Goal: Transaction & Acquisition: Book appointment/travel/reservation

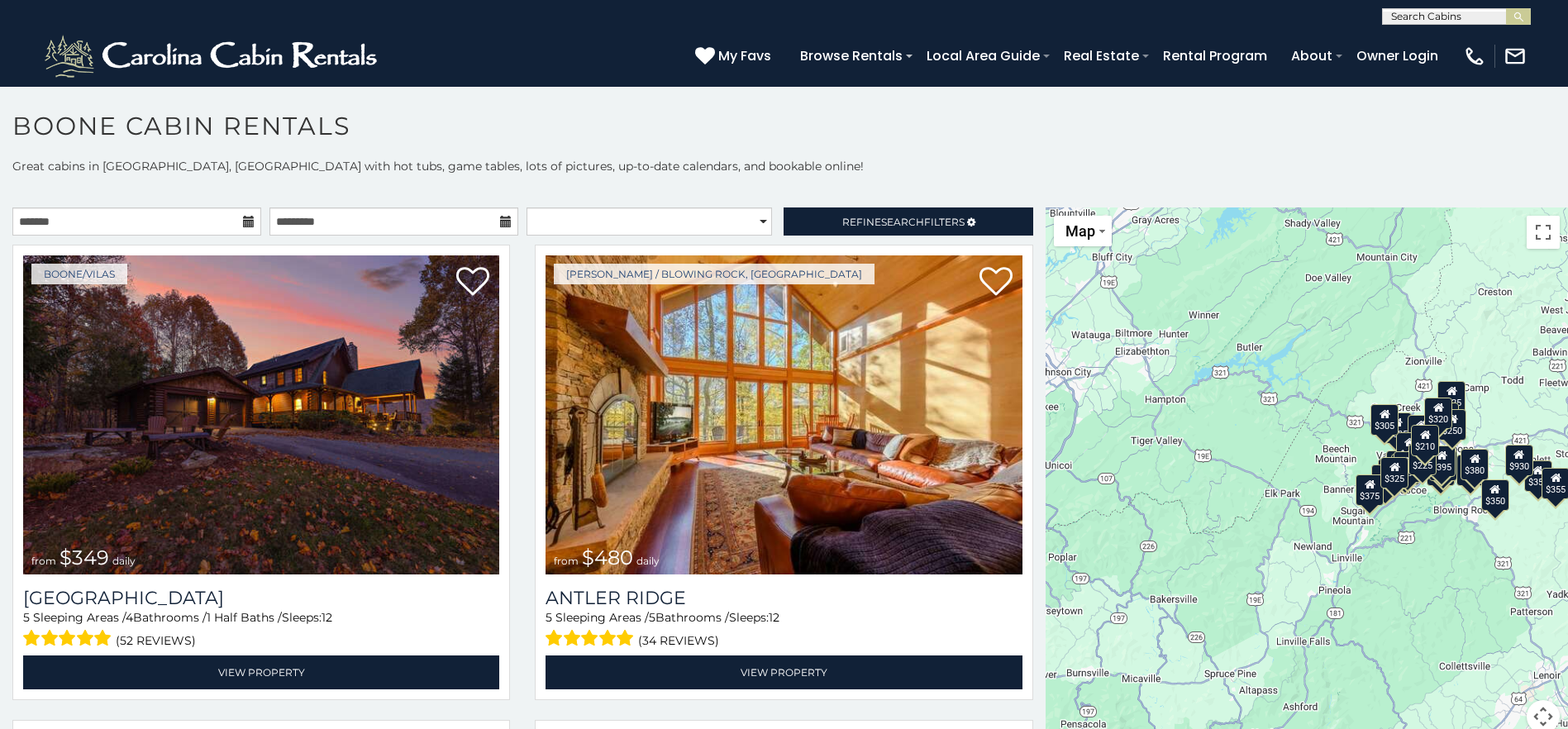
scroll to position [1, 0]
click at [1486, 11] on input "text" at bounding box center [1455, 19] width 145 height 17
type input "**********"
click at [1491, 42] on em "Stairway to Heaven" at bounding box center [1446, 39] width 112 height 15
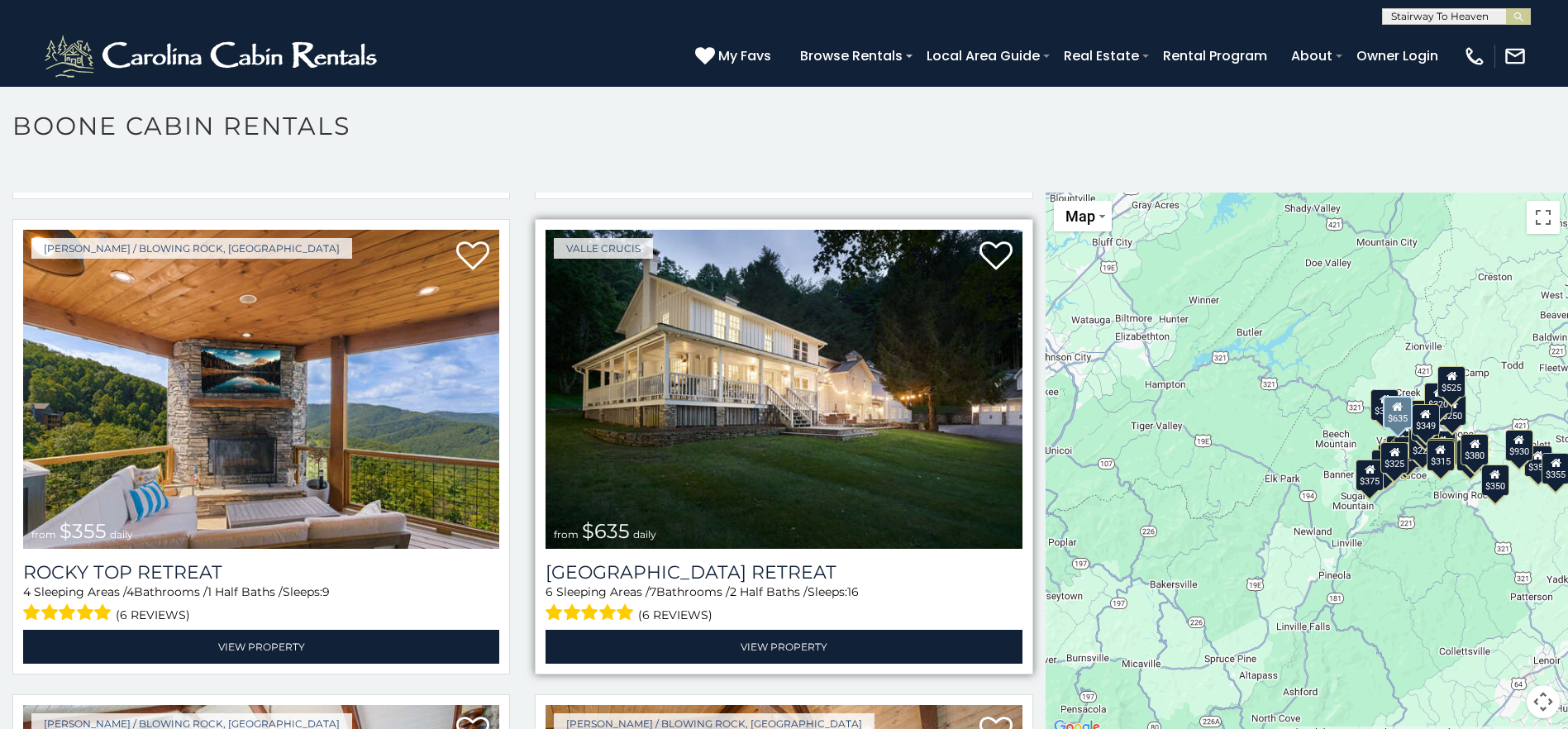
scroll to position [991, 0]
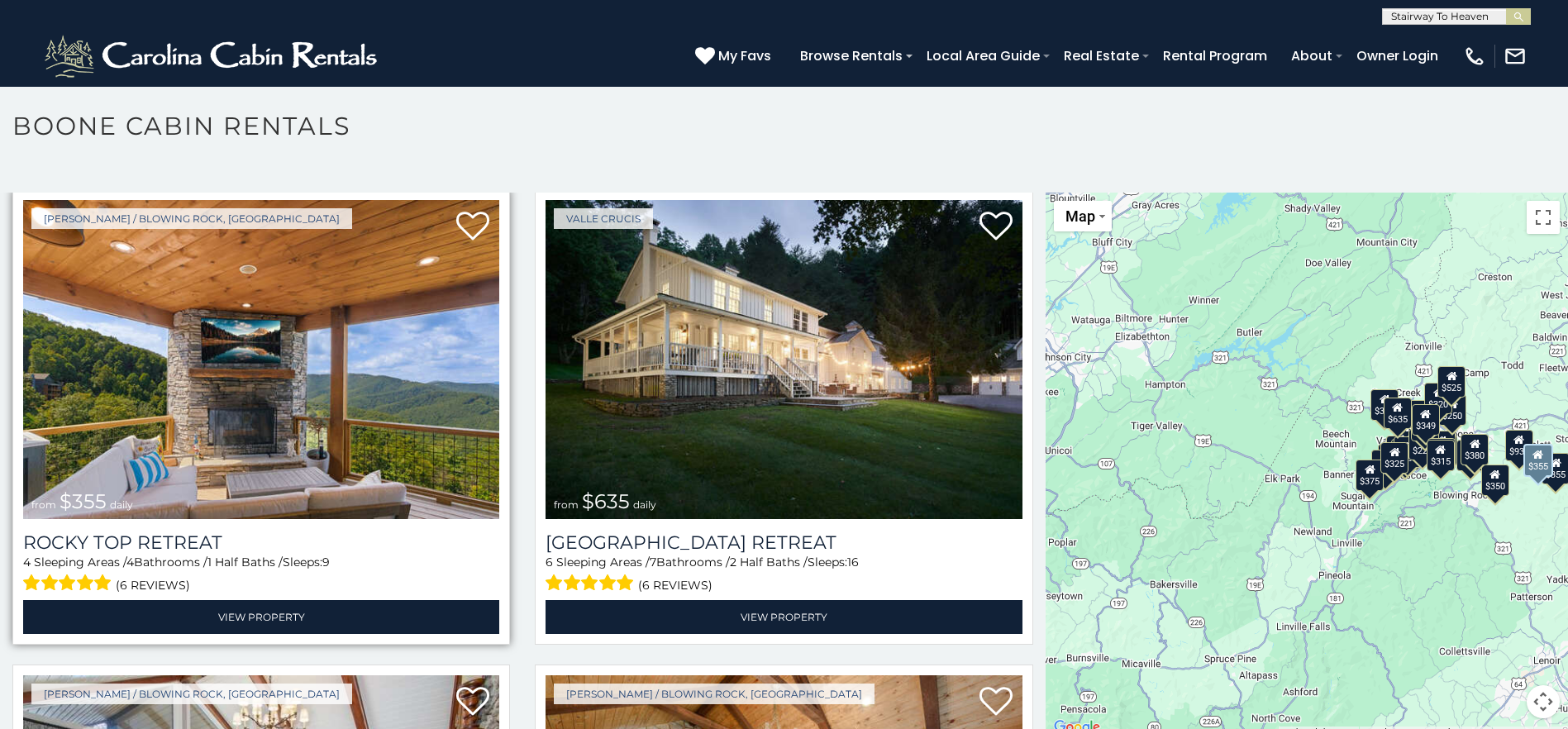
click at [362, 416] on img at bounding box center [261, 360] width 476 height 319
click at [357, 441] on img at bounding box center [261, 360] width 476 height 319
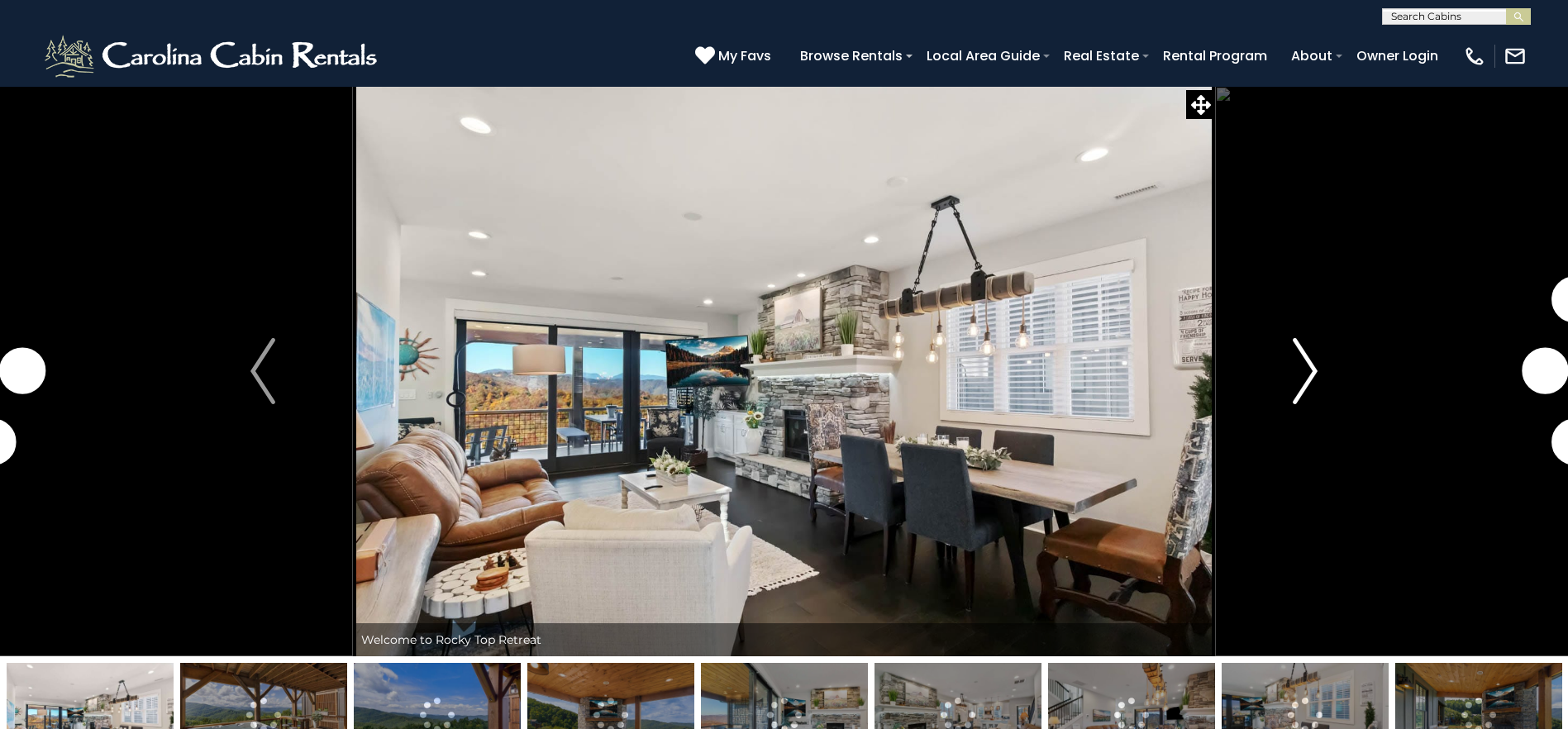
click at [1311, 366] on img "Next" at bounding box center [1305, 370] width 25 height 66
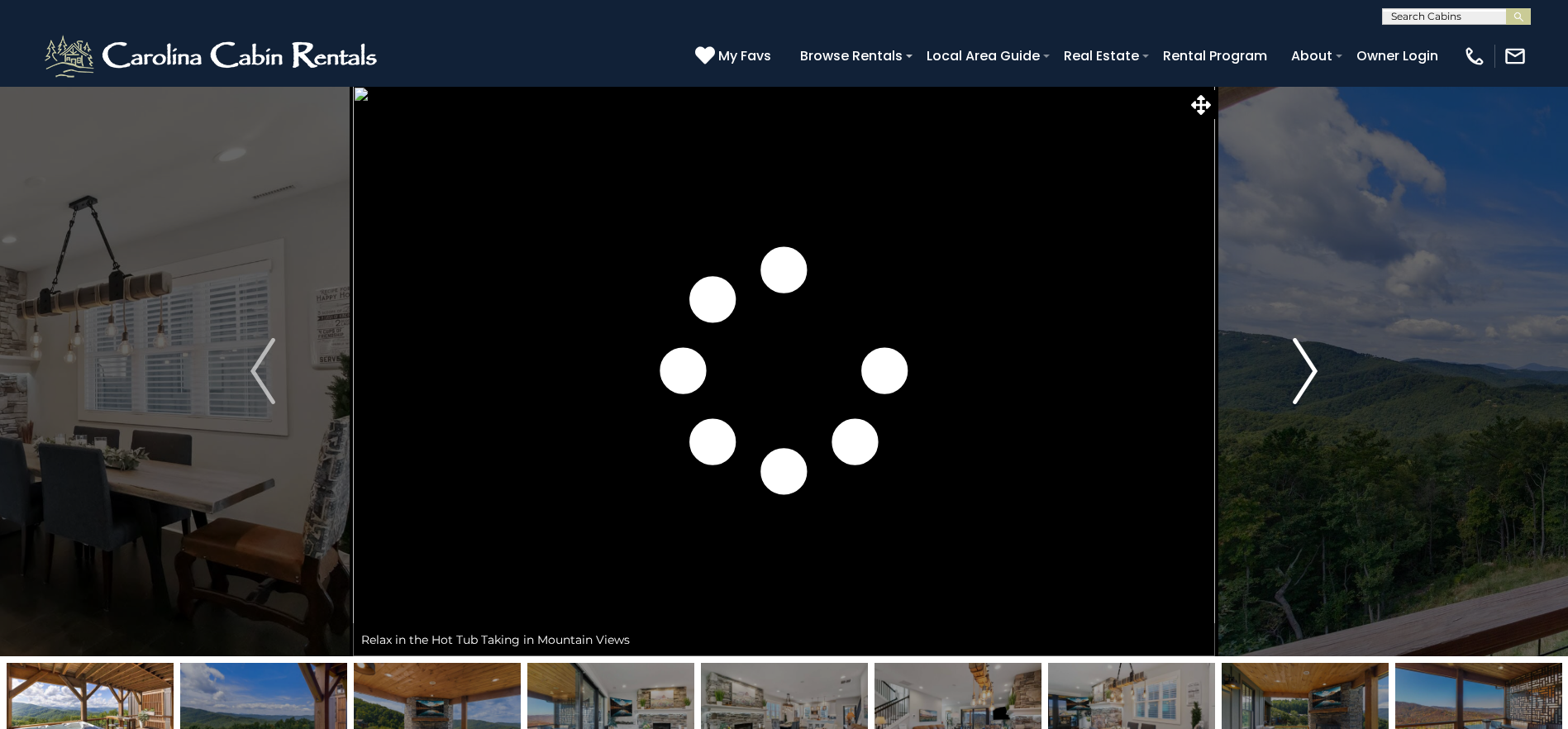
click at [1311, 367] on img "Next" at bounding box center [1305, 370] width 25 height 66
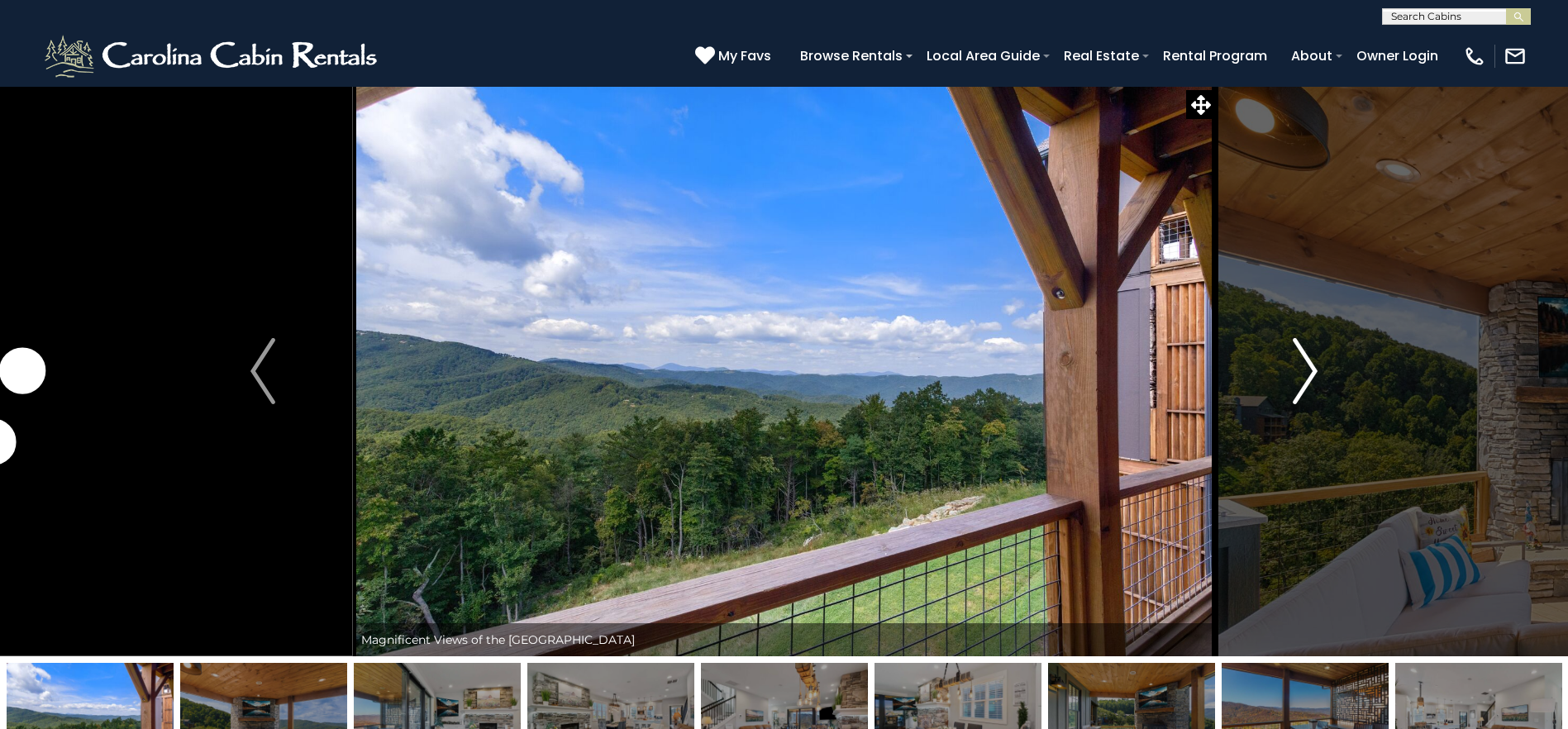
click at [1311, 367] on img "Next" at bounding box center [1305, 370] width 25 height 66
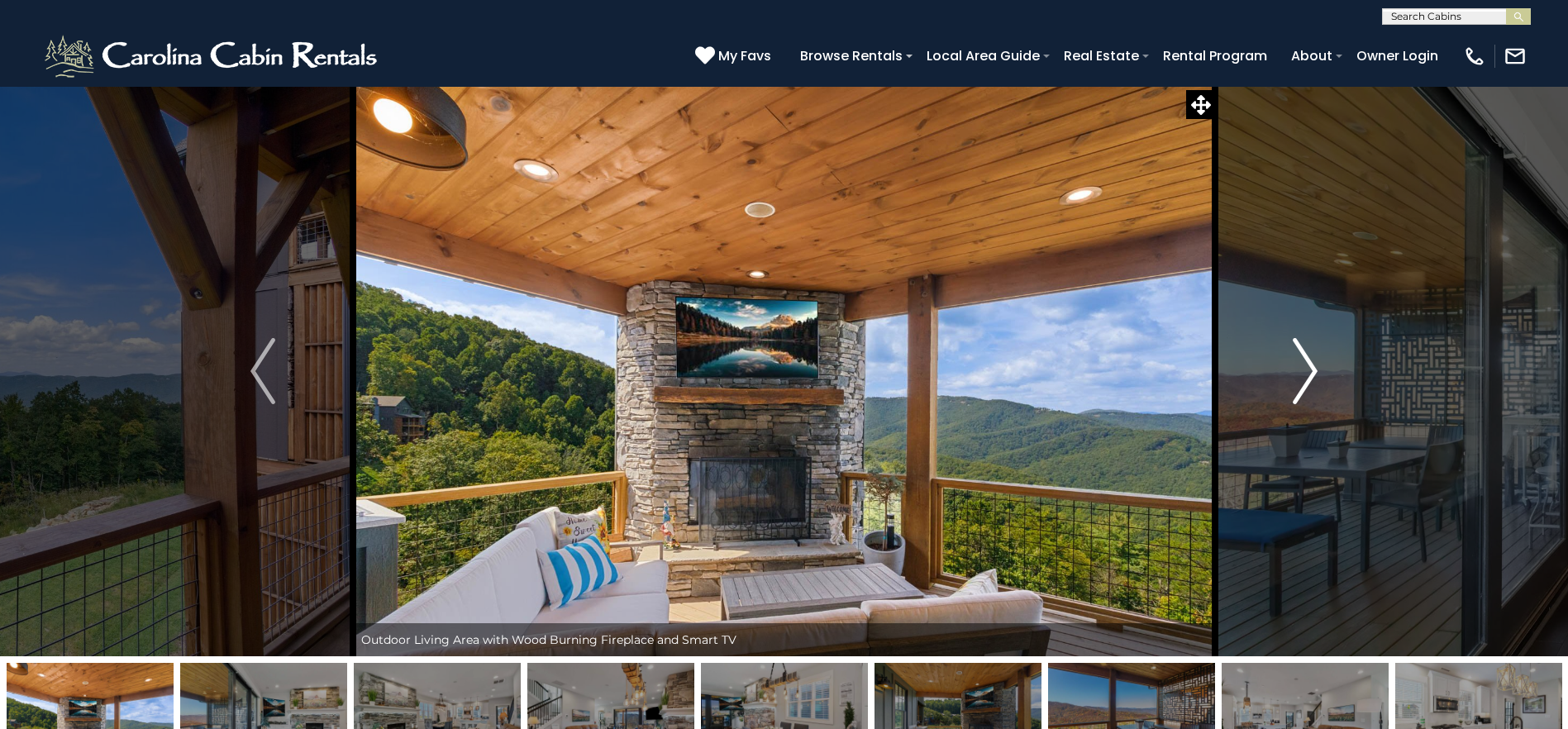
click at [1311, 367] on img "Next" at bounding box center [1305, 370] width 25 height 66
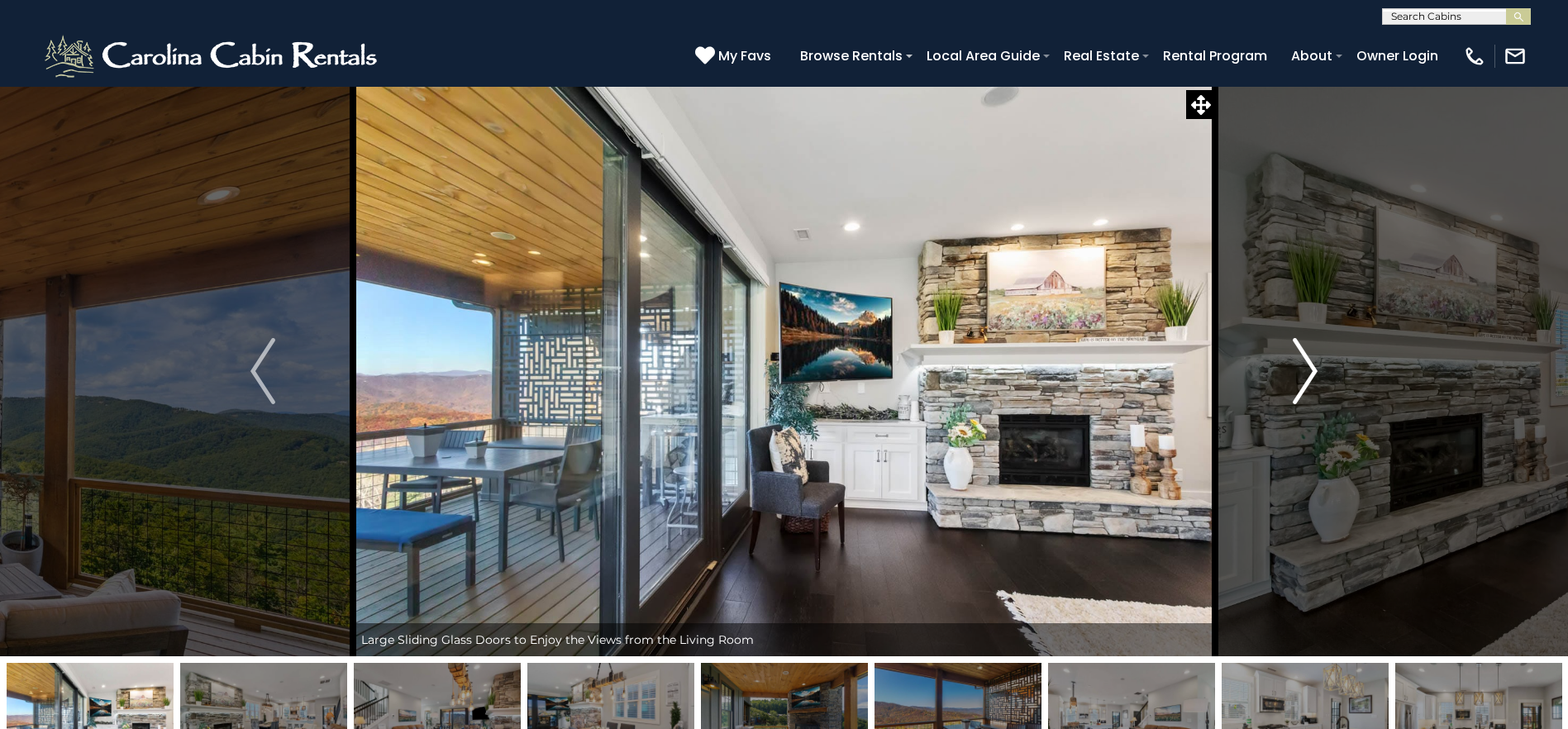
click at [1311, 367] on img "Next" at bounding box center [1305, 370] width 25 height 66
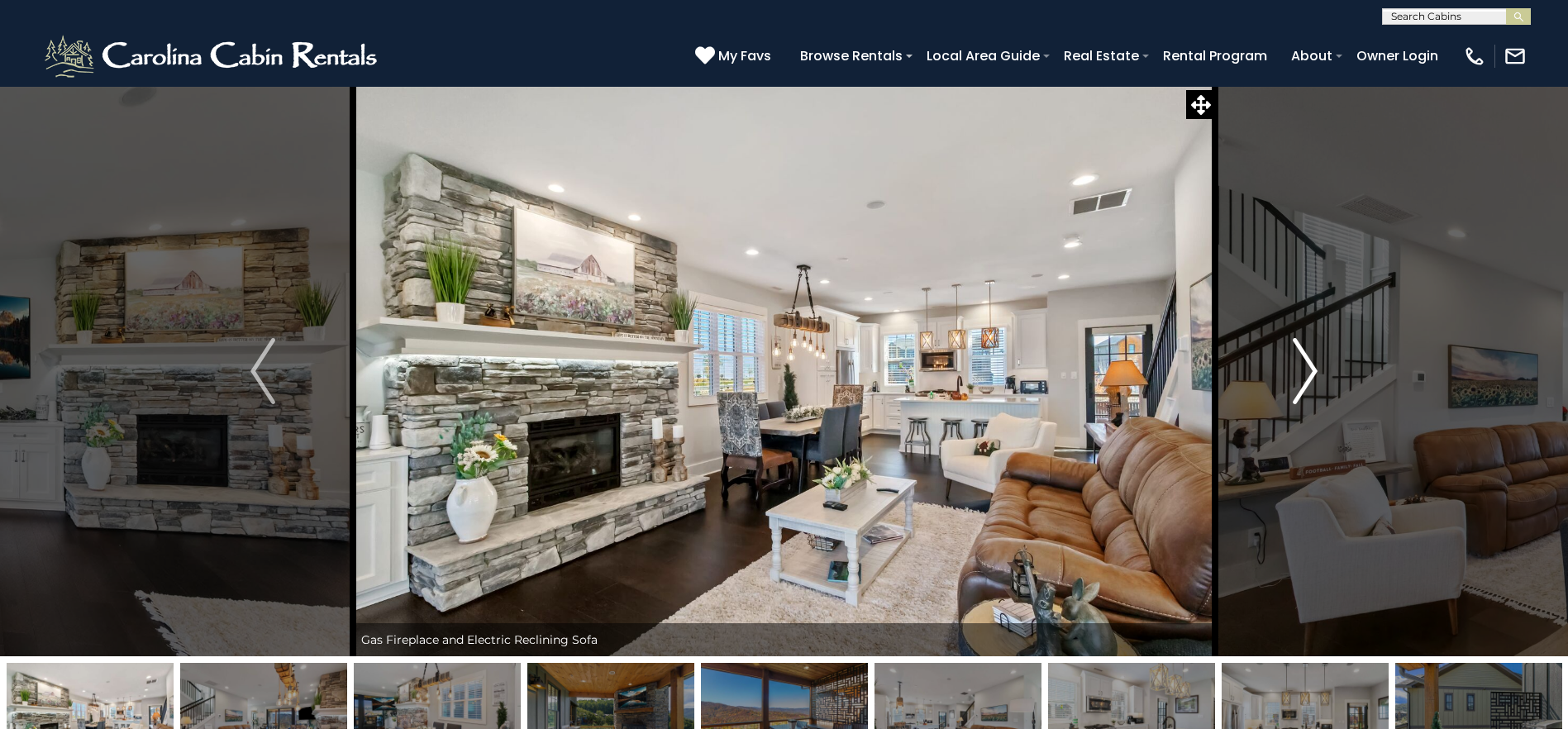
click at [1311, 367] on img "Next" at bounding box center [1305, 370] width 25 height 66
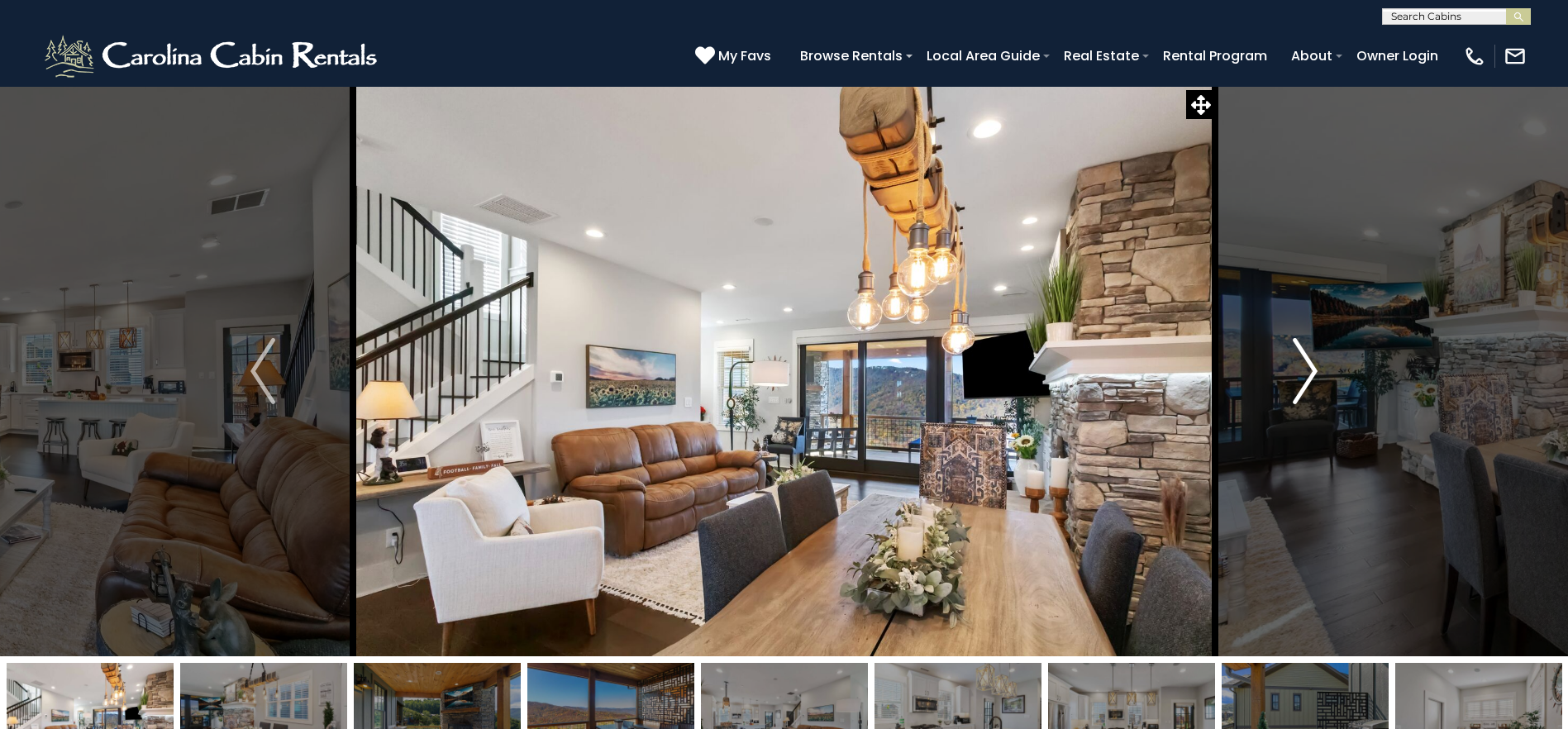
click at [1311, 367] on img "Next" at bounding box center [1305, 370] width 25 height 66
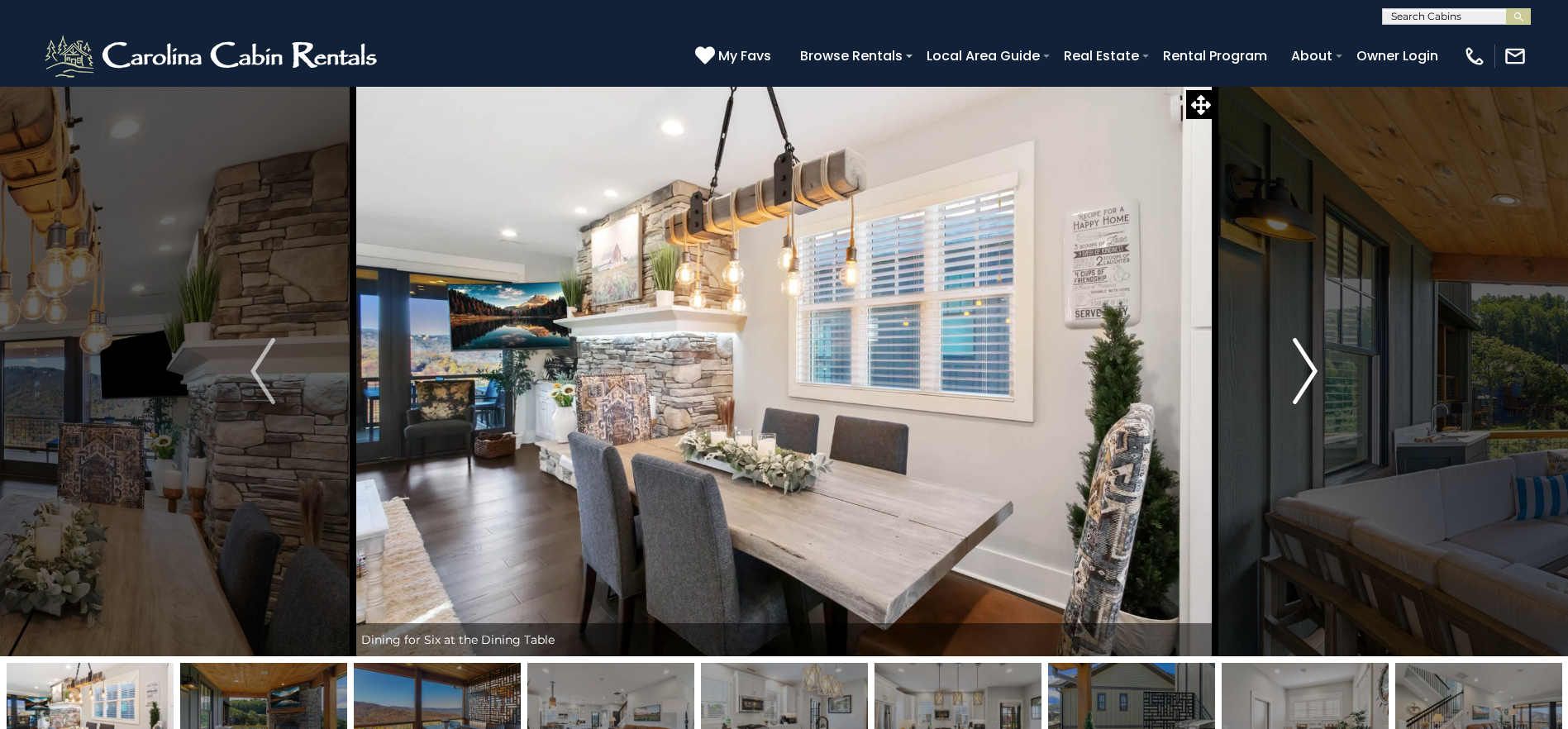
click at [1311, 367] on img "Next" at bounding box center [1305, 370] width 25 height 66
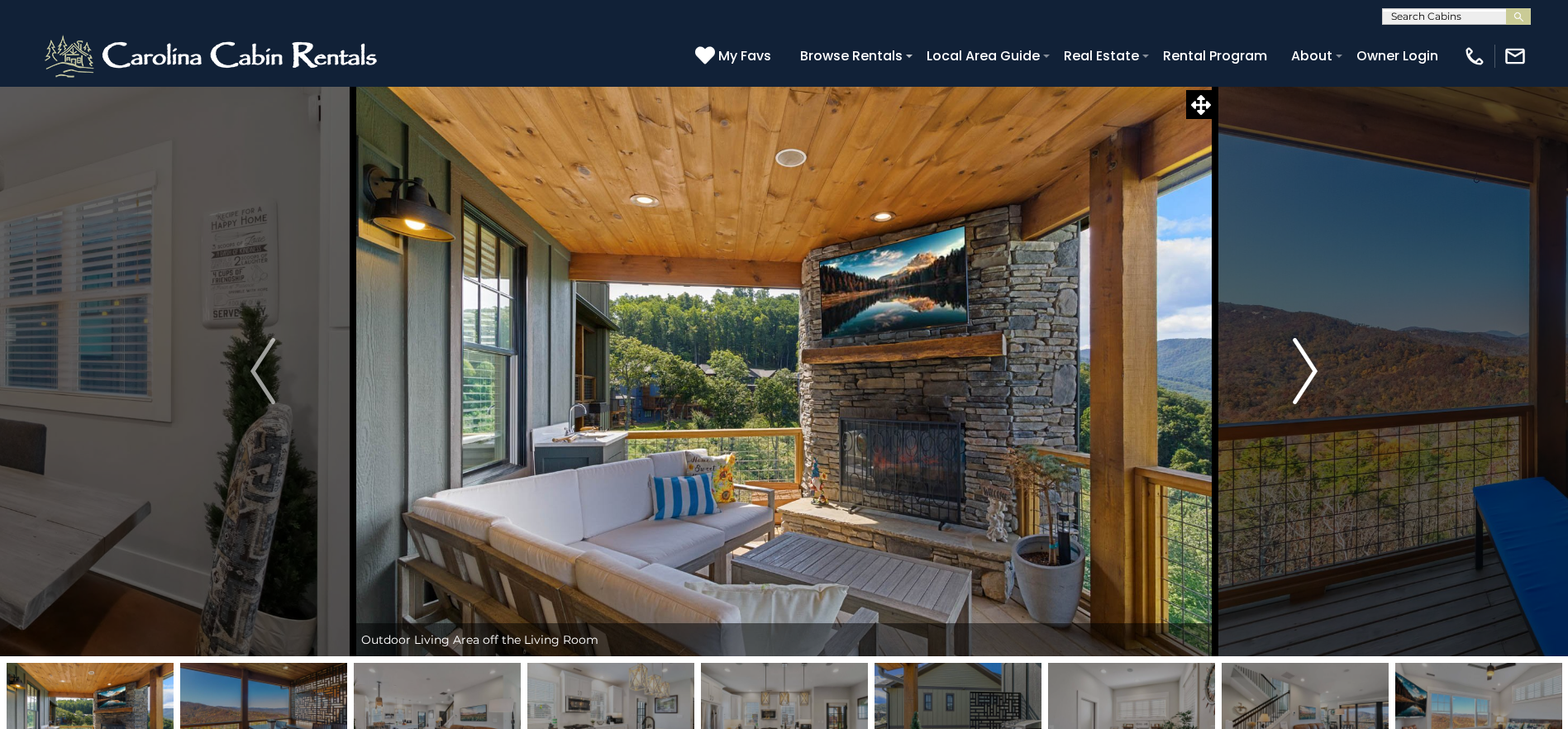
click at [1311, 367] on img "Next" at bounding box center [1305, 370] width 25 height 66
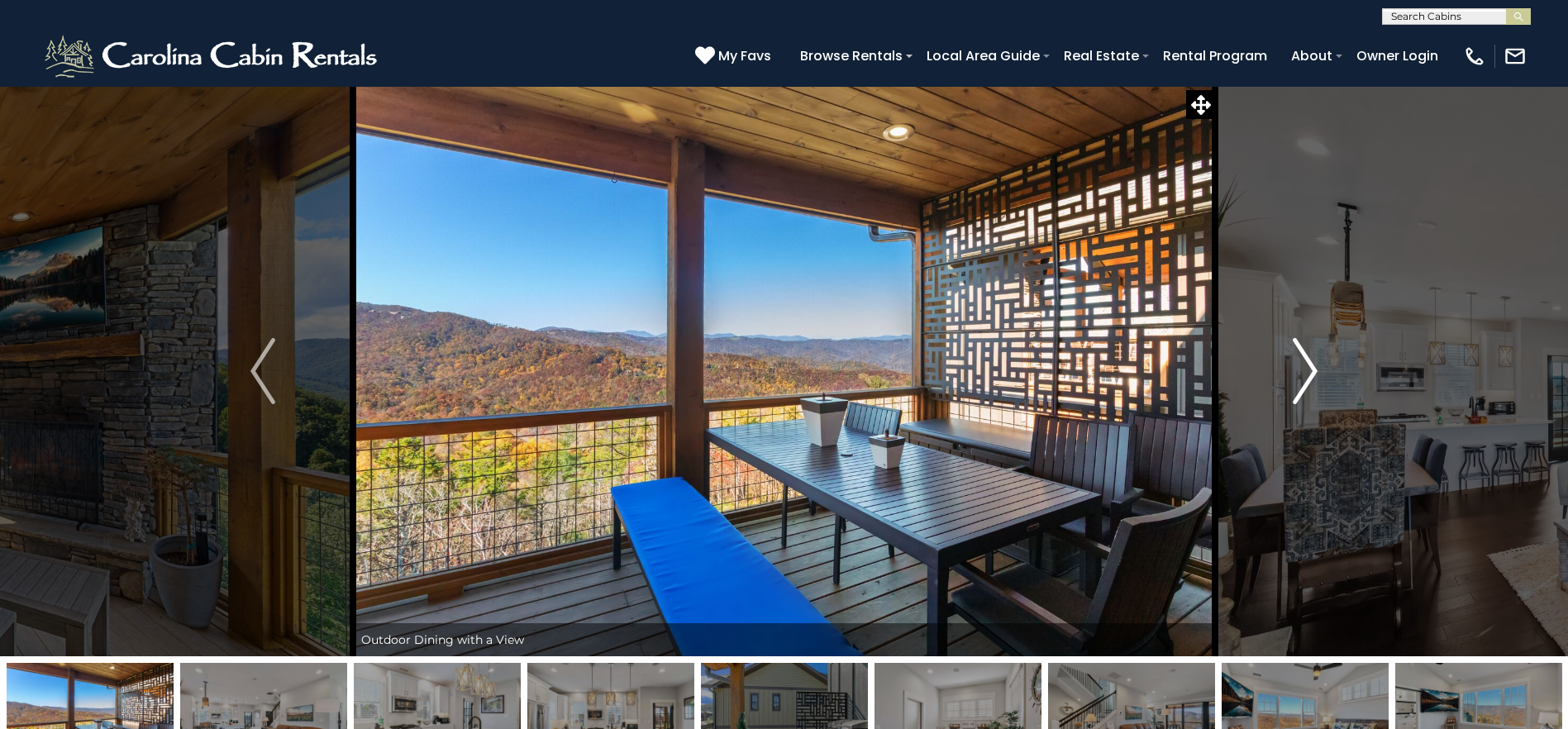
click at [1311, 367] on img "Next" at bounding box center [1305, 370] width 25 height 66
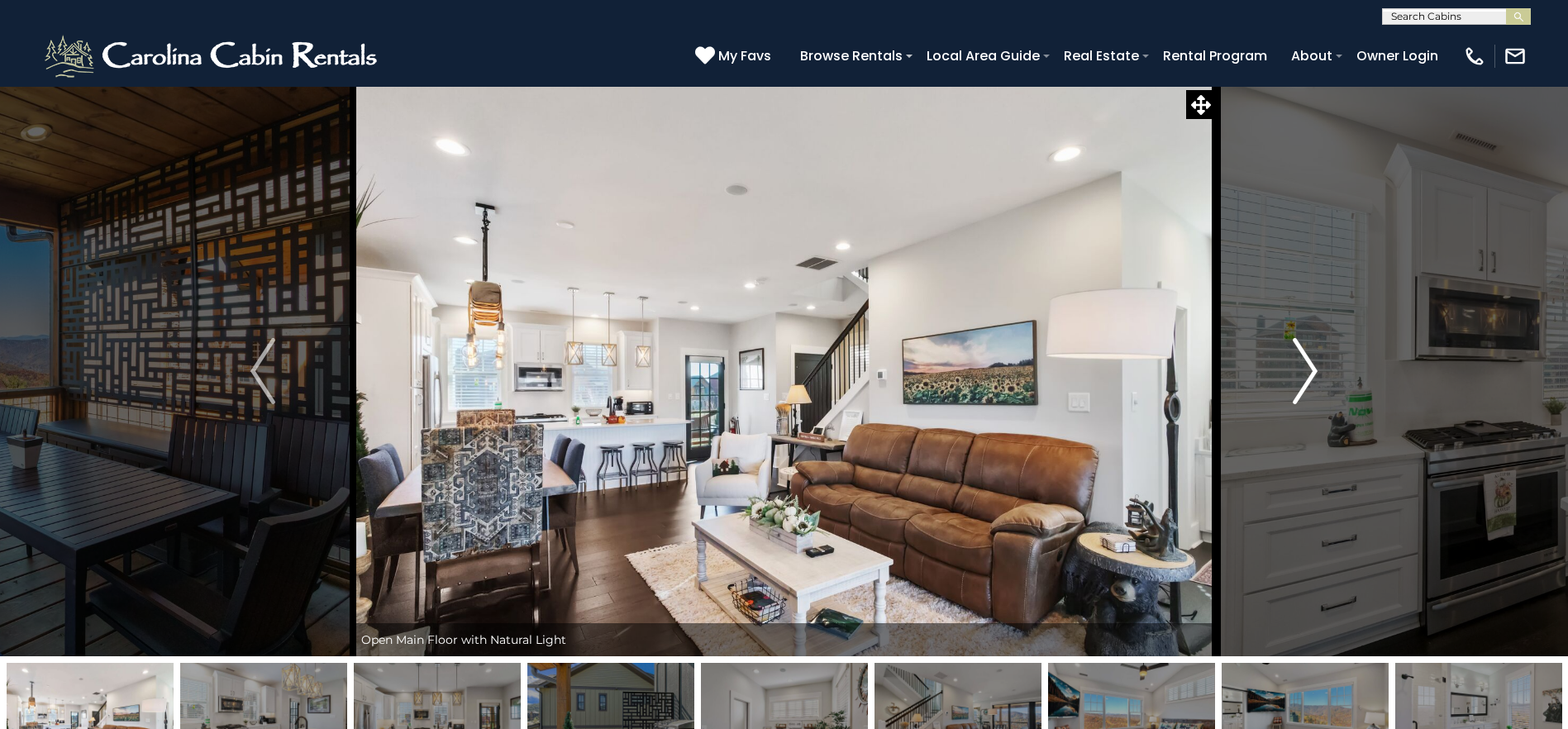
click at [1311, 367] on img "Next" at bounding box center [1305, 370] width 25 height 66
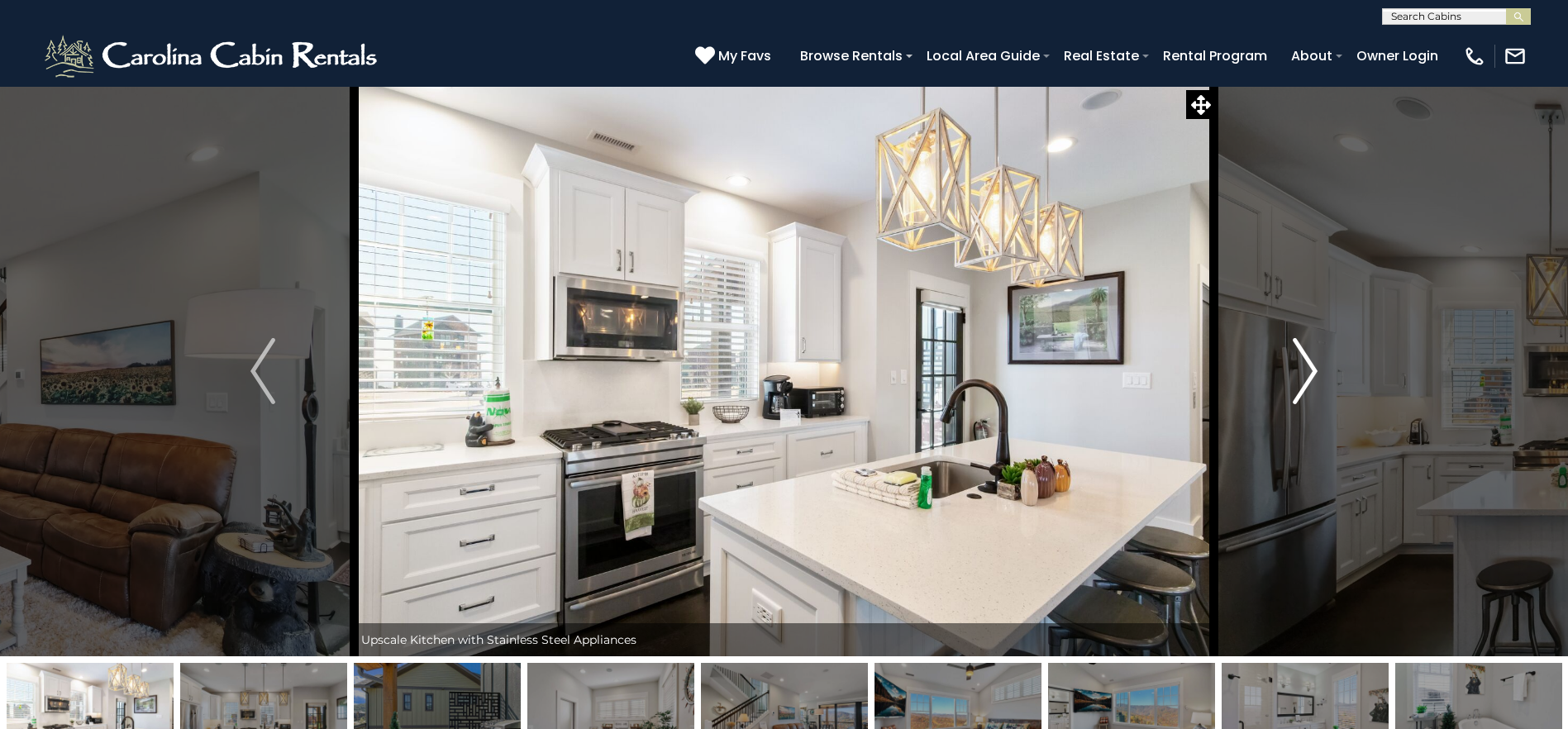
click at [1311, 367] on img "Next" at bounding box center [1305, 370] width 25 height 66
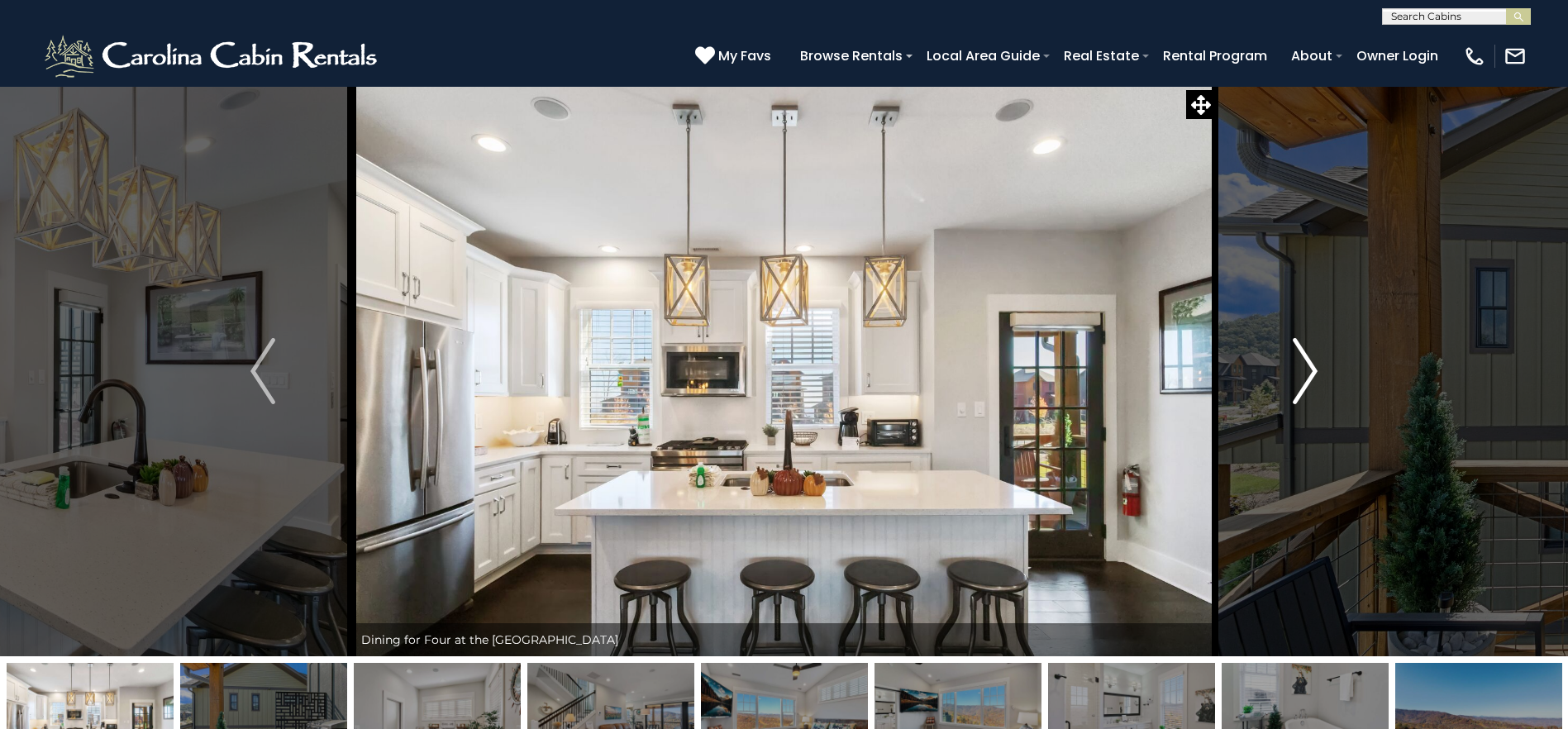
click at [1311, 367] on img "Next" at bounding box center [1305, 370] width 25 height 66
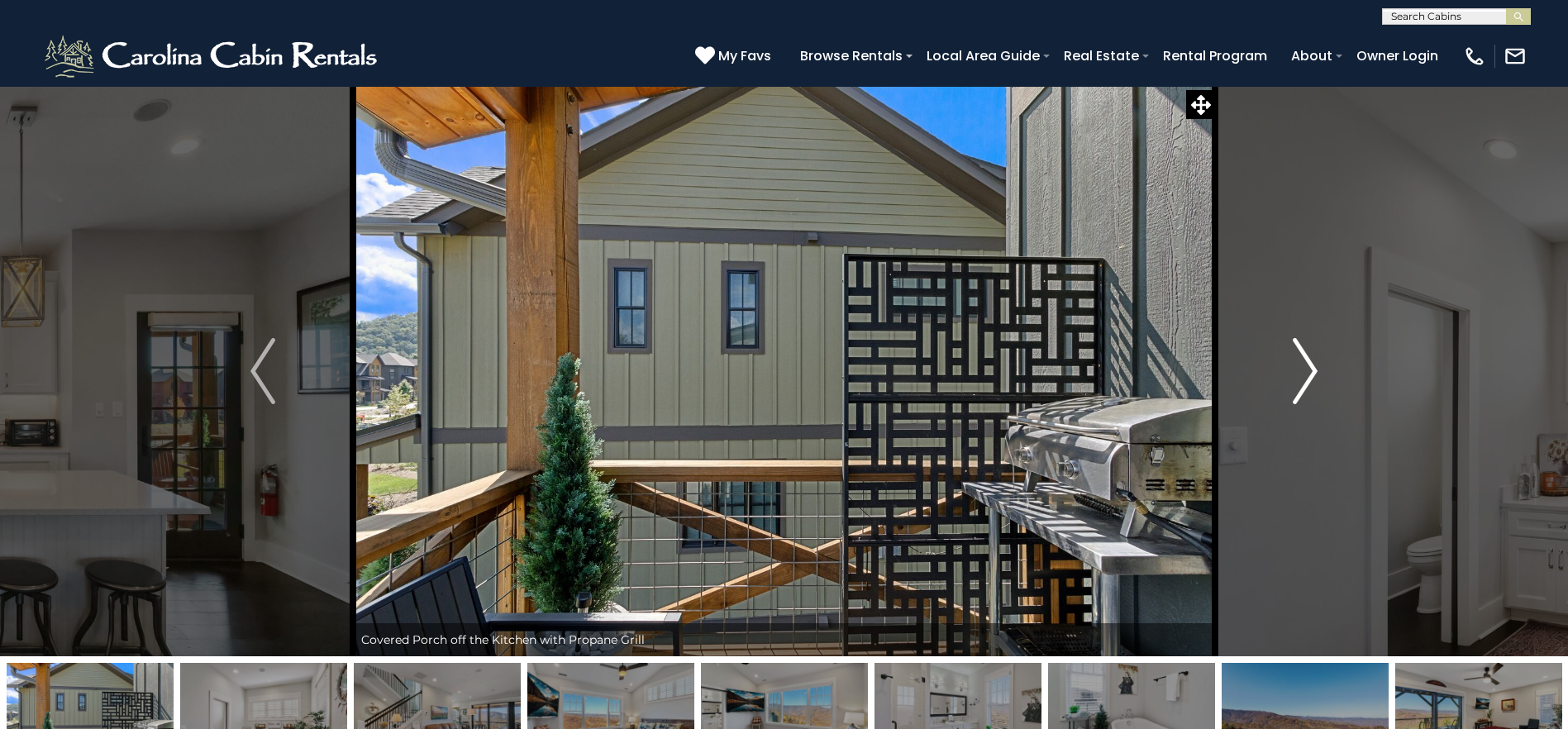
click at [1311, 367] on img "Next" at bounding box center [1305, 370] width 25 height 66
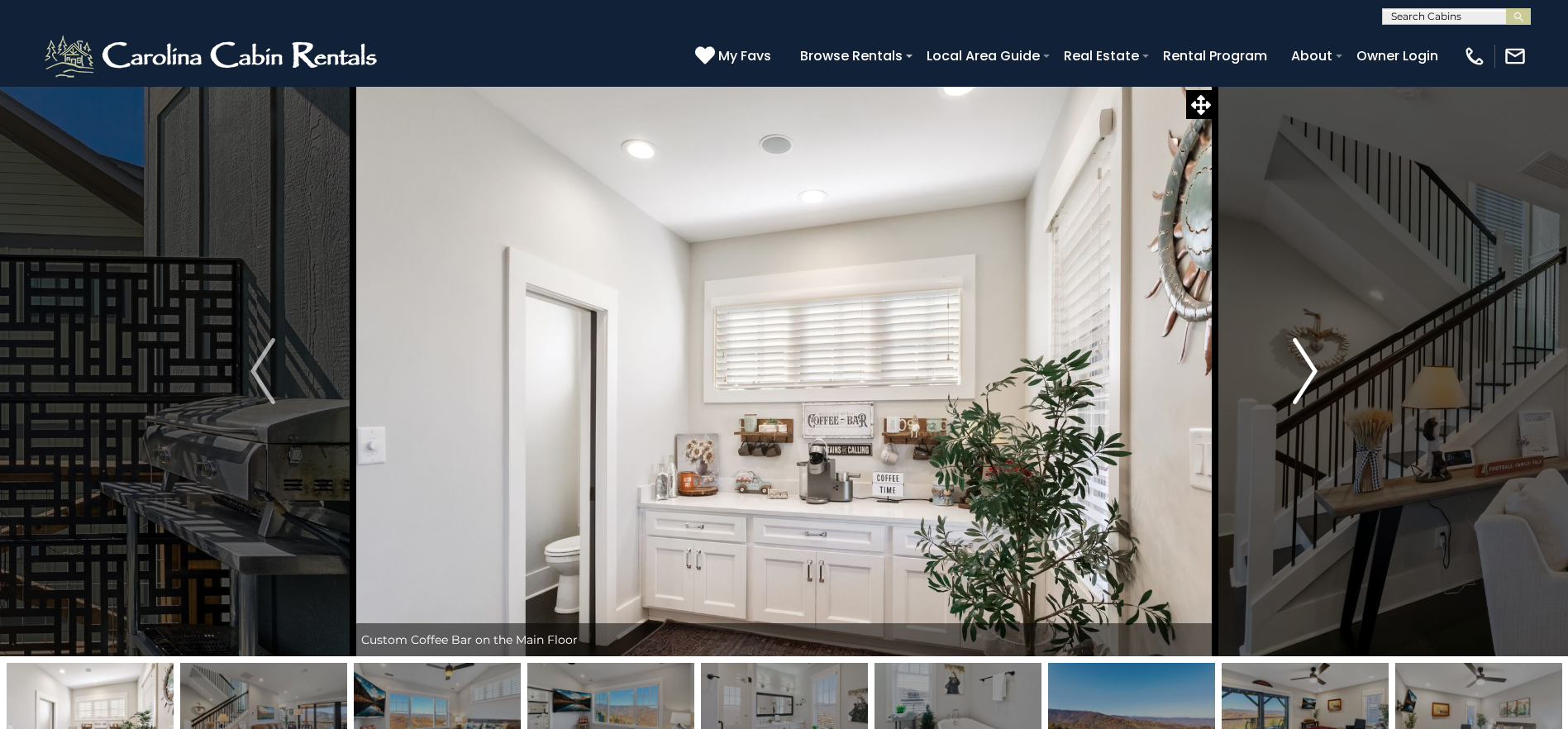
click at [1311, 367] on img "Next" at bounding box center [1305, 370] width 25 height 66
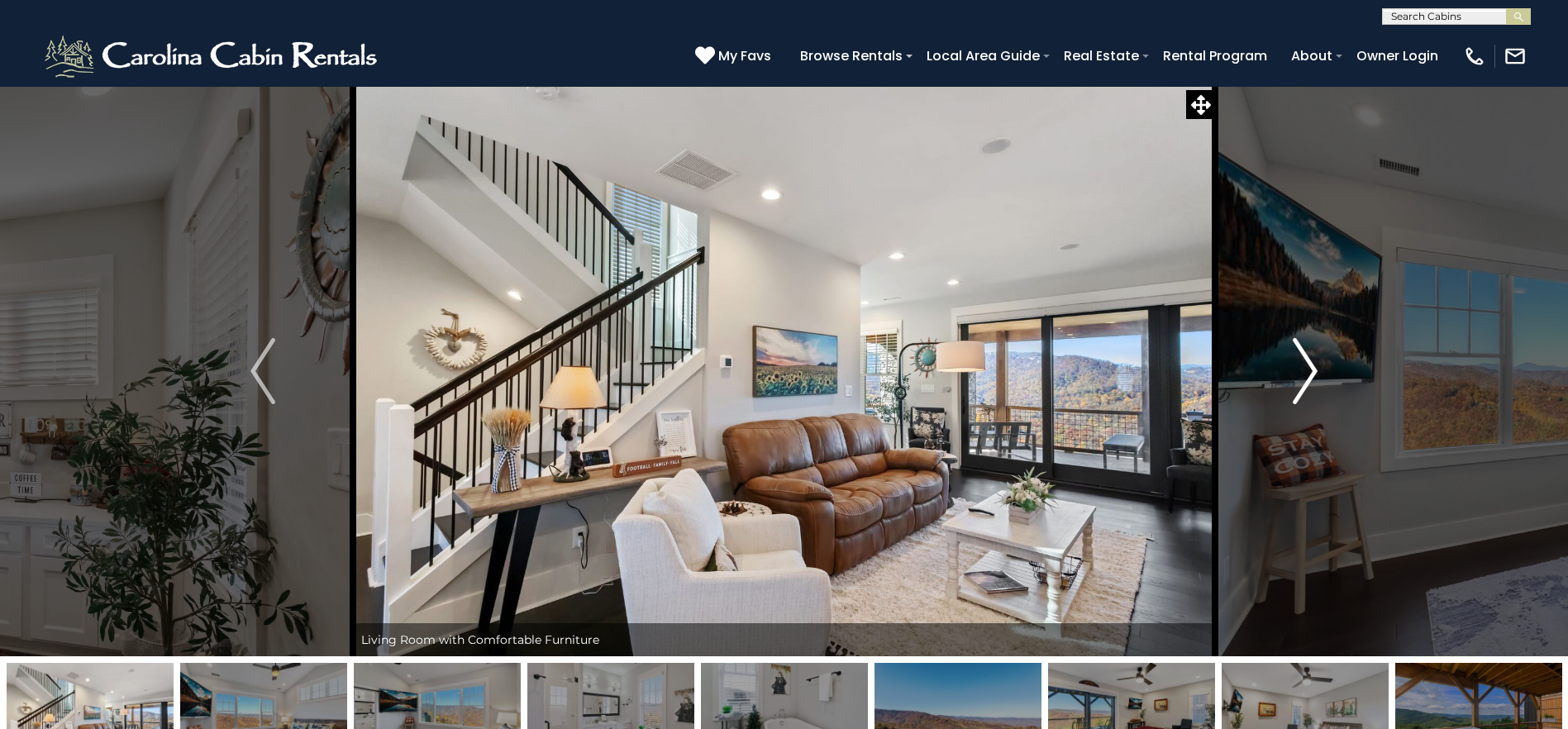
click at [1311, 367] on img "Next" at bounding box center [1305, 370] width 25 height 66
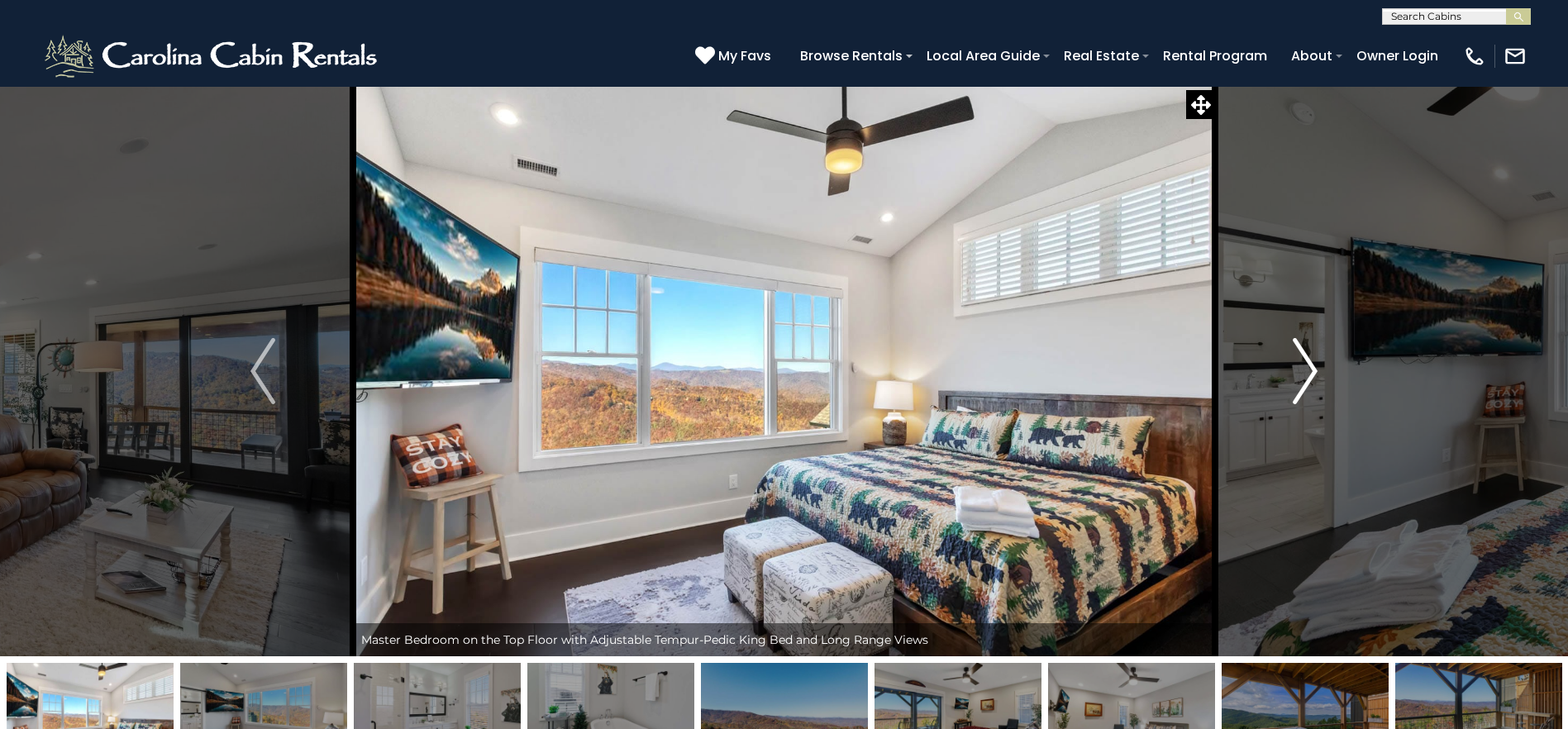
click at [1311, 367] on img "Next" at bounding box center [1305, 370] width 25 height 66
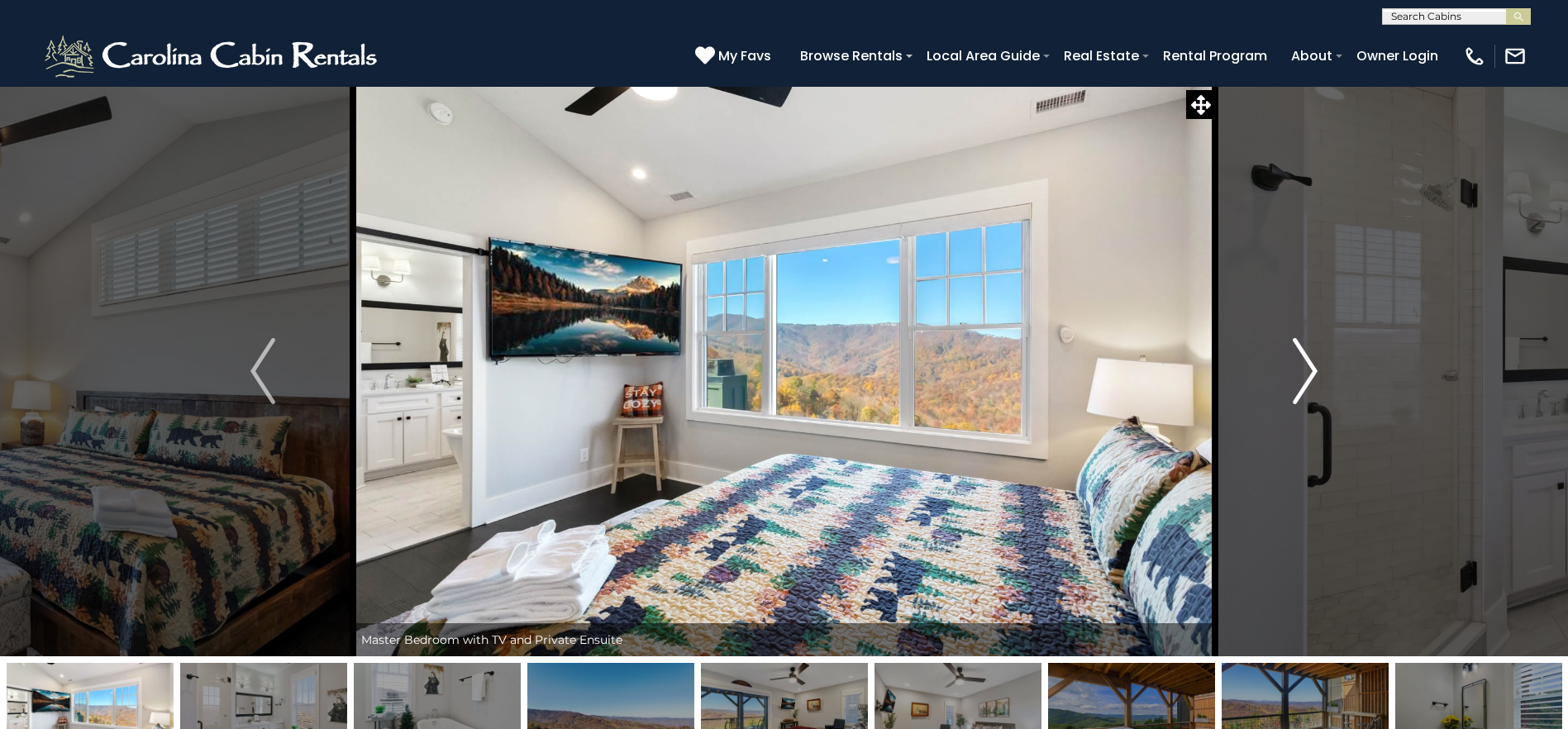
click at [1311, 367] on img "Next" at bounding box center [1305, 370] width 25 height 66
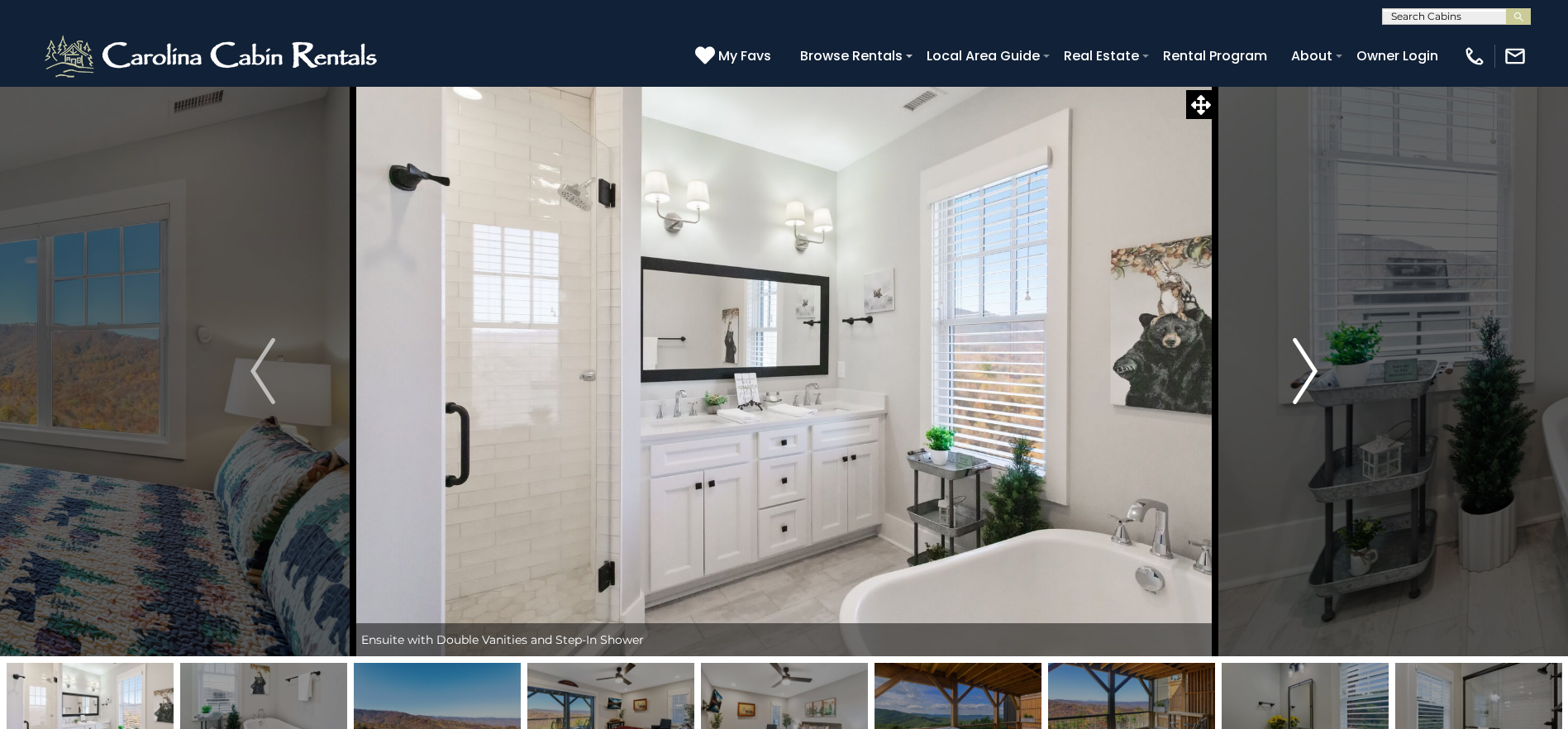
click at [1311, 367] on img "Next" at bounding box center [1305, 370] width 25 height 66
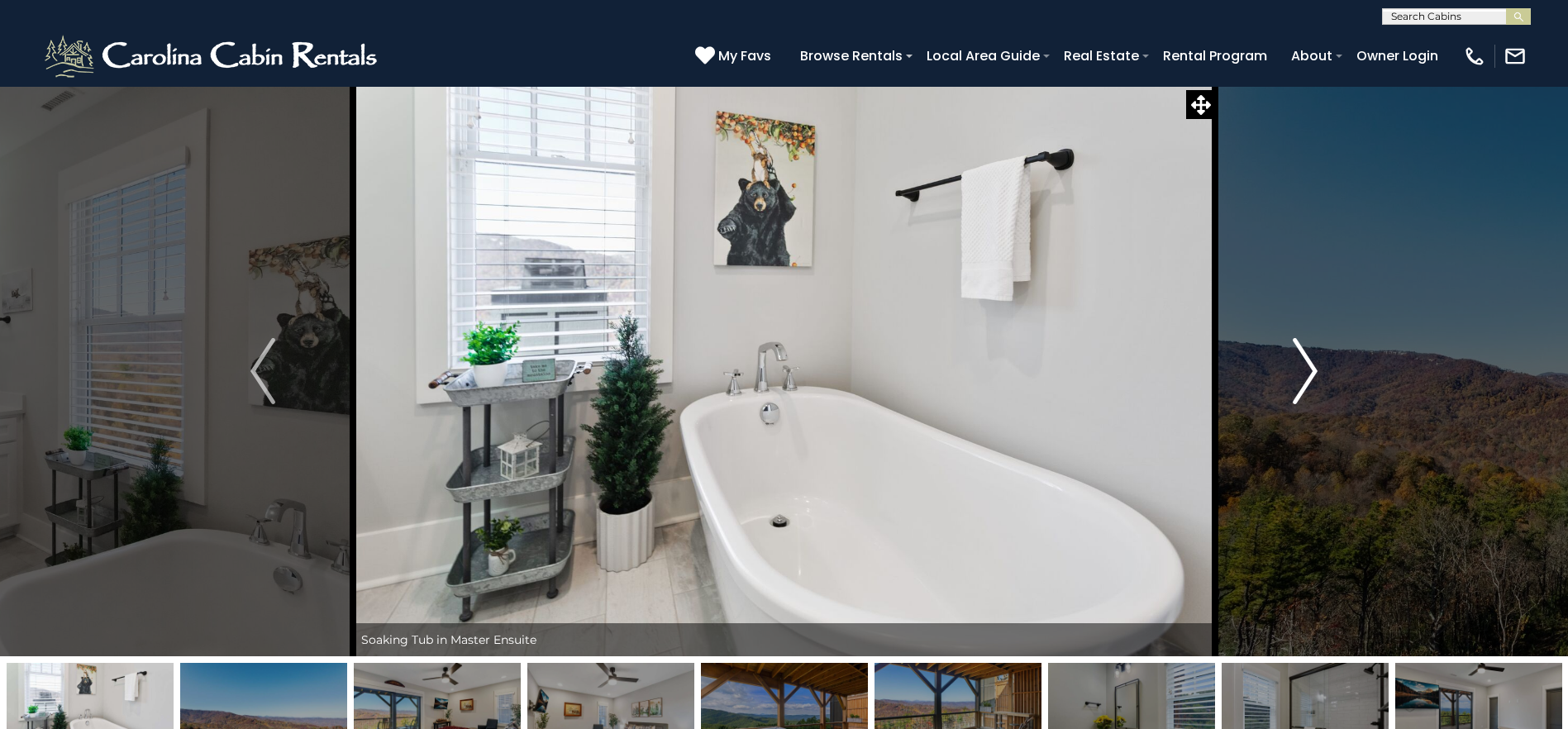
click at [1311, 367] on img "Next" at bounding box center [1305, 370] width 25 height 66
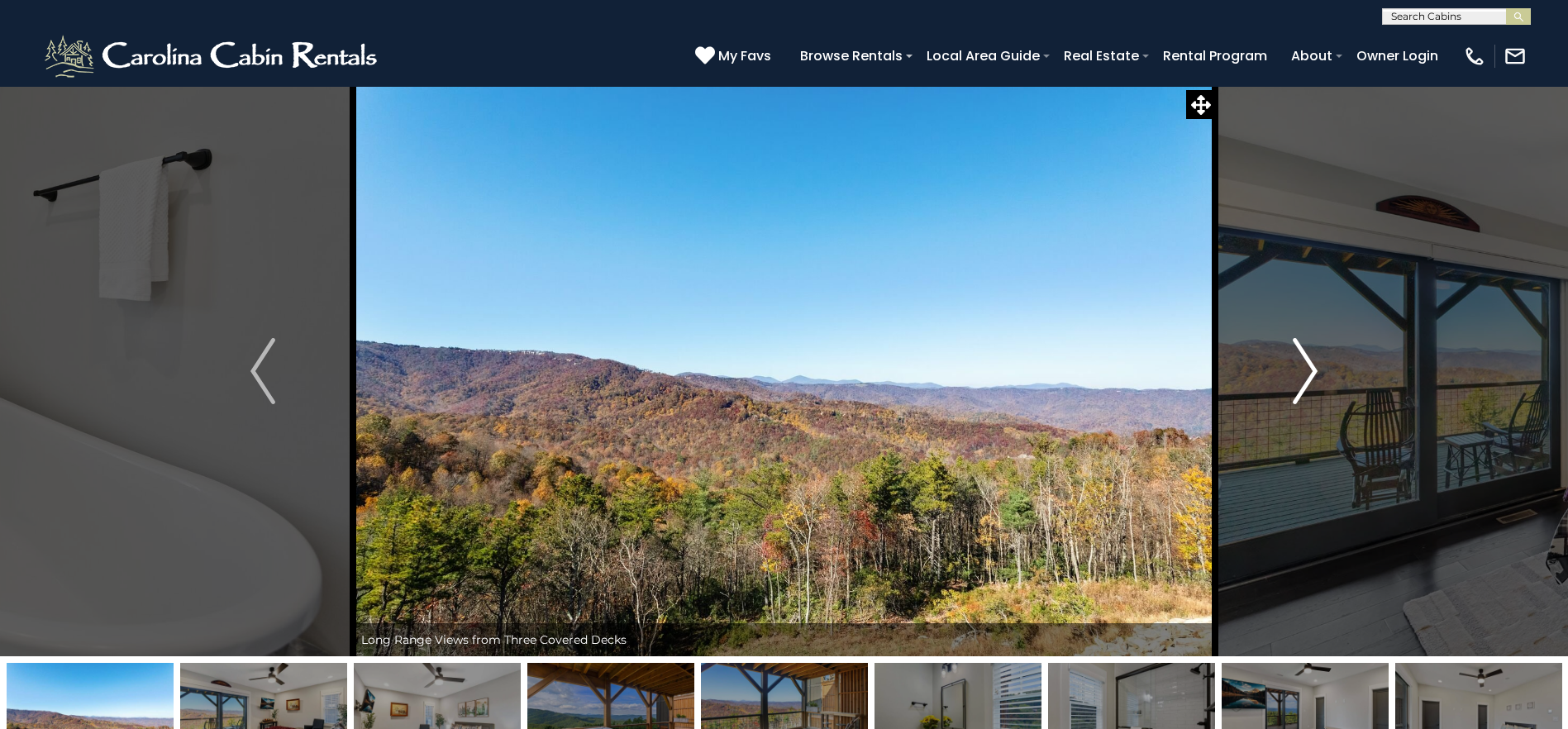
click at [1311, 367] on img "Next" at bounding box center [1305, 370] width 25 height 66
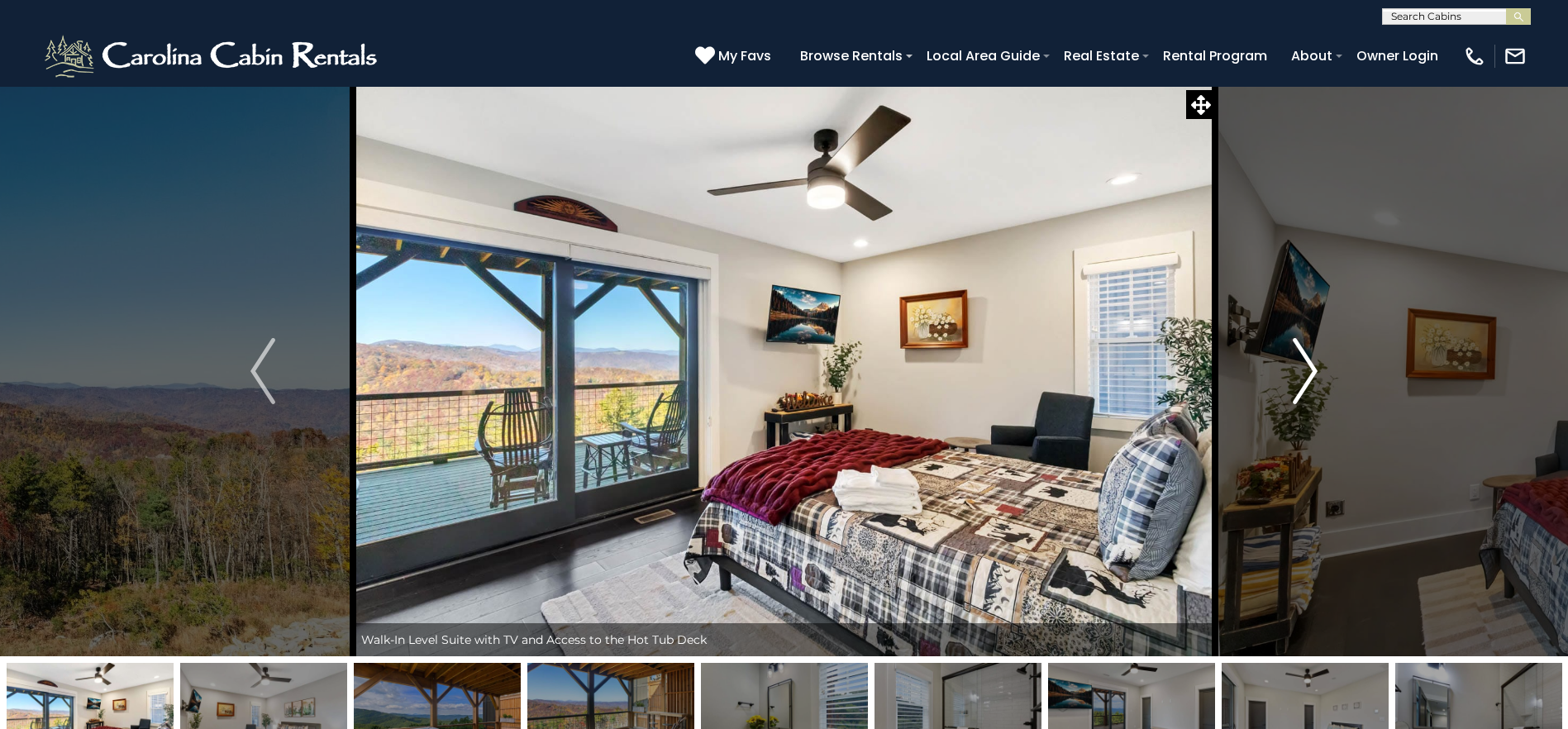
click at [1311, 367] on img "Next" at bounding box center [1305, 370] width 25 height 66
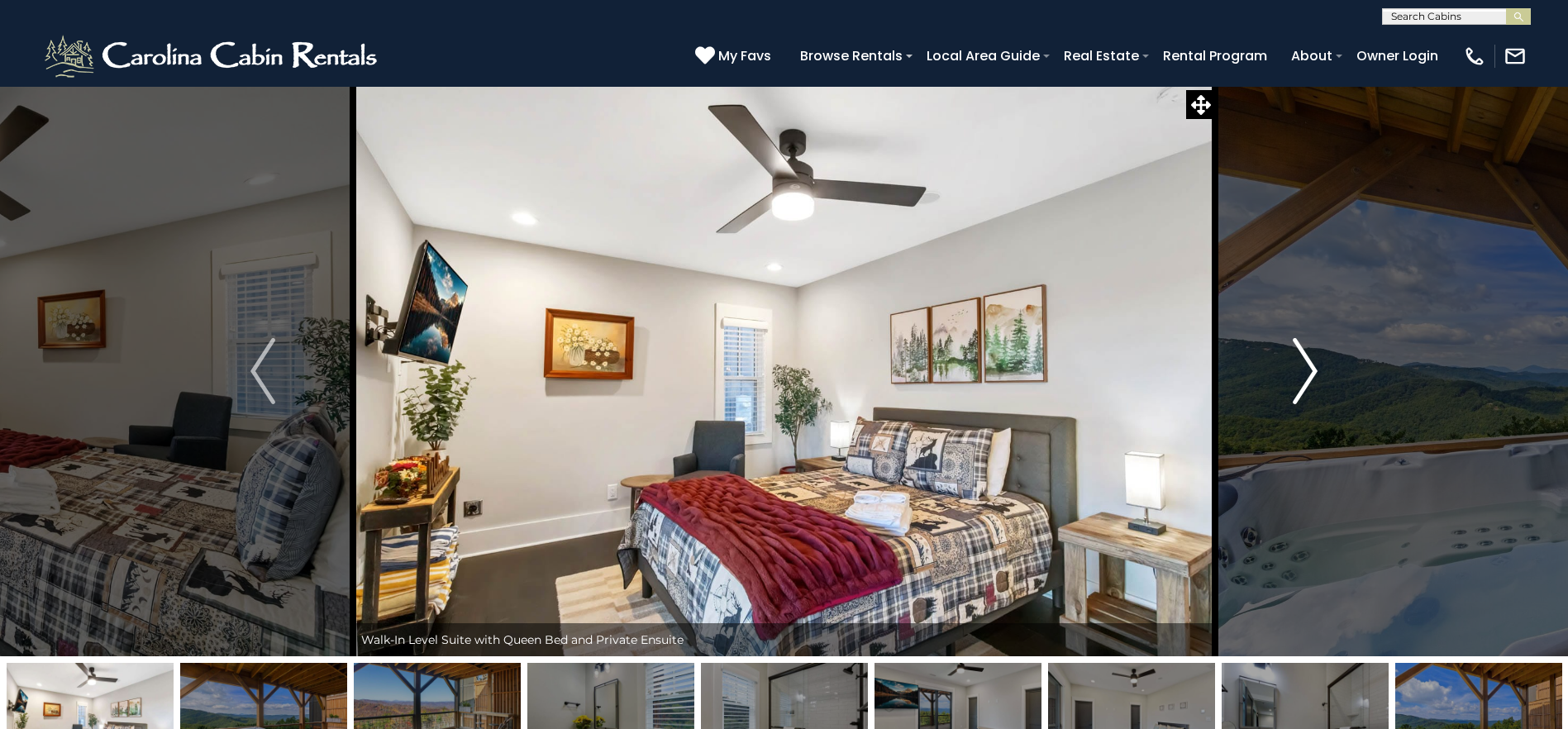
click at [1311, 367] on img "Next" at bounding box center [1305, 370] width 25 height 66
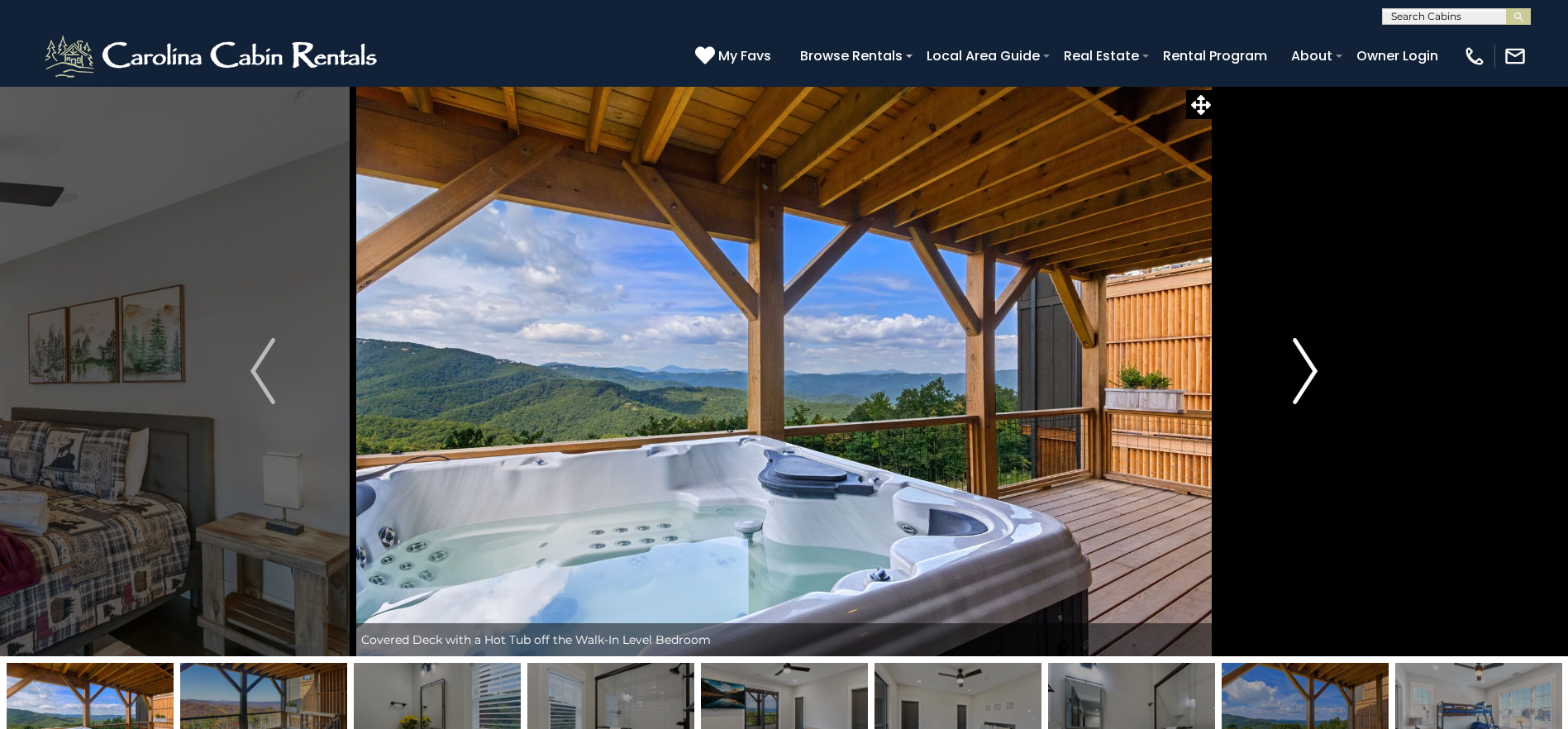
click at [1311, 367] on img "Next" at bounding box center [1305, 370] width 25 height 66
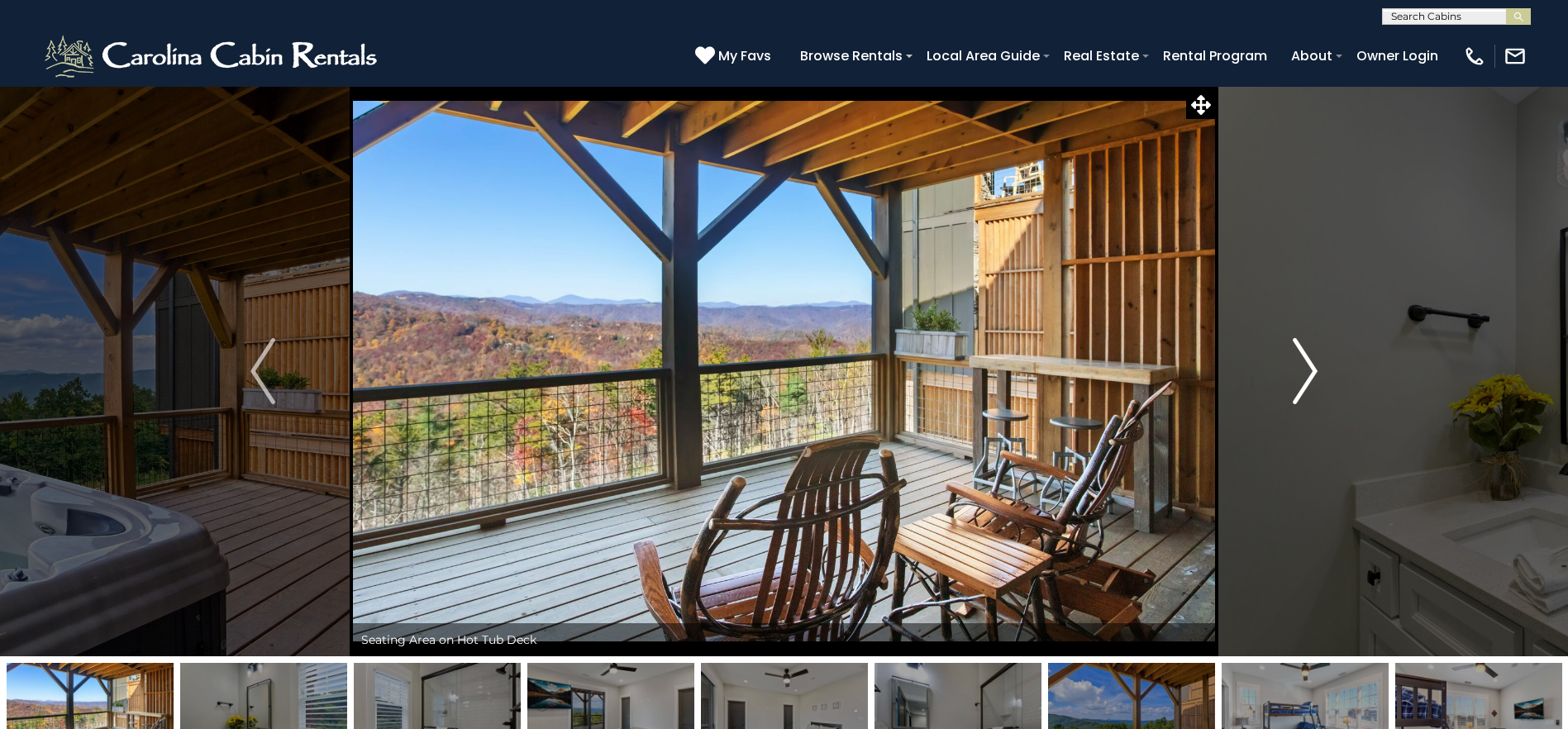
click at [1311, 367] on img "Next" at bounding box center [1305, 370] width 25 height 66
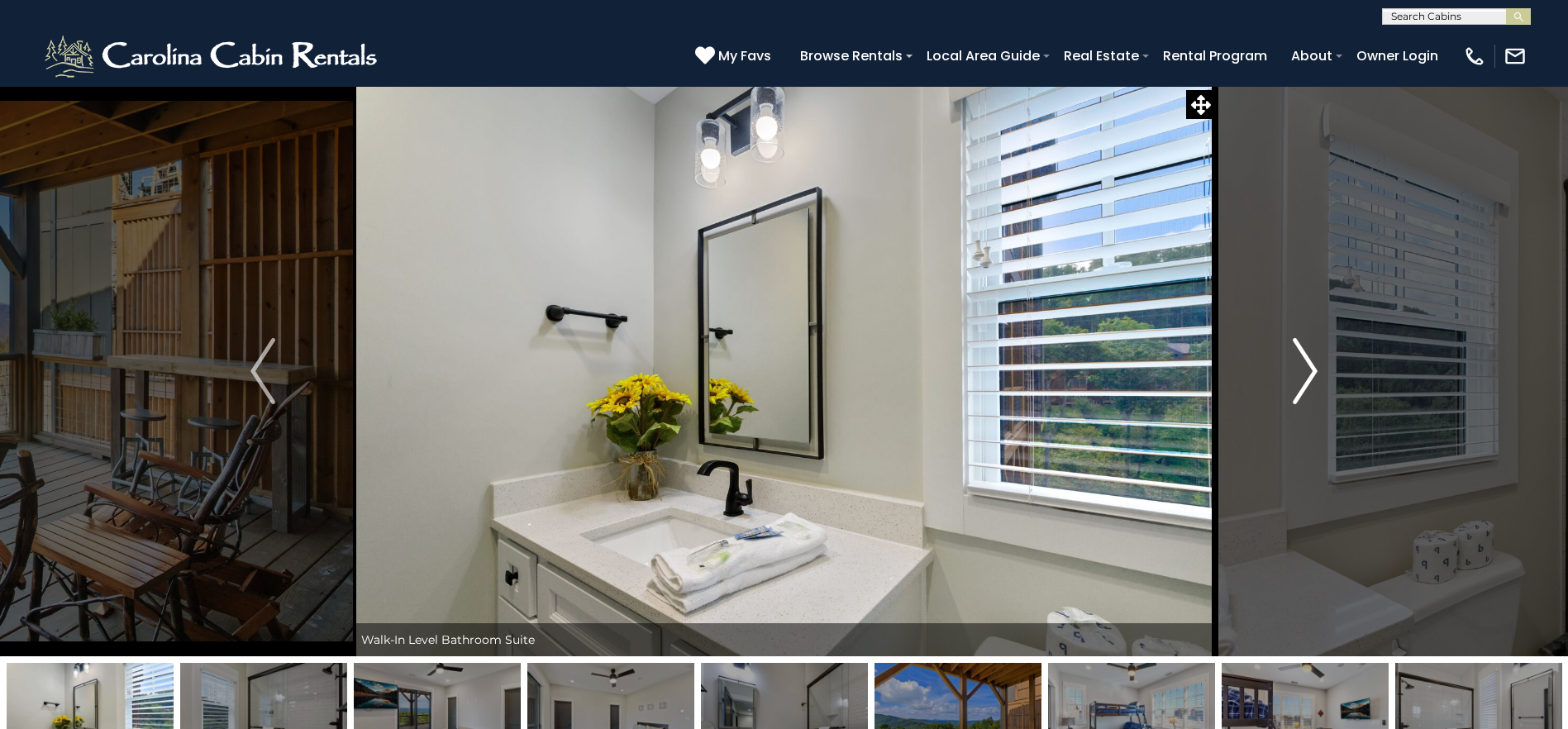
click at [1311, 367] on img "Next" at bounding box center [1305, 370] width 25 height 66
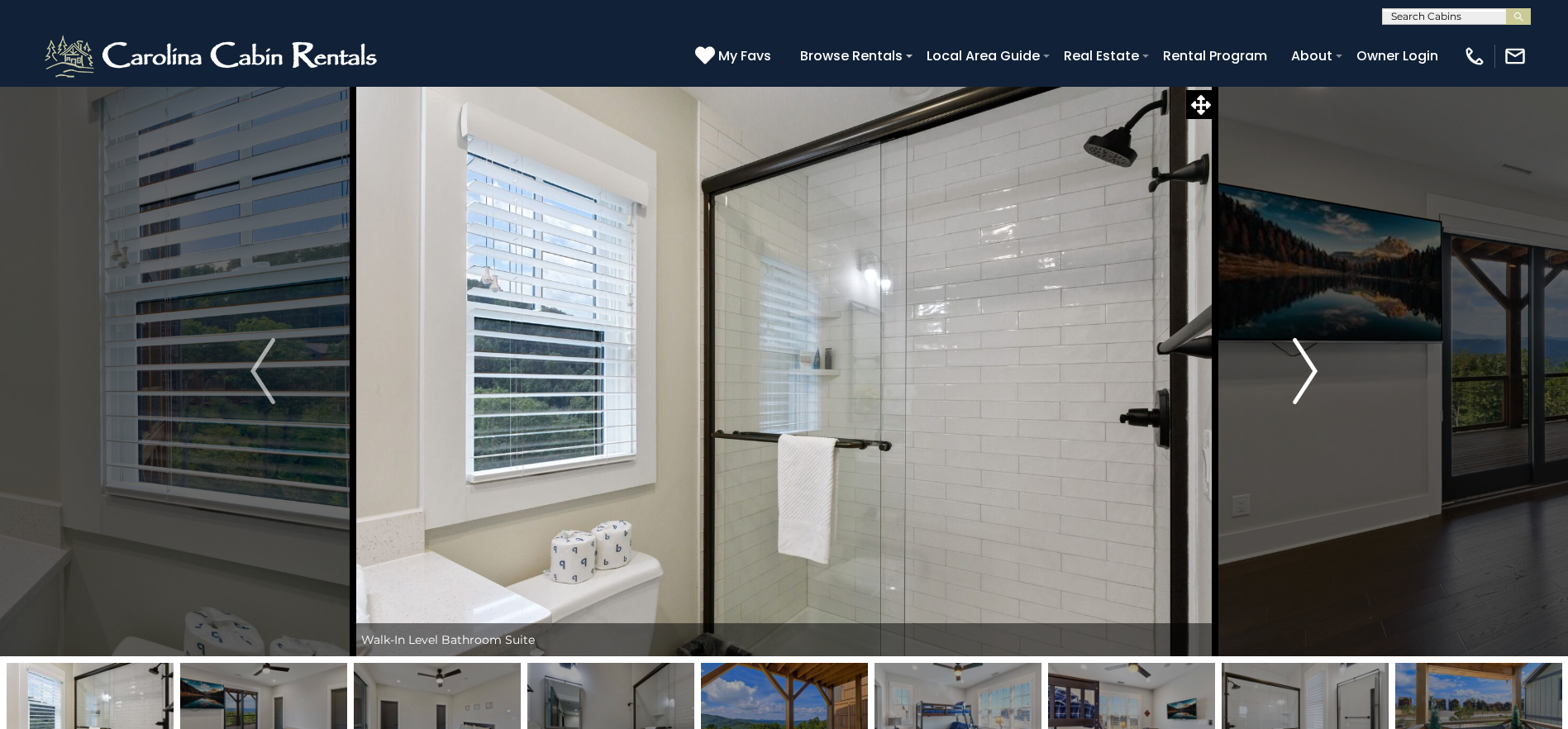
click at [1311, 367] on img "Next" at bounding box center [1305, 370] width 25 height 66
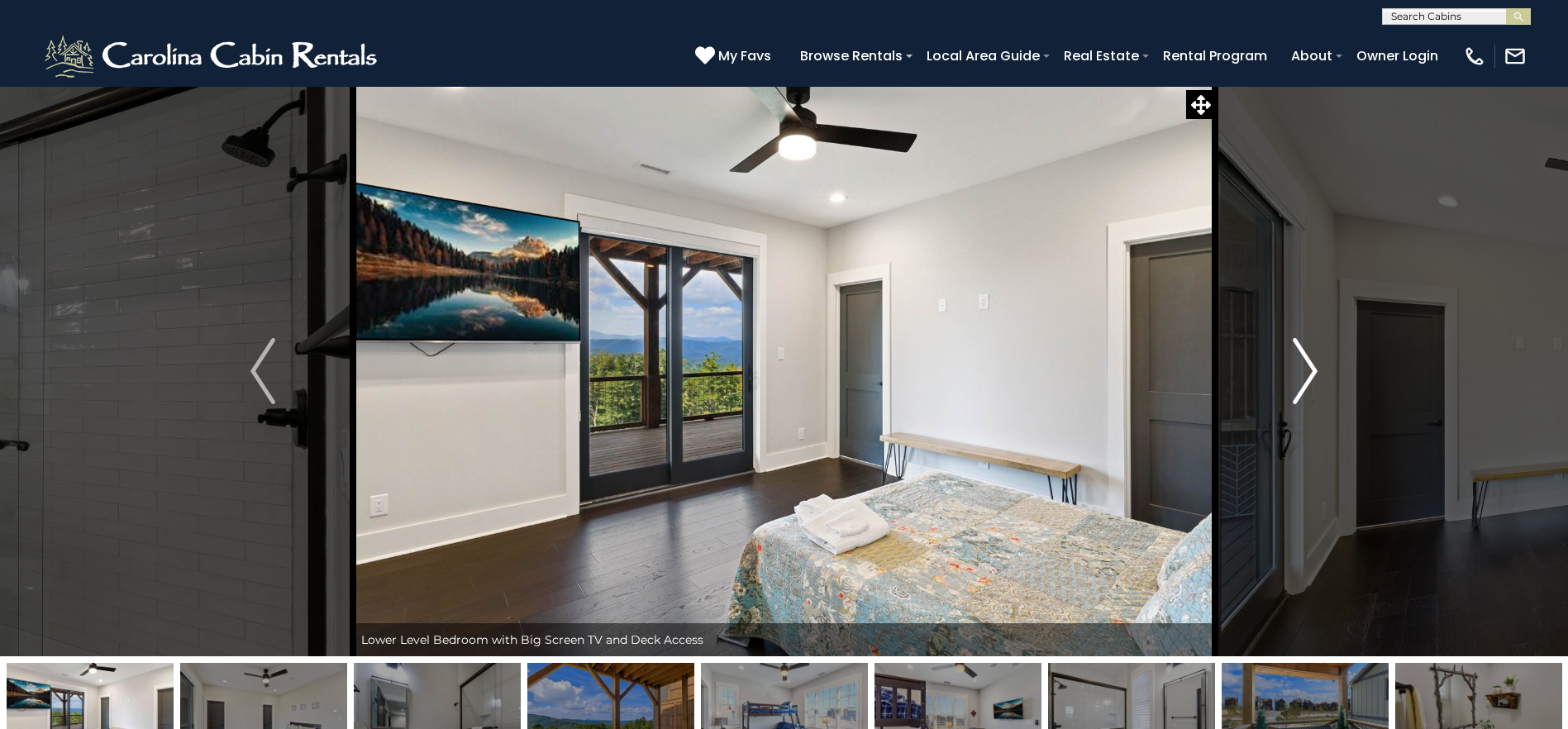
click at [1311, 367] on img "Next" at bounding box center [1305, 370] width 25 height 66
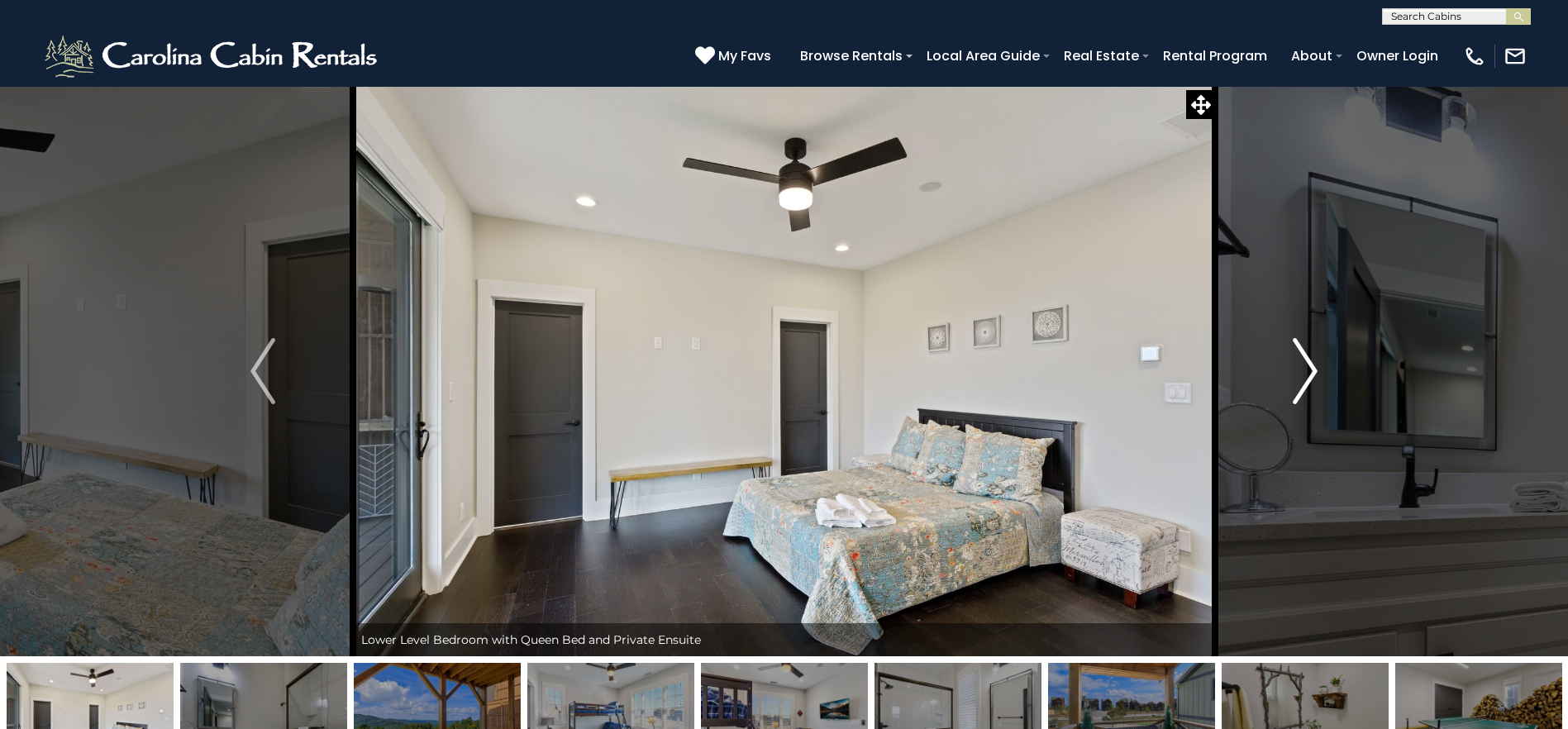
click at [1311, 367] on img "Next" at bounding box center [1305, 370] width 25 height 66
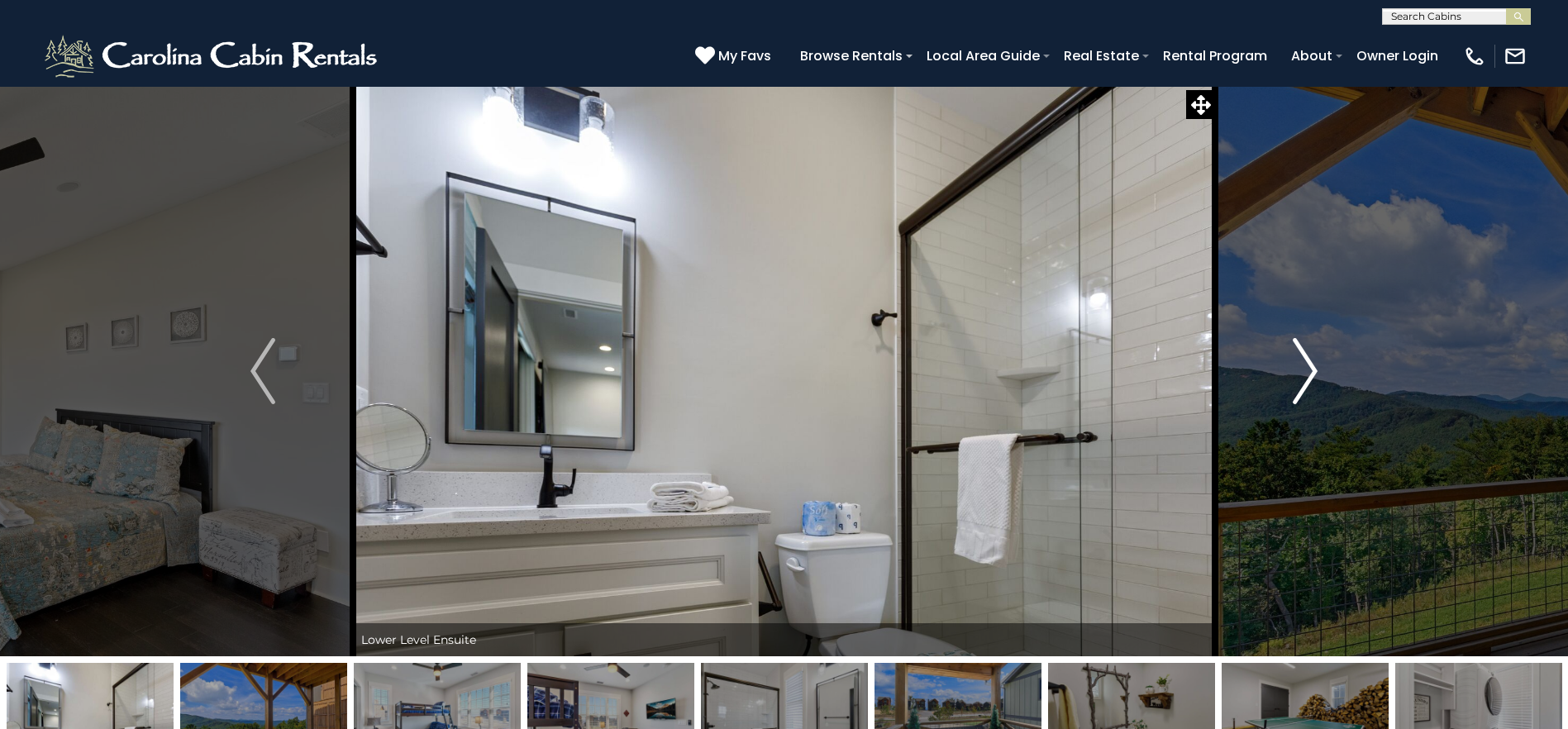
click at [1311, 367] on img "Next" at bounding box center [1305, 370] width 25 height 66
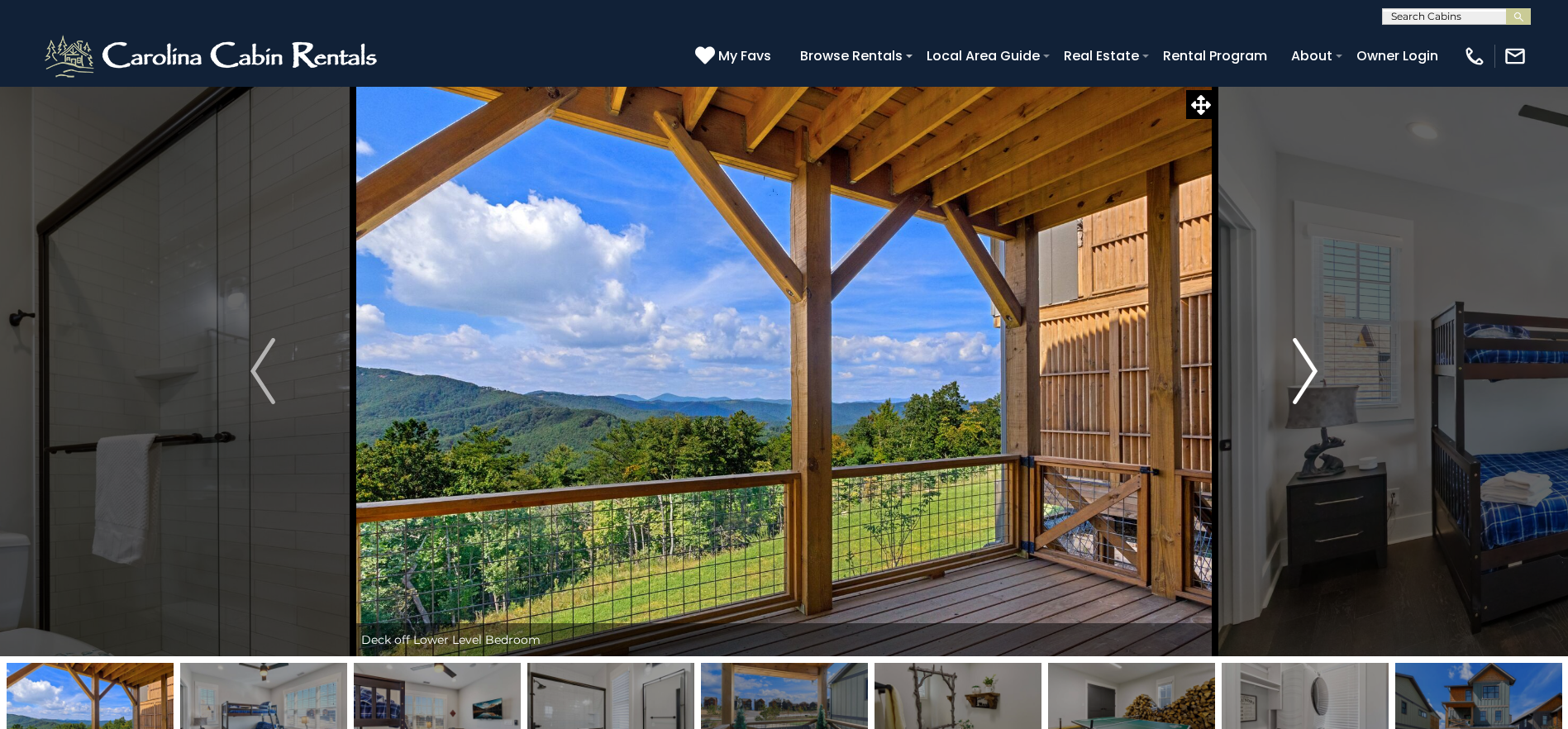
click at [1311, 367] on img "Next" at bounding box center [1305, 370] width 25 height 66
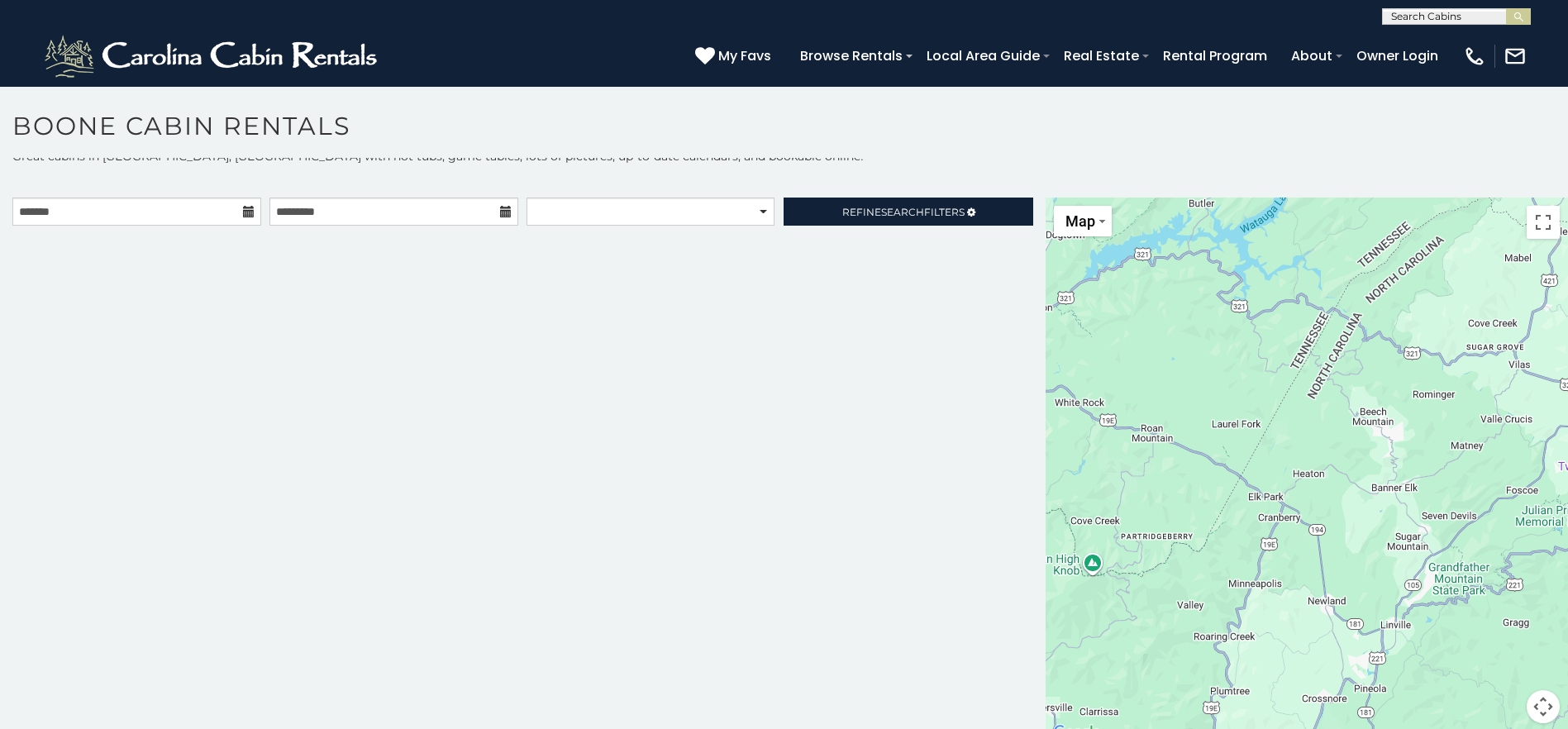
scroll to position [15, 0]
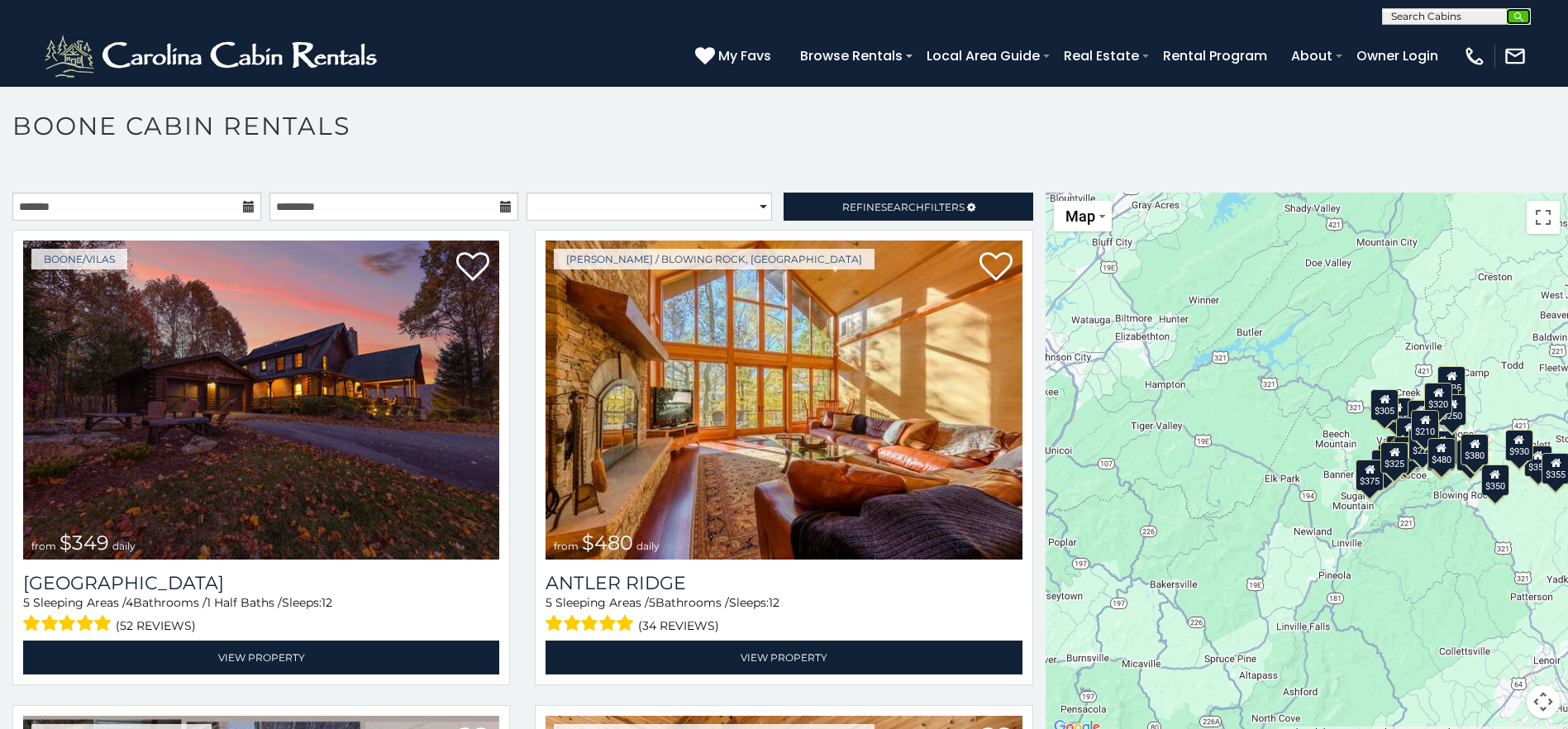
click at [1516, 13] on img "submit" at bounding box center [1518, 17] width 12 height 12
click at [1514, 13] on img "submit" at bounding box center [1518, 17] width 12 height 12
click at [1489, 18] on input "text" at bounding box center [1455, 19] width 145 height 17
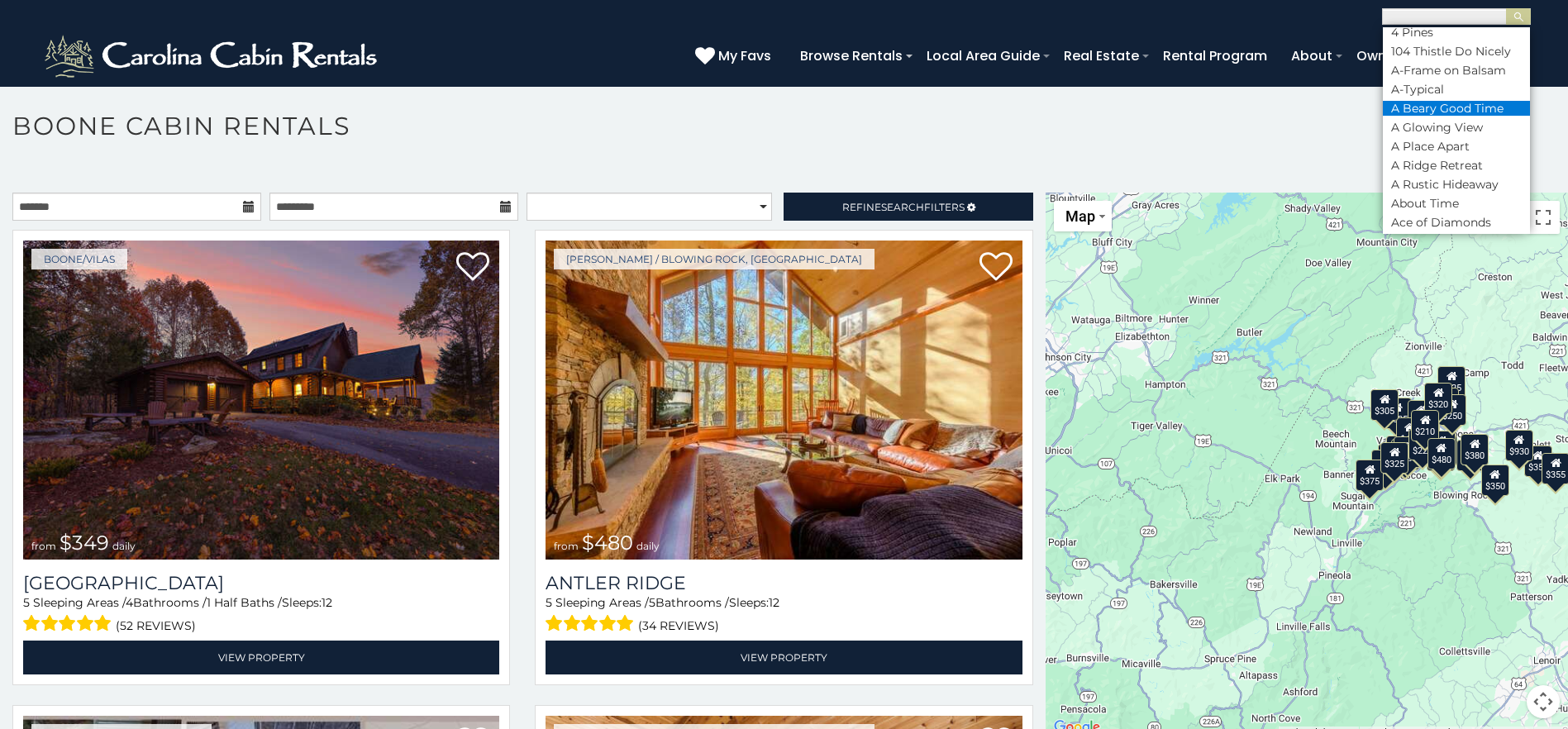
scroll to position [165, 0]
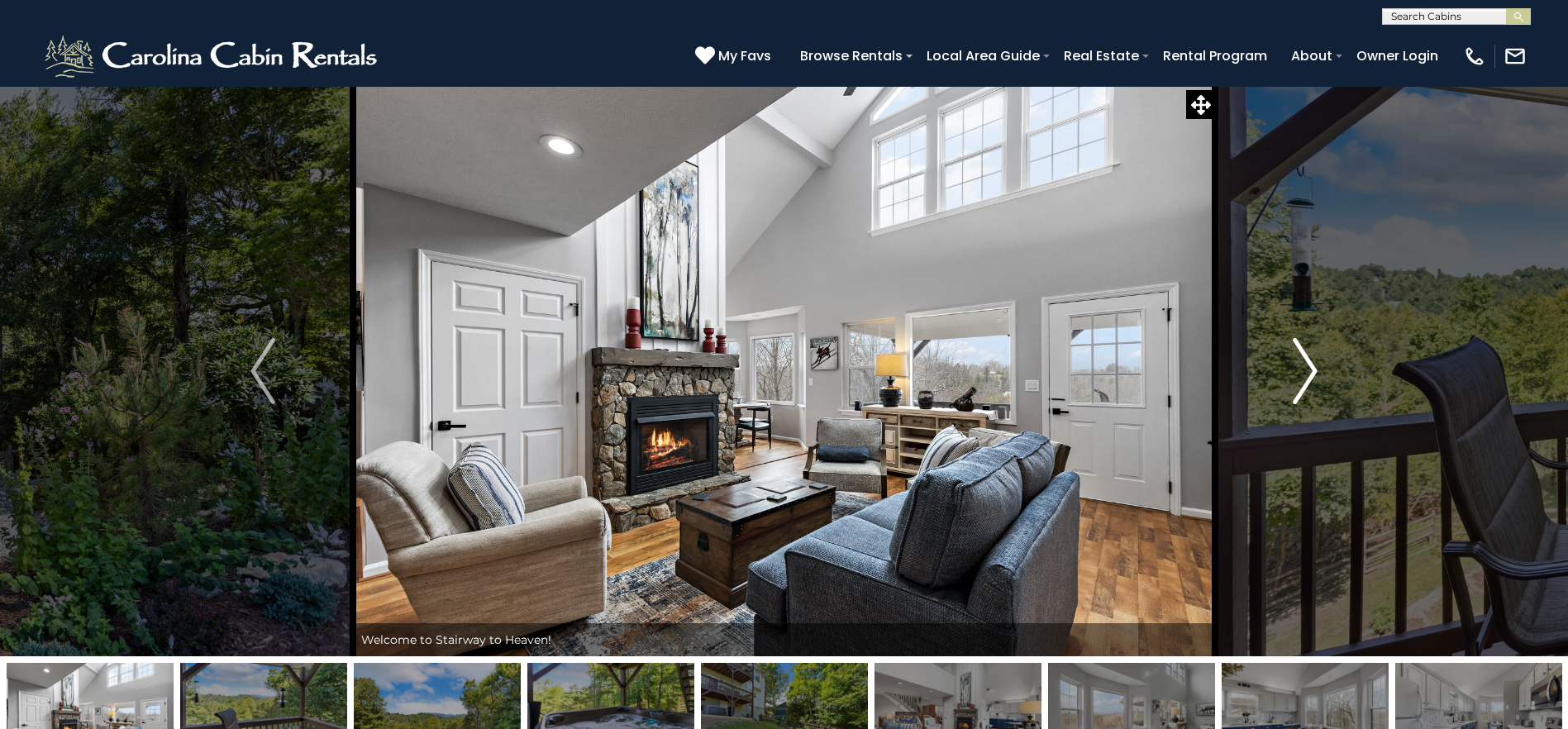
click at [1303, 380] on img "Next" at bounding box center [1305, 370] width 25 height 66
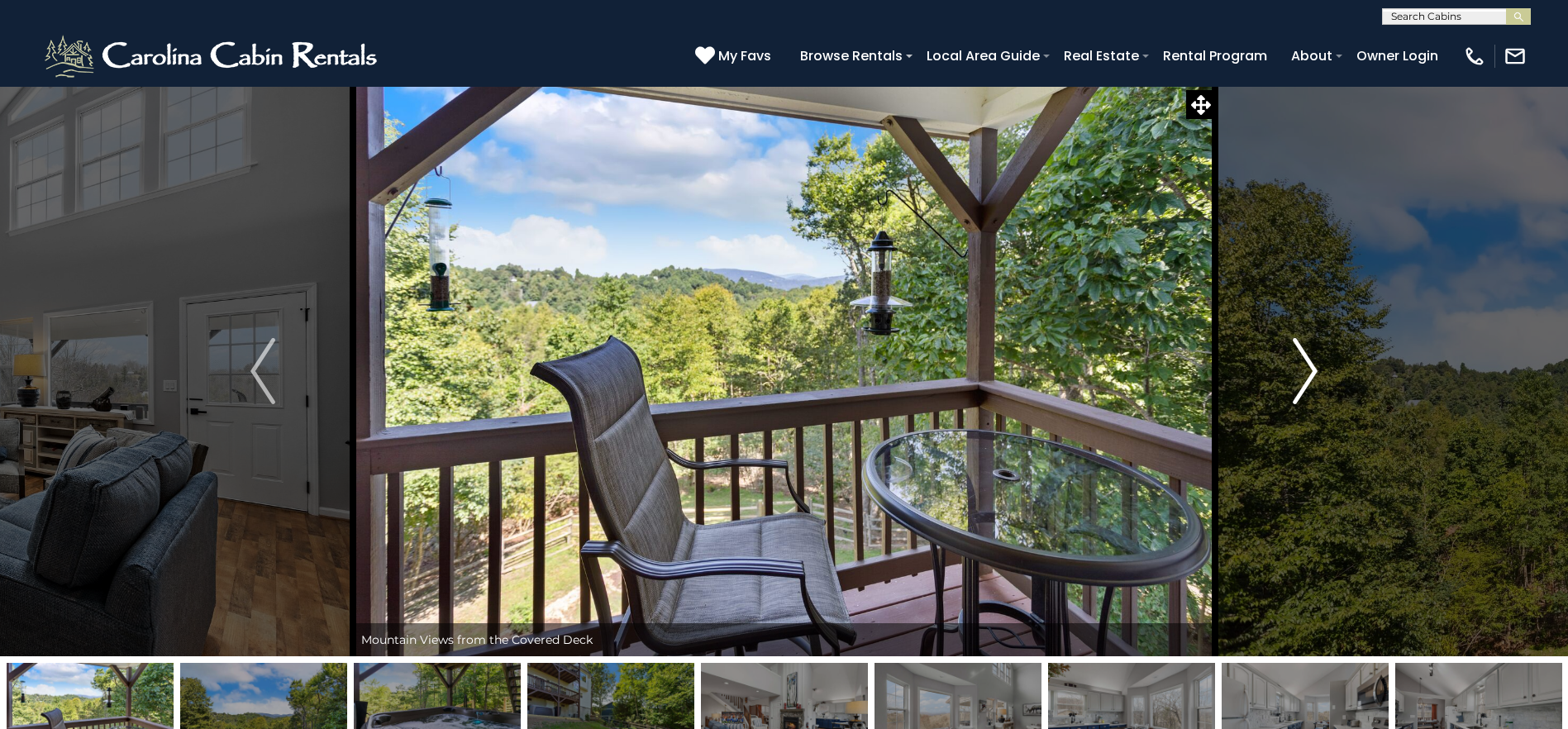
click at [1303, 380] on img "Next" at bounding box center [1305, 370] width 25 height 66
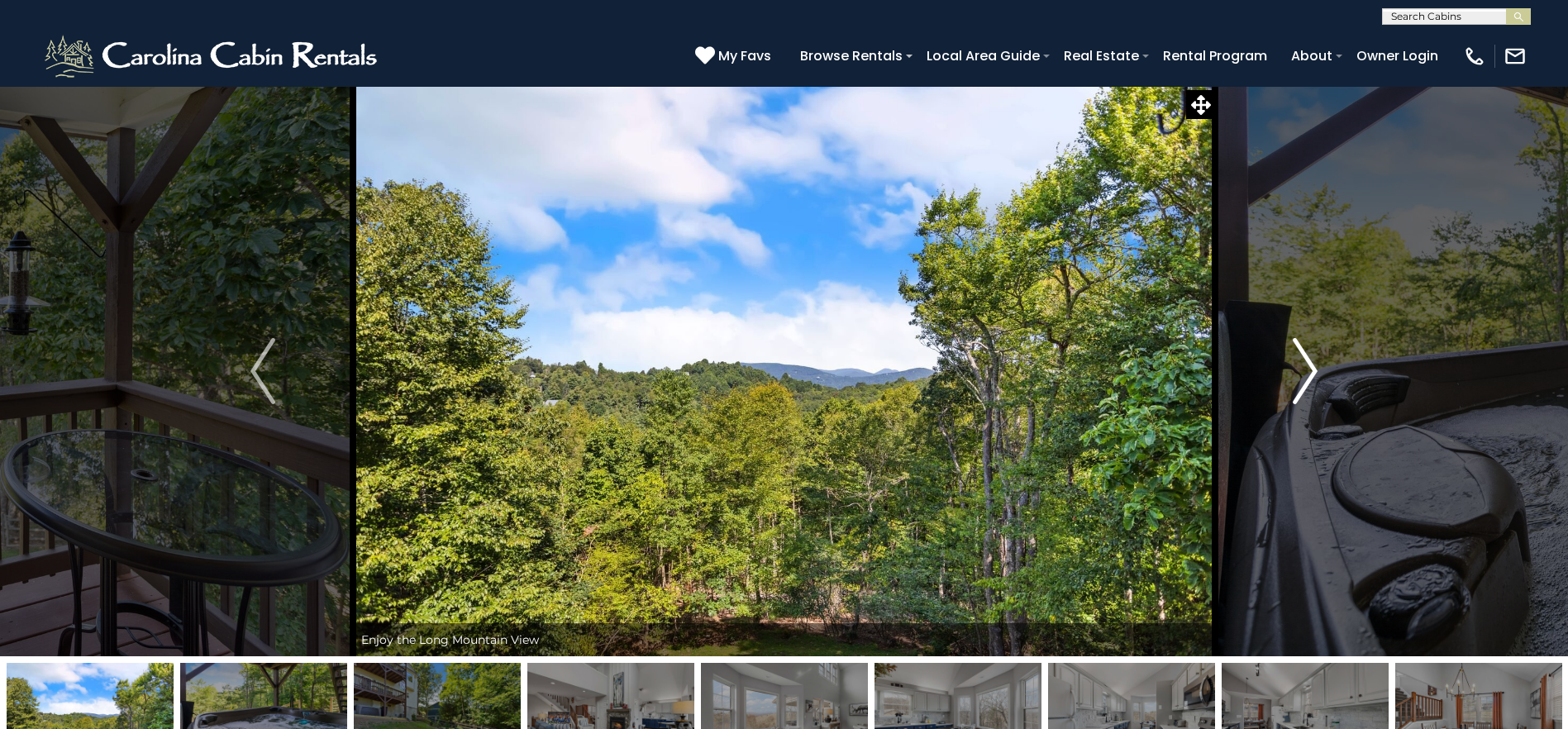
click at [1303, 380] on img "Next" at bounding box center [1305, 370] width 25 height 66
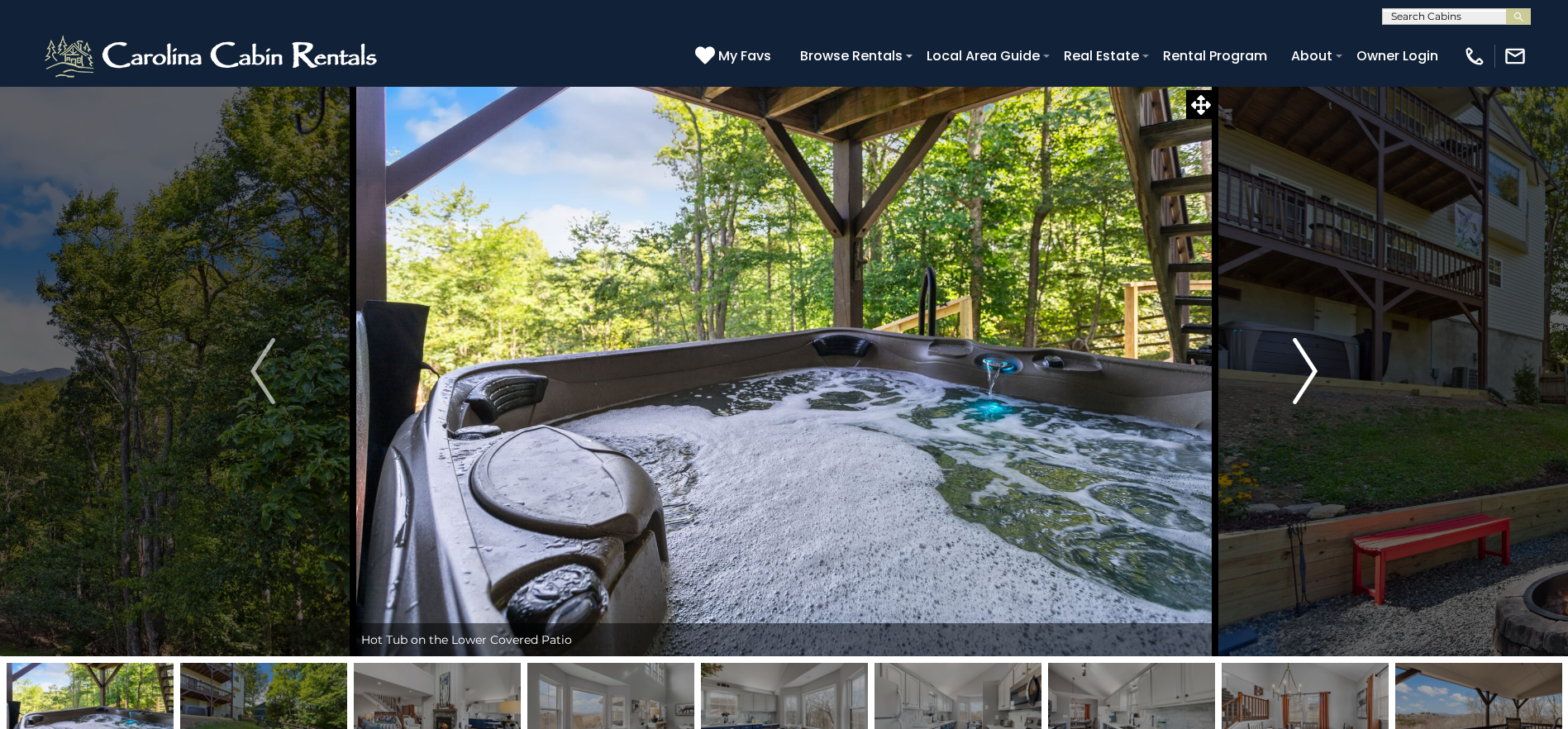
click at [1303, 380] on img "Next" at bounding box center [1305, 370] width 25 height 66
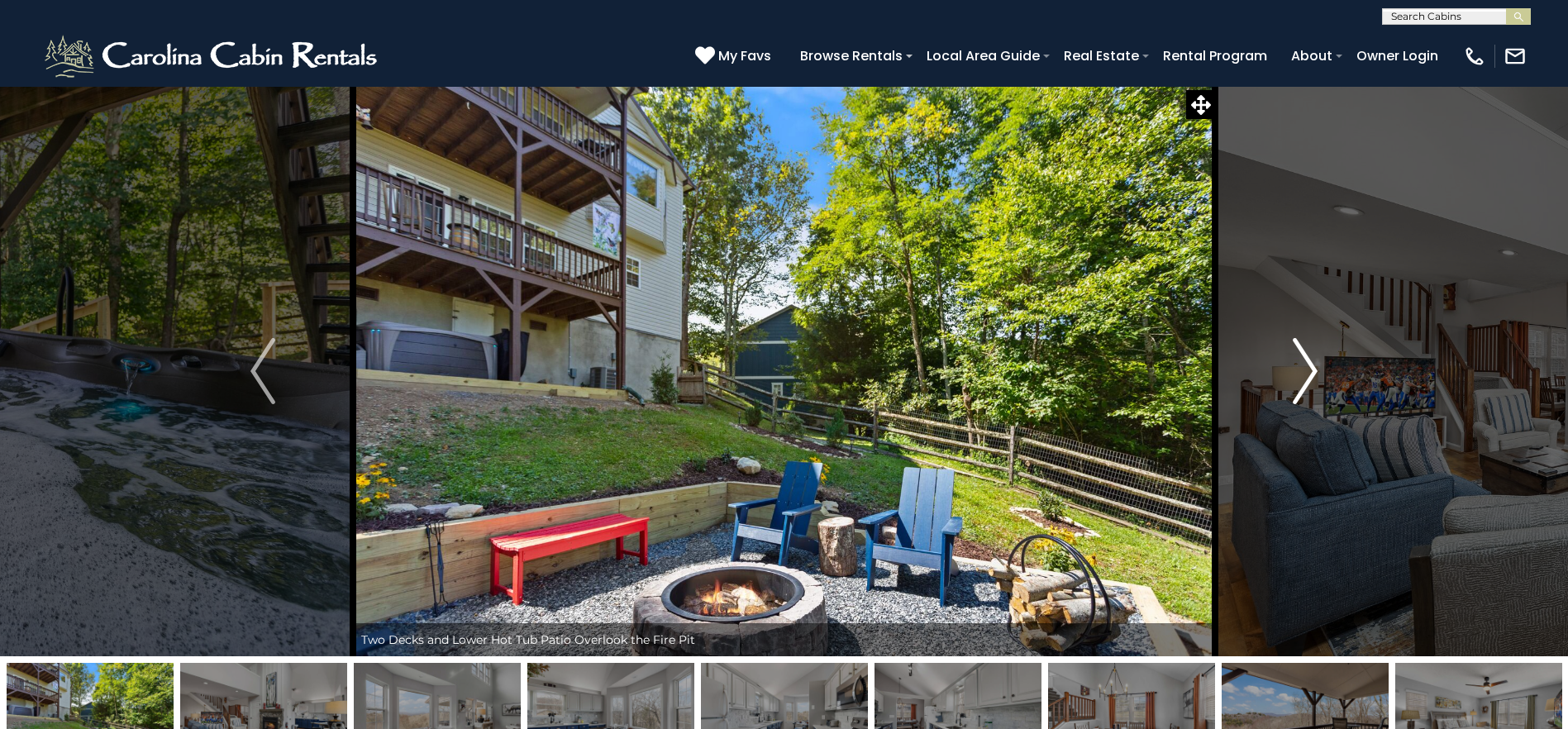
click at [1303, 380] on img "Next" at bounding box center [1305, 370] width 25 height 66
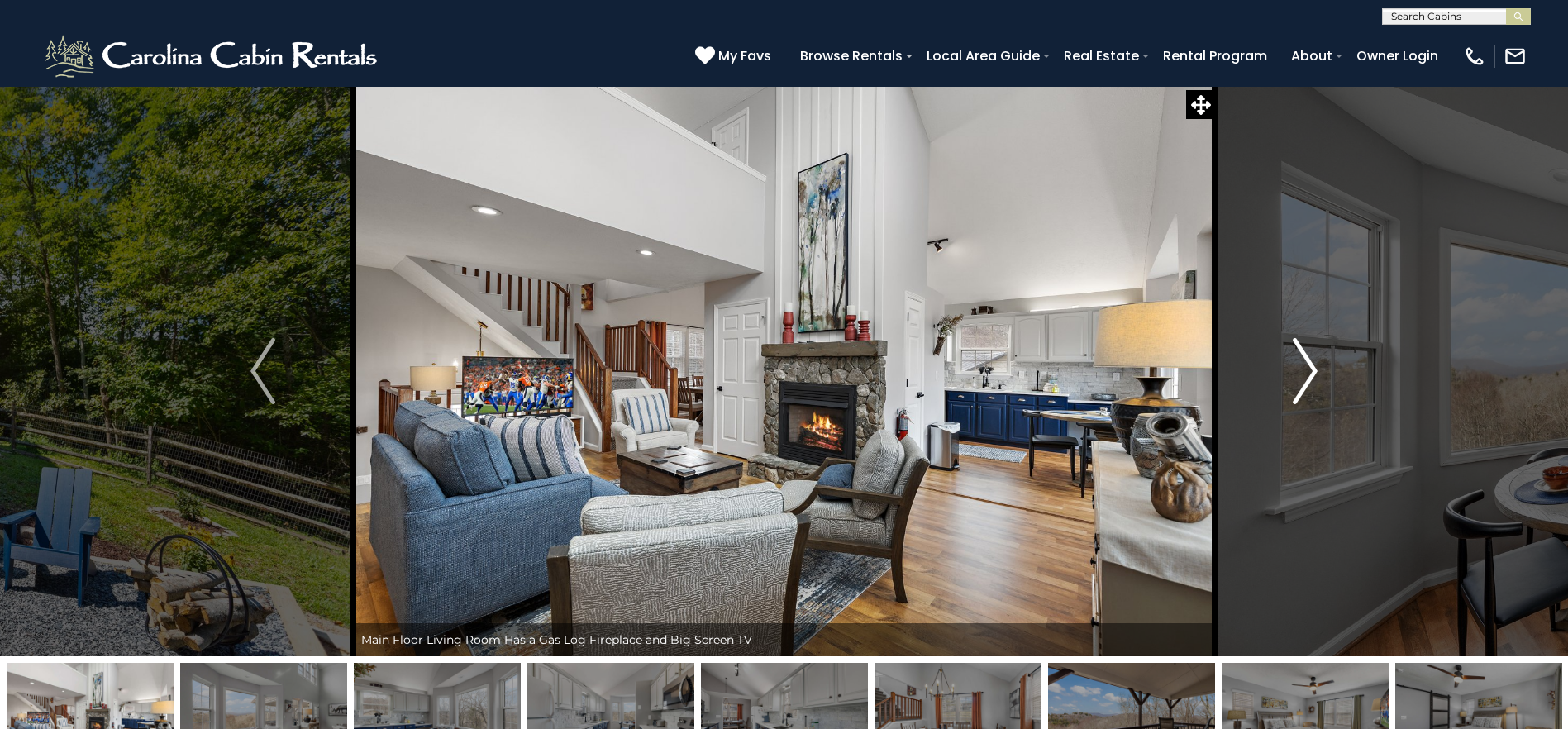
click at [1303, 380] on img "Next" at bounding box center [1305, 370] width 25 height 66
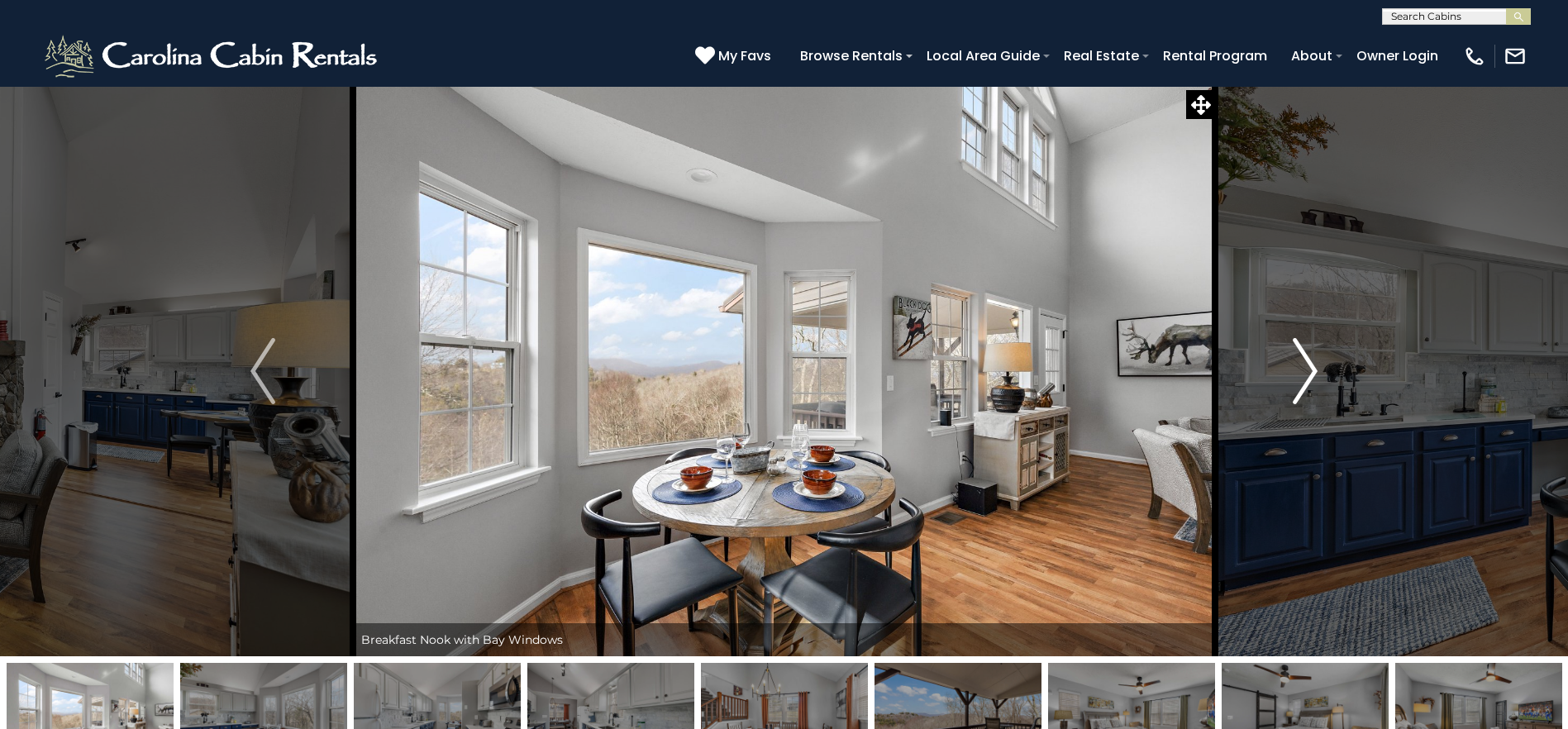
click at [1303, 380] on img "Next" at bounding box center [1305, 370] width 25 height 66
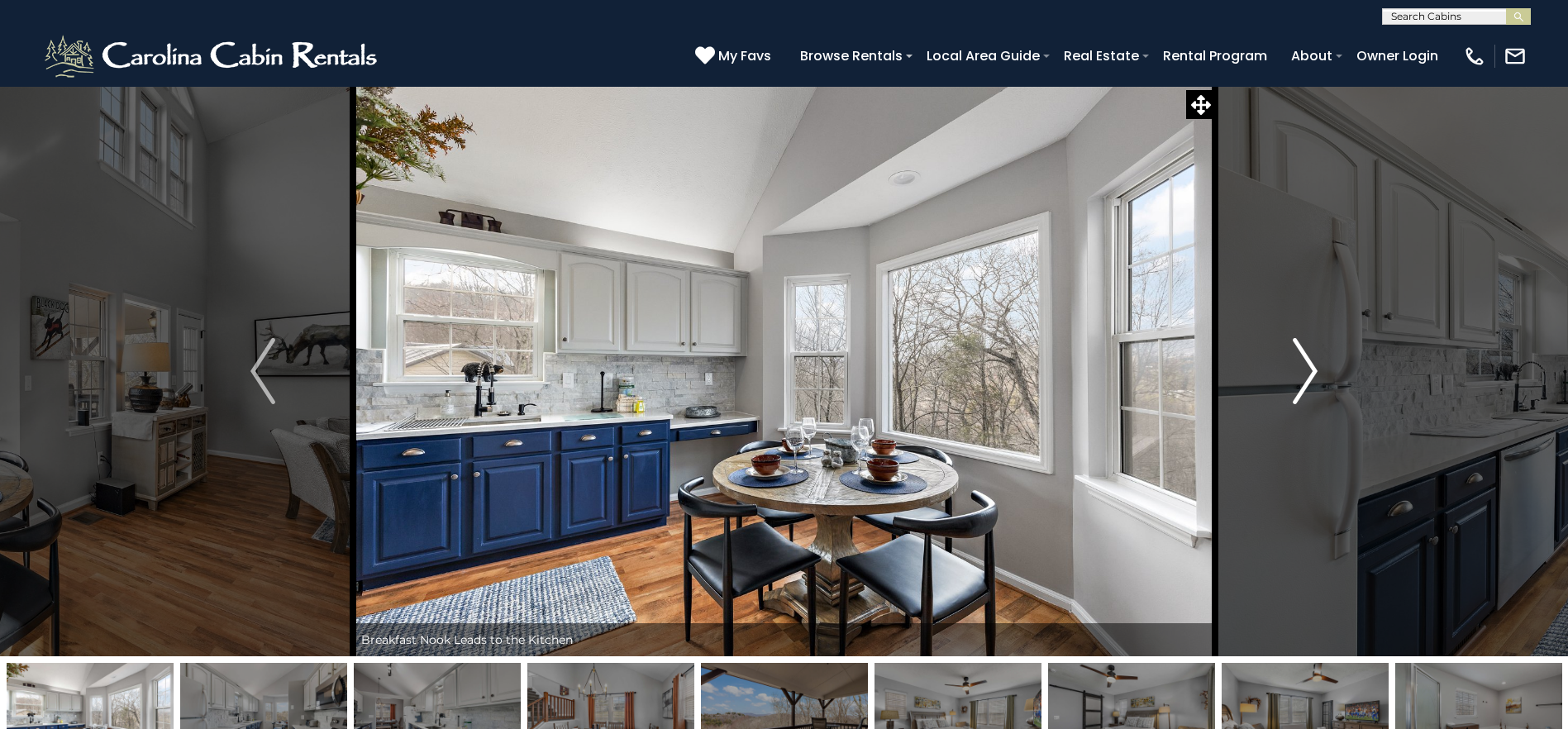
click at [1303, 380] on img "Next" at bounding box center [1305, 370] width 25 height 66
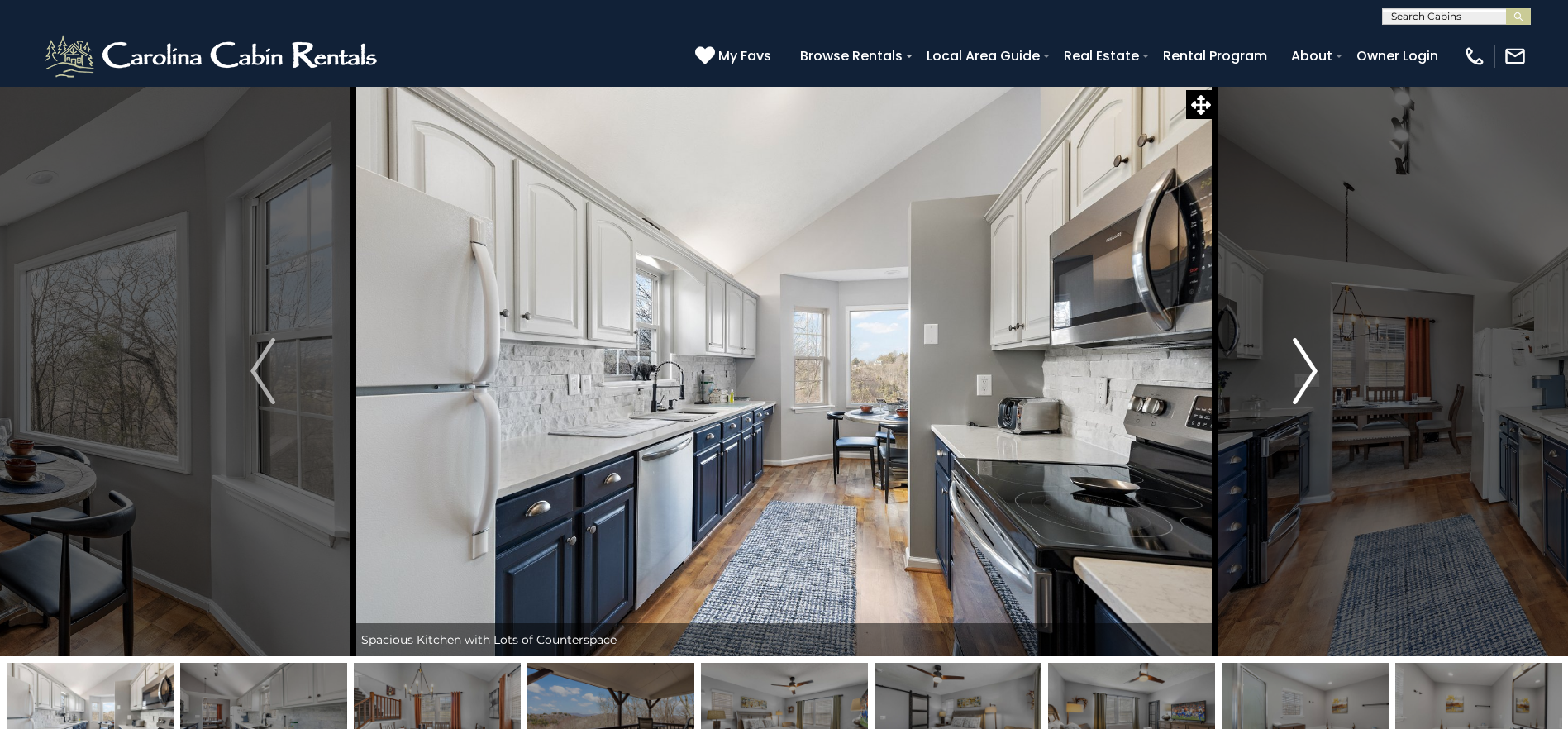
click at [1303, 380] on img "Next" at bounding box center [1305, 370] width 25 height 66
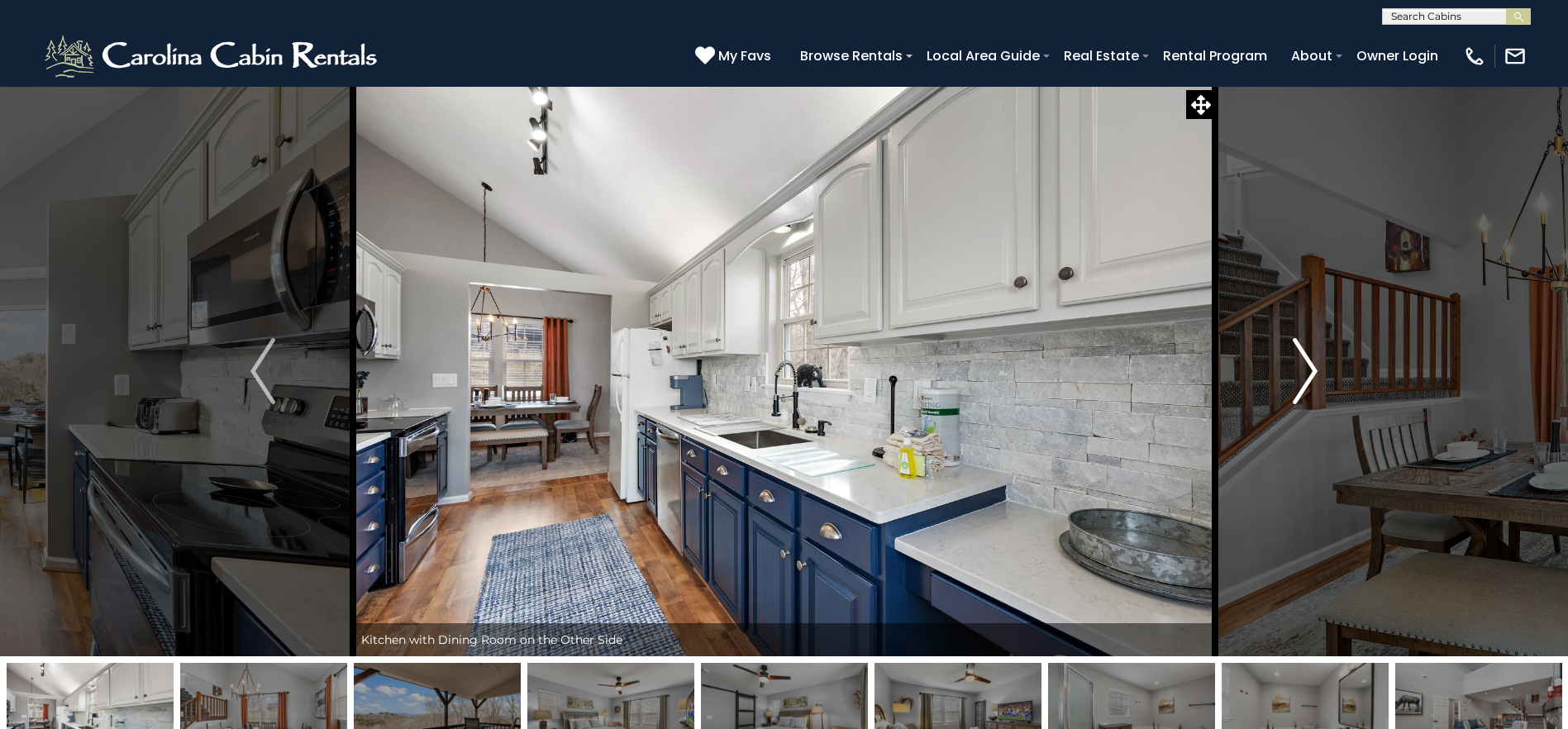
click at [1303, 380] on img "Next" at bounding box center [1305, 370] width 25 height 66
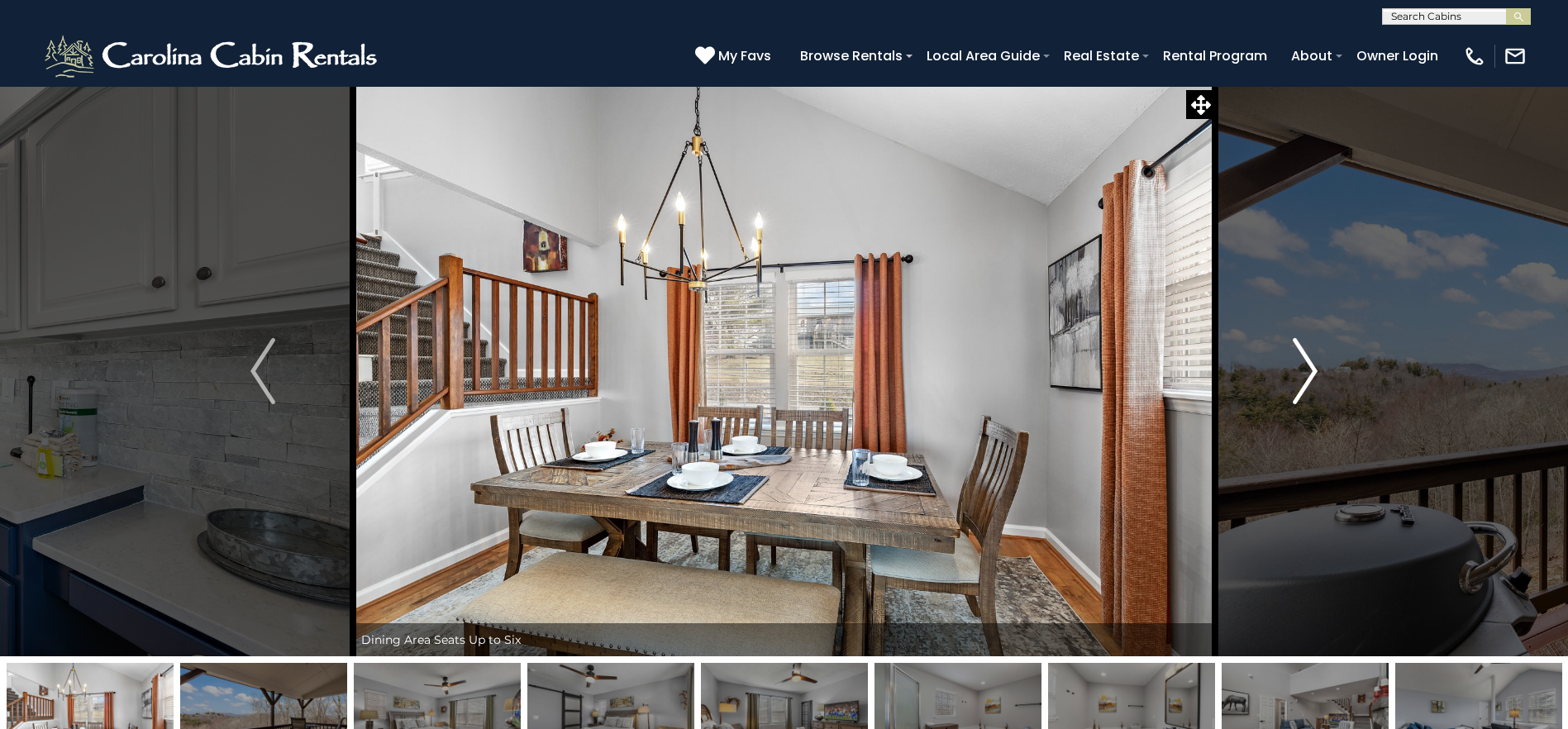
click at [1303, 380] on img "Next" at bounding box center [1305, 370] width 25 height 66
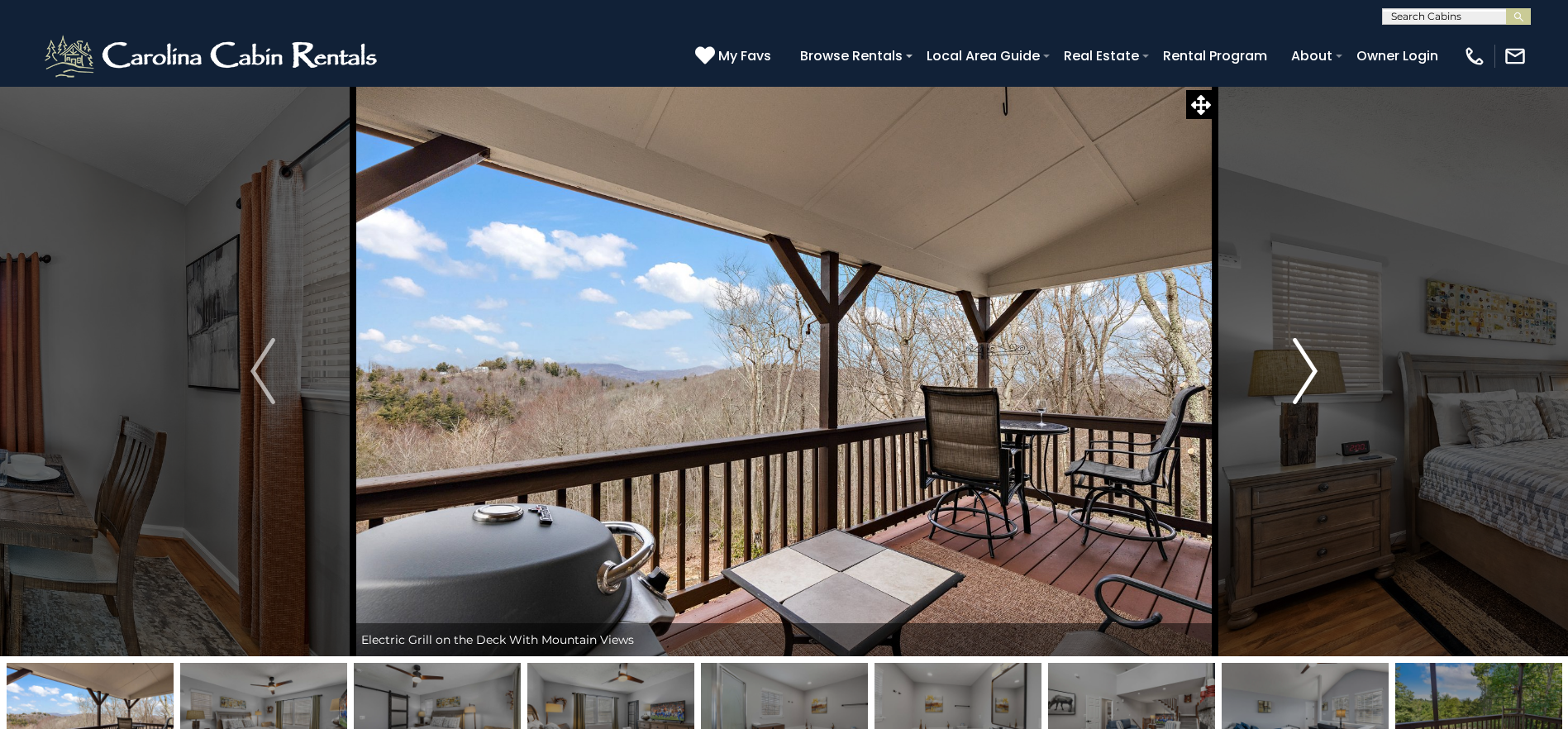
click at [1303, 380] on img "Next" at bounding box center [1305, 370] width 25 height 66
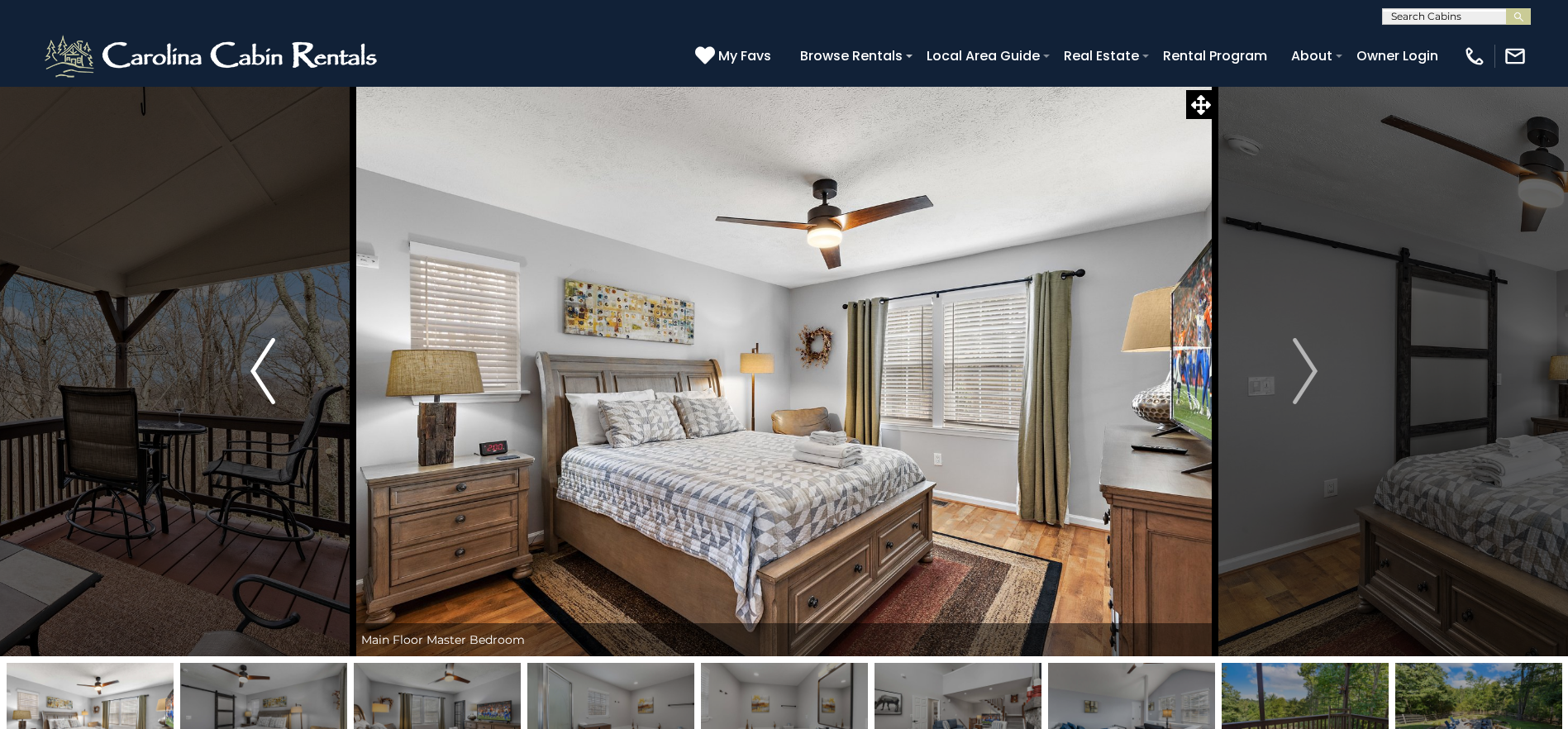
click at [284, 403] on button "Previous" at bounding box center [263, 371] width 180 height 570
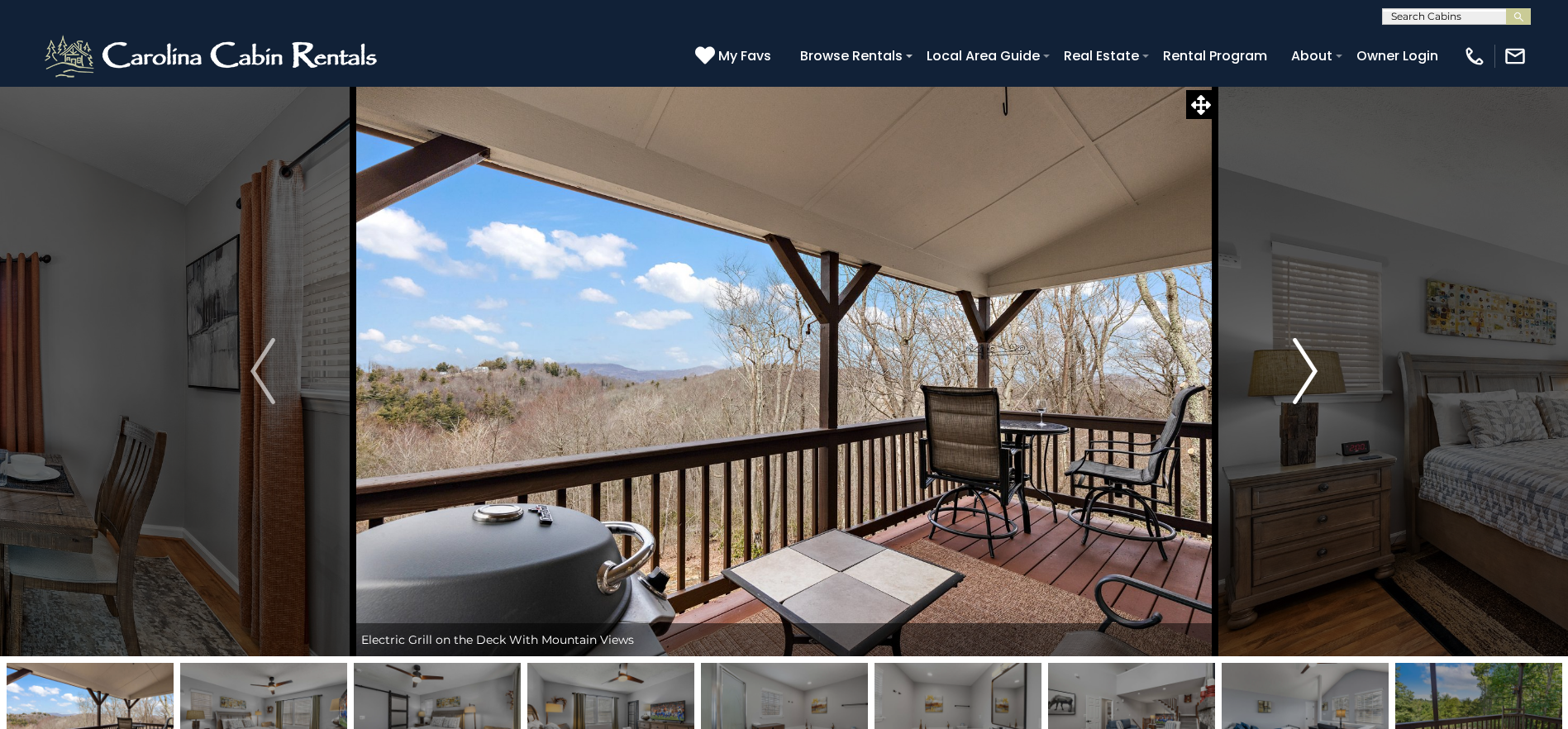
click at [1286, 412] on button "Next" at bounding box center [1305, 371] width 180 height 570
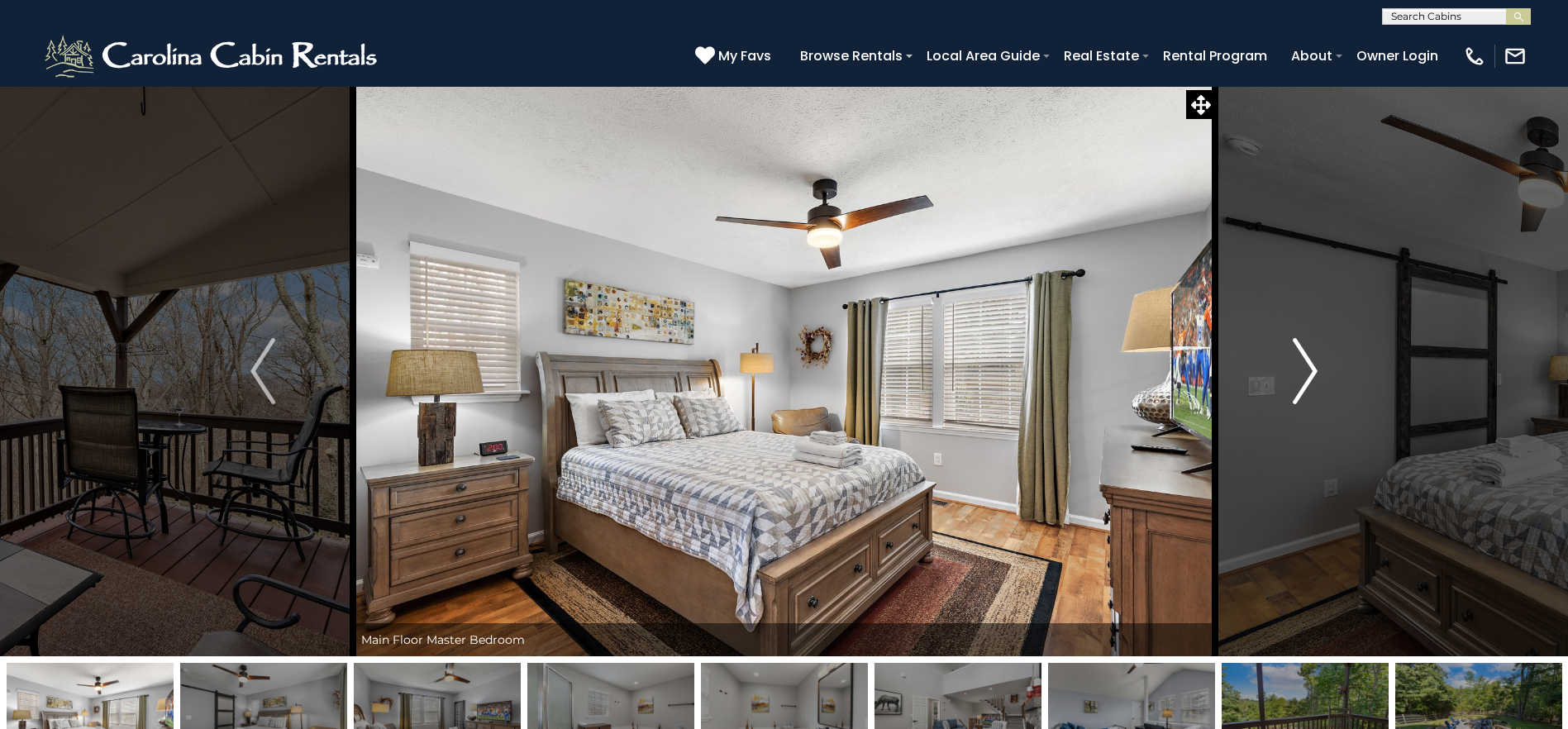
click at [1286, 412] on button "Next" at bounding box center [1305, 371] width 180 height 570
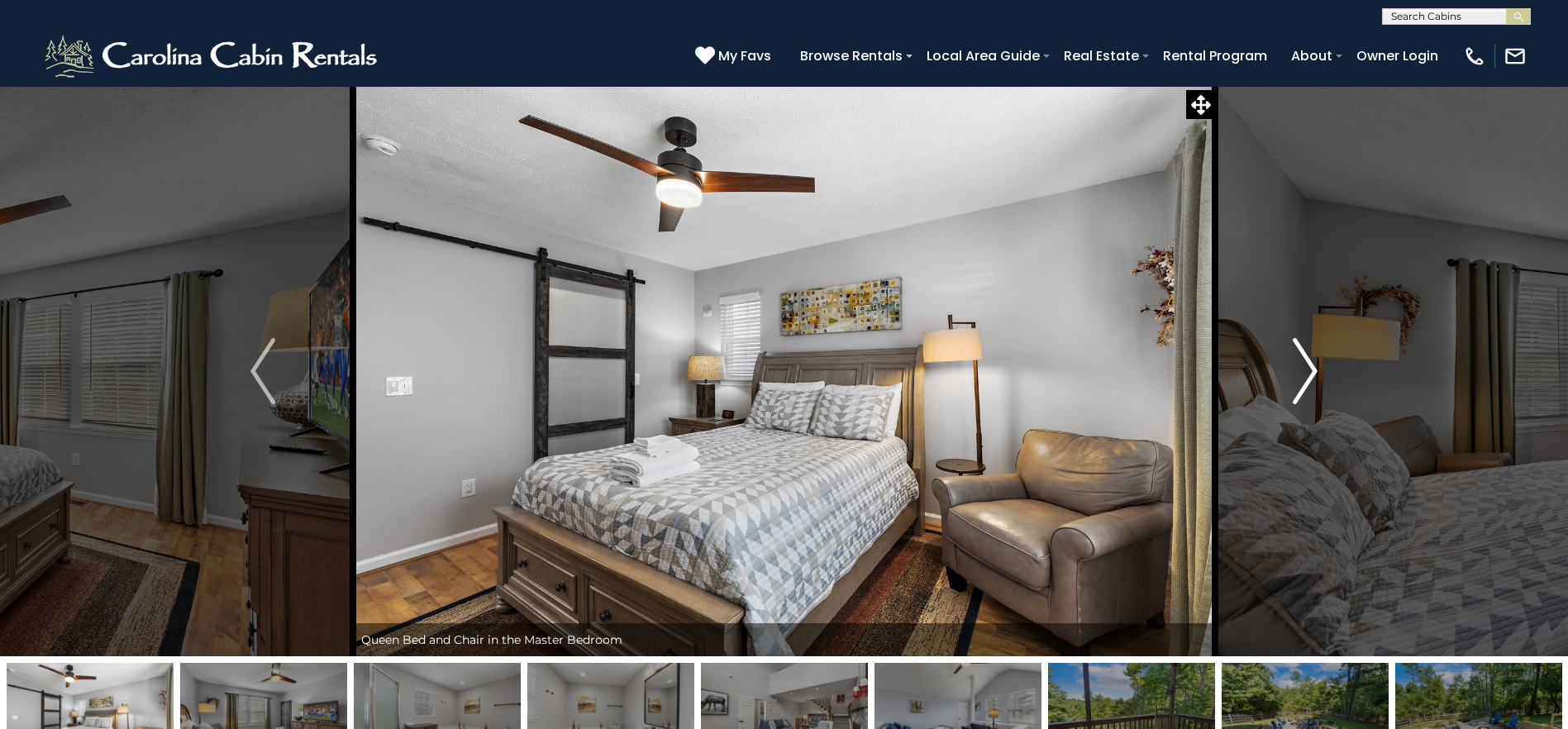
click at [1286, 412] on button "Next" at bounding box center [1305, 371] width 180 height 570
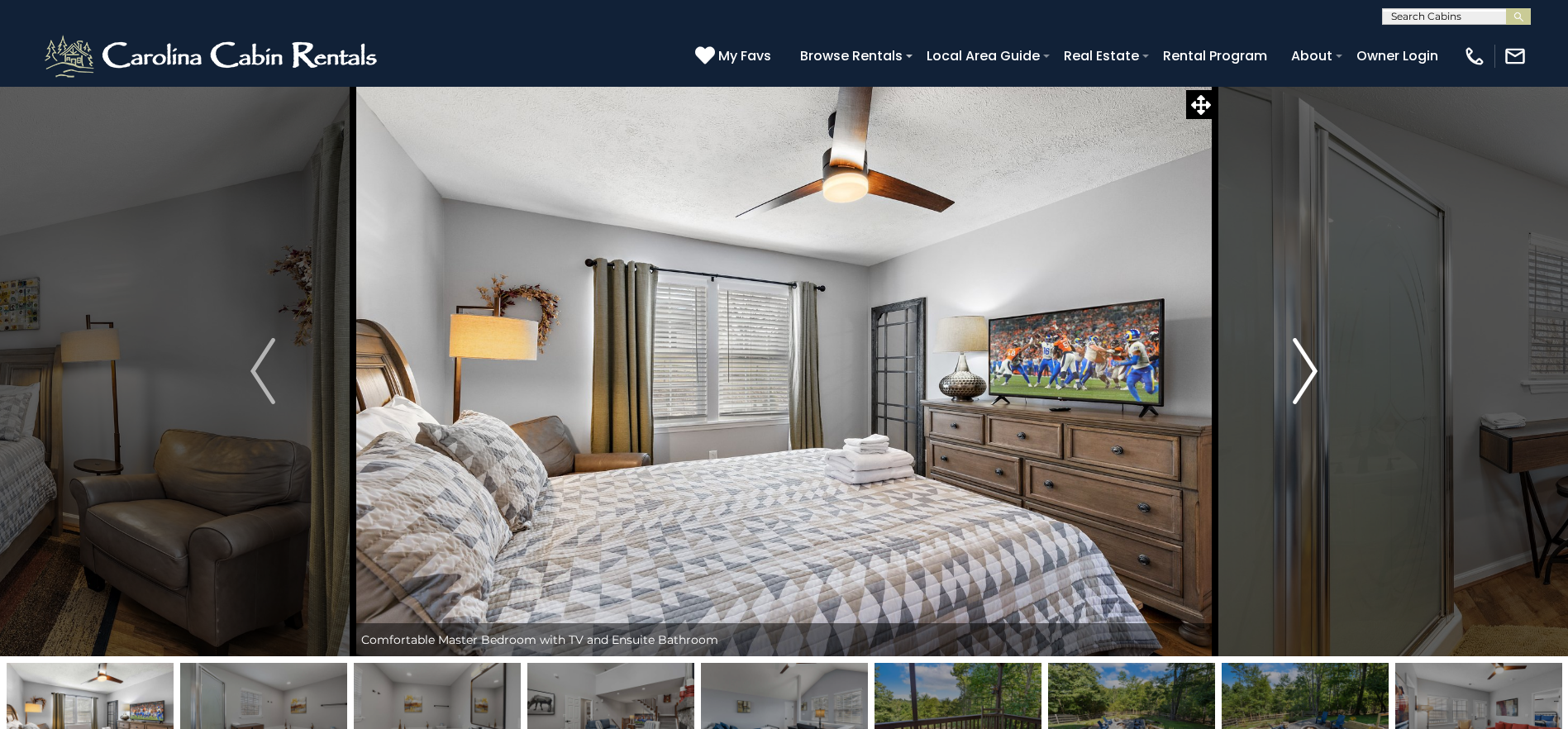
click at [1286, 412] on button "Next" at bounding box center [1305, 371] width 180 height 570
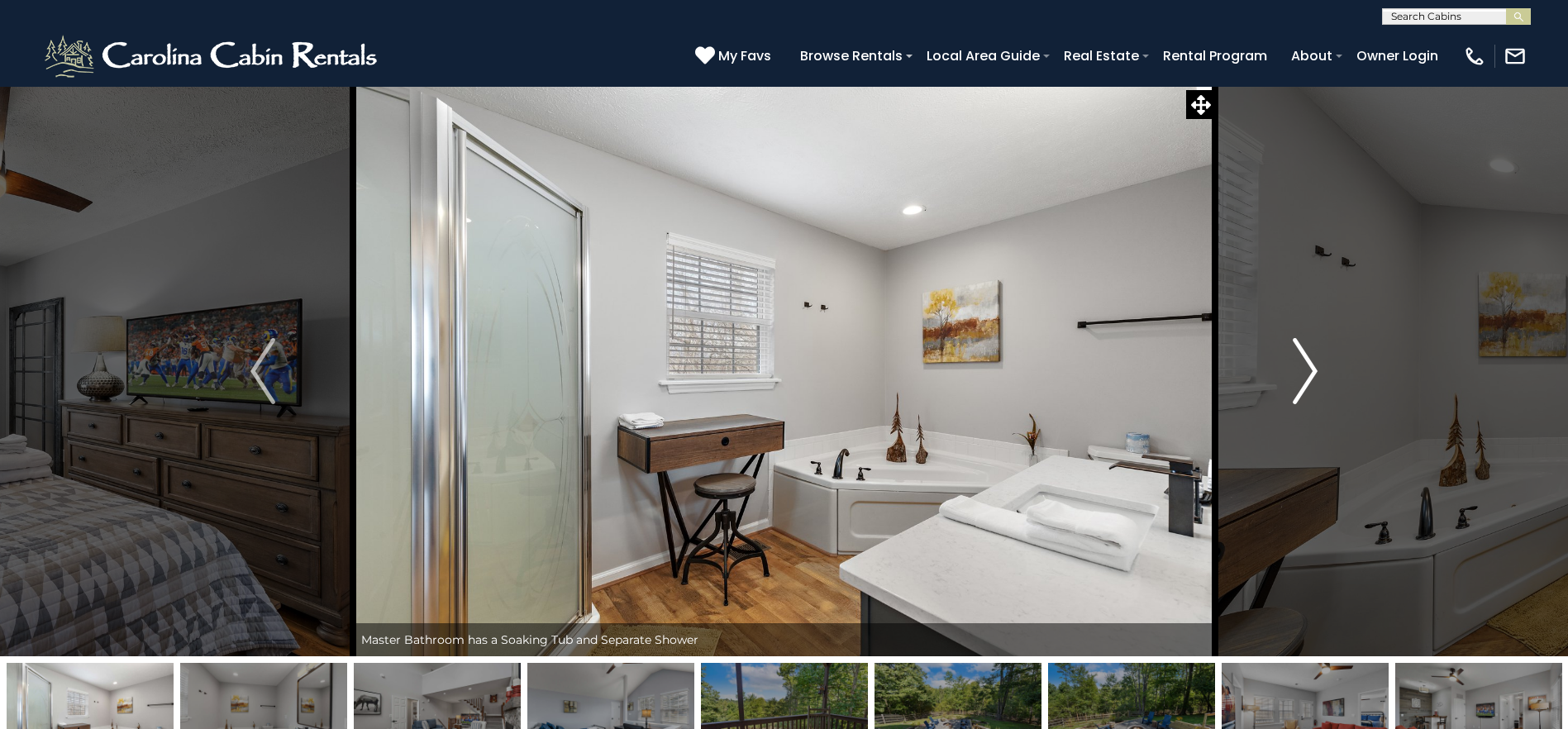
click at [1286, 412] on button "Next" at bounding box center [1305, 371] width 180 height 570
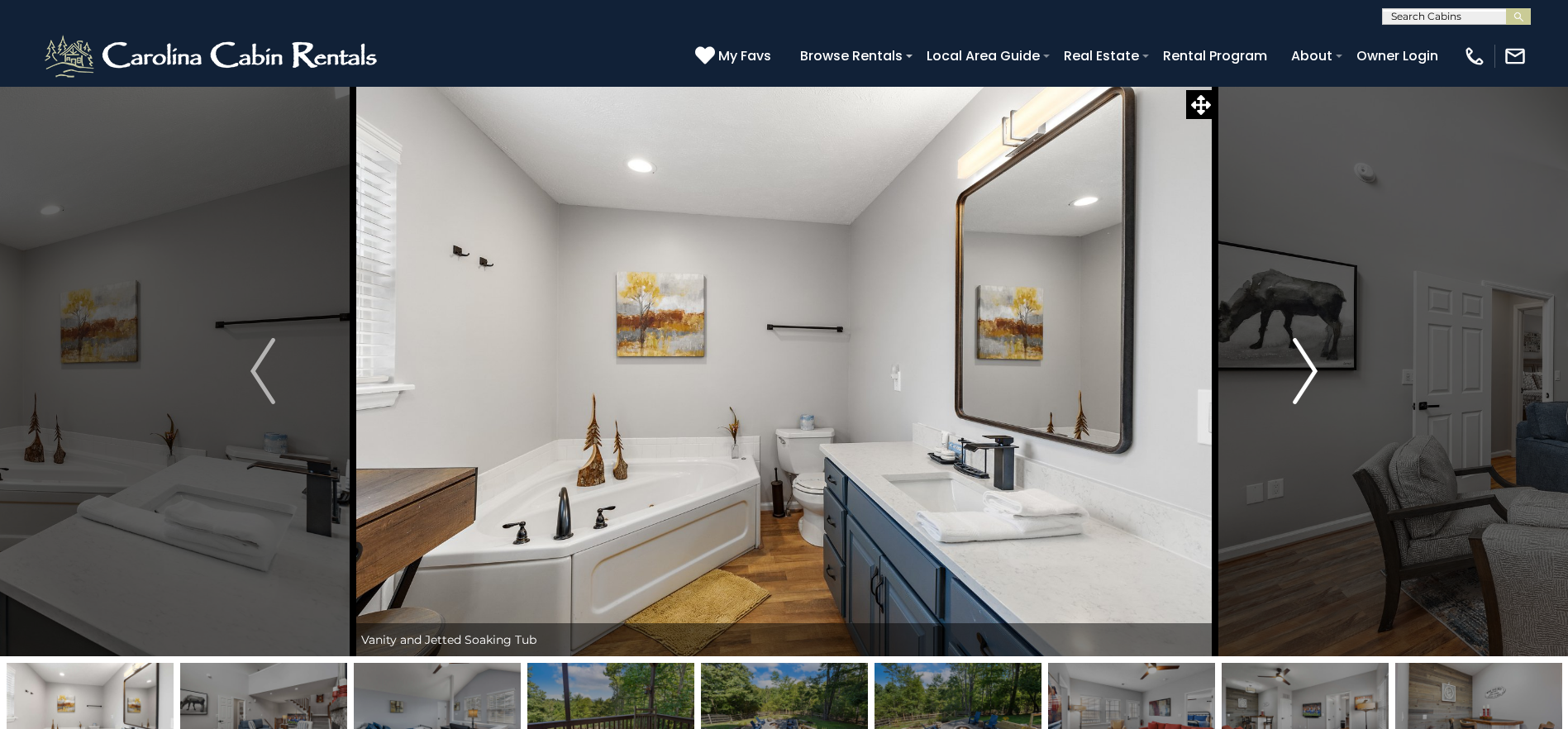
click at [1286, 412] on button "Next" at bounding box center [1305, 371] width 180 height 570
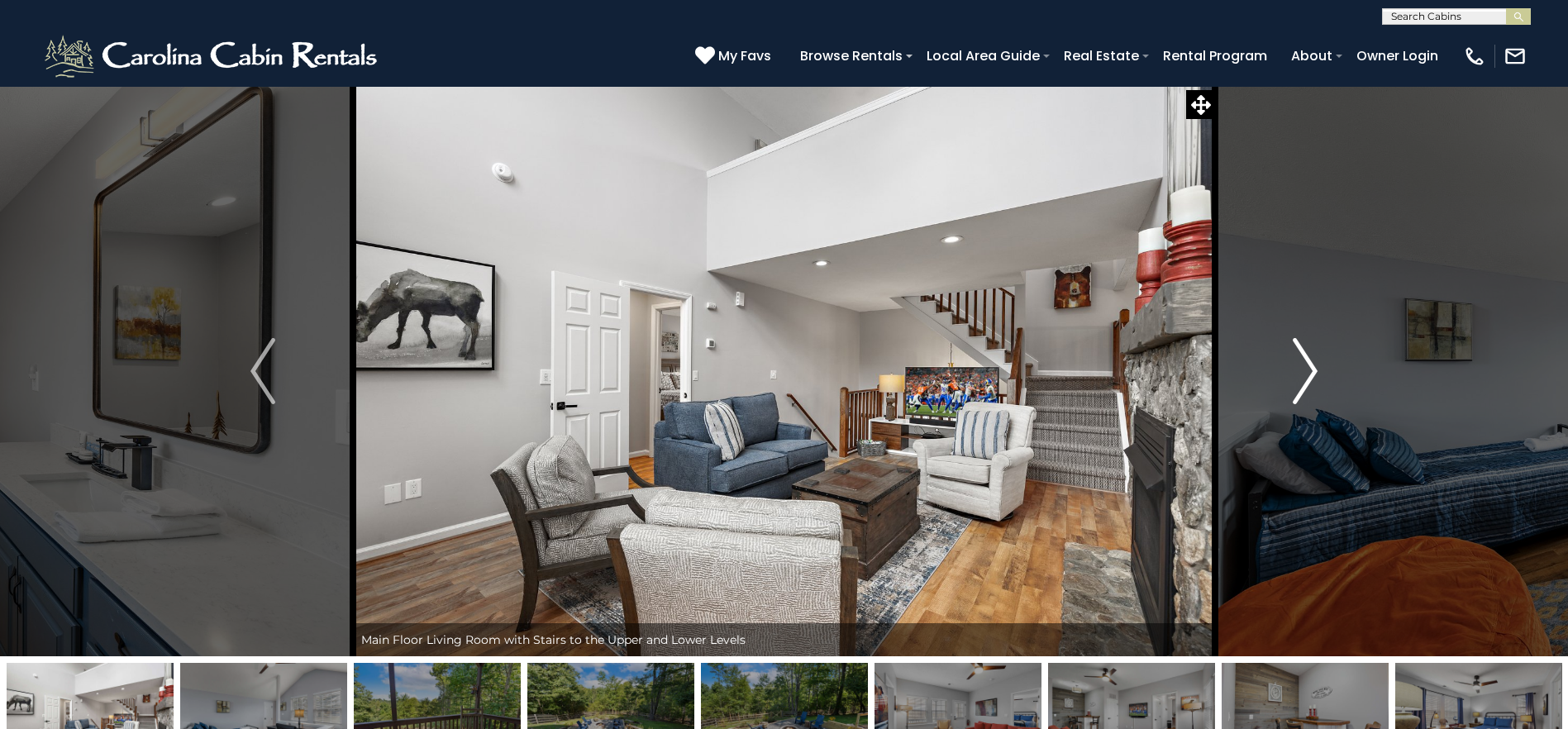
click at [1286, 412] on button "Next" at bounding box center [1305, 371] width 180 height 570
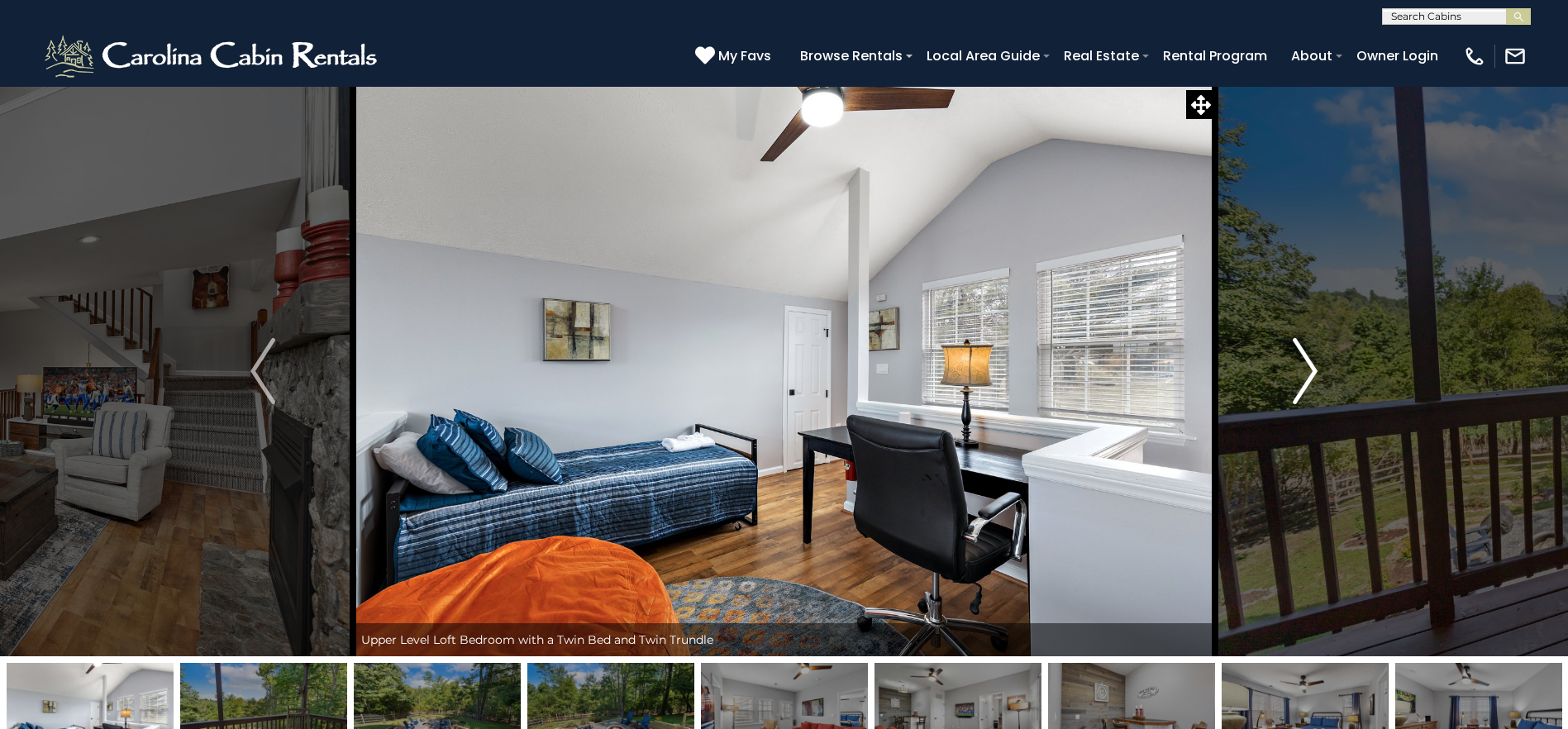
click at [1286, 412] on button "Next" at bounding box center [1305, 371] width 180 height 570
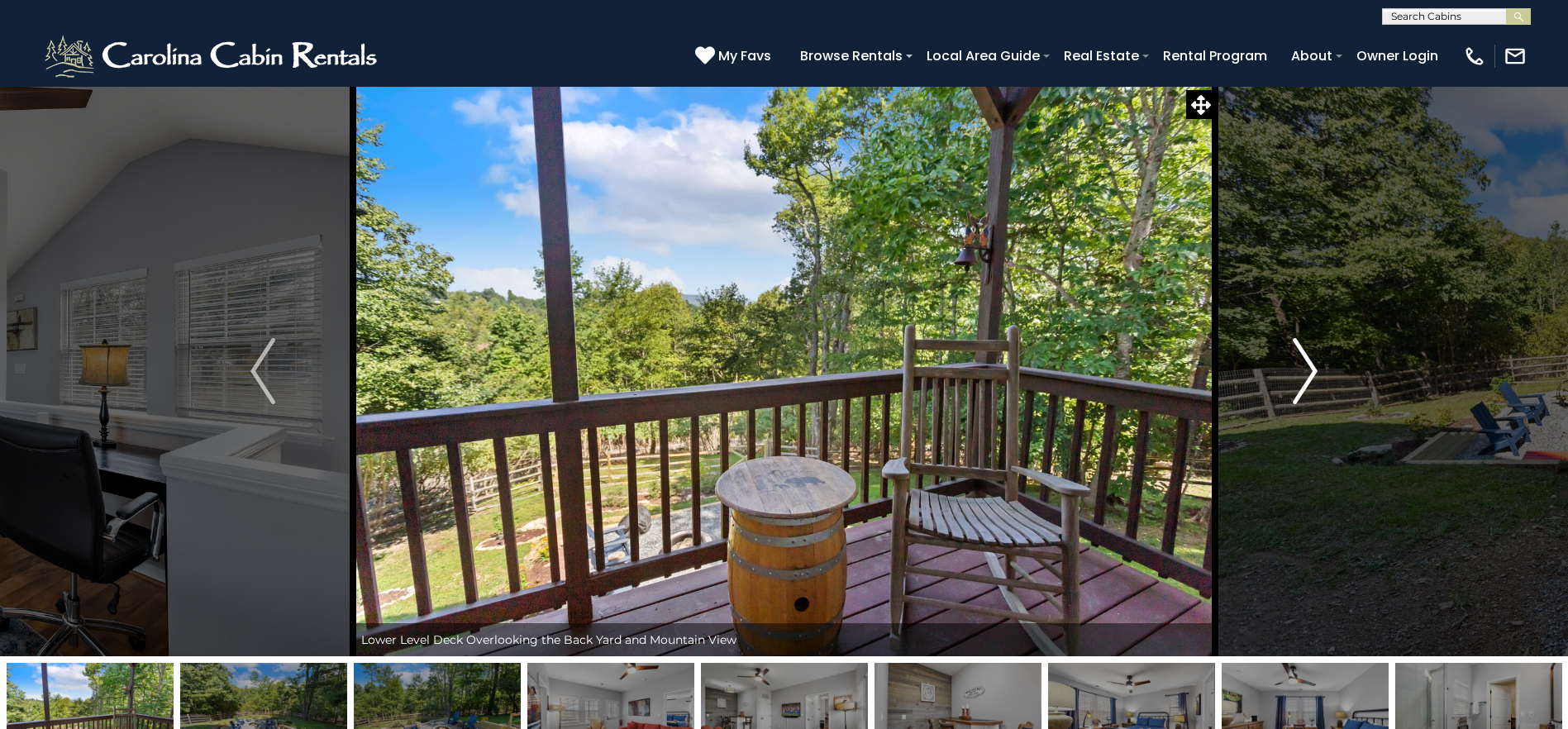
click at [1286, 412] on button "Next" at bounding box center [1305, 371] width 180 height 570
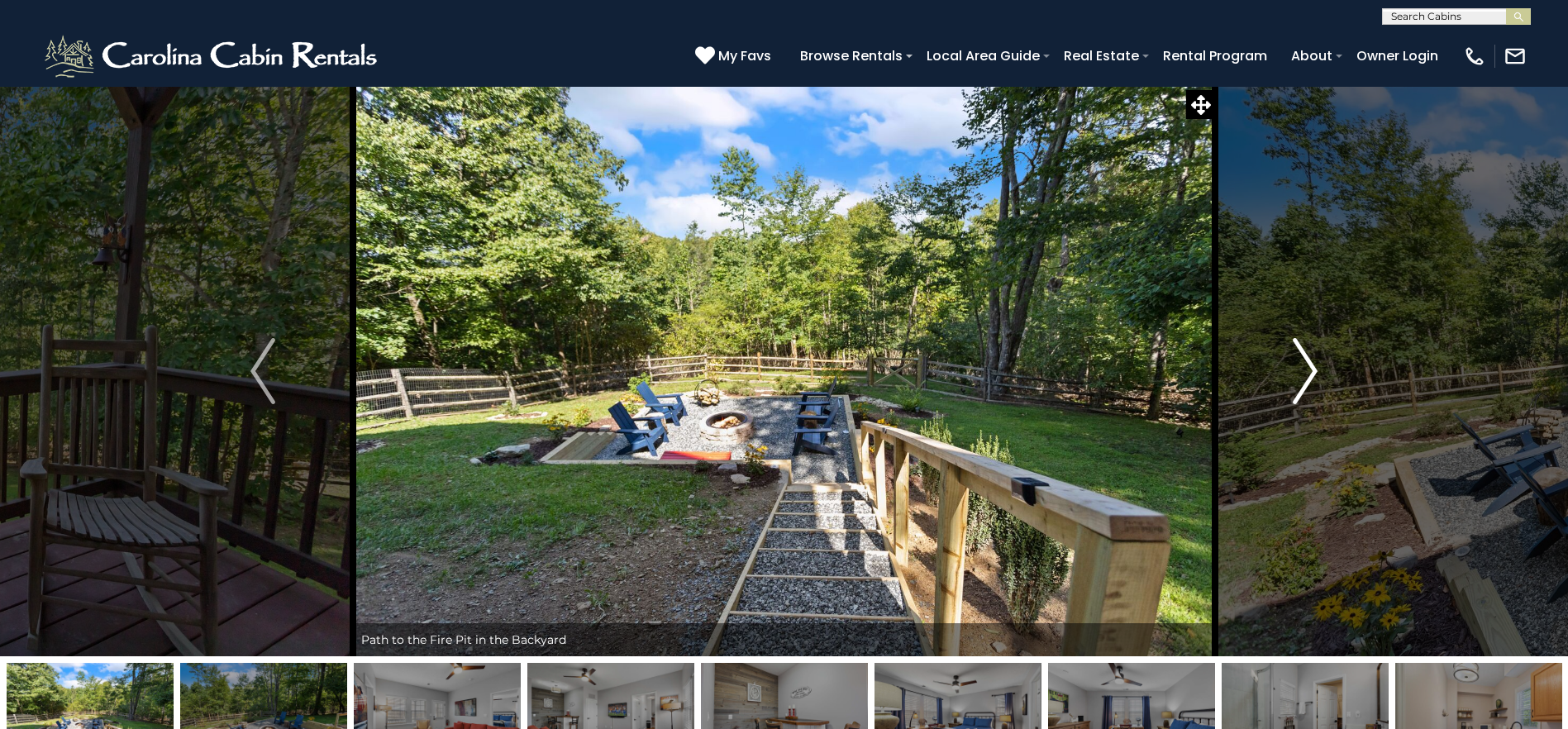
click at [1286, 412] on button "Next" at bounding box center [1305, 371] width 180 height 570
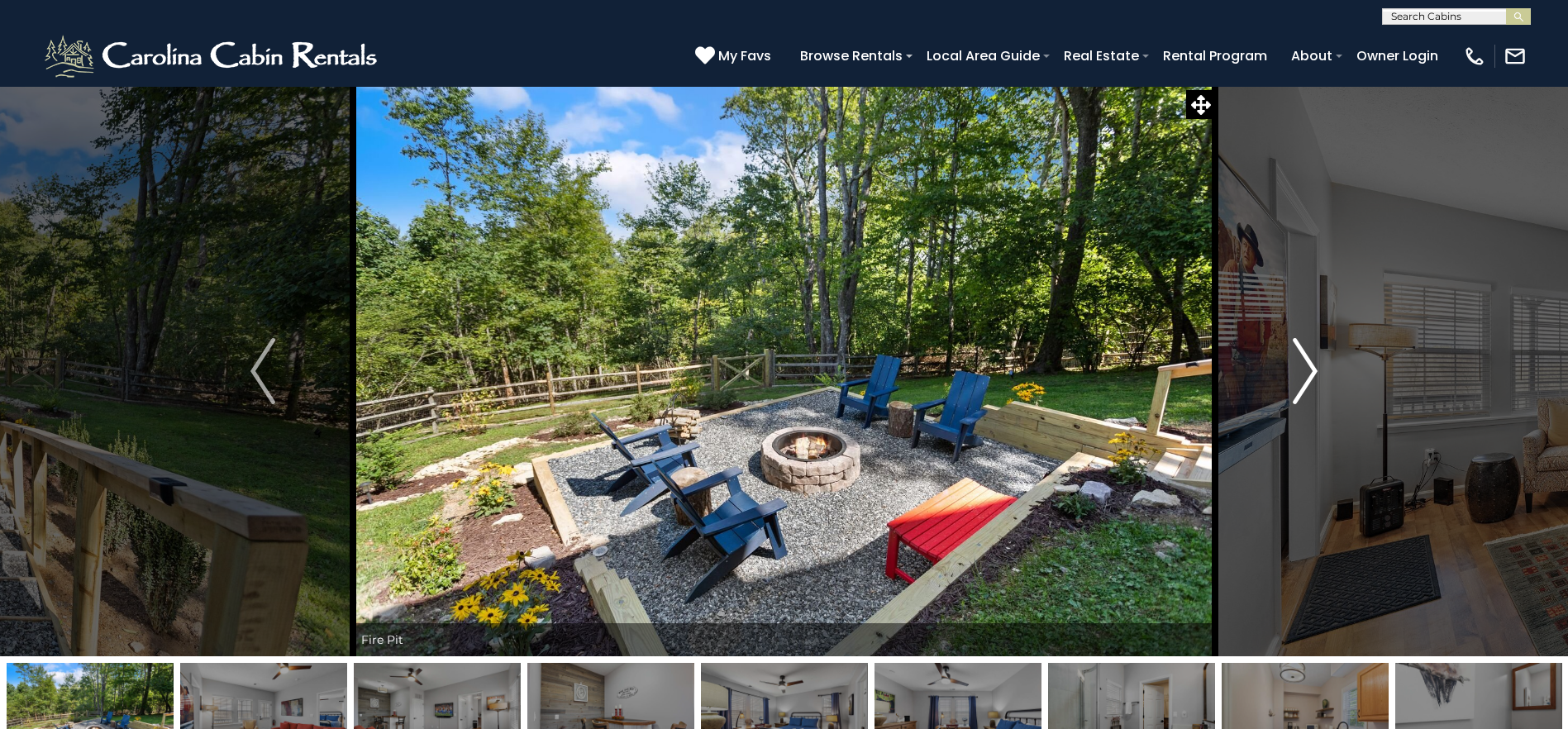
click at [1286, 412] on button "Next" at bounding box center [1305, 371] width 180 height 570
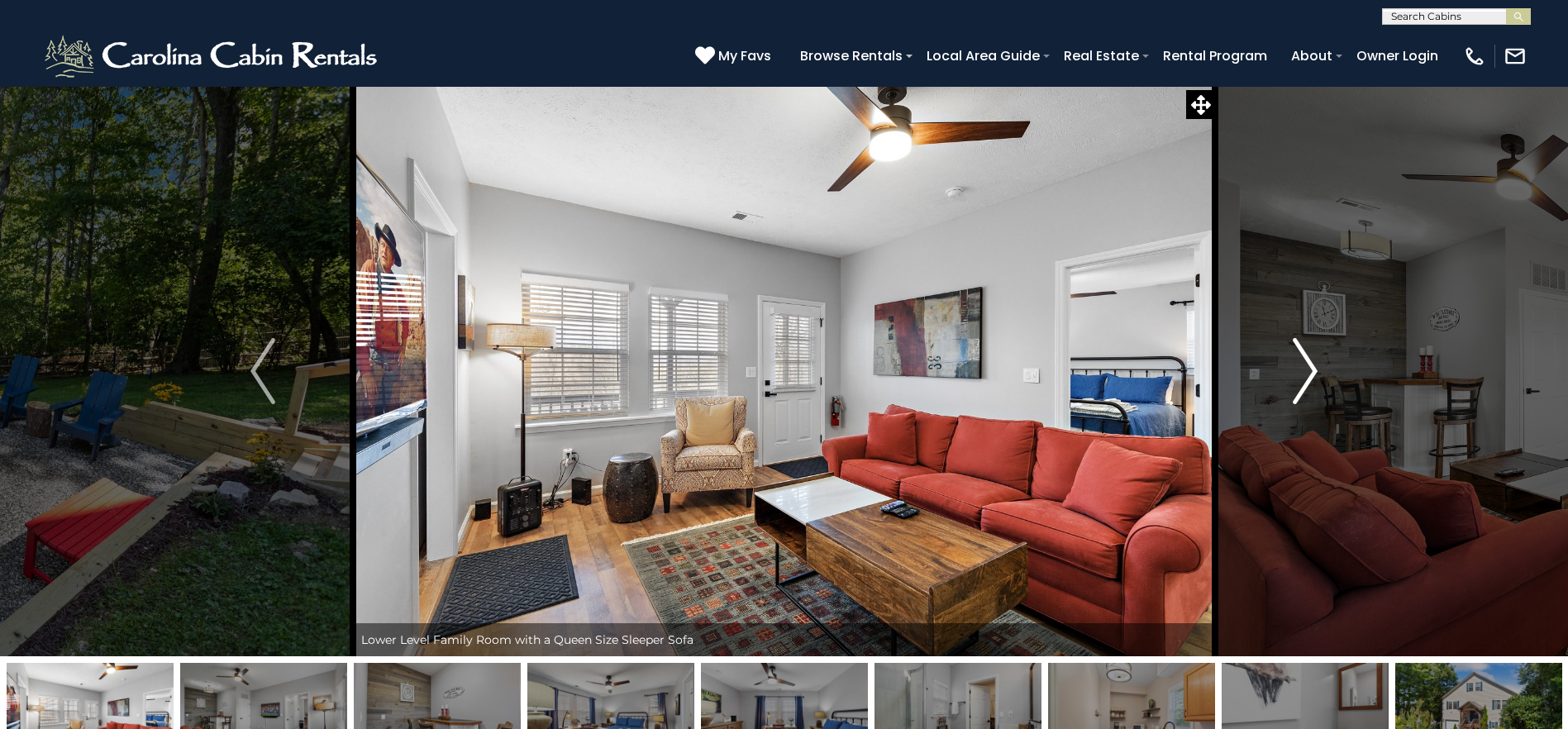
click at [1286, 412] on button "Next" at bounding box center [1305, 371] width 180 height 570
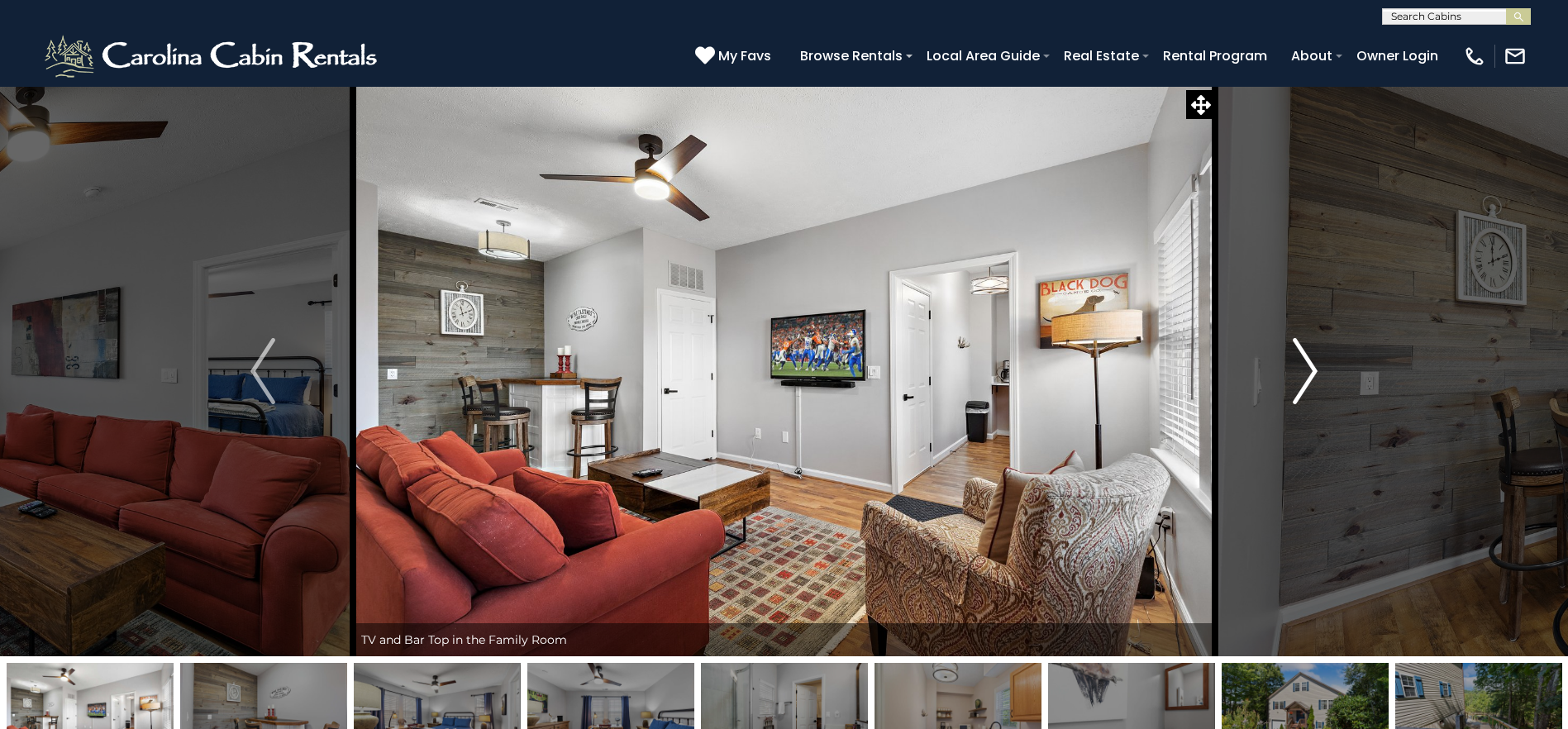
click at [1286, 412] on button "Next" at bounding box center [1305, 371] width 180 height 570
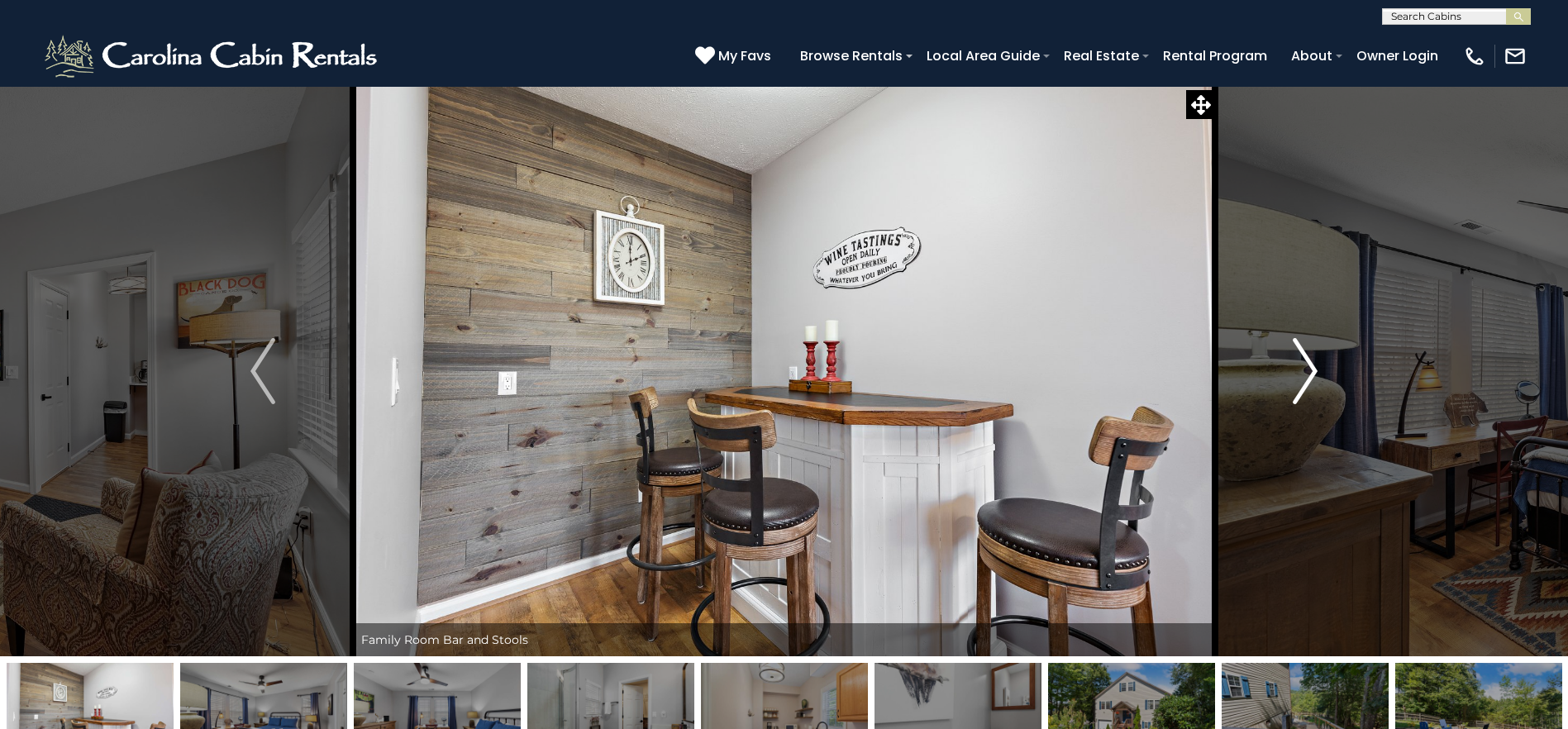
click at [1286, 412] on button "Next" at bounding box center [1305, 371] width 180 height 570
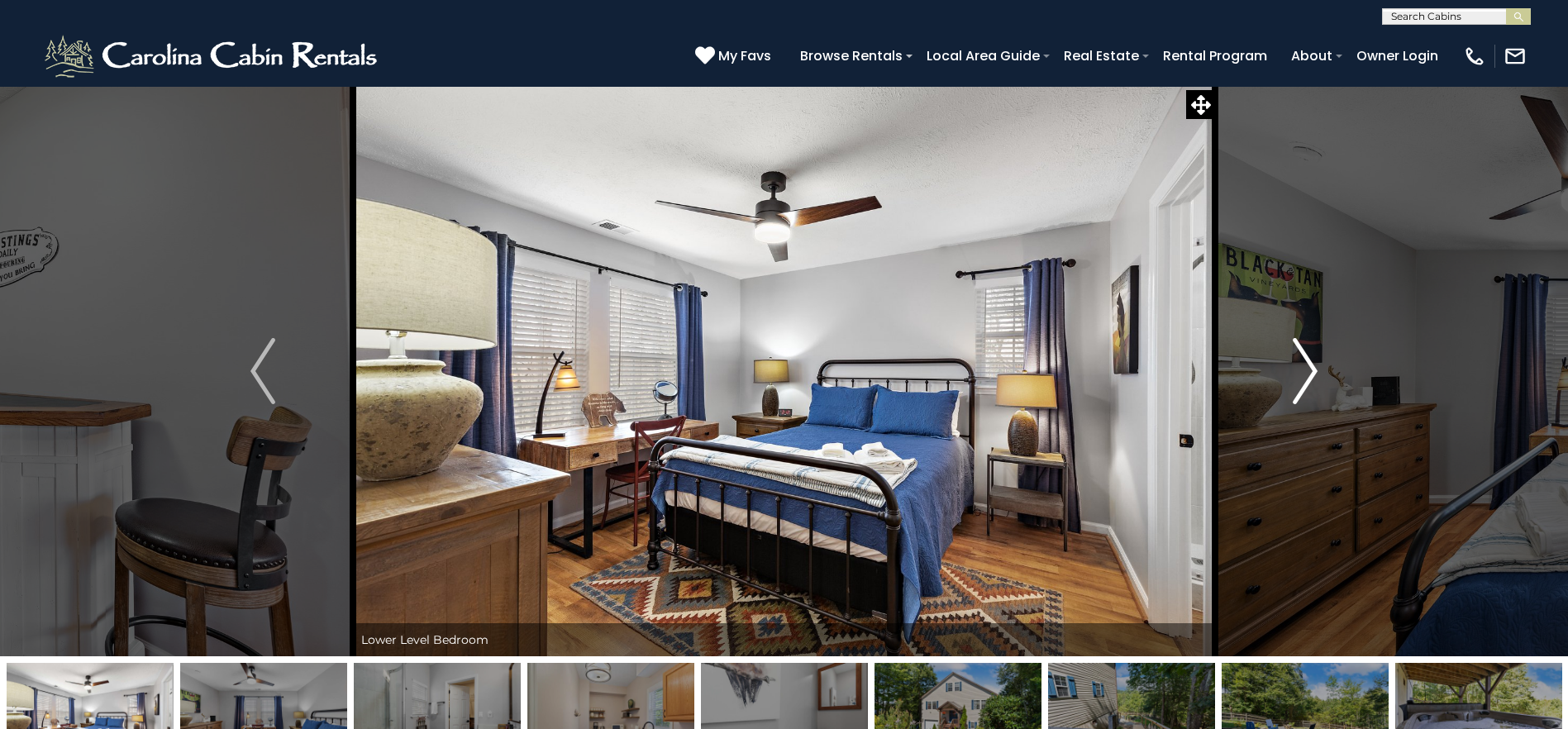
click at [1343, 366] on button "Next" at bounding box center [1305, 371] width 180 height 570
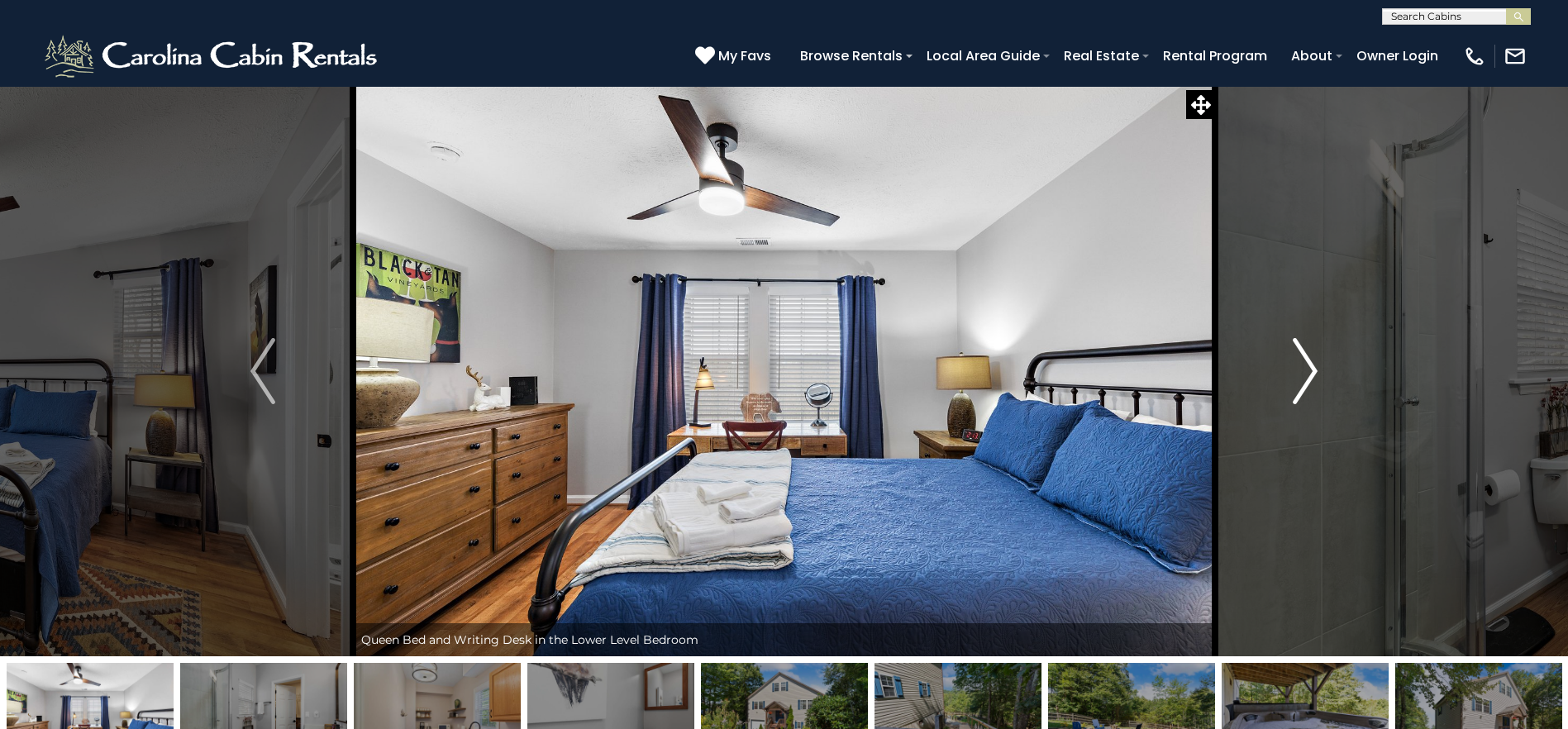
click at [1332, 377] on button "Next" at bounding box center [1305, 371] width 180 height 570
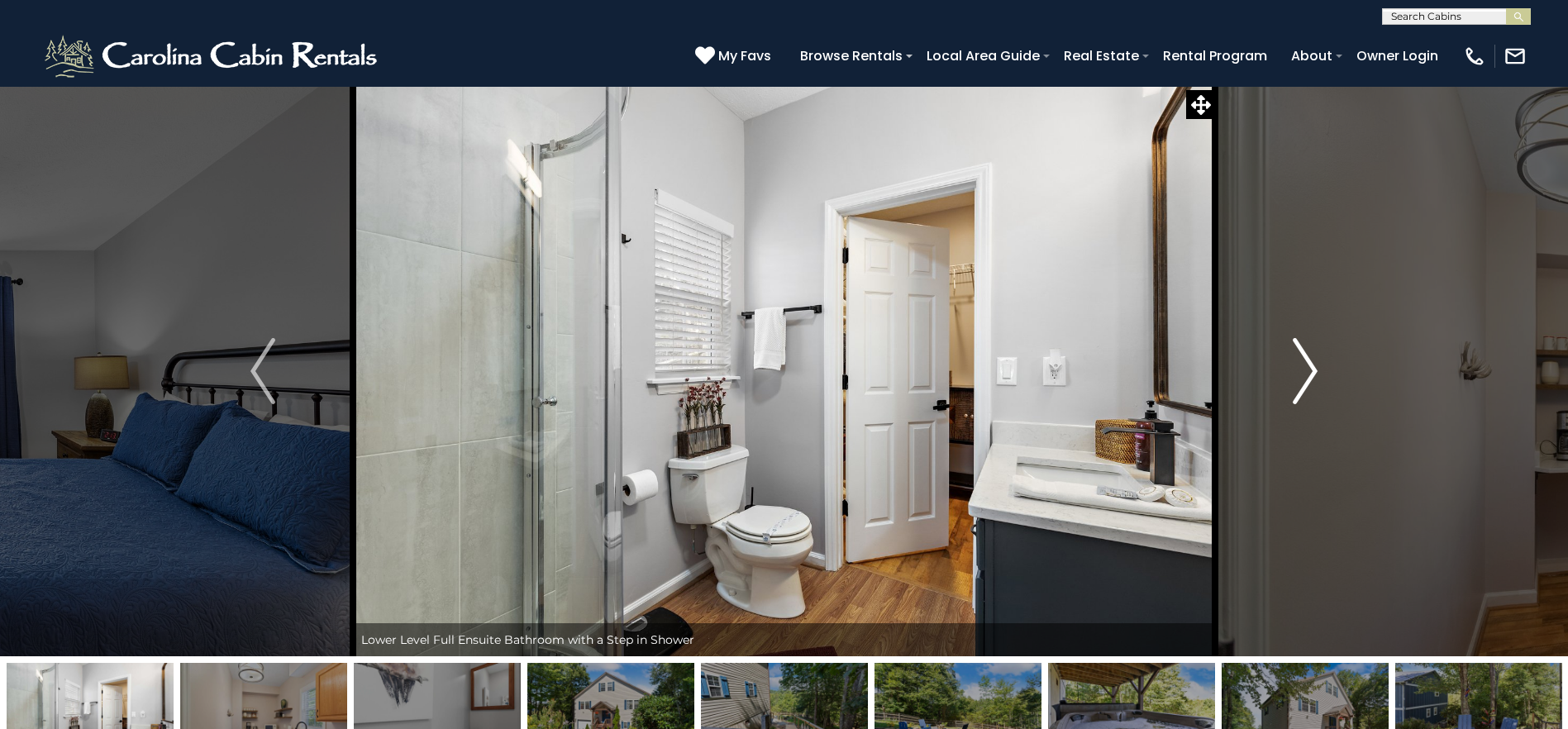
click at [1295, 377] on img "Next" at bounding box center [1305, 370] width 25 height 66
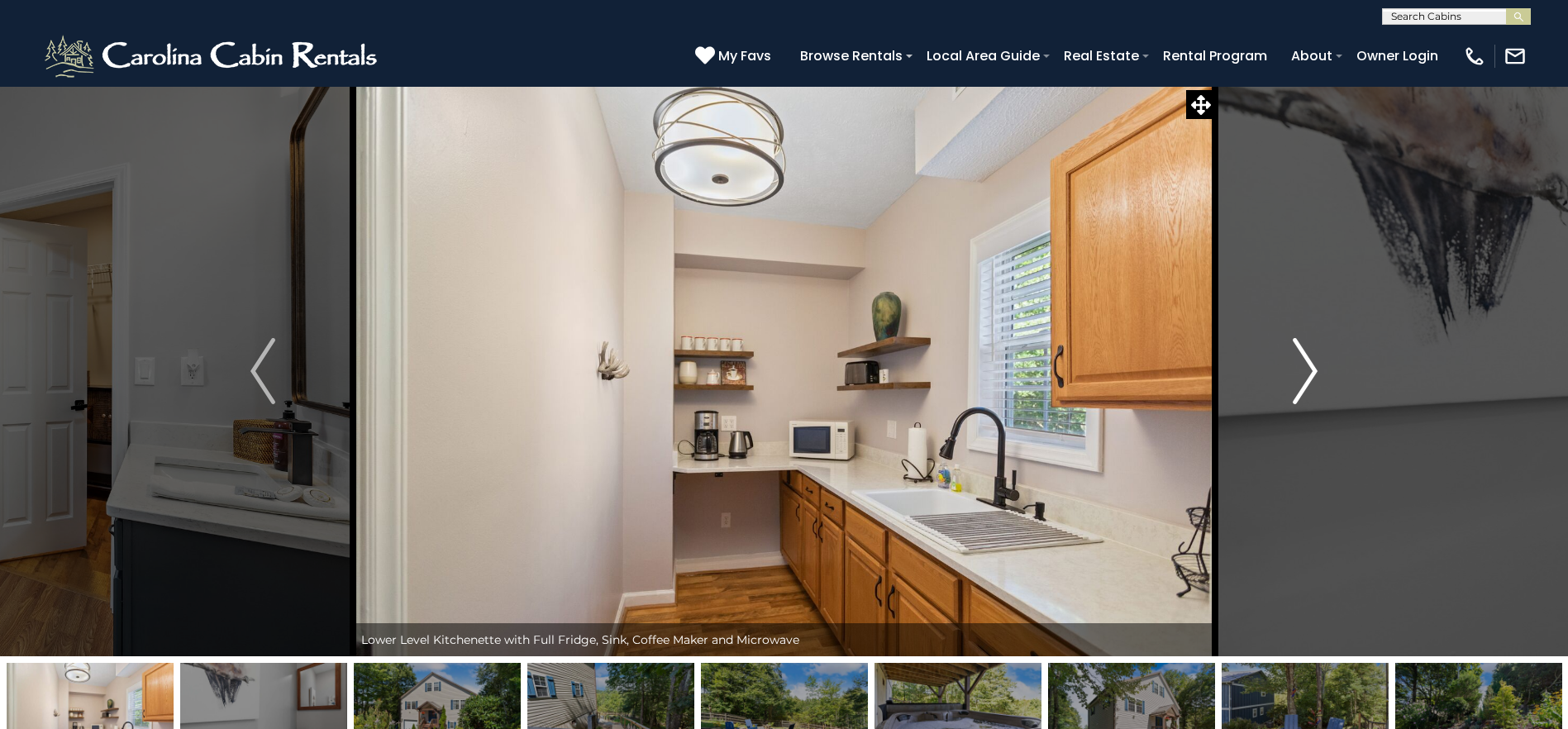
click at [1295, 380] on img "Next" at bounding box center [1305, 370] width 25 height 66
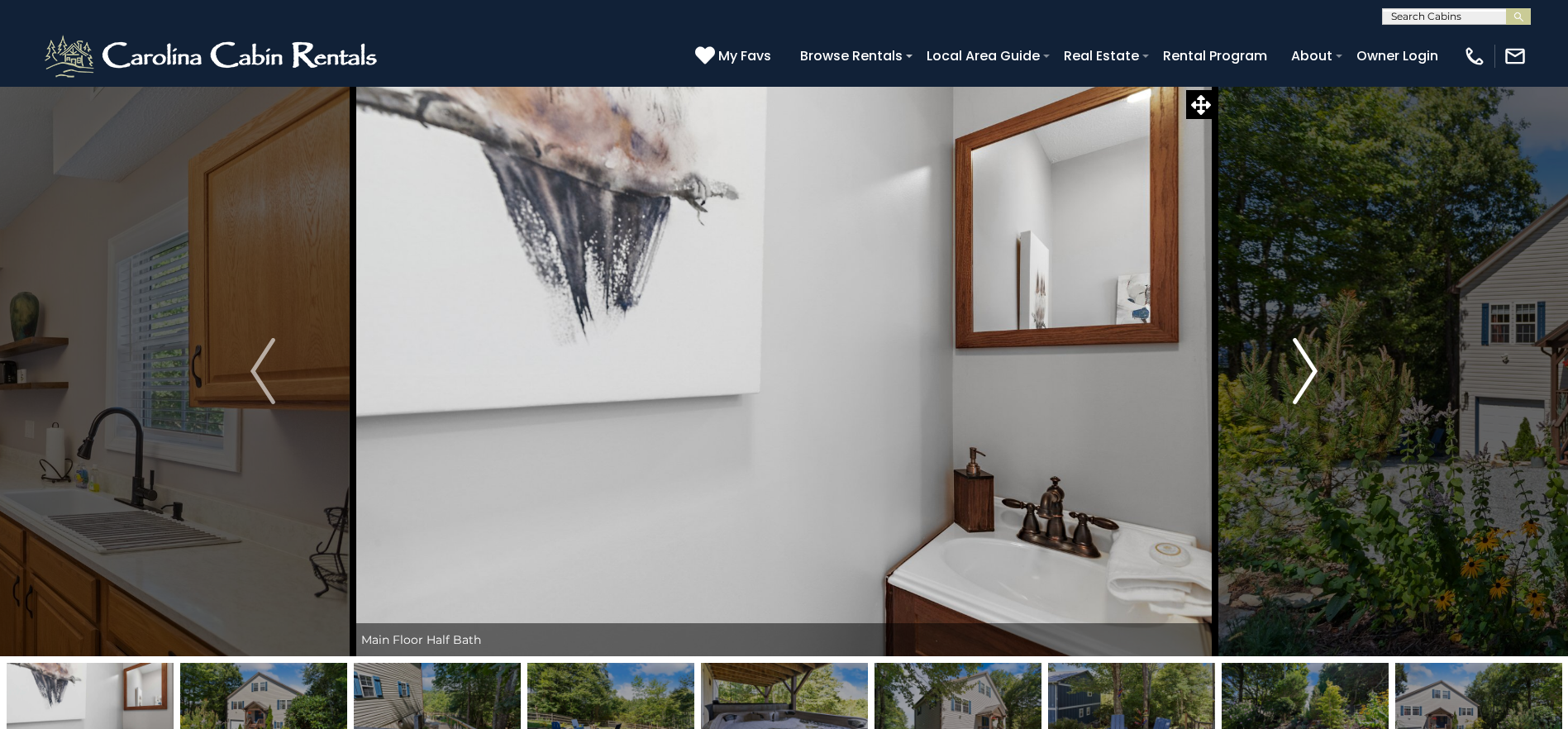
click at [1295, 380] on img "Next" at bounding box center [1305, 370] width 25 height 66
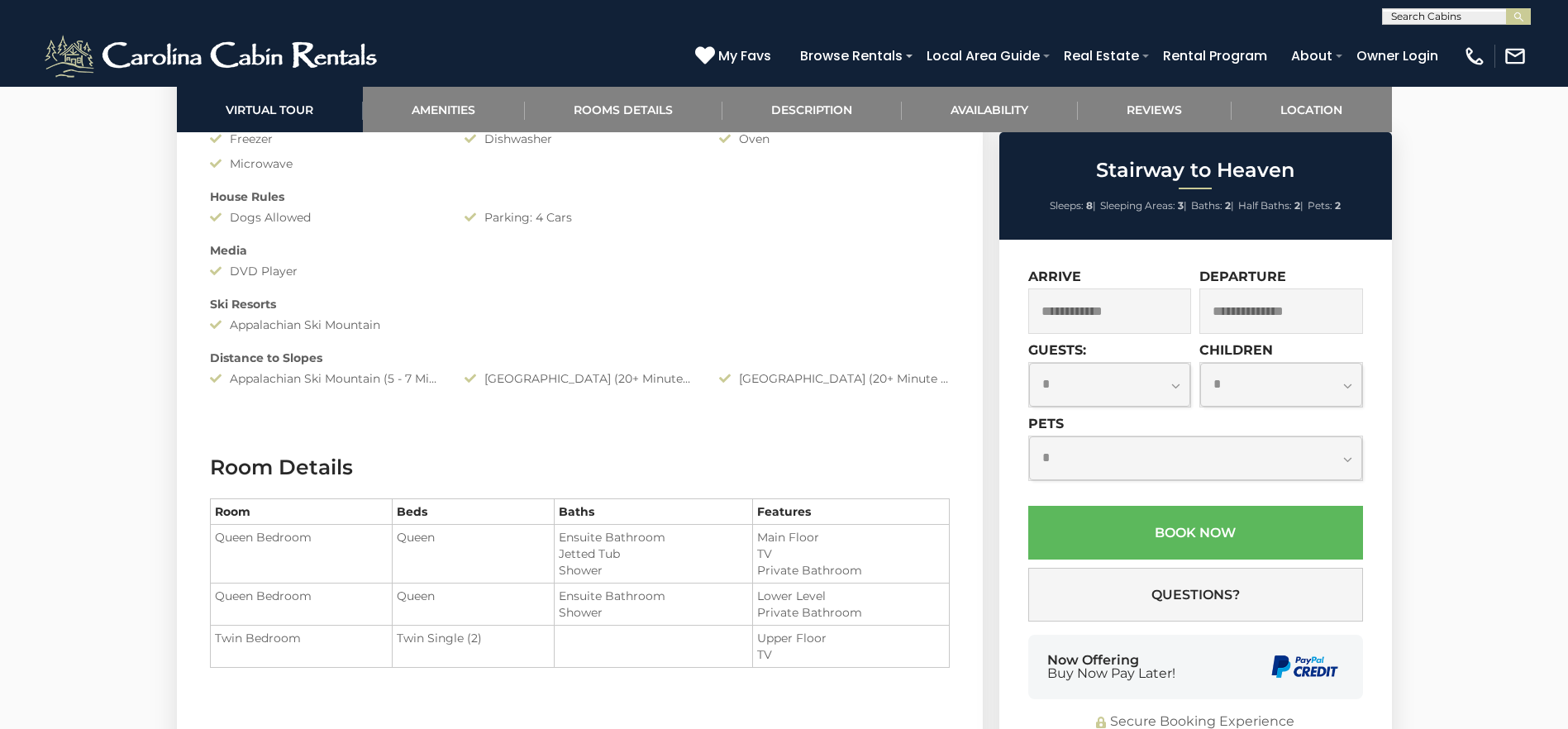
scroll to position [1652, 0]
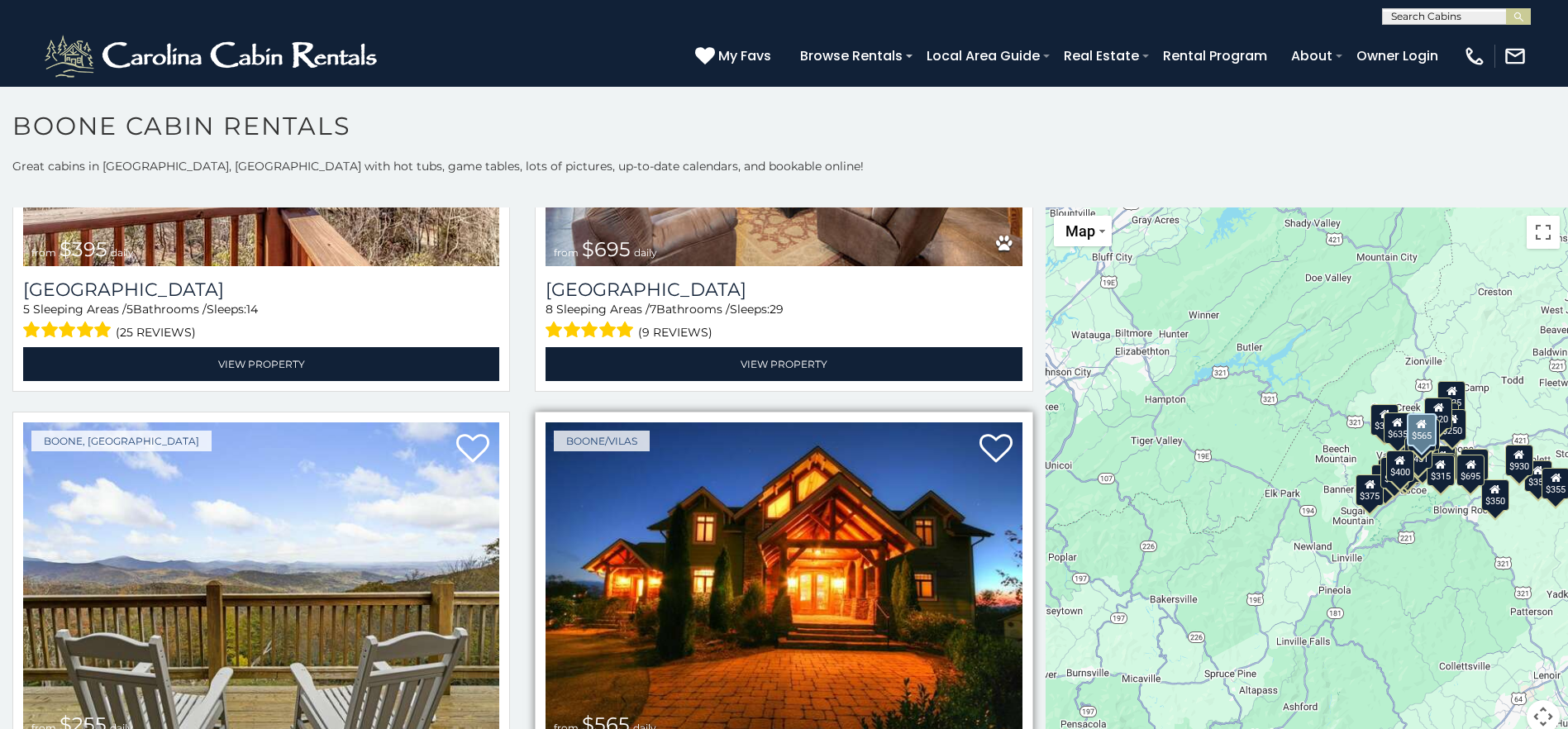
scroll to position [3800, 0]
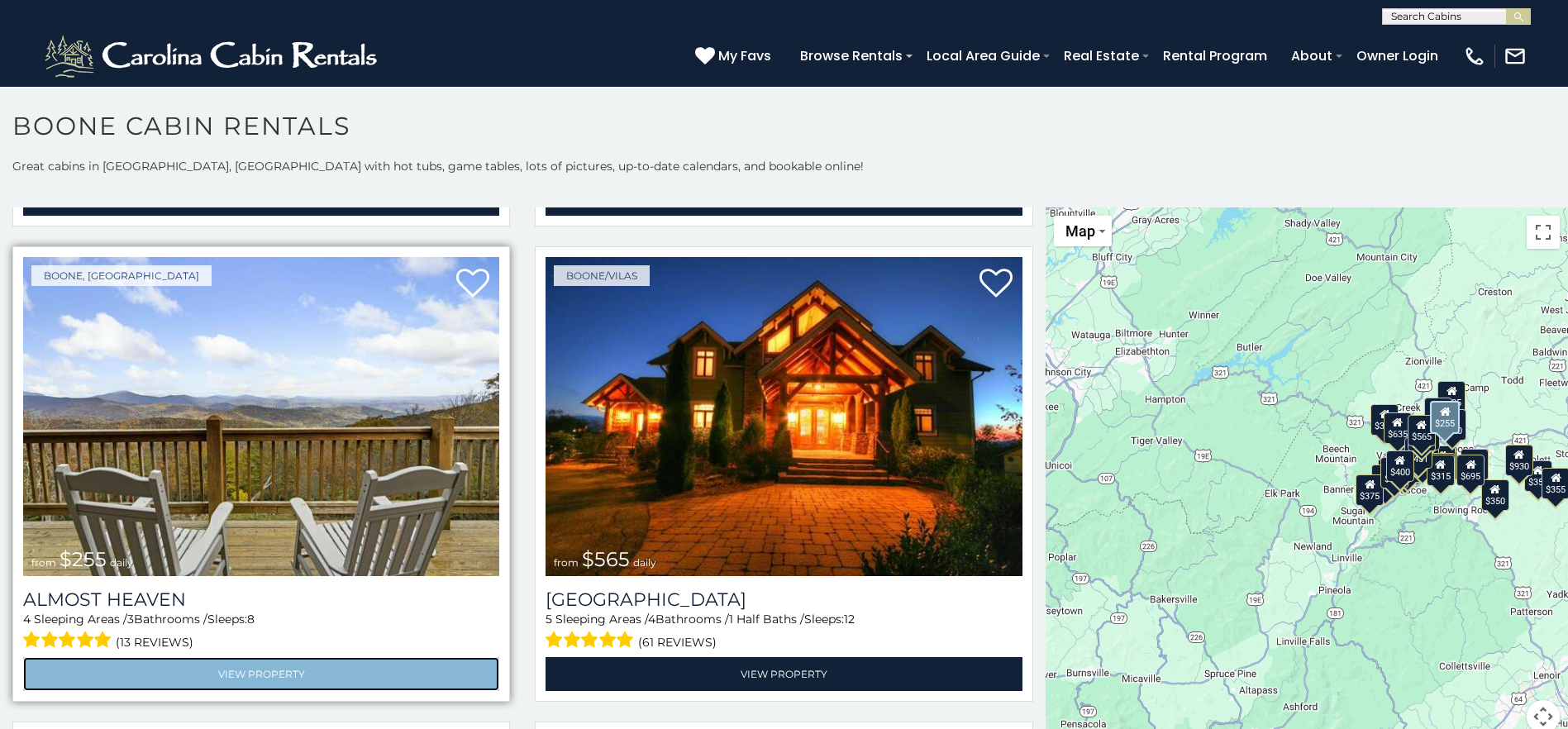
click at [281, 657] on link "View Property" at bounding box center [261, 673] width 476 height 34
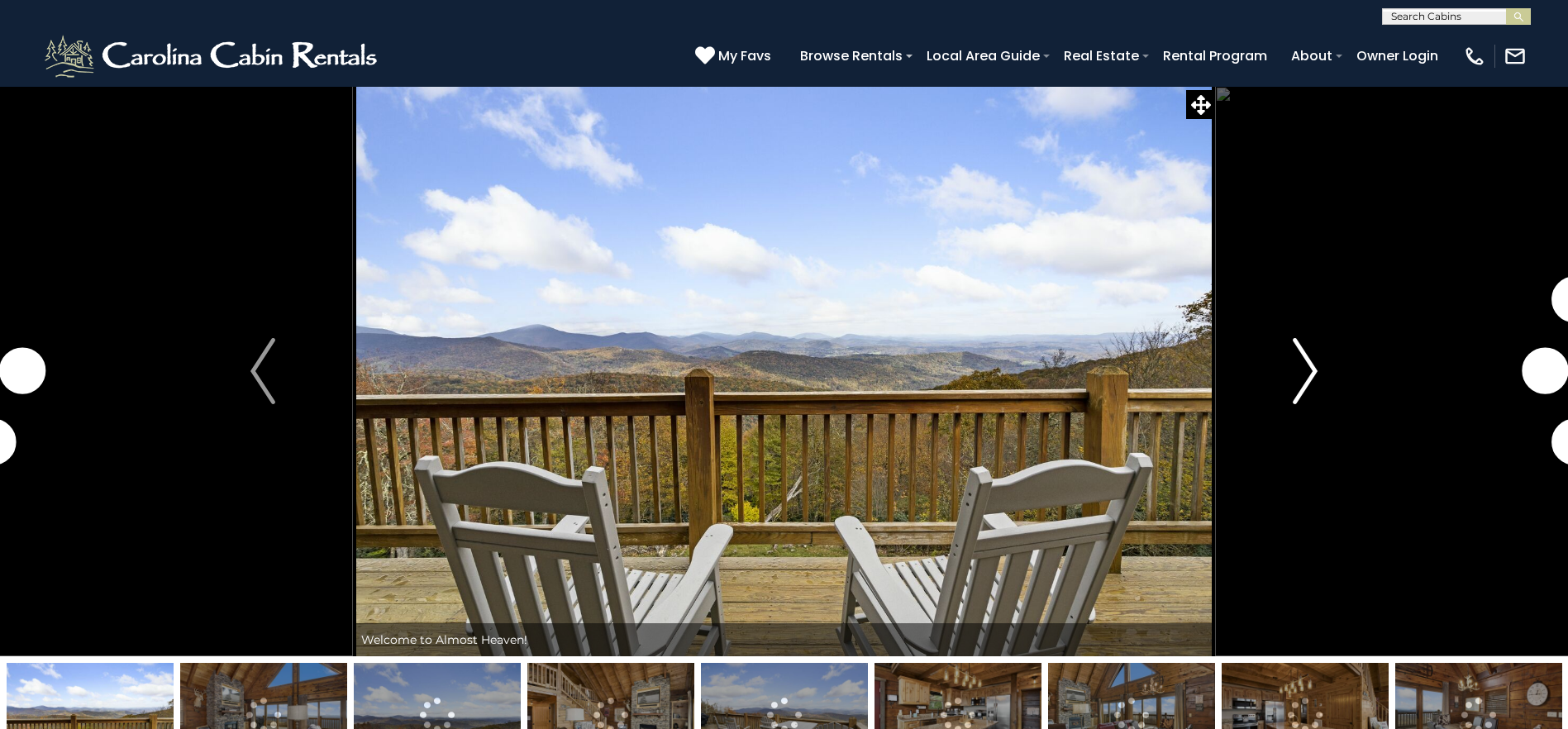
click at [1305, 373] on img "Next" at bounding box center [1305, 370] width 25 height 66
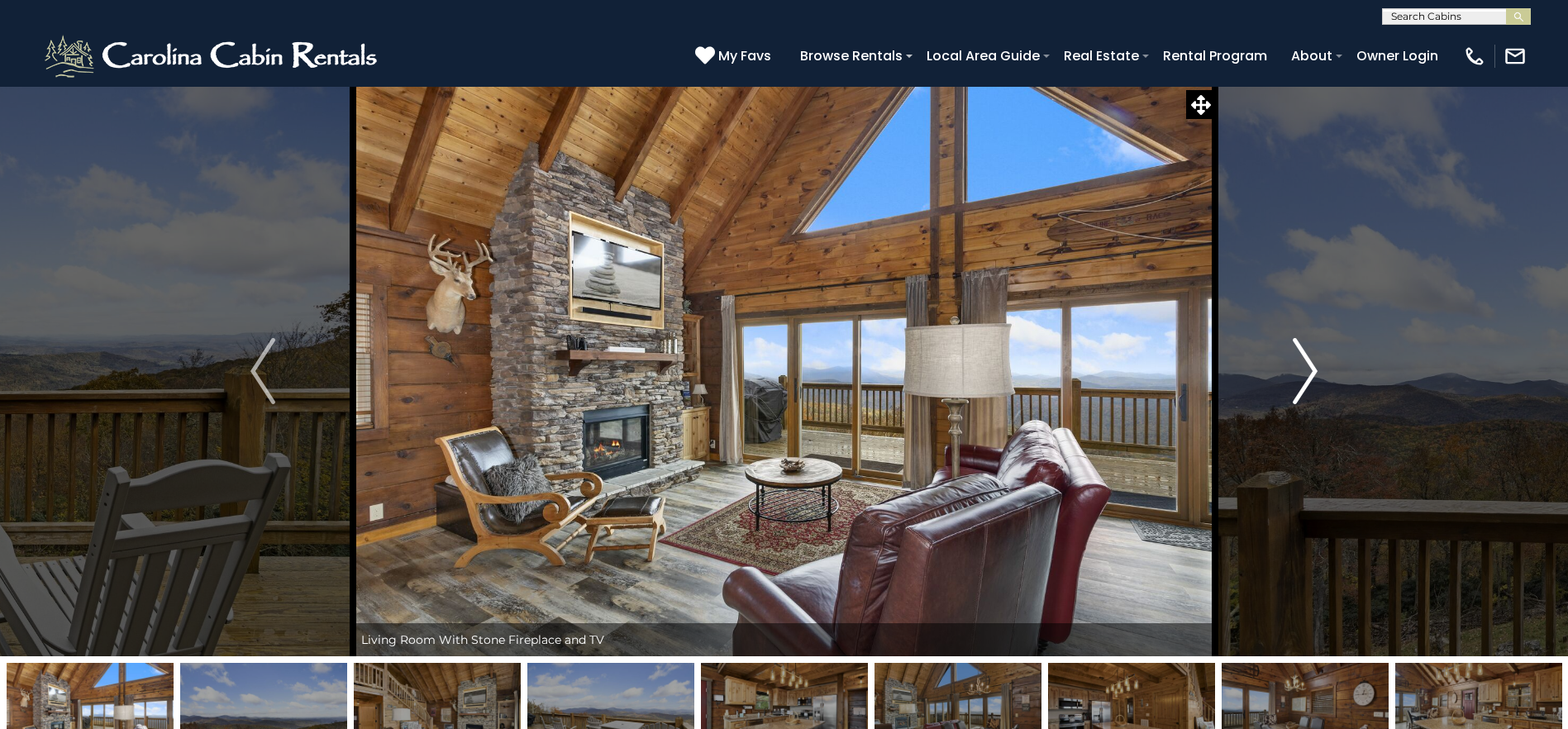
click at [1312, 375] on img "Next" at bounding box center [1305, 370] width 25 height 66
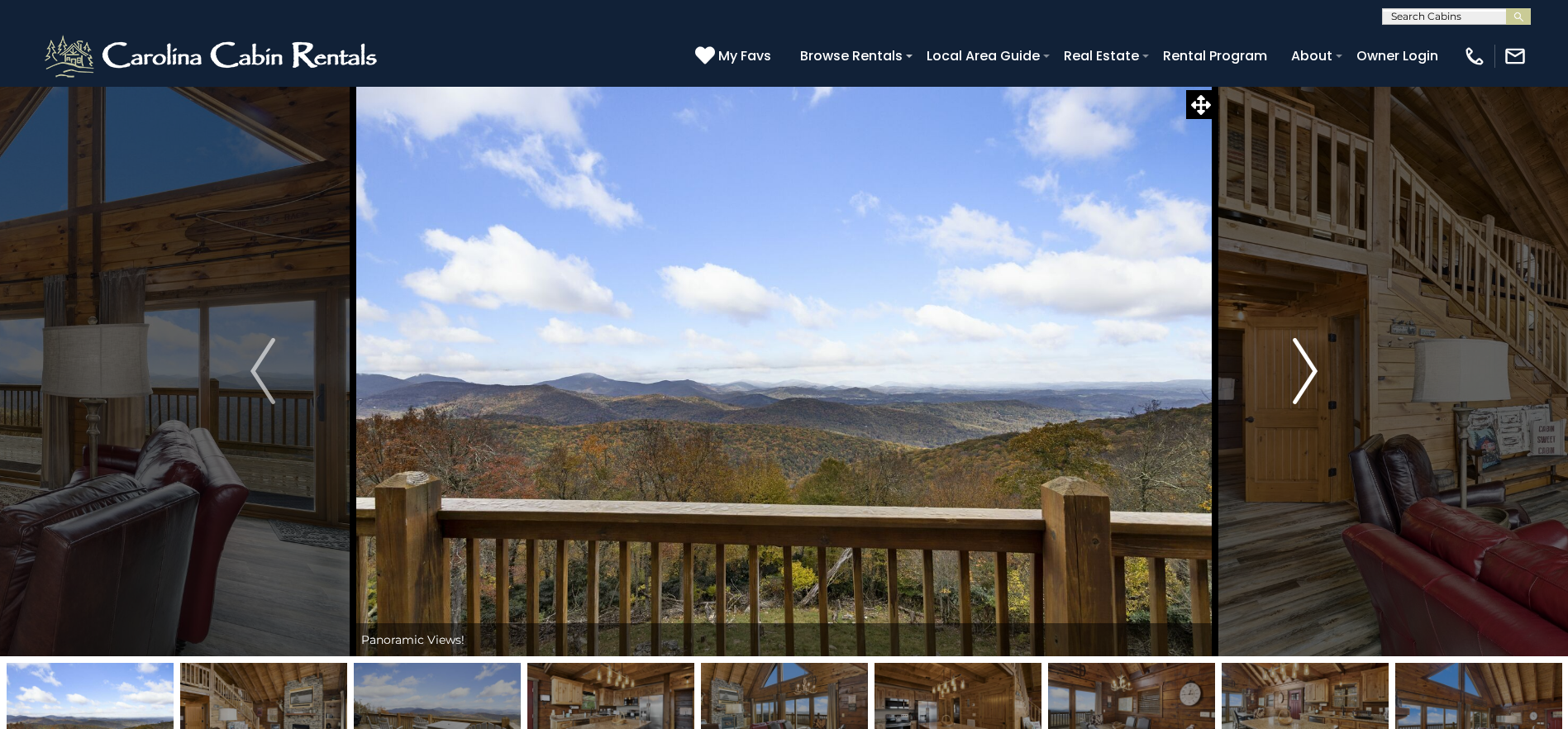
click at [1312, 375] on img "Next" at bounding box center [1305, 370] width 25 height 66
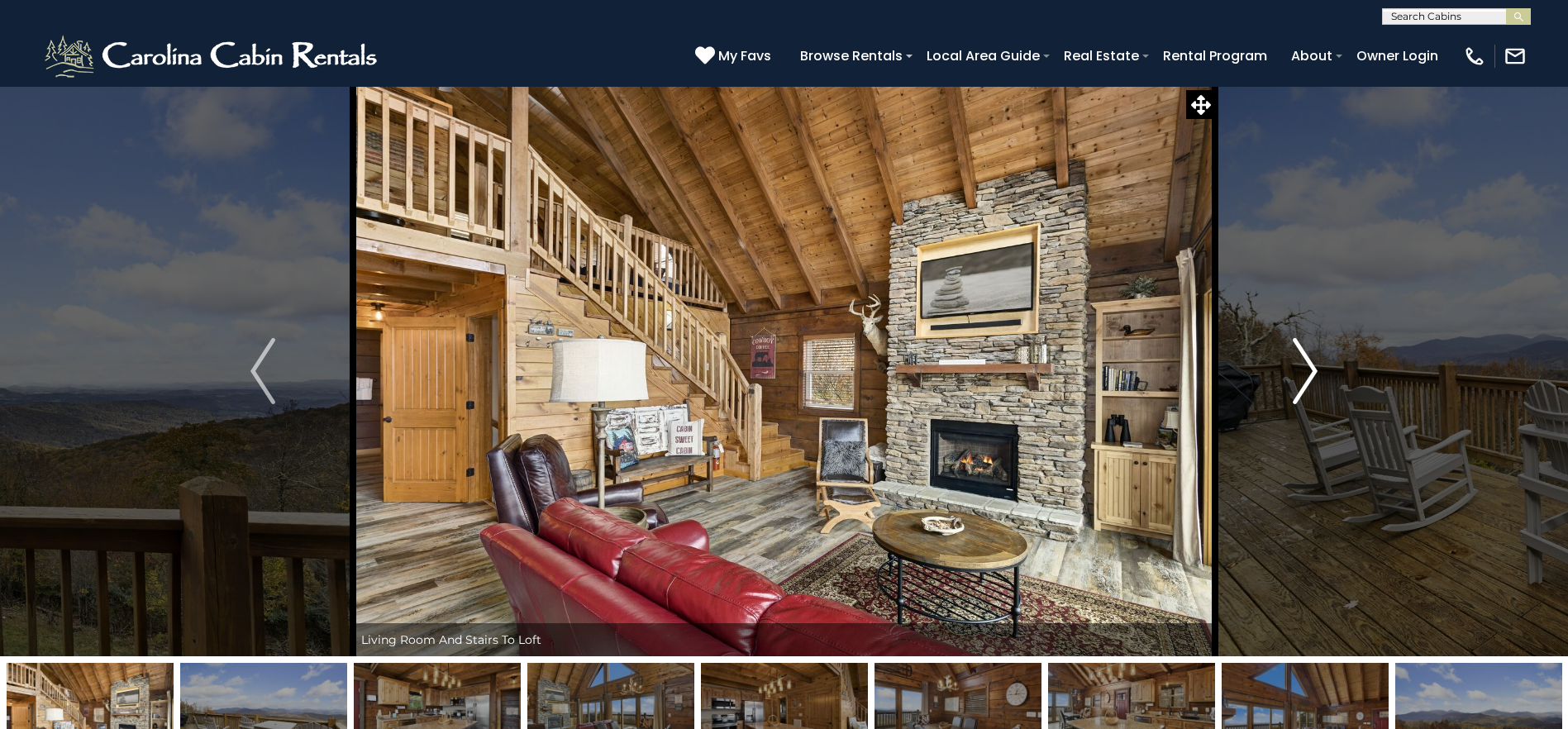
click at [1312, 375] on img "Next" at bounding box center [1305, 370] width 25 height 66
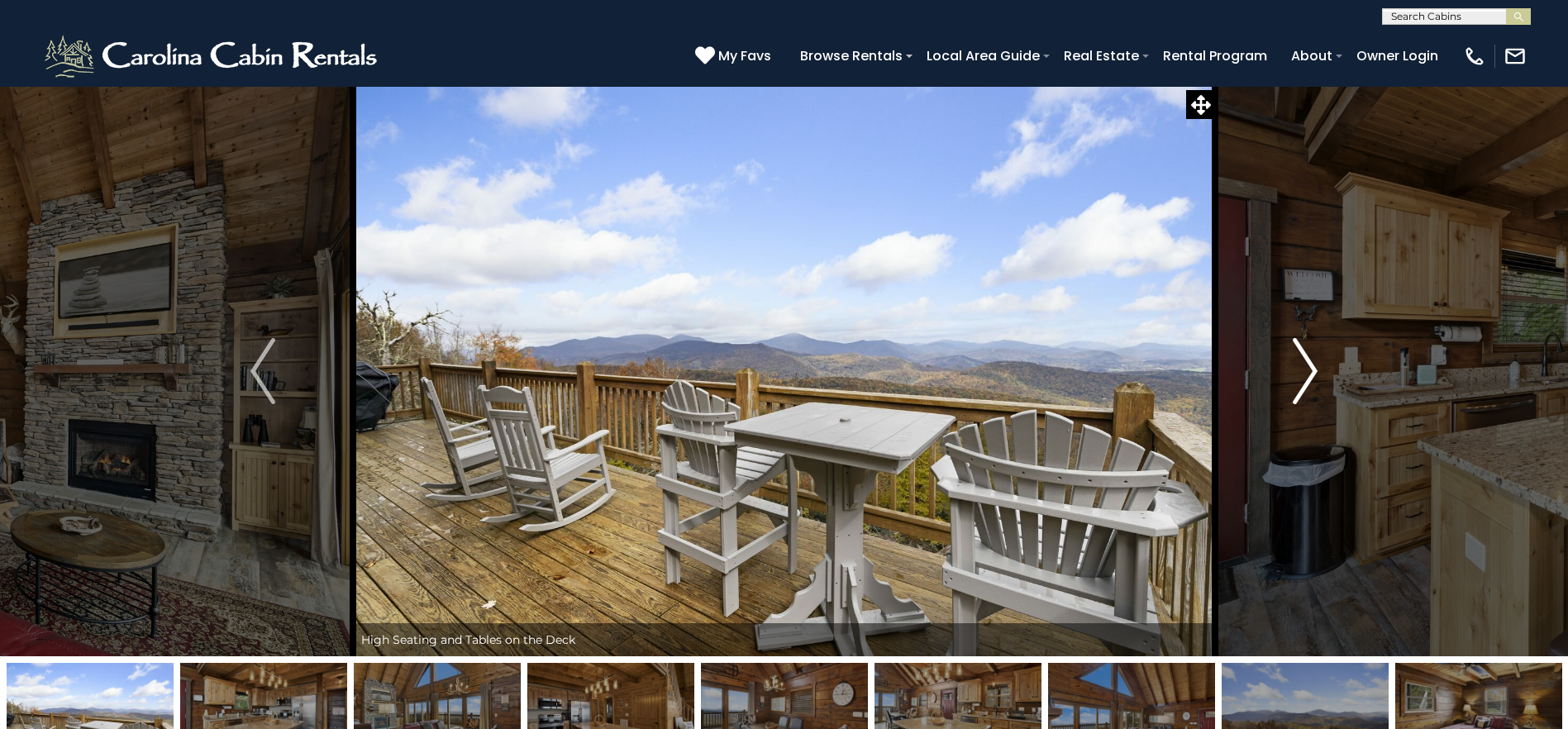
click at [1312, 375] on img "Next" at bounding box center [1305, 370] width 25 height 66
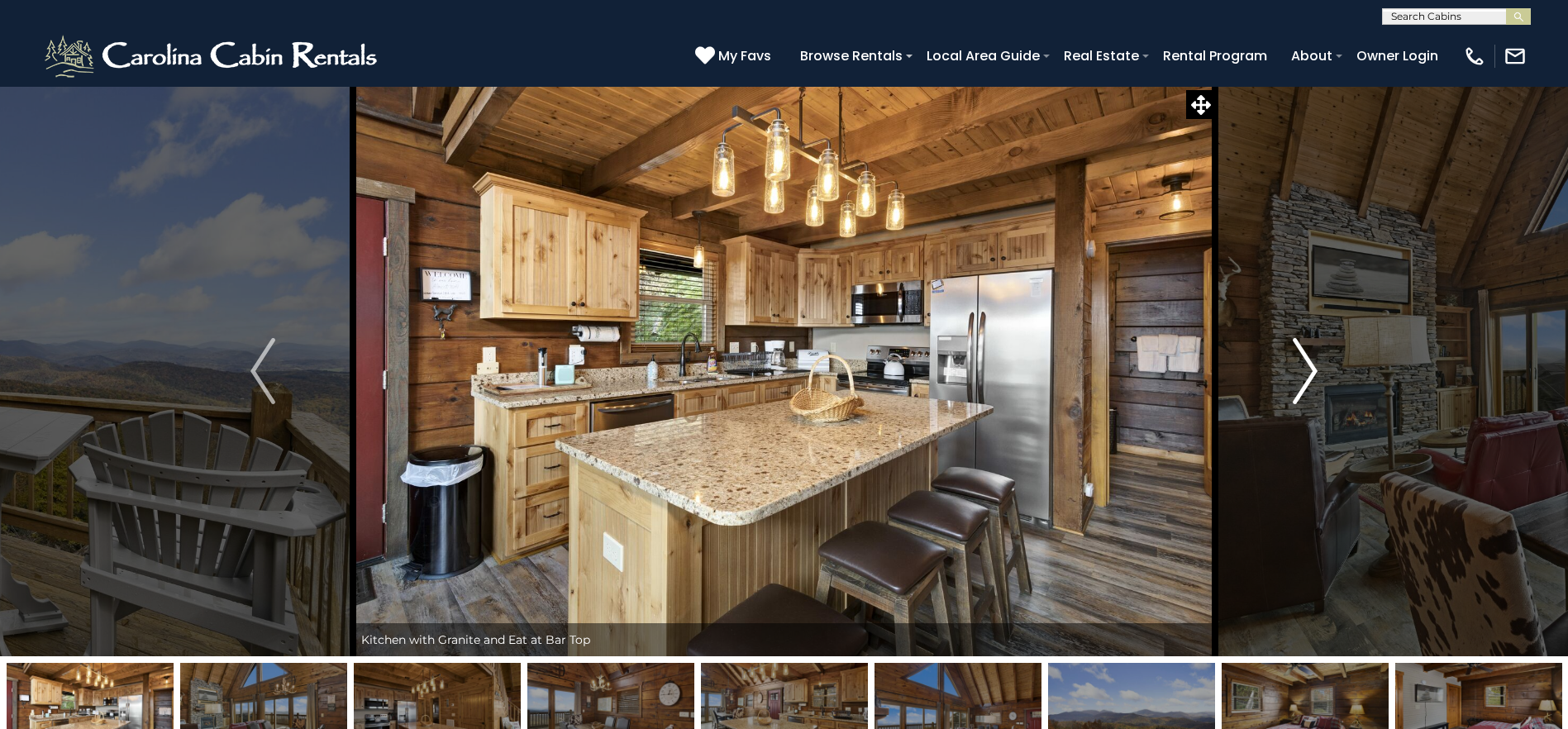
click at [1312, 375] on img "Next" at bounding box center [1305, 370] width 25 height 66
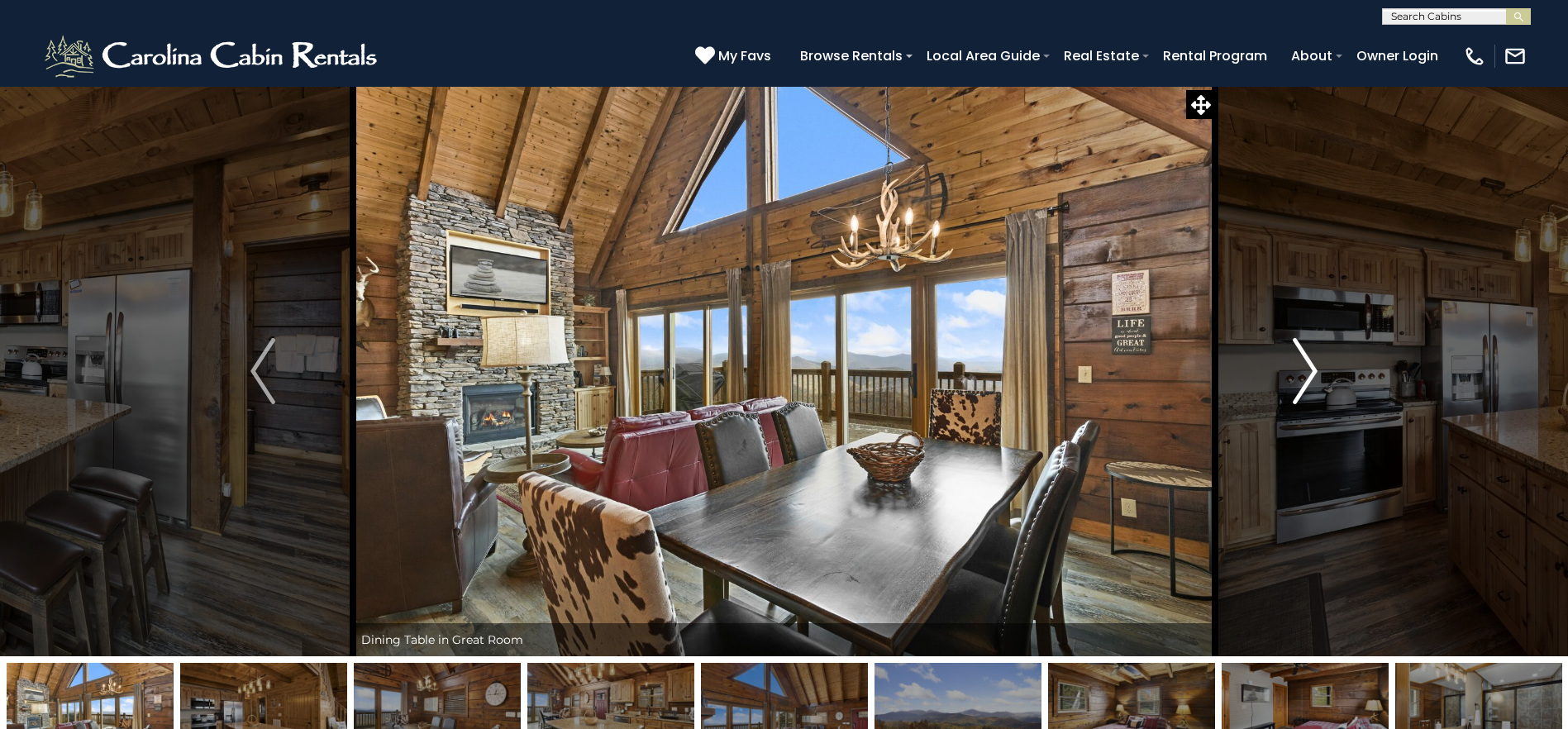
click at [1312, 375] on img "Next" at bounding box center [1305, 370] width 25 height 66
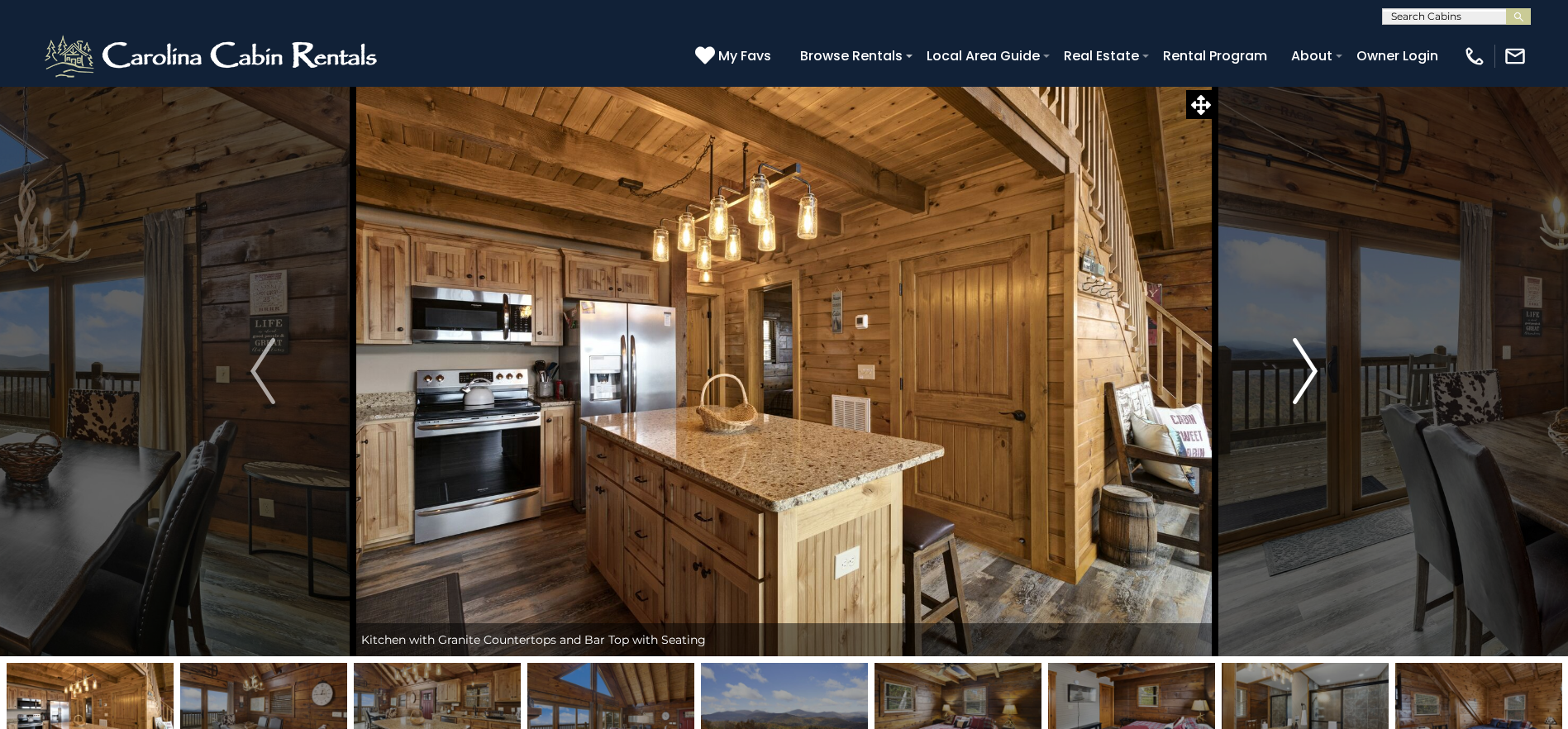
click at [1312, 375] on img "Next" at bounding box center [1305, 370] width 25 height 66
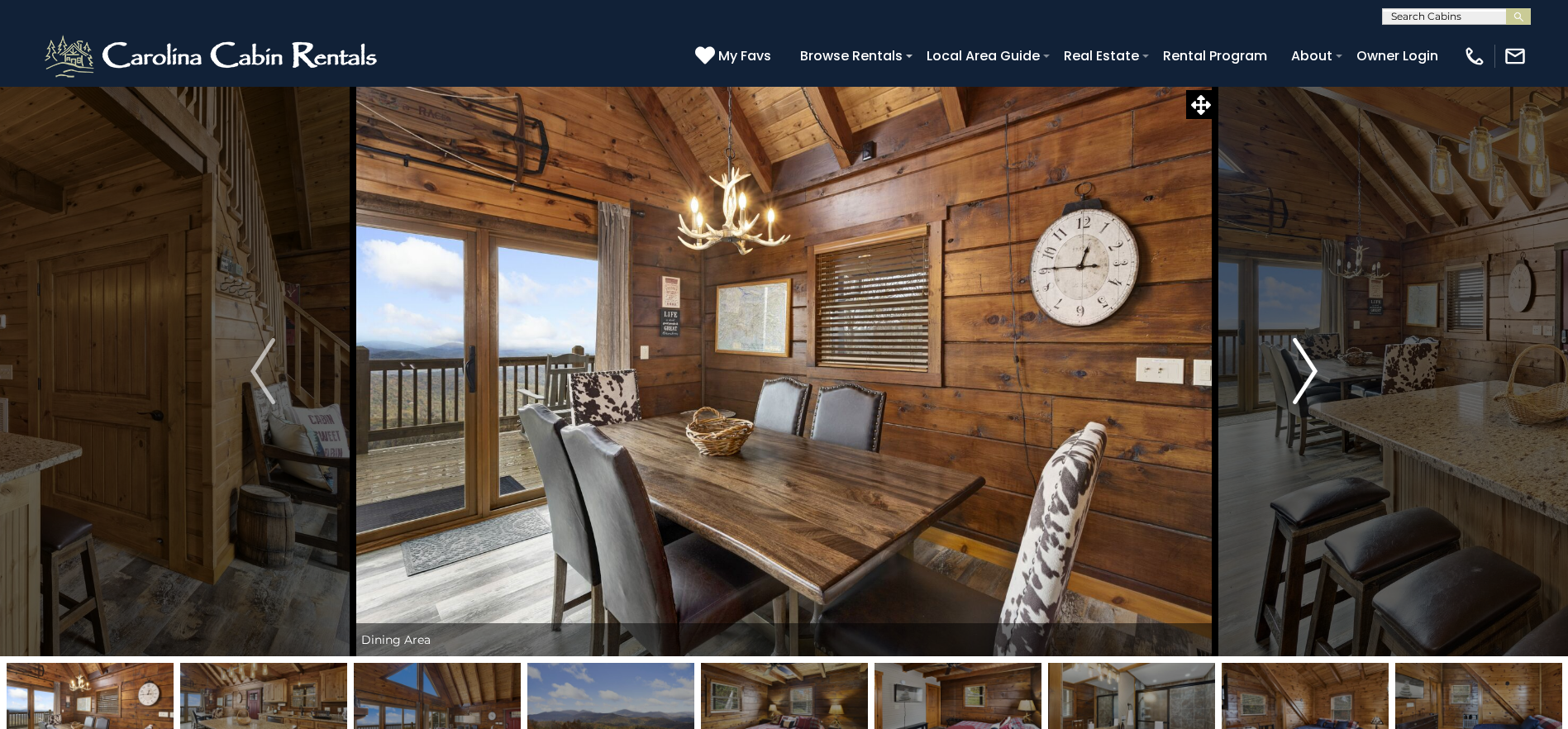
click at [1312, 375] on img "Next" at bounding box center [1305, 370] width 25 height 66
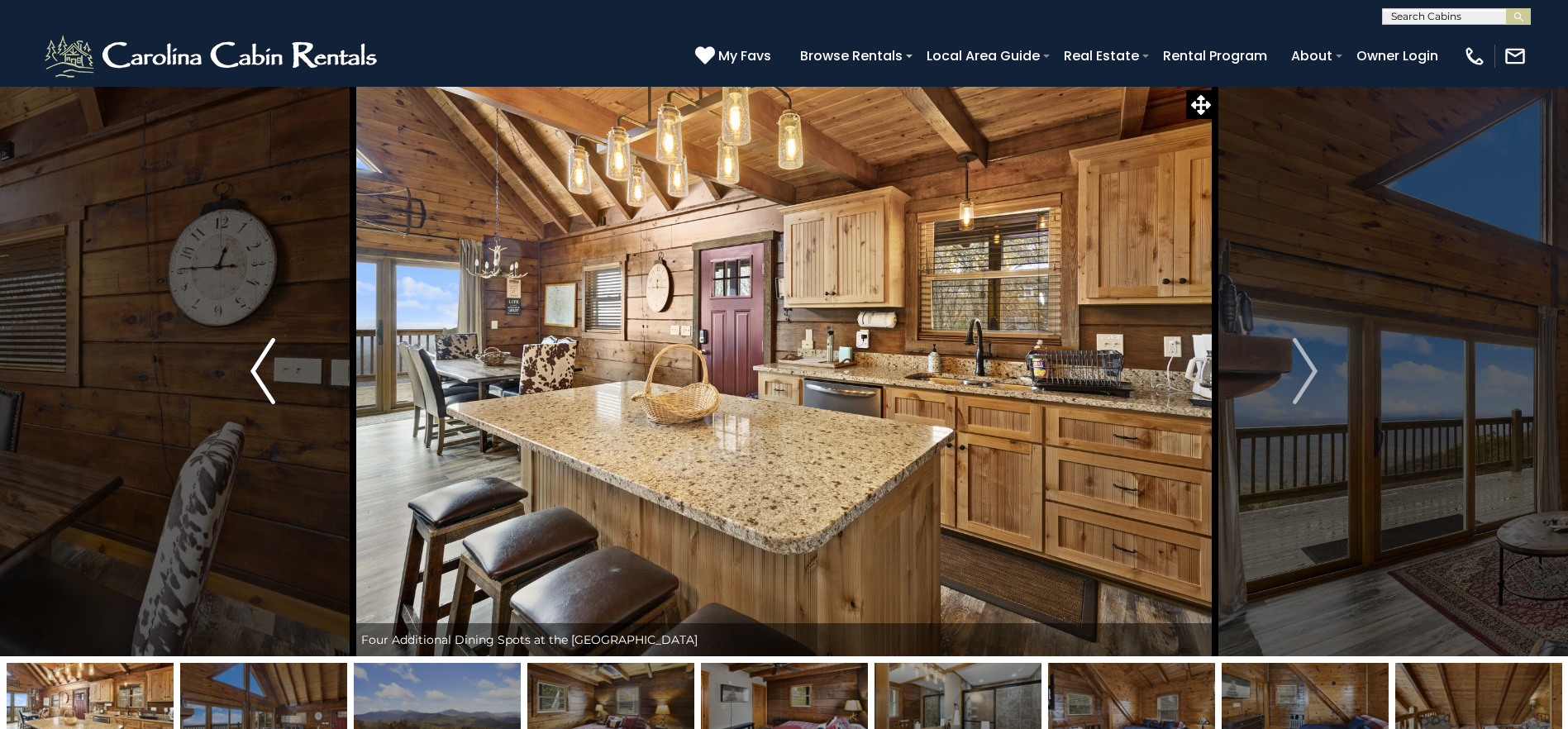
click at [277, 396] on button "Previous" at bounding box center [263, 371] width 180 height 570
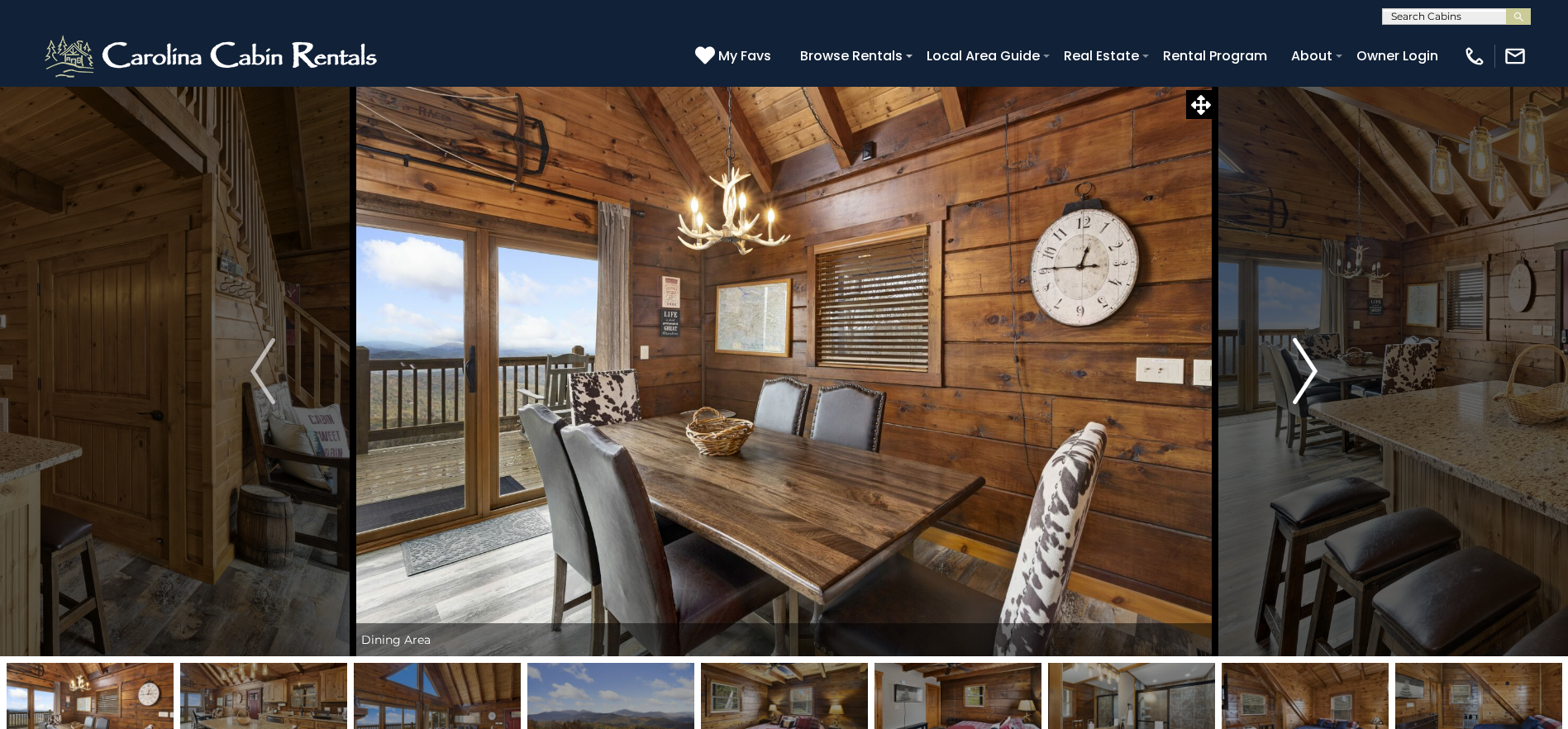
click at [1300, 367] on img "Next" at bounding box center [1305, 370] width 25 height 66
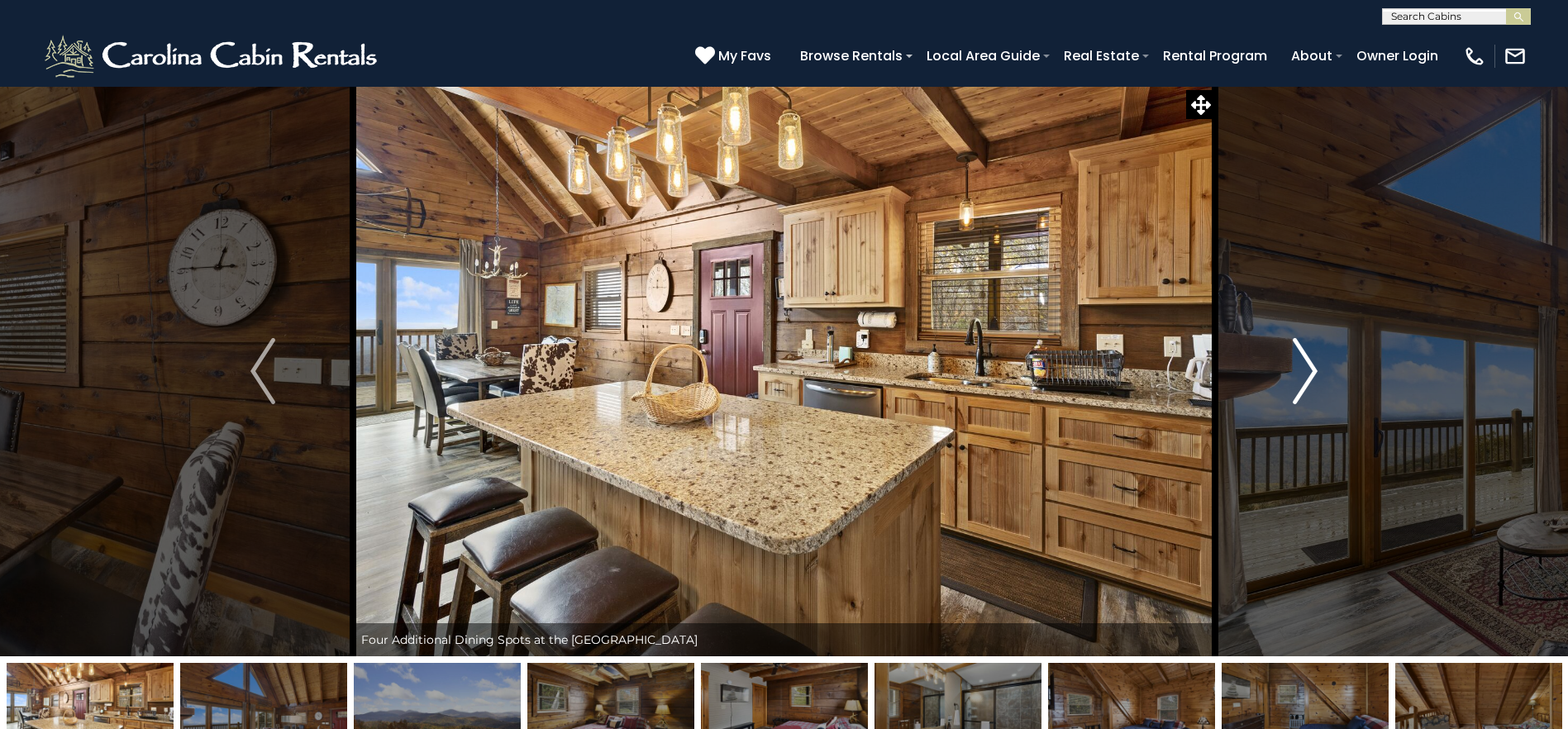
click at [1299, 367] on img "Next" at bounding box center [1305, 370] width 25 height 66
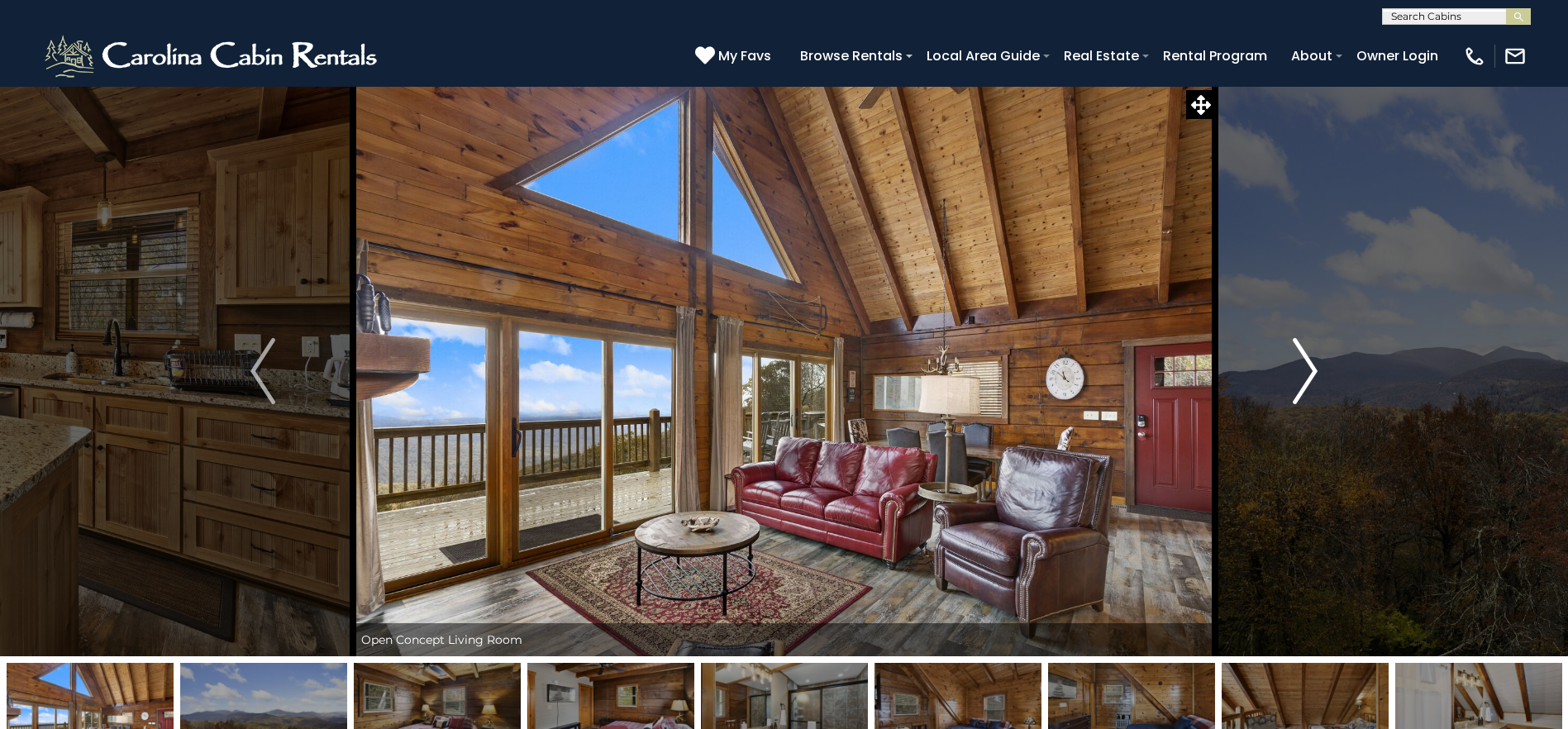
click at [1299, 368] on img "Next" at bounding box center [1305, 370] width 25 height 66
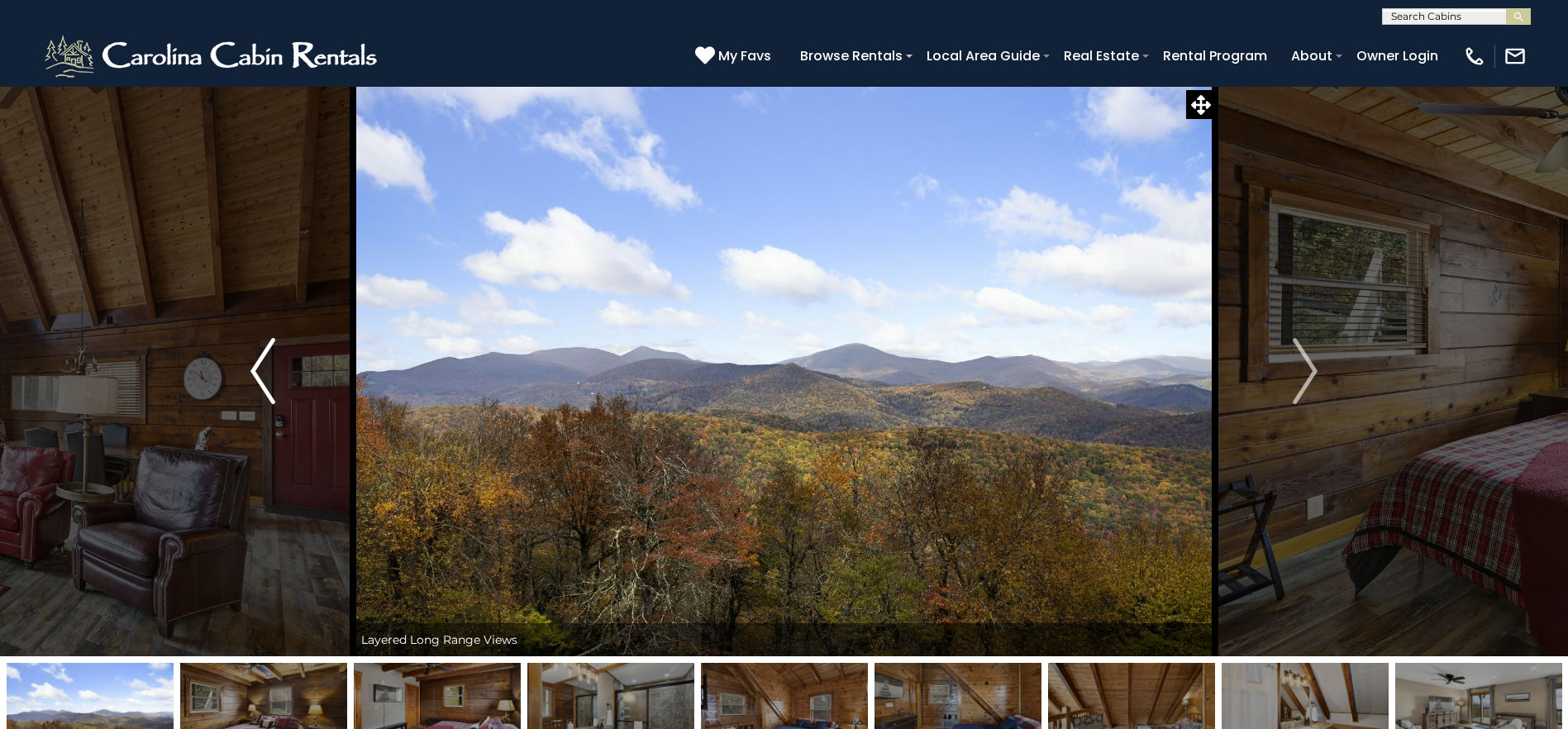
click at [251, 382] on img "Previous" at bounding box center [263, 370] width 25 height 66
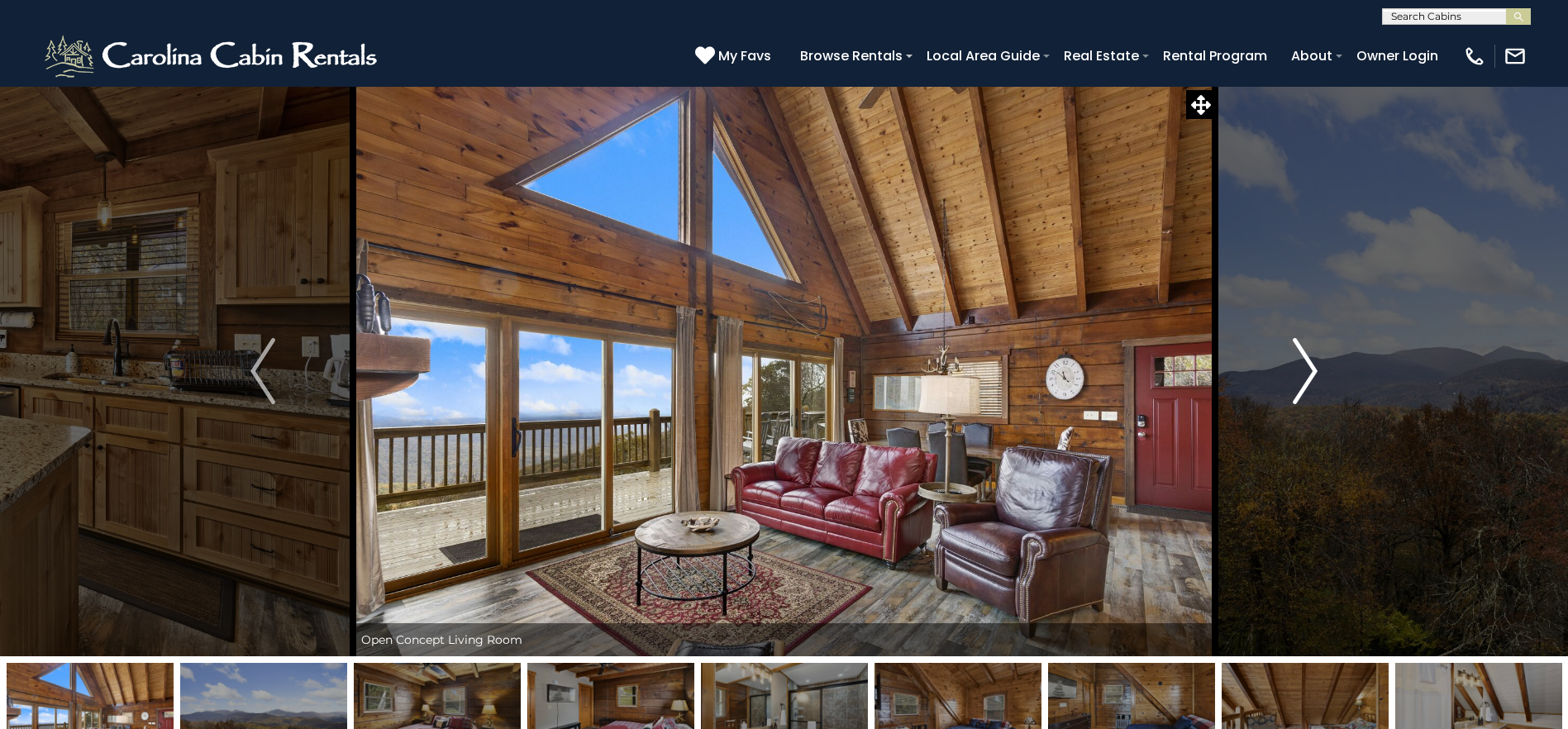
click at [1301, 379] on img "Next" at bounding box center [1305, 370] width 25 height 66
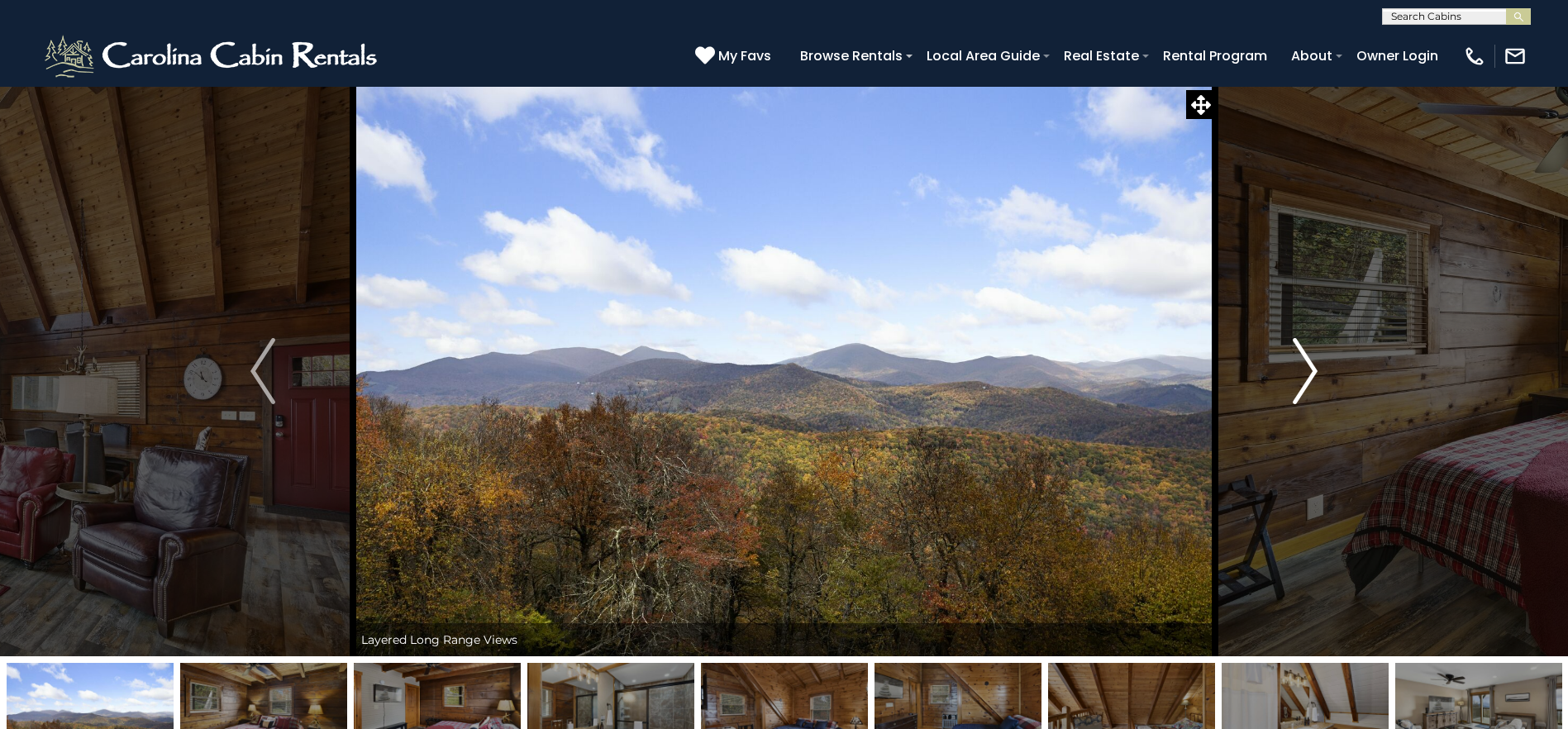
click at [1301, 379] on img "Next" at bounding box center [1305, 370] width 25 height 66
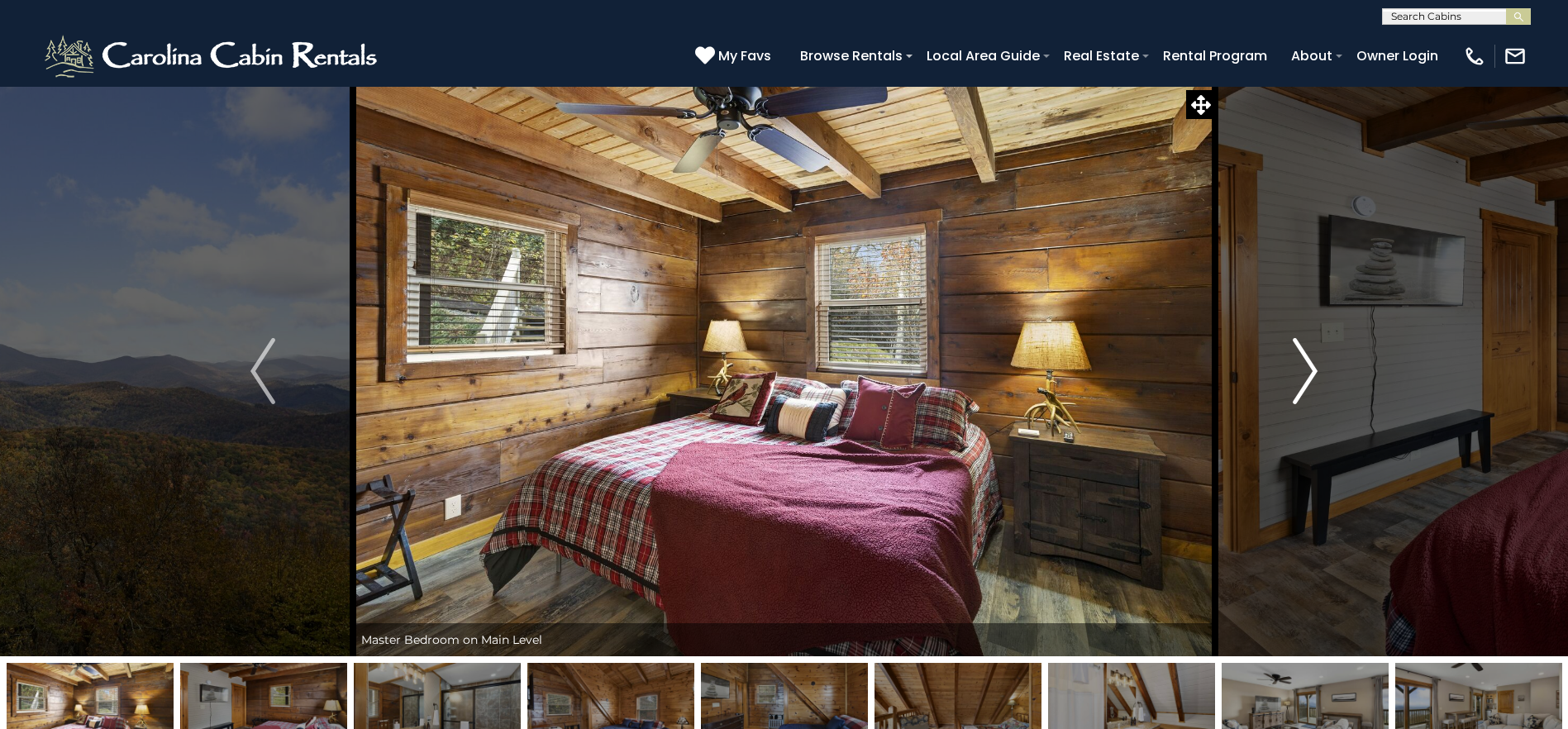
click at [1301, 379] on img "Next" at bounding box center [1305, 370] width 25 height 66
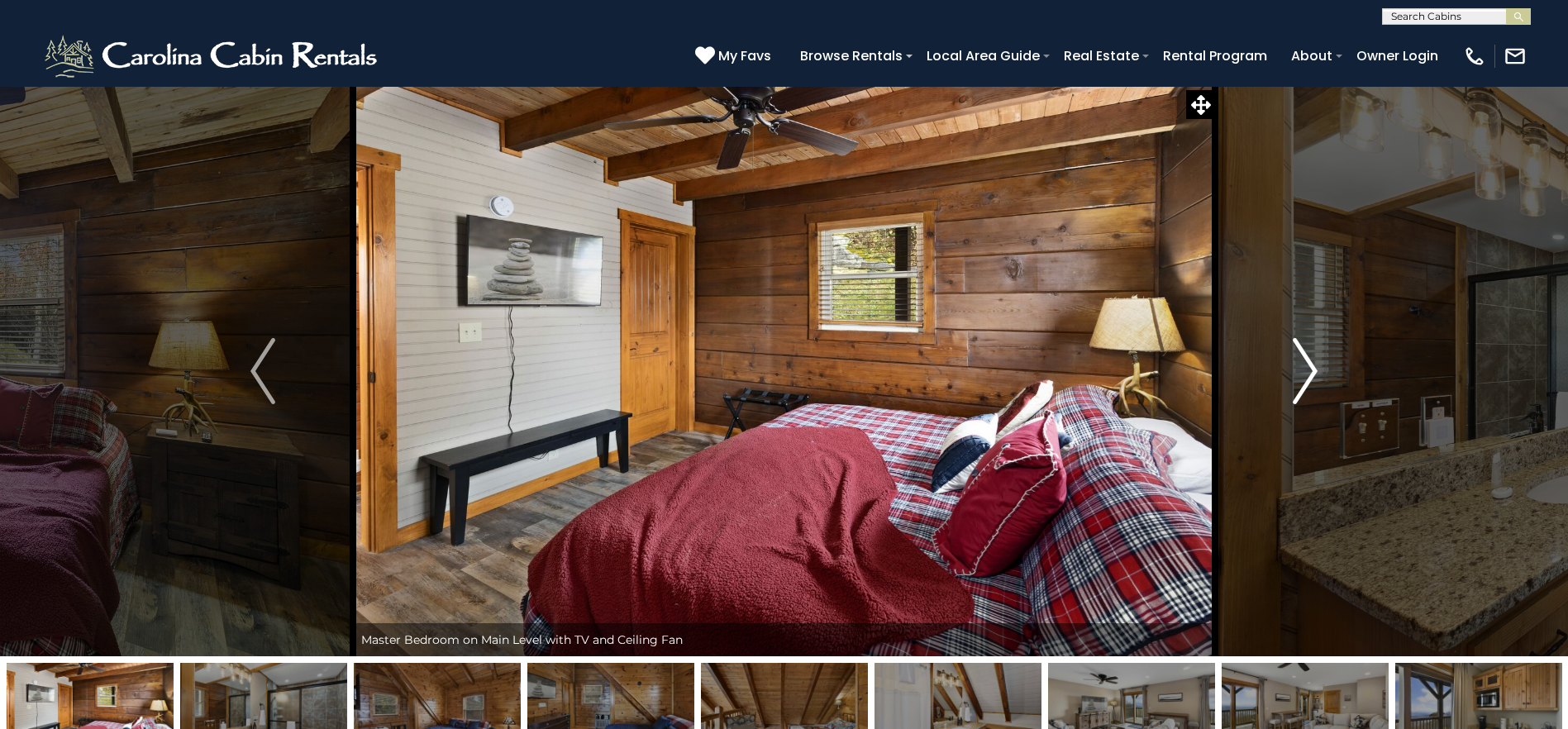
click at [1301, 379] on img "Next" at bounding box center [1305, 370] width 25 height 66
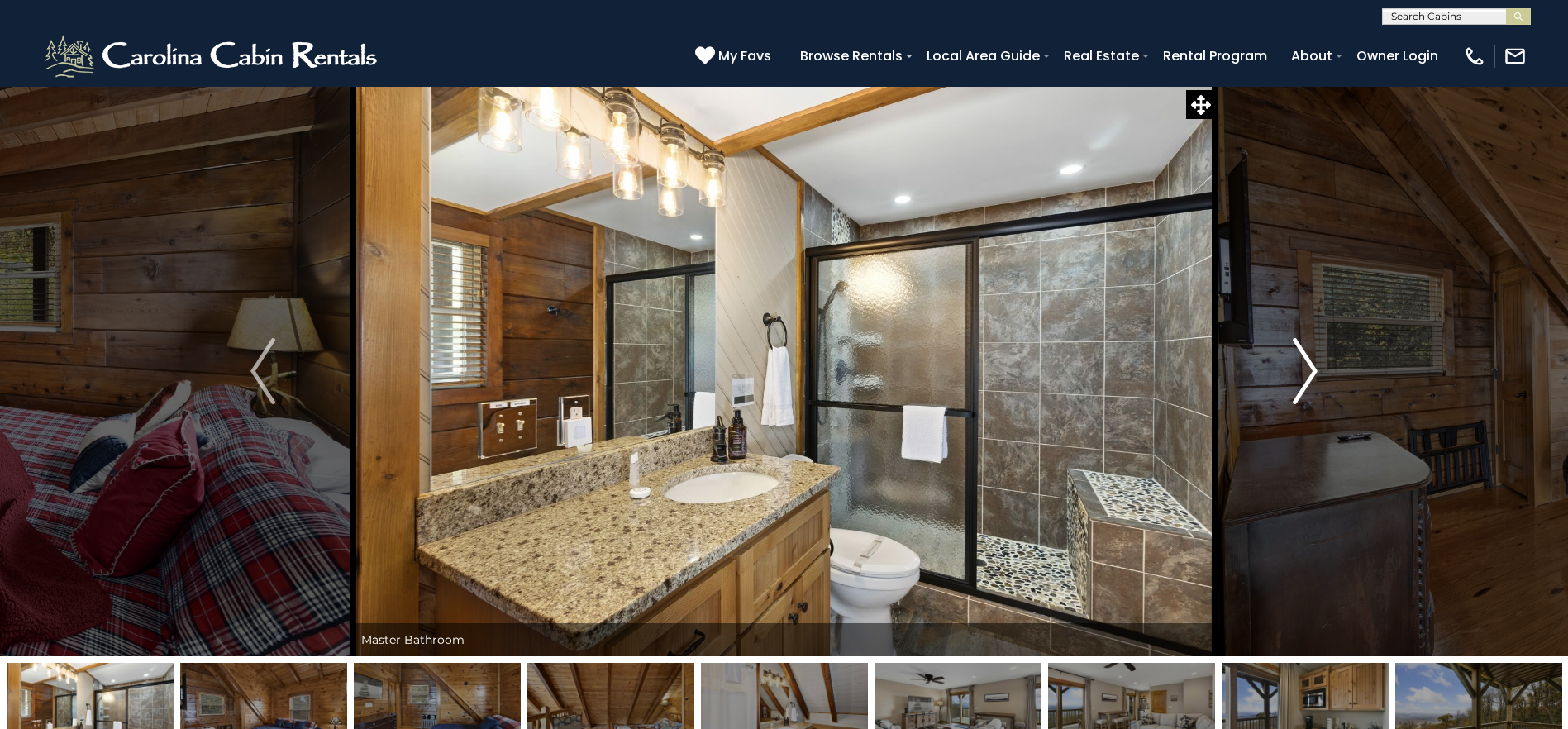
click at [1301, 379] on img "Next" at bounding box center [1305, 370] width 25 height 66
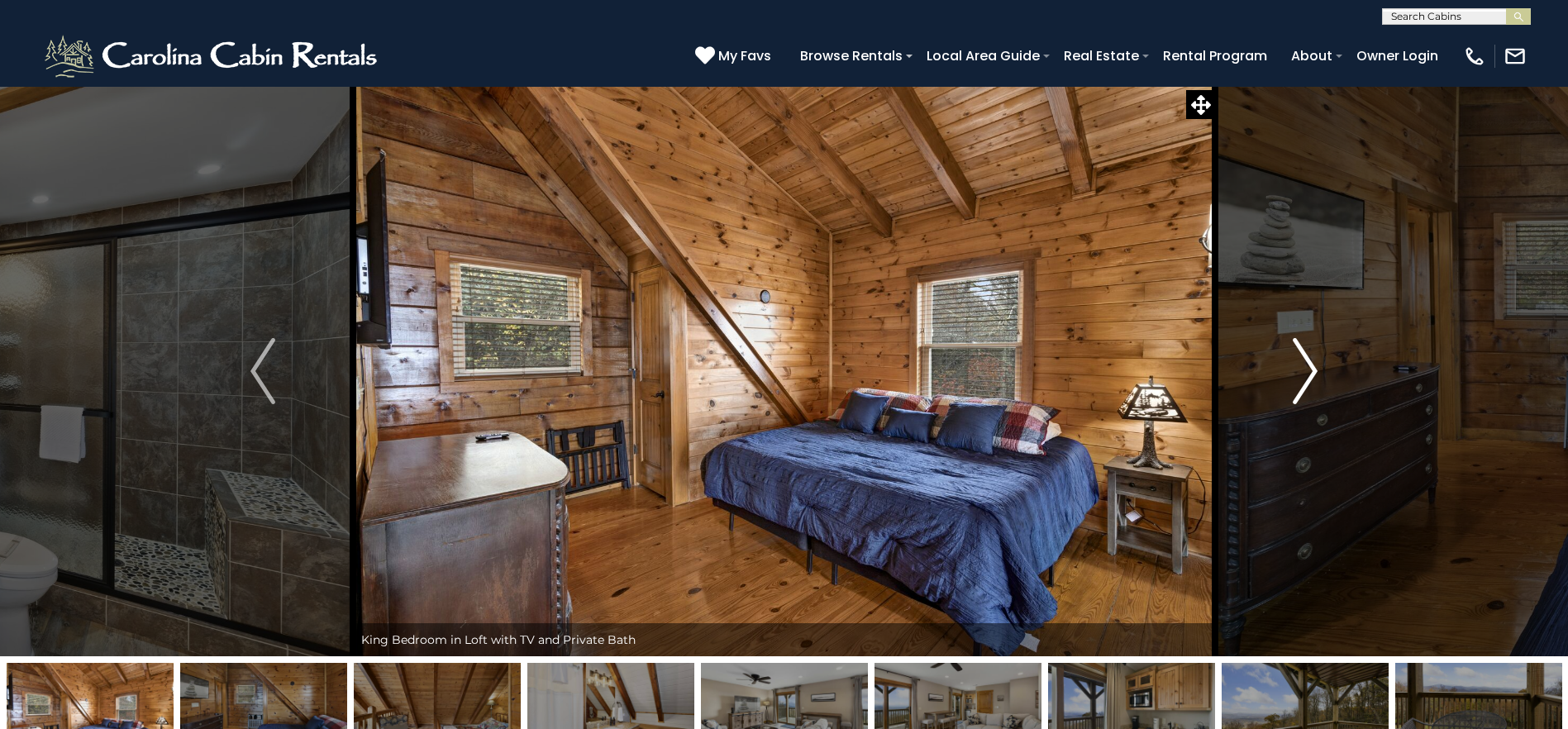
click at [1302, 379] on img "Next" at bounding box center [1305, 370] width 25 height 66
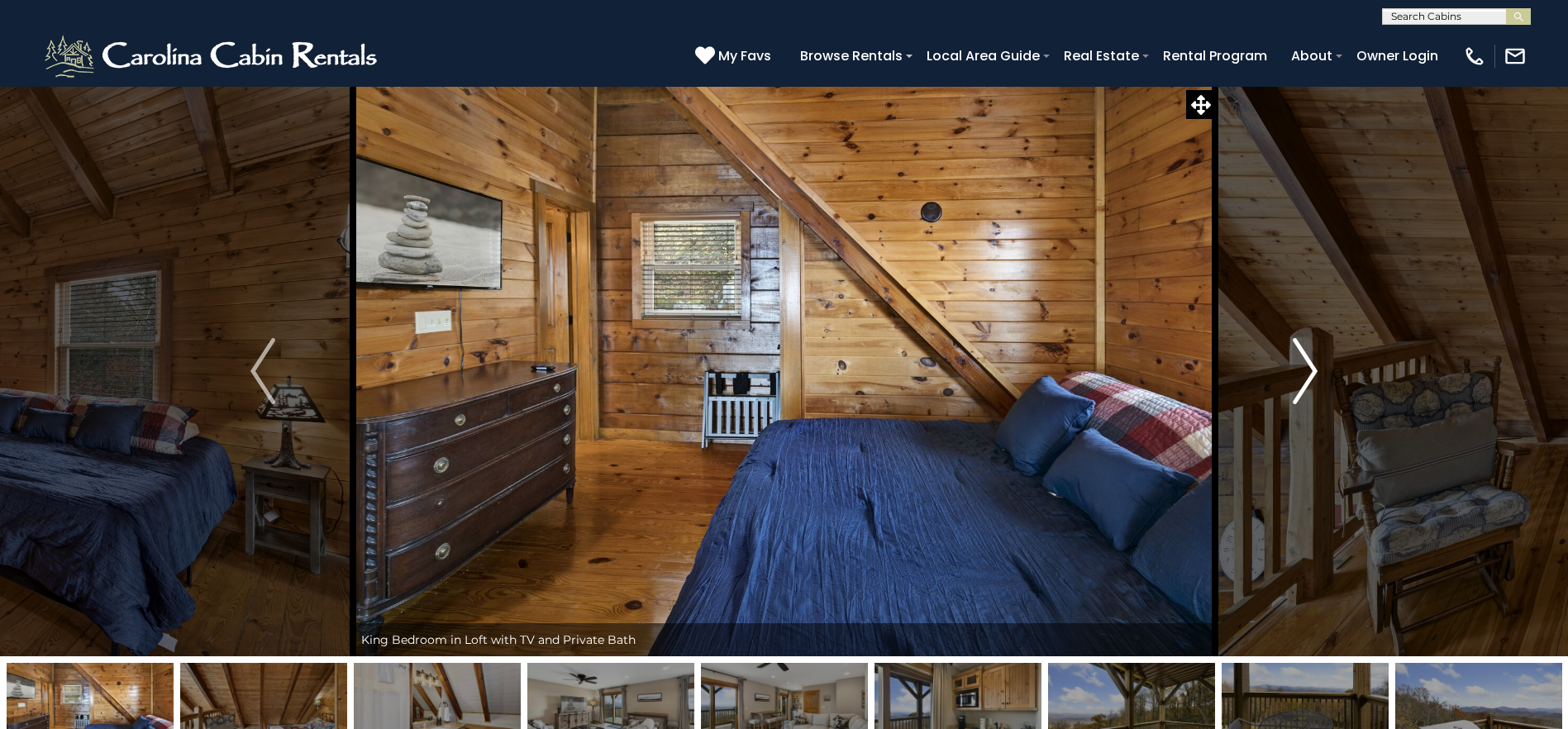
click at [1302, 379] on img "Next" at bounding box center [1305, 370] width 25 height 66
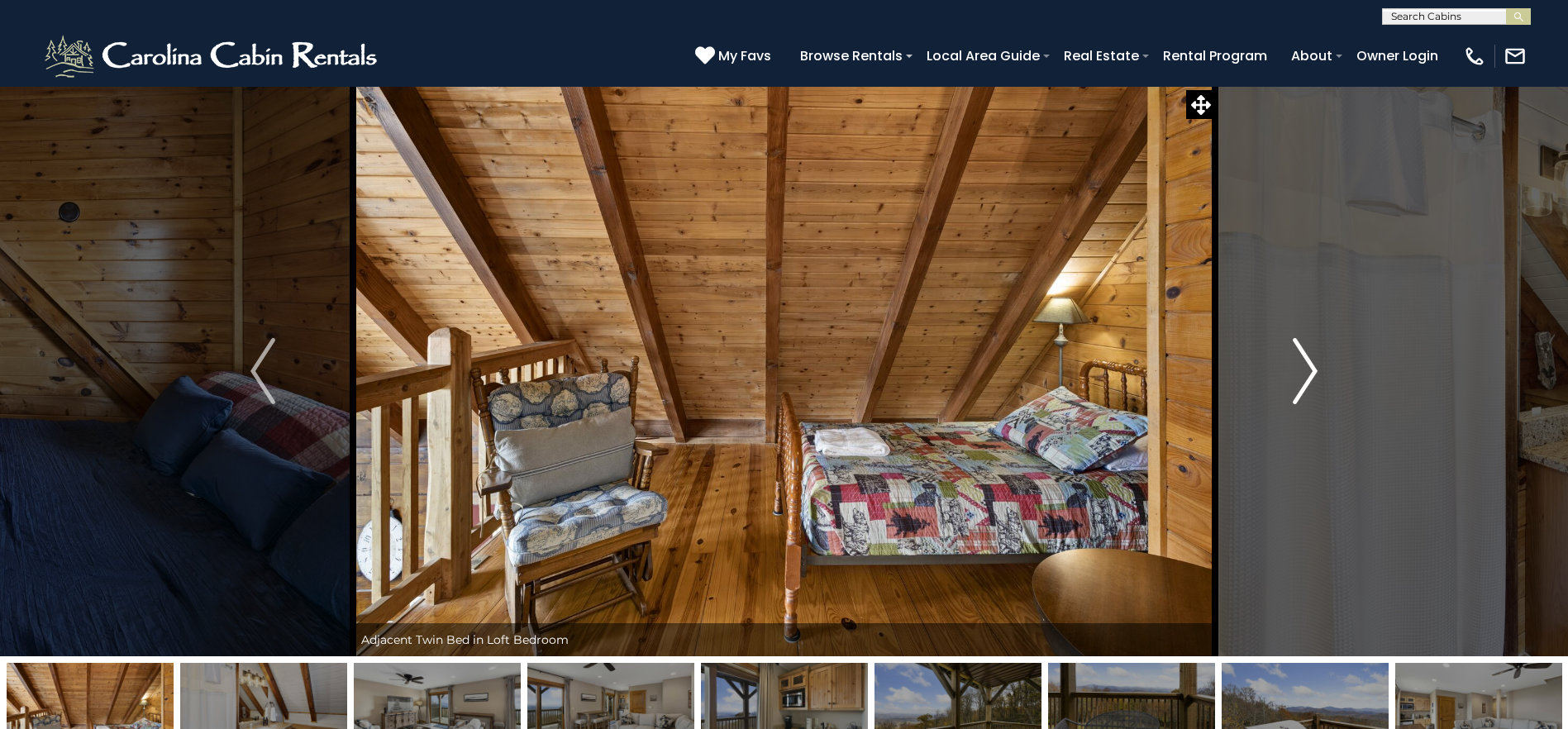
click at [1303, 379] on img "Next" at bounding box center [1305, 370] width 25 height 66
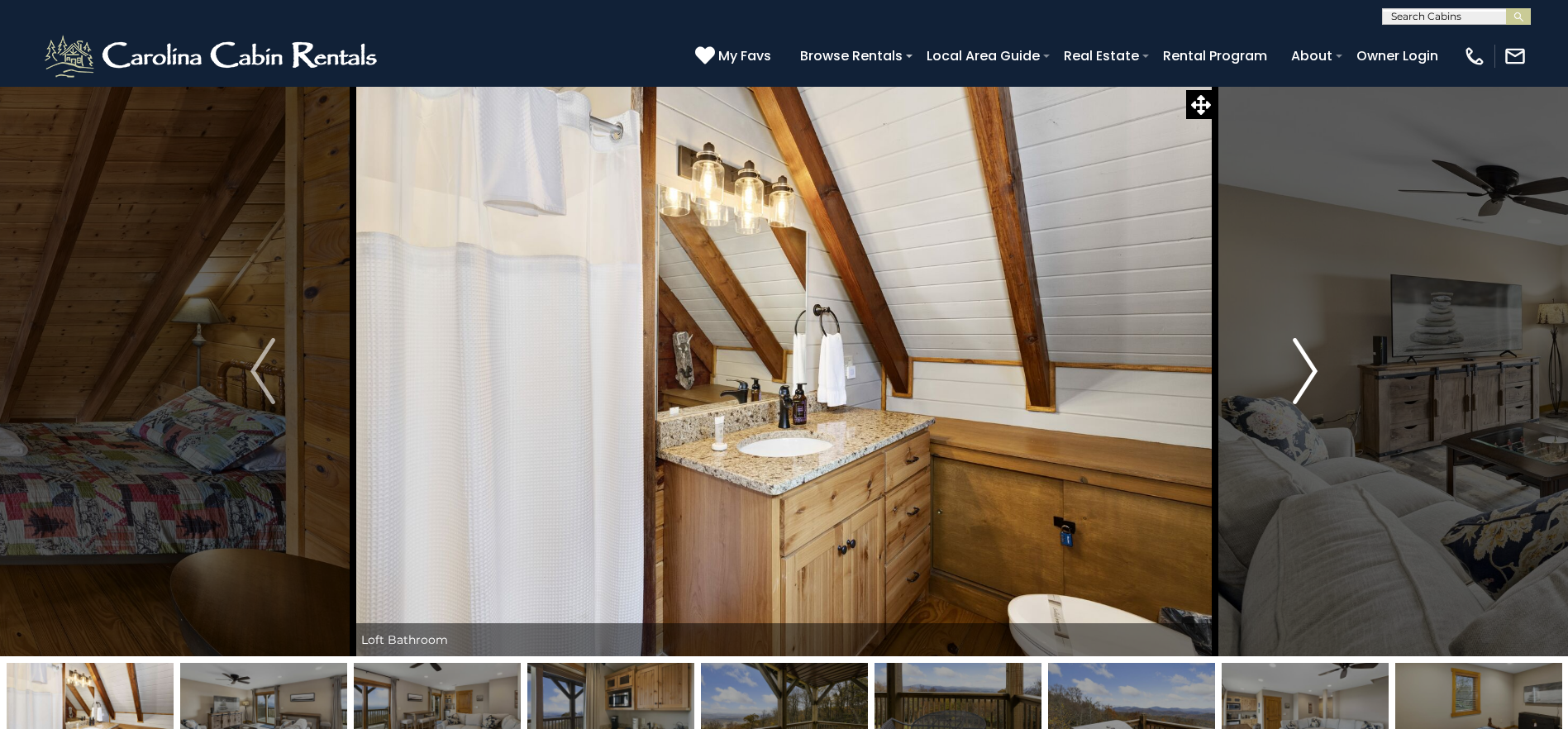
click at [1303, 379] on img "Next" at bounding box center [1305, 370] width 25 height 66
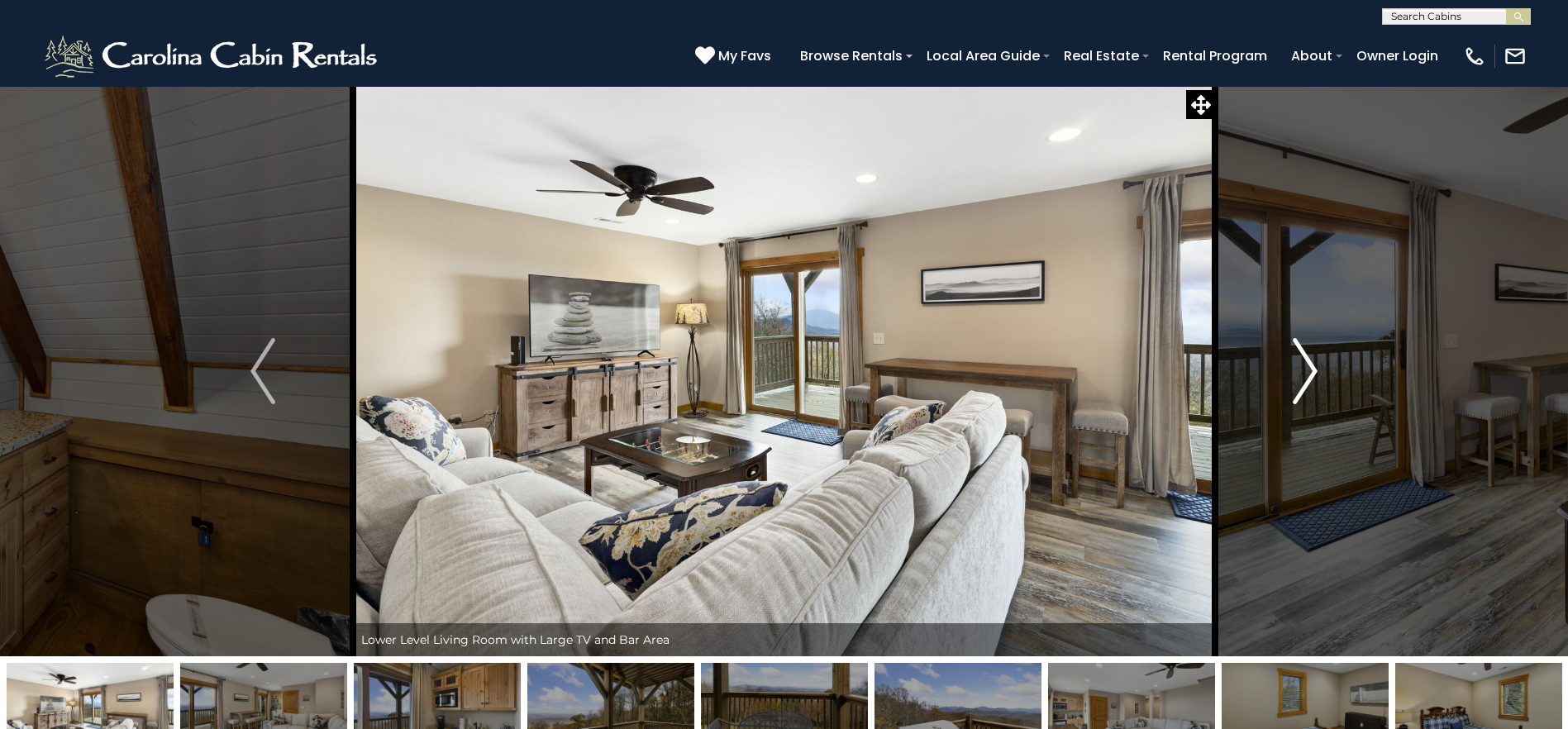
click at [1302, 379] on img "Next" at bounding box center [1305, 370] width 25 height 66
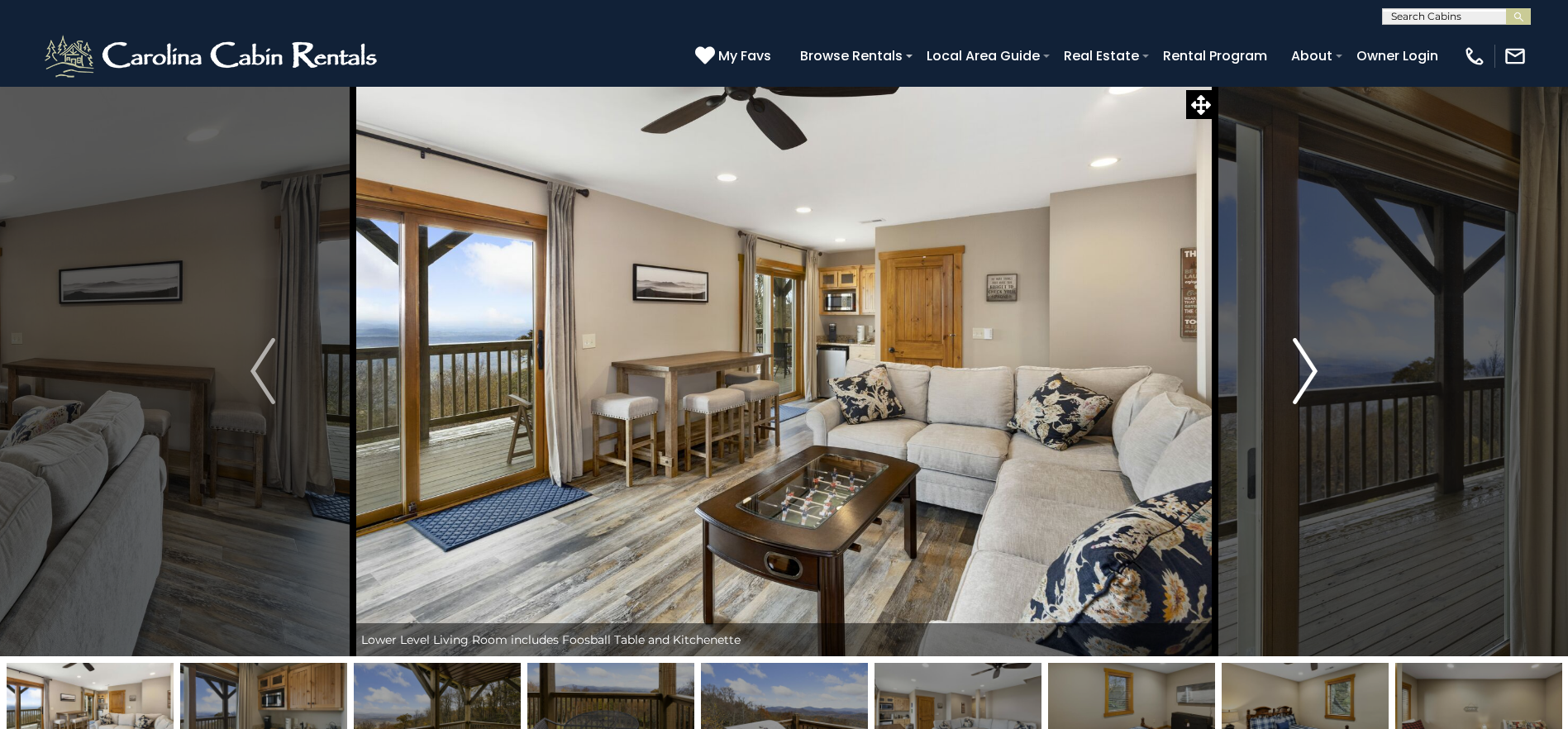
click at [1302, 380] on img "Next" at bounding box center [1305, 370] width 25 height 66
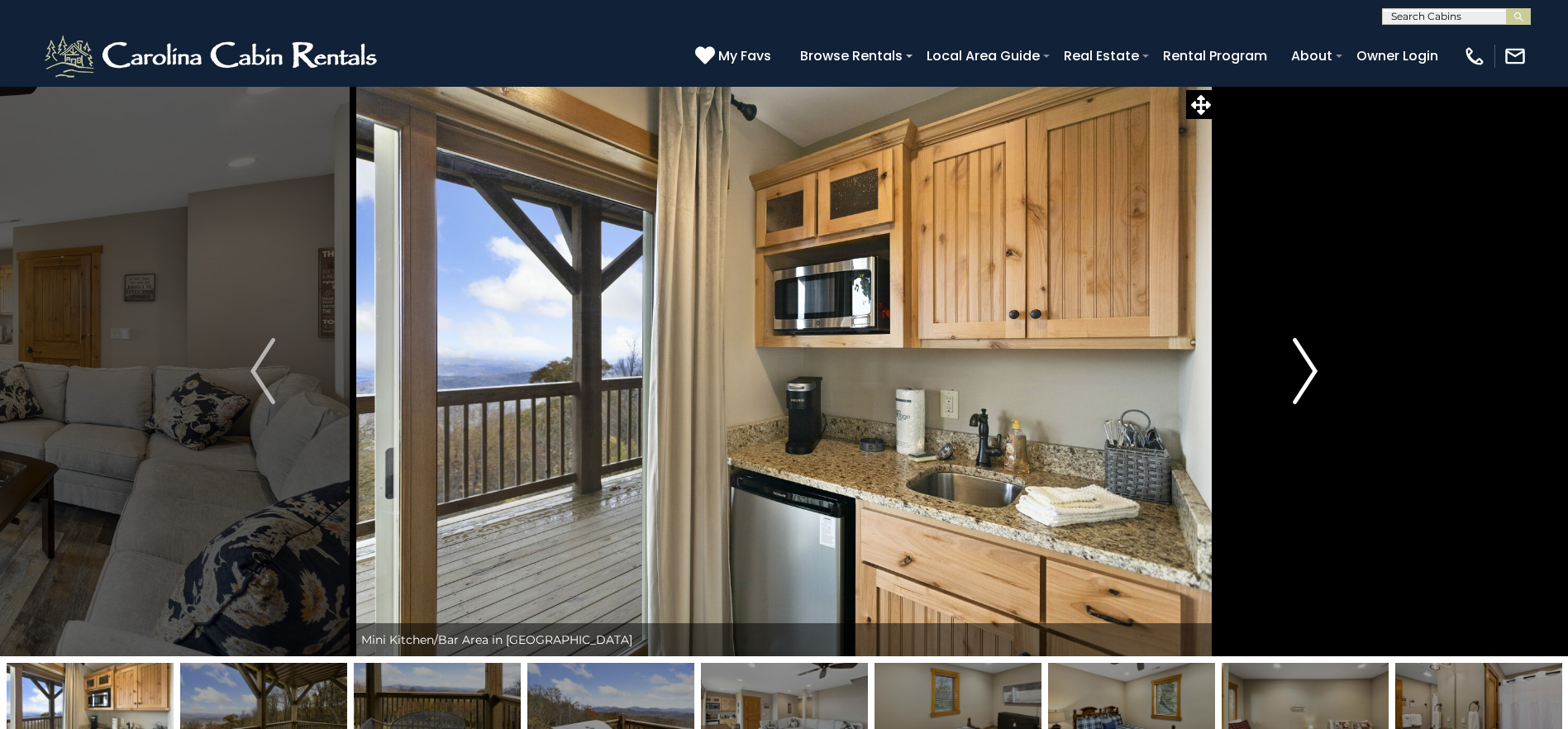
click at [1302, 380] on img "Next" at bounding box center [1305, 370] width 25 height 66
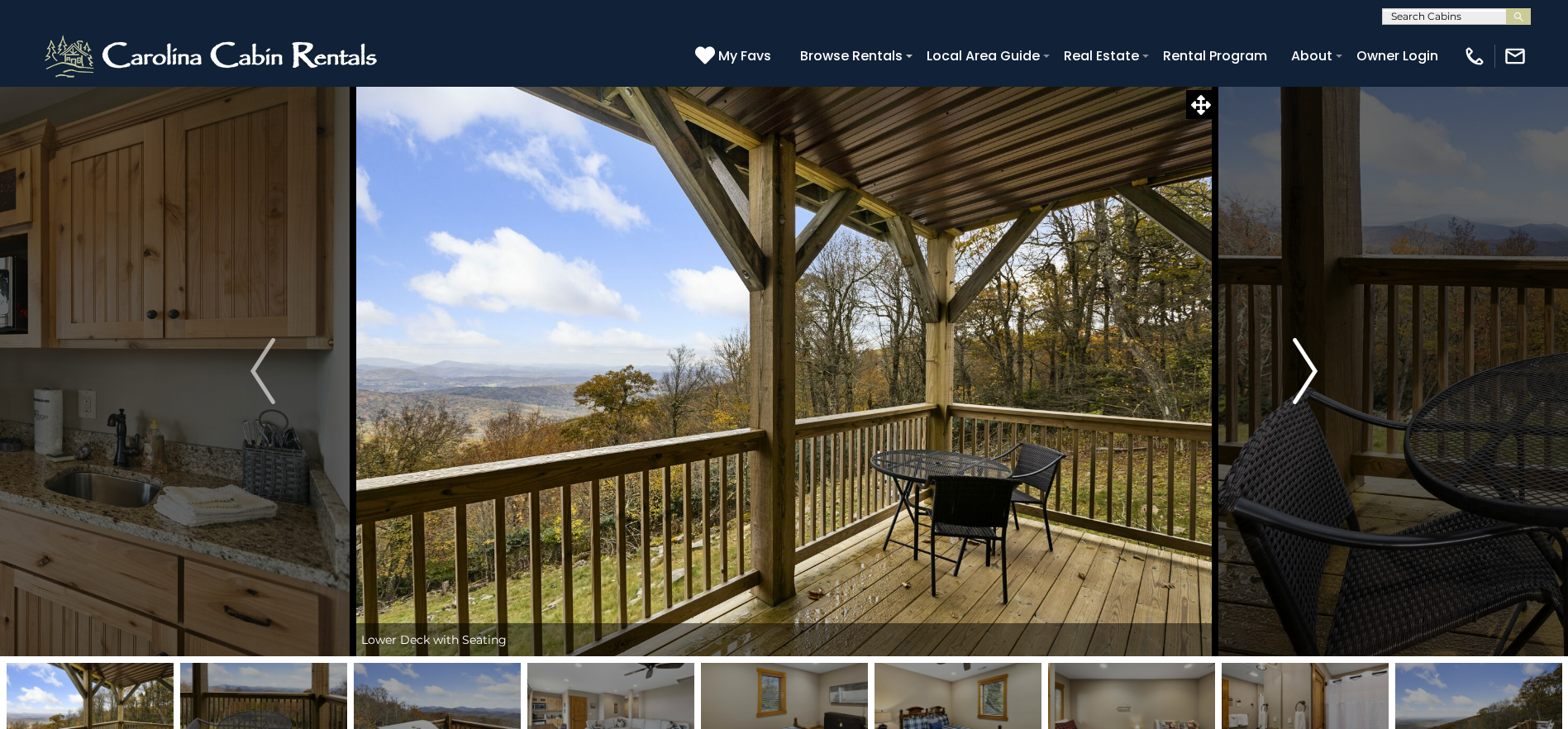
click at [1302, 380] on img "Next" at bounding box center [1305, 370] width 25 height 66
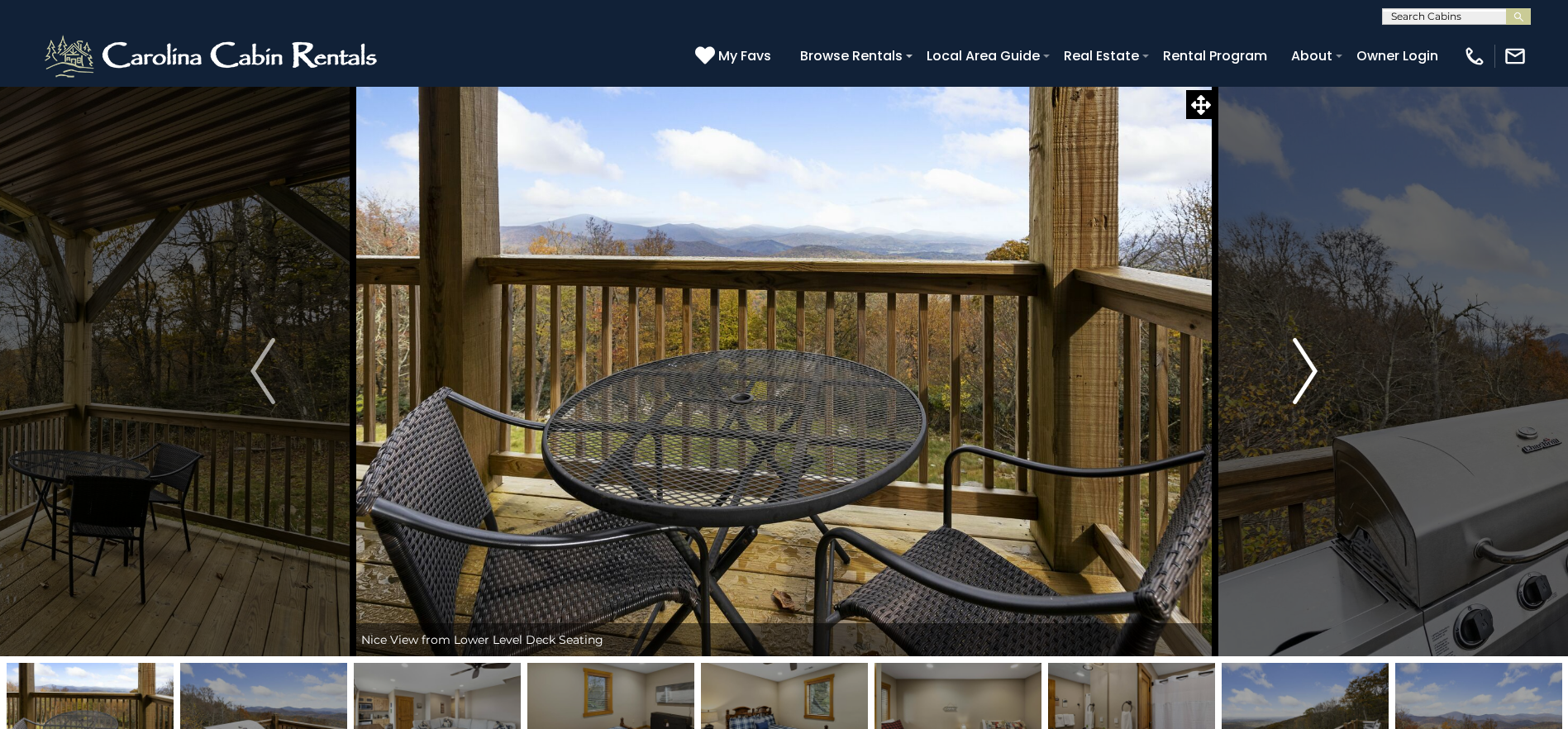
click at [1302, 380] on img "Next" at bounding box center [1305, 370] width 25 height 66
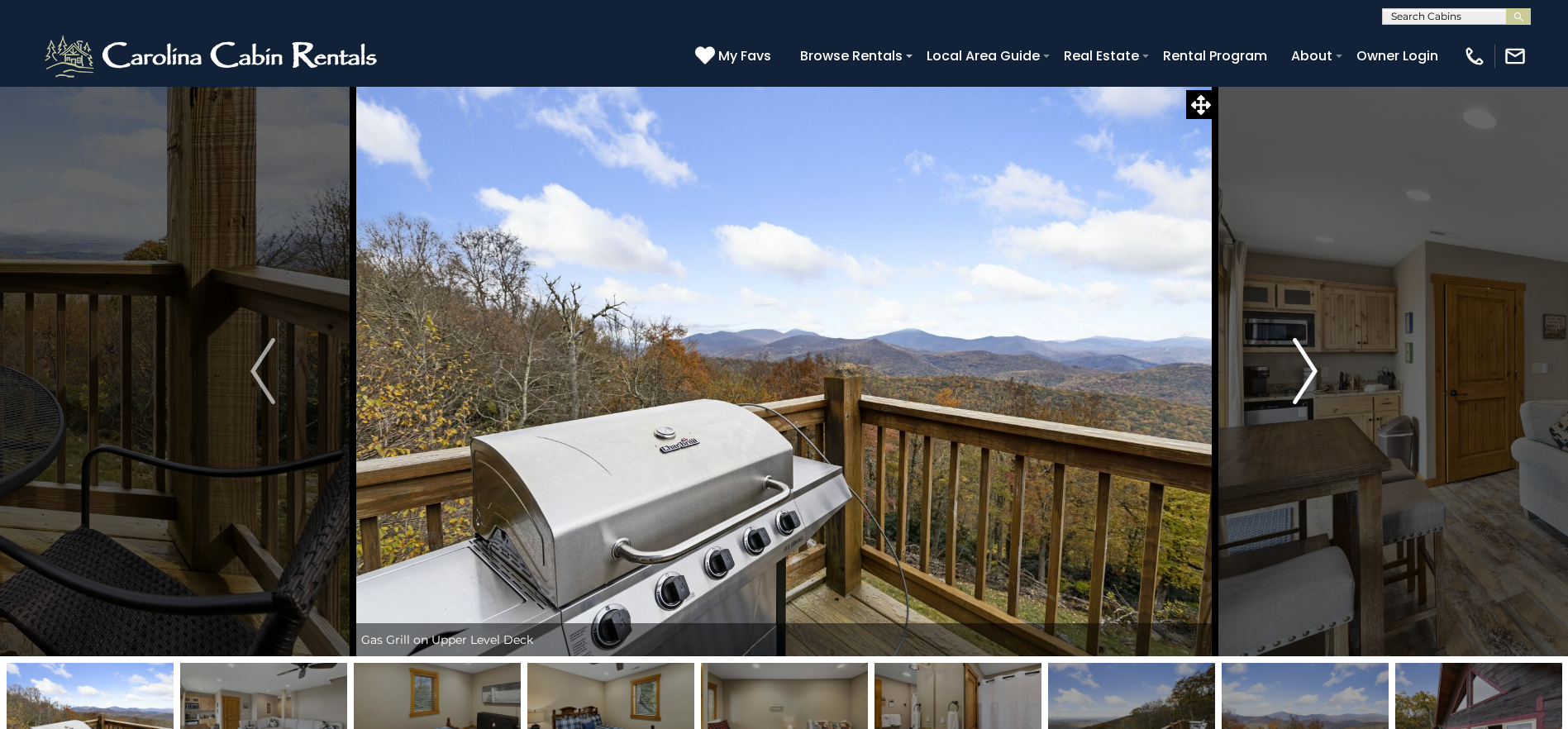
click at [1302, 380] on img "Next" at bounding box center [1305, 370] width 25 height 66
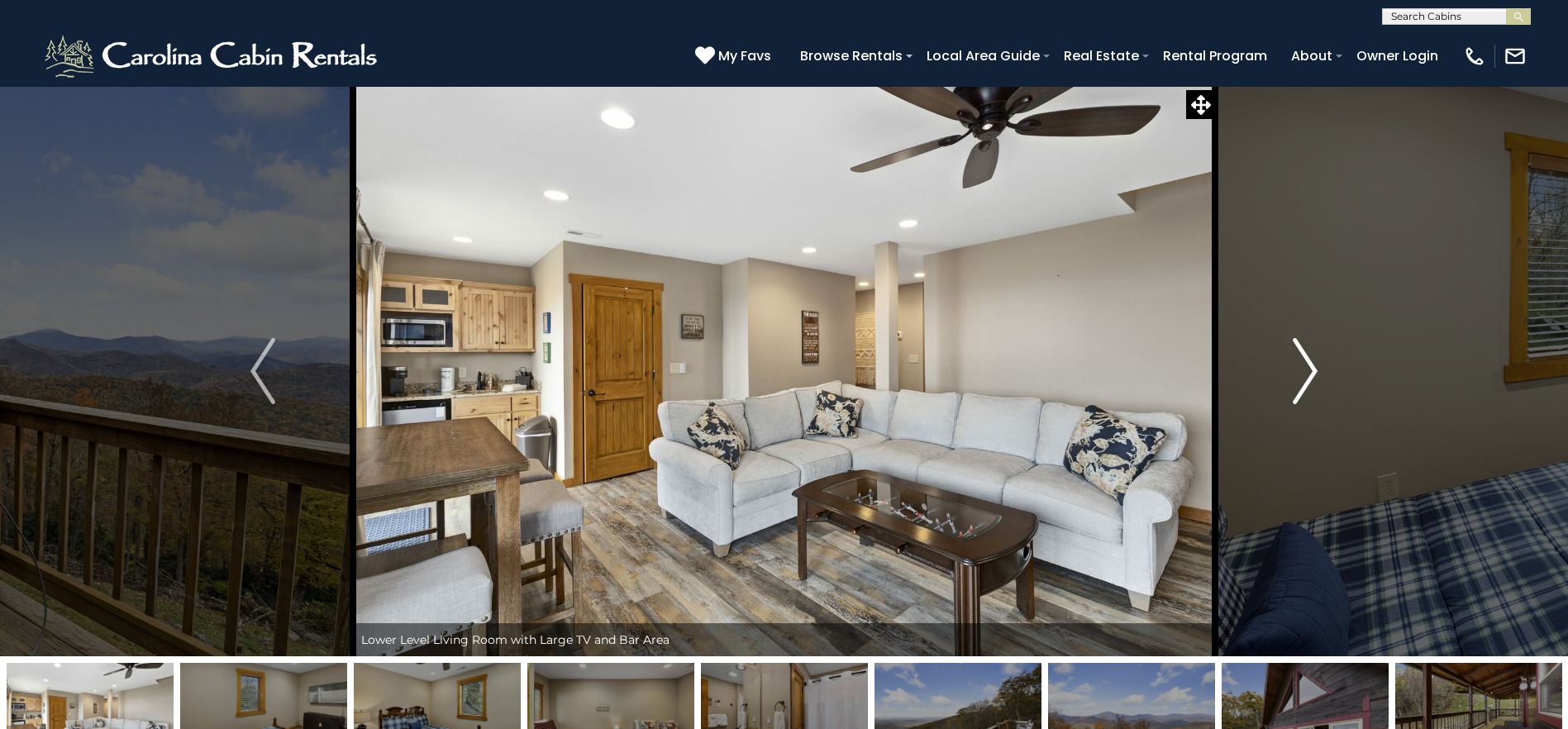
click at [1302, 380] on img "Next" at bounding box center [1305, 370] width 25 height 66
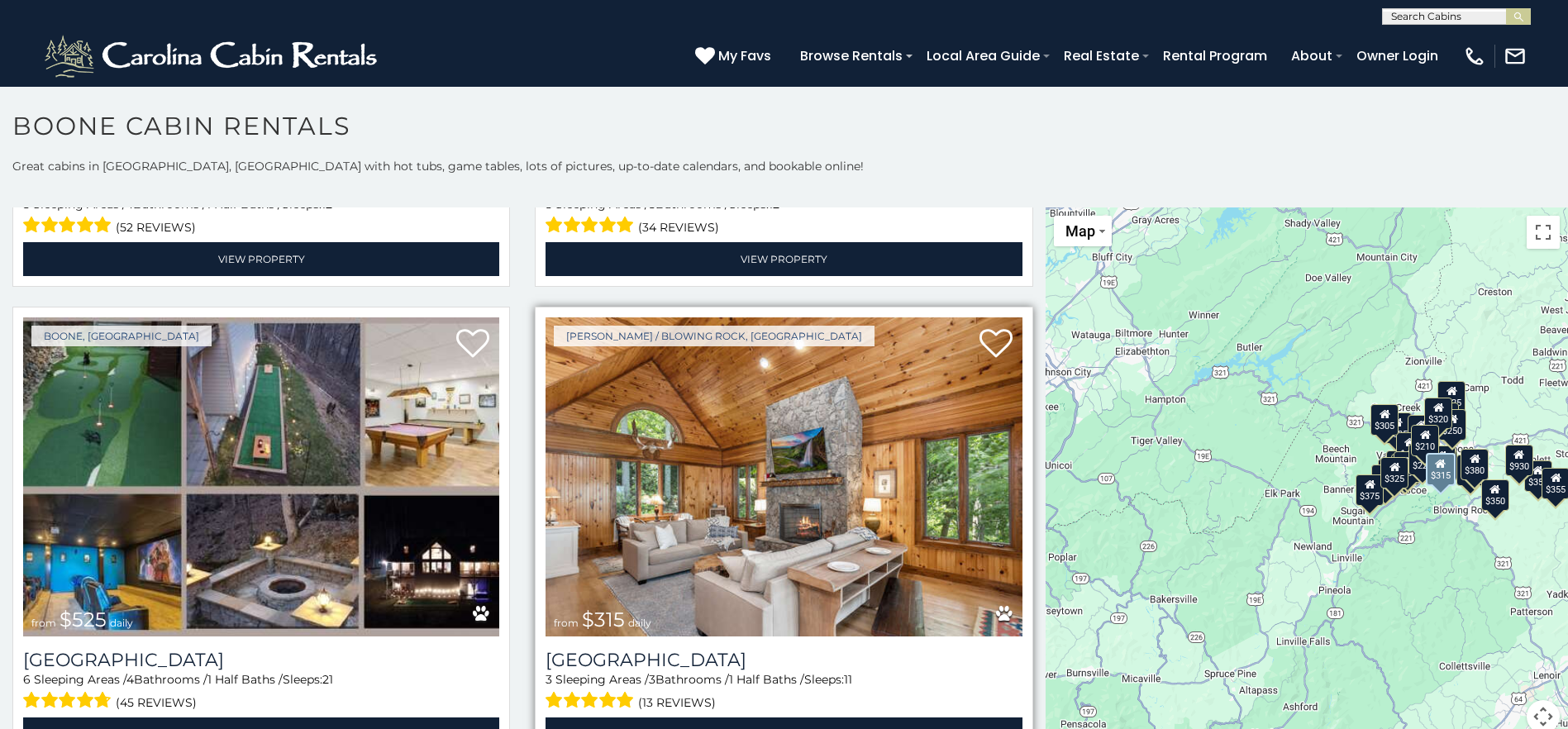
scroll to position [495, 0]
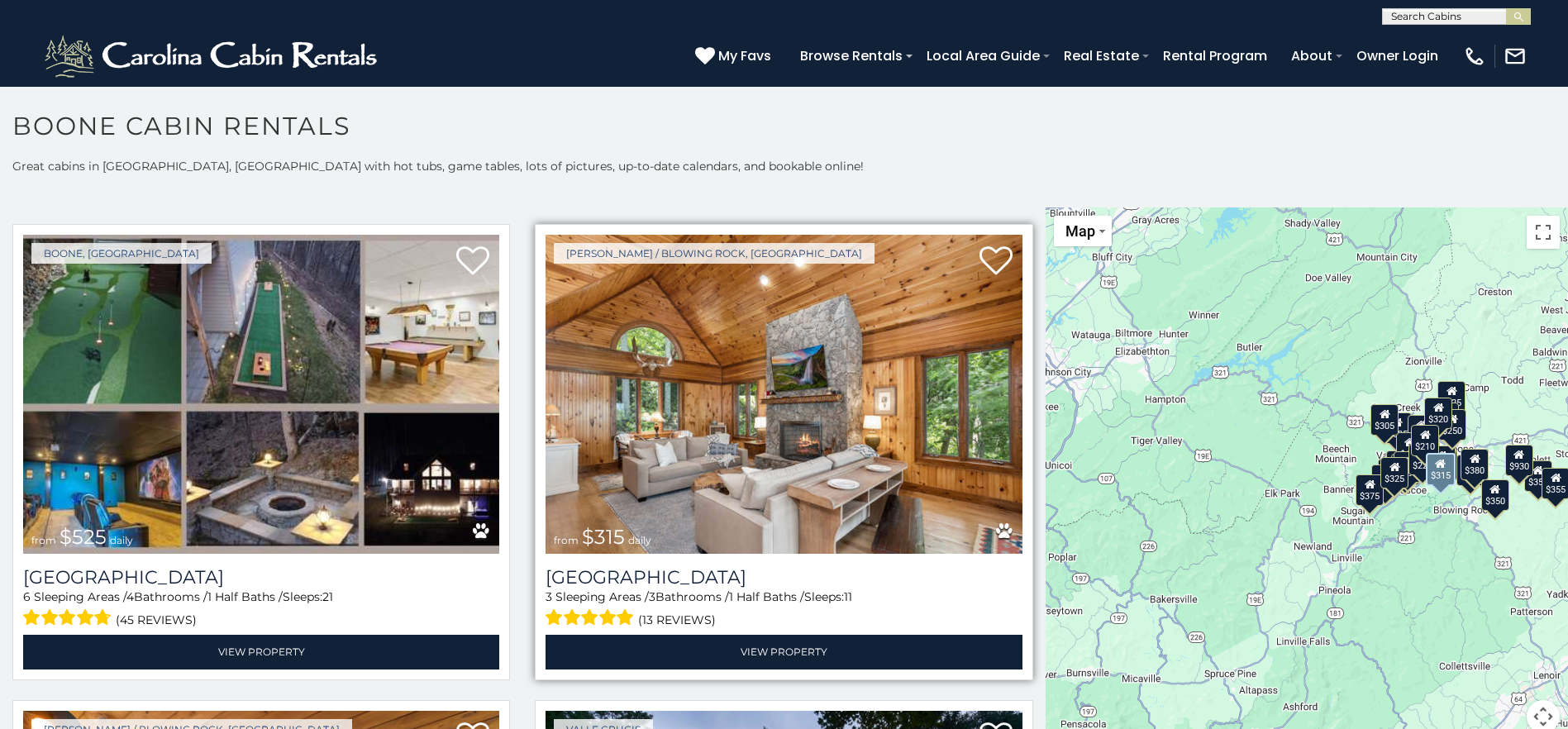
click at [993, 399] on img at bounding box center [783, 394] width 476 height 319
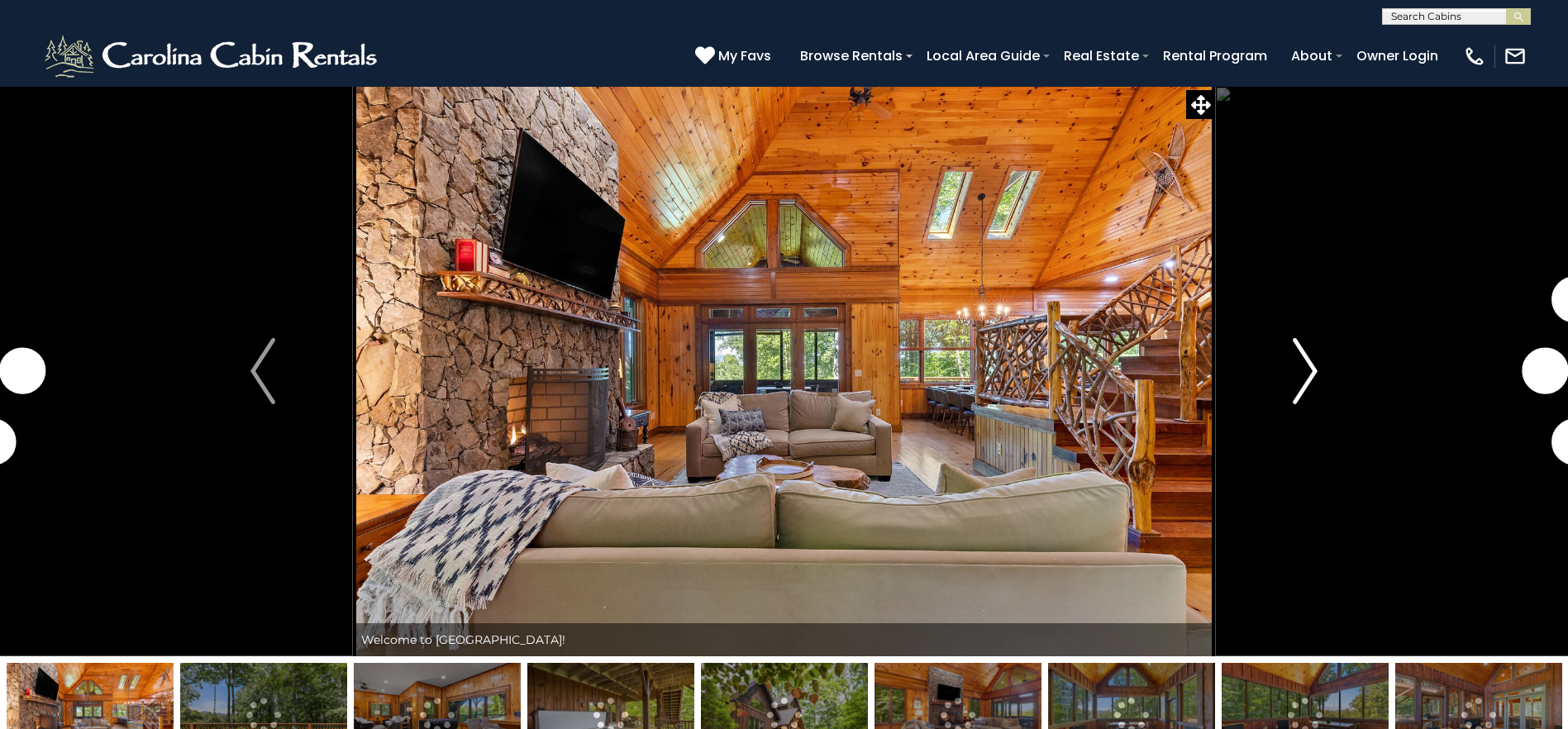
click at [1302, 375] on img "Next" at bounding box center [1305, 370] width 25 height 66
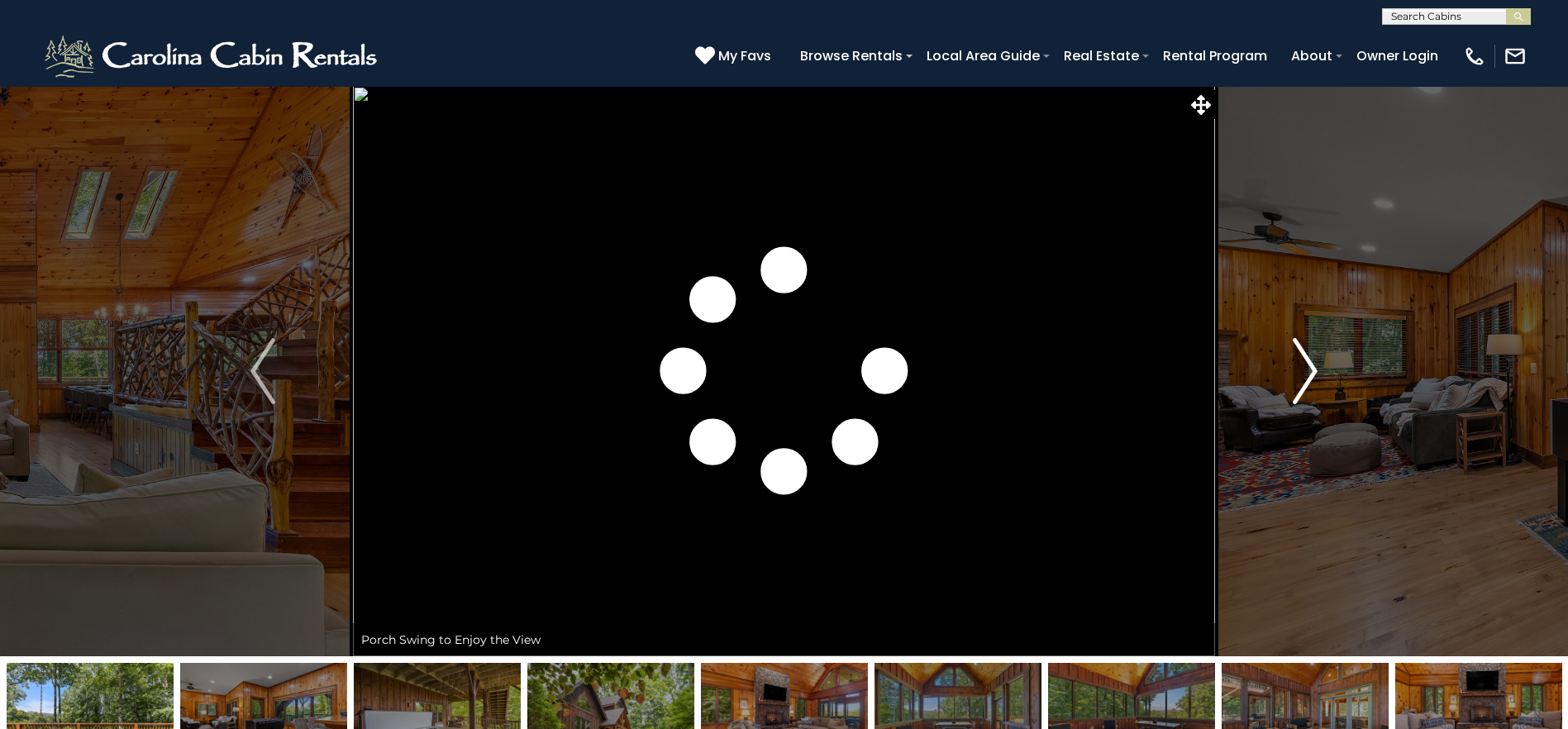
click at [1301, 375] on img "Next" at bounding box center [1305, 370] width 25 height 66
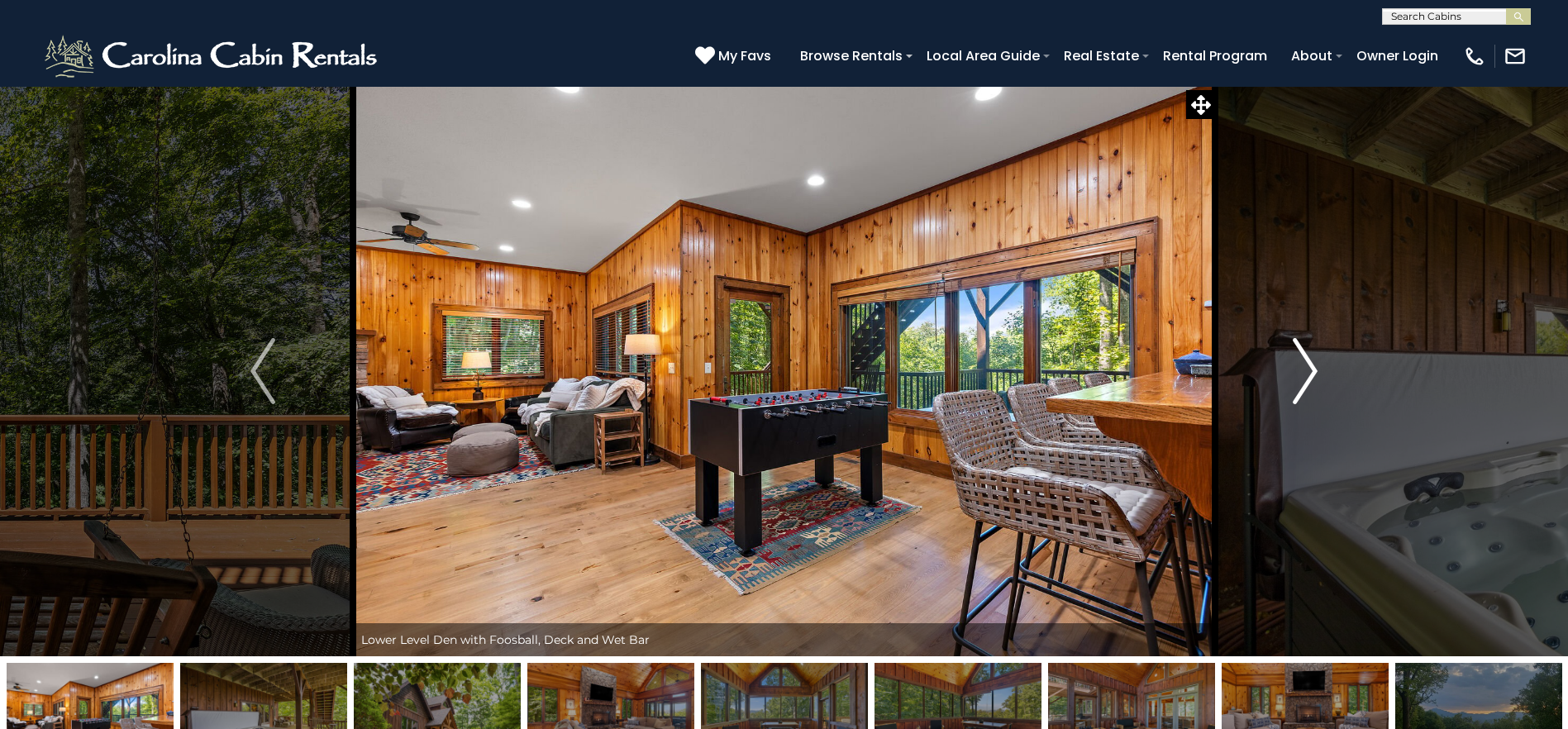
click at [1301, 375] on img "Next" at bounding box center [1305, 370] width 25 height 66
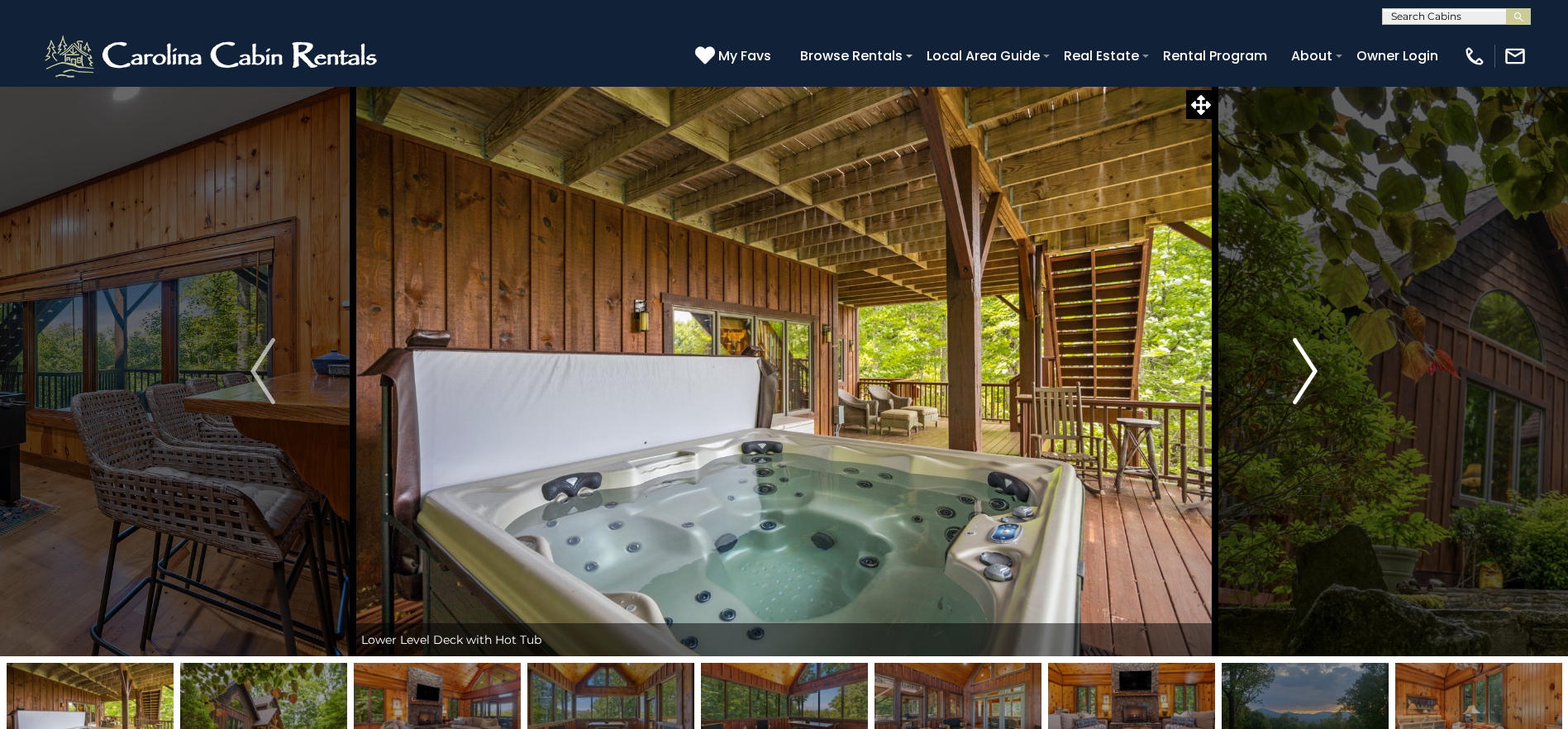
click at [1301, 375] on img "Next" at bounding box center [1305, 370] width 25 height 66
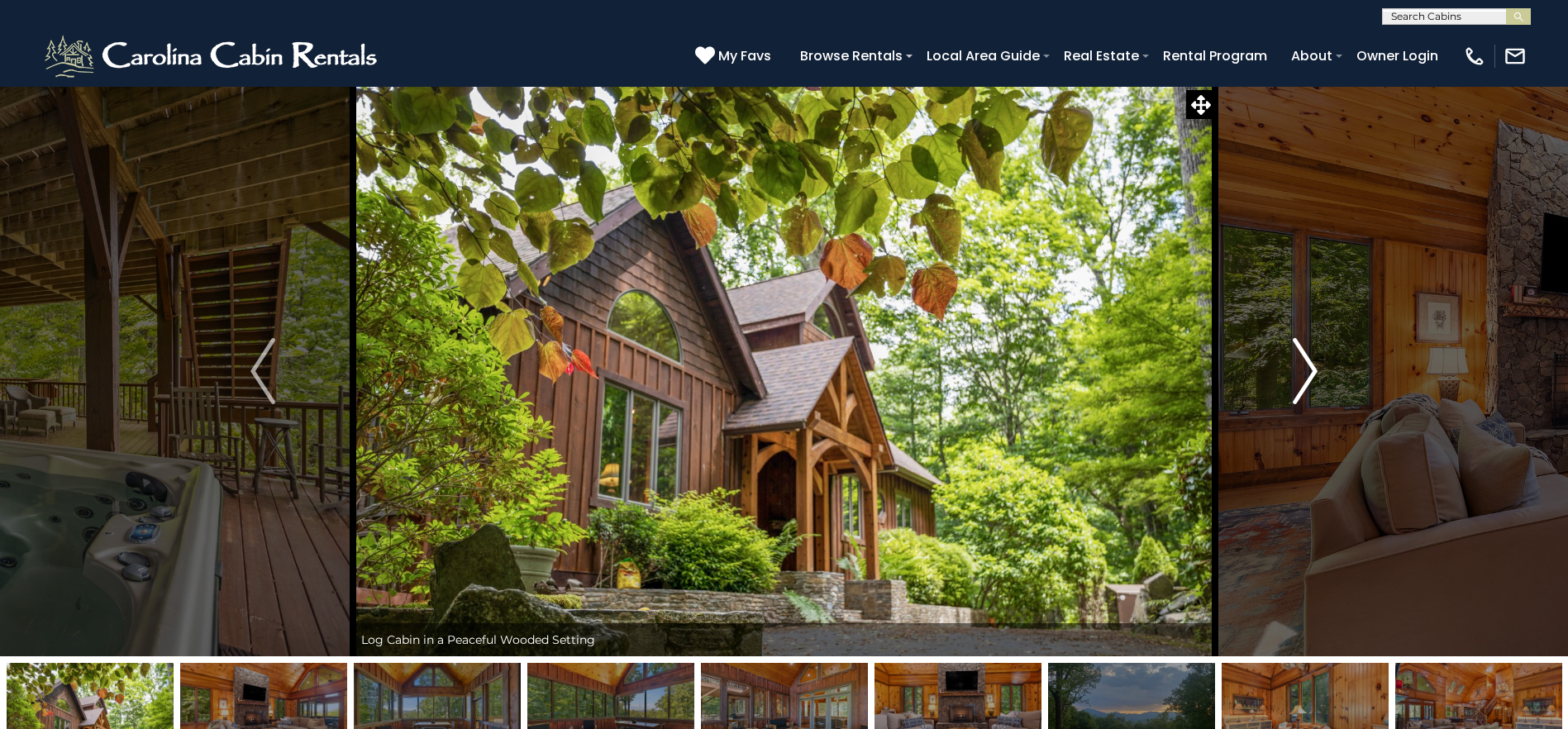
click at [1301, 375] on img "Next" at bounding box center [1305, 370] width 25 height 66
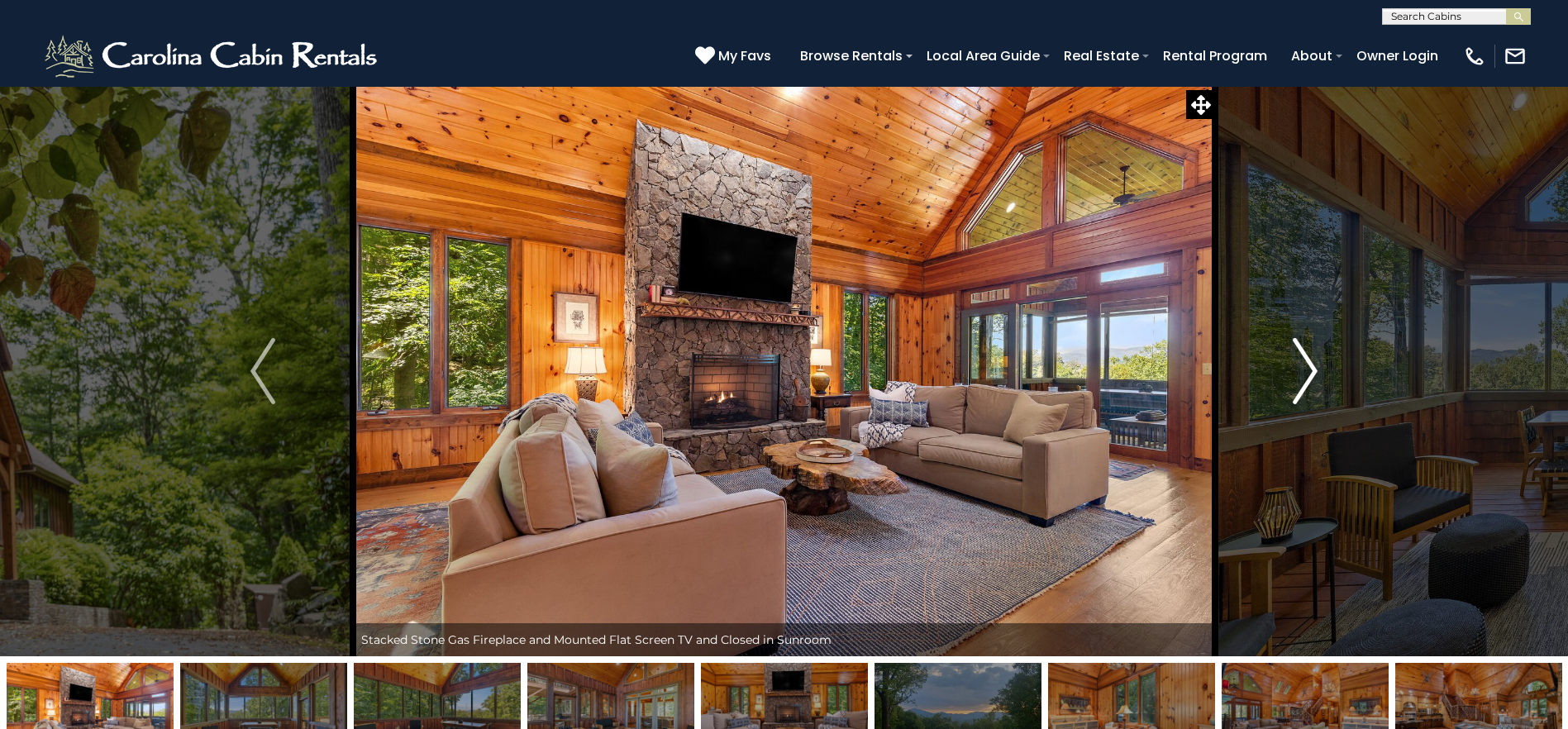
click at [1301, 375] on img "Next" at bounding box center [1305, 370] width 25 height 66
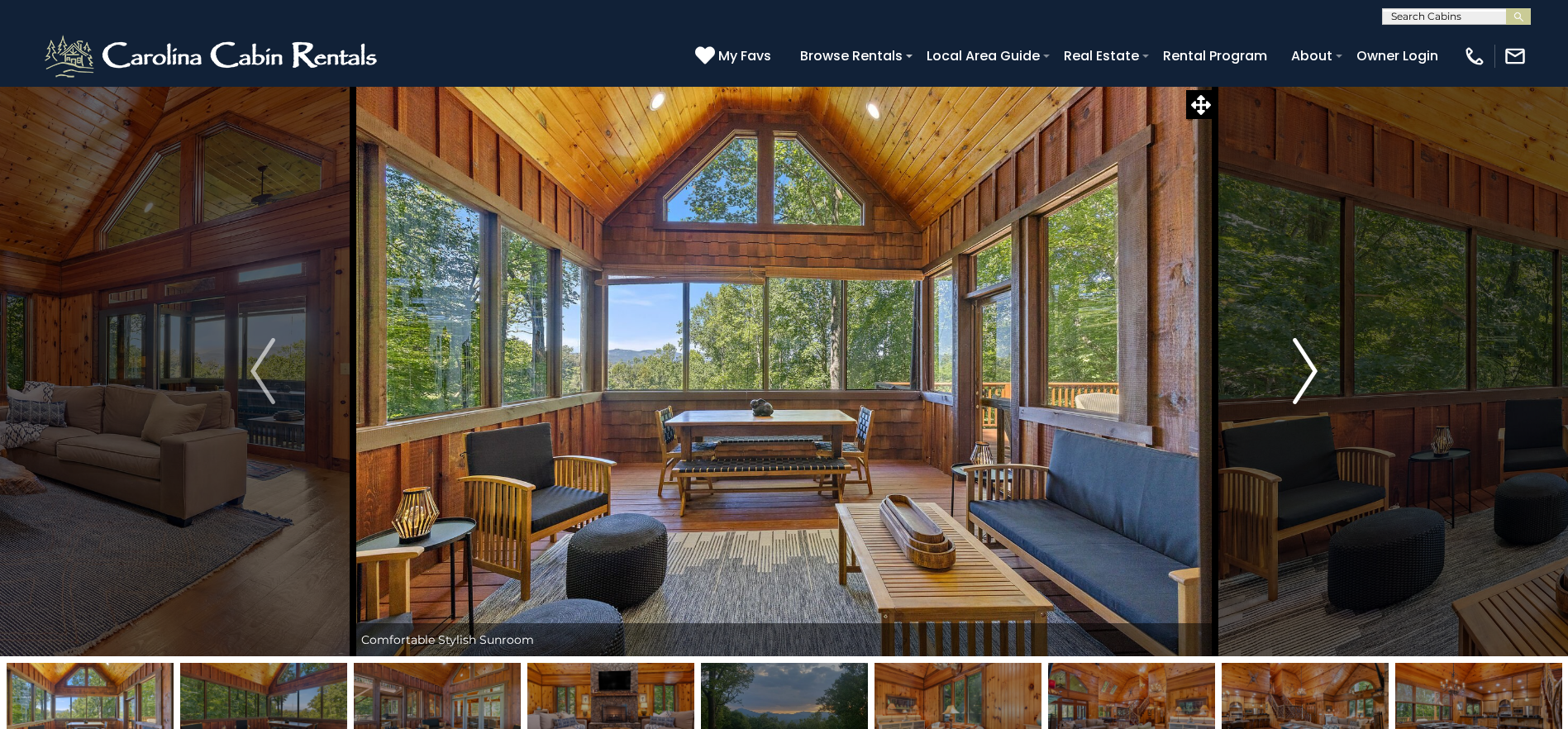
click at [1301, 375] on img "Next" at bounding box center [1305, 370] width 25 height 66
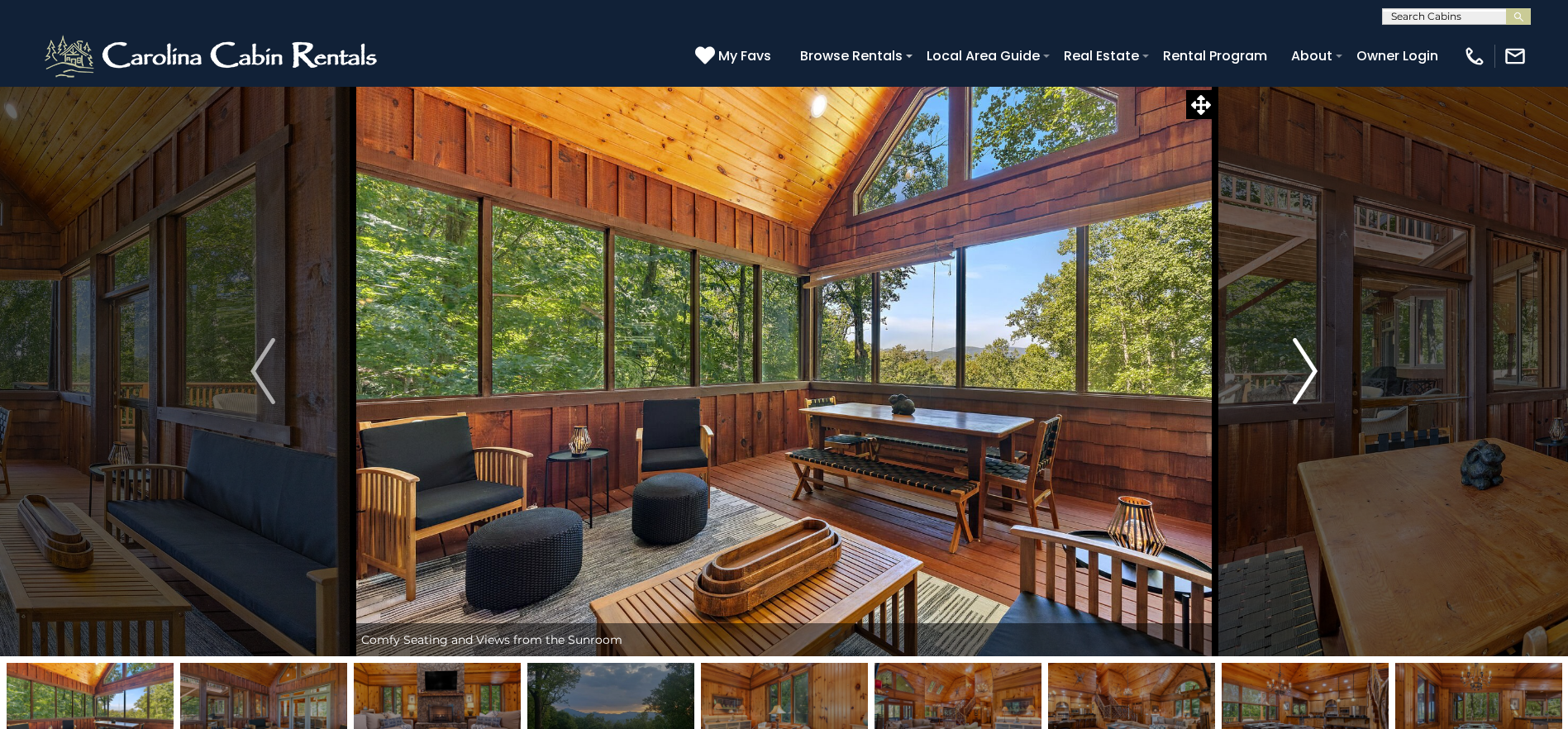
click at [1301, 375] on img "Next" at bounding box center [1305, 370] width 25 height 66
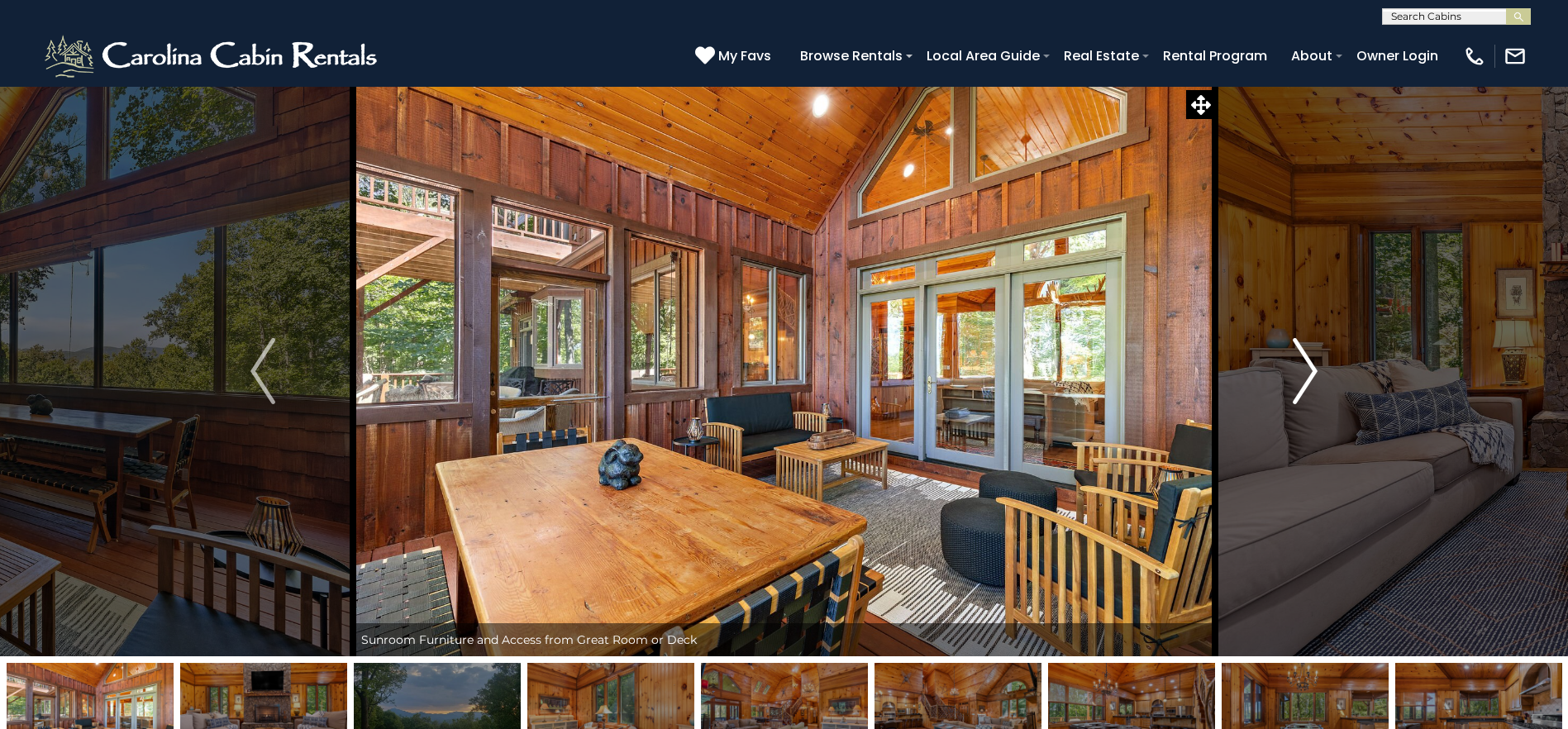
click at [1301, 375] on img "Next" at bounding box center [1305, 370] width 25 height 66
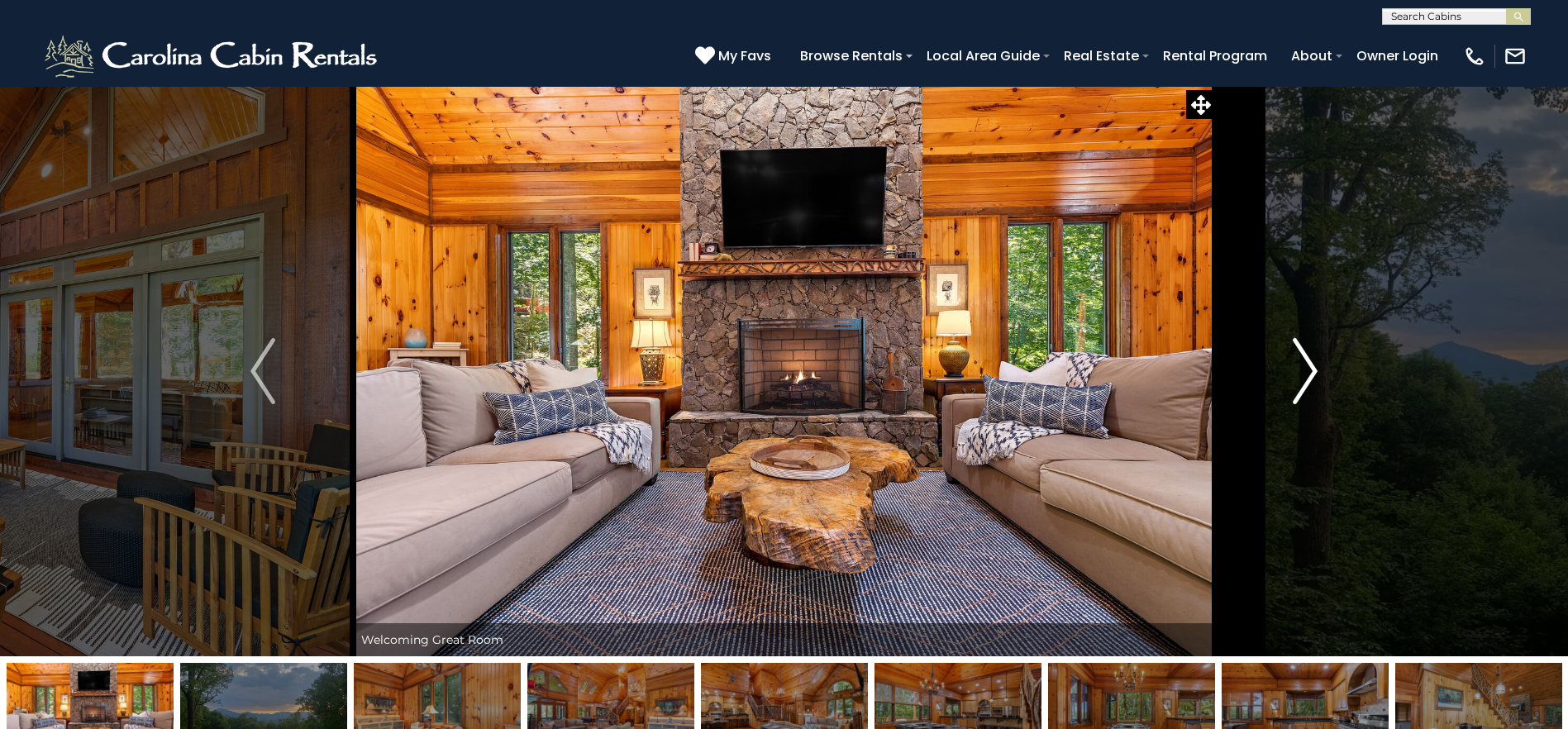
click at [1301, 375] on img "Next" at bounding box center [1305, 370] width 25 height 66
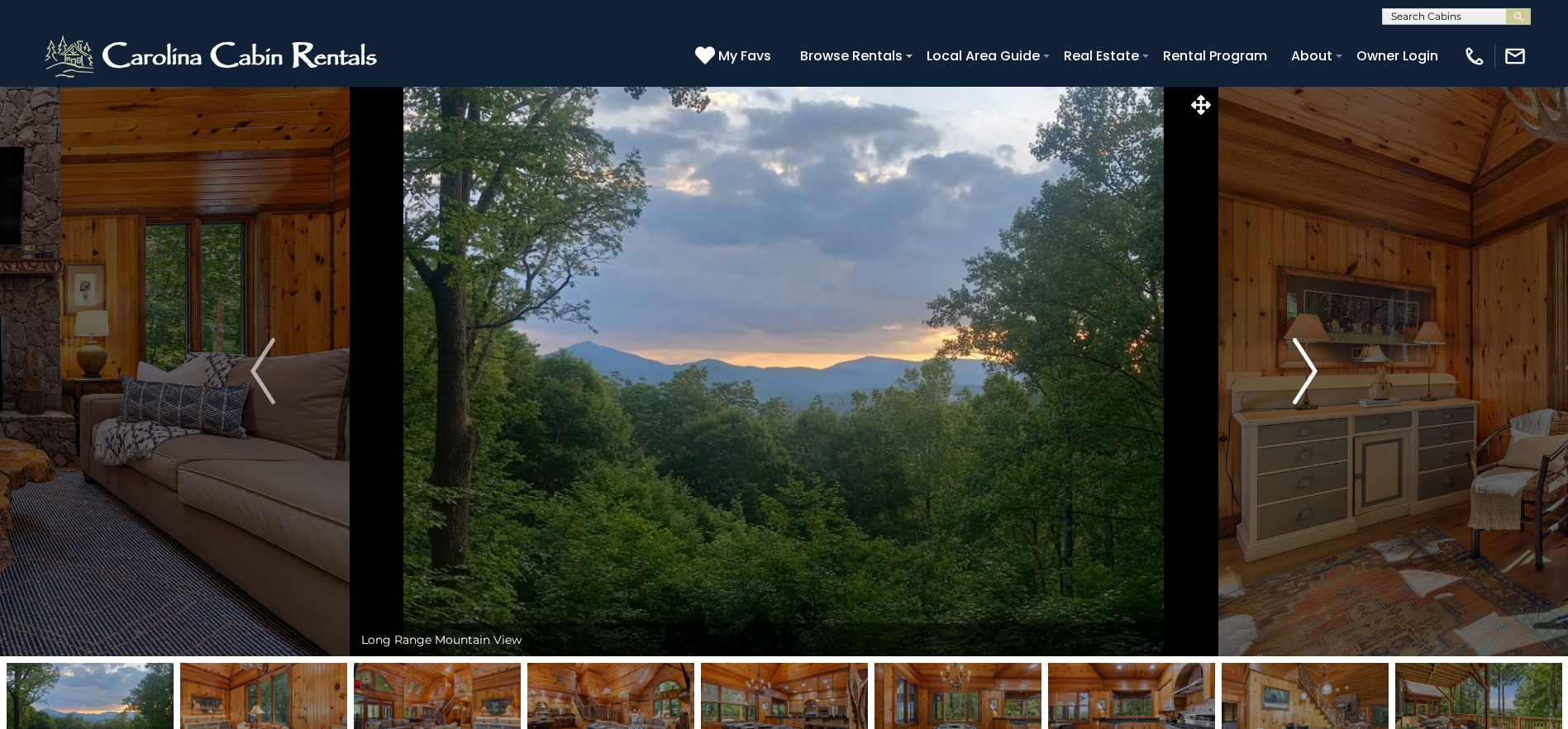
click at [1300, 375] on img "Next" at bounding box center [1305, 370] width 25 height 66
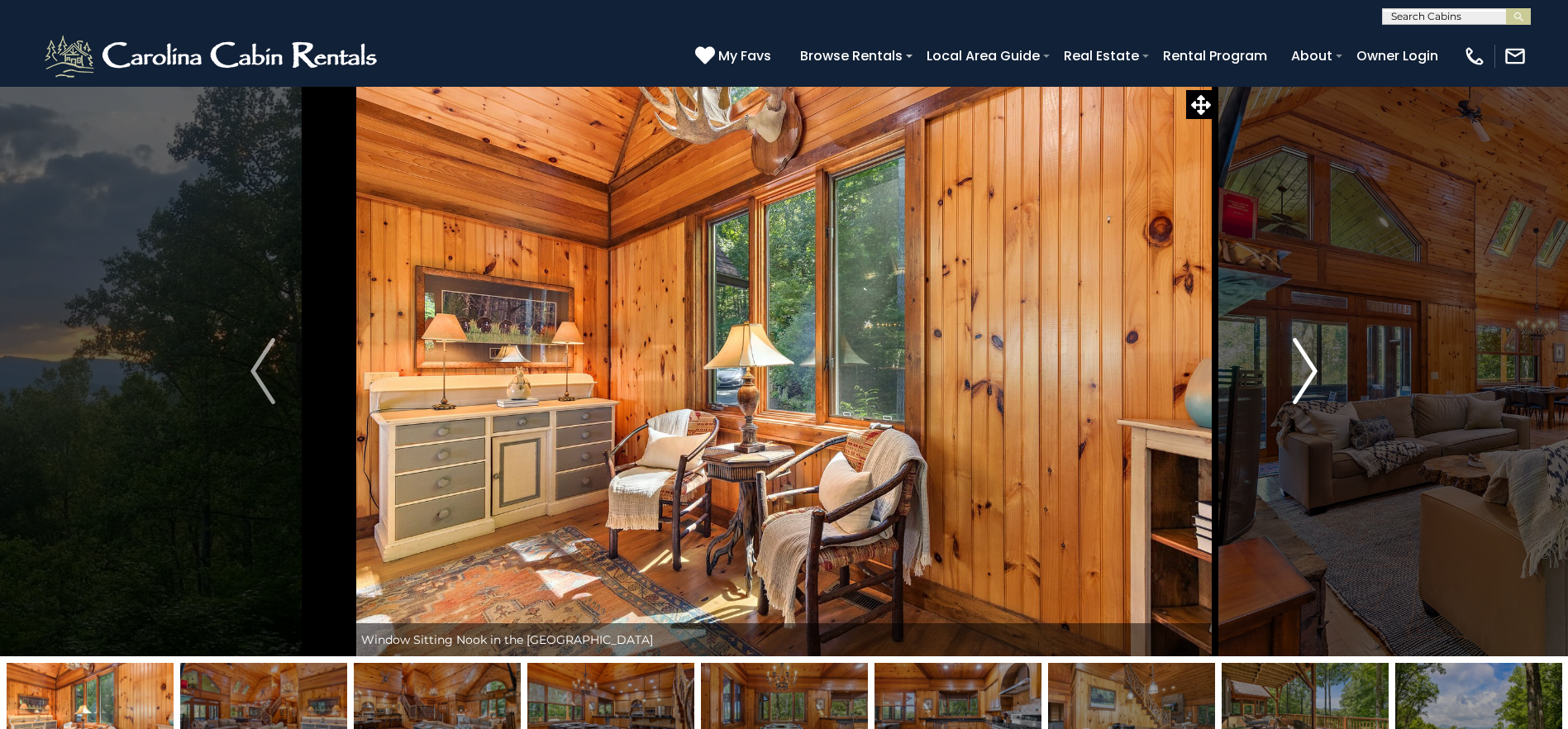
click at [1300, 375] on img "Next" at bounding box center [1305, 370] width 25 height 66
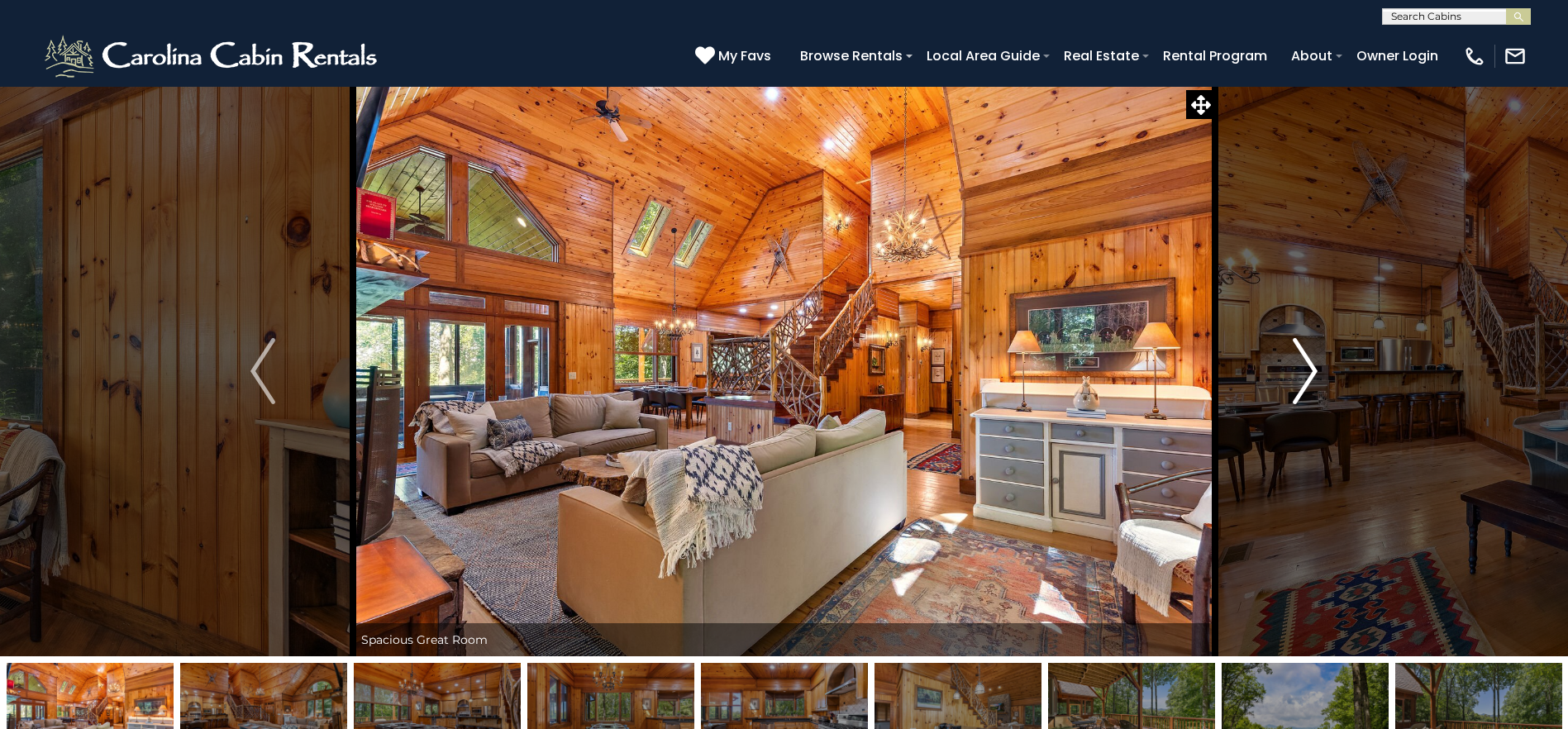
click at [1300, 375] on img "Next" at bounding box center [1305, 370] width 25 height 66
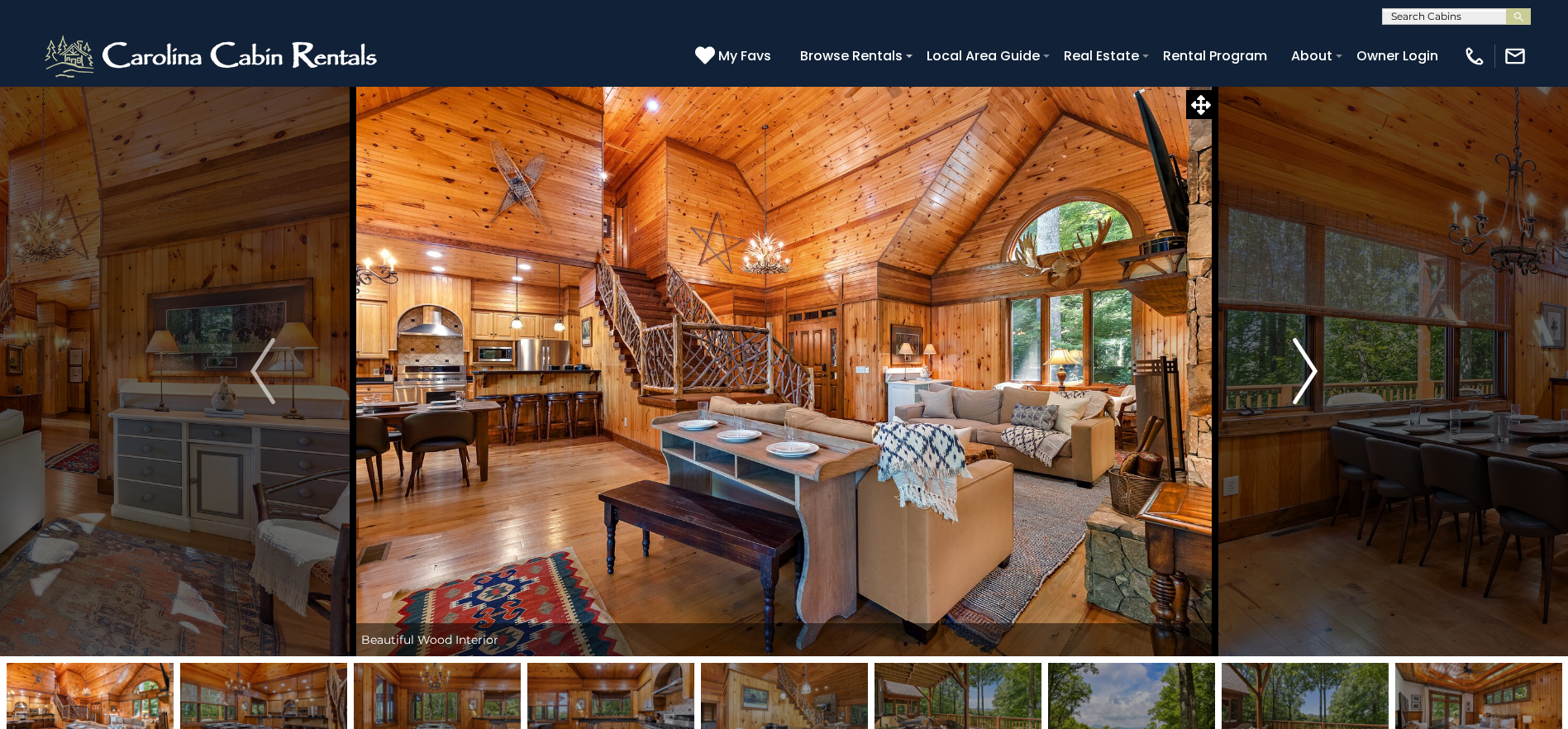
click at [1298, 375] on img "Next" at bounding box center [1305, 370] width 25 height 66
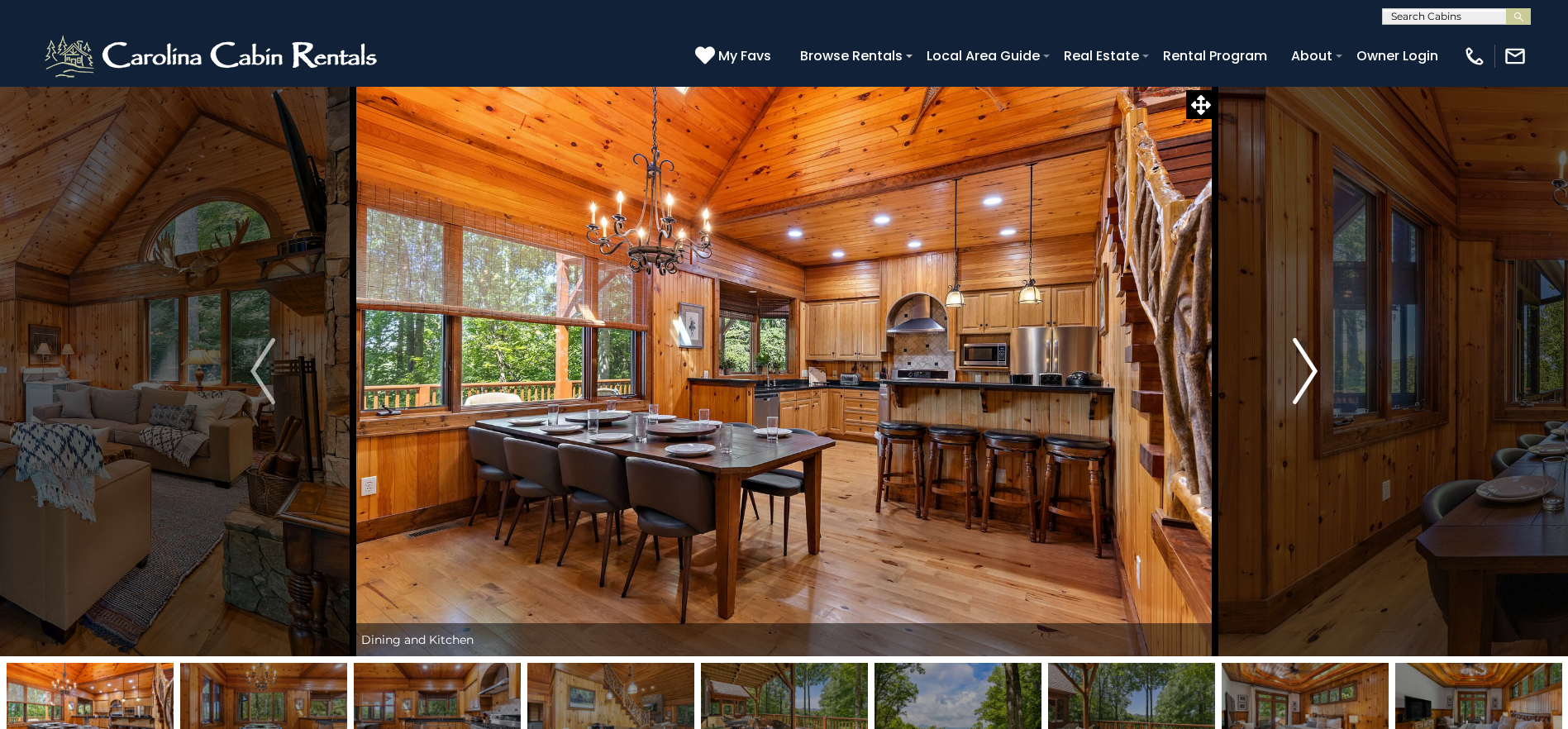
click at [1298, 375] on img "Next" at bounding box center [1305, 370] width 25 height 66
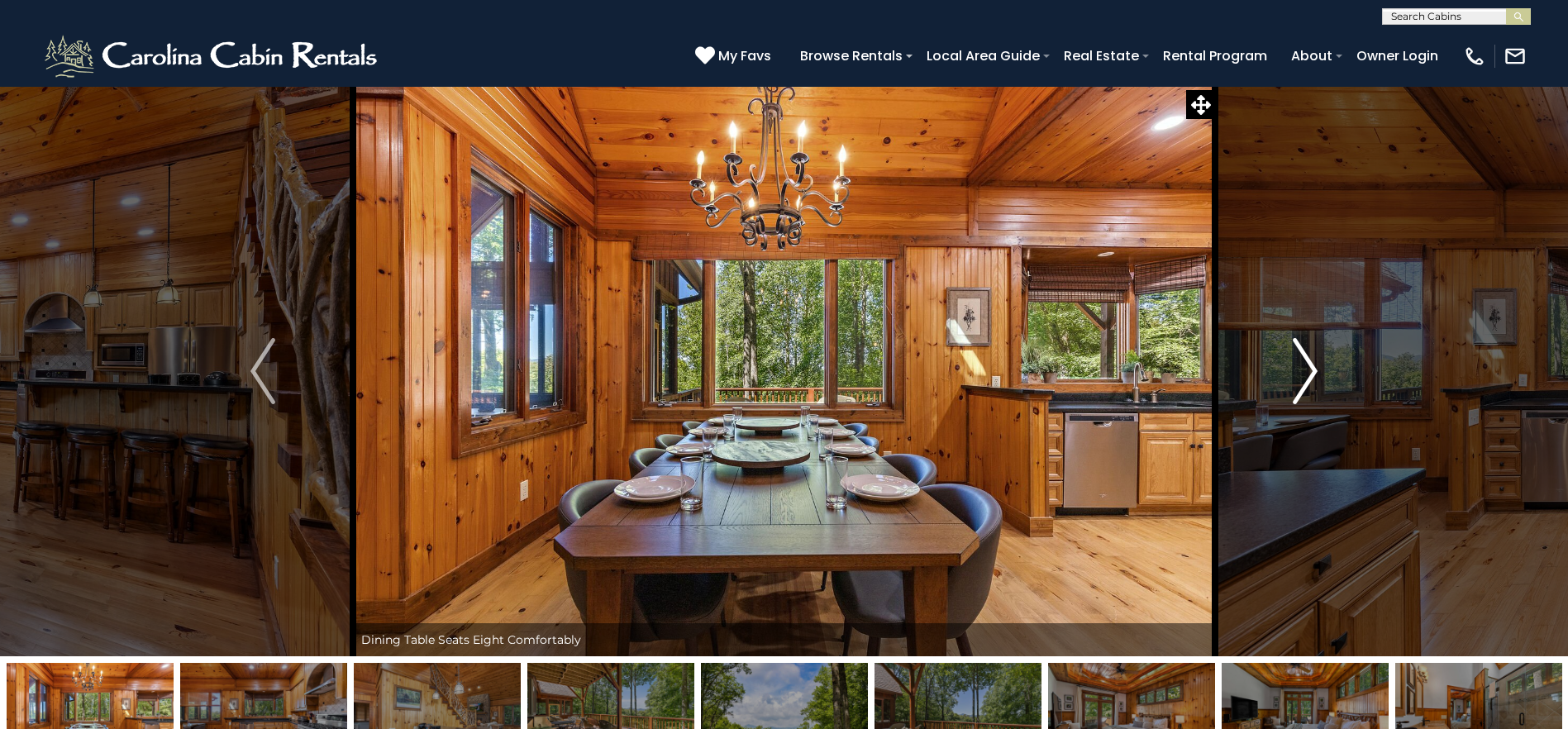
click at [1298, 375] on img "Next" at bounding box center [1305, 370] width 25 height 66
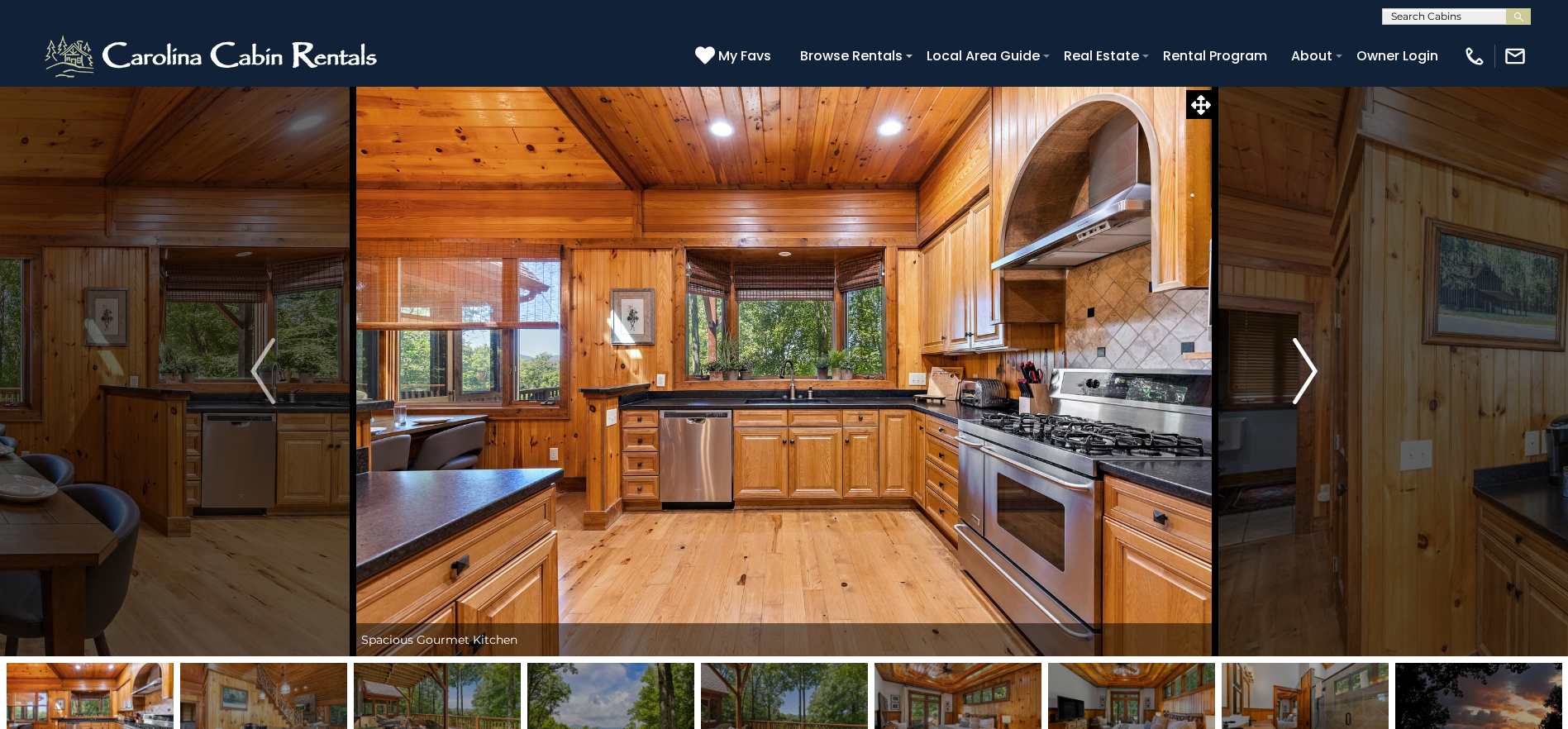
click at [1298, 375] on img "Next" at bounding box center [1305, 370] width 25 height 66
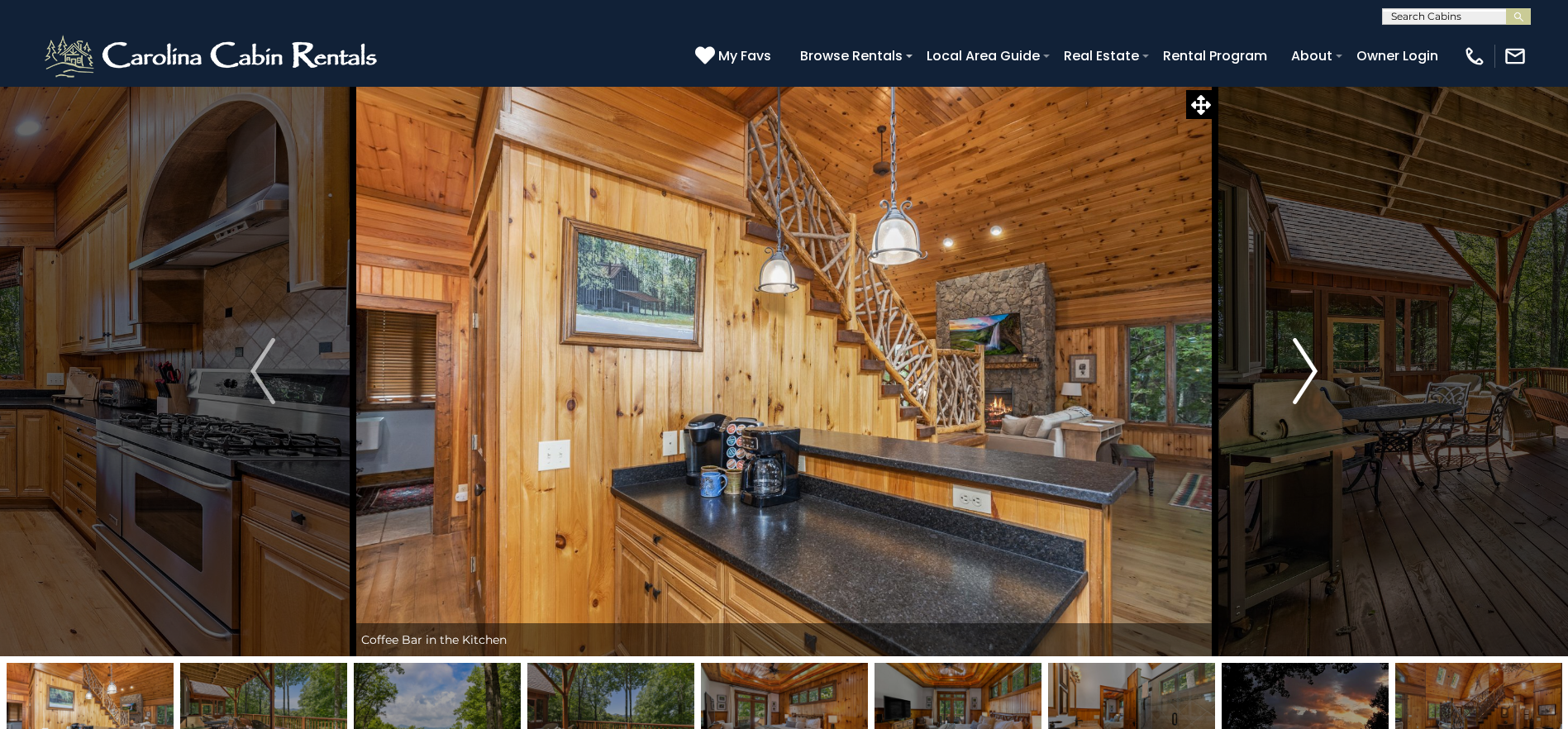
click at [1298, 375] on img "Next" at bounding box center [1305, 370] width 25 height 66
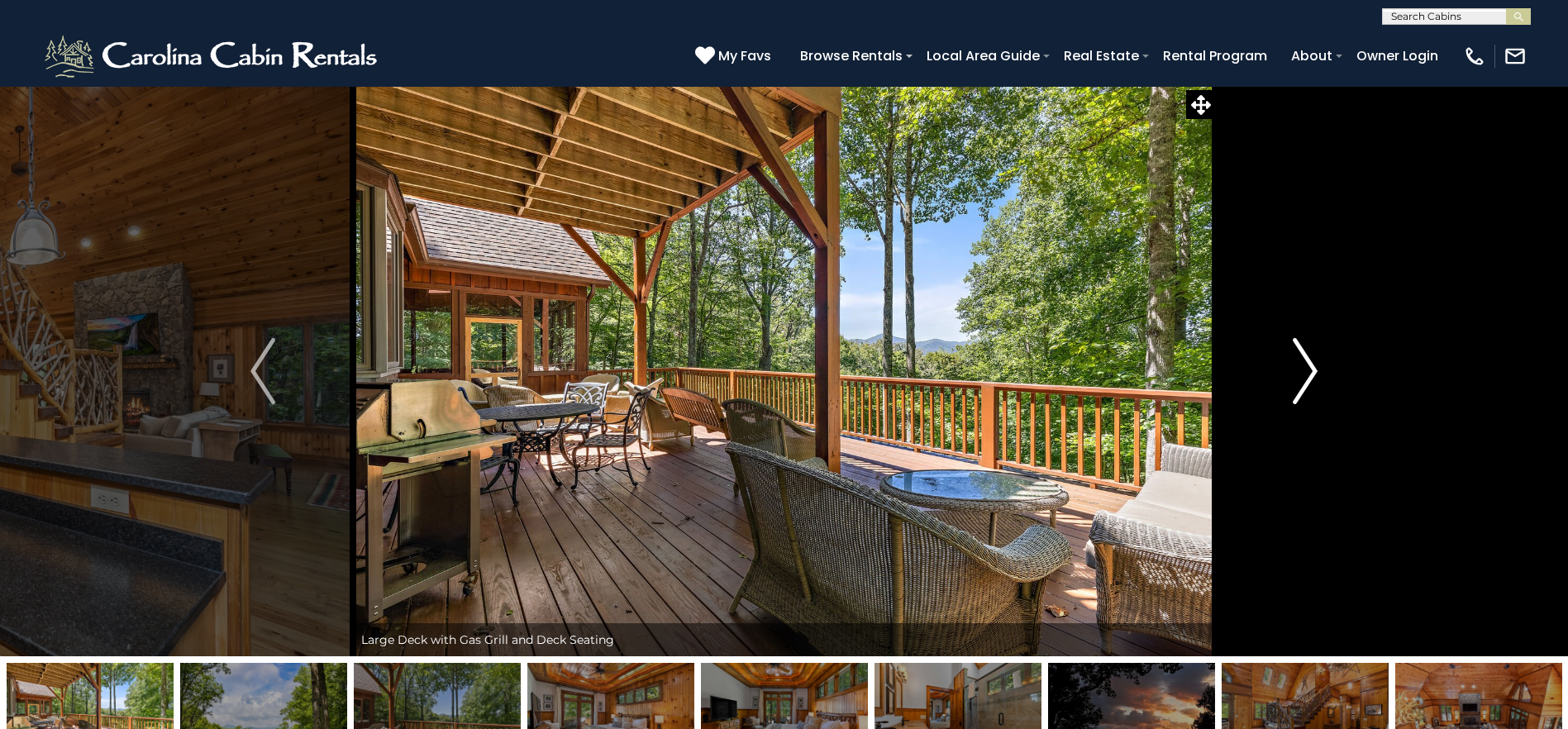
click at [1298, 375] on img "Next" at bounding box center [1305, 370] width 25 height 66
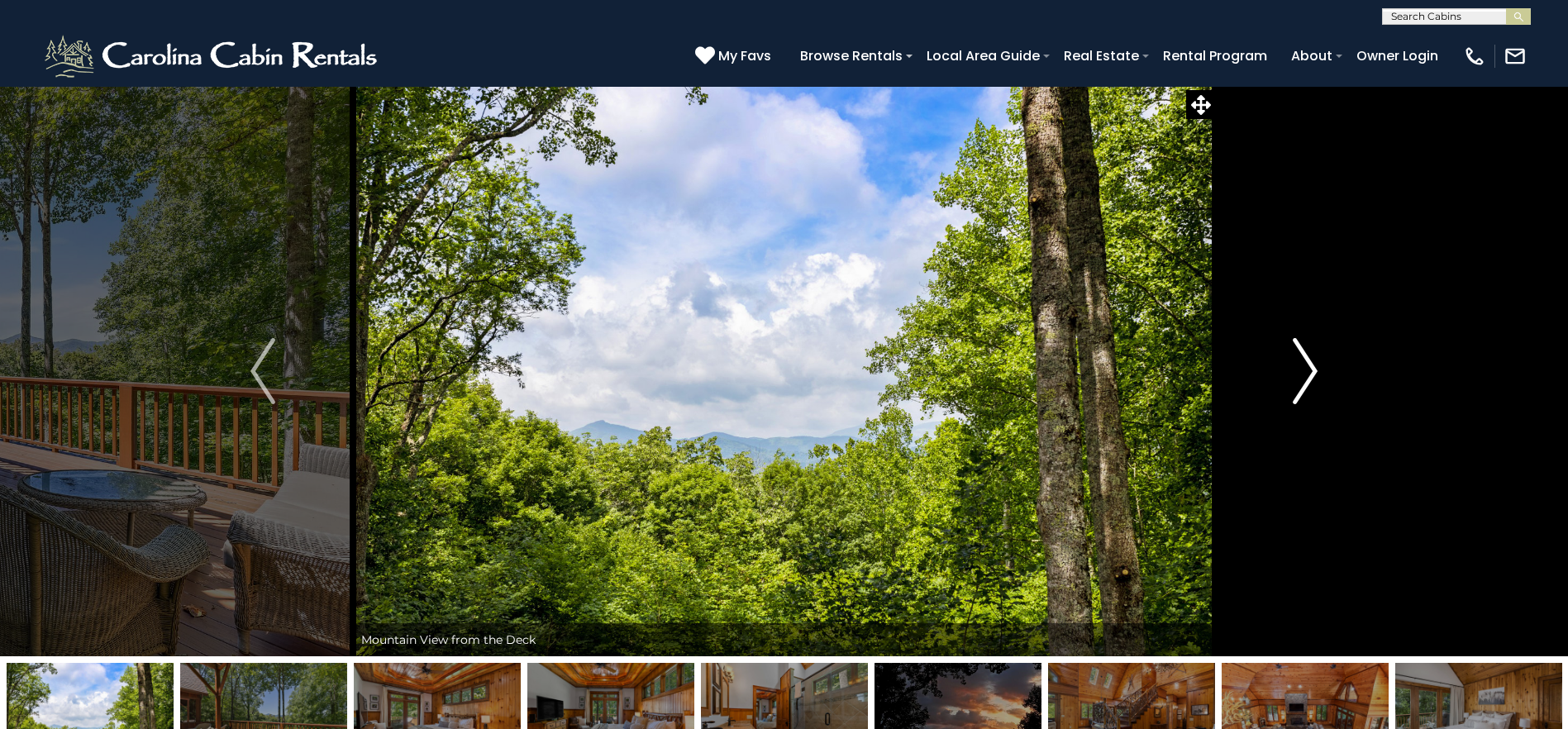
click at [1298, 375] on img "Next" at bounding box center [1305, 370] width 25 height 66
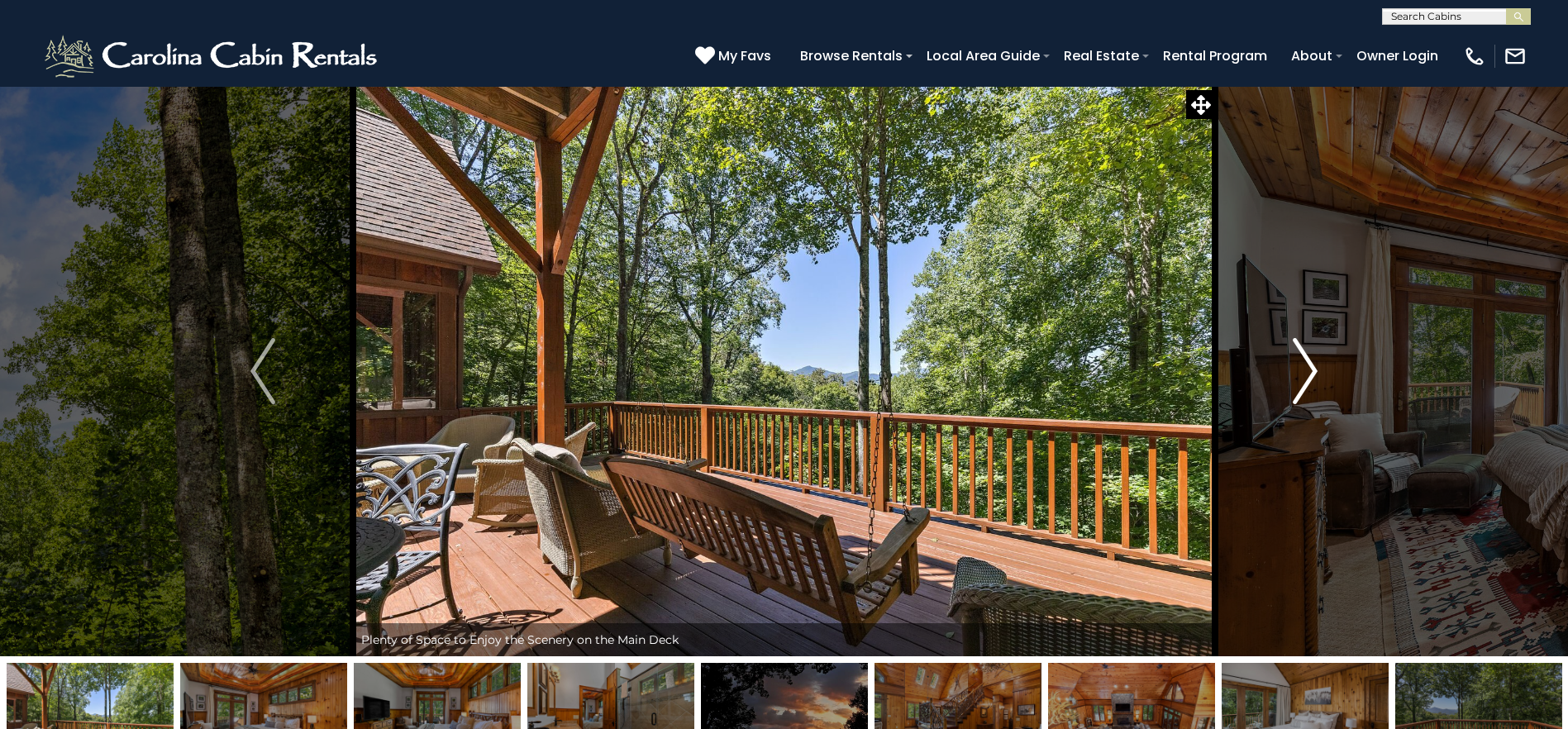
click at [1298, 375] on img "Next" at bounding box center [1305, 370] width 25 height 66
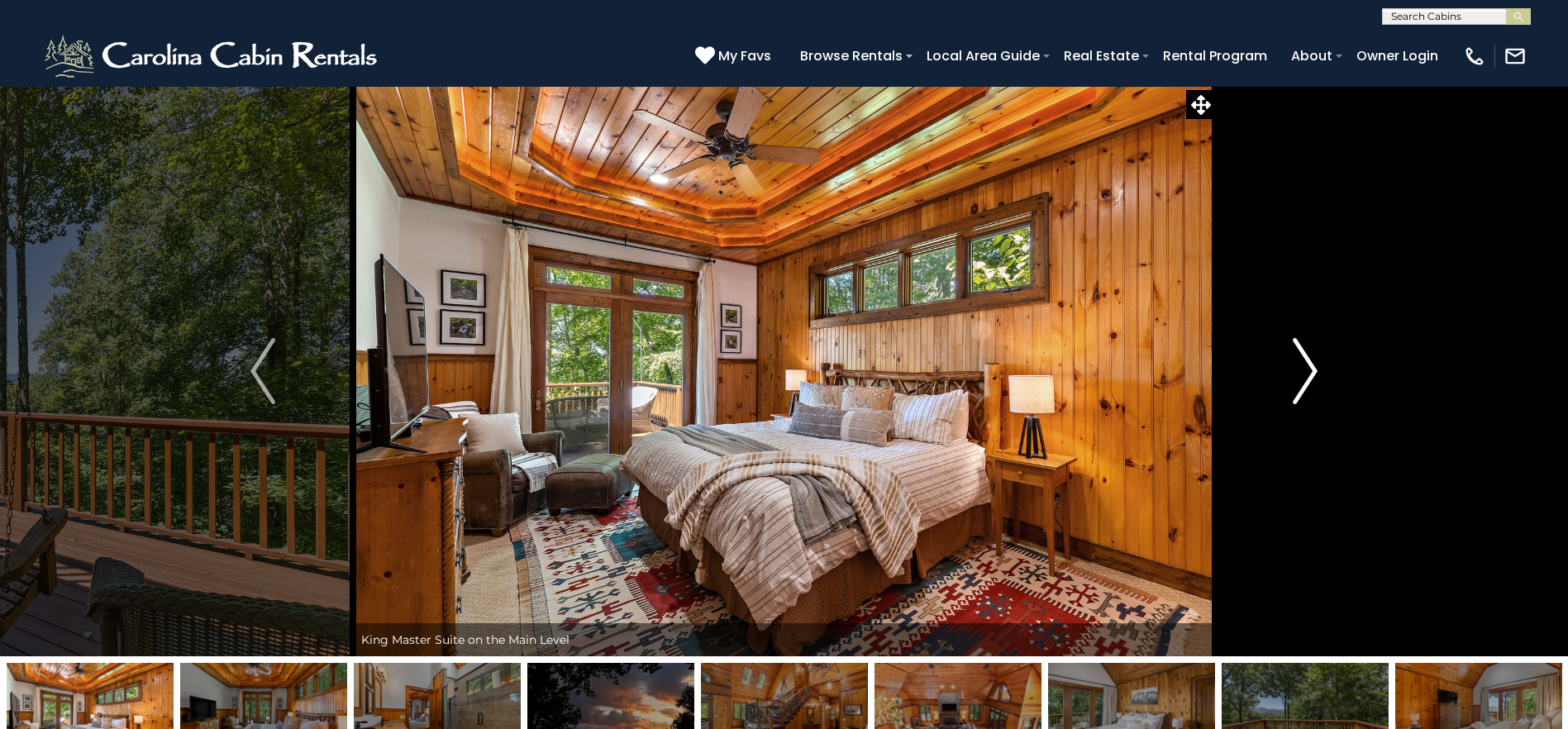
click at [1298, 375] on img "Next" at bounding box center [1305, 370] width 25 height 66
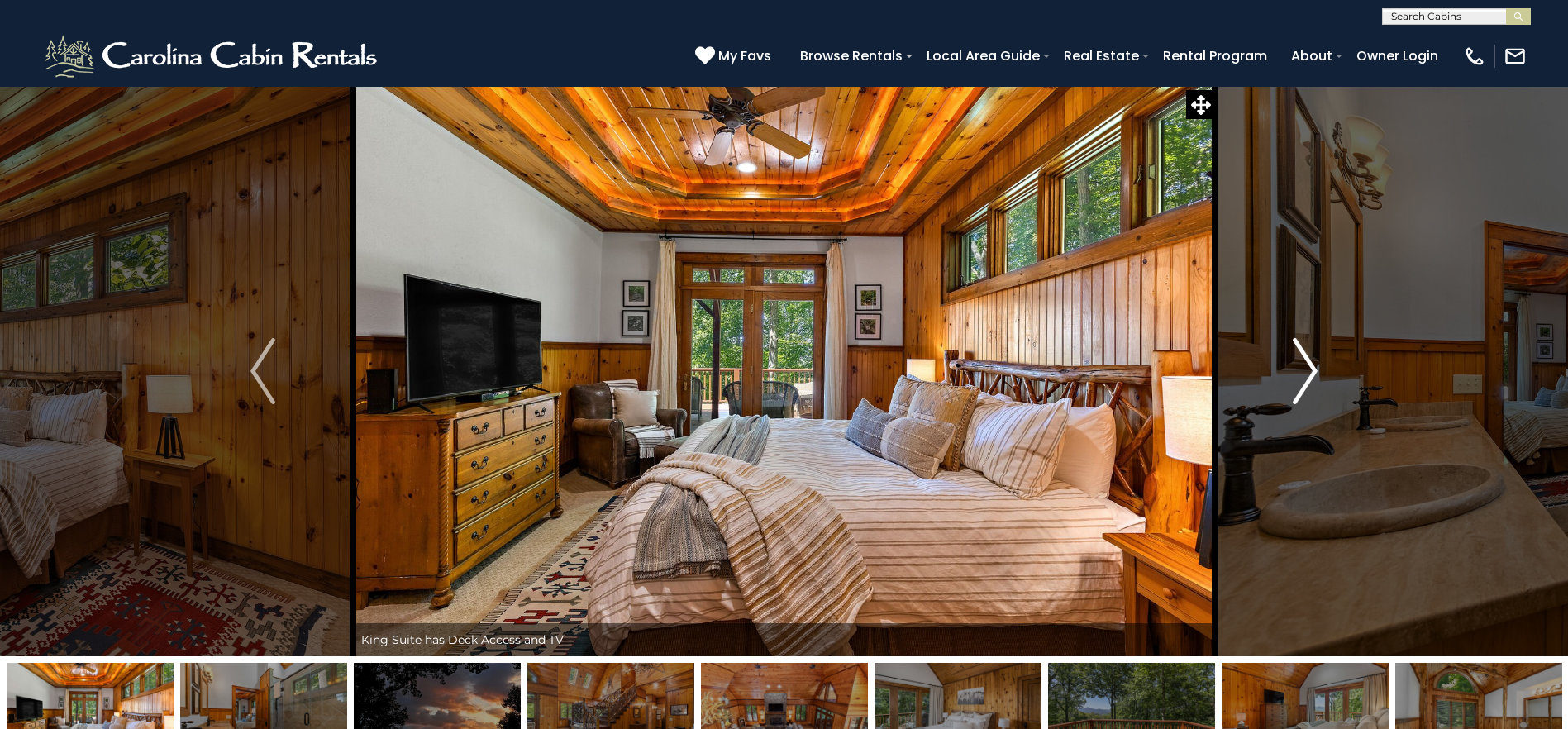
click at [1298, 375] on img "Next" at bounding box center [1305, 370] width 25 height 66
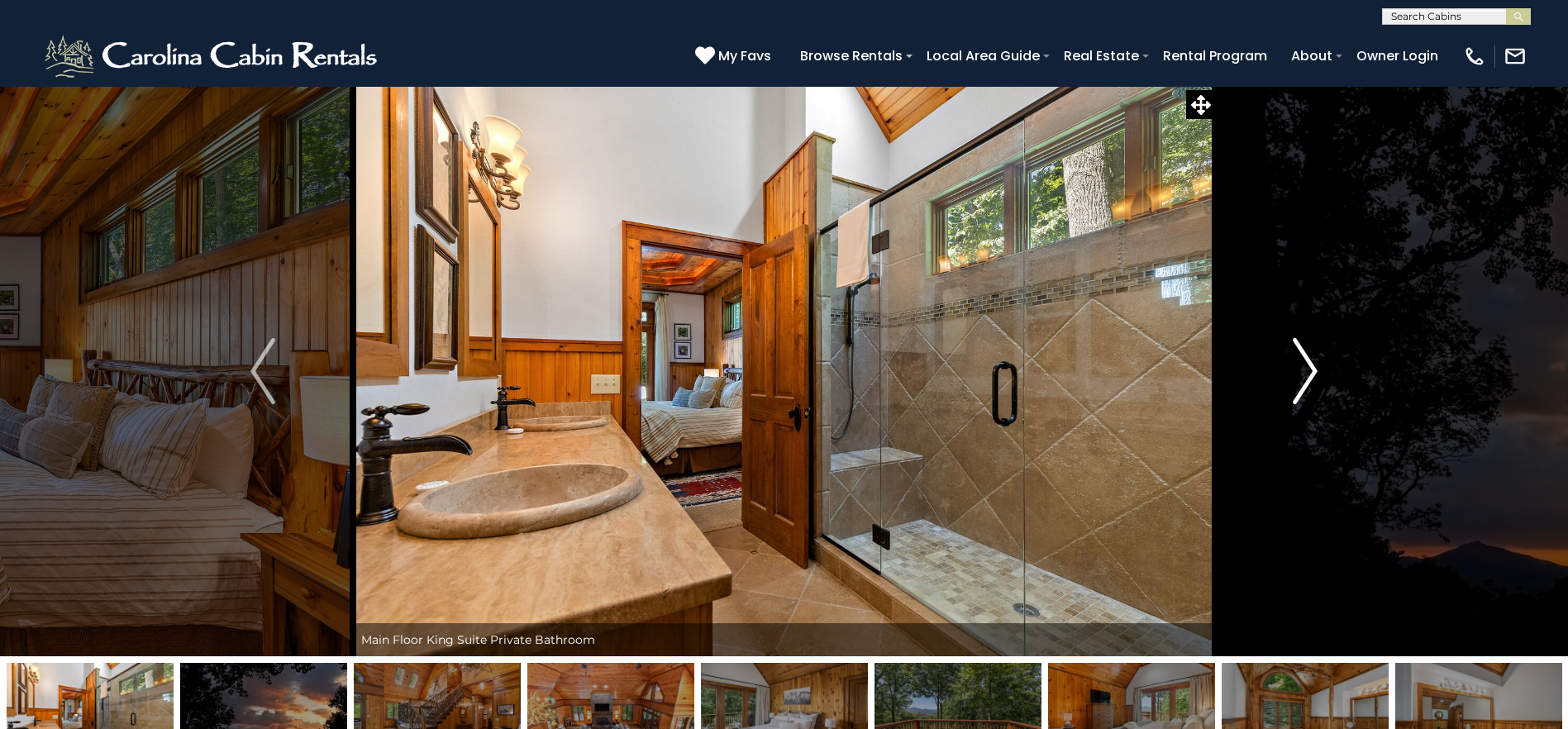
click at [1298, 375] on img "Next" at bounding box center [1305, 370] width 25 height 66
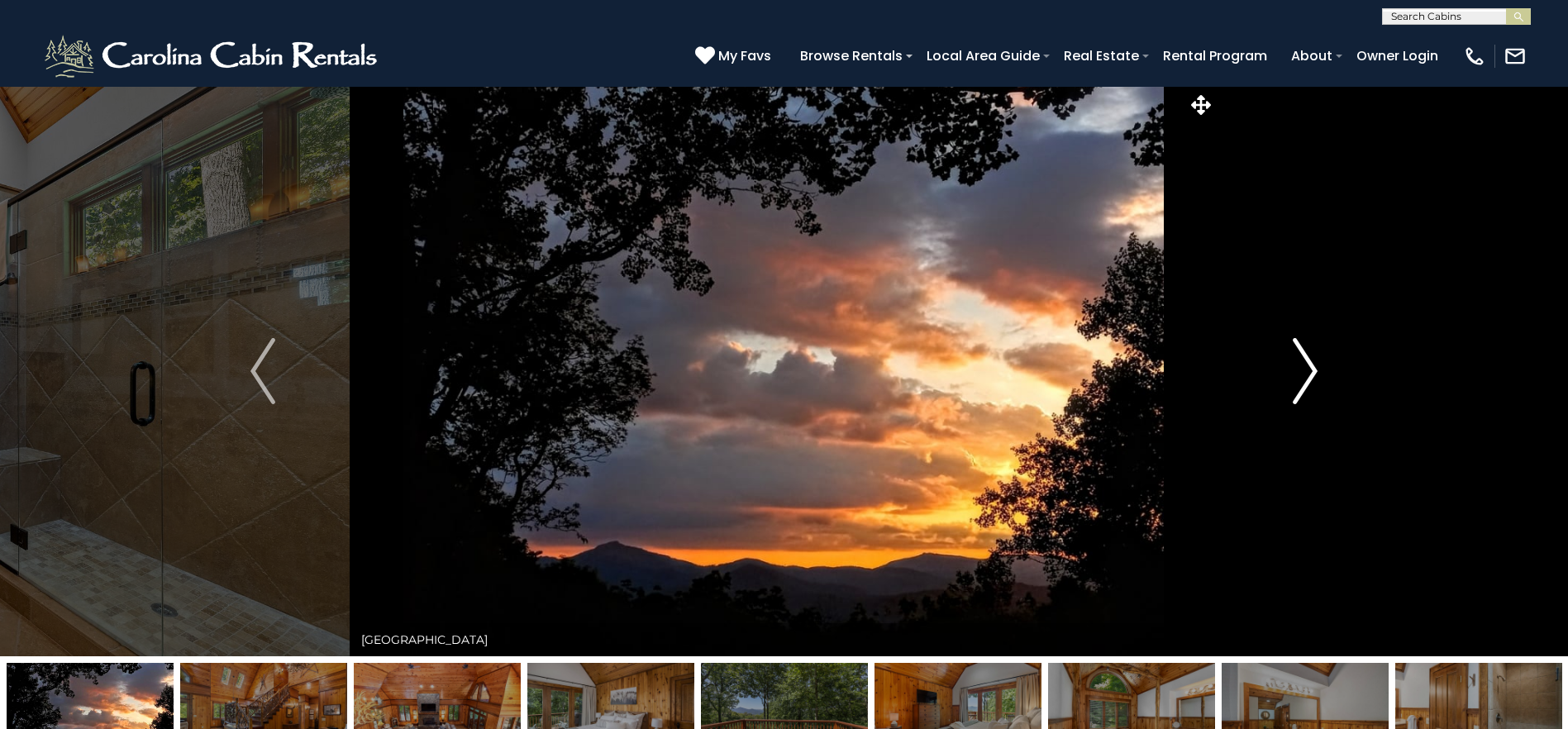
click at [1298, 375] on img "Next" at bounding box center [1305, 370] width 25 height 66
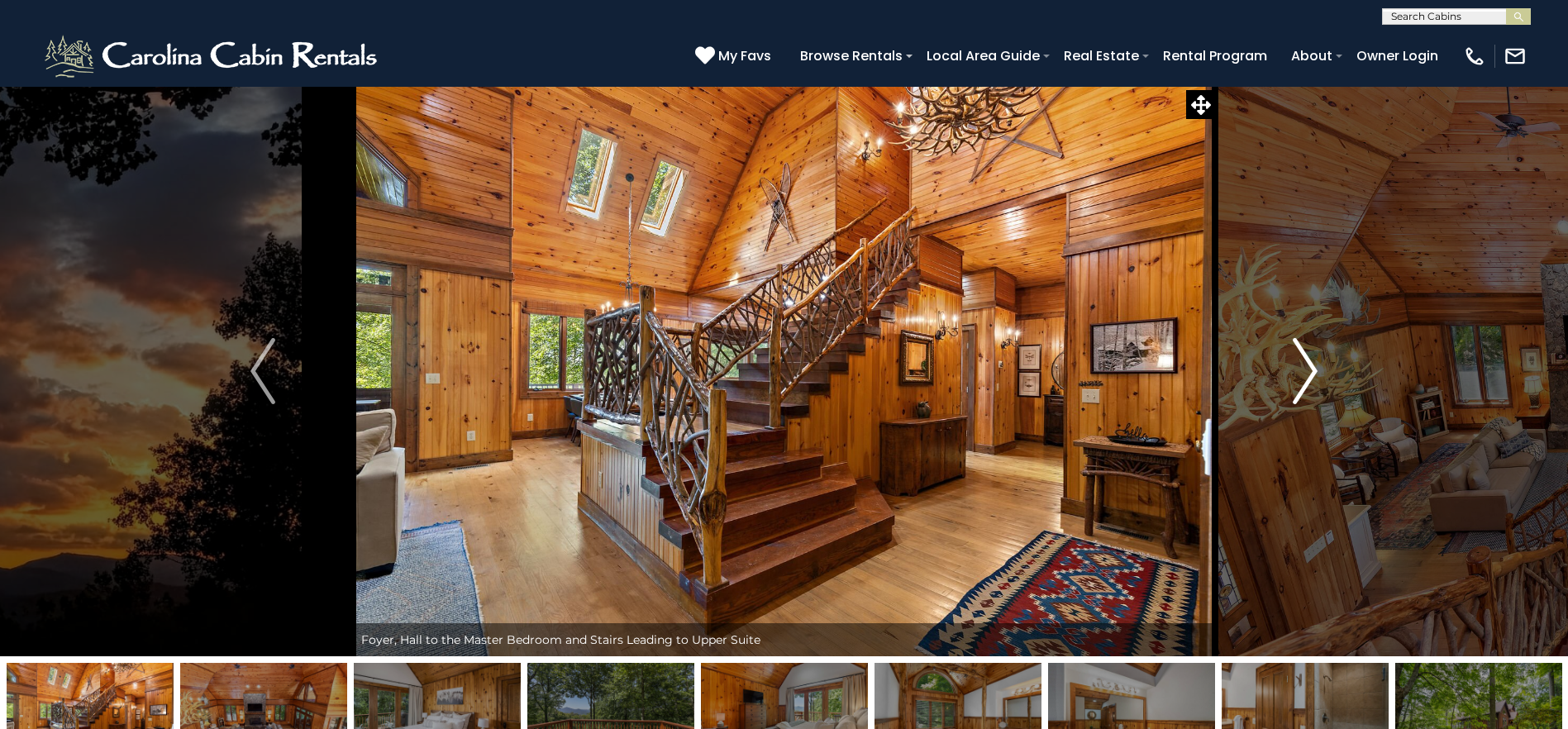
click at [1298, 375] on img "Next" at bounding box center [1305, 370] width 25 height 66
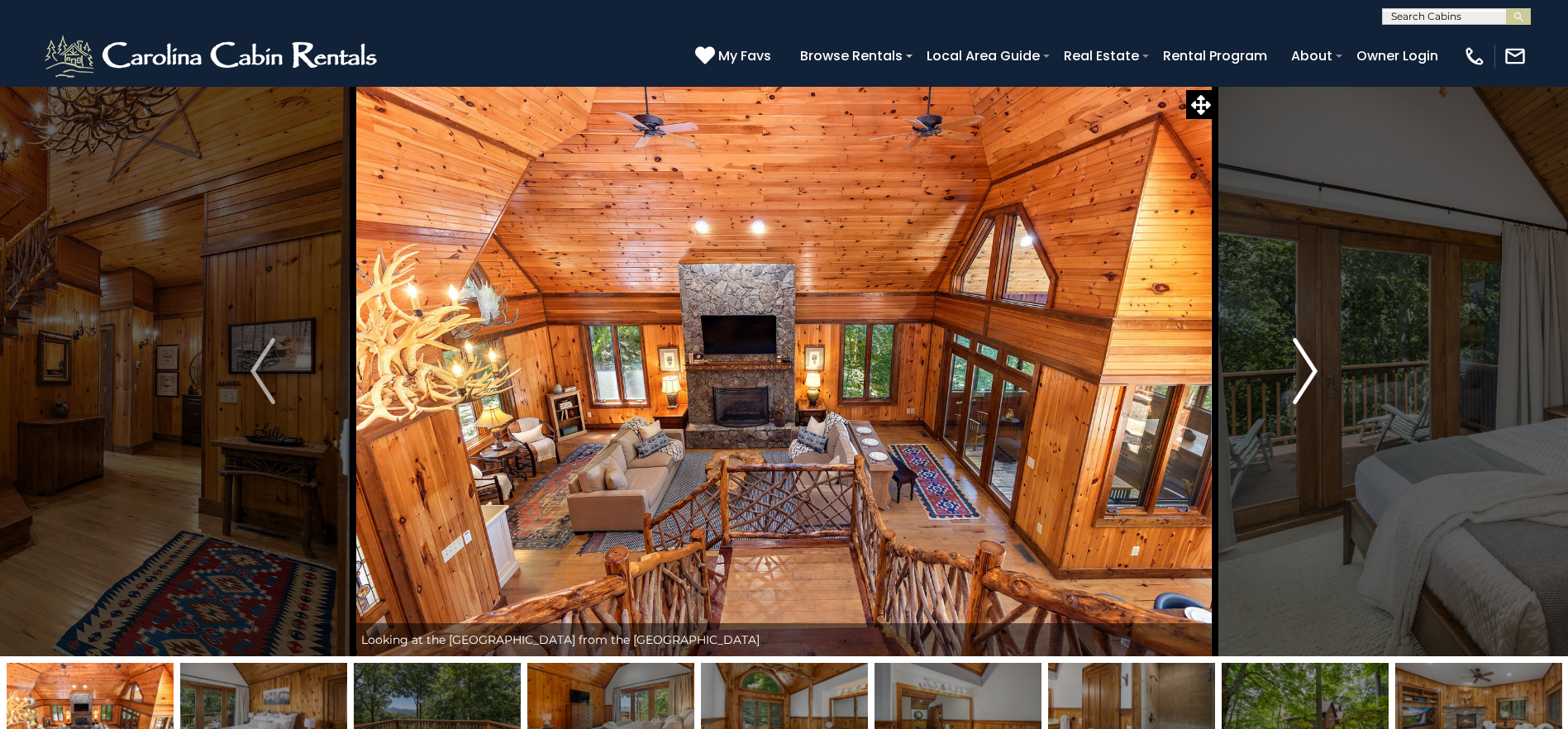
click at [1298, 375] on img "Next" at bounding box center [1305, 370] width 25 height 66
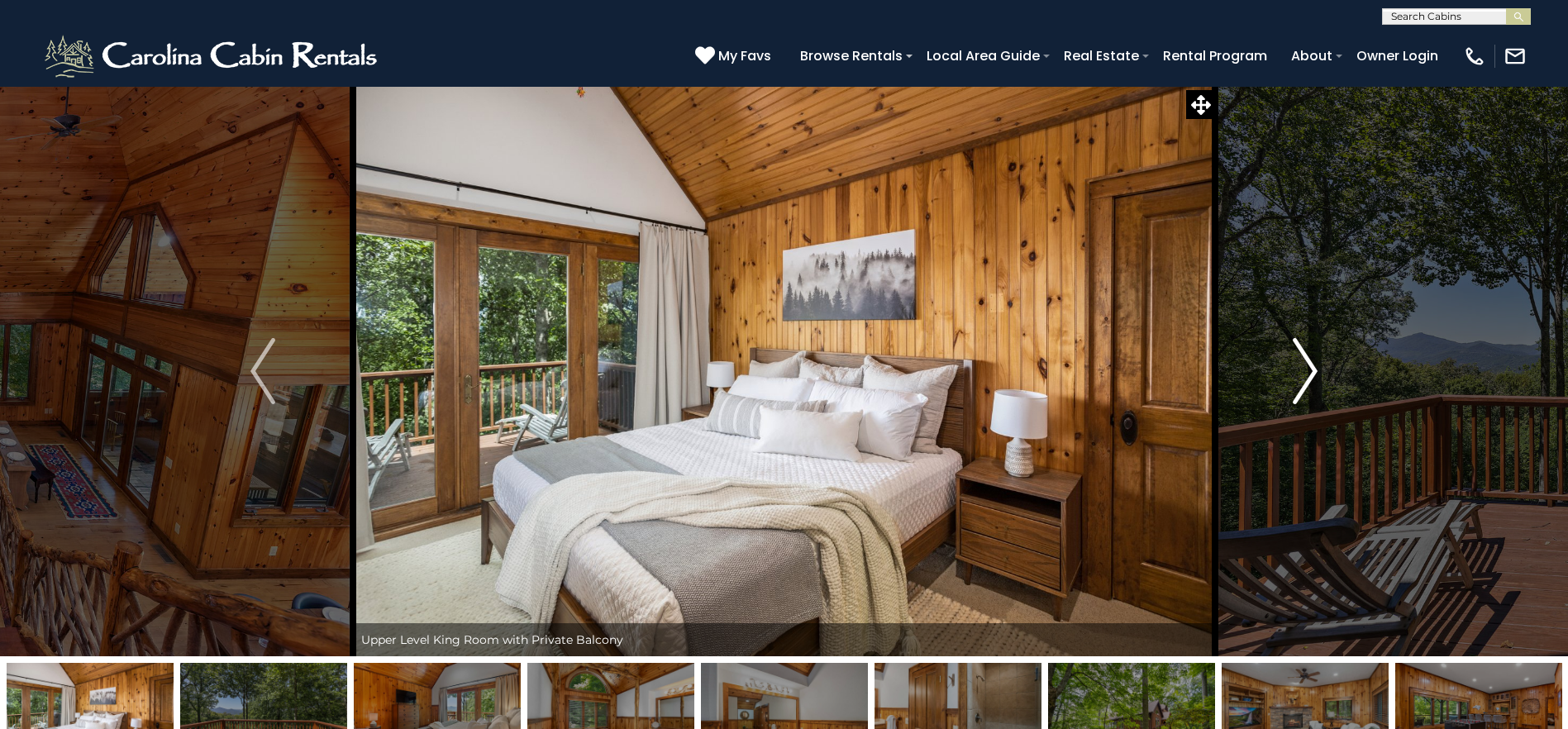
click at [1298, 375] on img "Next" at bounding box center [1305, 370] width 25 height 66
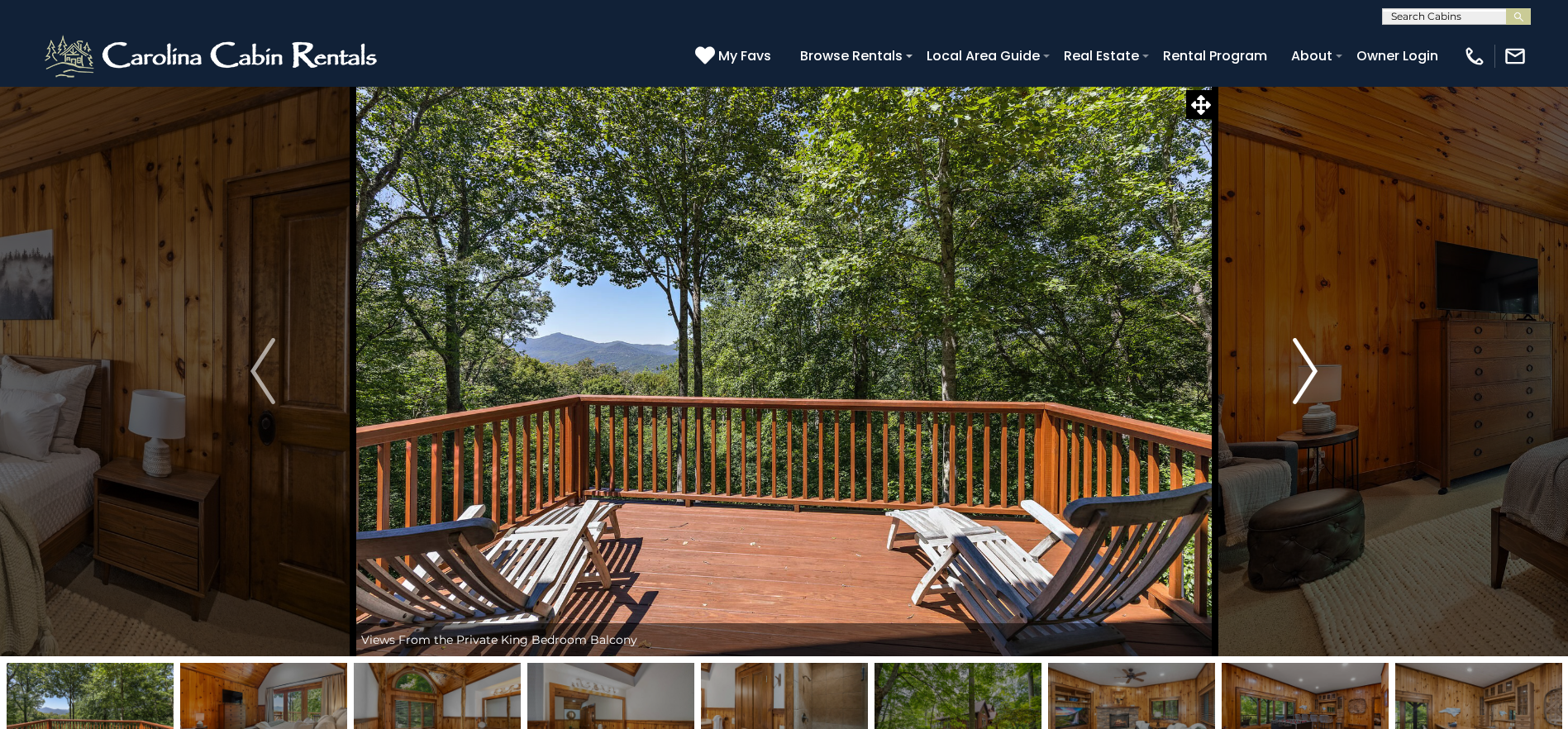
click at [1298, 375] on img "Next" at bounding box center [1305, 370] width 25 height 66
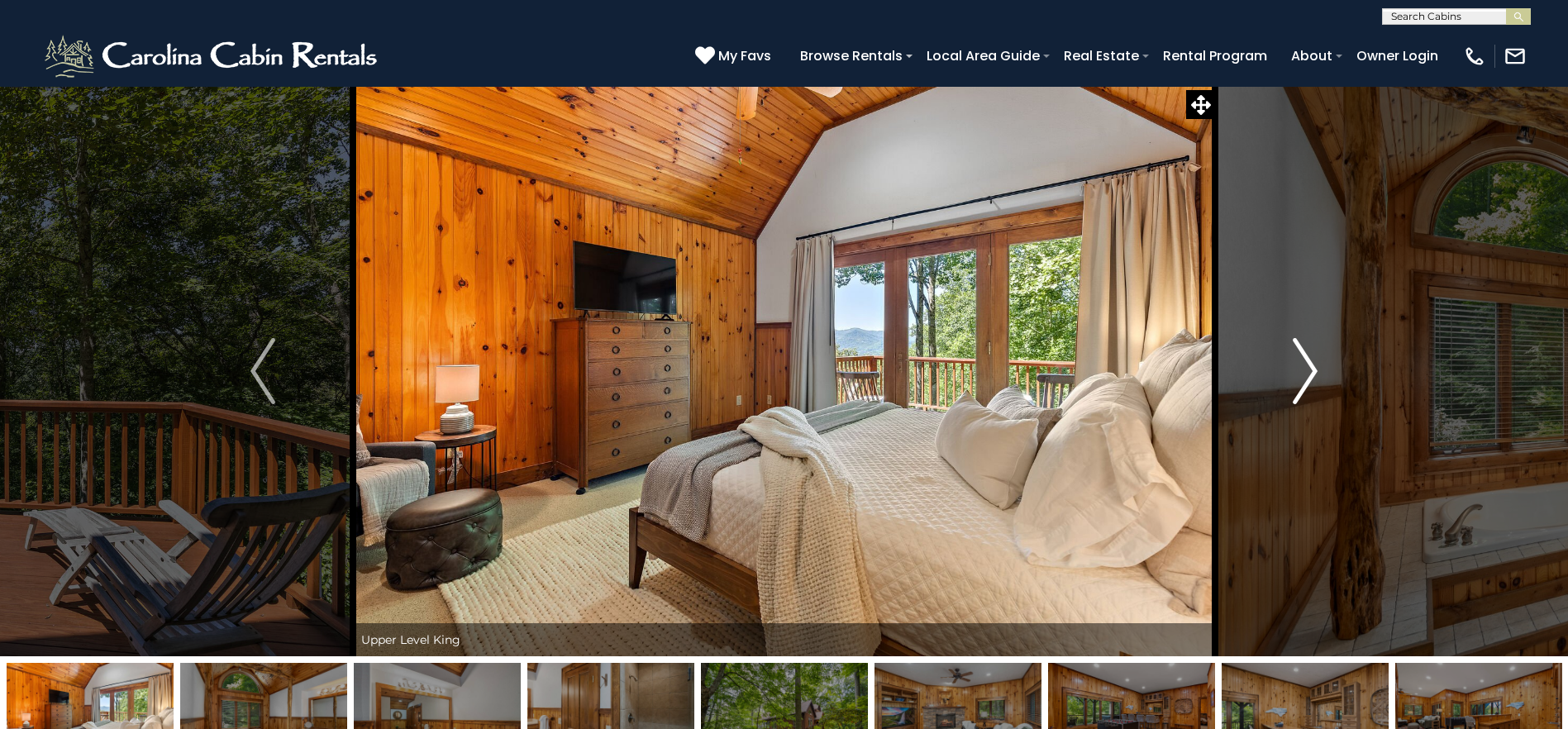
click at [1297, 375] on img "Next" at bounding box center [1305, 370] width 25 height 66
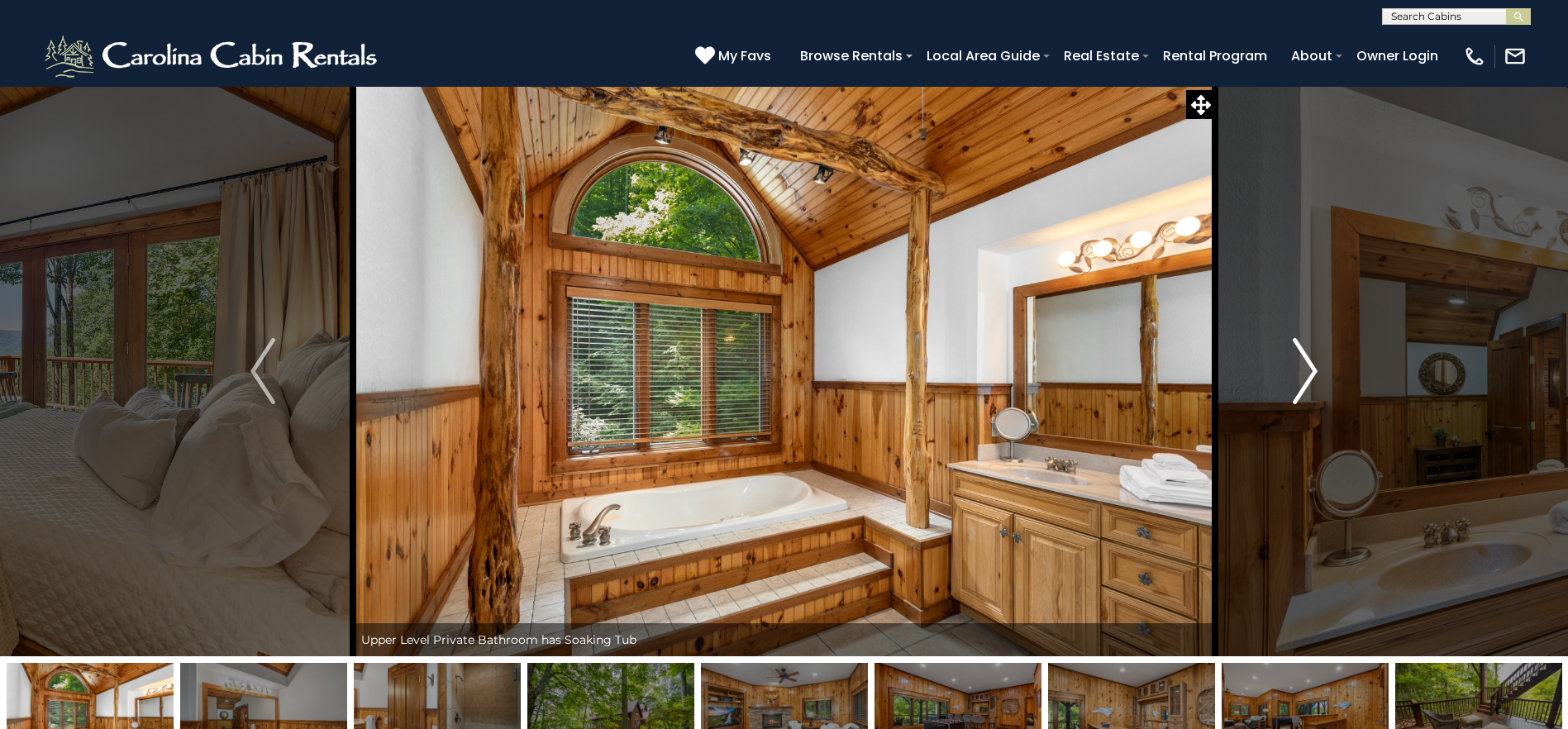
click at [1297, 375] on img "Next" at bounding box center [1305, 370] width 25 height 66
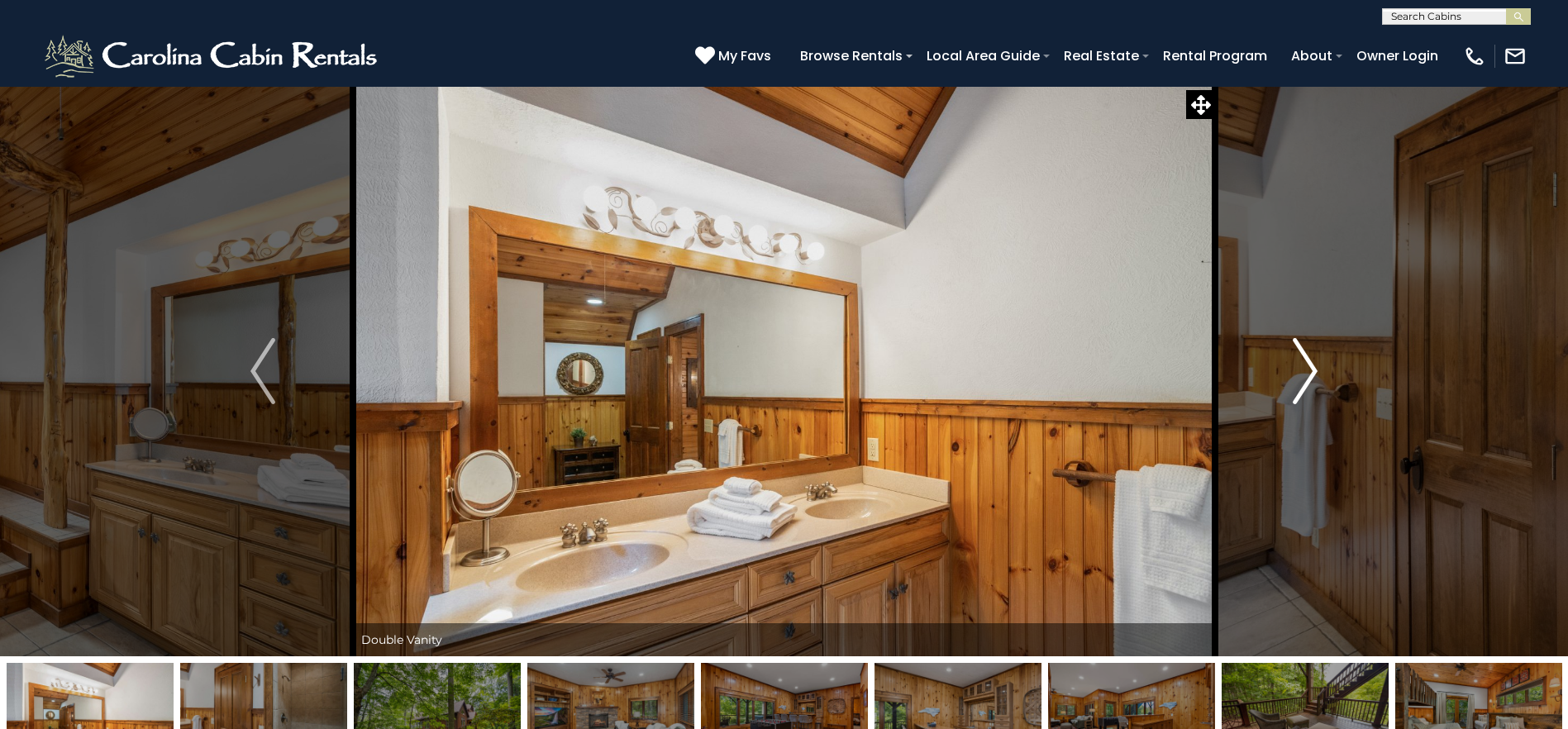
click at [1297, 375] on img "Next" at bounding box center [1305, 370] width 25 height 66
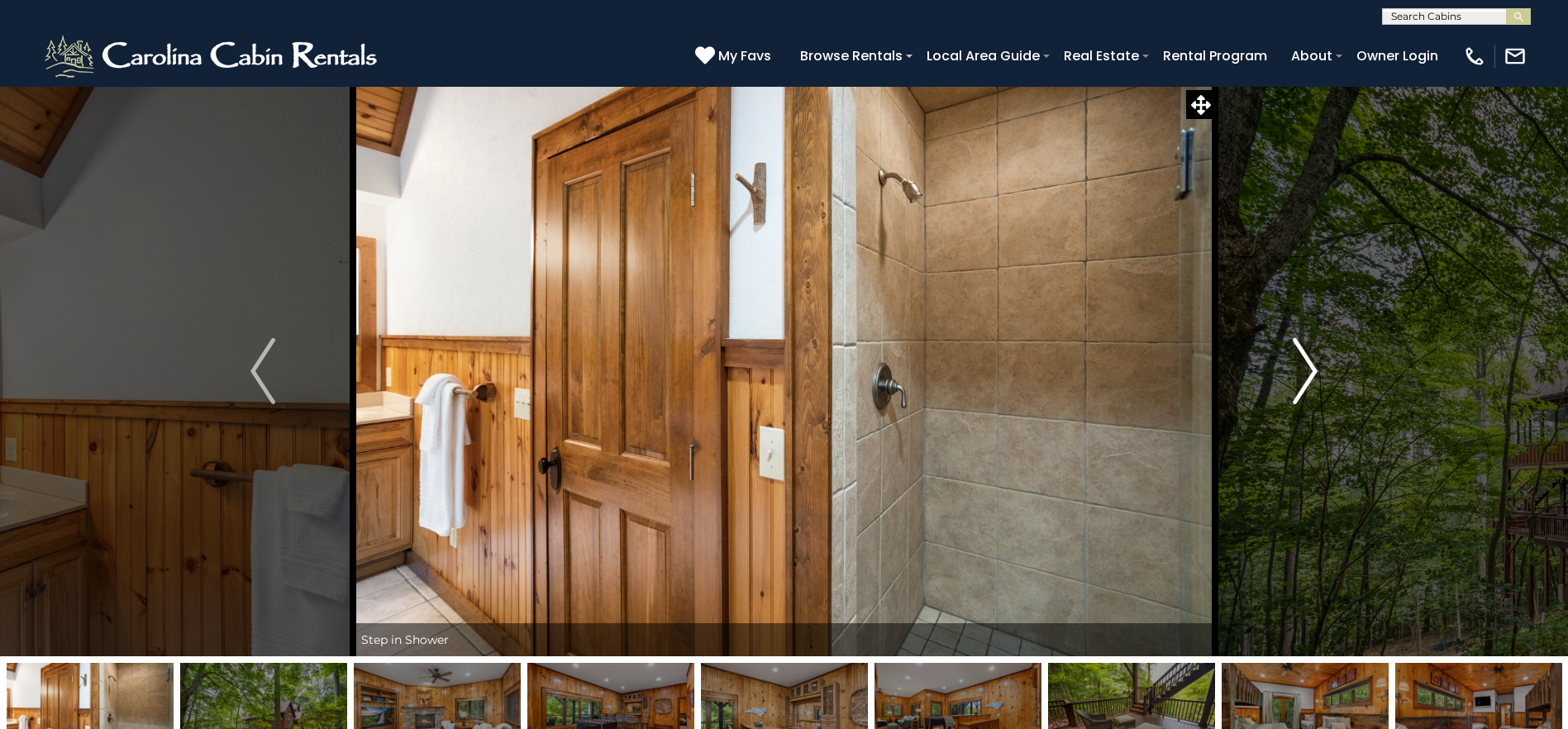
click at [1297, 375] on img "Next" at bounding box center [1305, 370] width 25 height 66
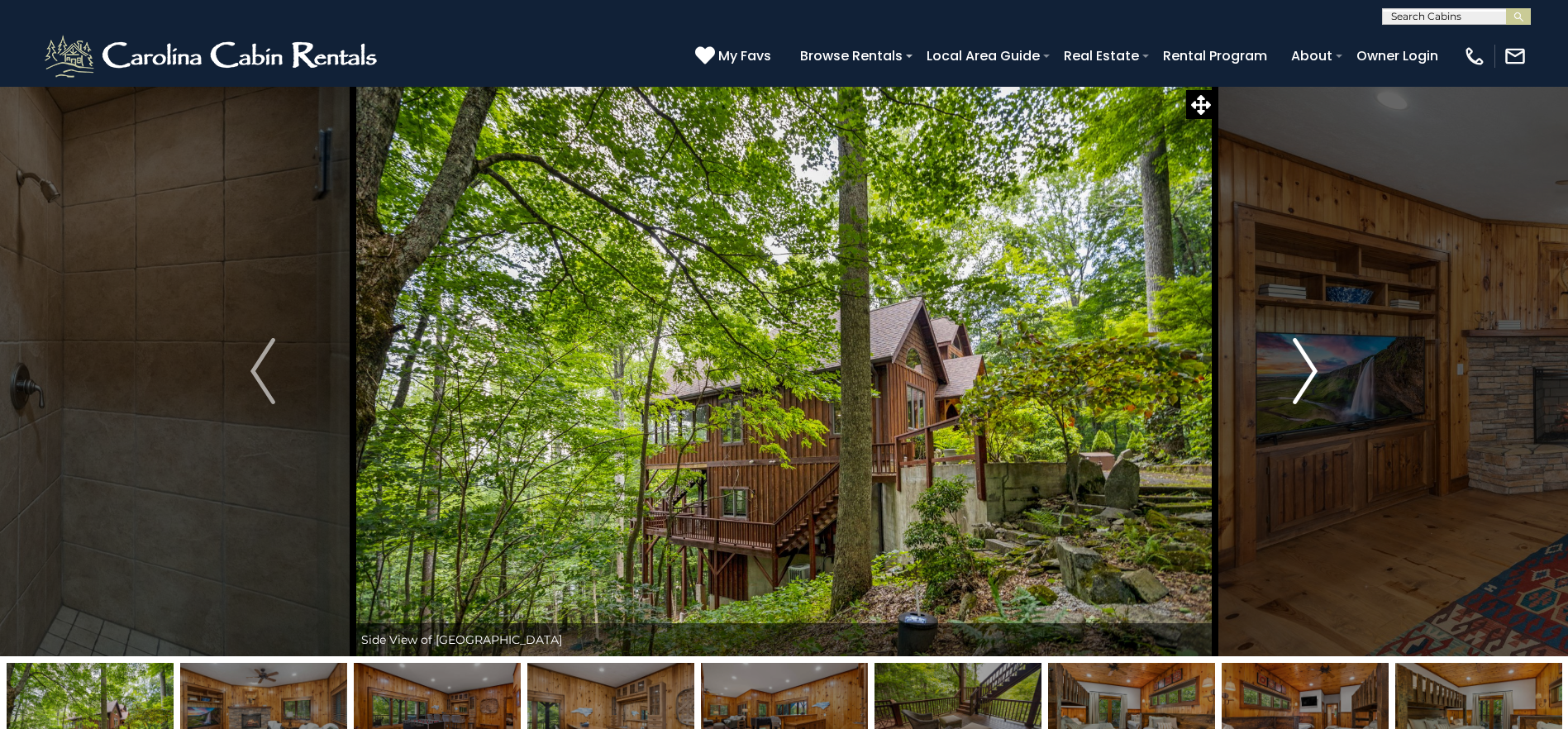
click at [1297, 375] on img "Next" at bounding box center [1305, 370] width 25 height 66
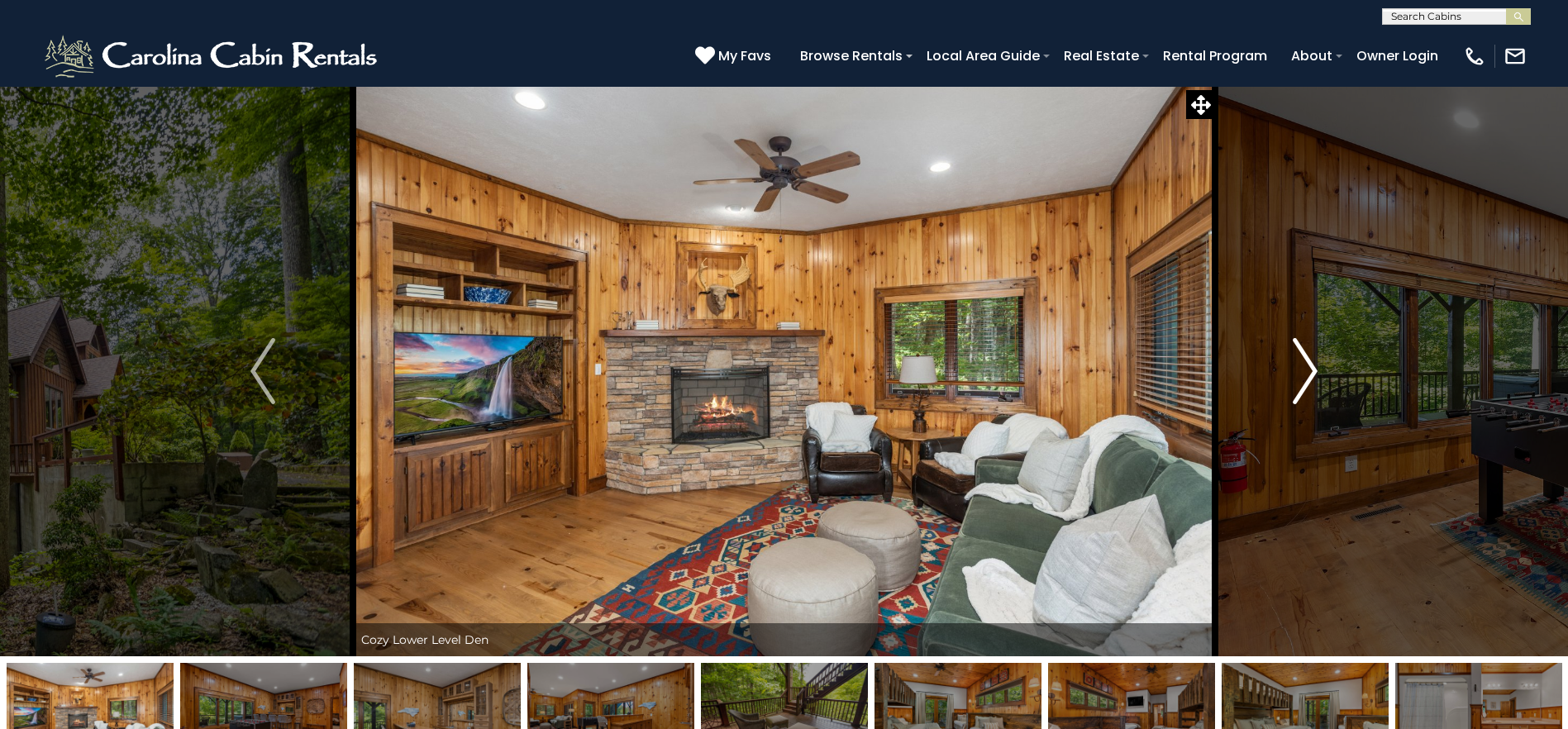
click at [1297, 375] on img "Next" at bounding box center [1305, 370] width 25 height 66
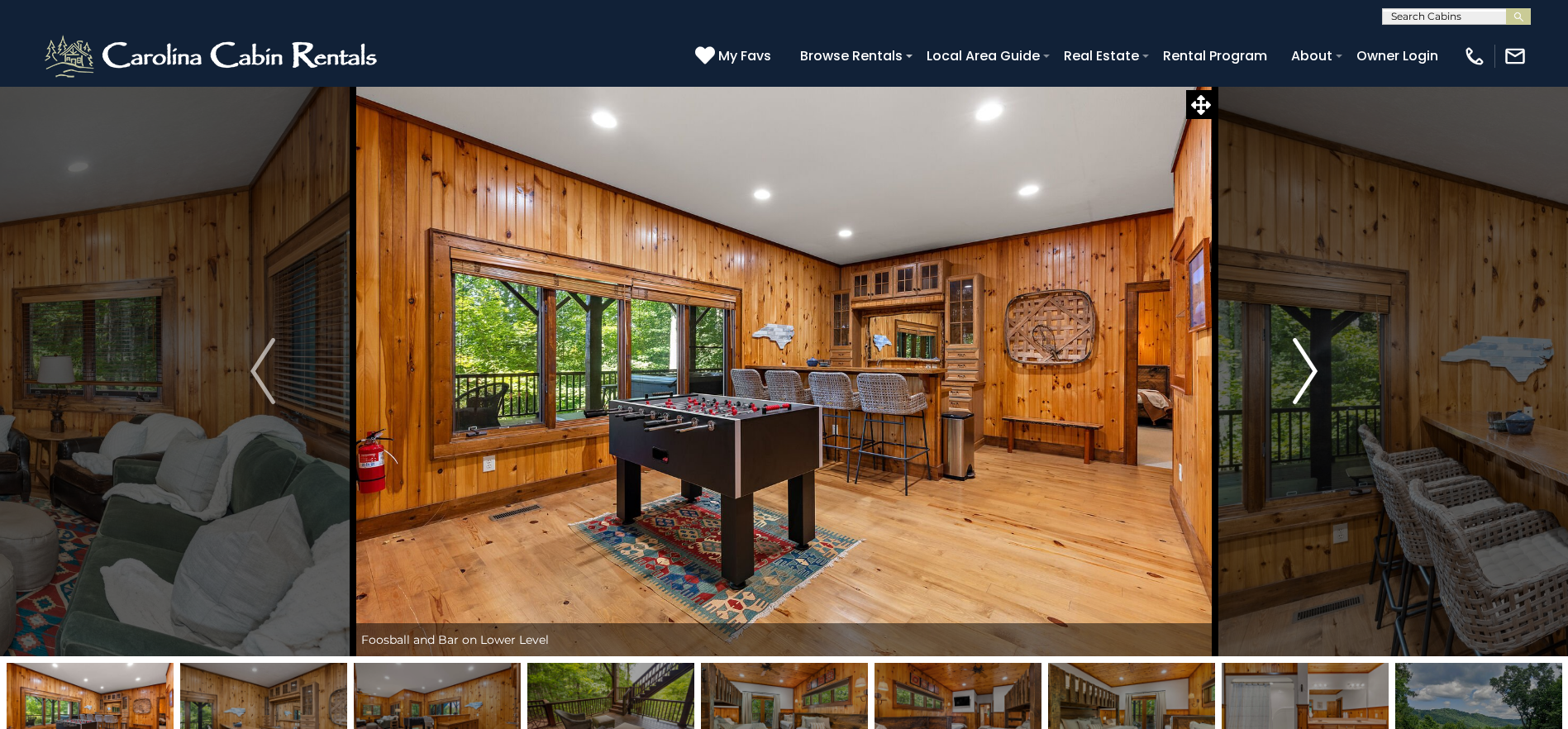
click at [1297, 375] on img "Next" at bounding box center [1305, 370] width 25 height 66
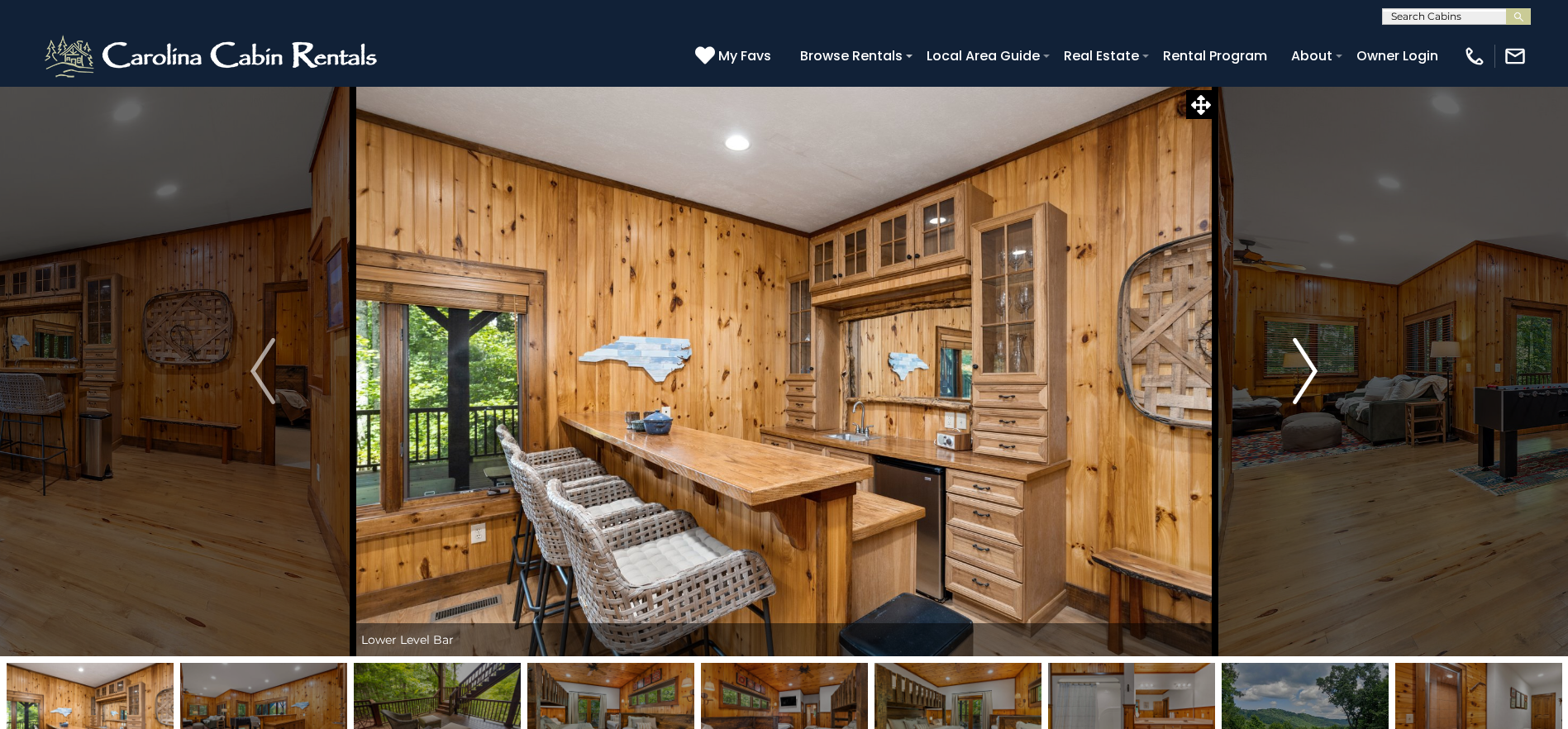
click at [1297, 375] on img "Next" at bounding box center [1305, 370] width 25 height 66
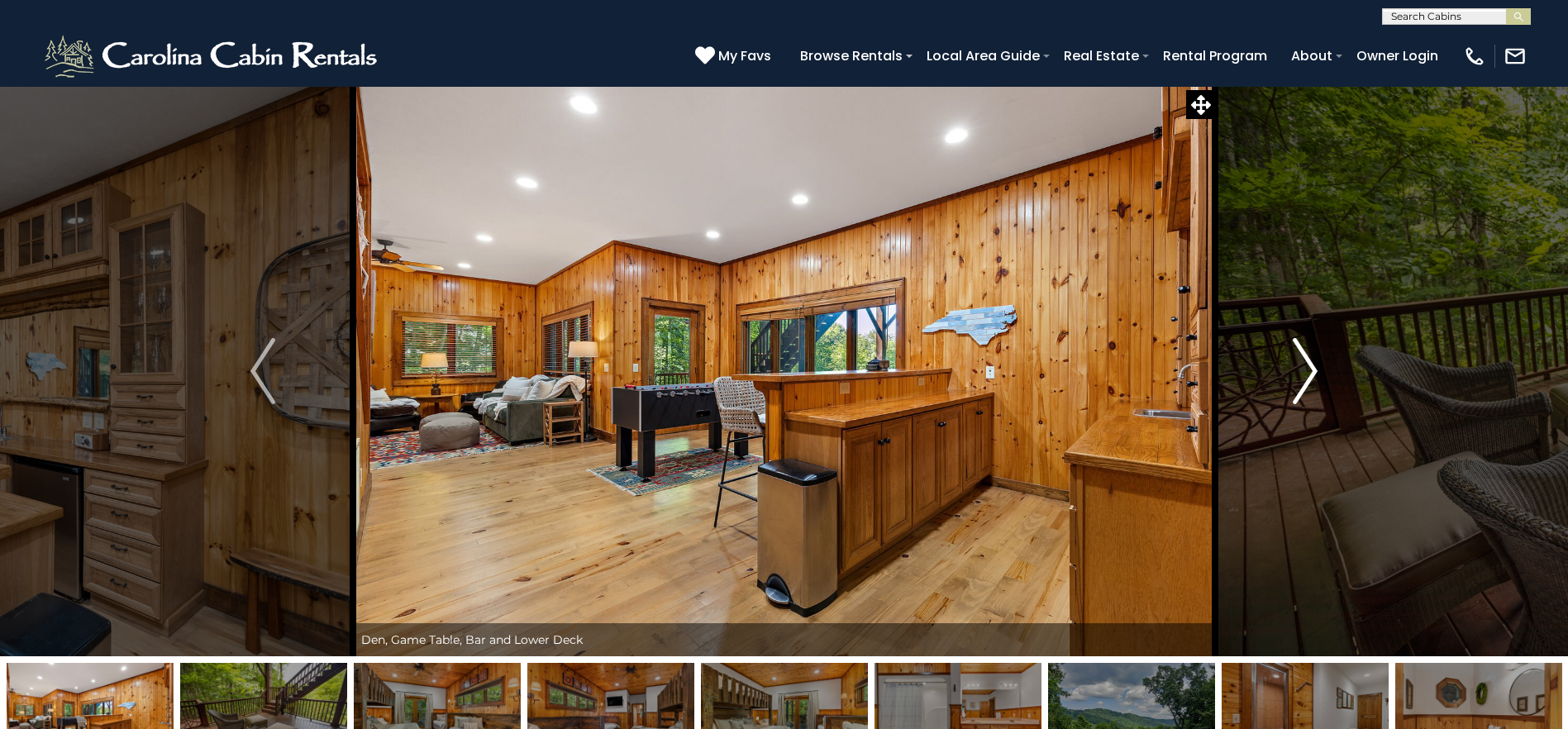
click at [1297, 375] on img "Next" at bounding box center [1305, 370] width 25 height 66
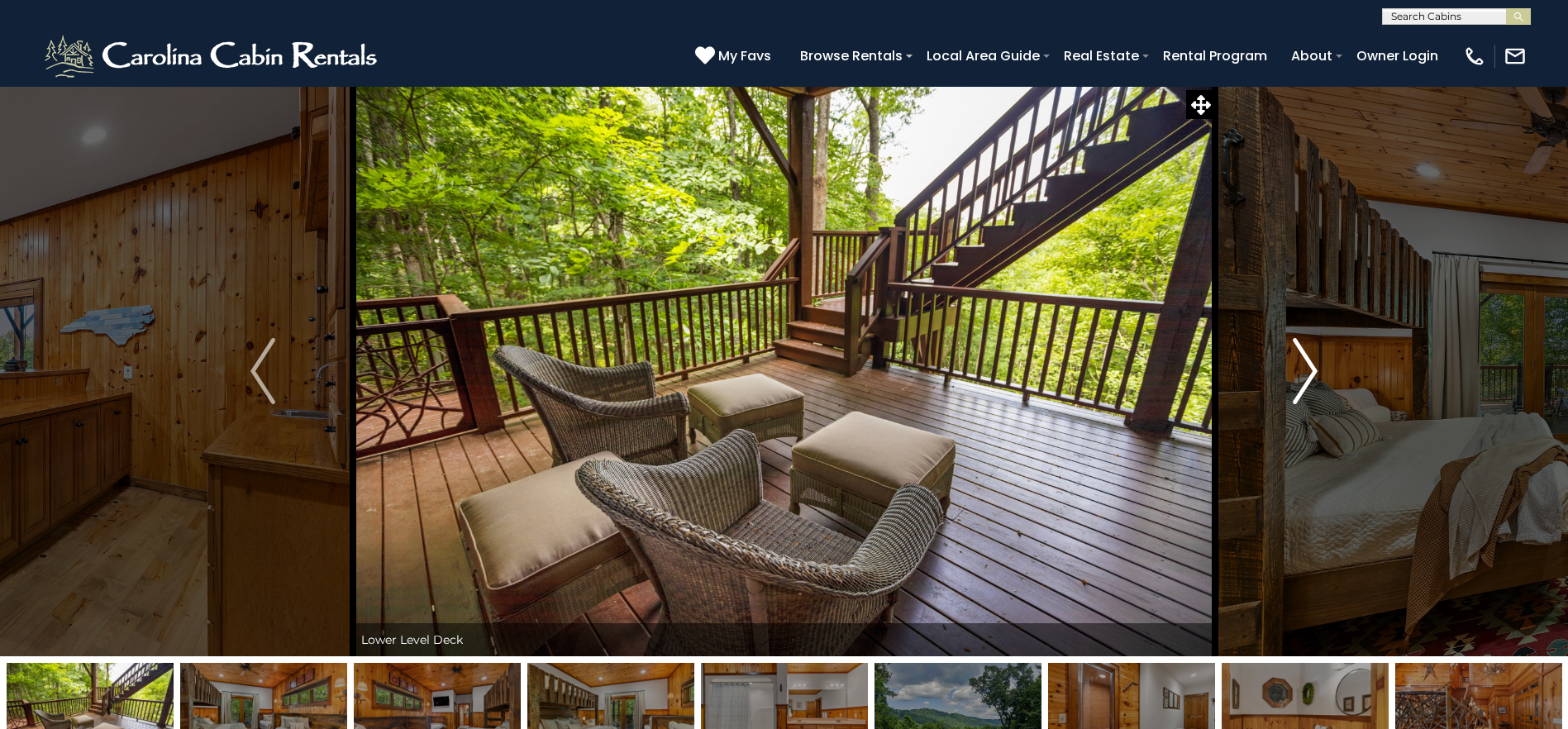
click at [1296, 375] on img "Next" at bounding box center [1305, 370] width 25 height 66
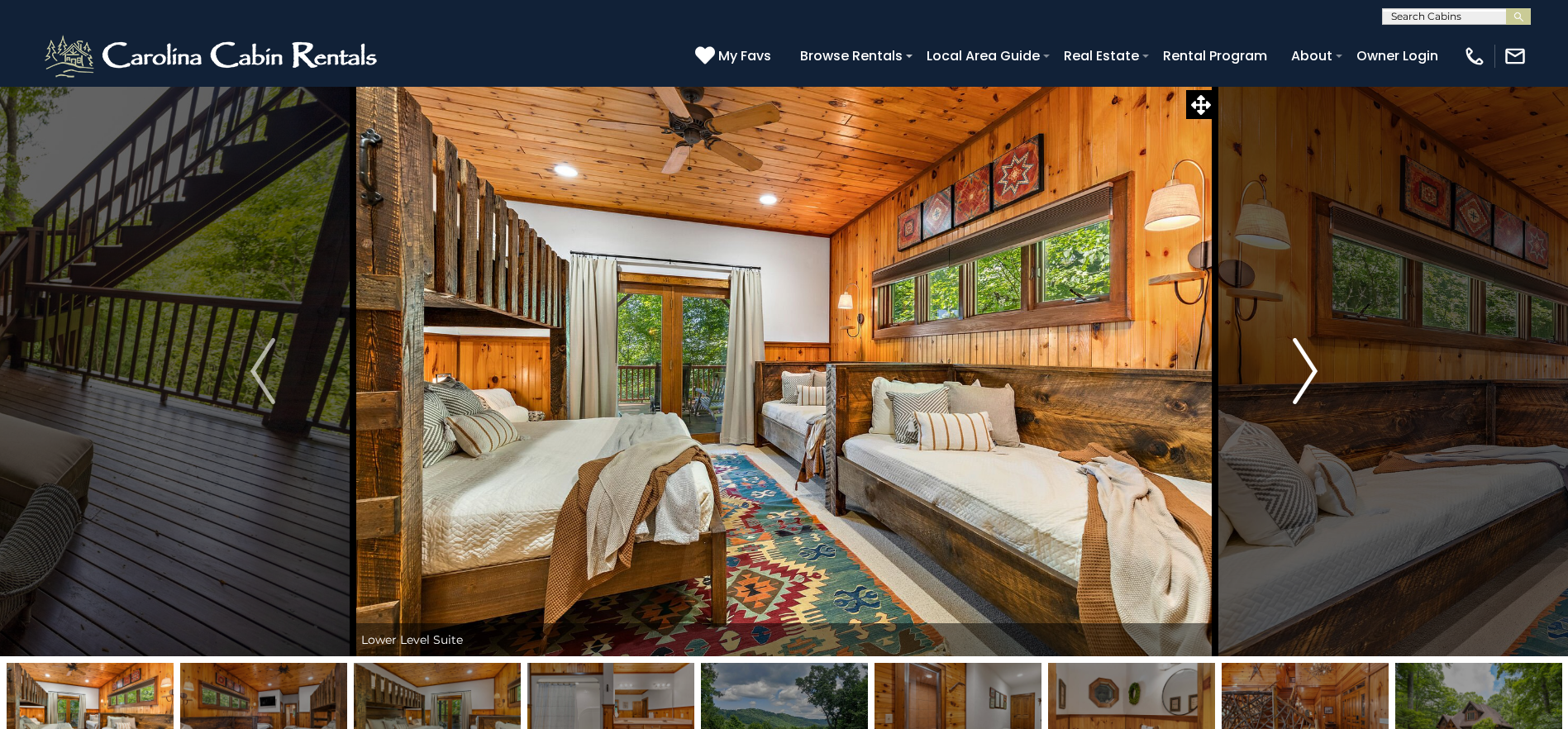
click at [1296, 375] on img "Next" at bounding box center [1305, 370] width 25 height 66
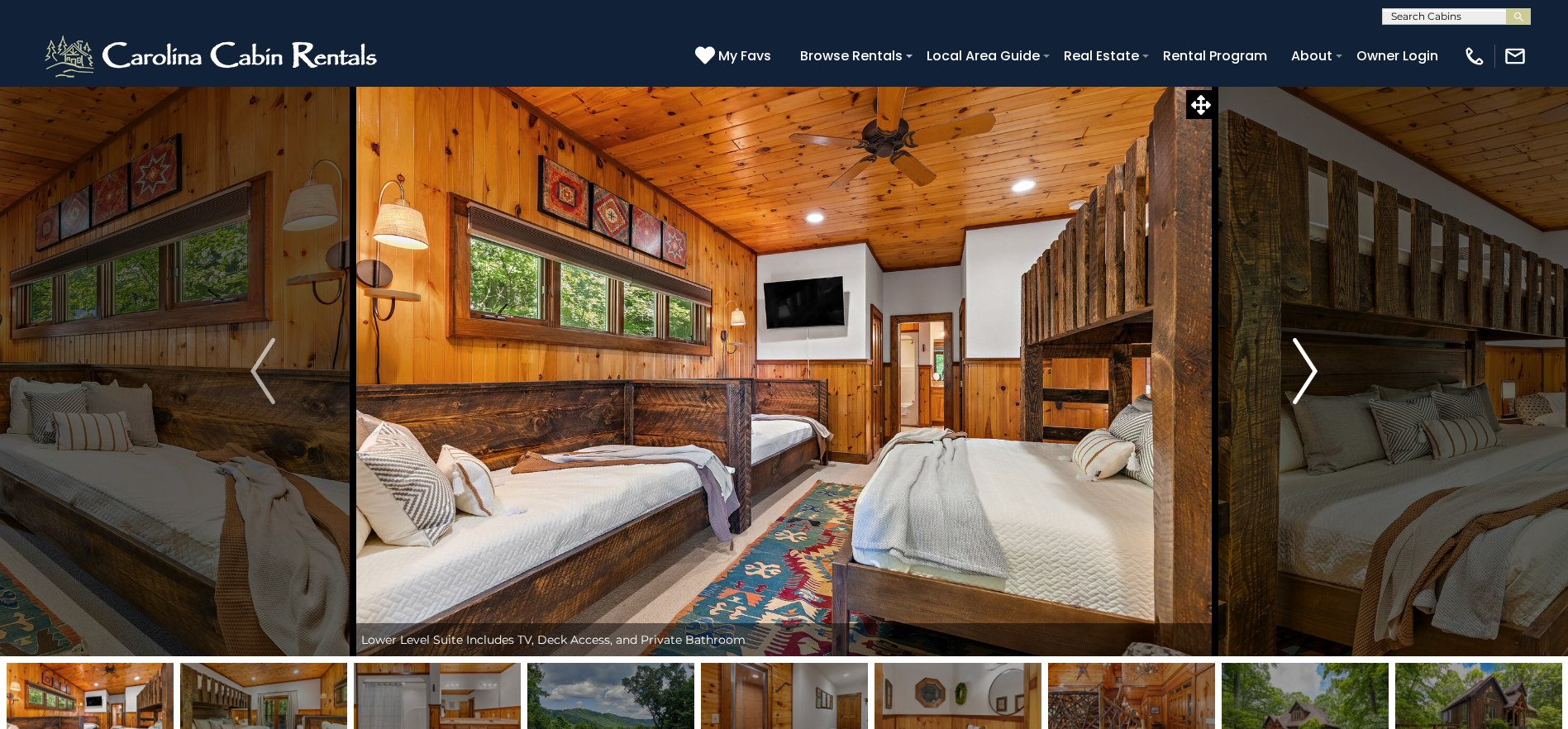
click at [1296, 375] on img "Next" at bounding box center [1305, 370] width 25 height 66
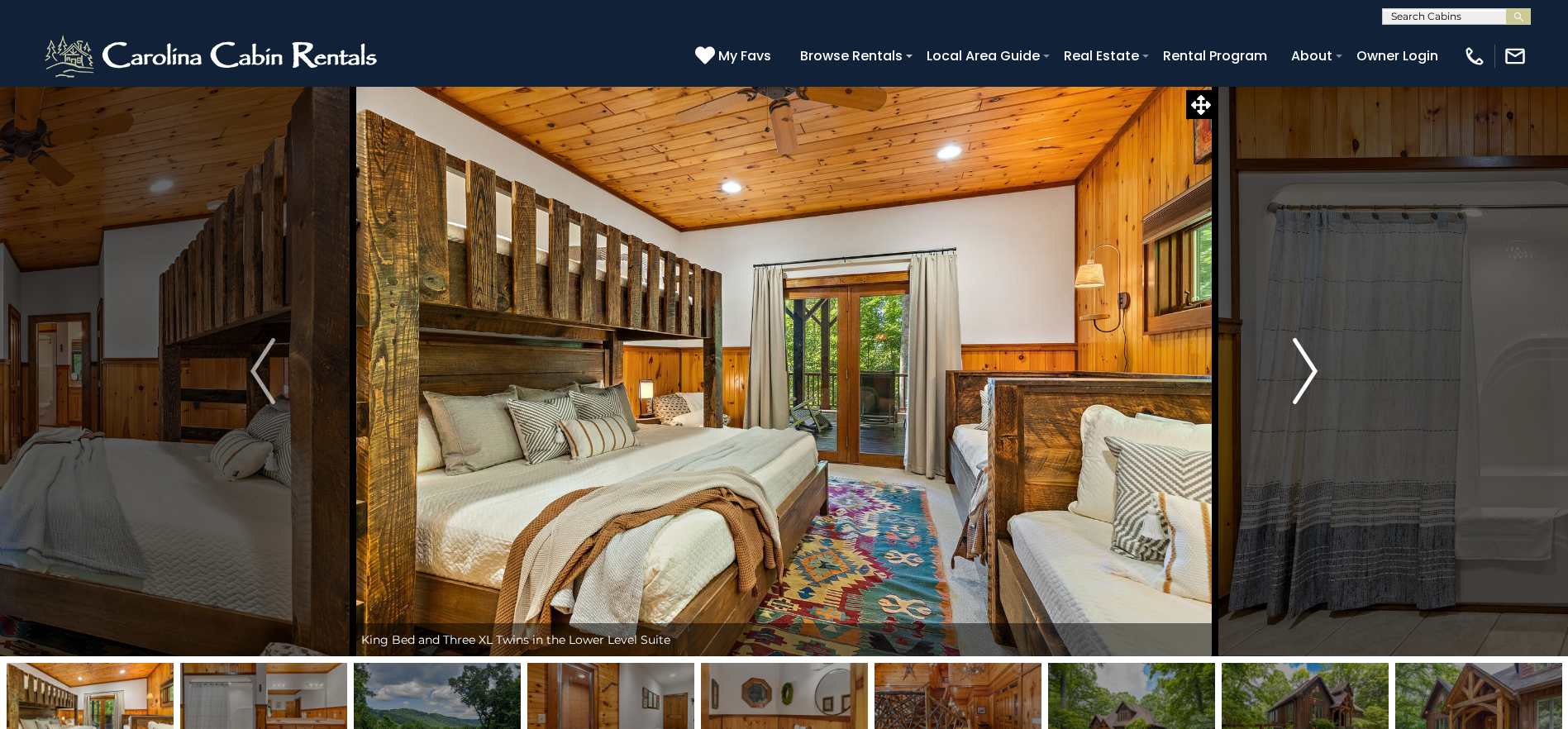
click at [1294, 375] on img "Next" at bounding box center [1305, 370] width 25 height 66
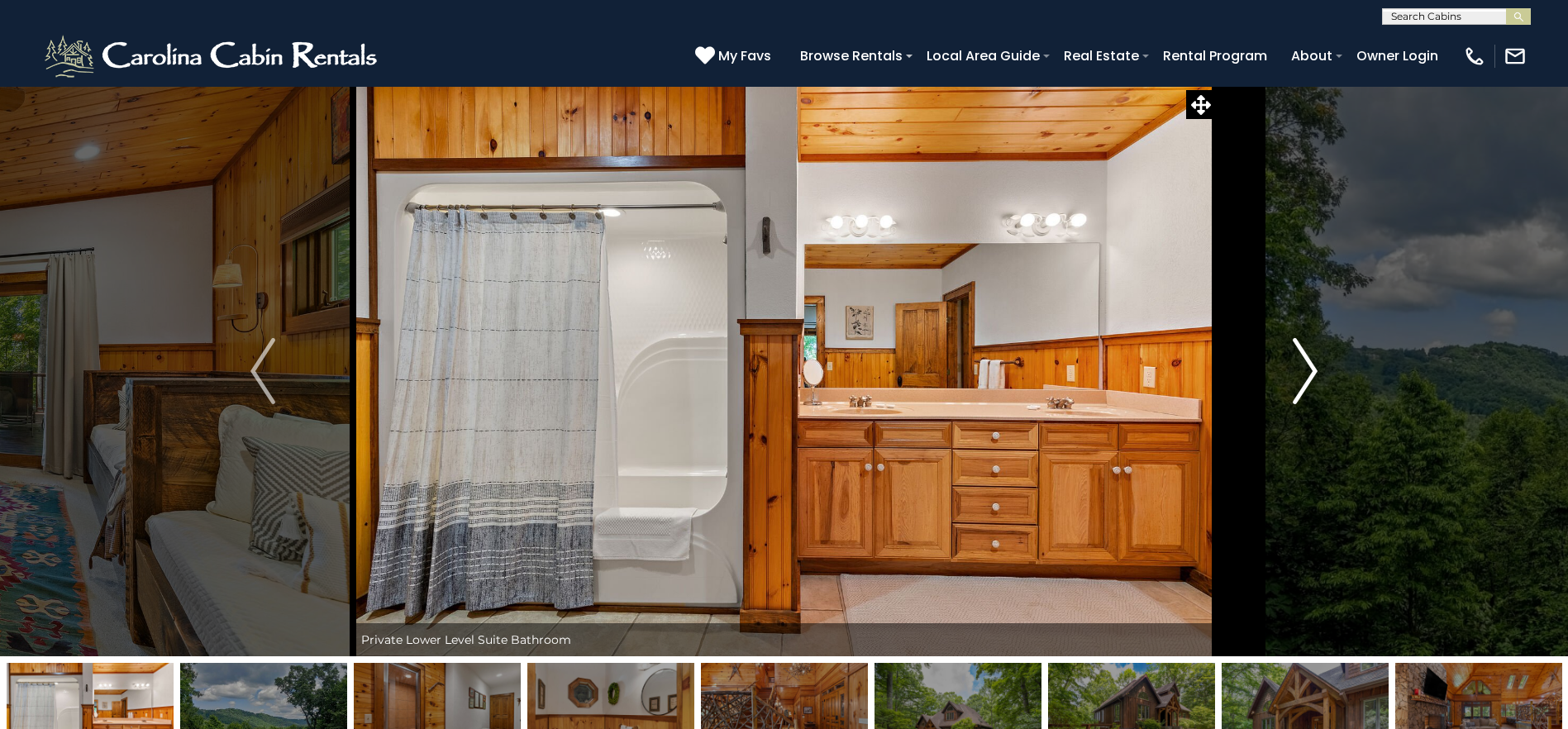
click at [1294, 375] on img "Next" at bounding box center [1305, 370] width 25 height 66
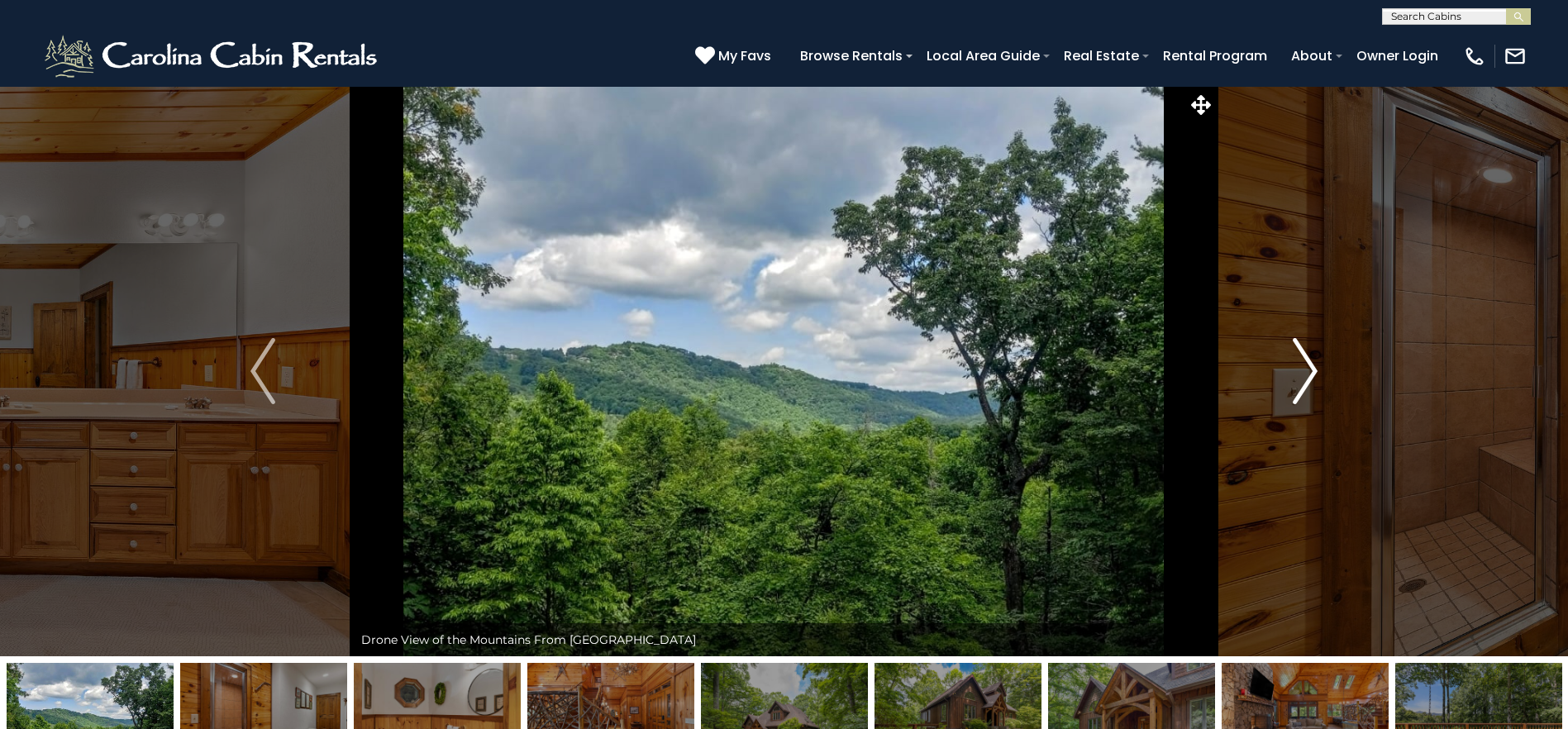
click at [1294, 375] on img "Next" at bounding box center [1305, 370] width 25 height 66
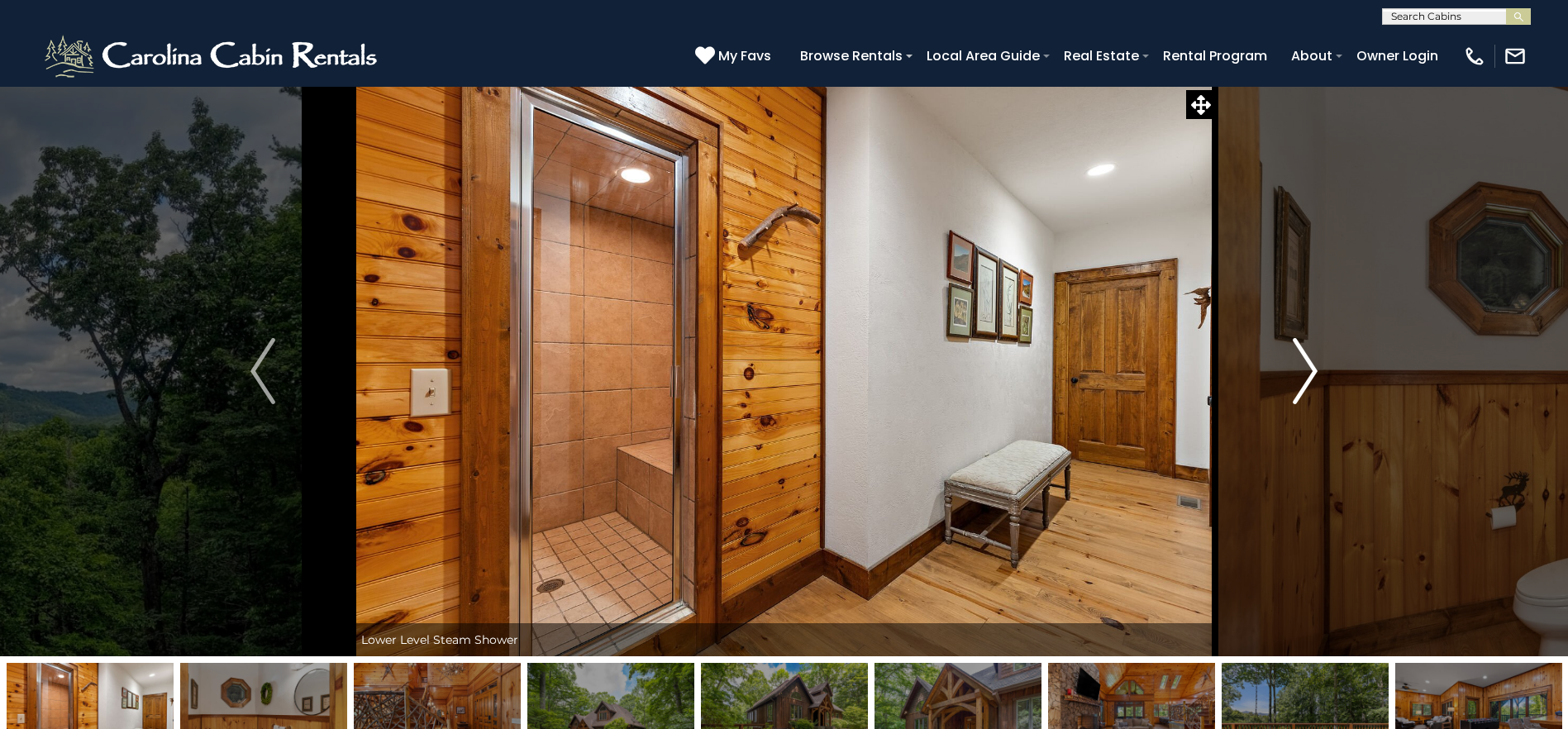
click at [1294, 375] on img "Next" at bounding box center [1305, 370] width 25 height 66
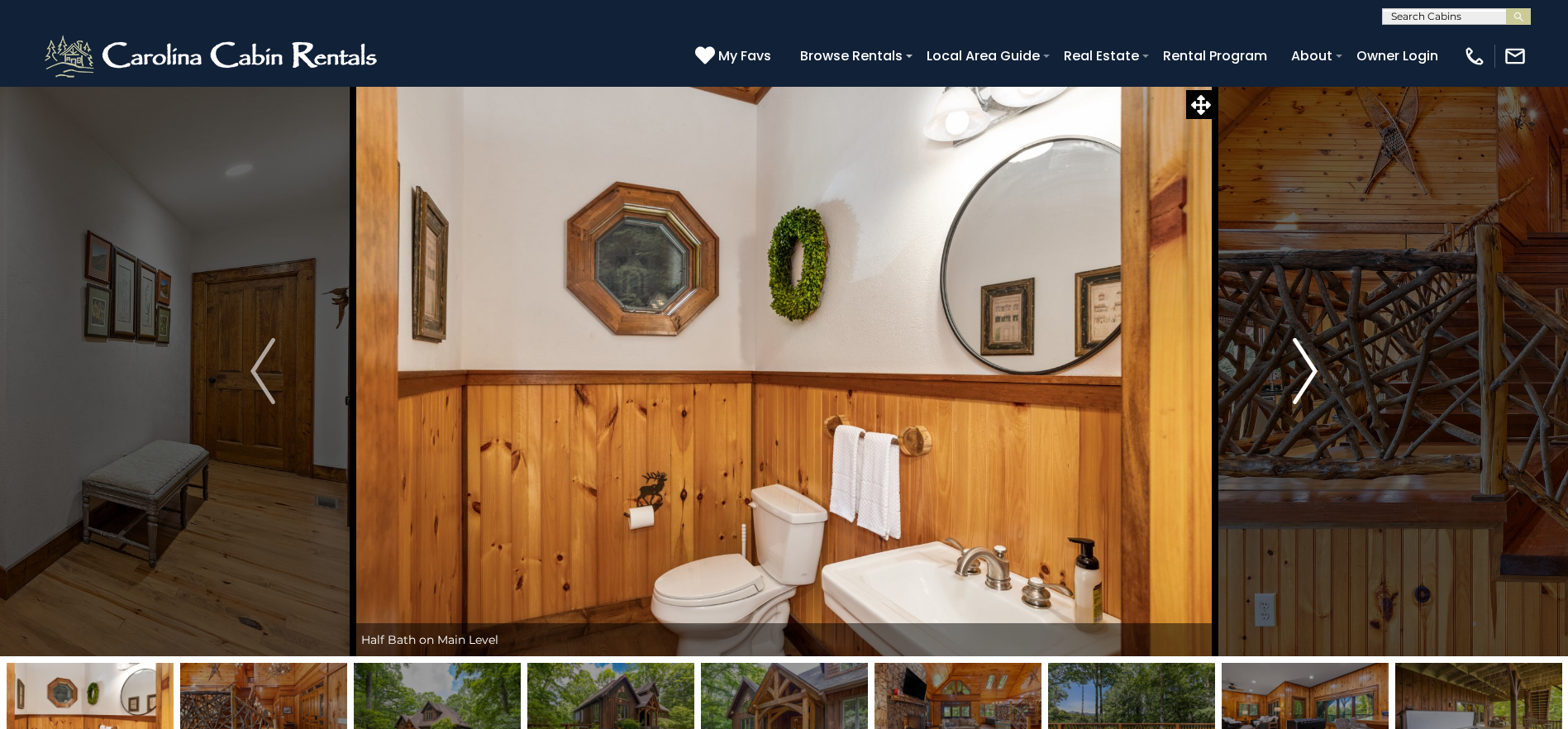
click at [1294, 375] on img "Next" at bounding box center [1305, 370] width 25 height 66
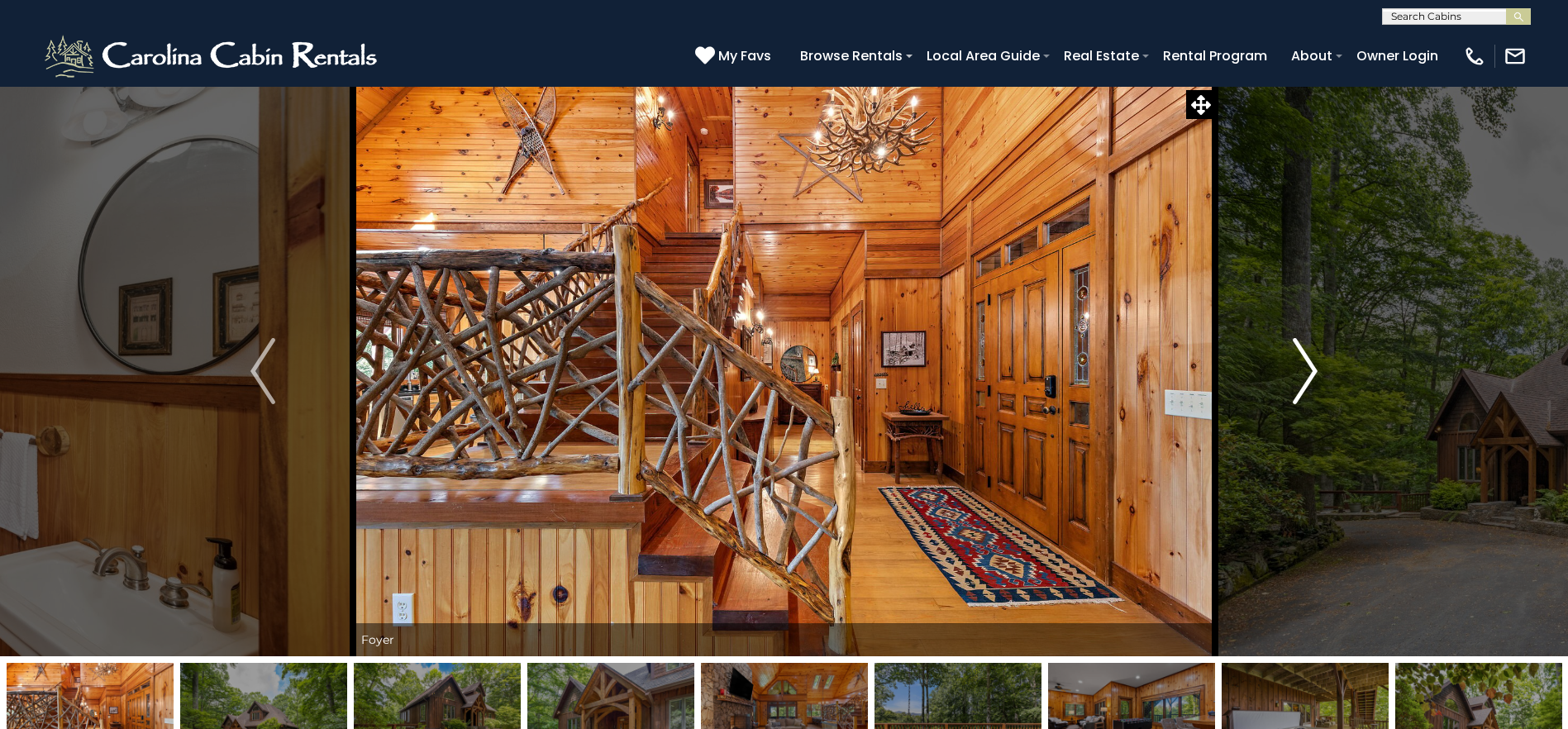
click at [1294, 375] on img "Next" at bounding box center [1305, 370] width 25 height 66
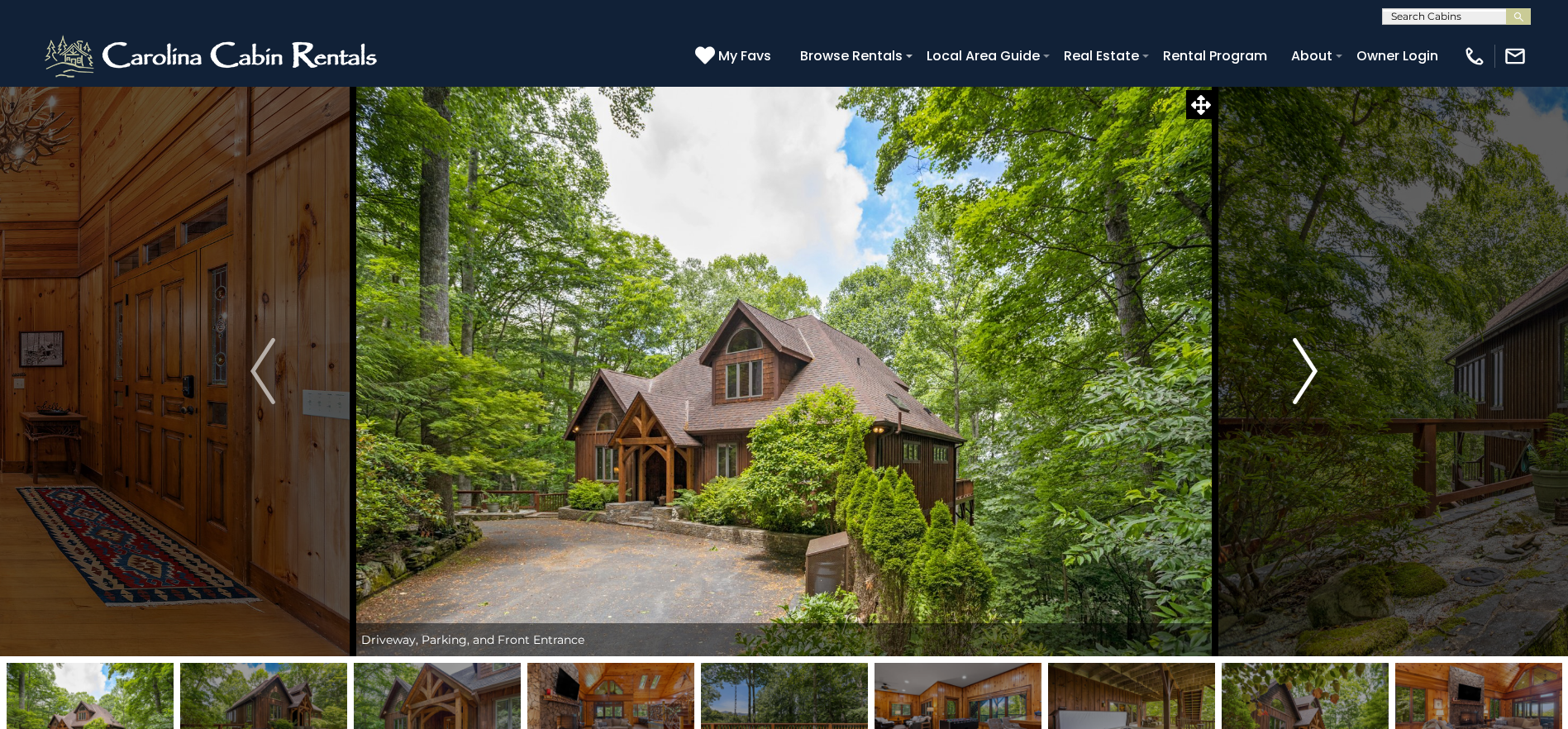
click at [1303, 375] on img "Next" at bounding box center [1305, 370] width 25 height 66
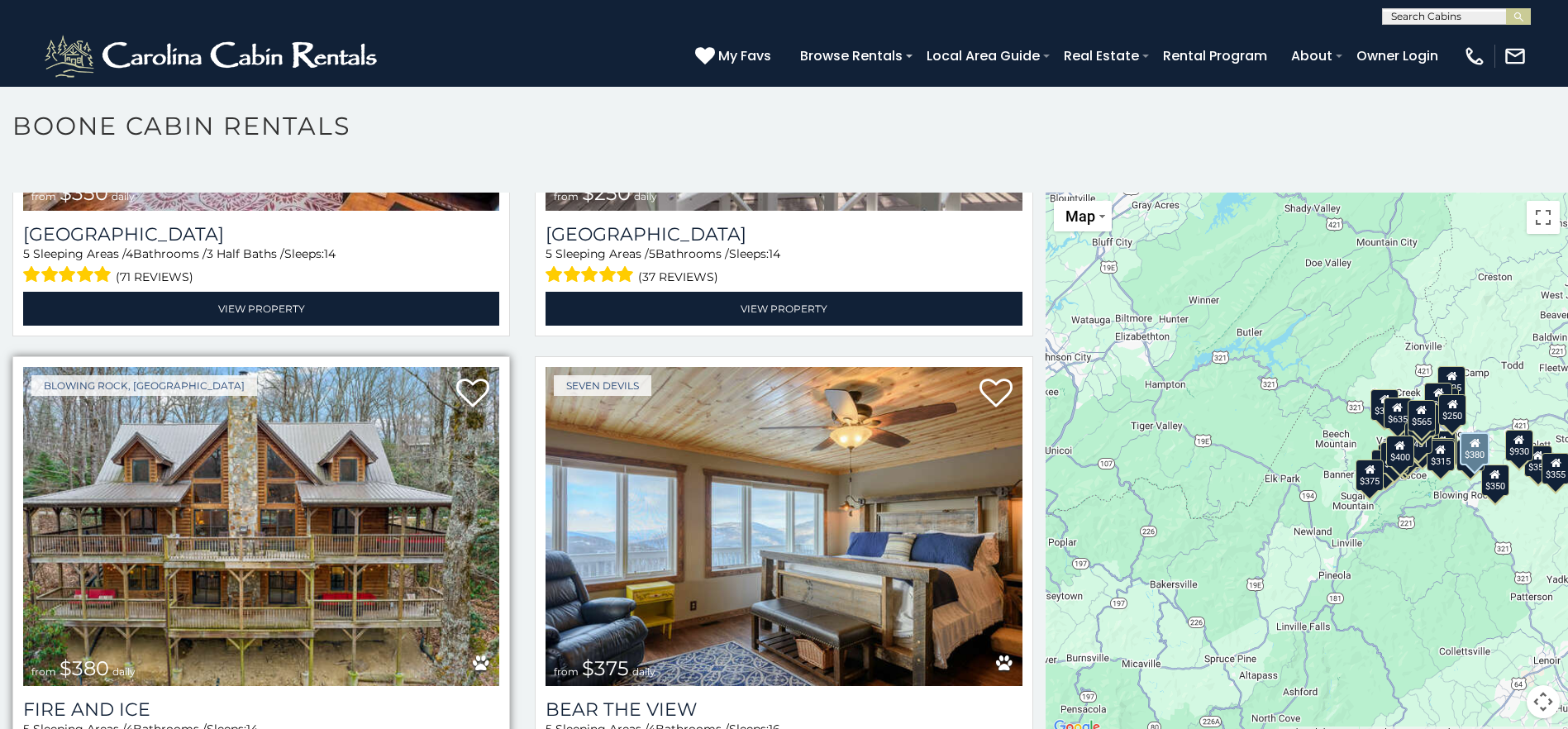
scroll to position [4709, 0]
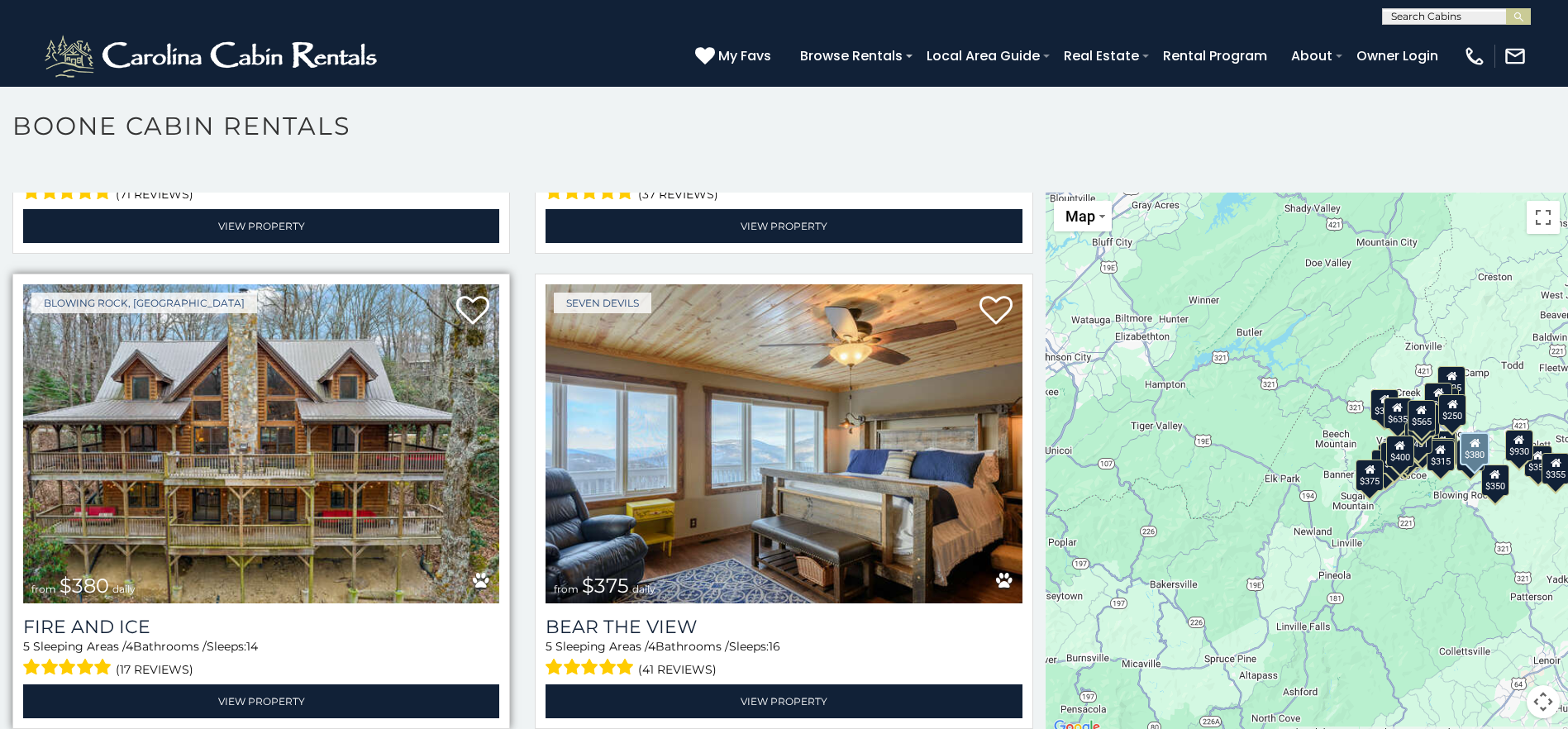
click at [431, 480] on img at bounding box center [261, 443] width 476 height 319
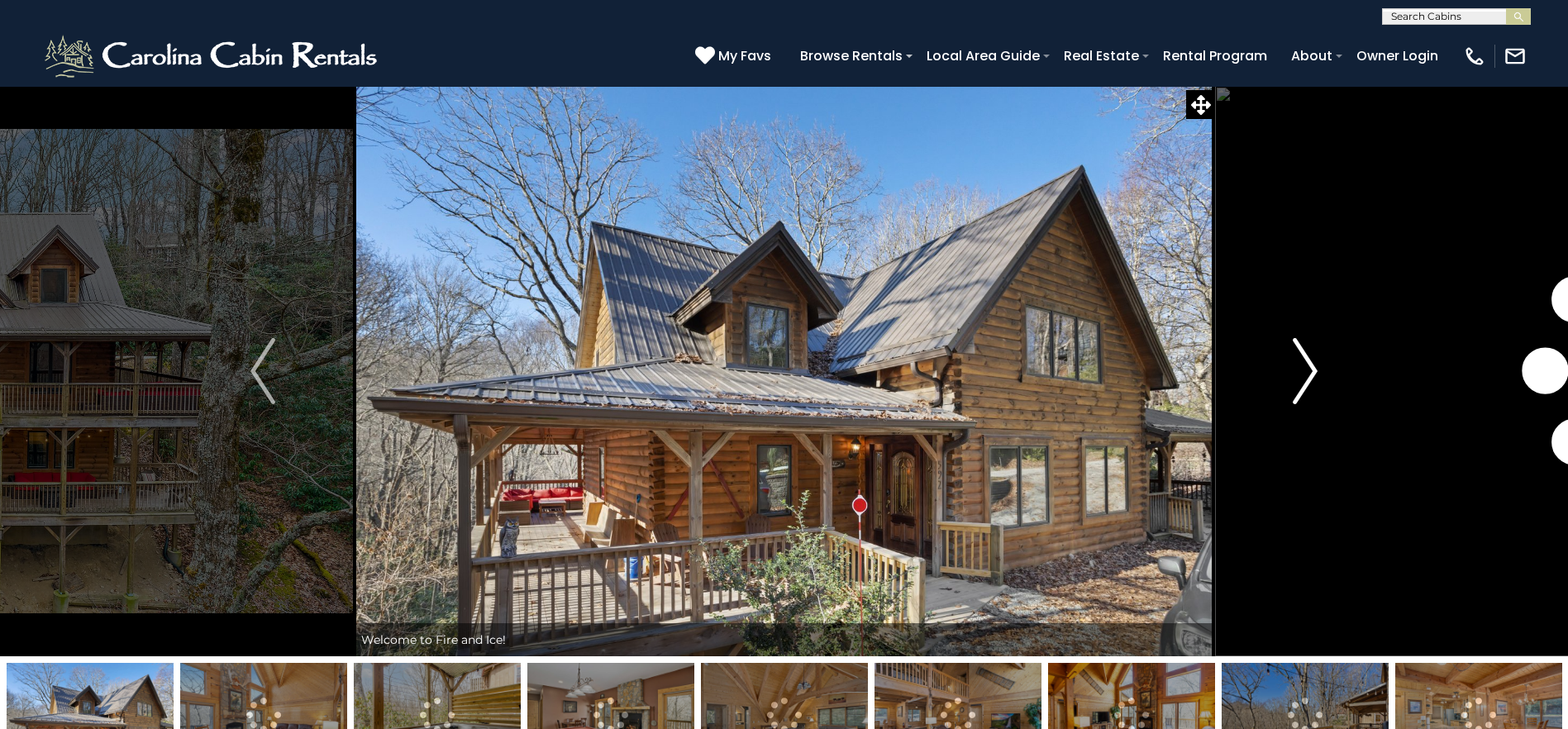
click at [1305, 388] on img "Next" at bounding box center [1305, 370] width 25 height 66
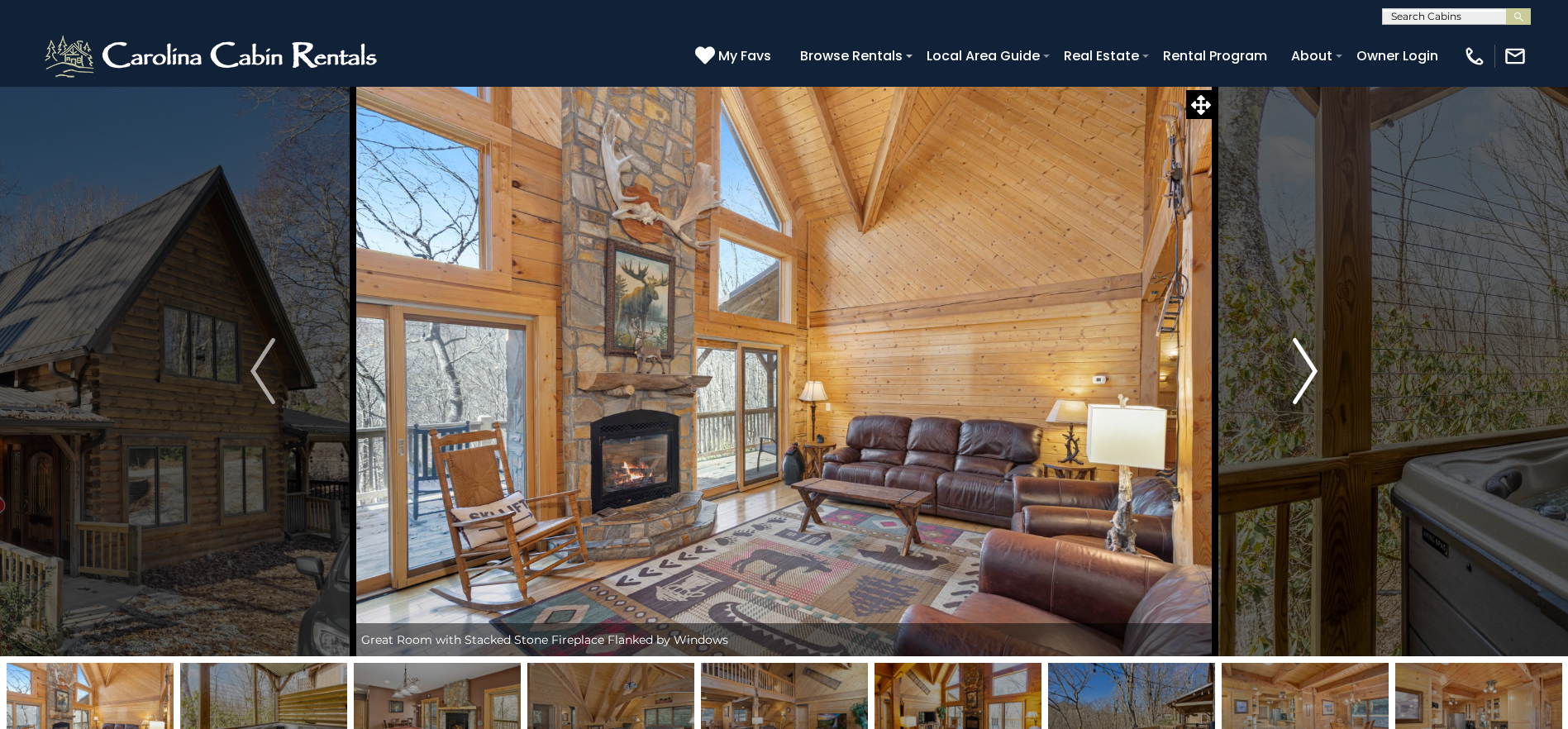
click at [1305, 388] on img "Next" at bounding box center [1305, 370] width 25 height 66
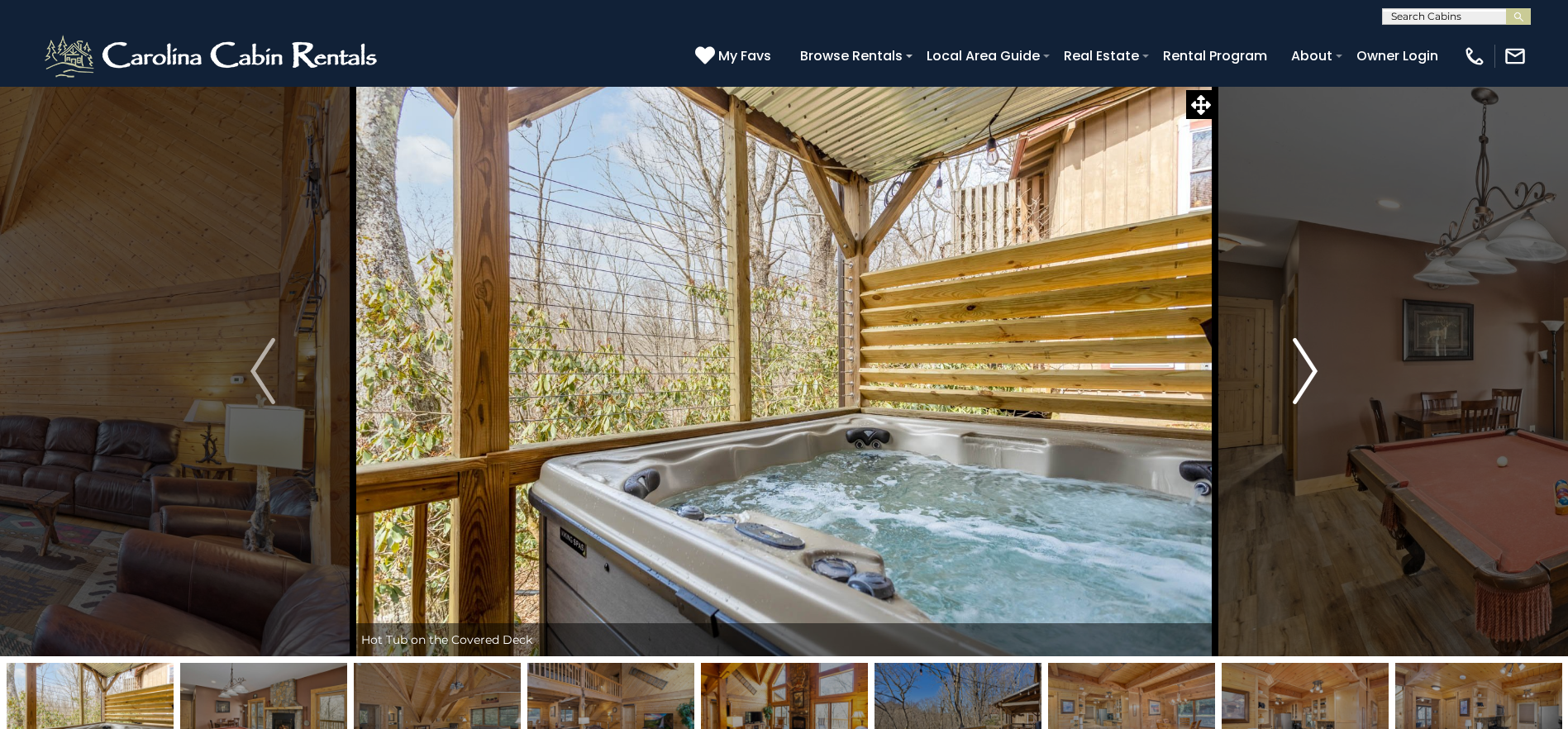
click at [1305, 388] on img "Next" at bounding box center [1305, 370] width 25 height 66
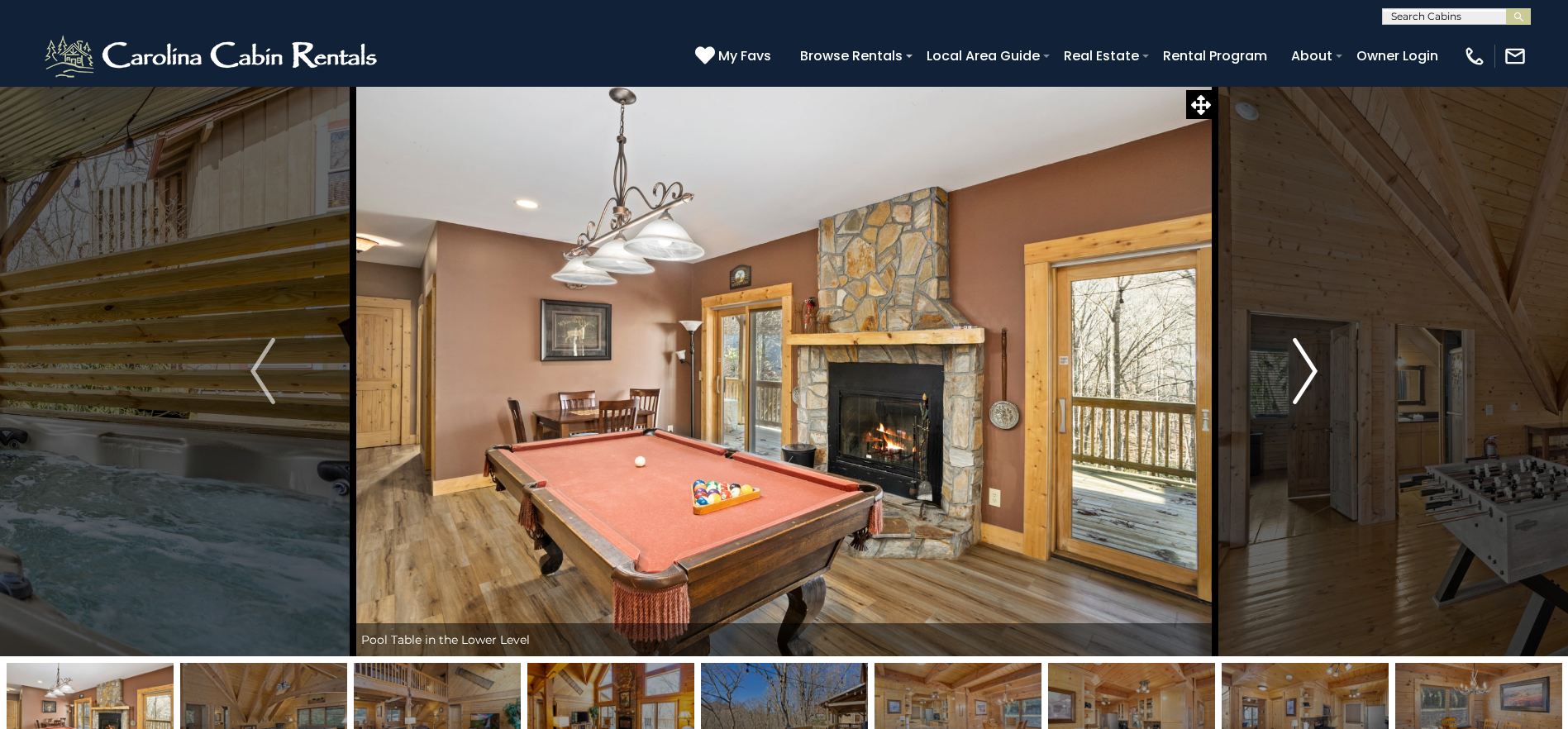
click at [1305, 388] on img "Next" at bounding box center [1305, 370] width 25 height 66
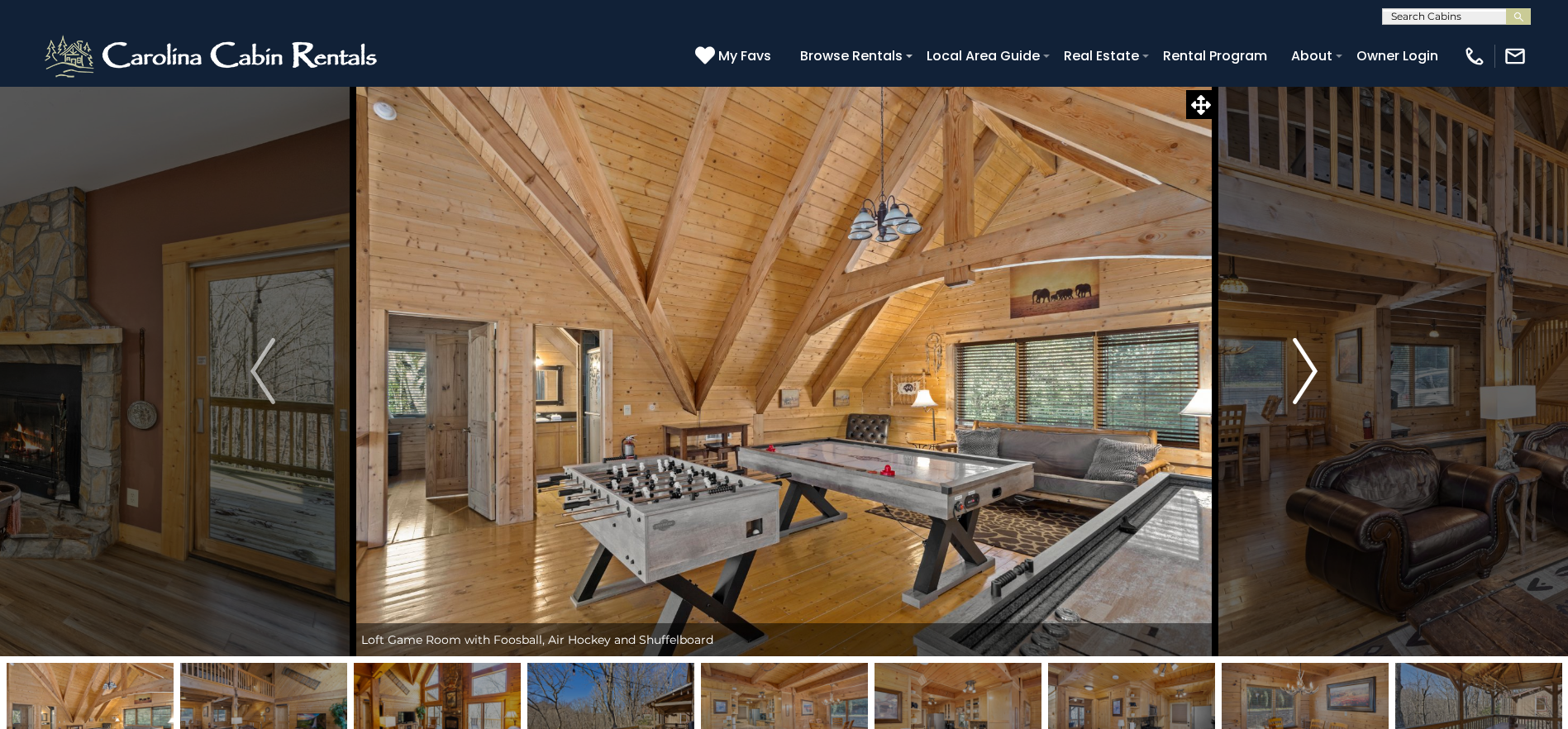
click at [1305, 388] on img "Next" at bounding box center [1305, 370] width 25 height 66
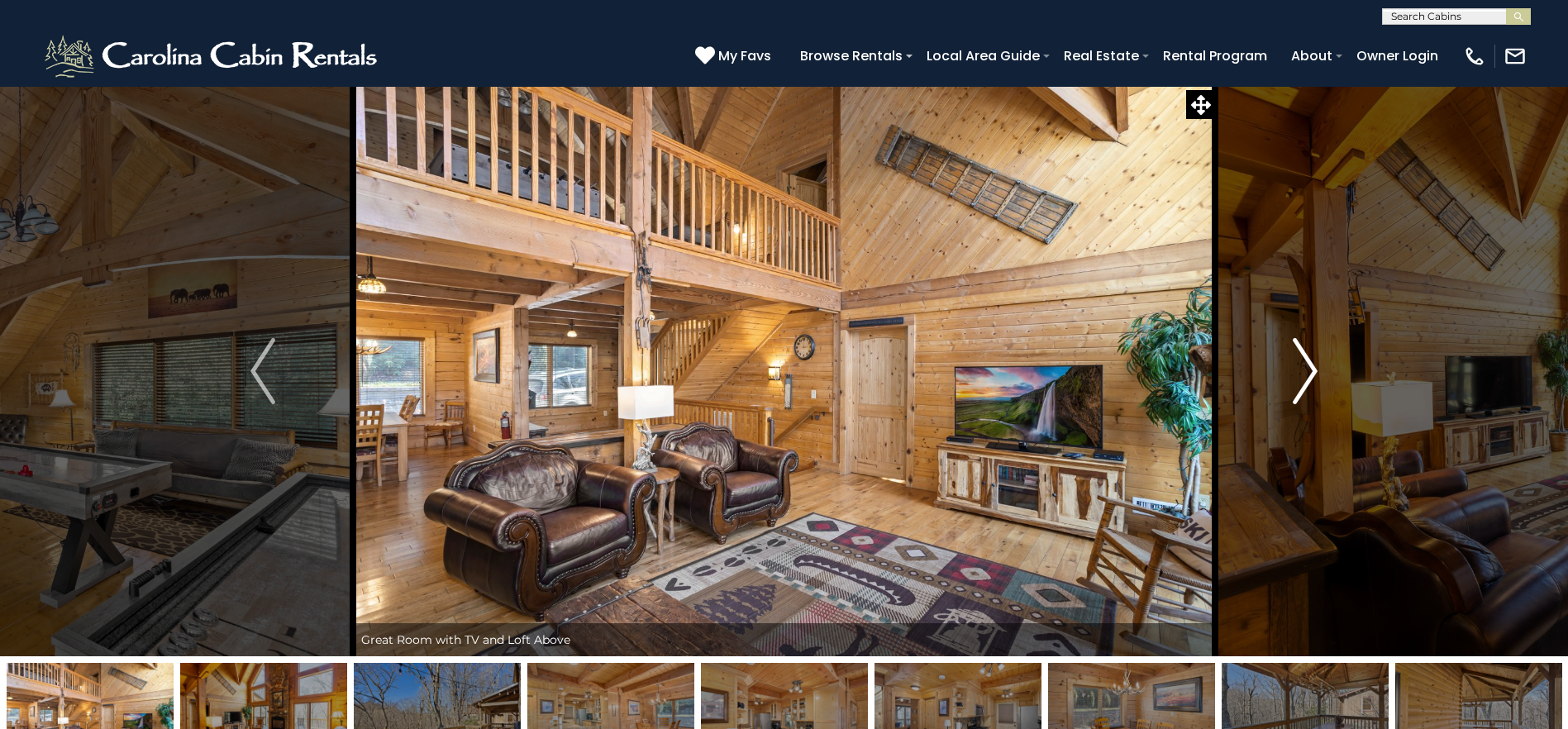
click at [1305, 388] on img "Next" at bounding box center [1305, 370] width 25 height 66
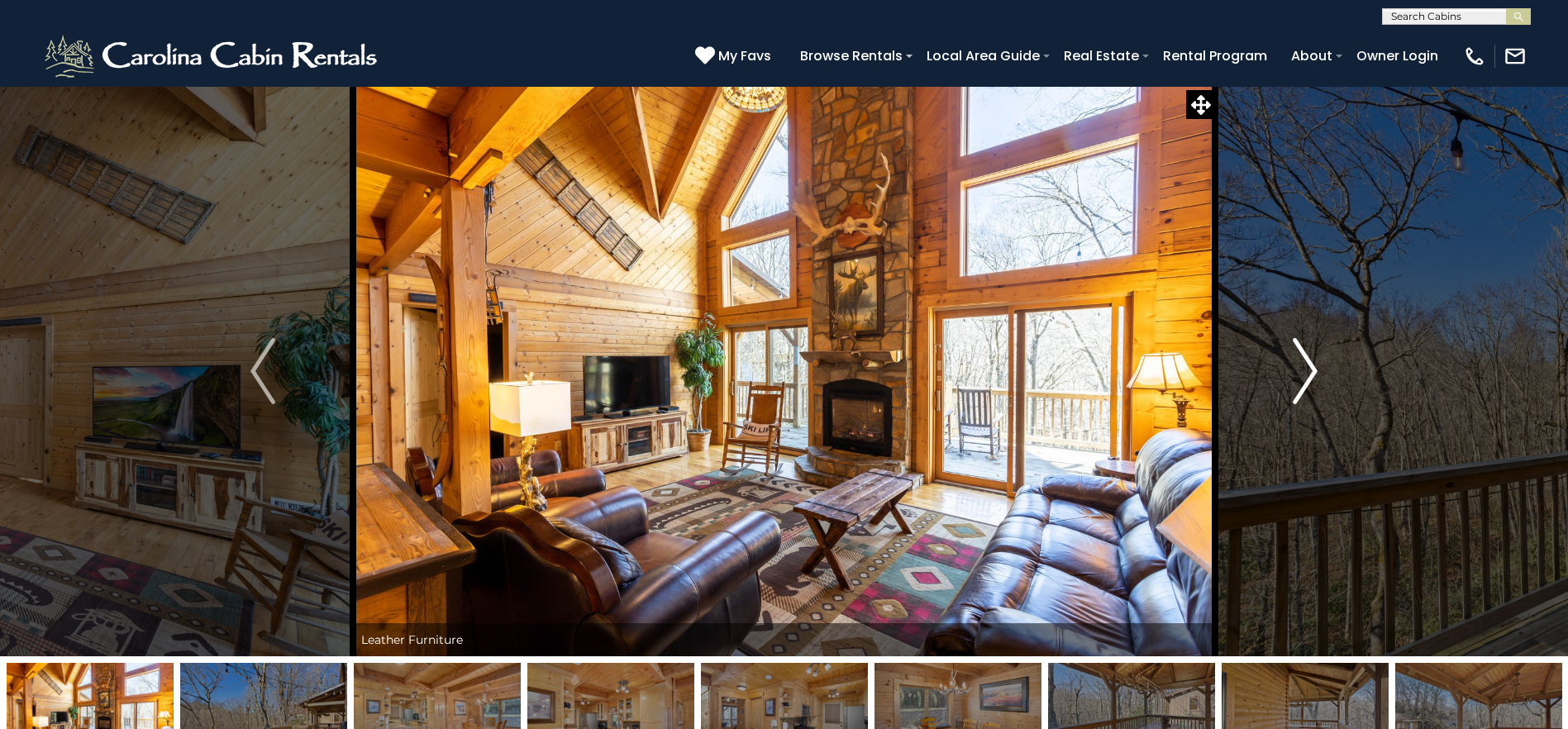
click at [1305, 388] on img "Next" at bounding box center [1305, 370] width 25 height 66
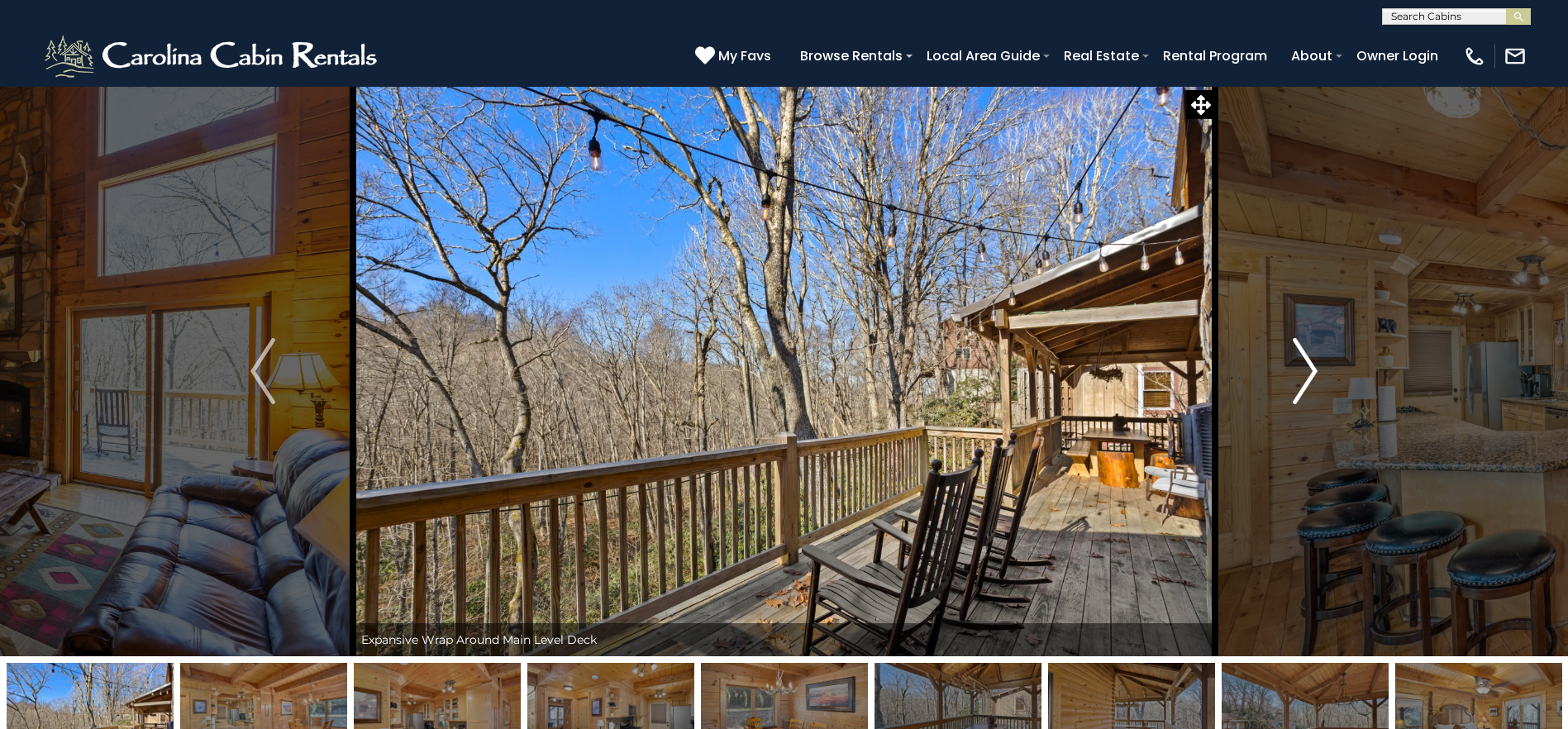
click at [1305, 388] on img "Next" at bounding box center [1305, 370] width 25 height 66
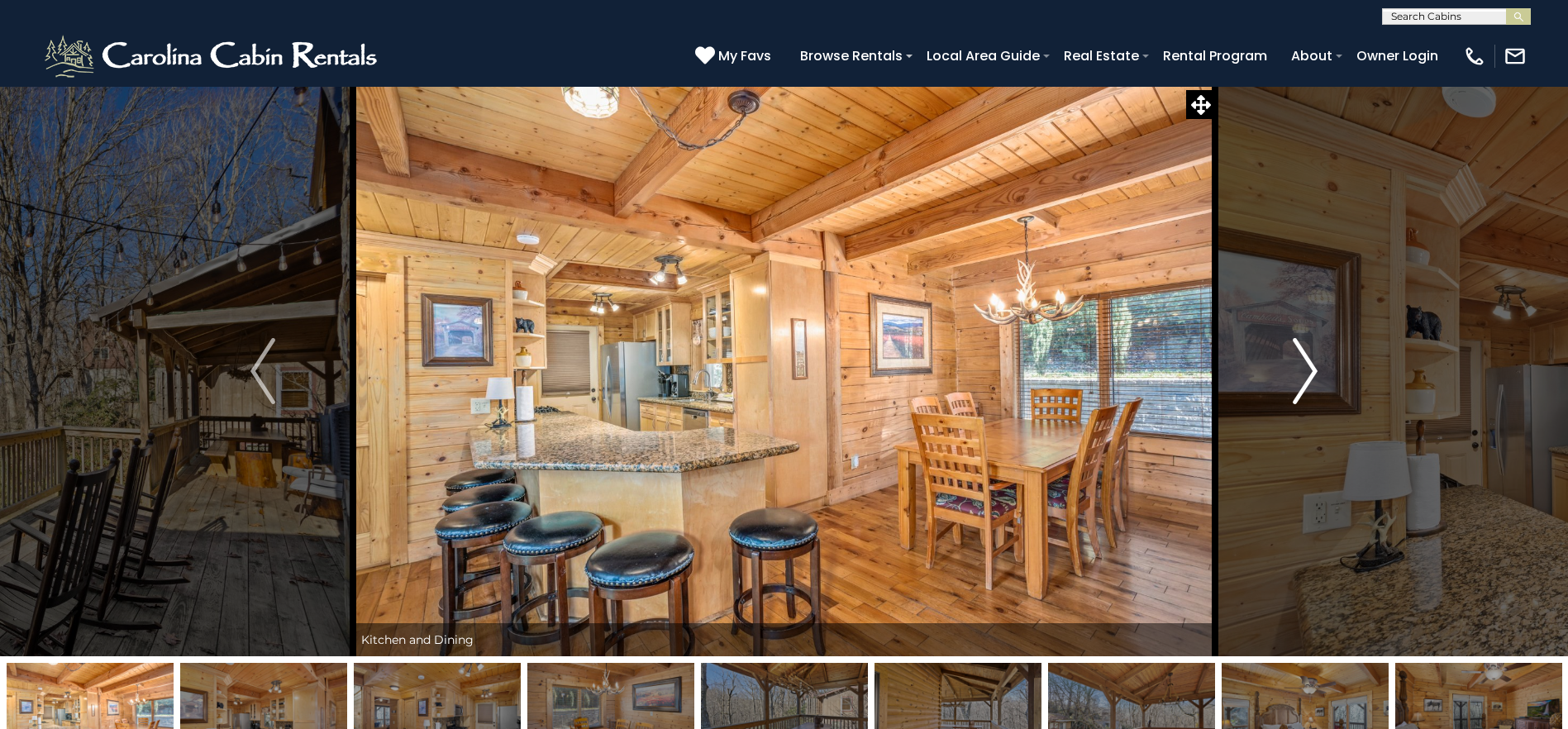
click at [1305, 388] on img "Next" at bounding box center [1305, 370] width 25 height 66
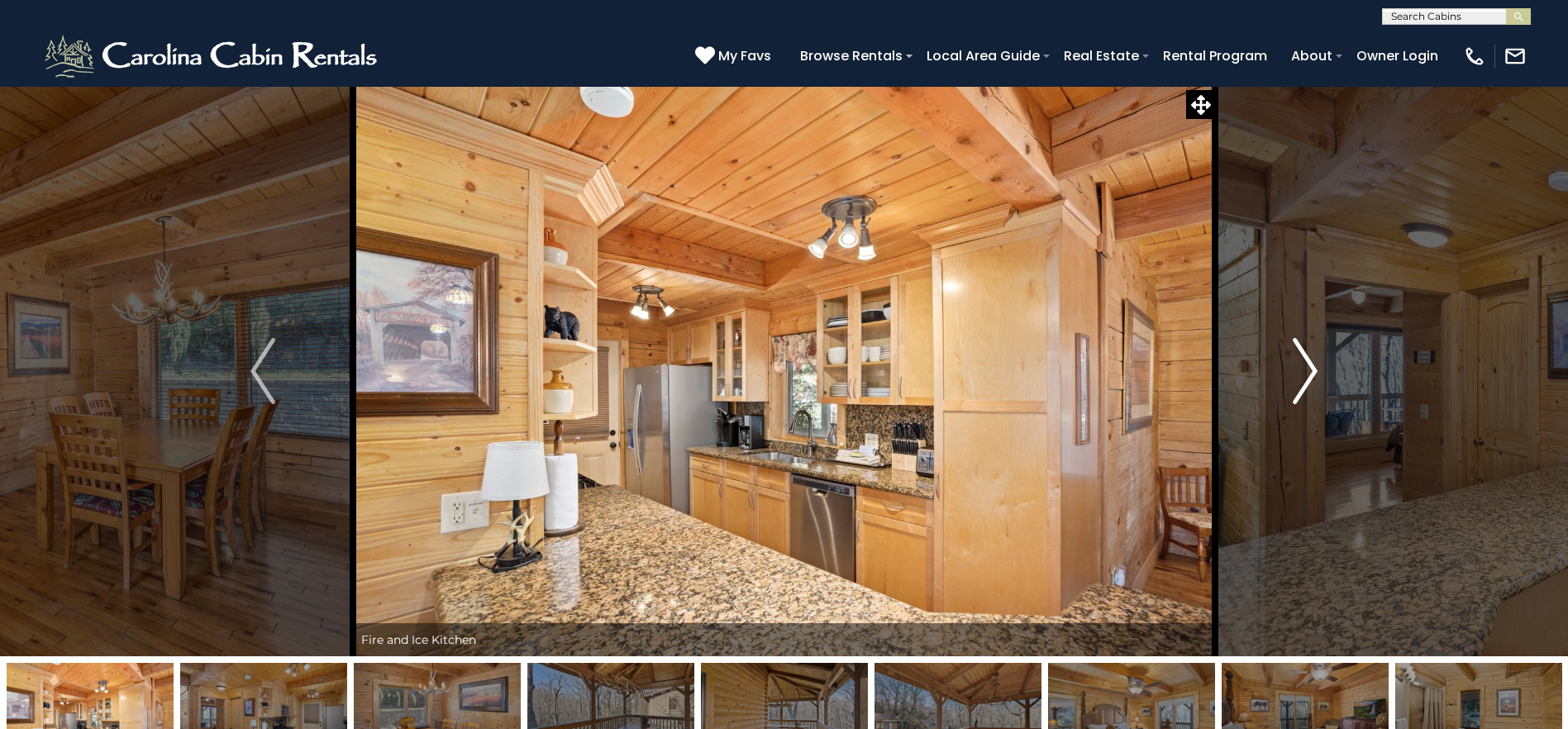
click at [1305, 388] on img "Next" at bounding box center [1305, 370] width 25 height 66
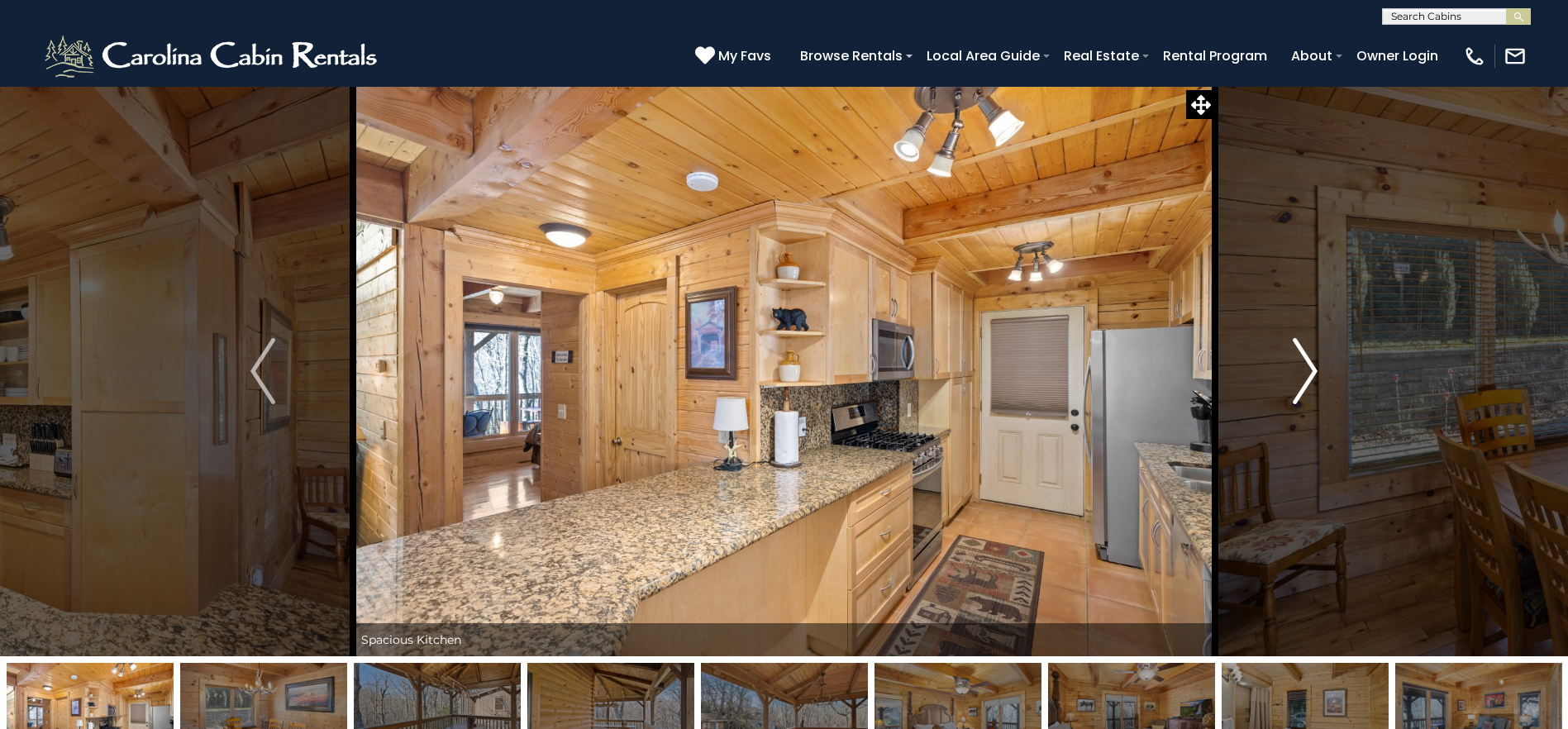
click at [1305, 388] on img "Next" at bounding box center [1305, 370] width 25 height 66
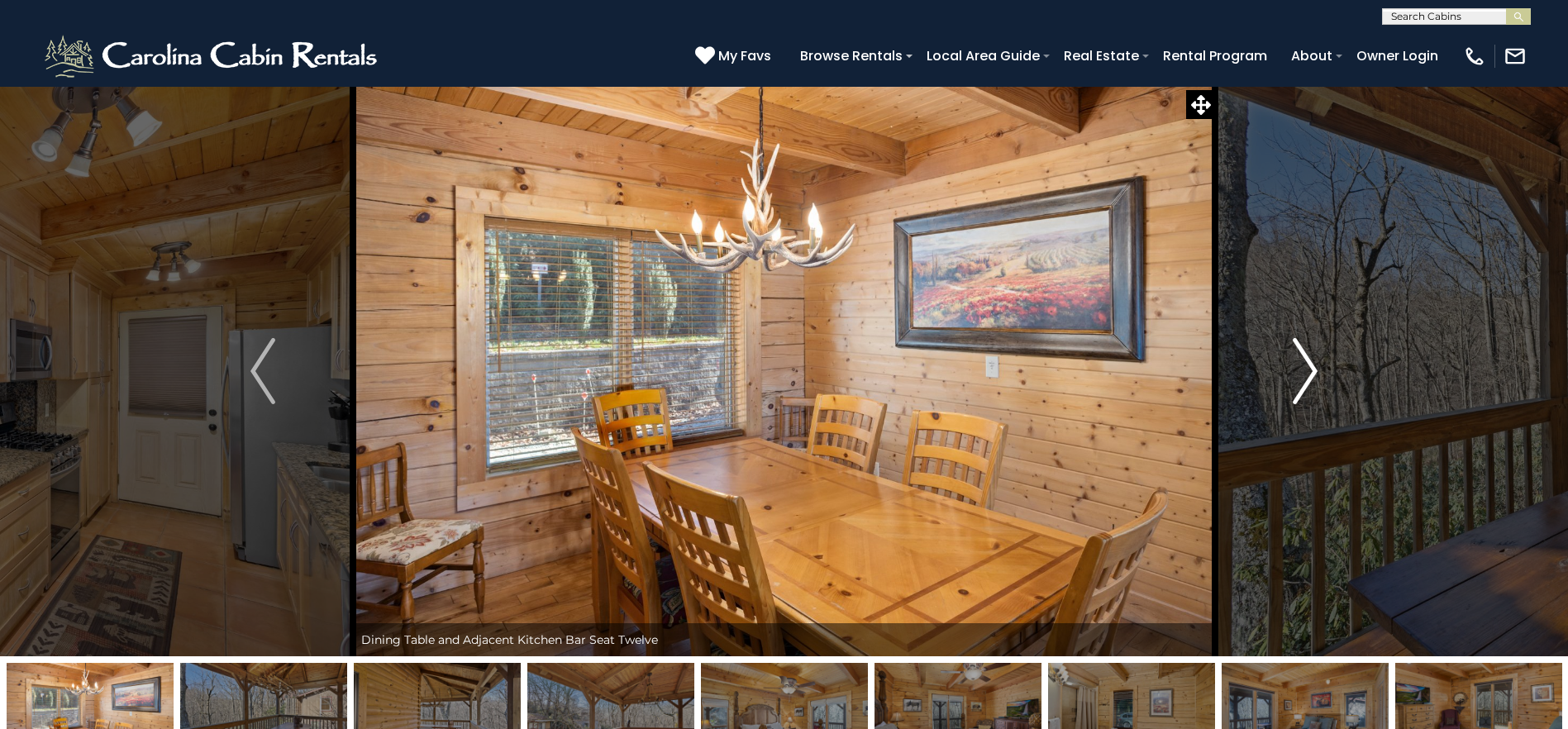
click at [1305, 388] on img "Next" at bounding box center [1305, 370] width 25 height 66
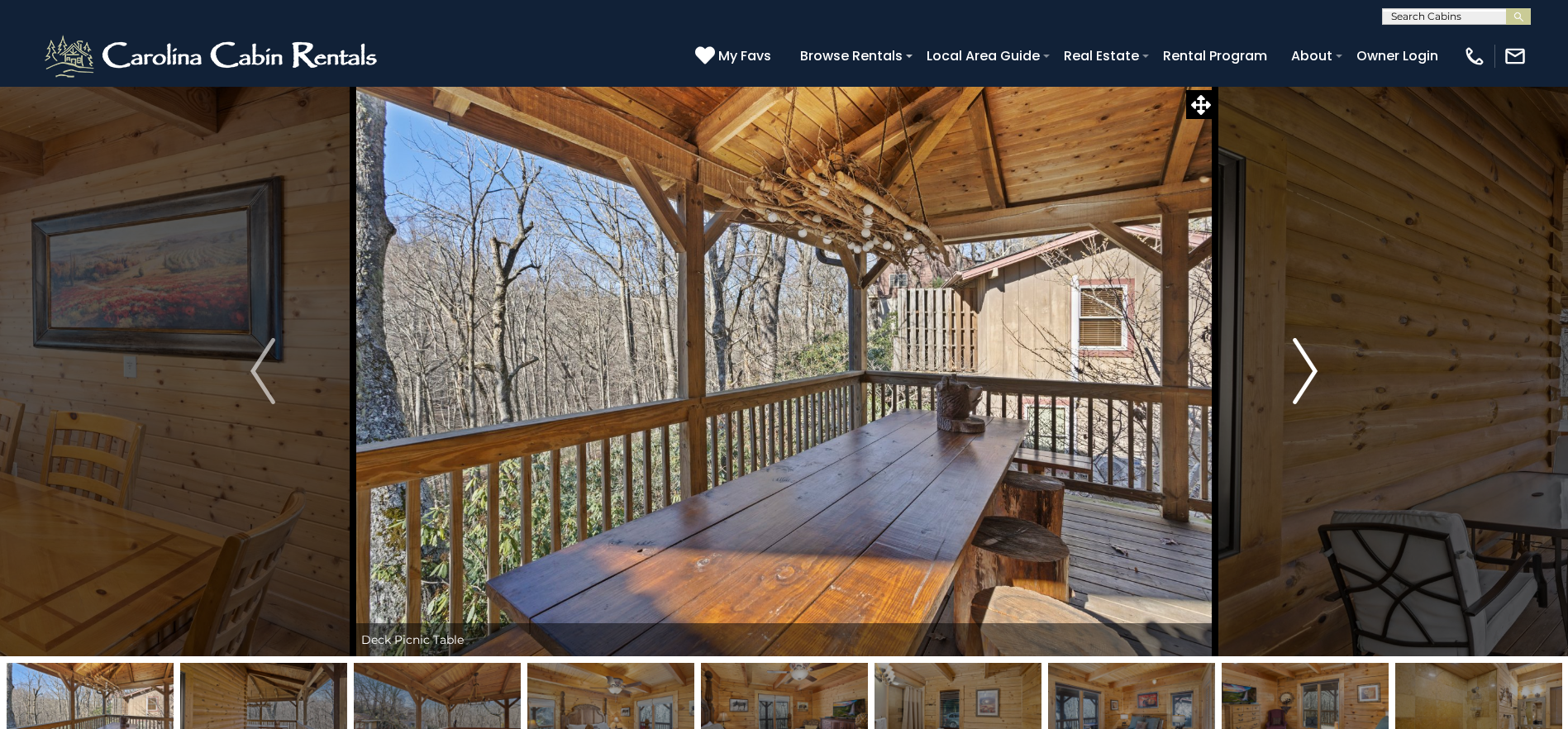
click at [1305, 388] on img "Next" at bounding box center [1305, 370] width 25 height 66
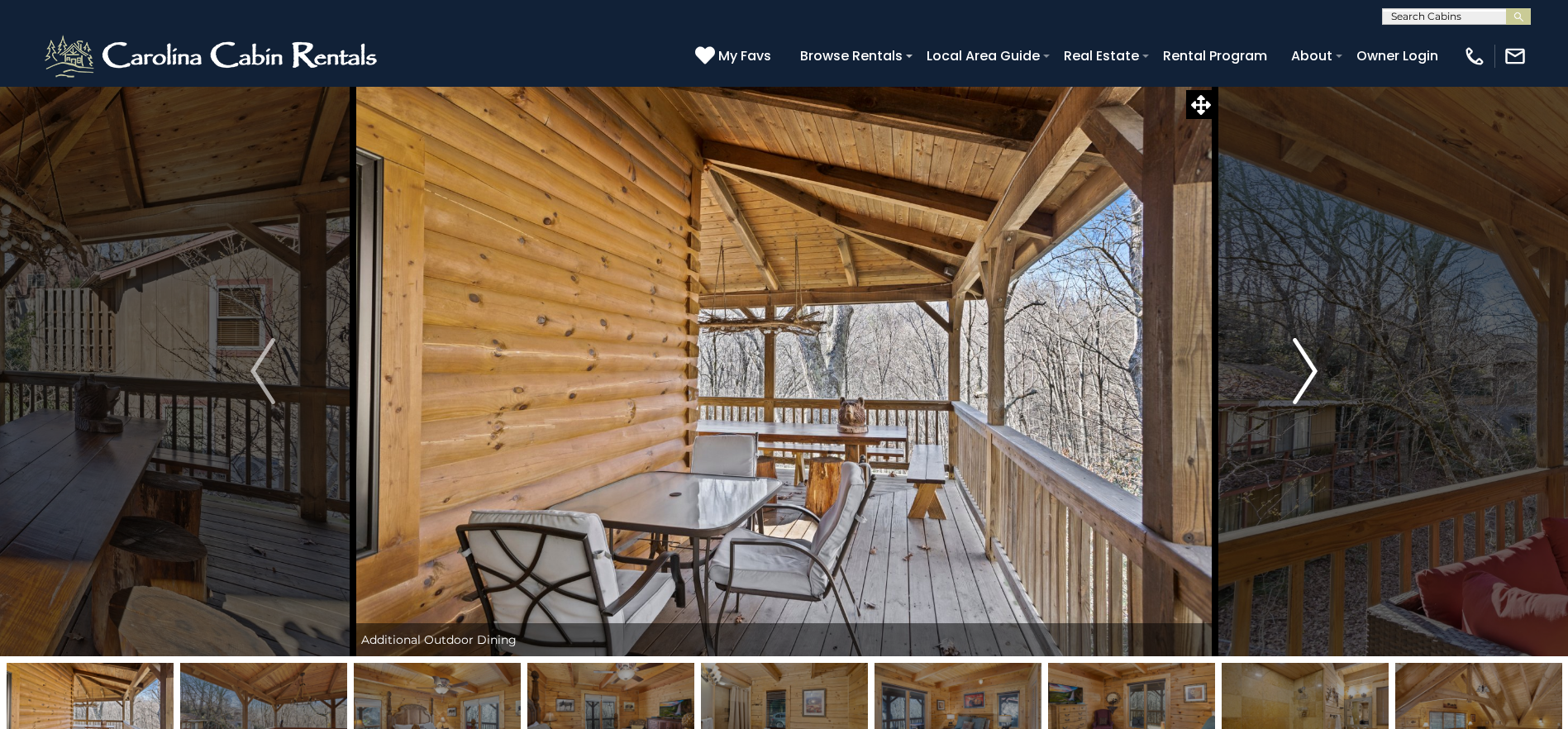
click at [1305, 388] on img "Next" at bounding box center [1305, 370] width 25 height 66
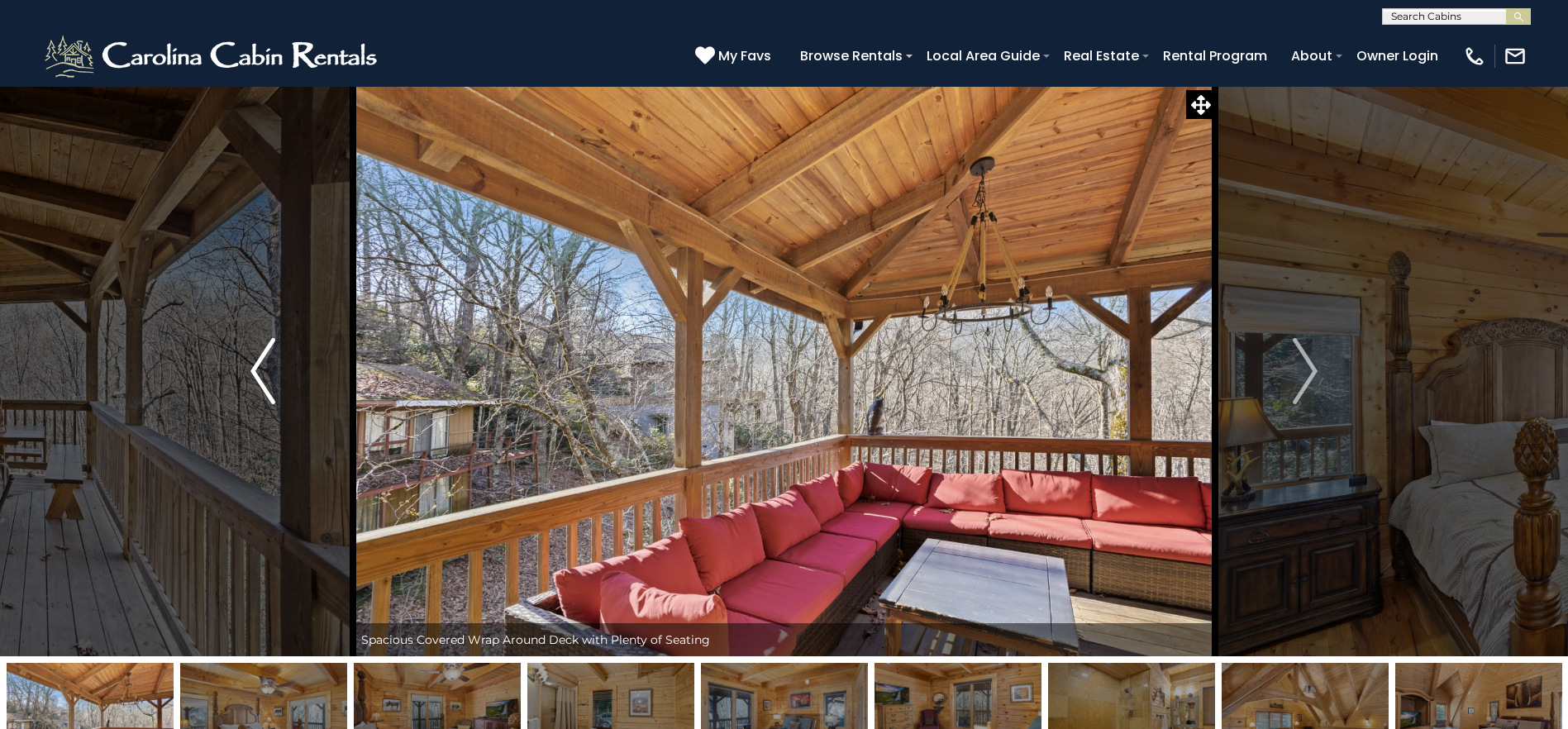
click at [248, 372] on button "Previous" at bounding box center [263, 371] width 180 height 570
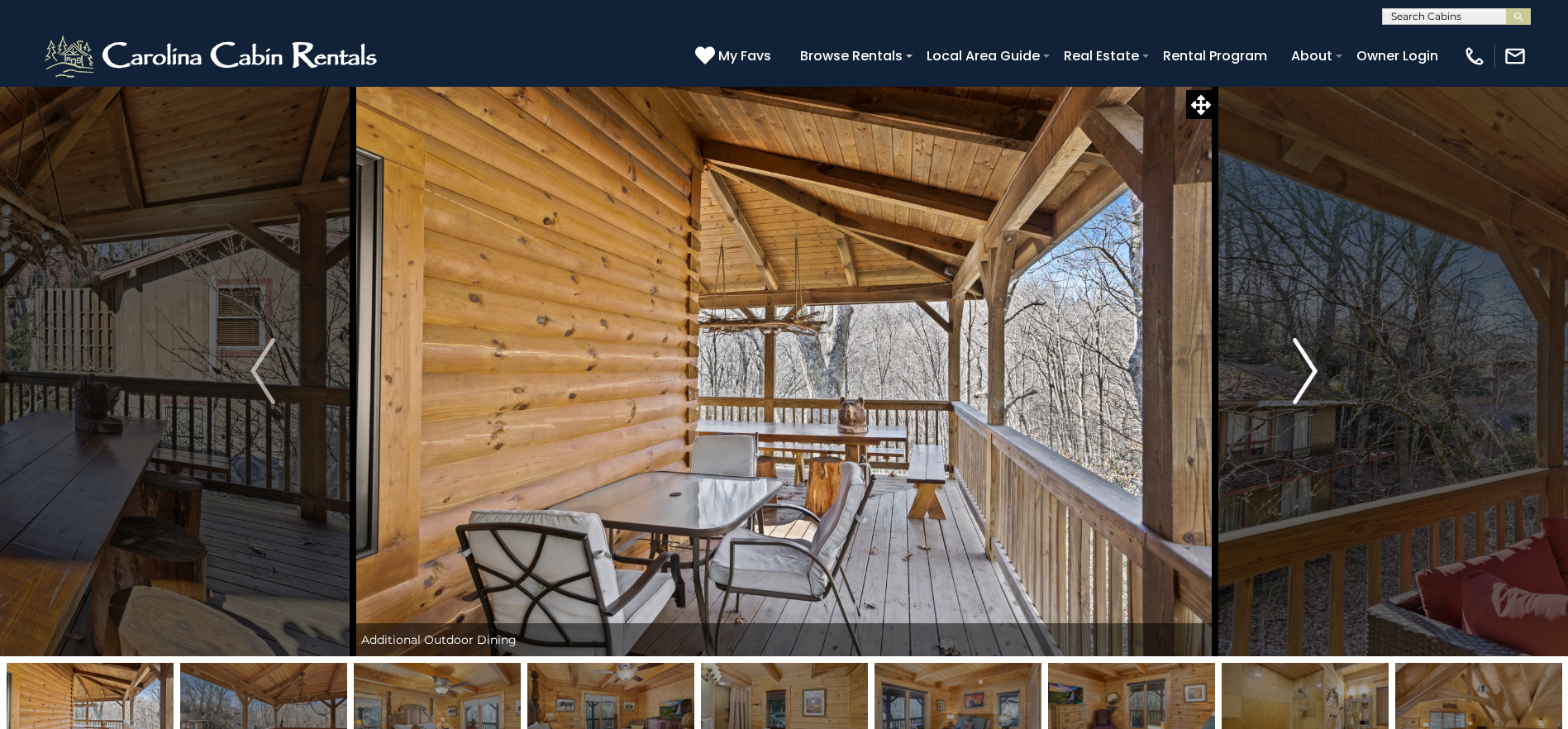
click at [1307, 373] on img "Next" at bounding box center [1305, 370] width 25 height 66
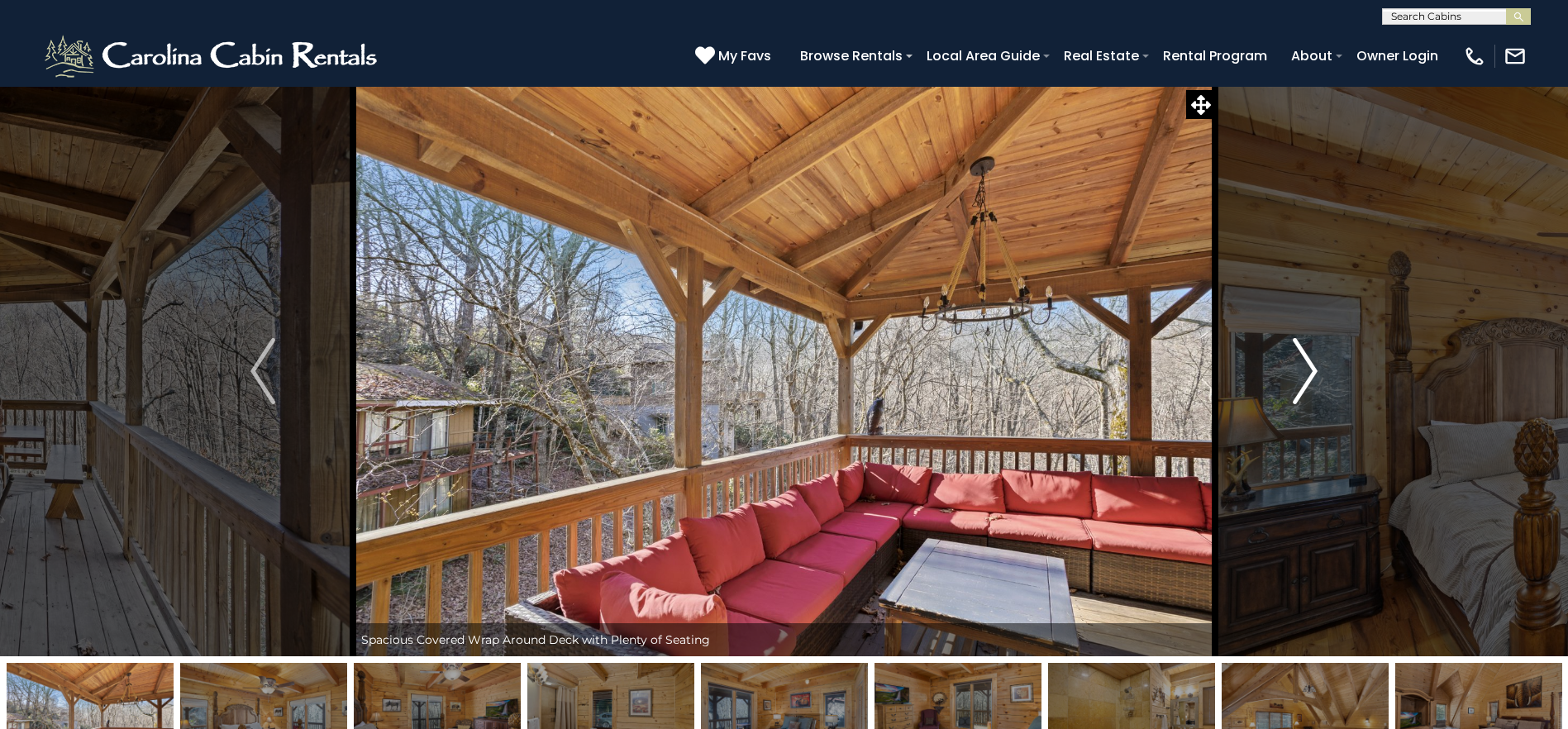
click at [1307, 373] on img "Next" at bounding box center [1305, 370] width 25 height 66
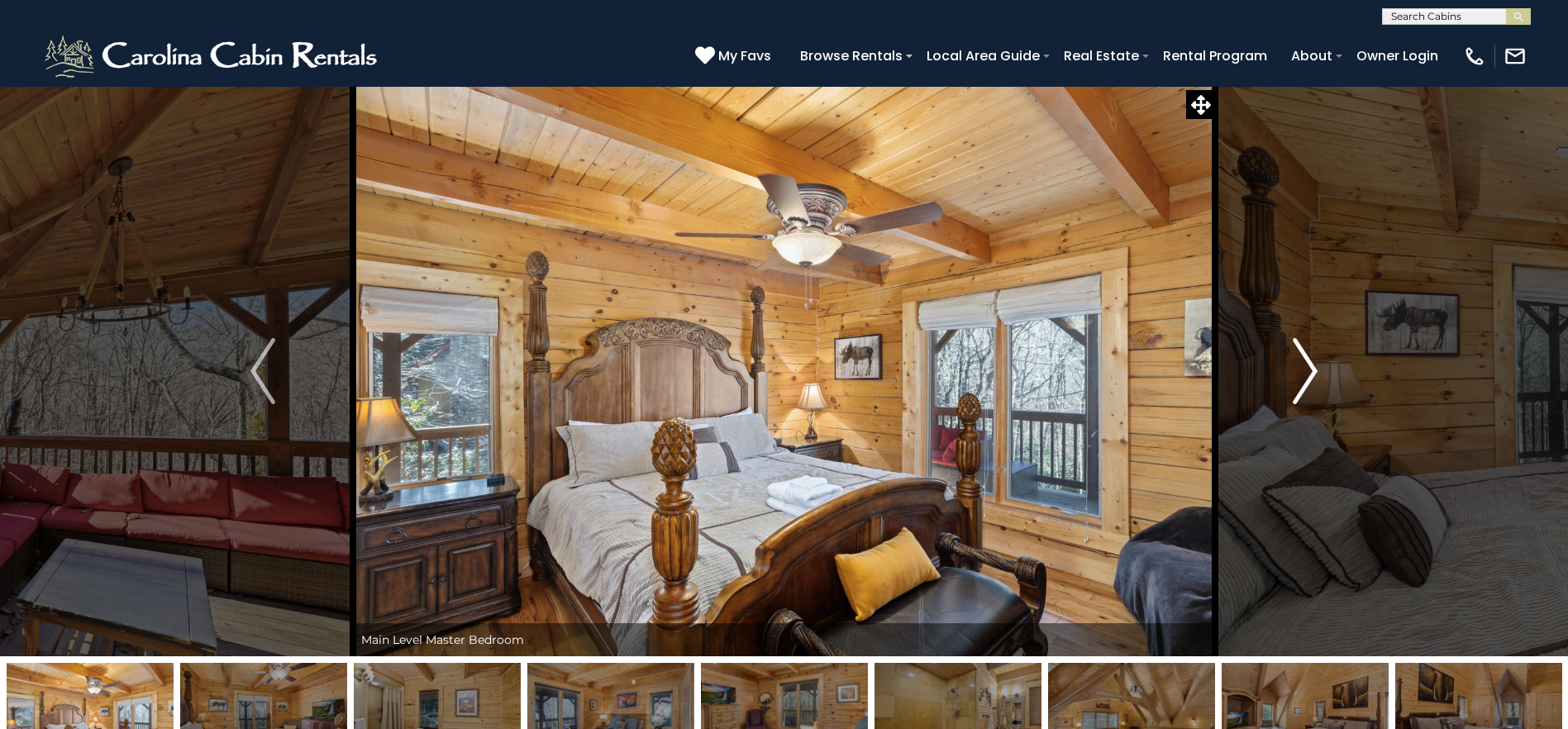
click at [1307, 373] on img "Next" at bounding box center [1305, 370] width 25 height 66
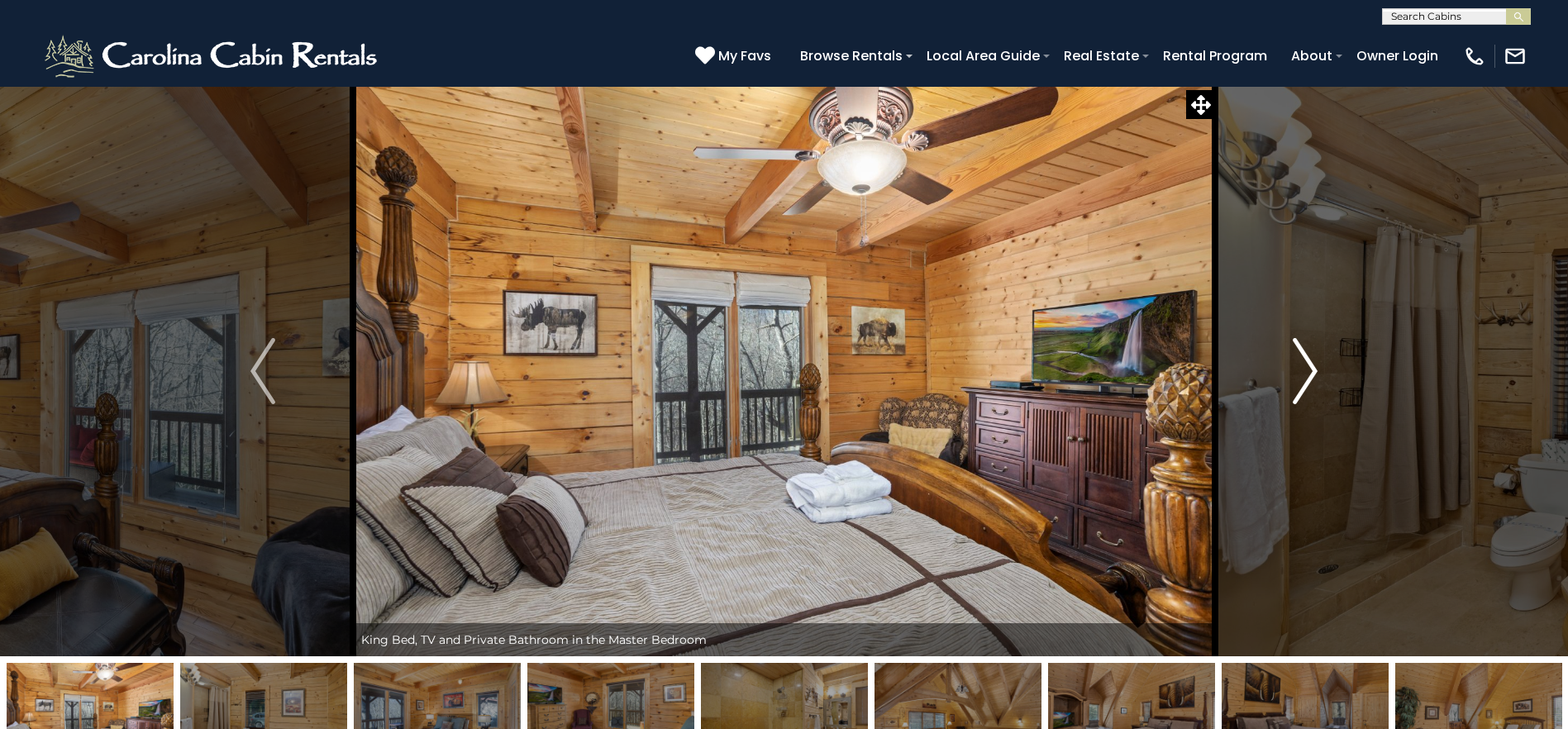
click at [1307, 373] on img "Next" at bounding box center [1305, 370] width 25 height 66
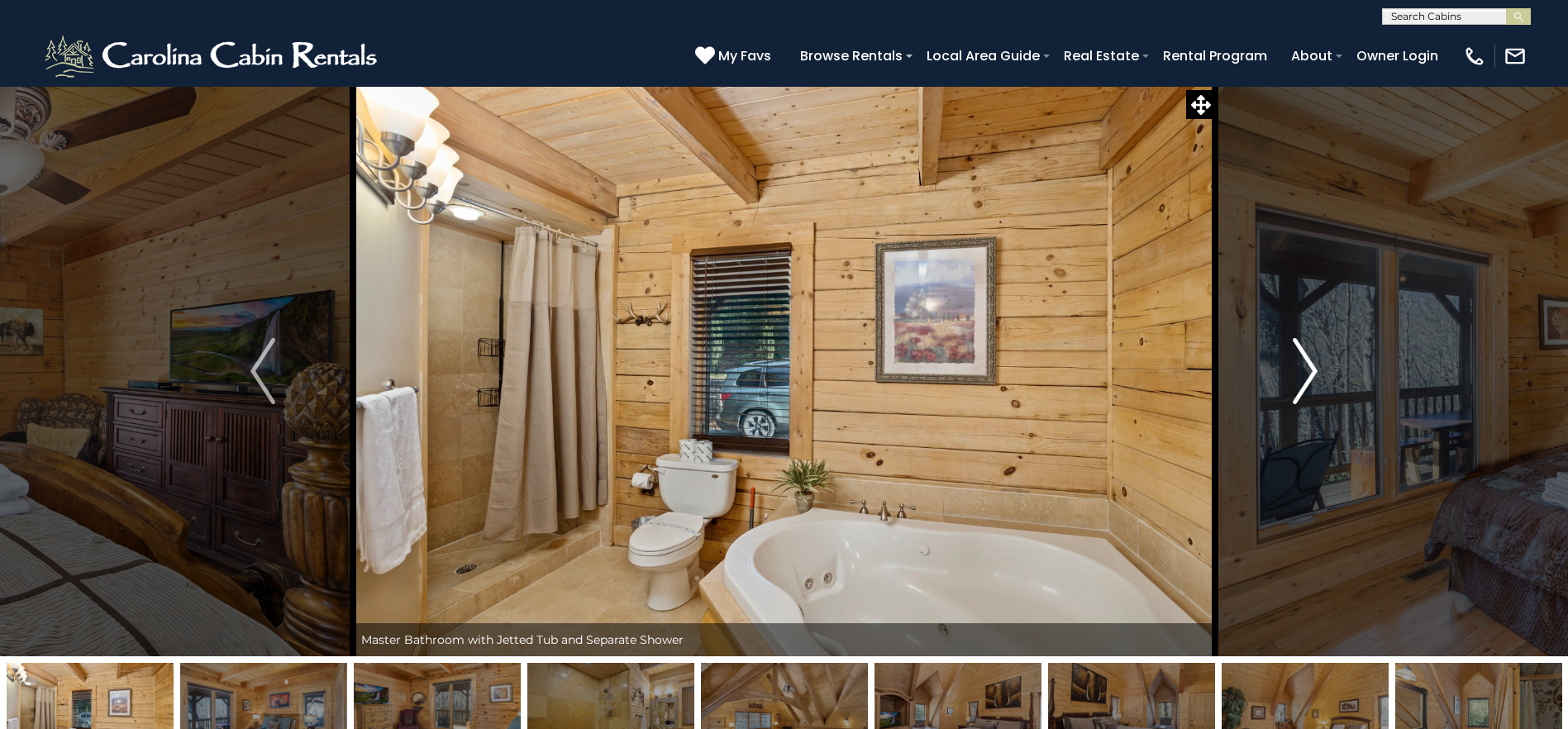
click at [1307, 373] on img "Next" at bounding box center [1305, 370] width 25 height 66
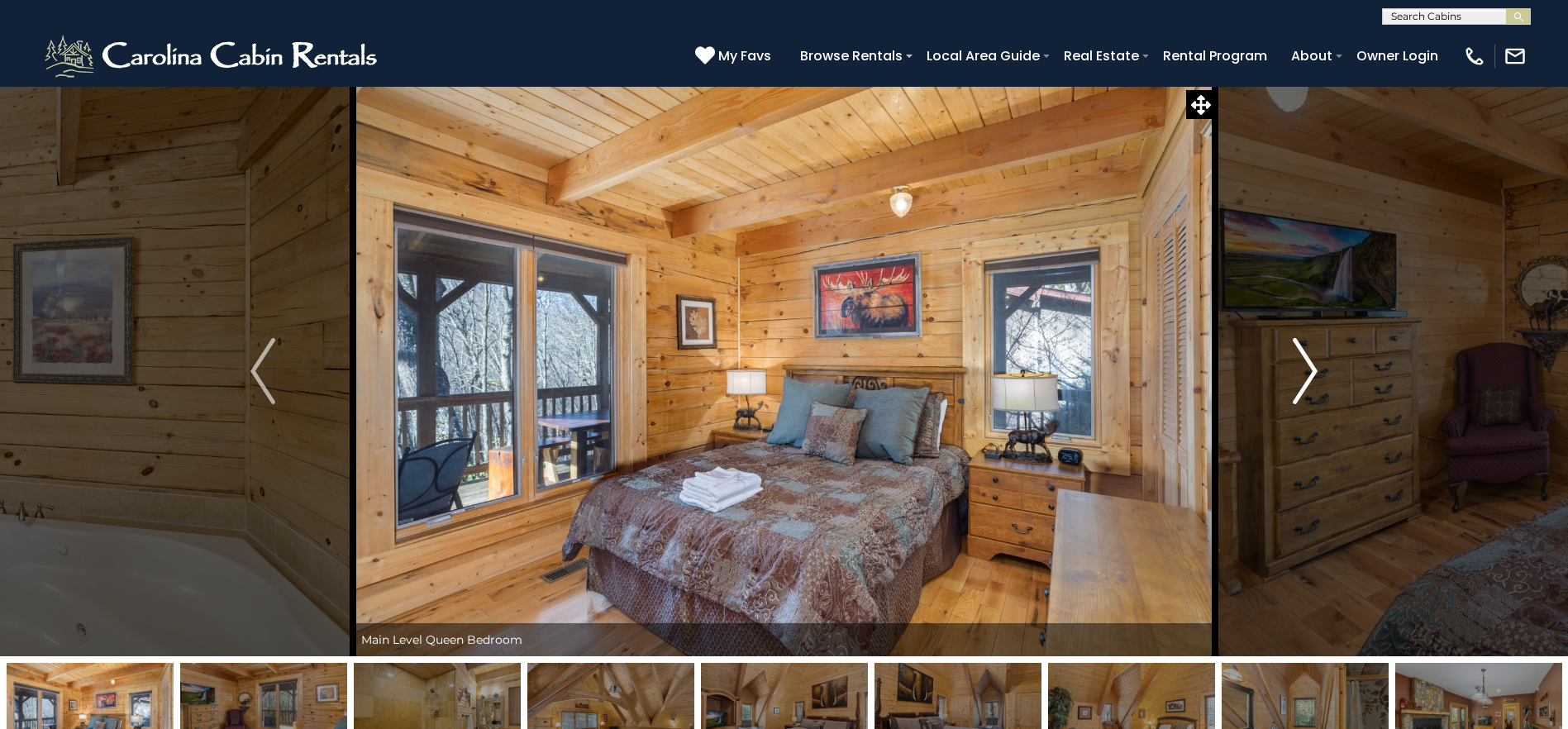
click at [1307, 373] on img "Next" at bounding box center [1305, 370] width 25 height 66
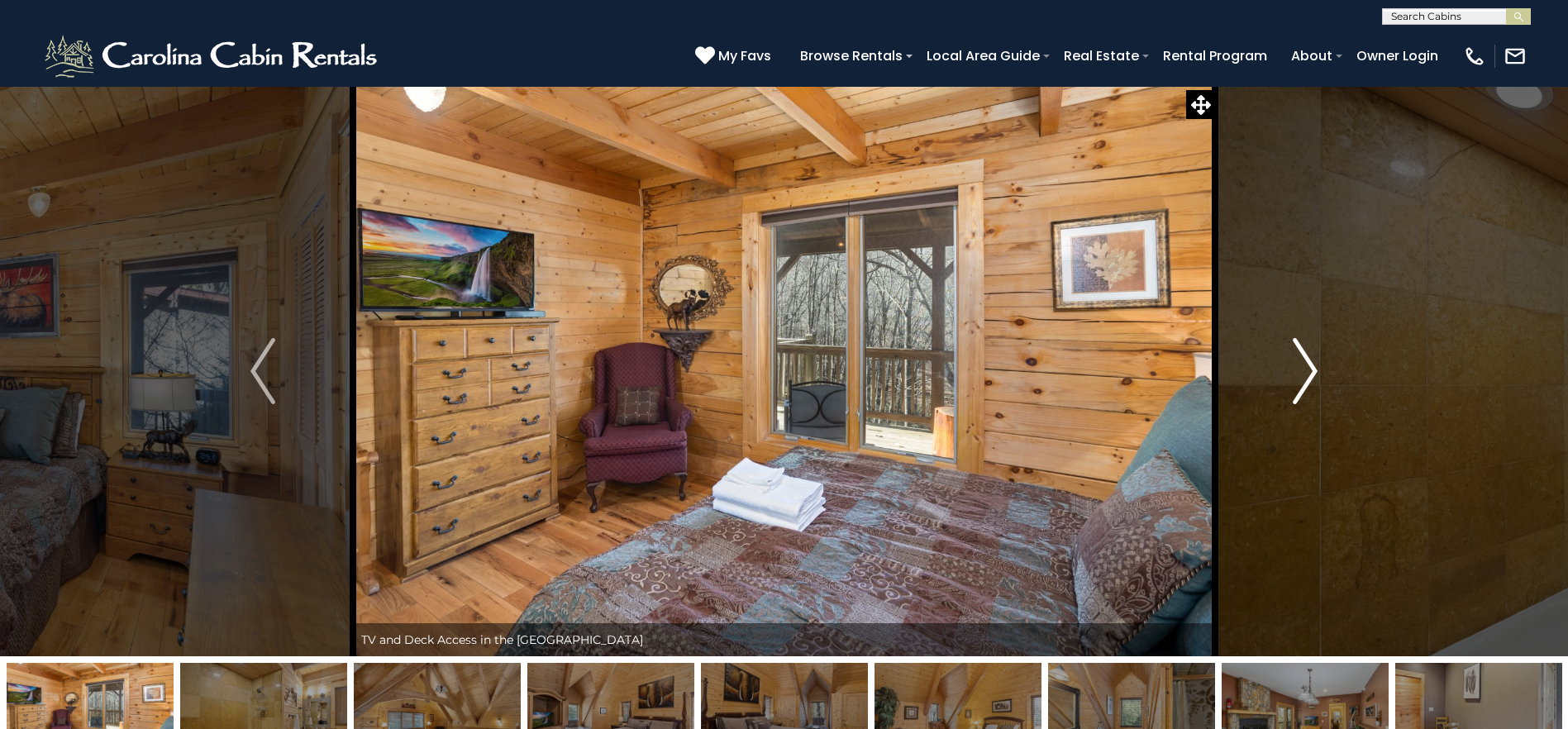
click at [1307, 373] on img "Next" at bounding box center [1305, 370] width 25 height 66
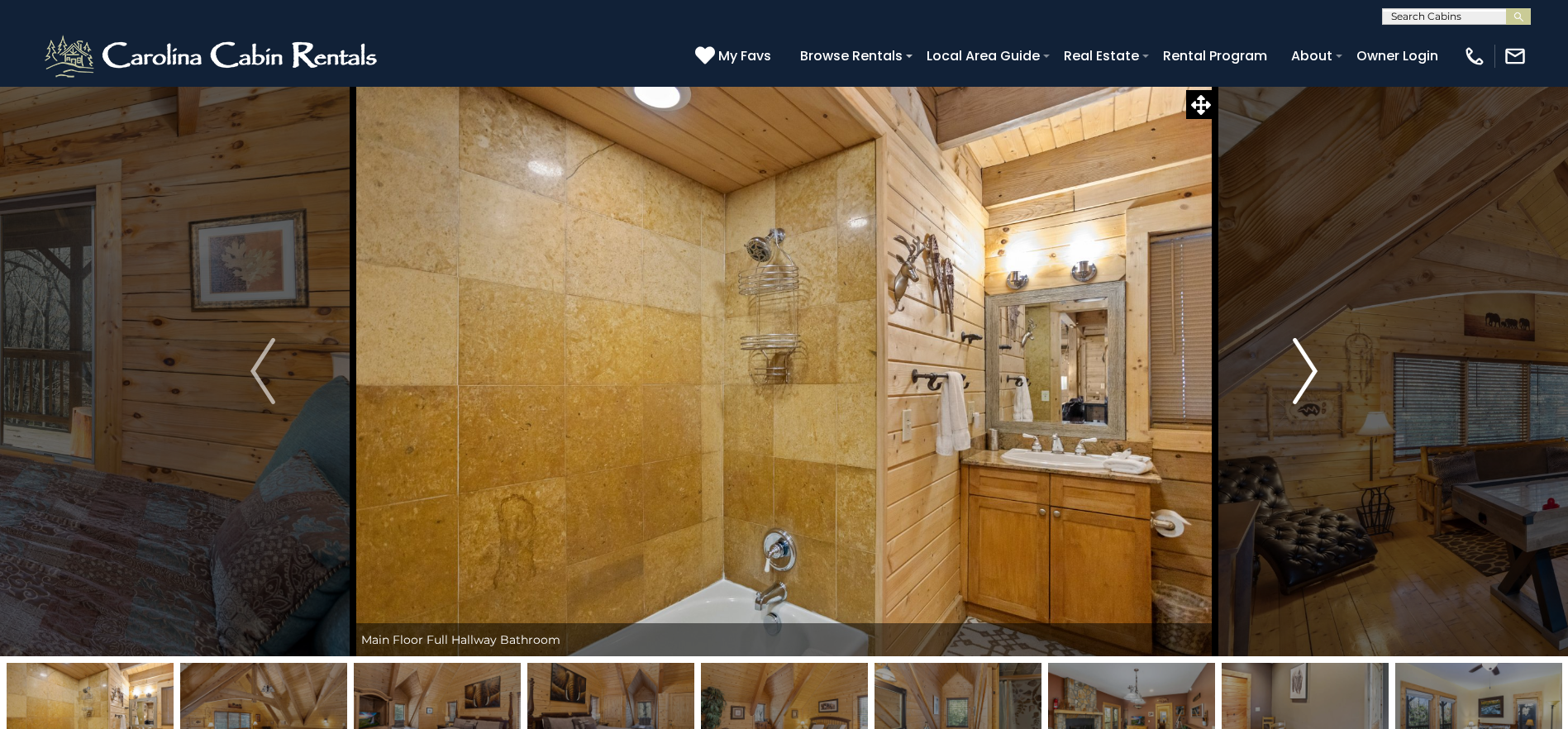
click at [1307, 373] on img "Next" at bounding box center [1305, 370] width 25 height 66
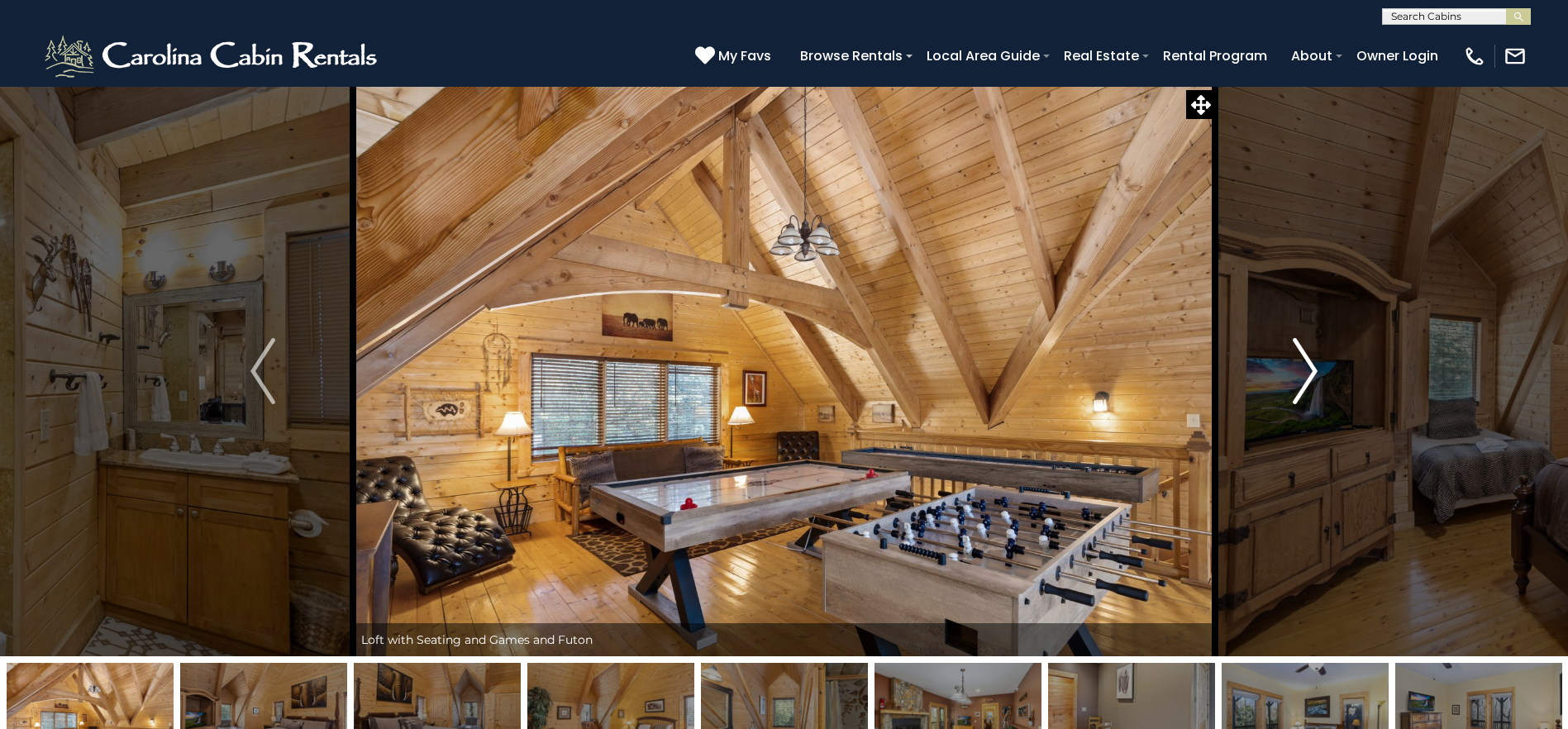
click at [1307, 373] on img "Next" at bounding box center [1305, 370] width 25 height 66
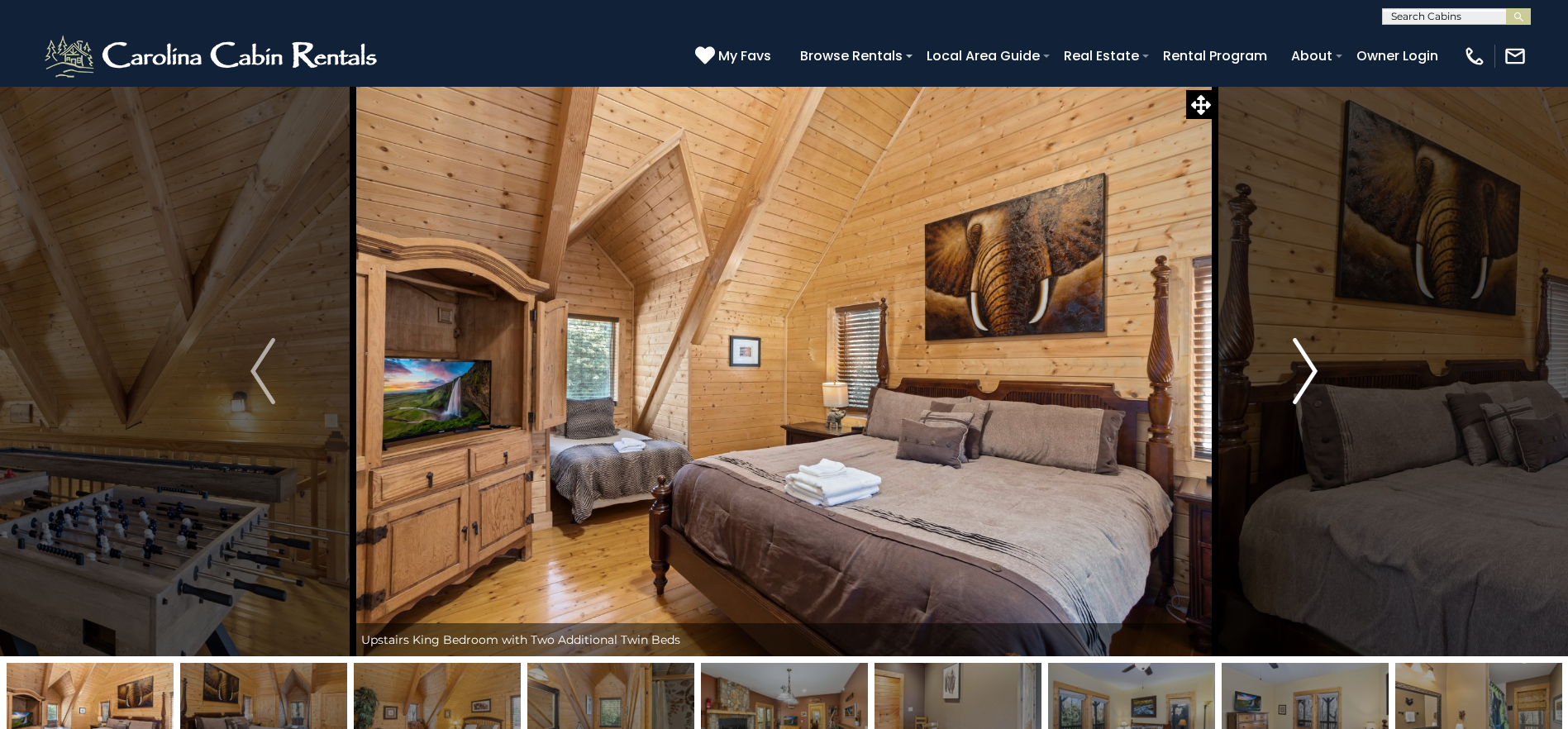
click at [1307, 373] on img "Next" at bounding box center [1305, 370] width 25 height 66
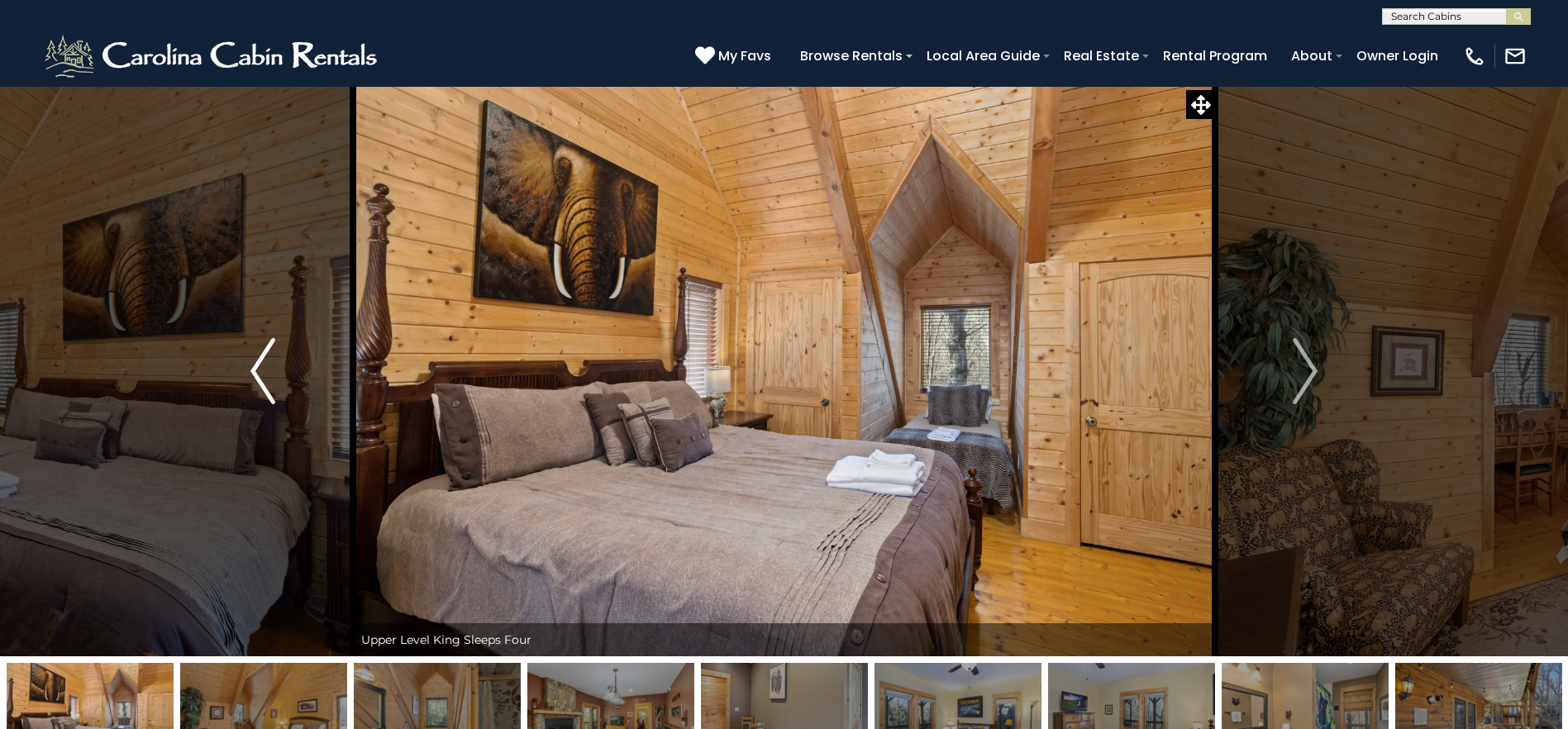
click at [269, 396] on img "Previous" at bounding box center [263, 370] width 25 height 66
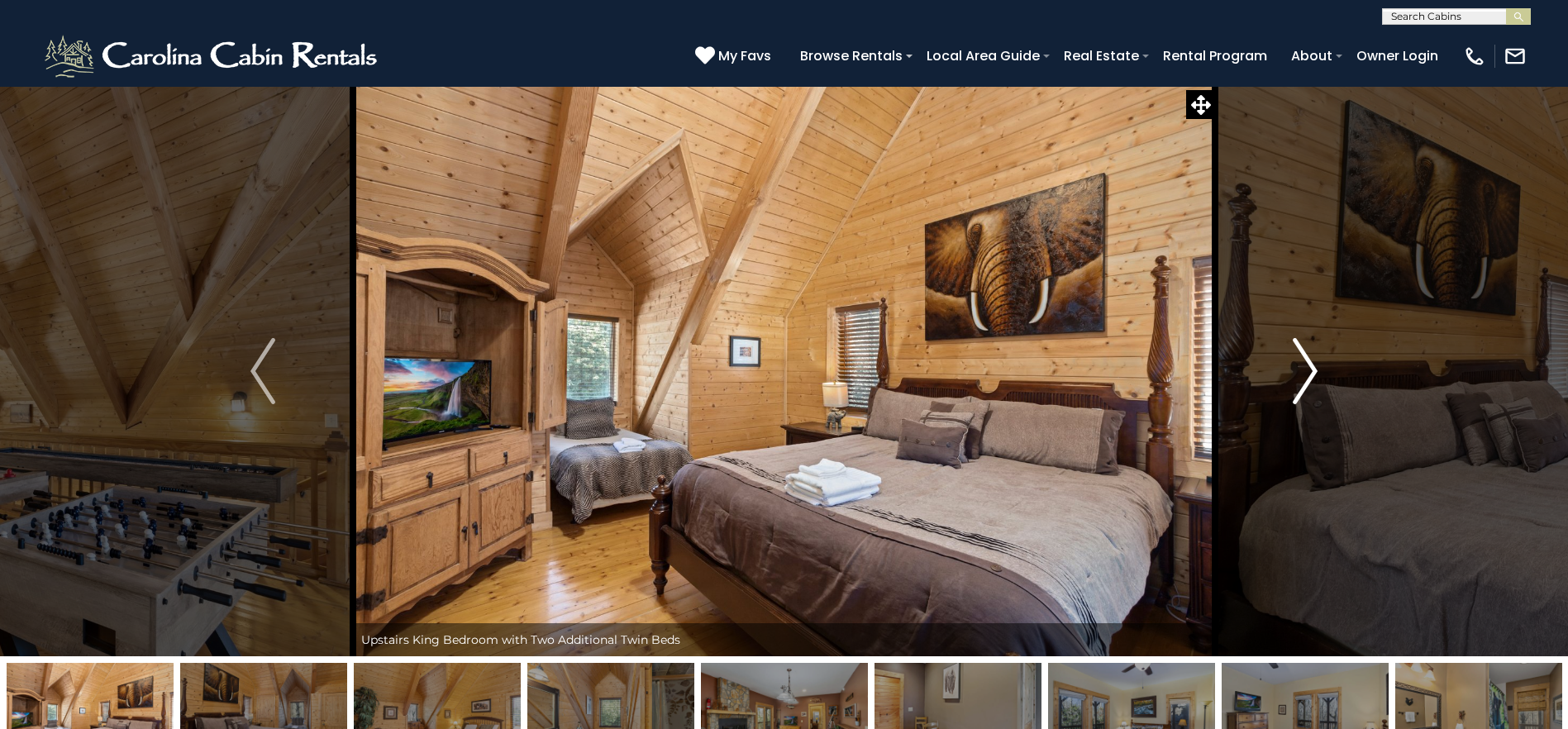
click at [1313, 364] on img "Next" at bounding box center [1305, 370] width 25 height 66
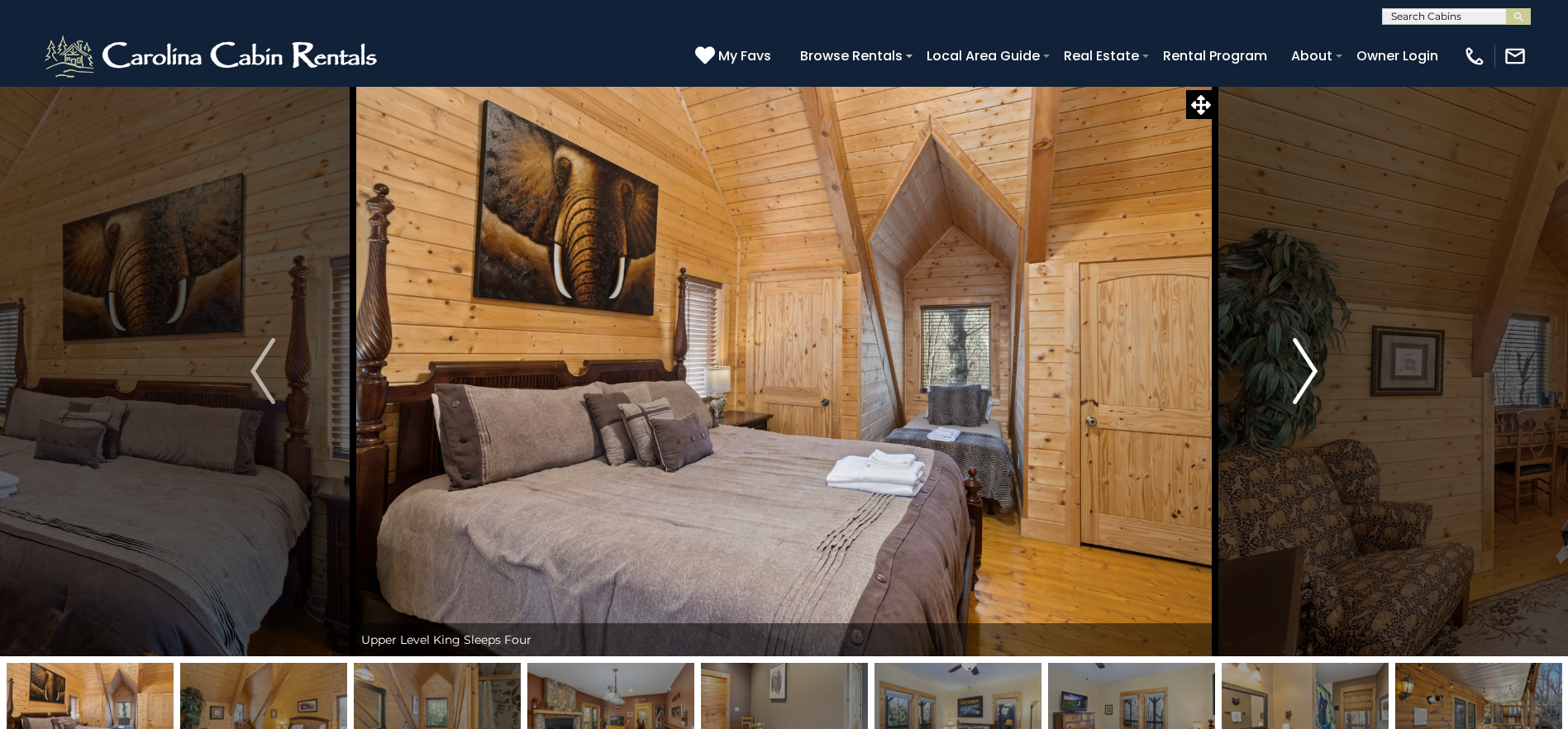
click at [1313, 364] on img "Next" at bounding box center [1305, 370] width 25 height 66
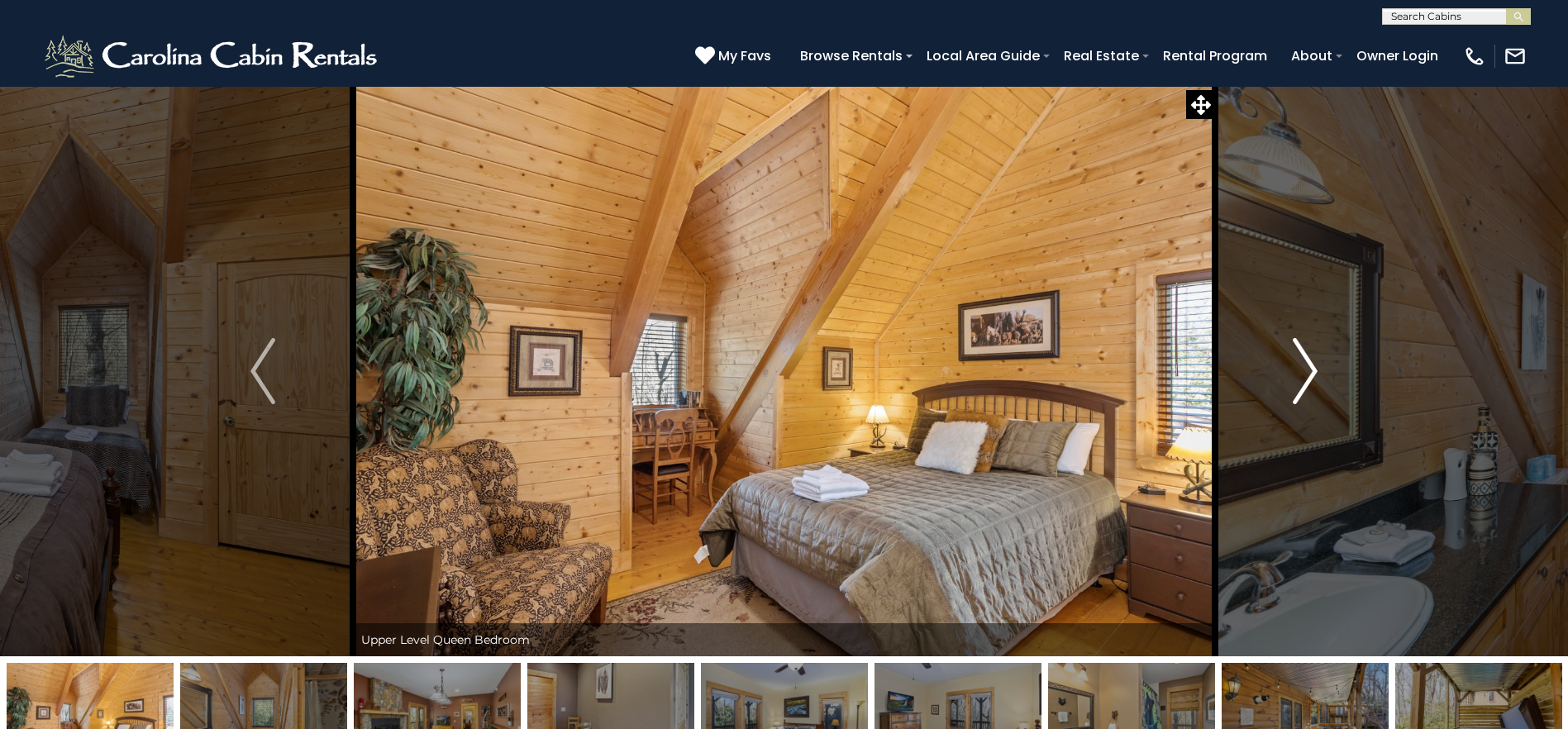
click at [1313, 364] on img "Next" at bounding box center [1305, 370] width 25 height 66
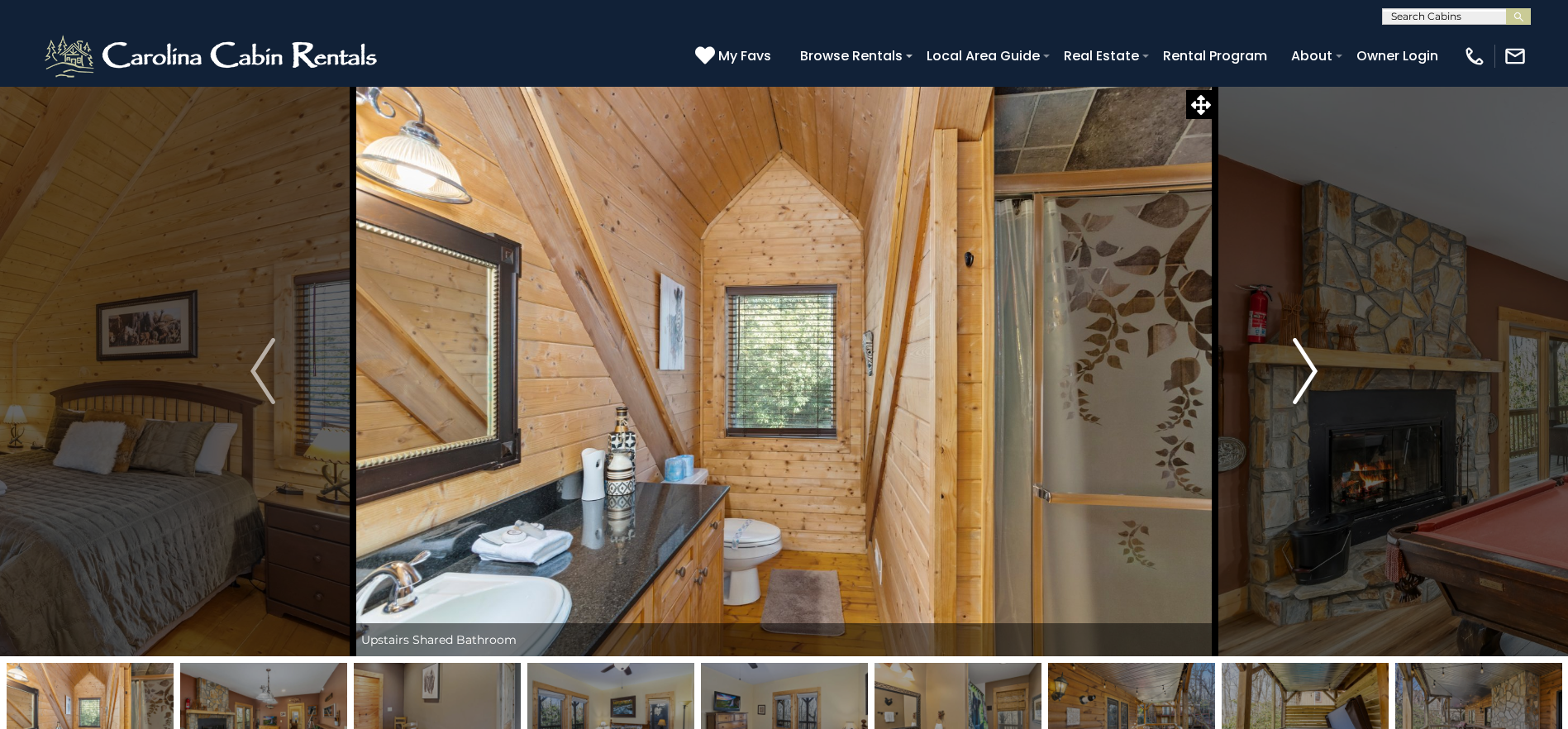
click at [1313, 364] on img "Next" at bounding box center [1305, 370] width 25 height 66
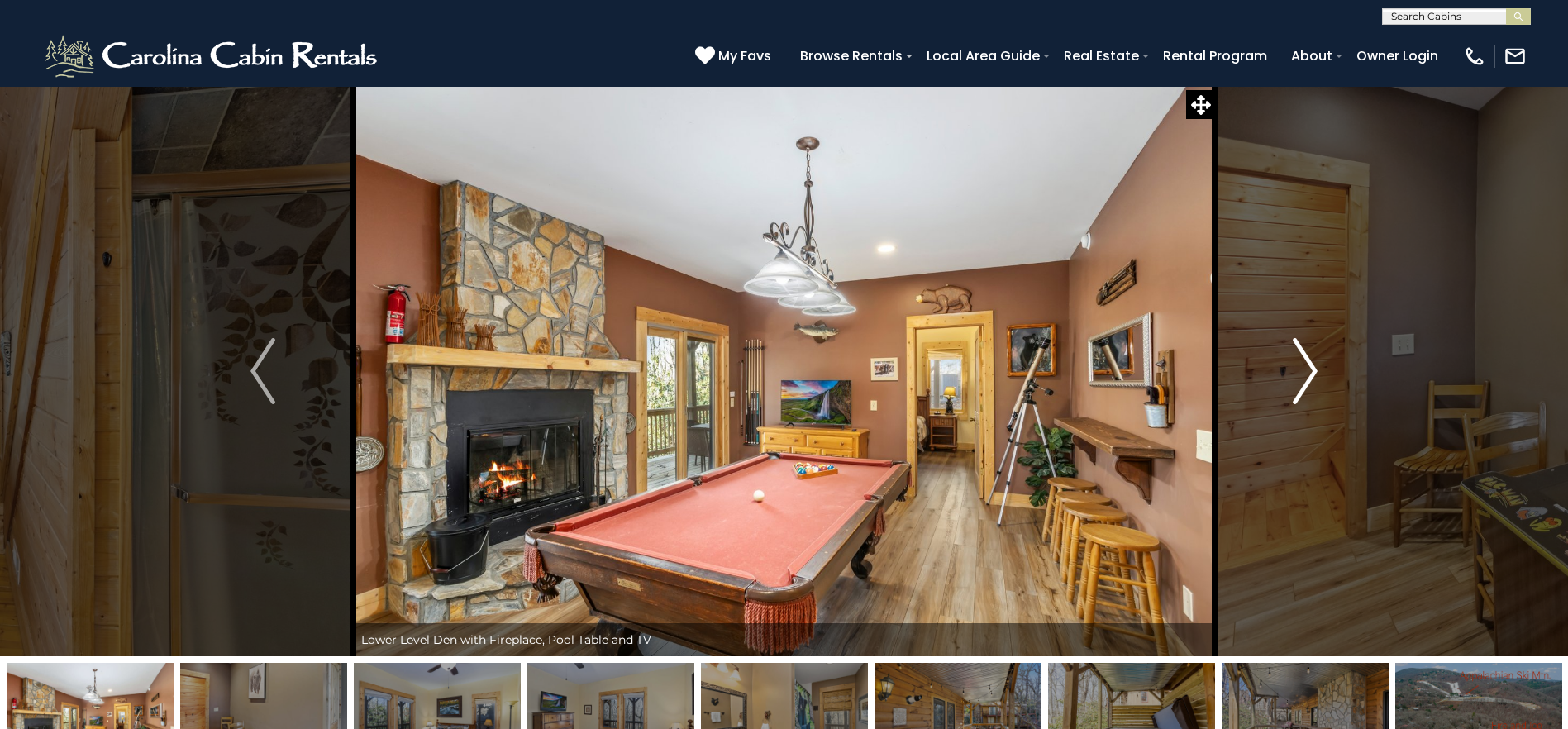
click at [1313, 364] on img "Next" at bounding box center [1305, 370] width 25 height 66
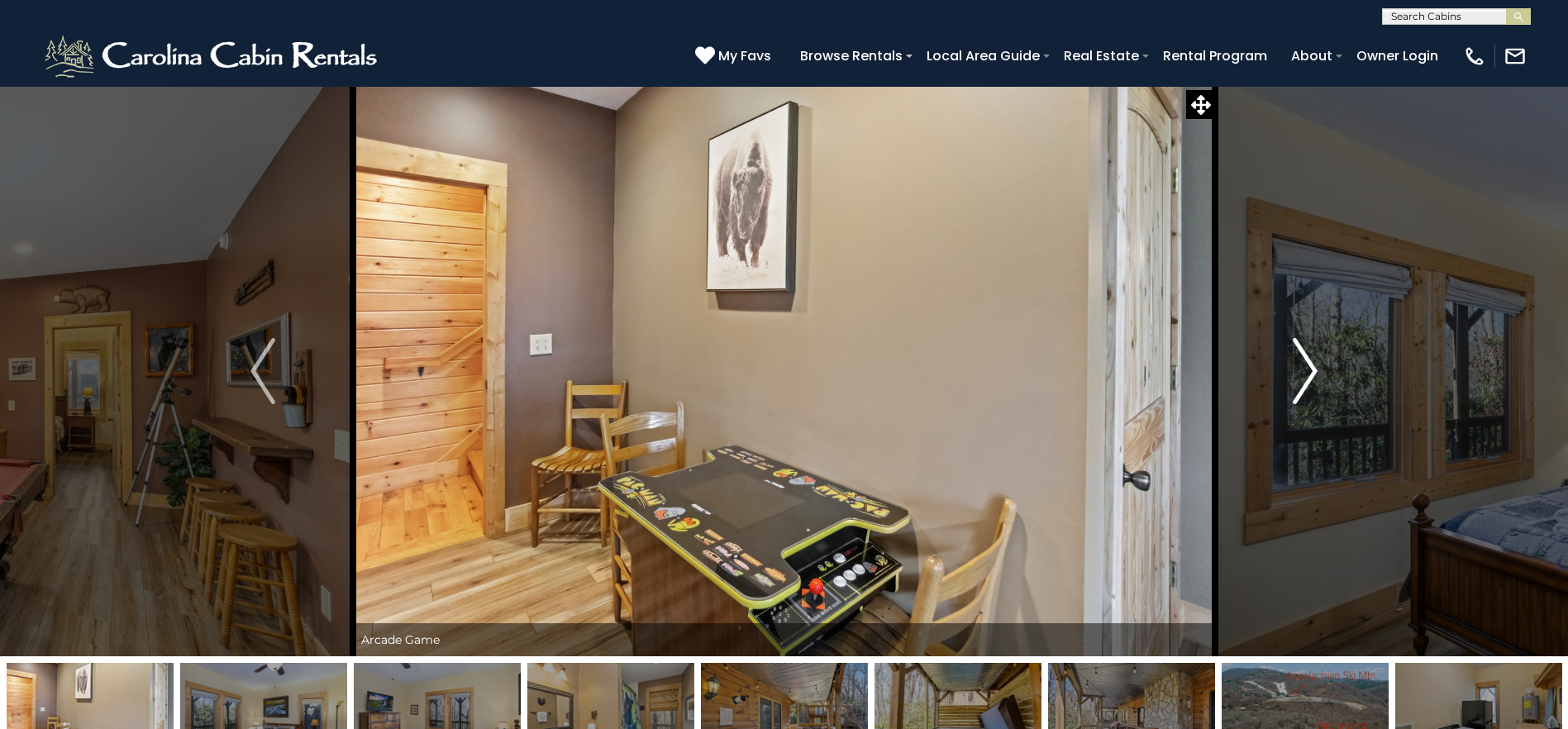
click at [1313, 364] on img "Next" at bounding box center [1305, 370] width 25 height 66
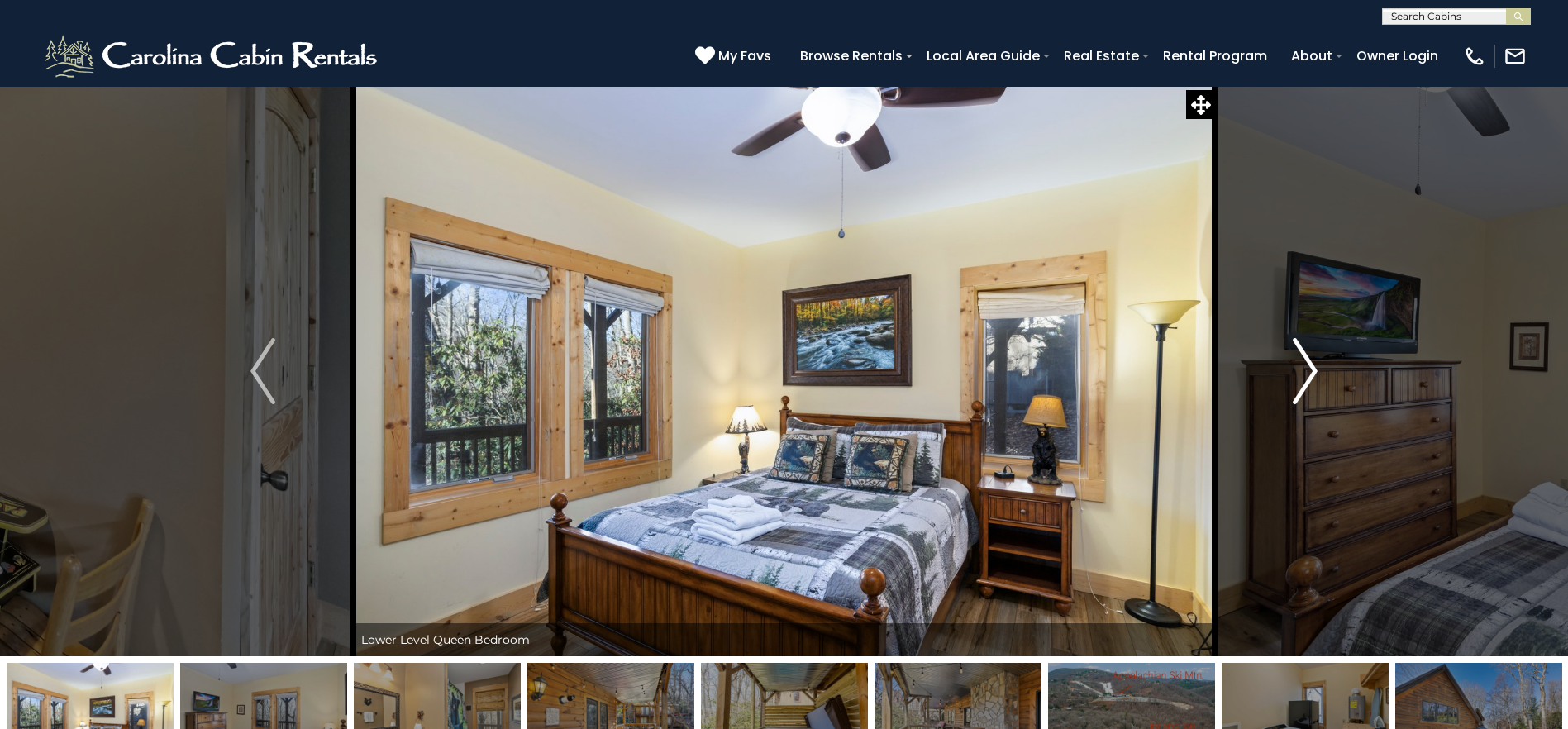
click at [1314, 364] on img "Next" at bounding box center [1305, 370] width 25 height 66
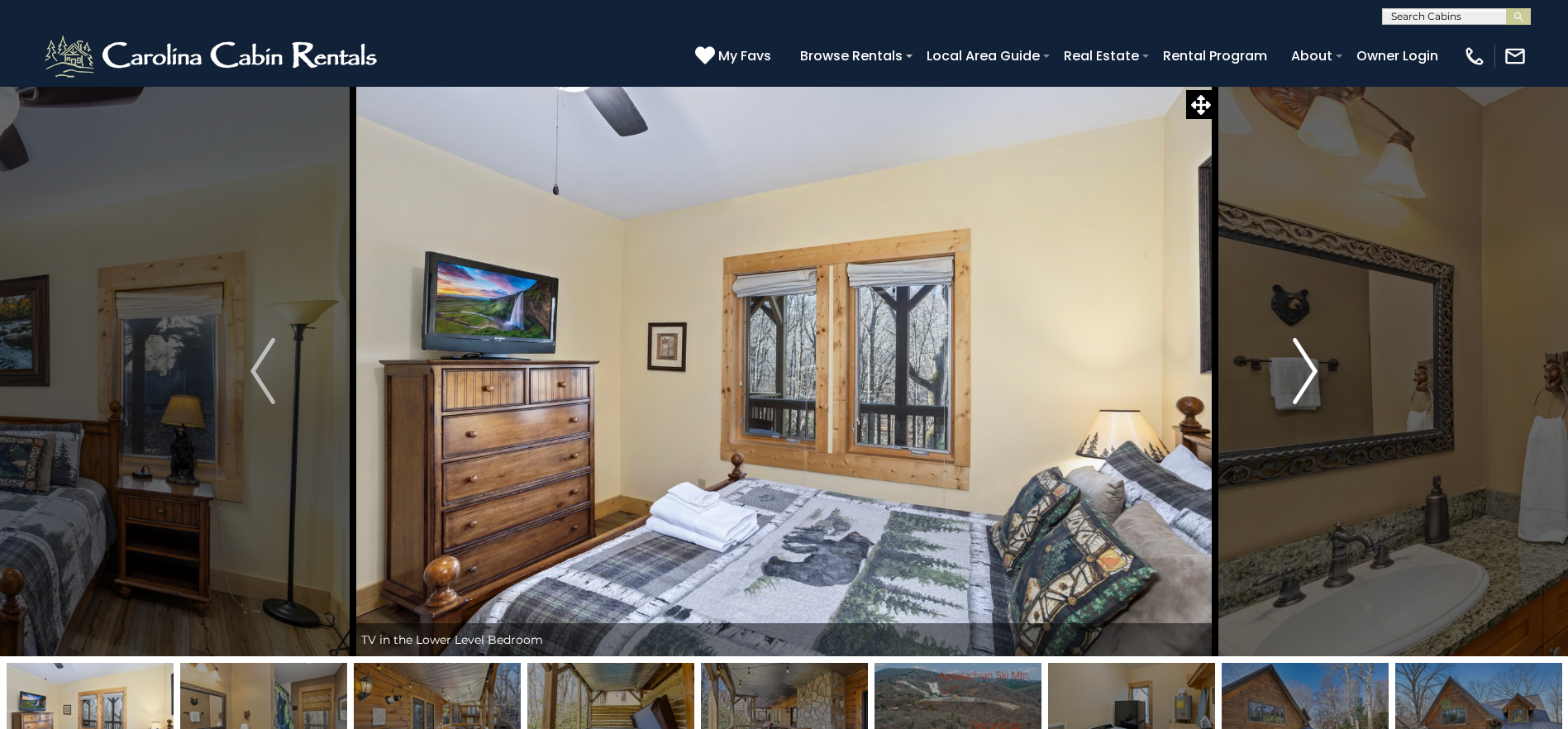
click at [1314, 364] on img "Next" at bounding box center [1305, 370] width 25 height 66
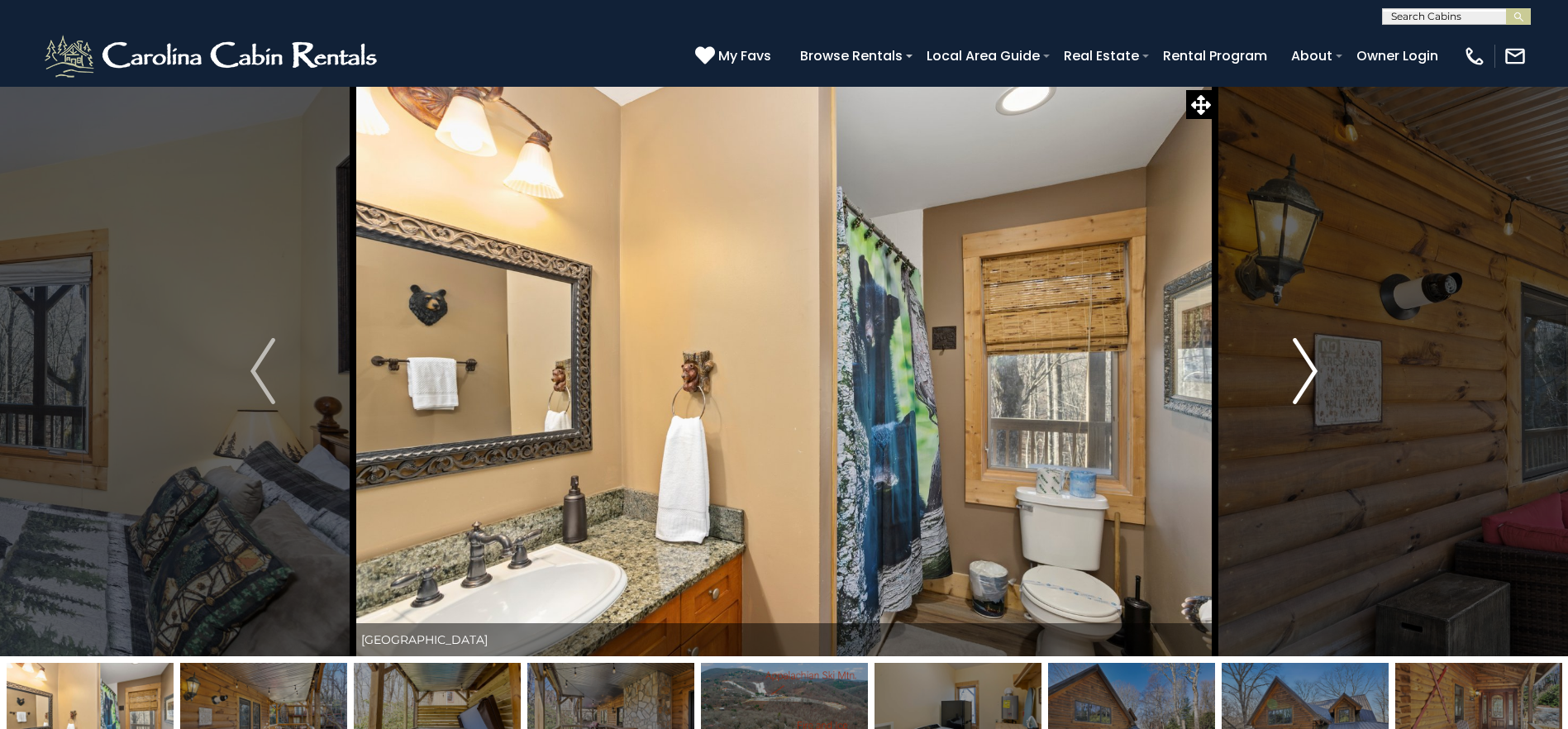
click at [1315, 364] on img "Next" at bounding box center [1305, 370] width 25 height 66
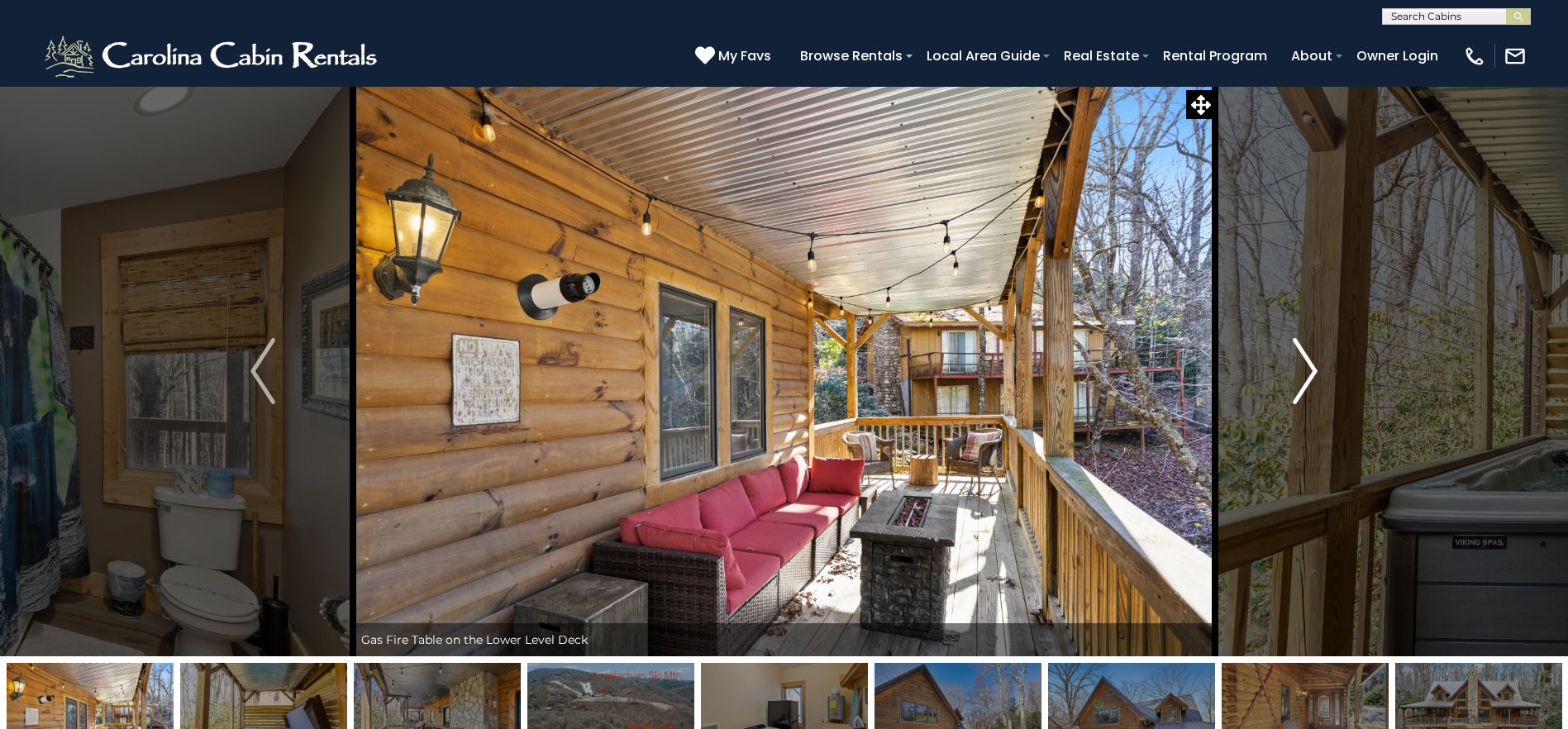
click at [1315, 364] on img "Next" at bounding box center [1305, 370] width 25 height 66
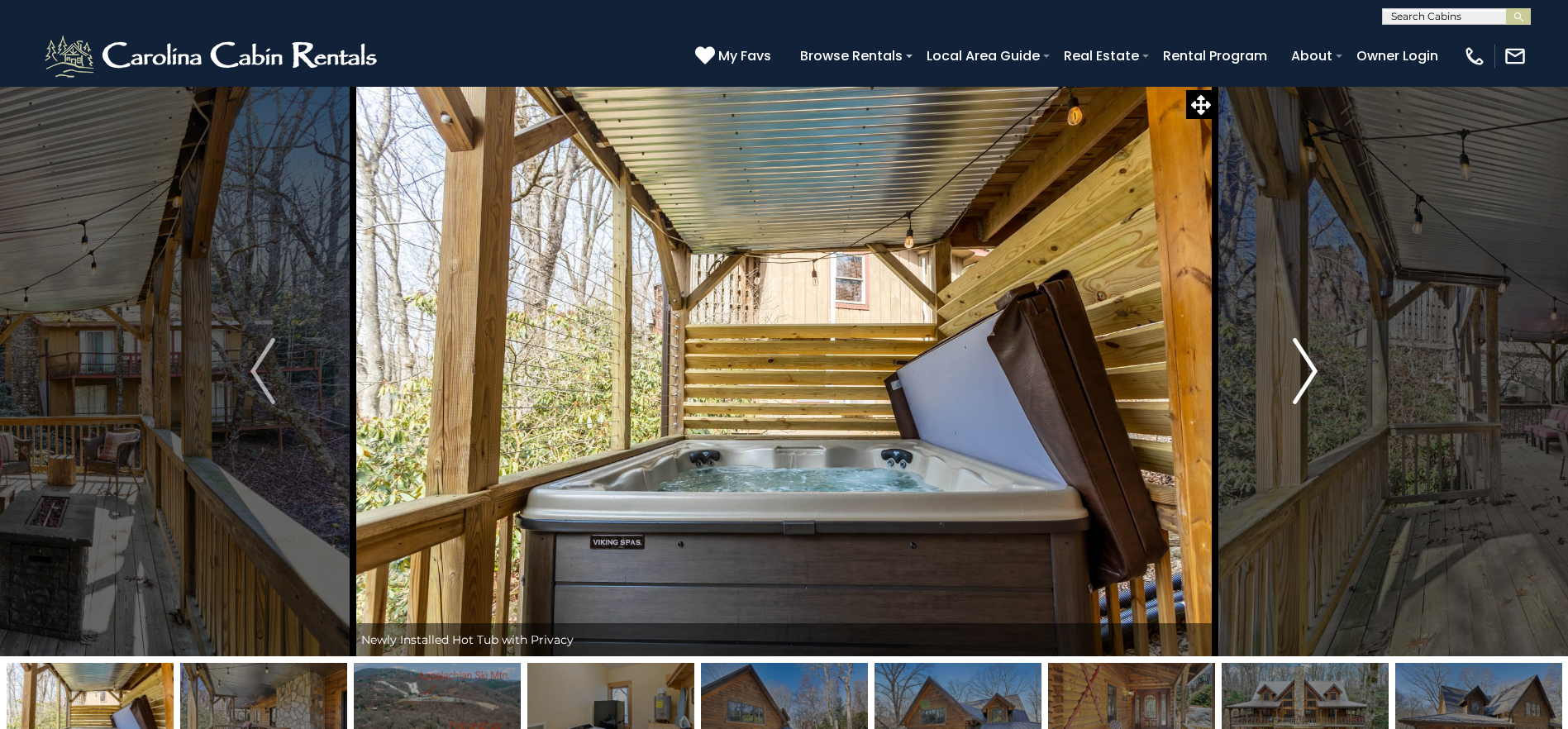
click at [1315, 364] on img "Next" at bounding box center [1305, 370] width 25 height 66
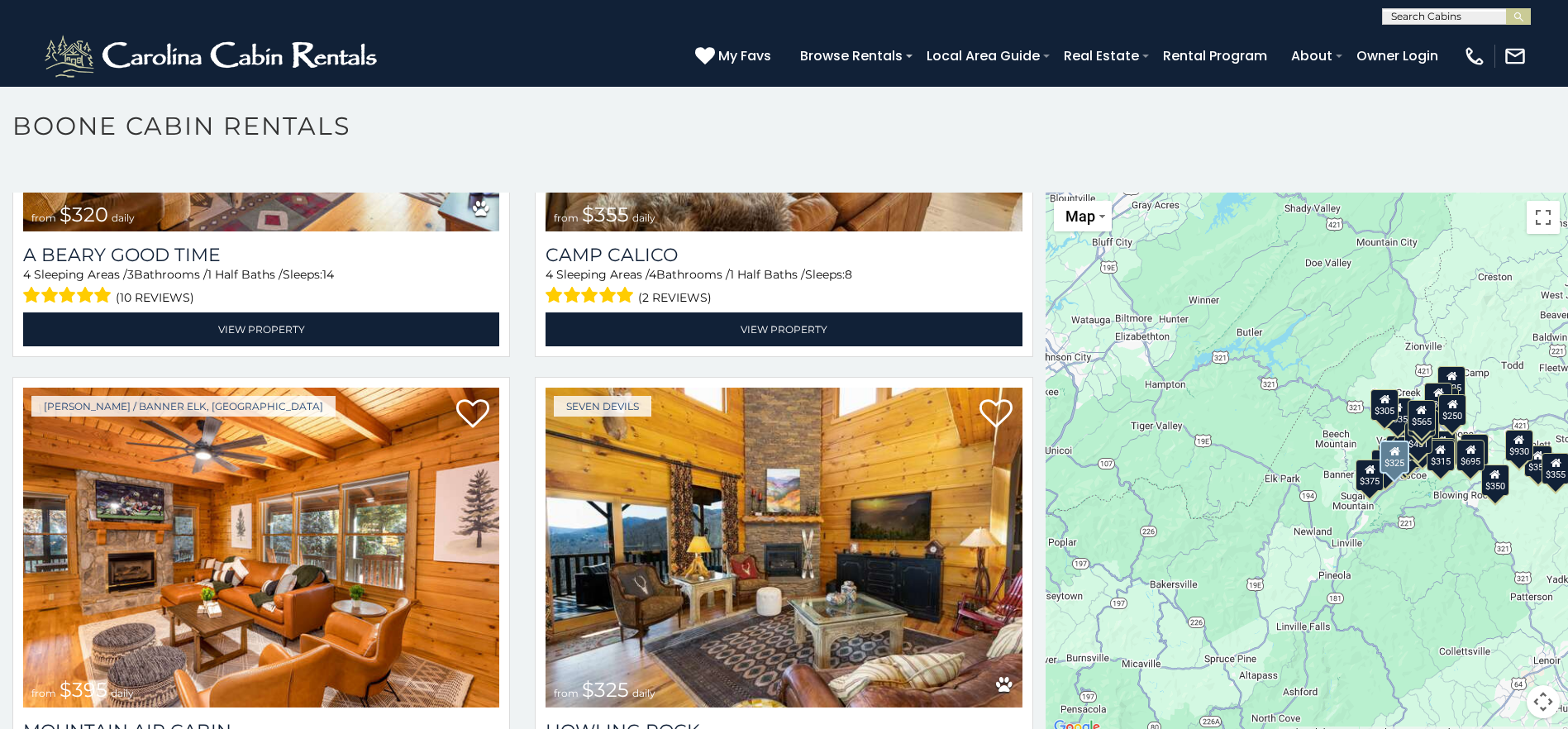
scroll to position [6113, 0]
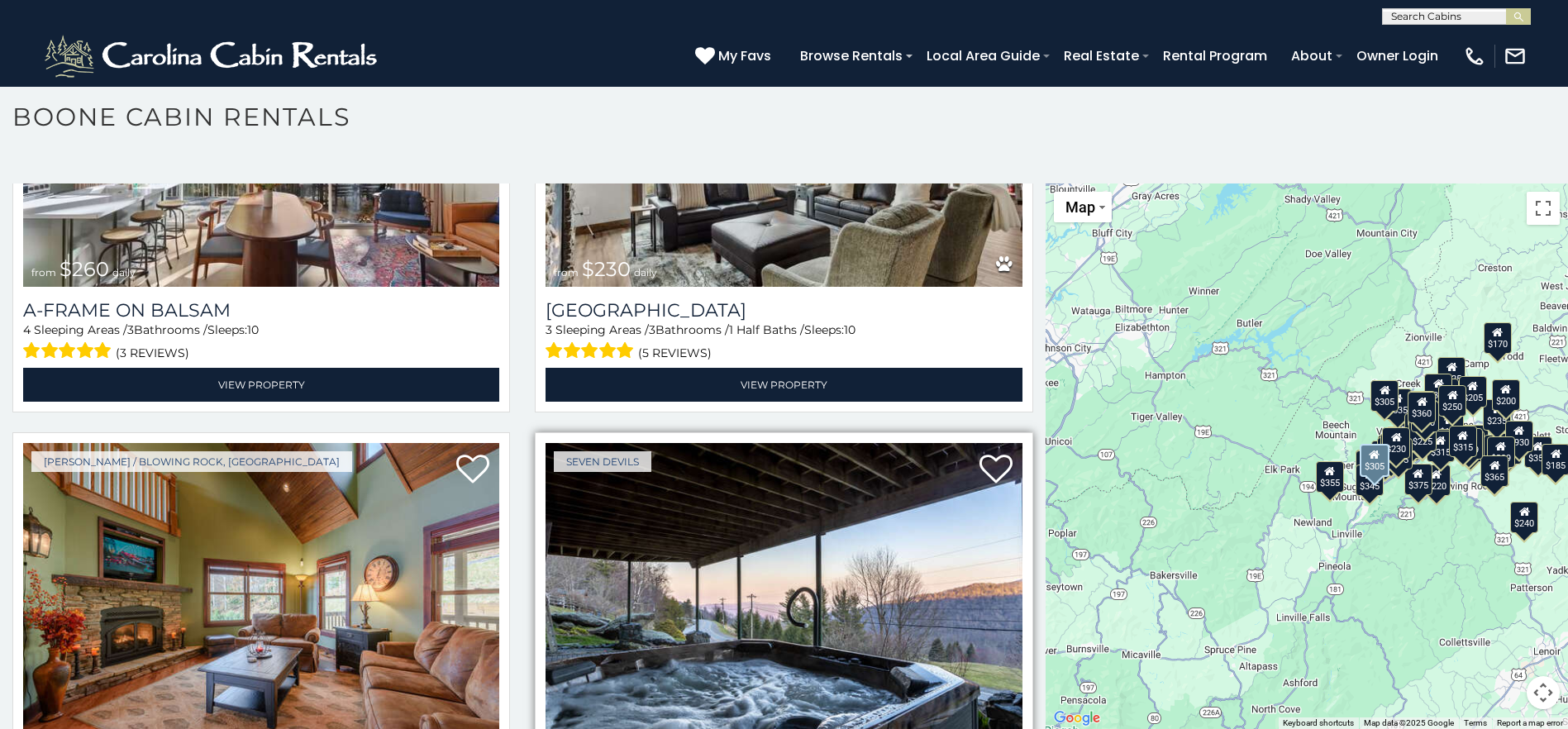
scroll to position [10327, 0]
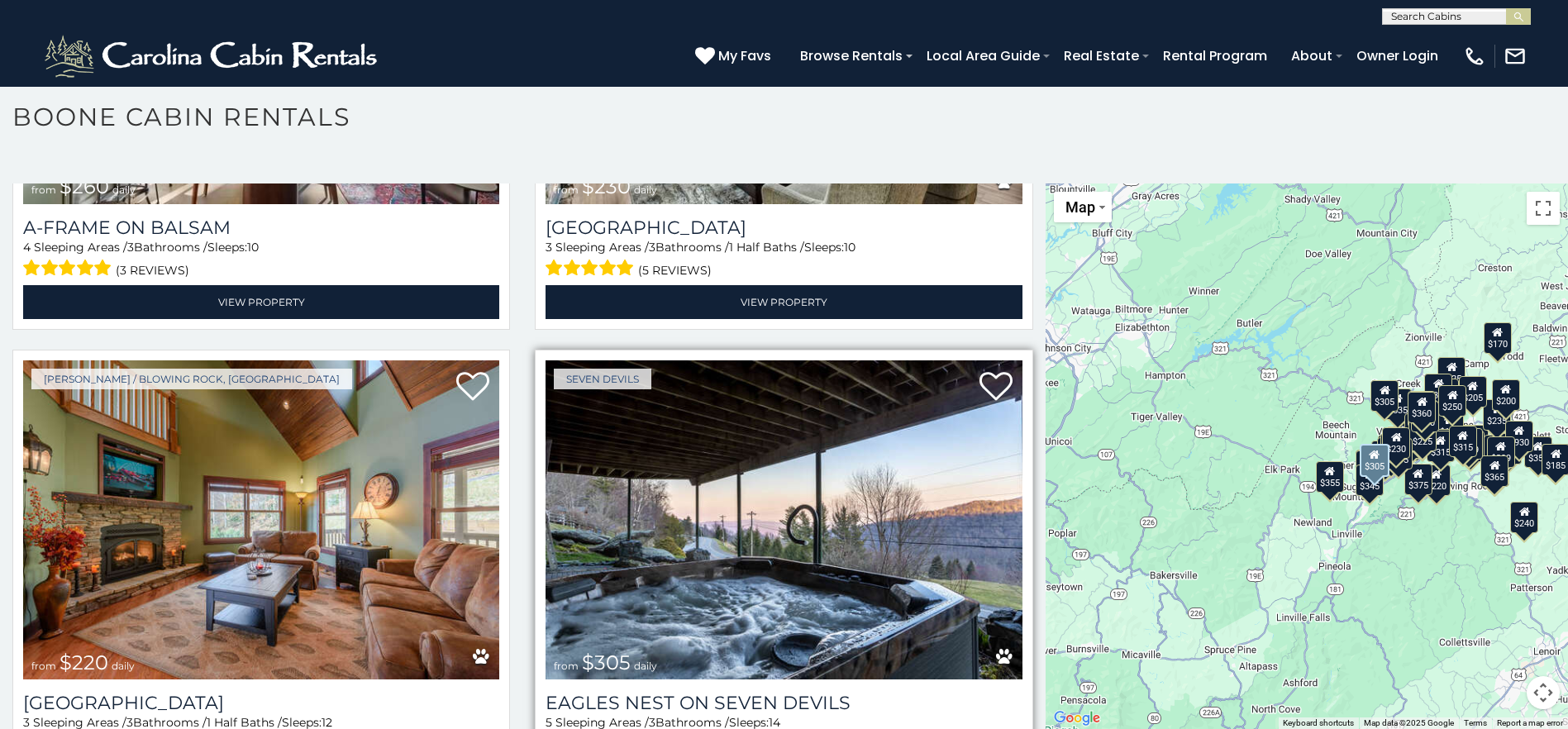
click at [931, 442] on img at bounding box center [783, 519] width 476 height 319
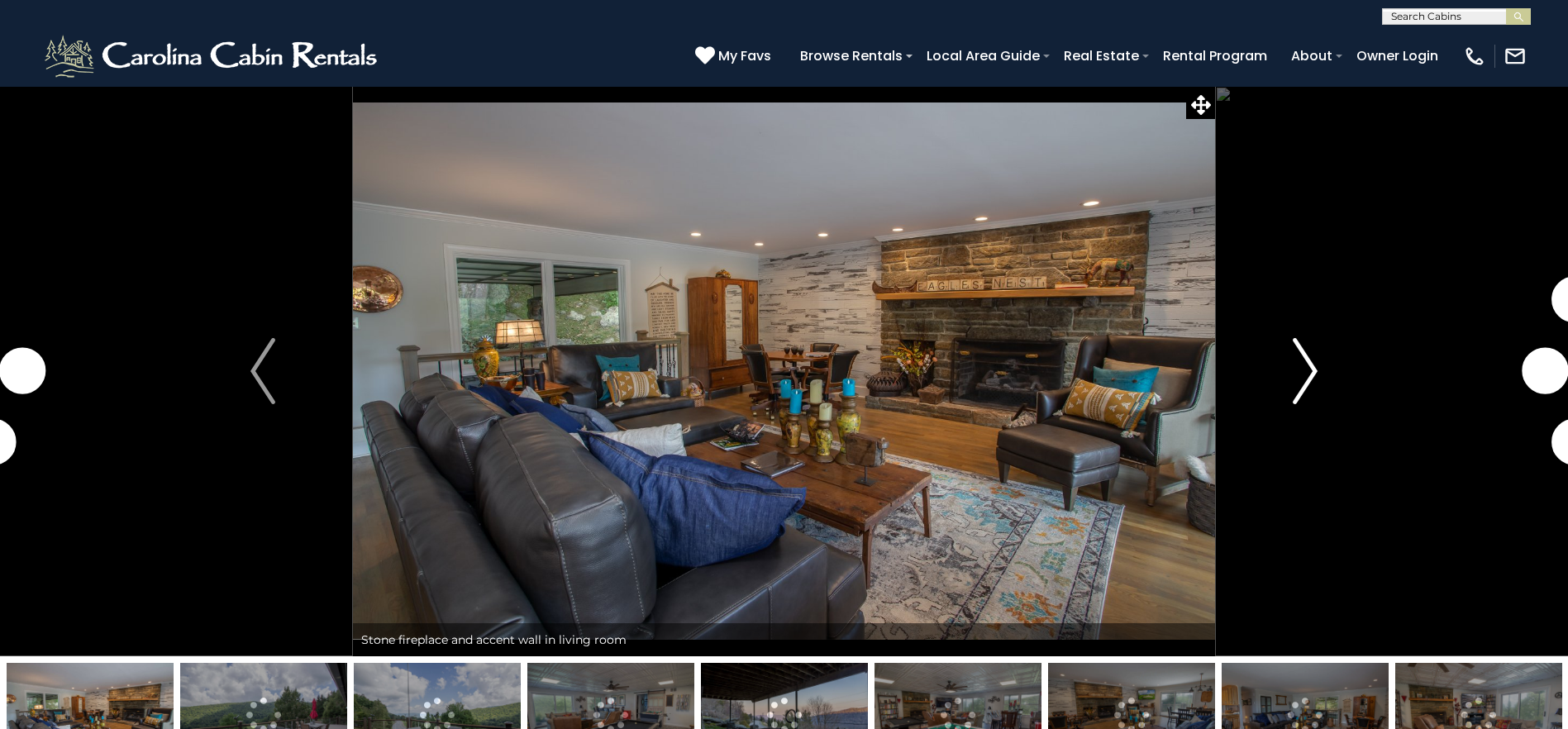
click at [1301, 359] on img "Next" at bounding box center [1305, 370] width 25 height 66
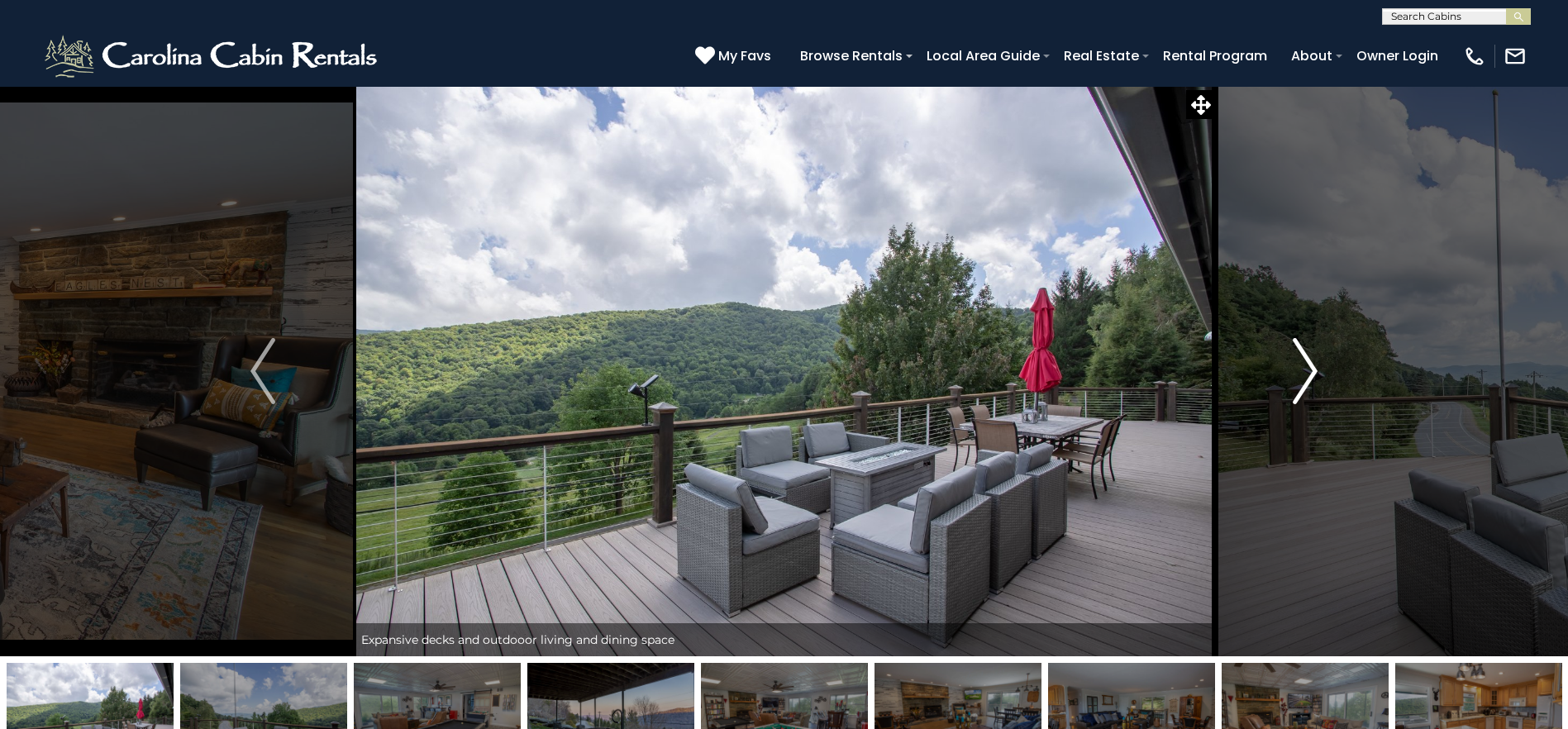
click at [1301, 359] on img "Next" at bounding box center [1305, 370] width 25 height 66
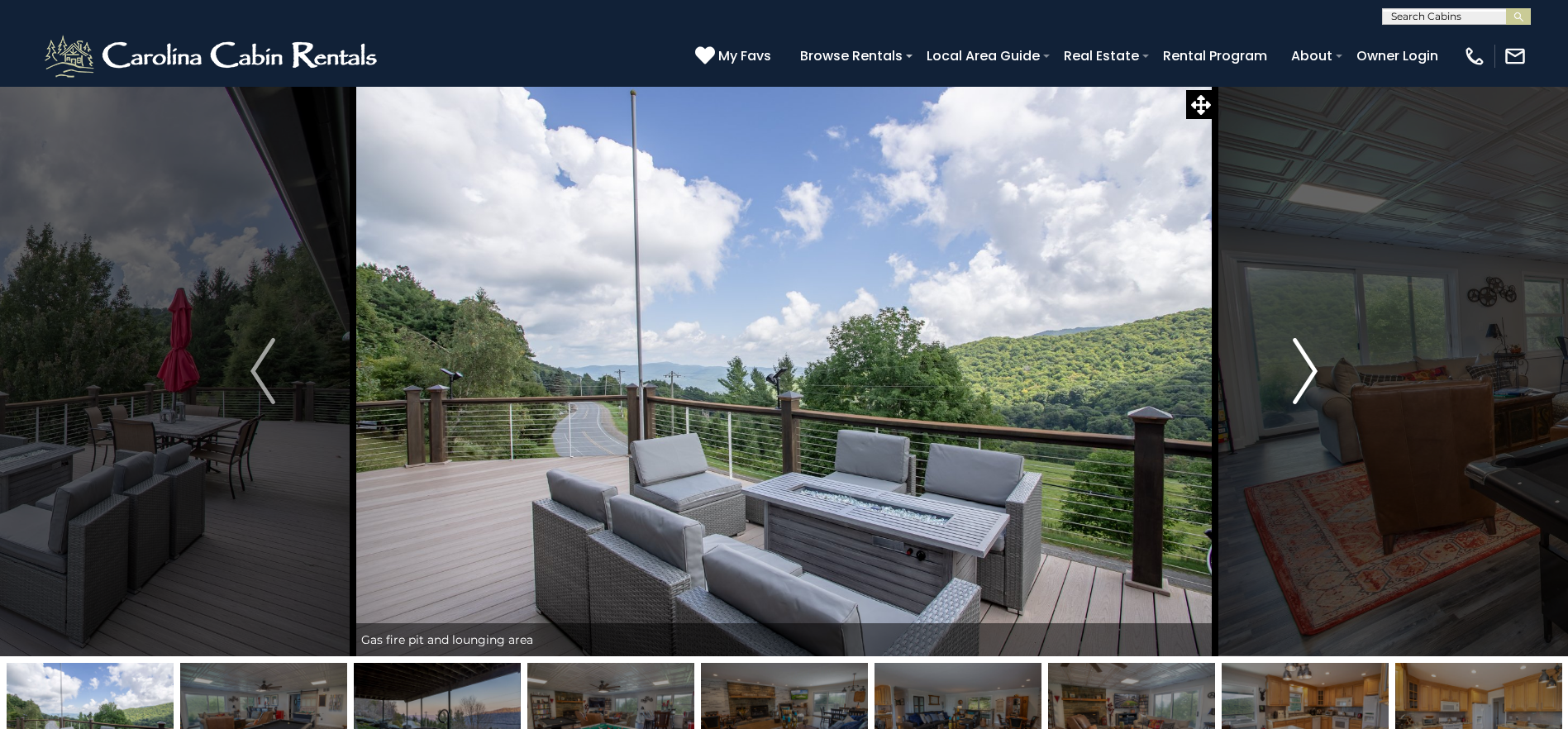
click at [1301, 359] on img "Next" at bounding box center [1305, 370] width 25 height 66
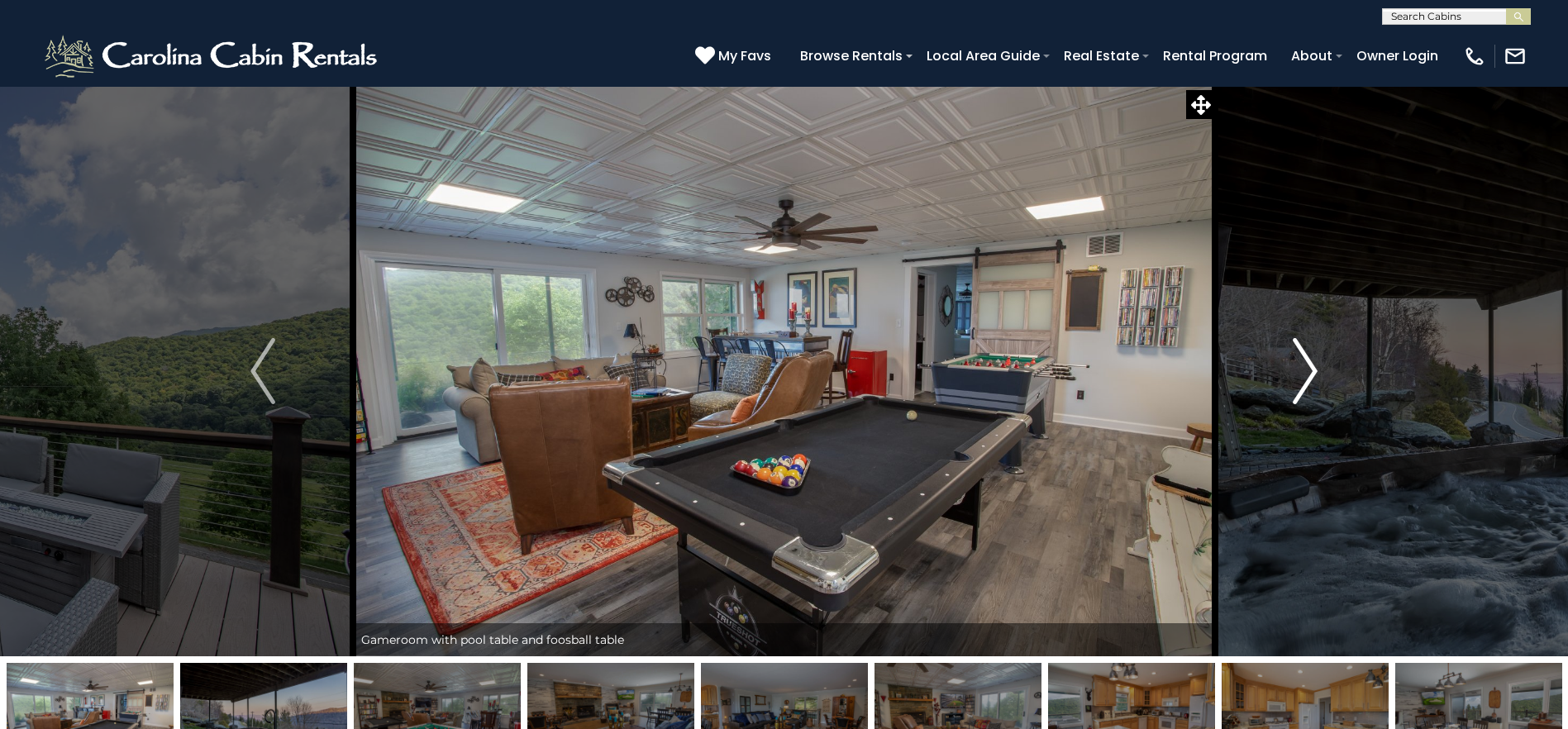
click at [1301, 359] on img "Next" at bounding box center [1305, 370] width 25 height 66
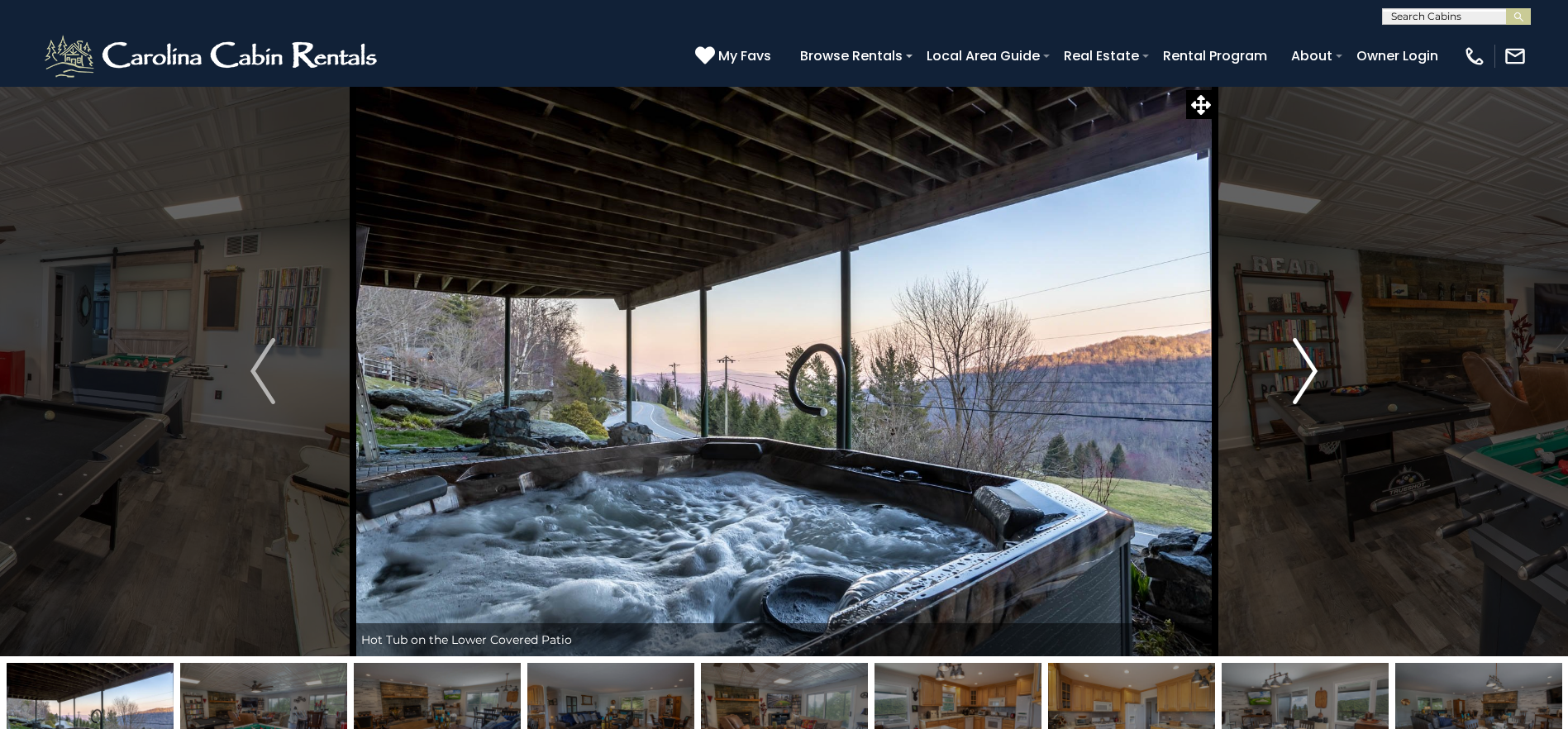
click at [1301, 359] on img "Next" at bounding box center [1305, 370] width 25 height 66
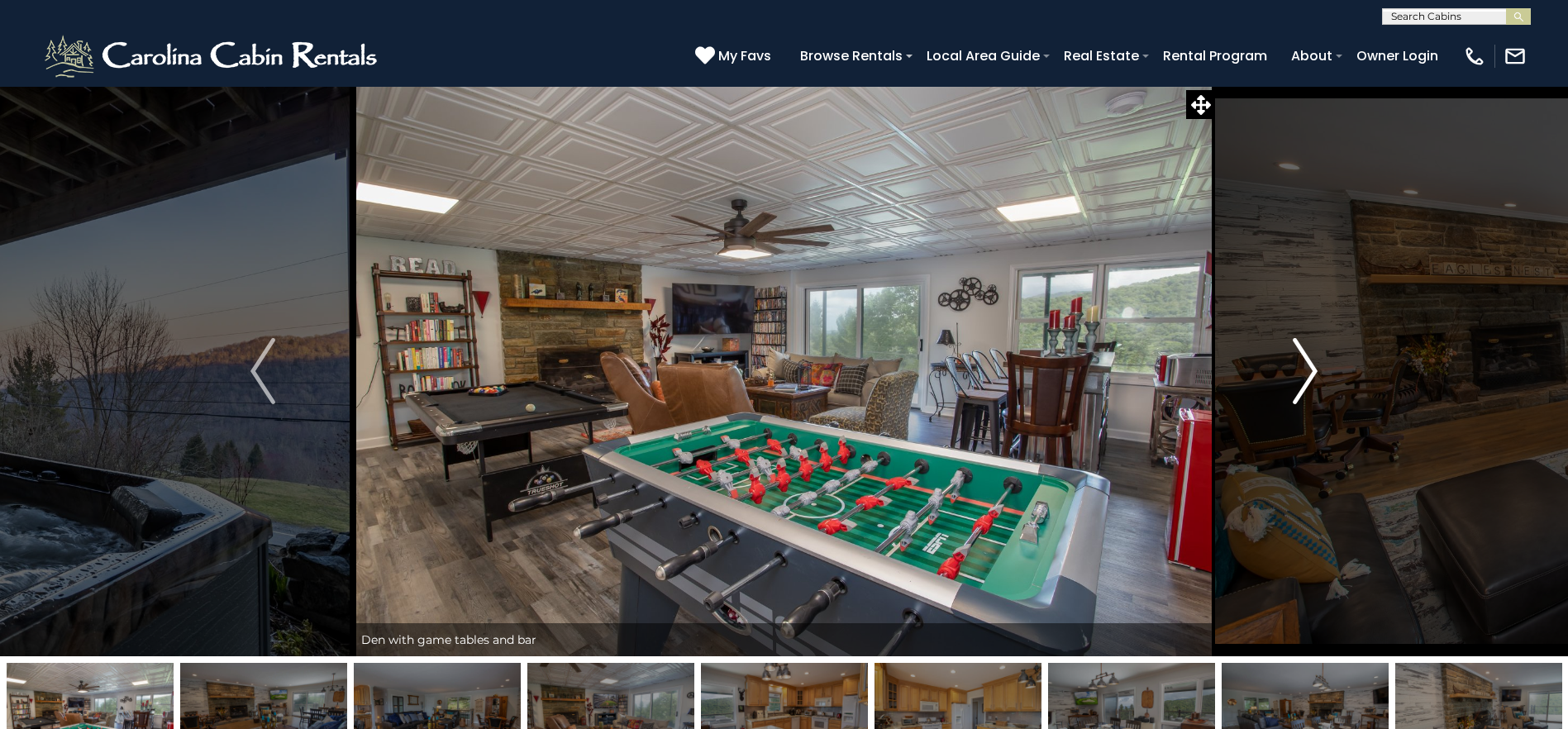
click at [1301, 359] on img "Next" at bounding box center [1305, 370] width 25 height 66
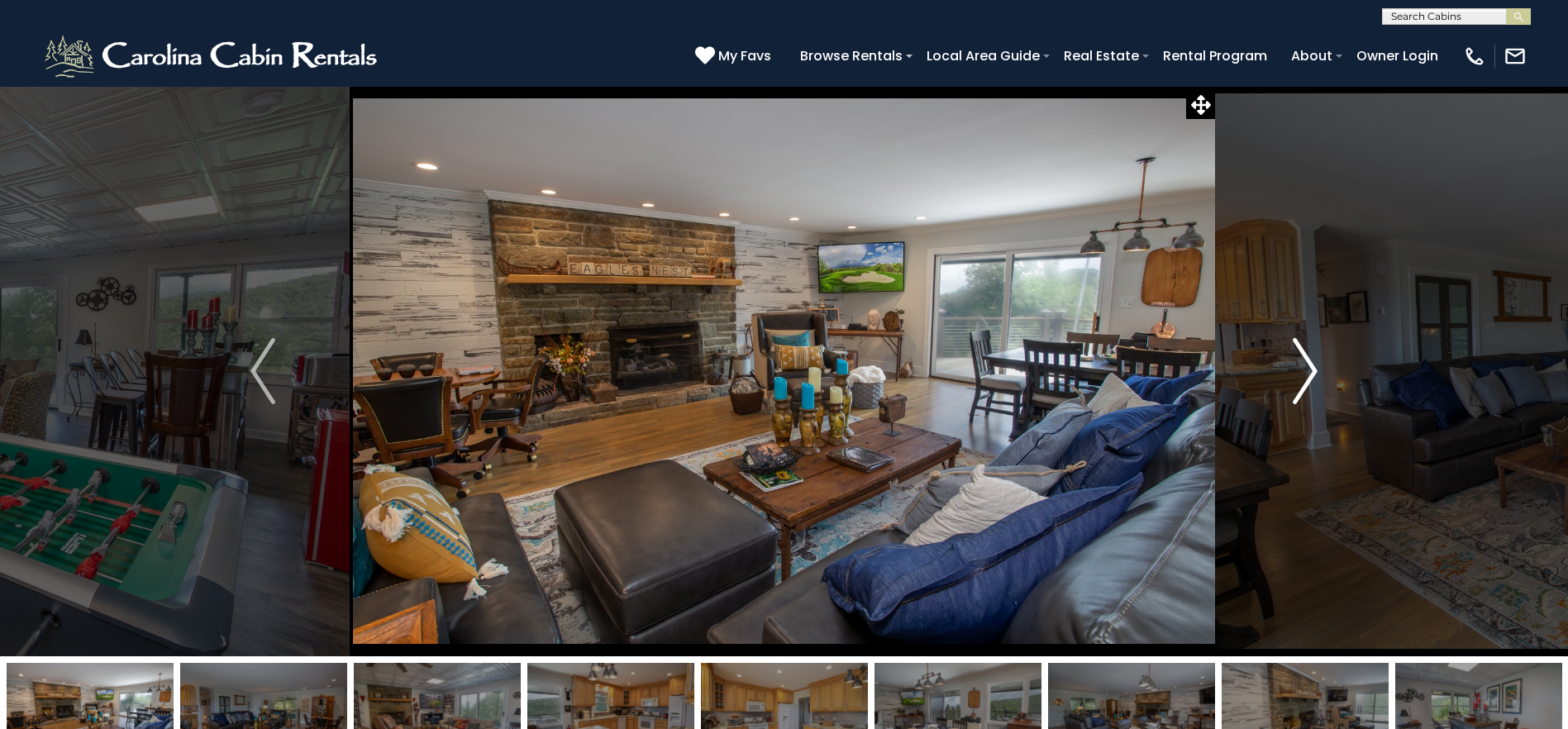
click at [1301, 359] on img "Next" at bounding box center [1305, 370] width 25 height 66
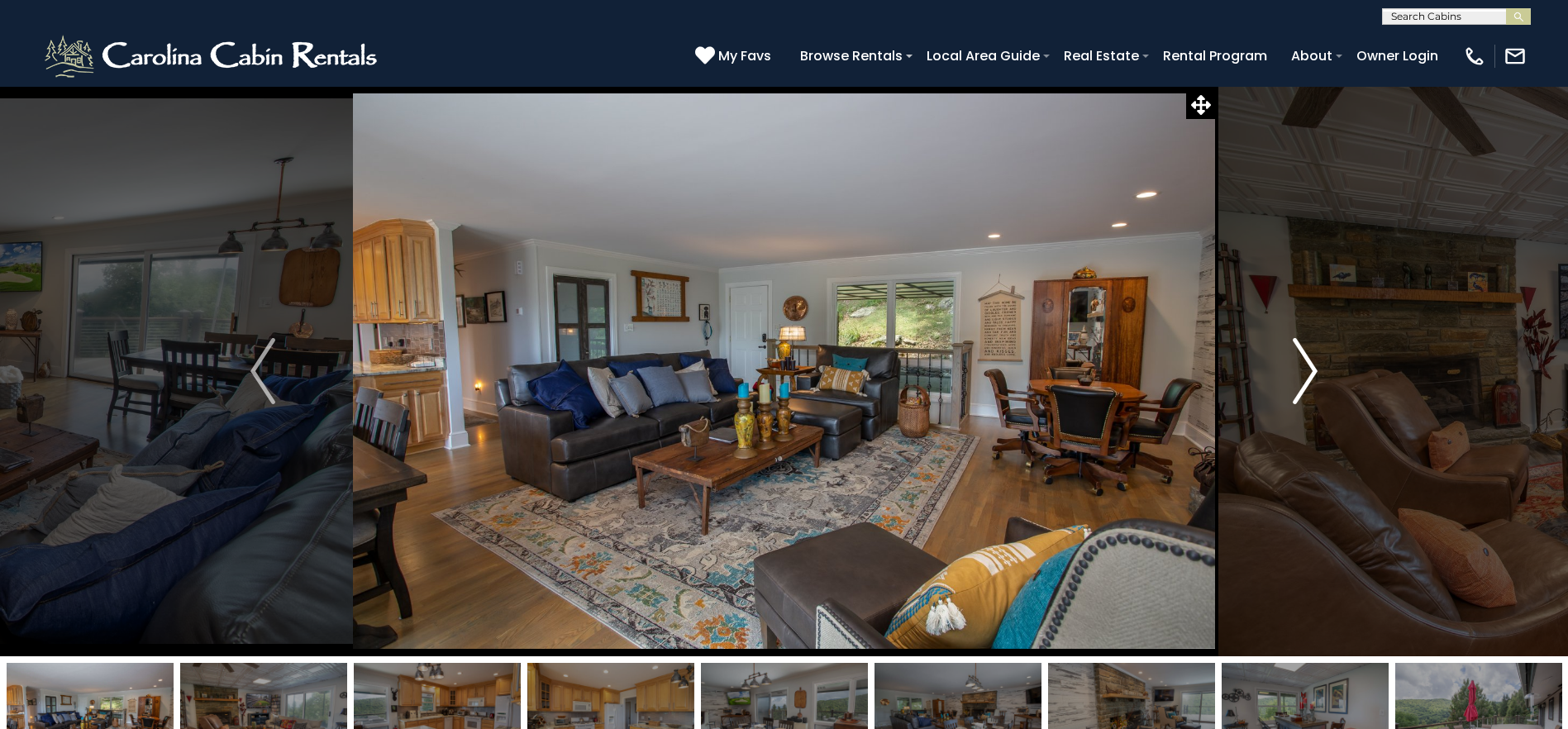
click at [1301, 359] on img "Next" at bounding box center [1305, 370] width 25 height 66
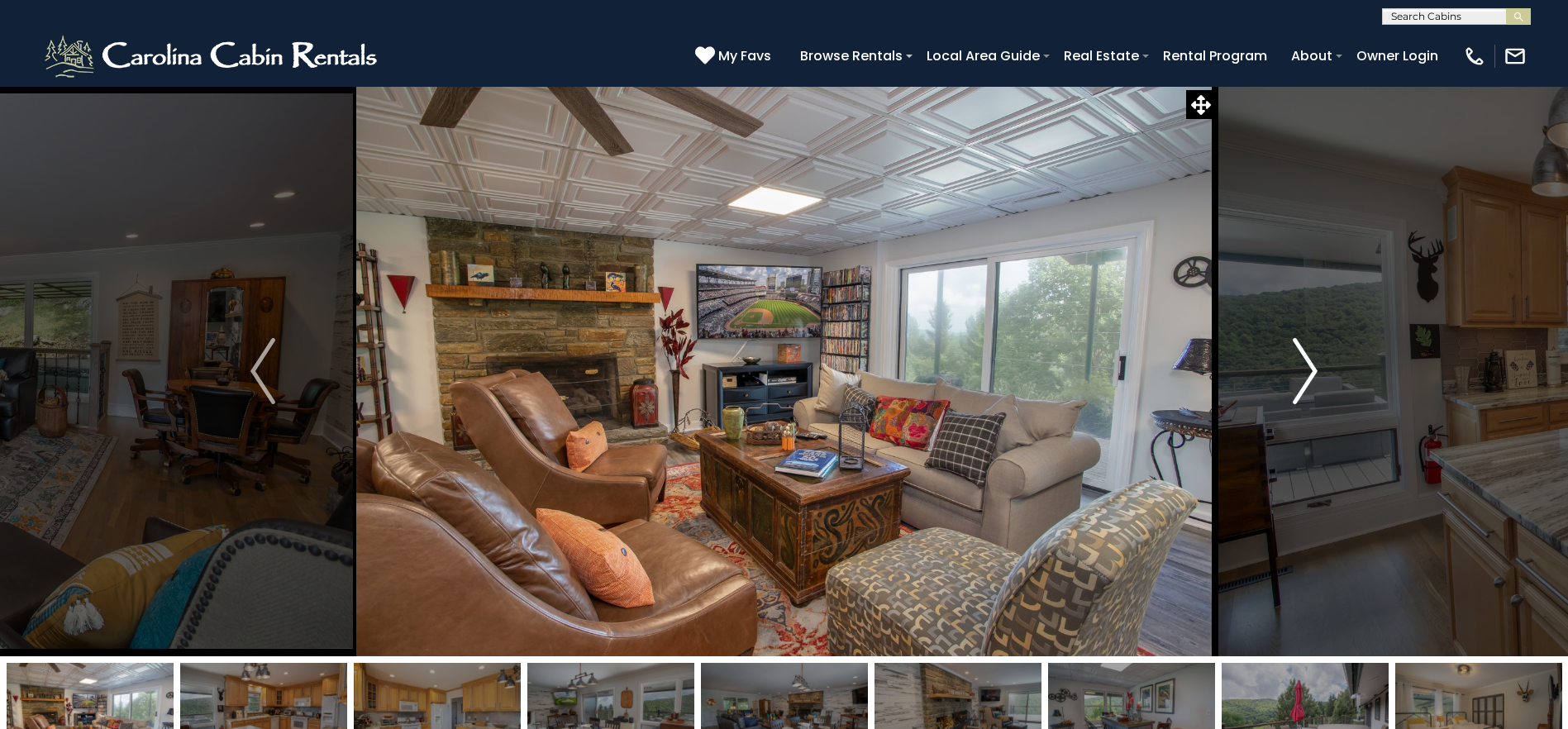
click at [1301, 359] on img "Next" at bounding box center [1305, 370] width 25 height 66
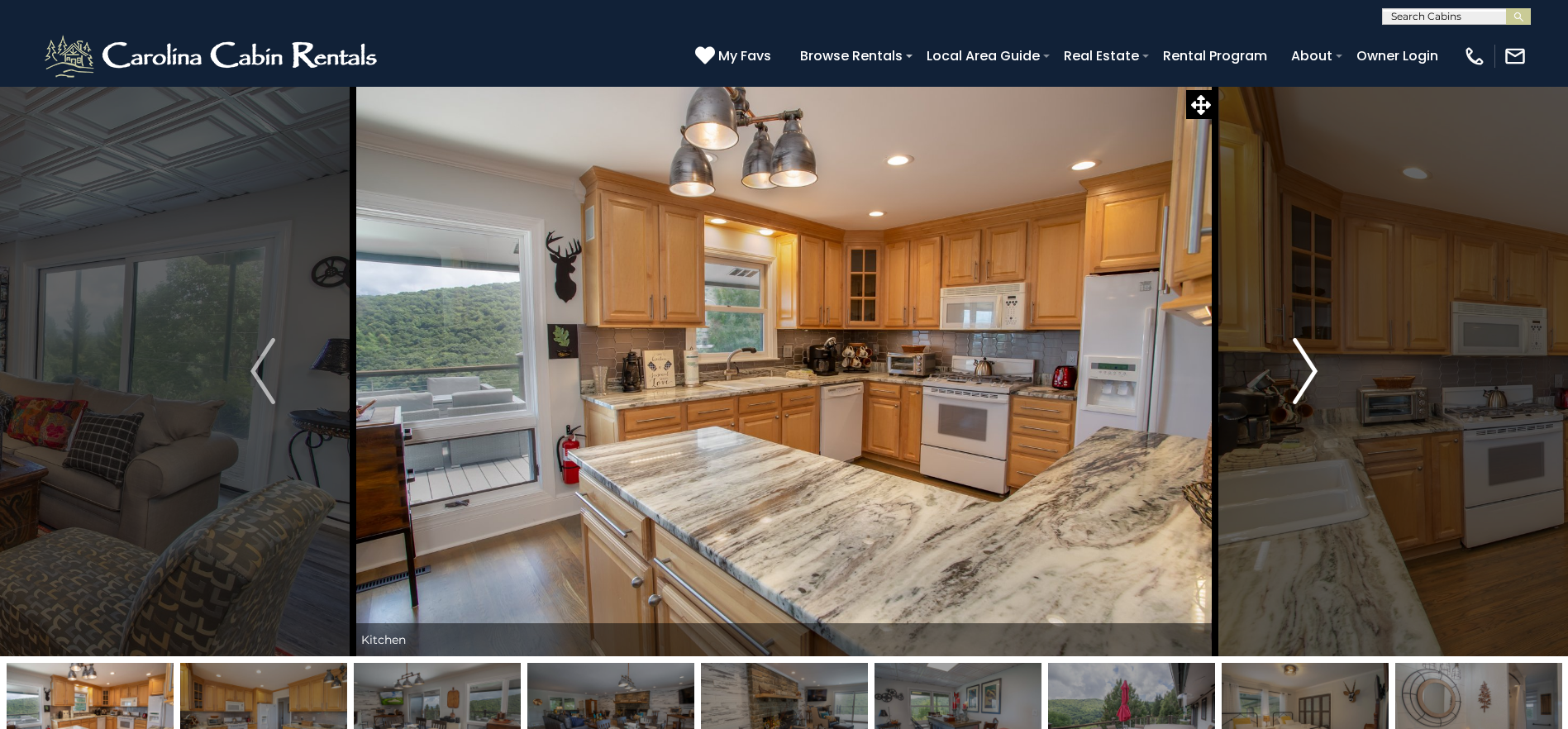
click at [1301, 359] on img "Next" at bounding box center [1305, 370] width 25 height 66
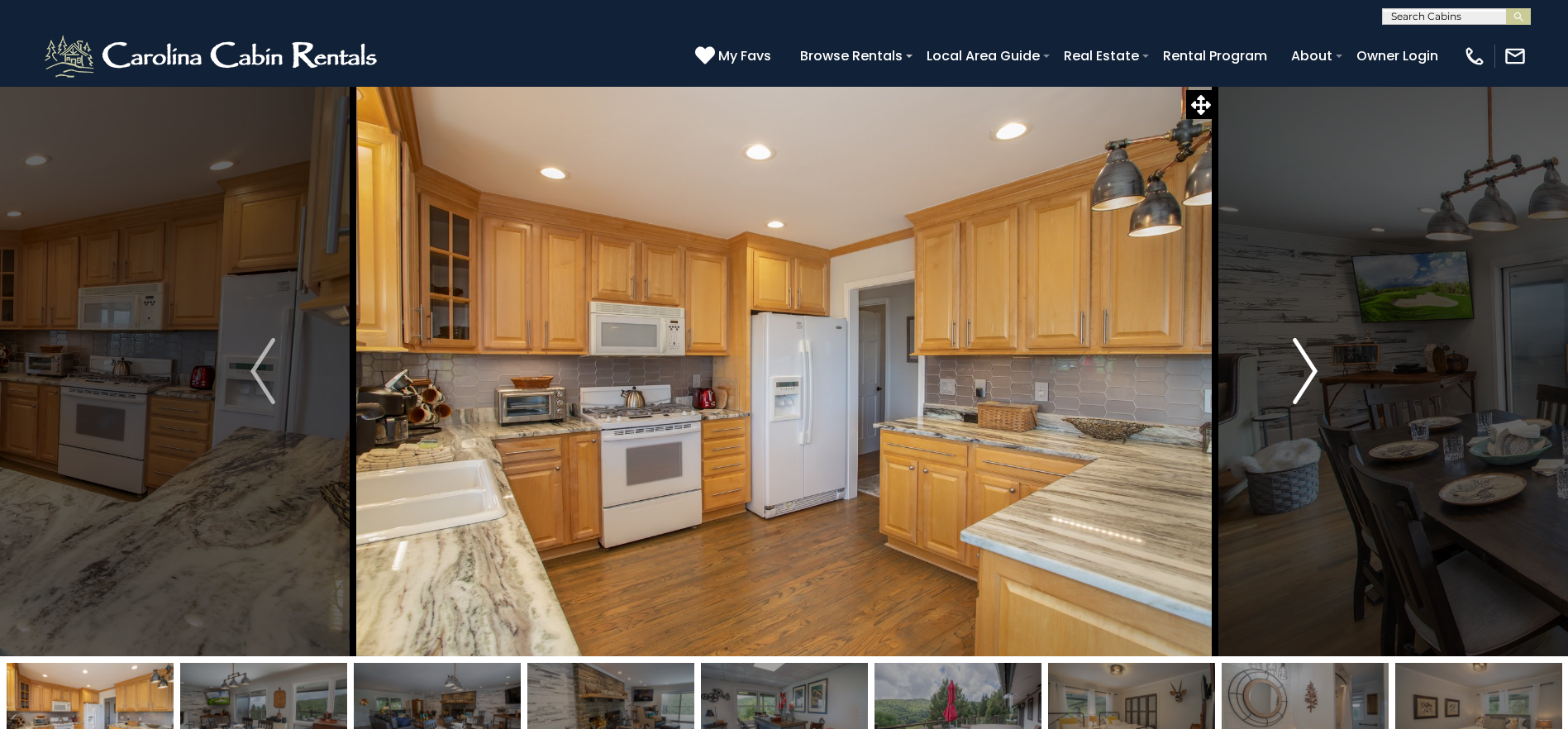
click at [1301, 359] on img "Next" at bounding box center [1305, 370] width 25 height 66
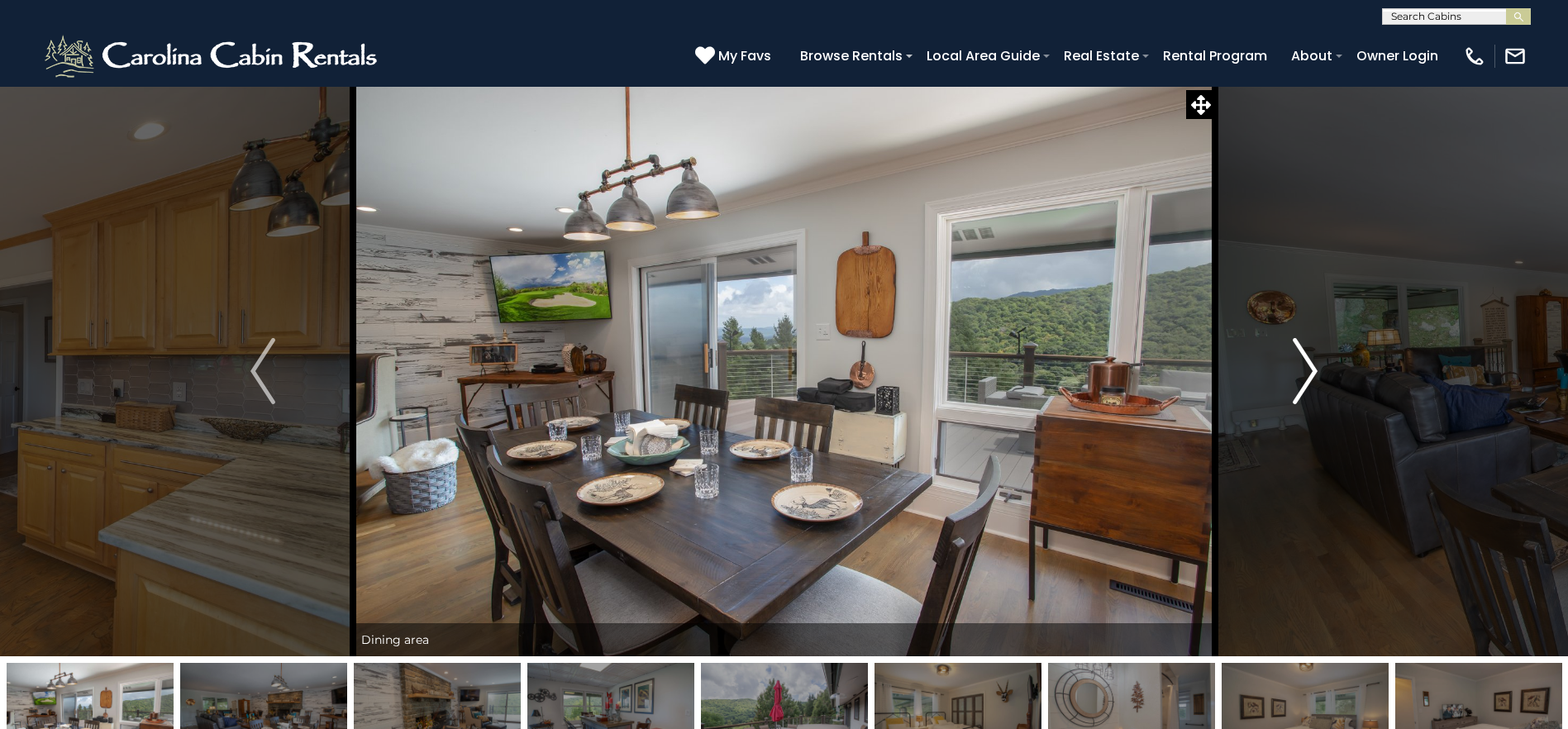
click at [1301, 359] on img "Next" at bounding box center [1305, 370] width 25 height 66
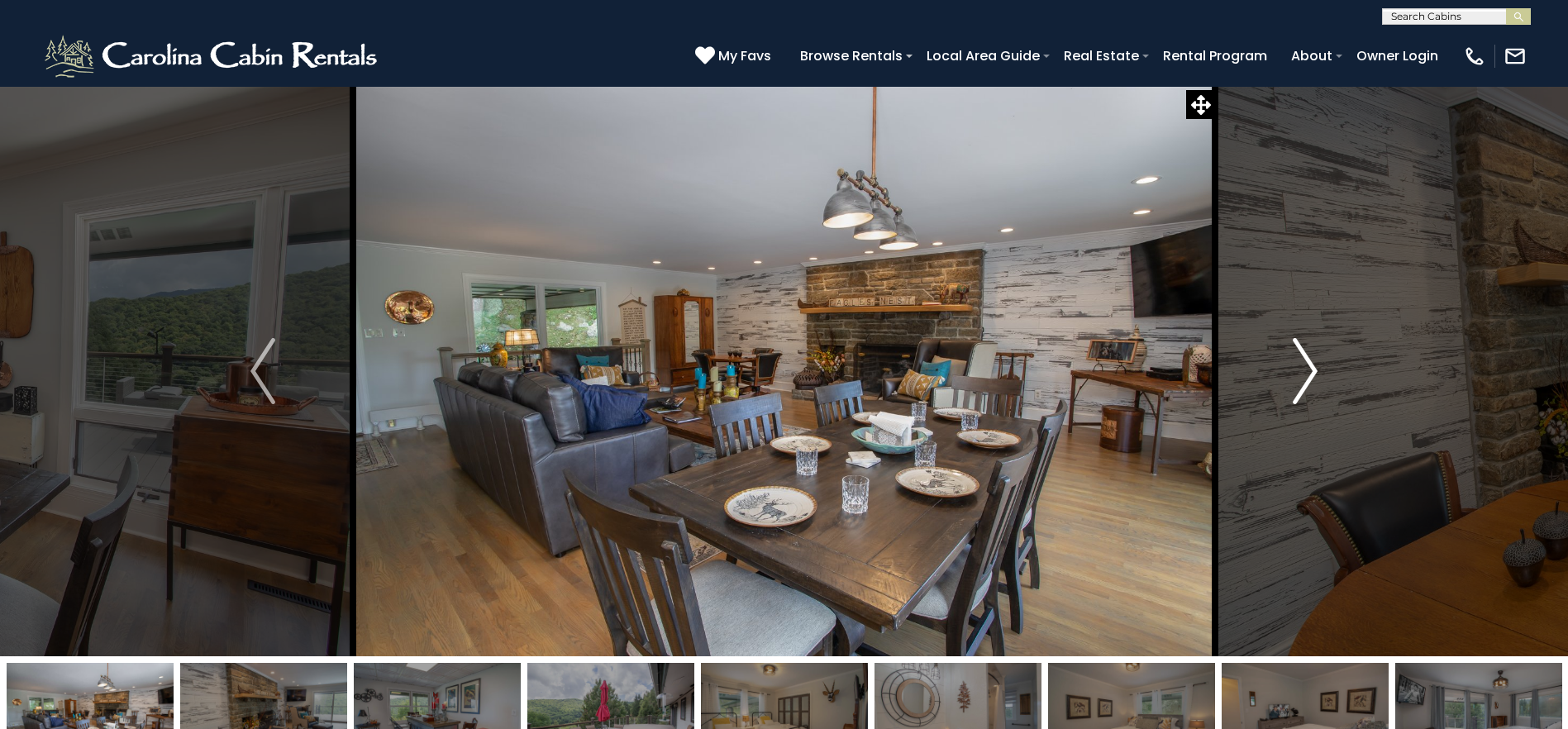
click at [1301, 359] on img "Next" at bounding box center [1305, 370] width 25 height 66
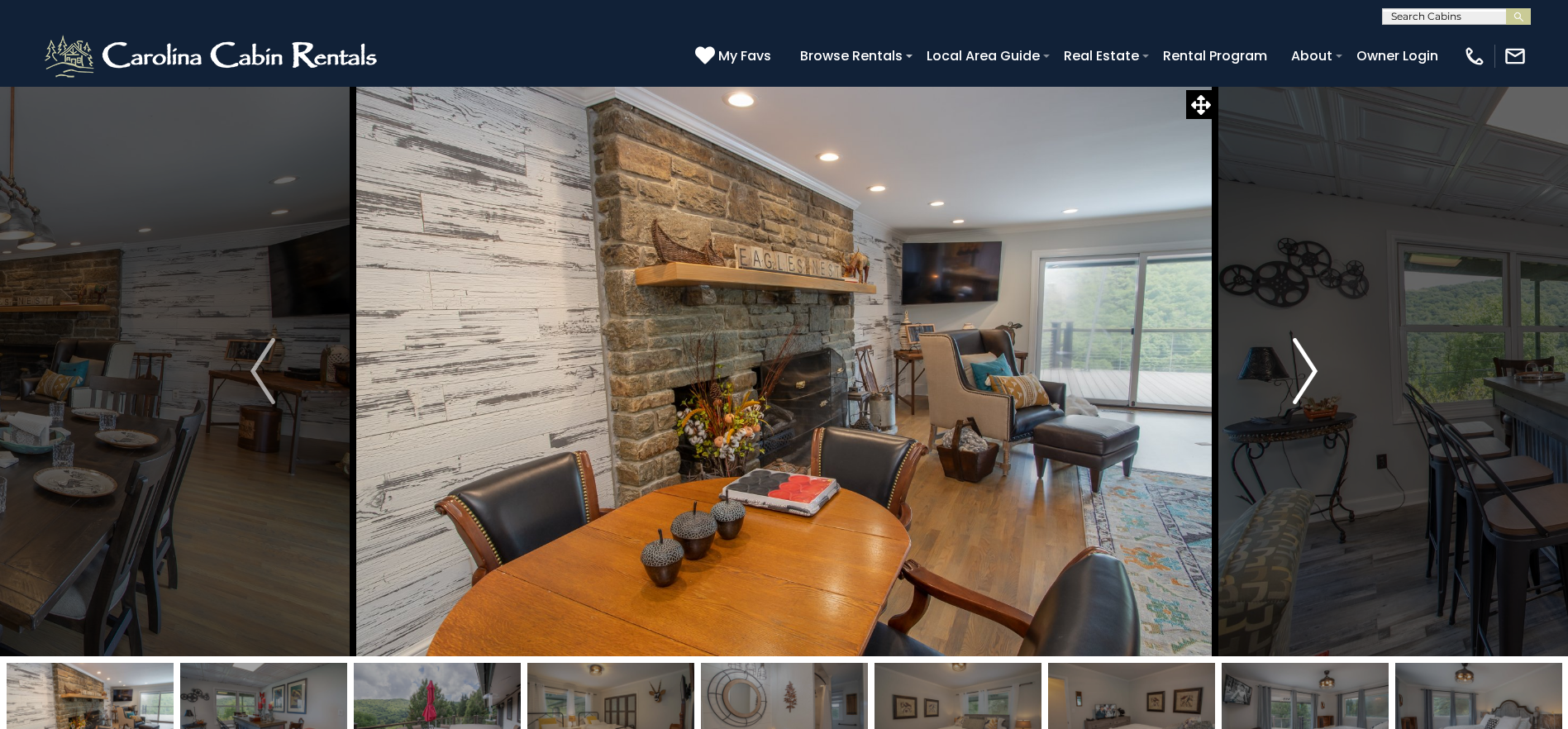
click at [1301, 359] on img "Next" at bounding box center [1305, 370] width 25 height 66
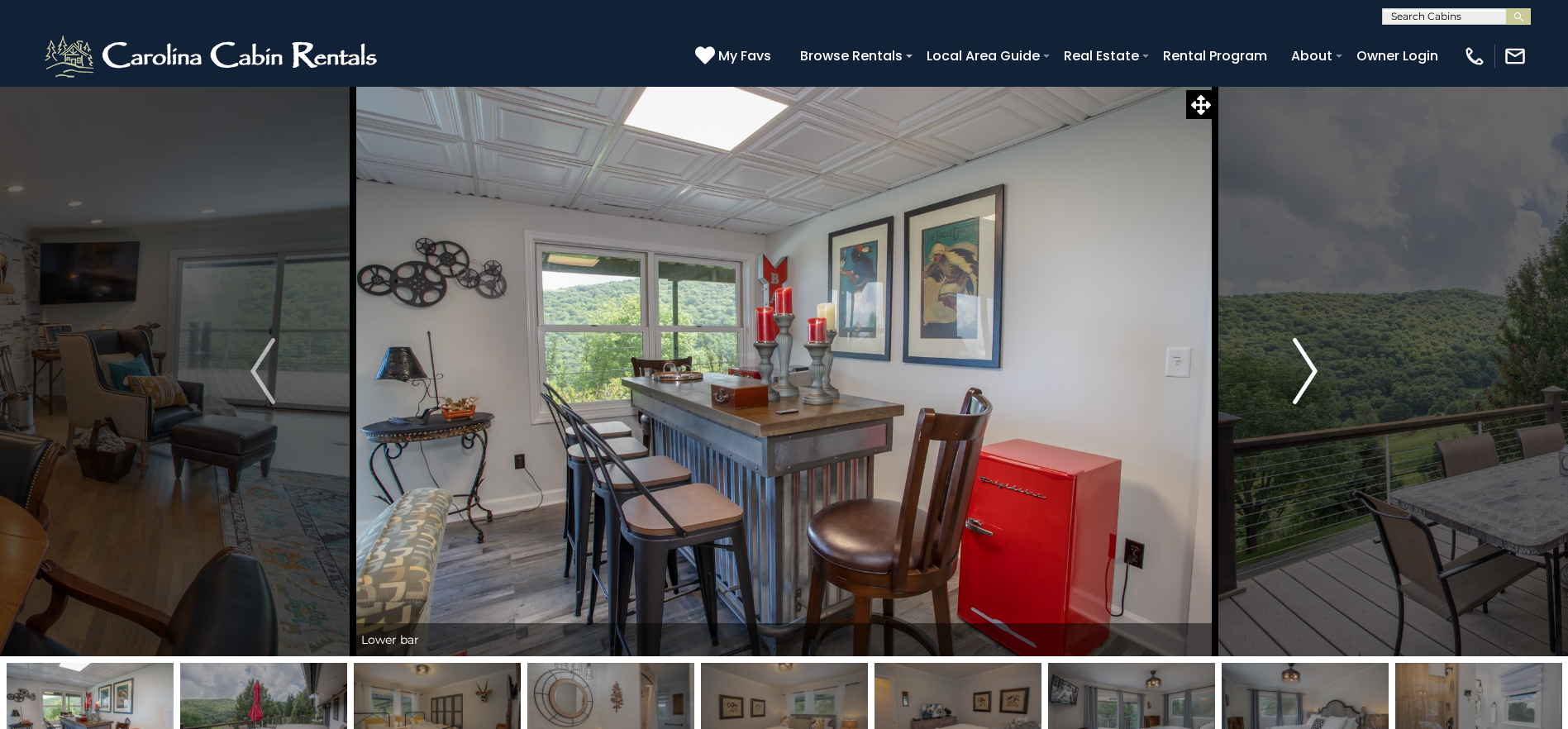
click at [1301, 359] on img "Next" at bounding box center [1305, 370] width 25 height 66
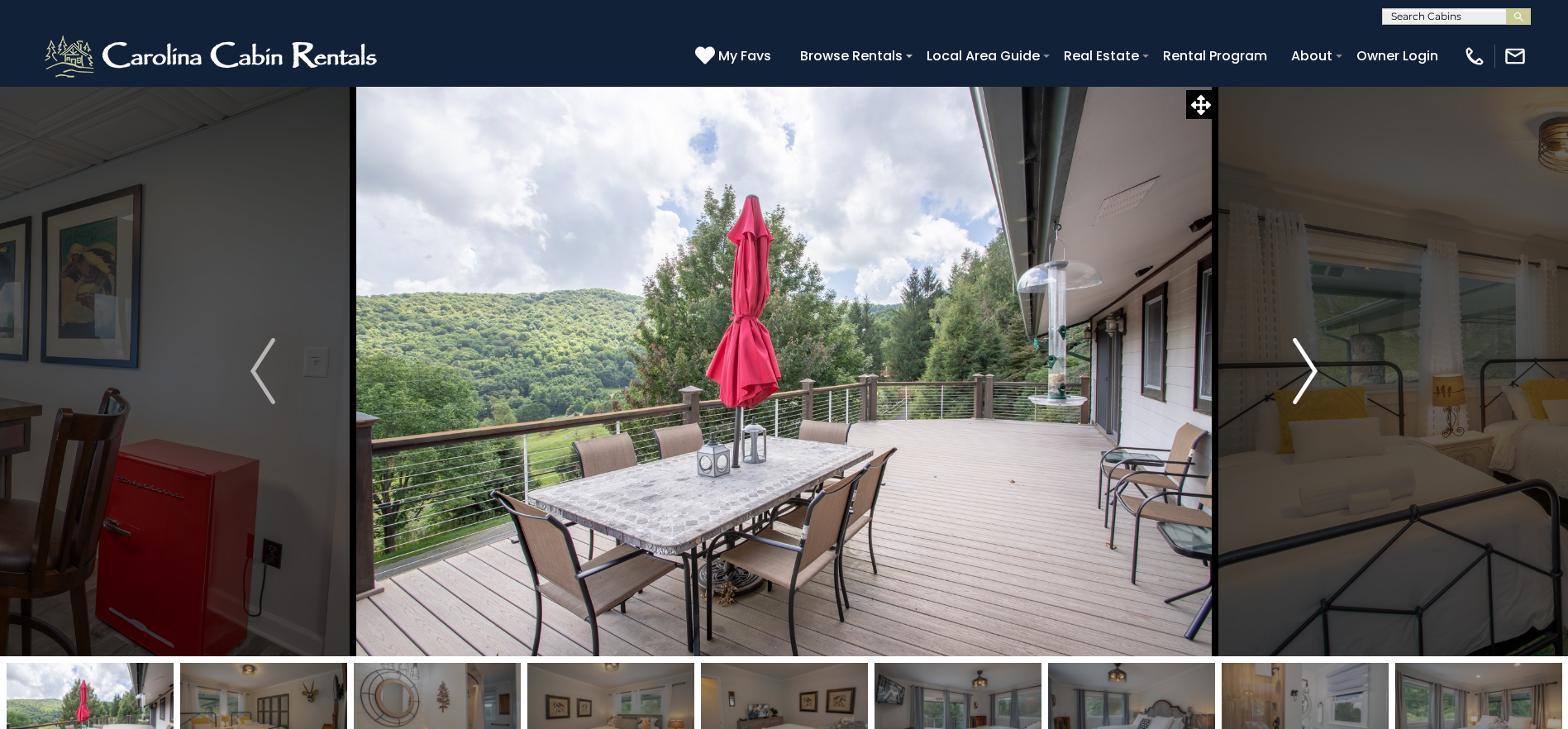
click at [1301, 360] on img "Next" at bounding box center [1305, 370] width 25 height 66
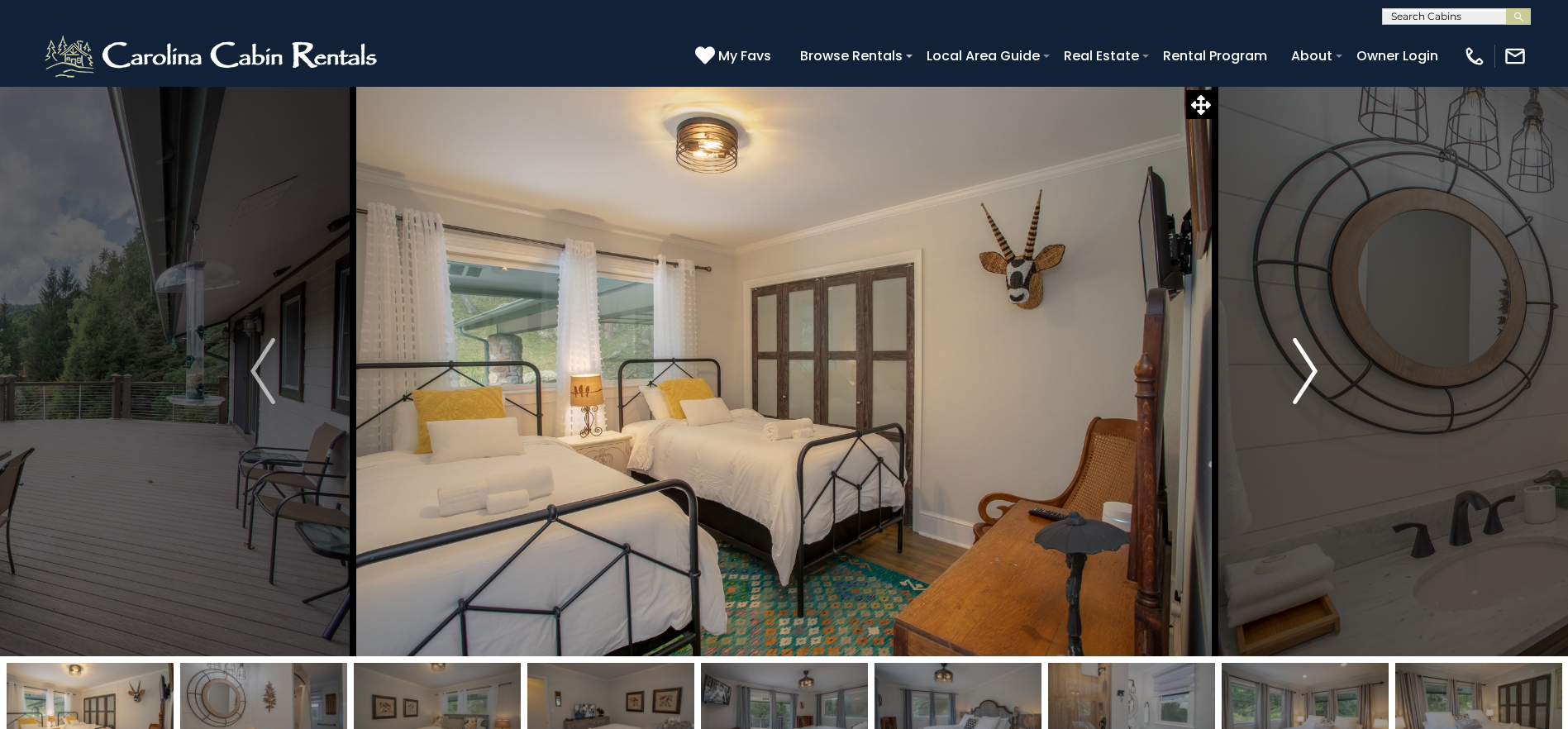
click at [1301, 360] on img "Next" at bounding box center [1305, 370] width 25 height 66
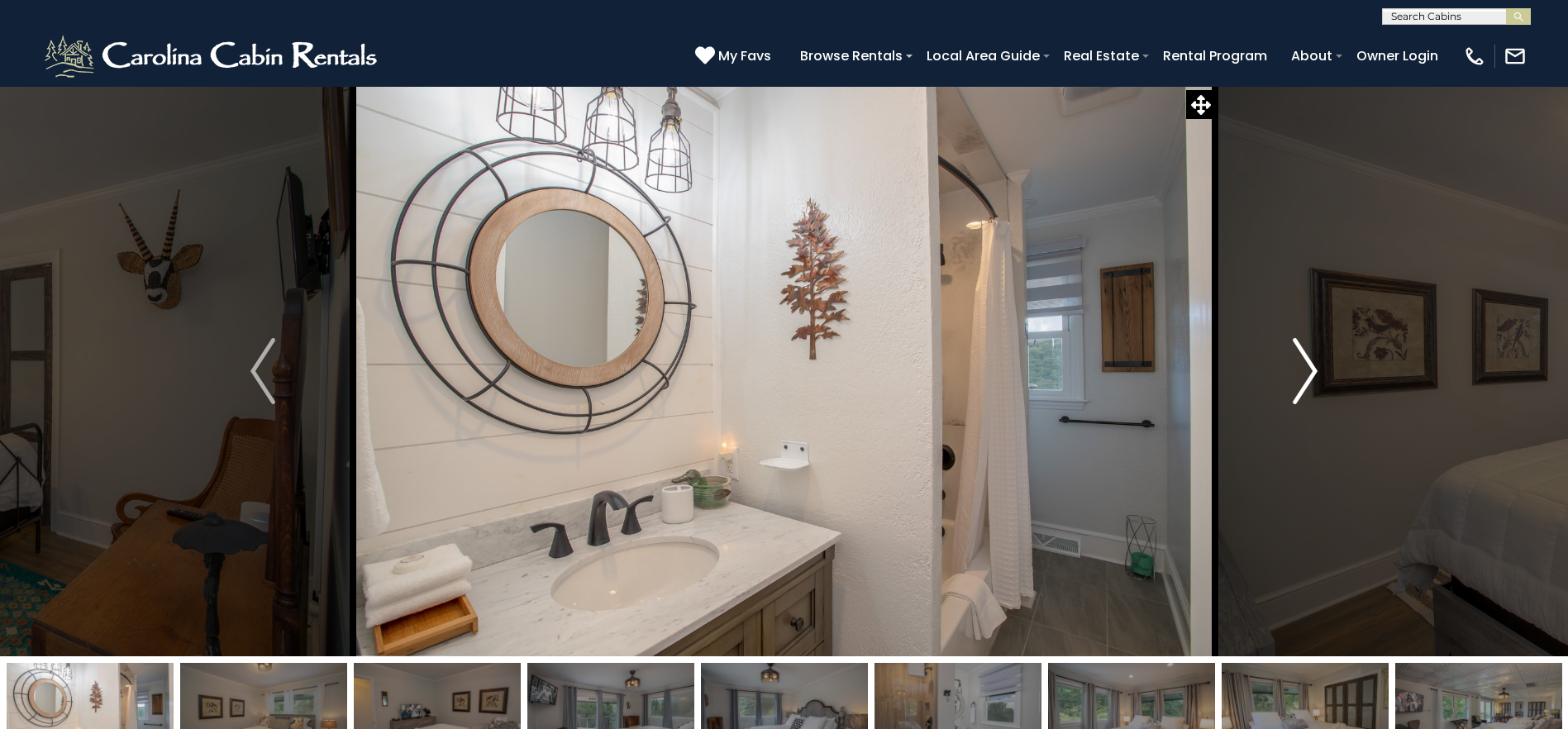
click at [1301, 360] on img "Next" at bounding box center [1305, 370] width 25 height 66
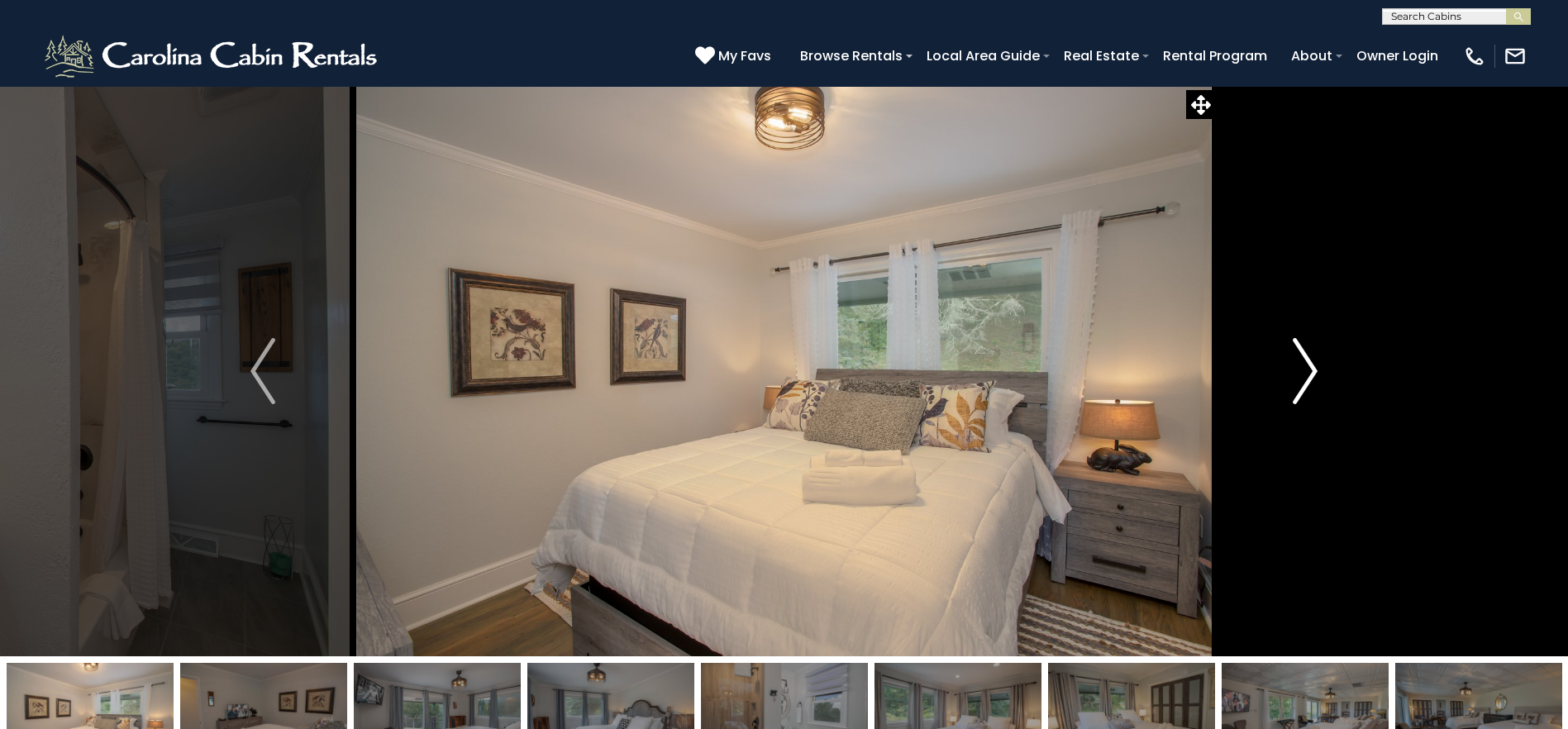
click at [1301, 360] on img "Next" at bounding box center [1305, 370] width 25 height 66
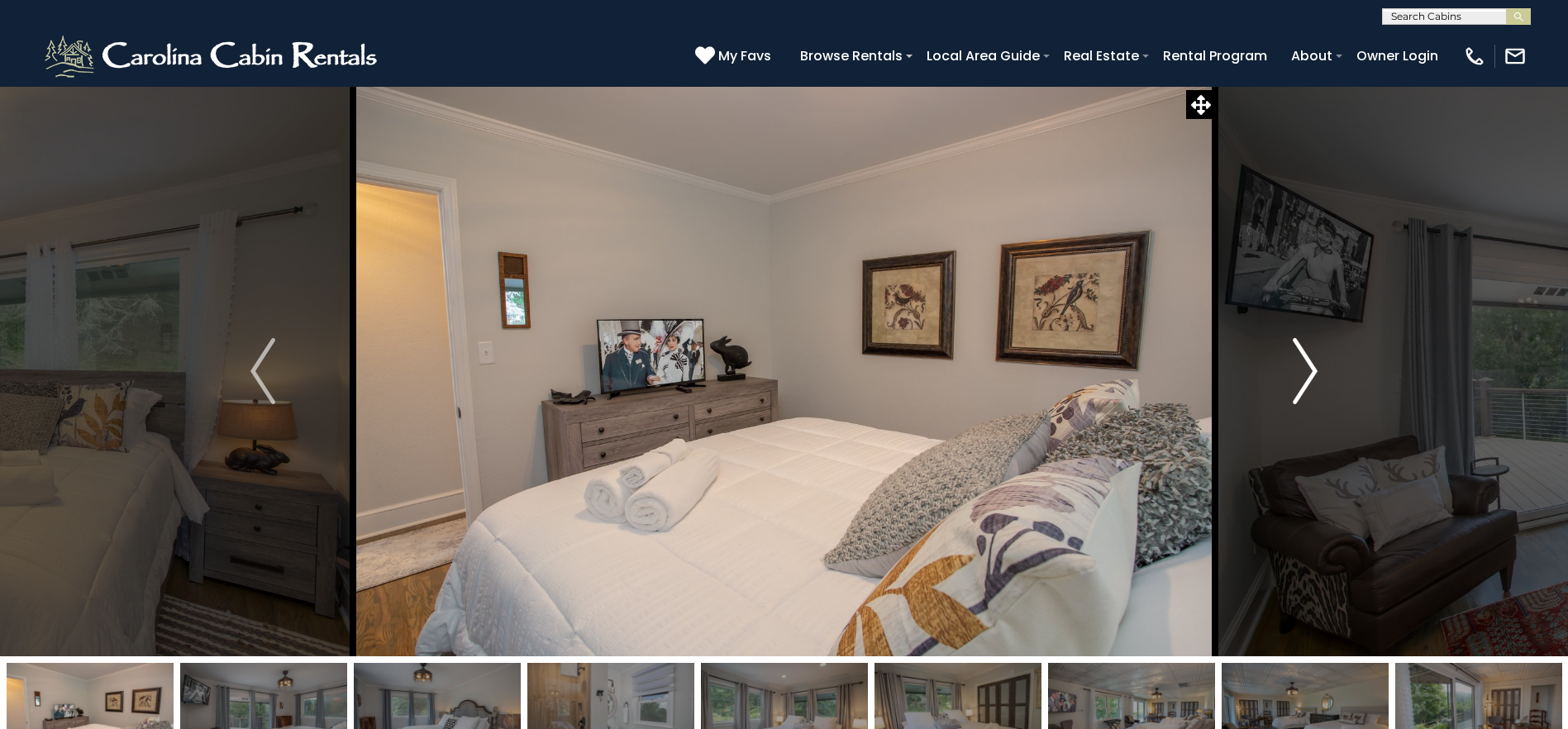
click at [1301, 360] on img "Next" at bounding box center [1305, 370] width 25 height 66
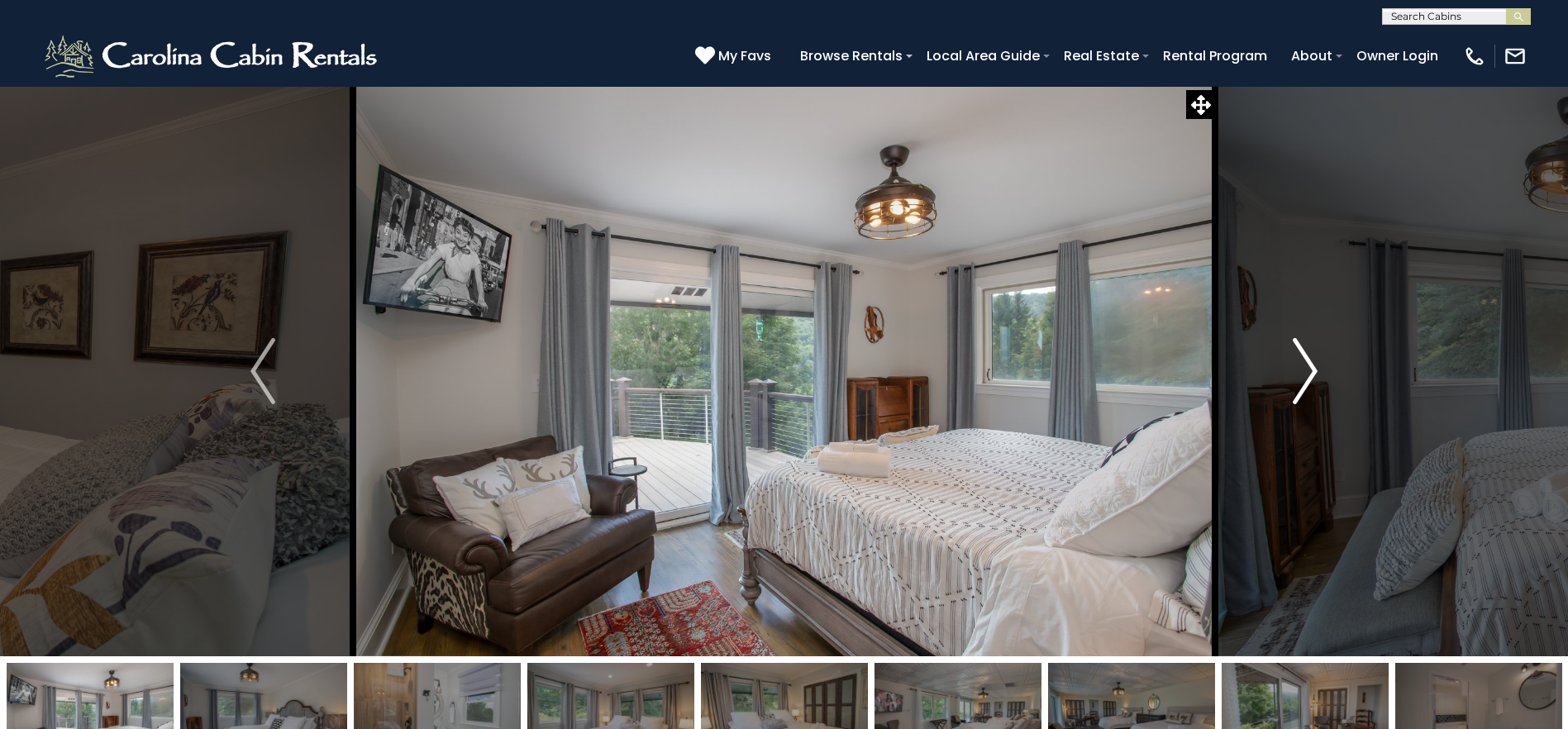
click at [1301, 360] on img "Next" at bounding box center [1305, 370] width 25 height 66
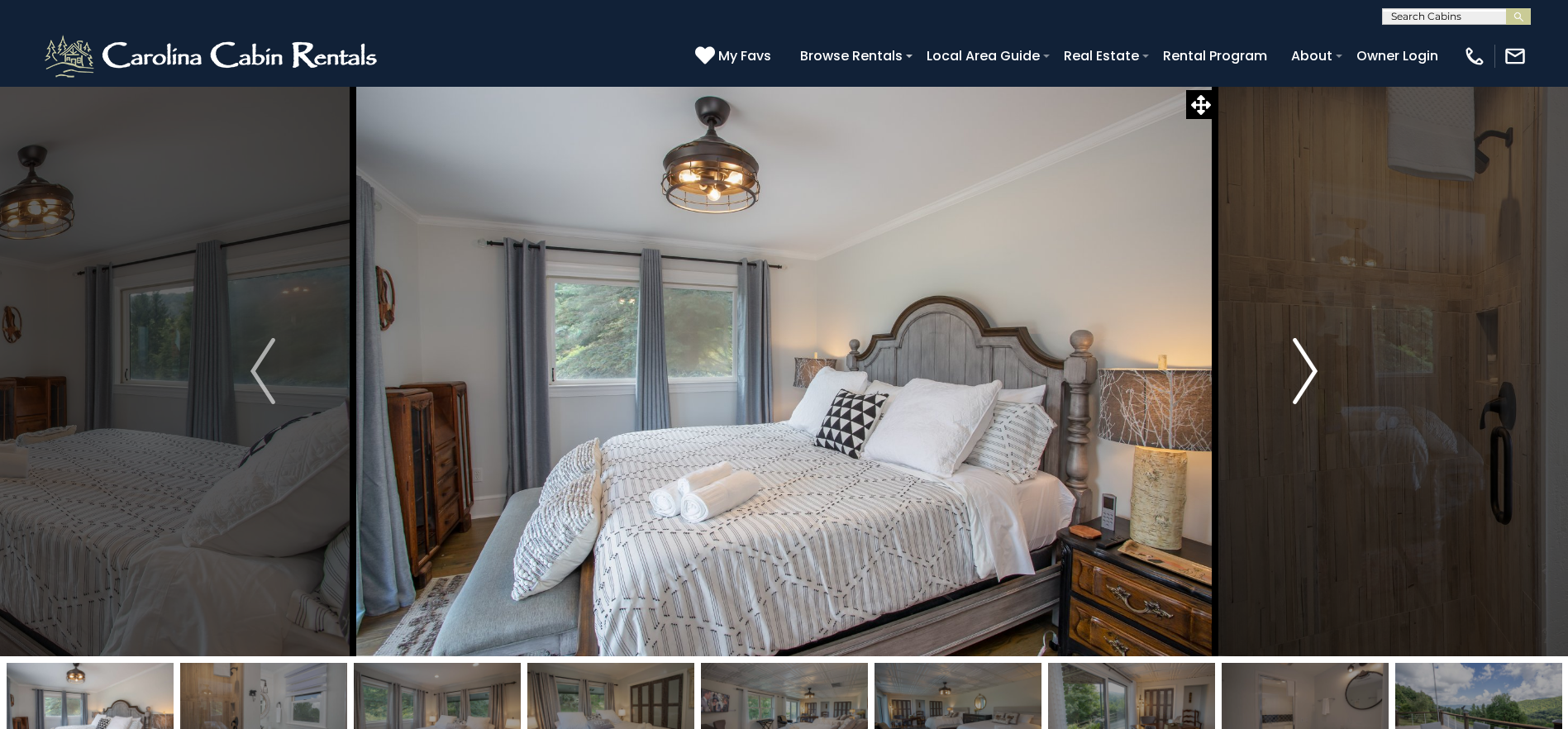
click at [1301, 360] on img "Next" at bounding box center [1305, 370] width 25 height 66
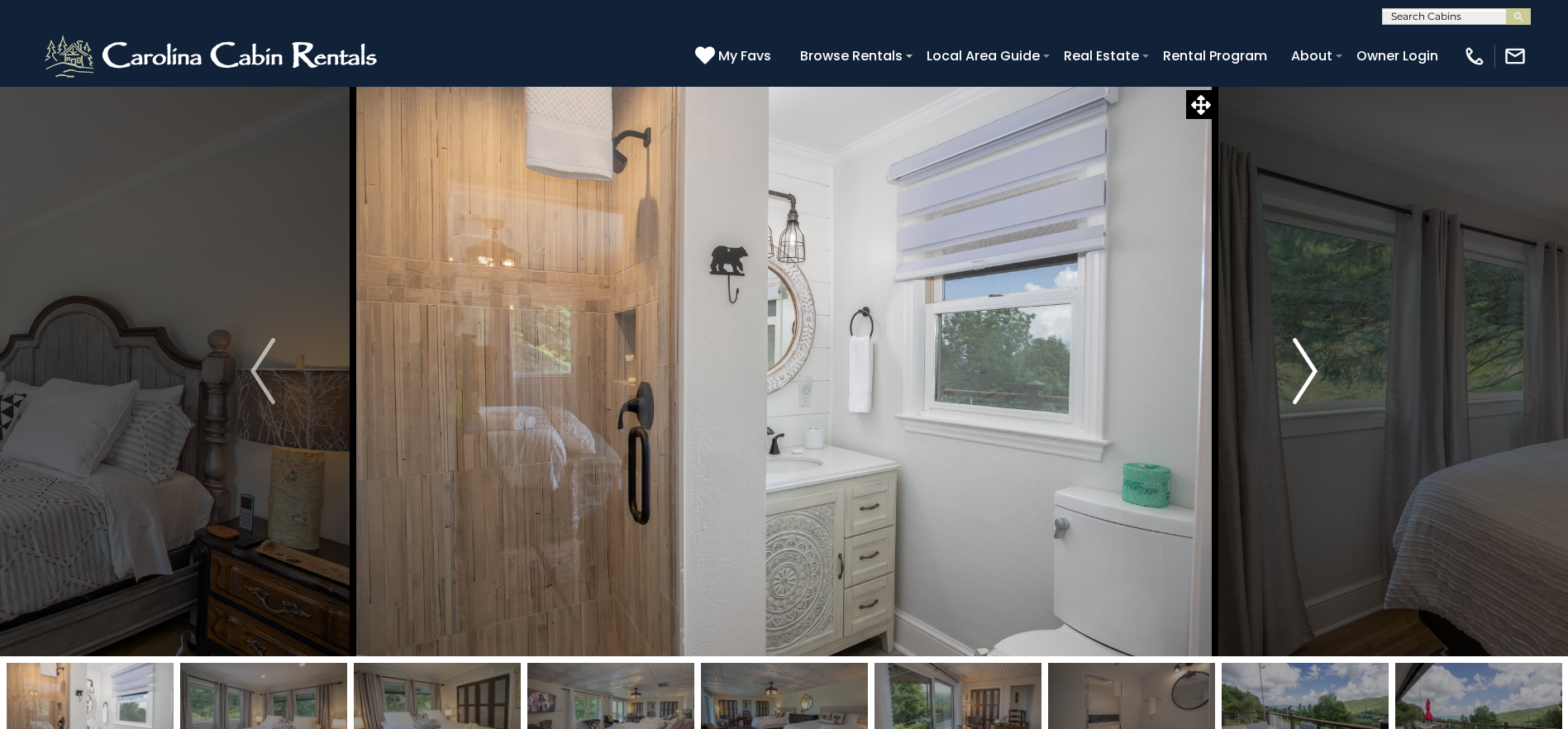
click at [1301, 360] on img "Next" at bounding box center [1305, 370] width 25 height 66
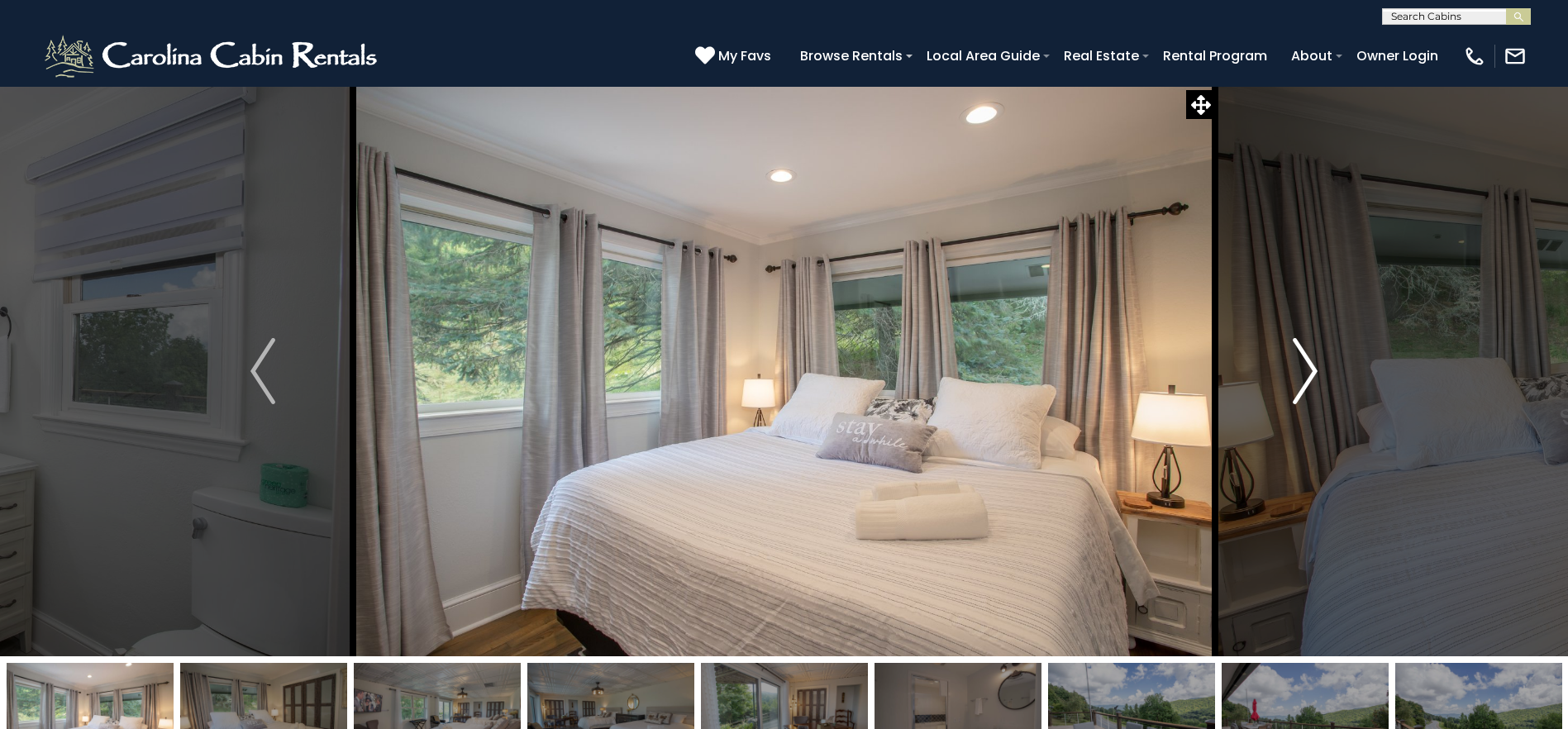
click at [1301, 360] on img "Next" at bounding box center [1305, 370] width 25 height 66
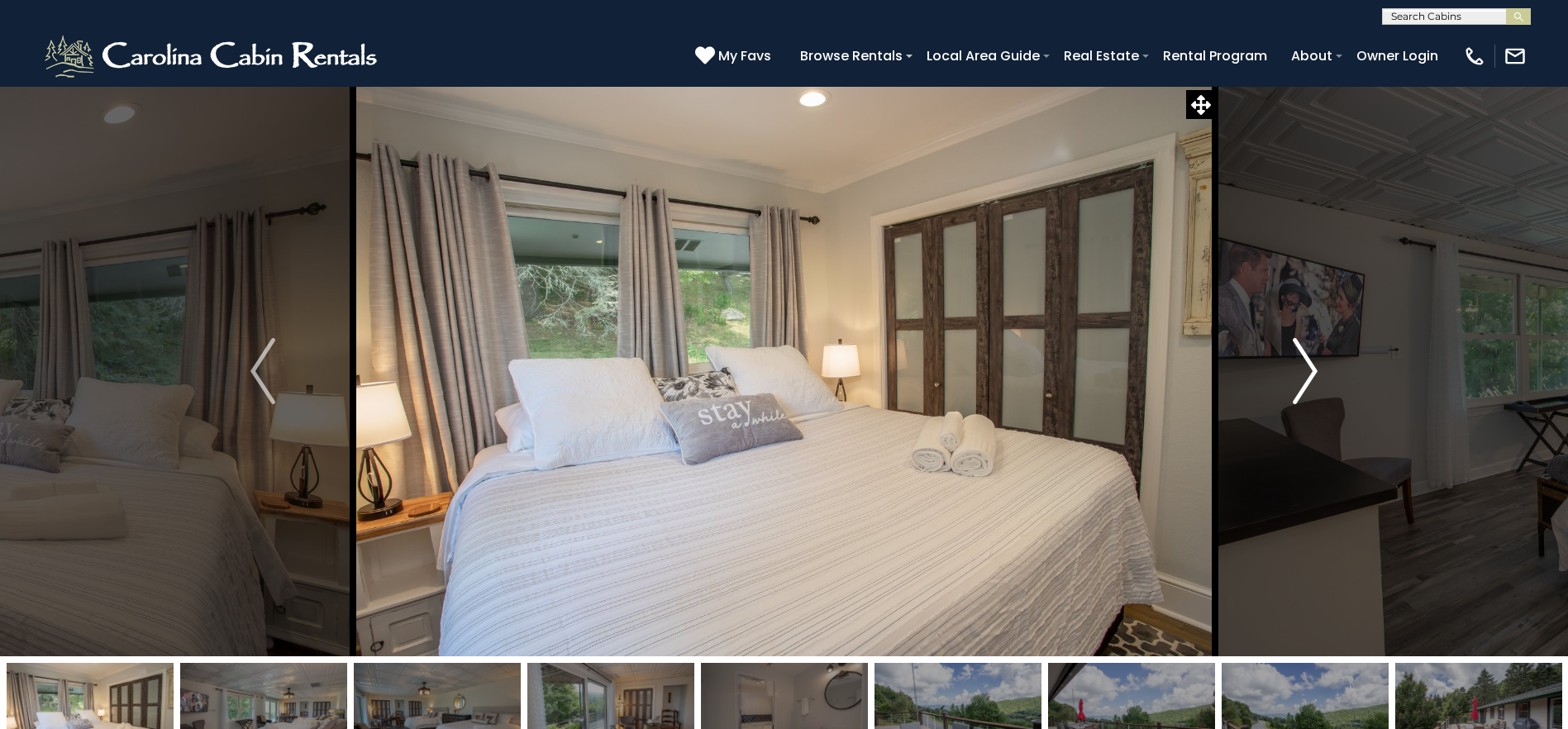
click at [1301, 360] on img "Next" at bounding box center [1305, 370] width 25 height 66
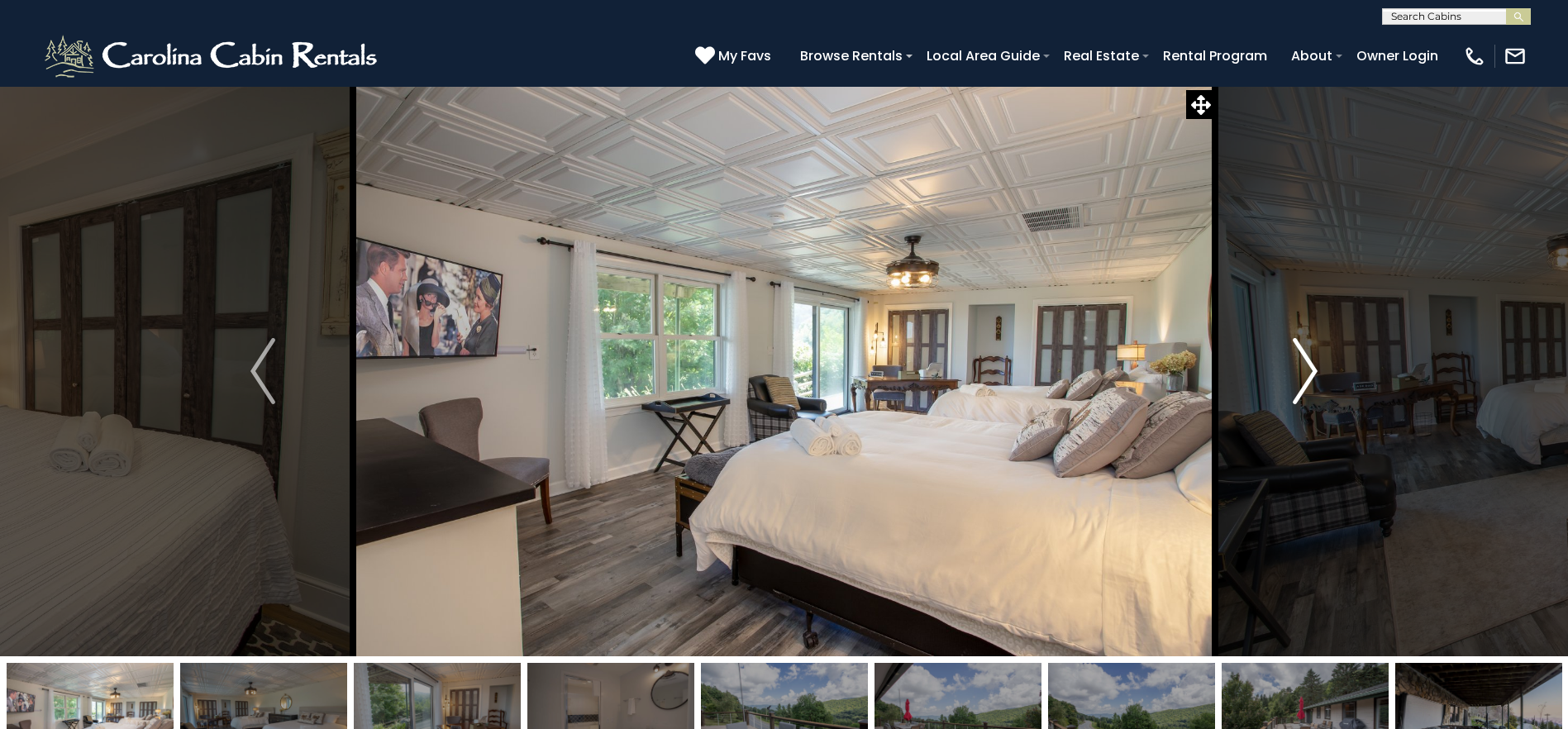
click at [1301, 360] on img "Next" at bounding box center [1305, 370] width 25 height 66
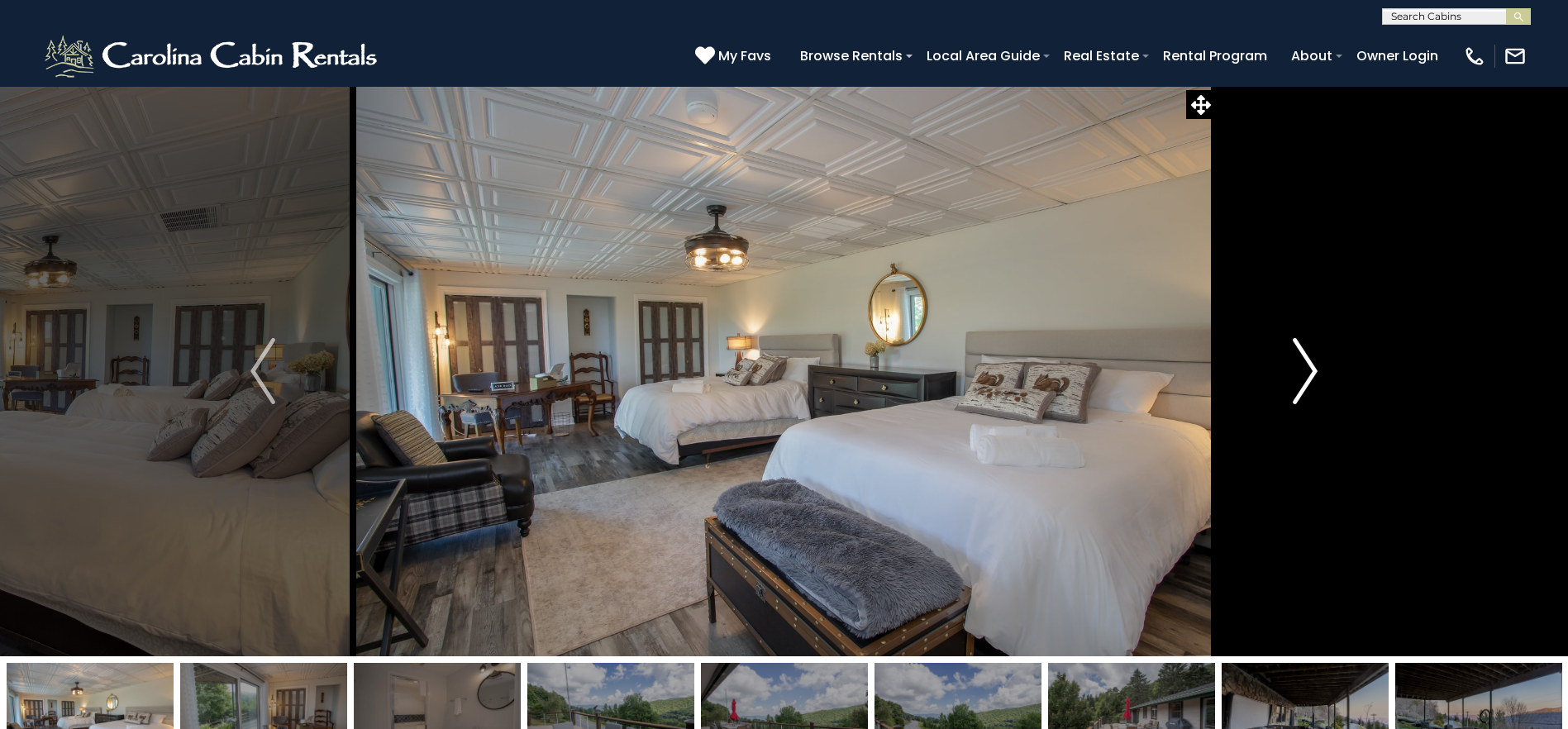
click at [1301, 360] on img "Next" at bounding box center [1305, 370] width 25 height 66
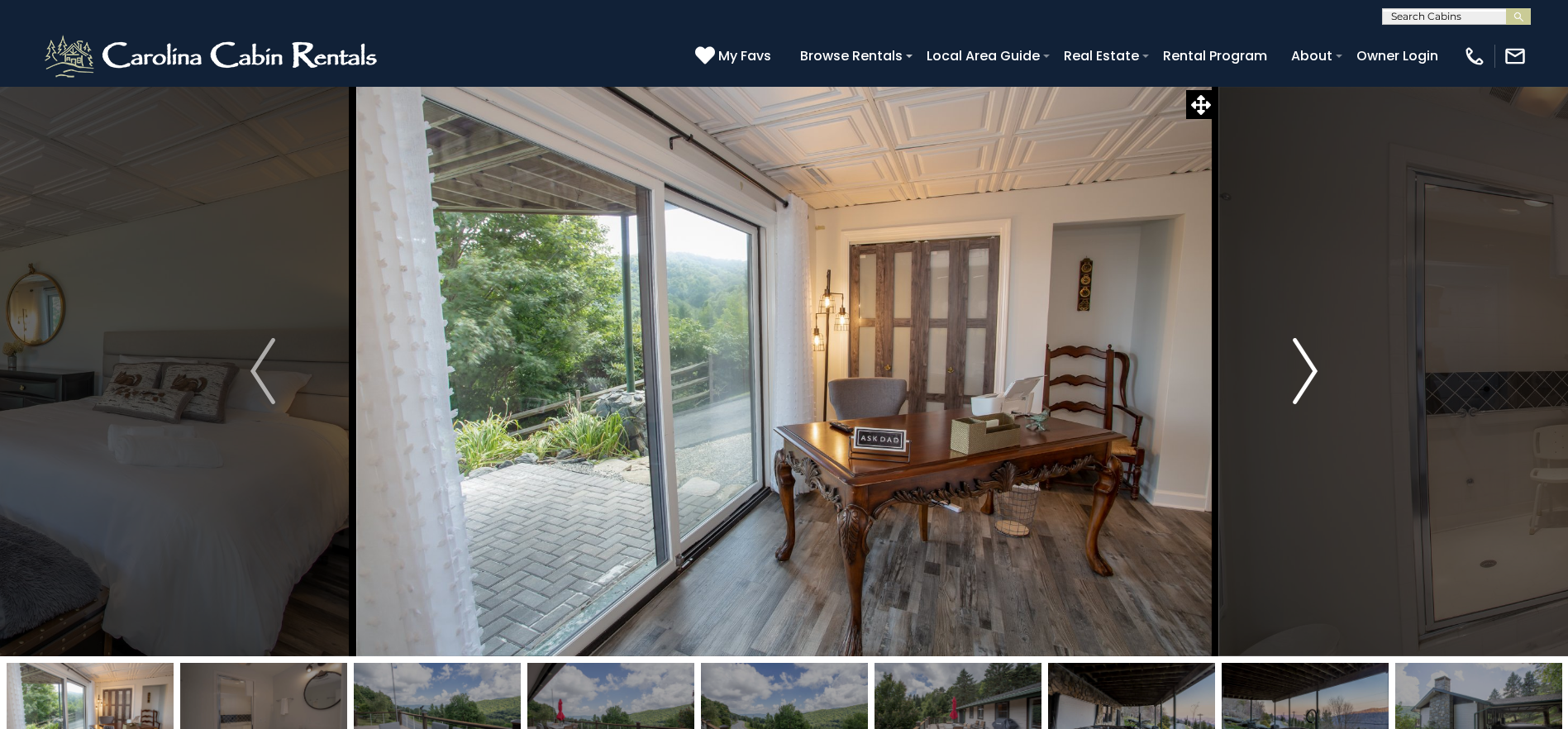
click at [1301, 360] on img "Next" at bounding box center [1305, 370] width 25 height 66
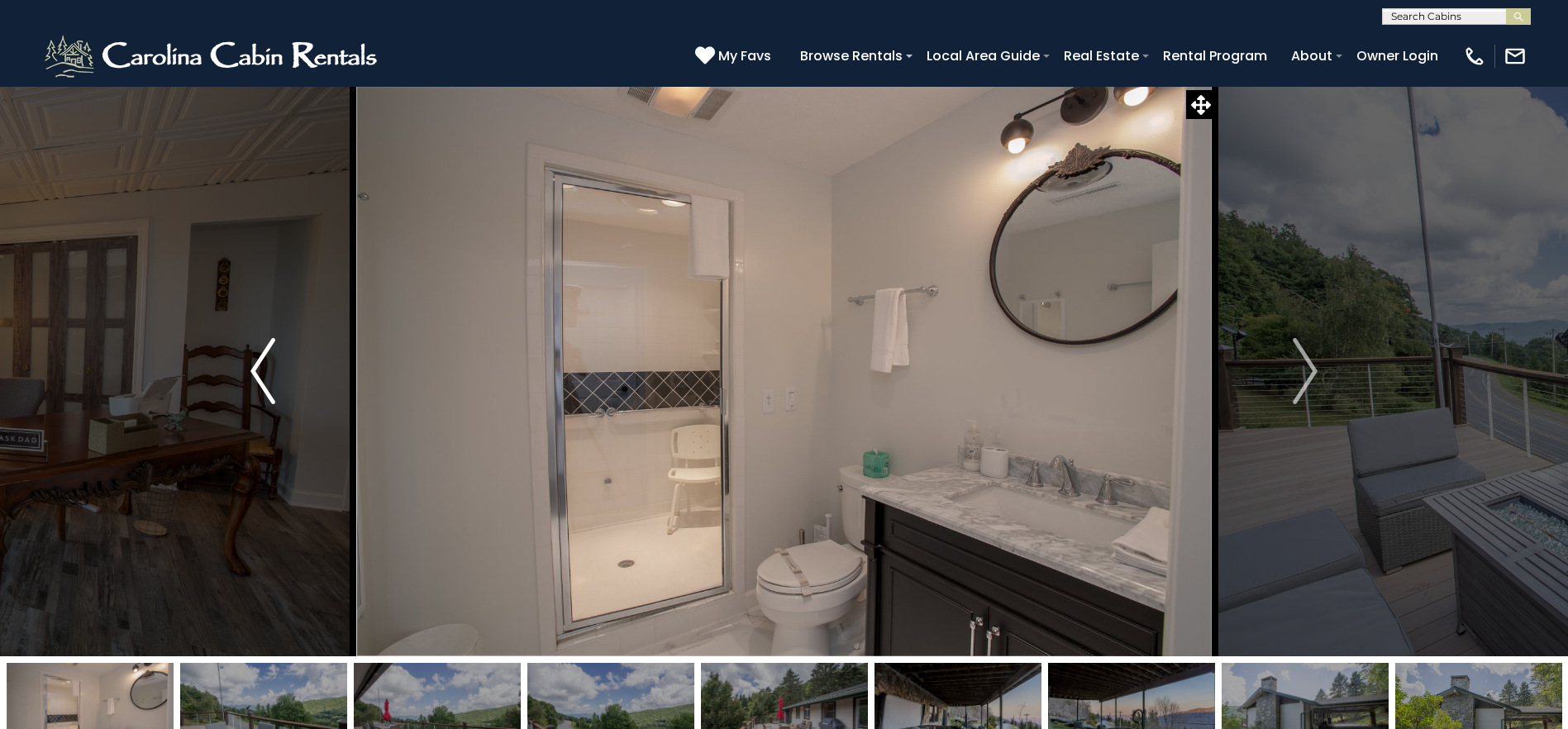
click at [271, 371] on img "Previous" at bounding box center [263, 370] width 25 height 66
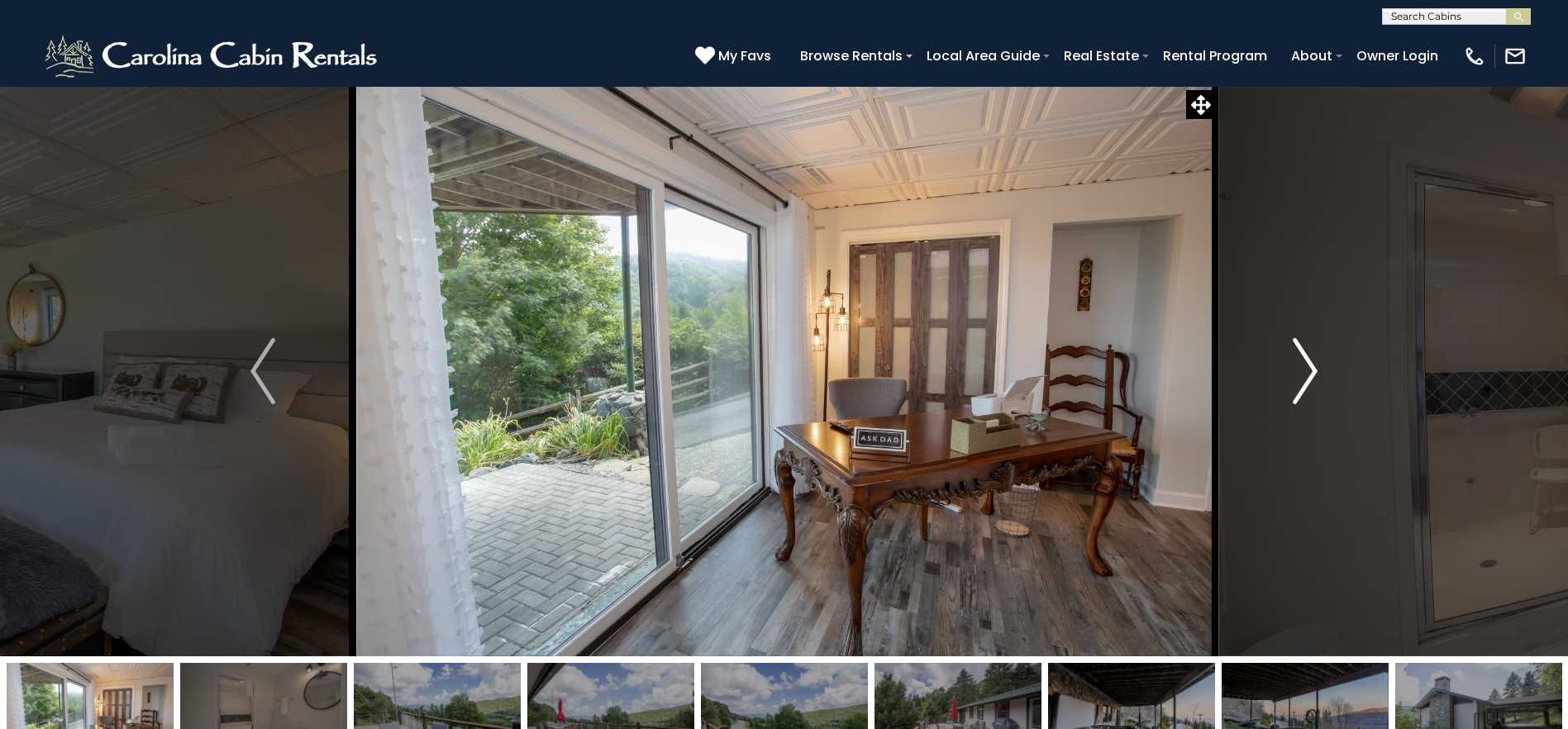
click at [1312, 372] on img "Next" at bounding box center [1305, 370] width 25 height 66
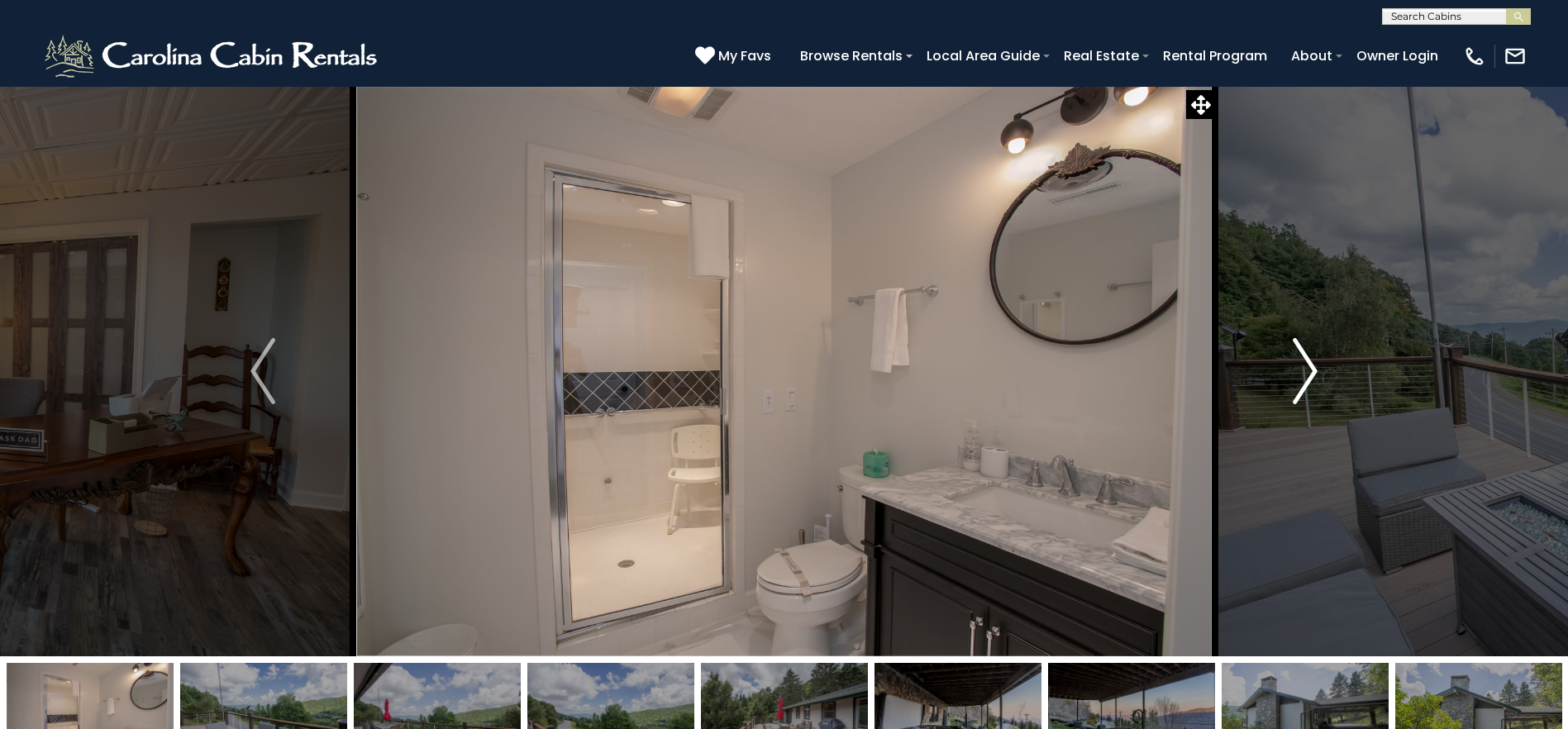
click at [1312, 372] on img "Next" at bounding box center [1305, 370] width 25 height 66
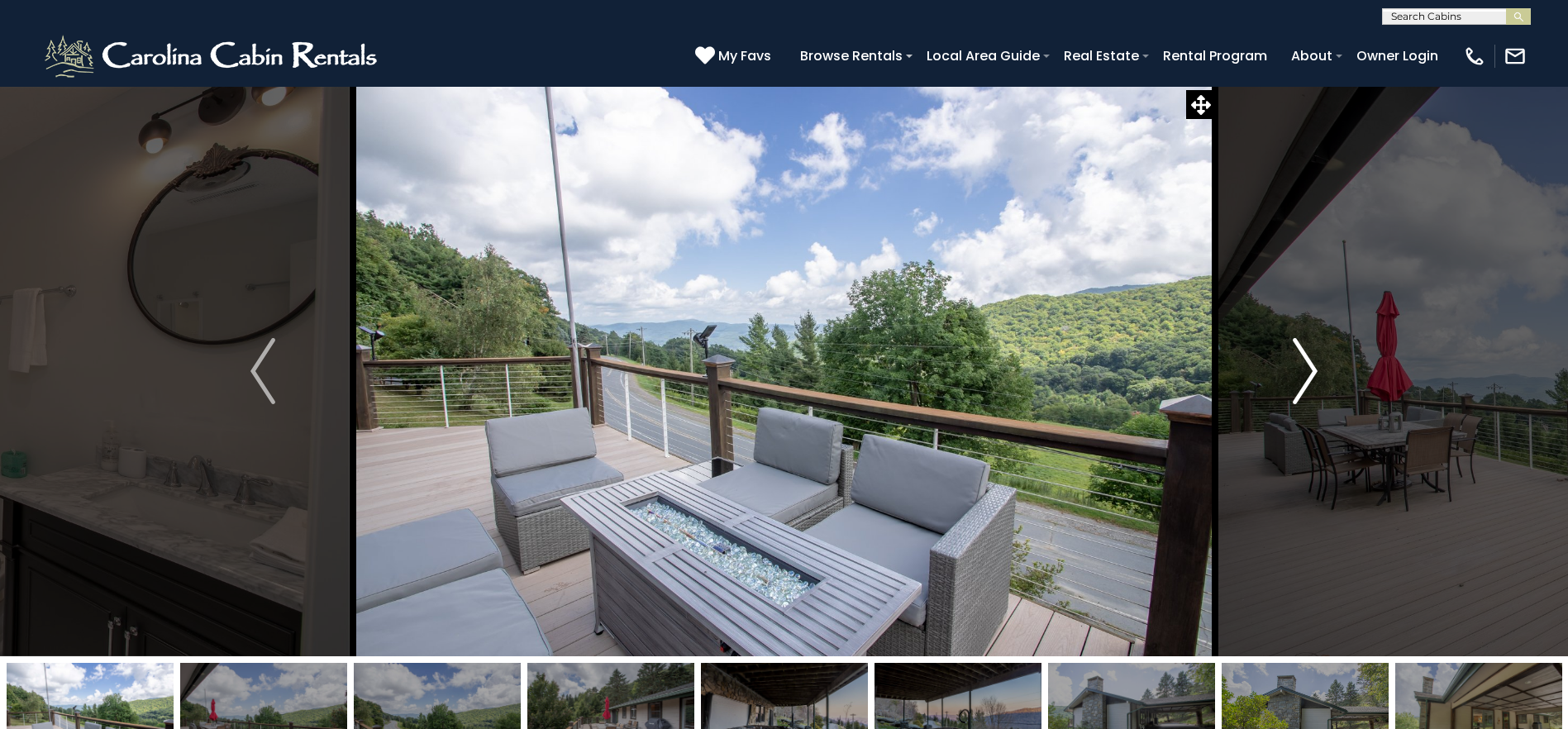
click at [1313, 371] on img "Next" at bounding box center [1305, 370] width 25 height 66
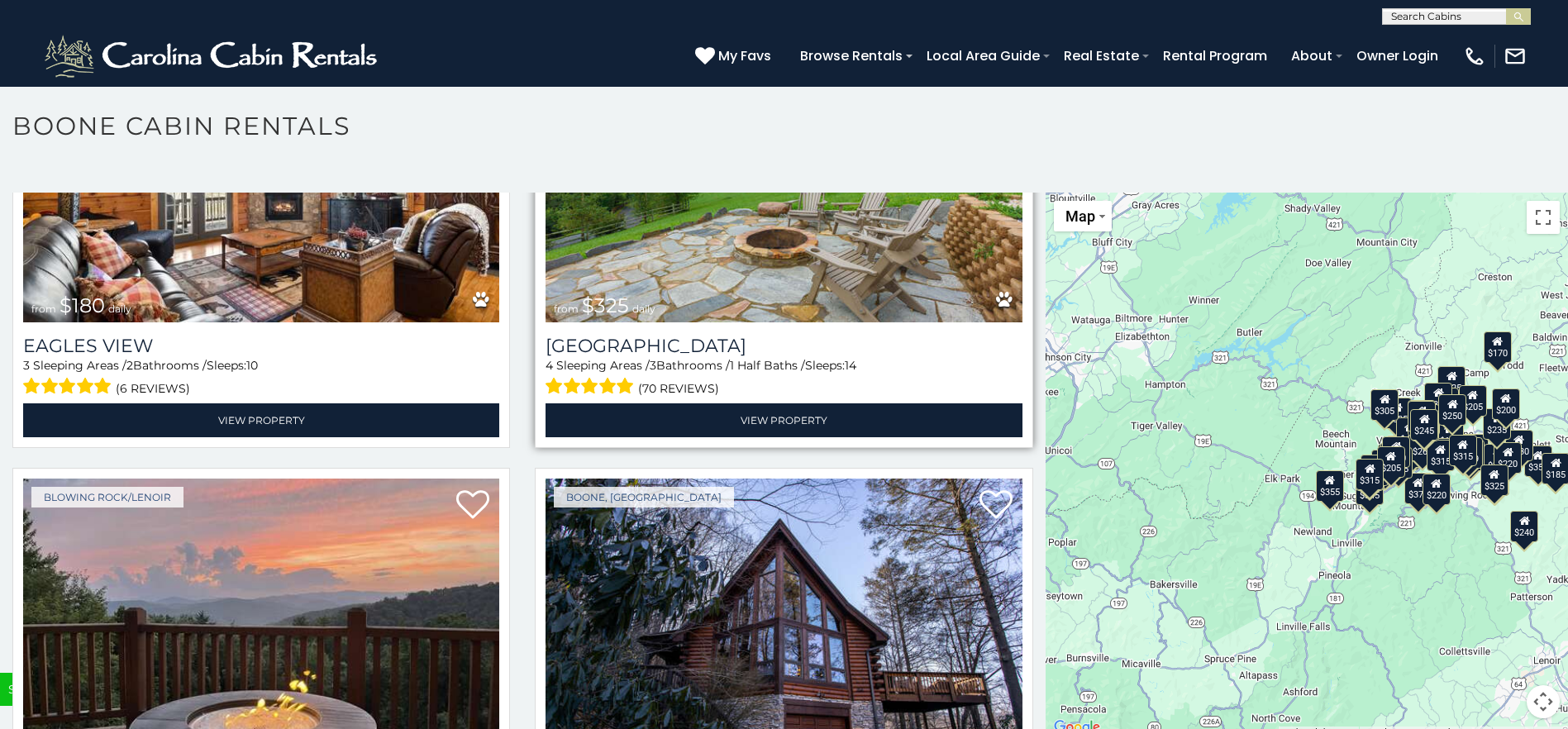
scroll to position [13136, 0]
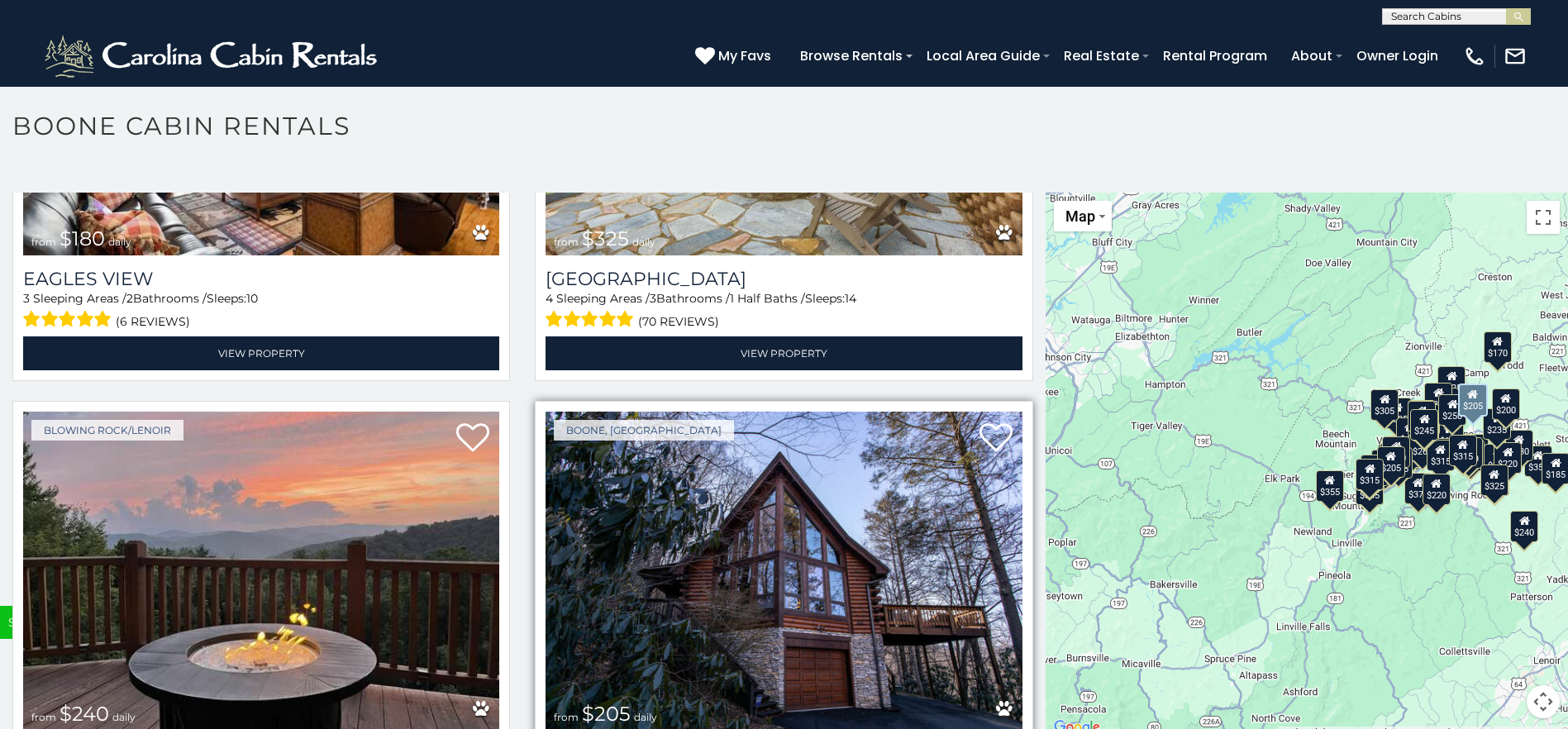
click at [821, 544] on img at bounding box center [783, 571] width 476 height 319
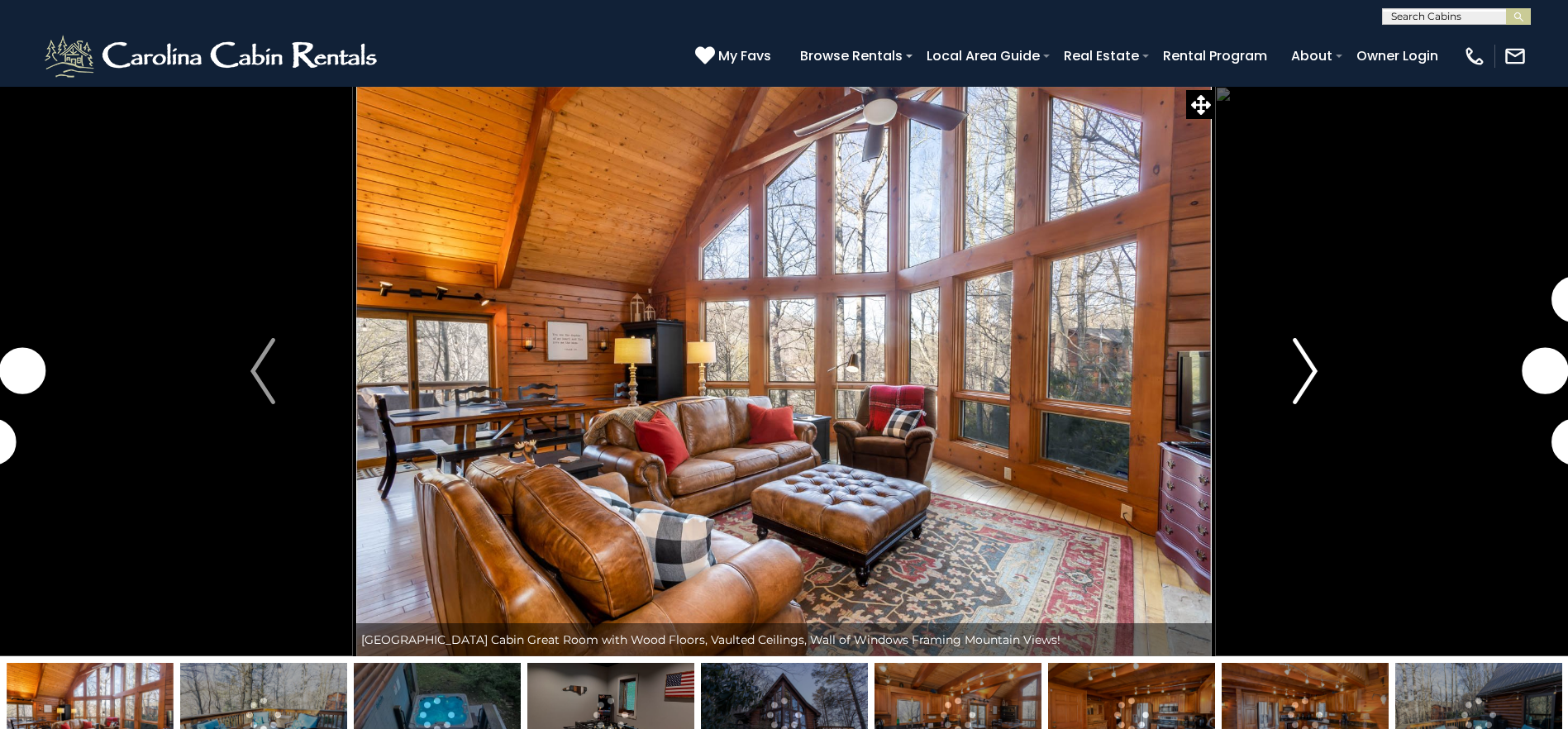
click at [1328, 378] on button "Next" at bounding box center [1305, 371] width 180 height 570
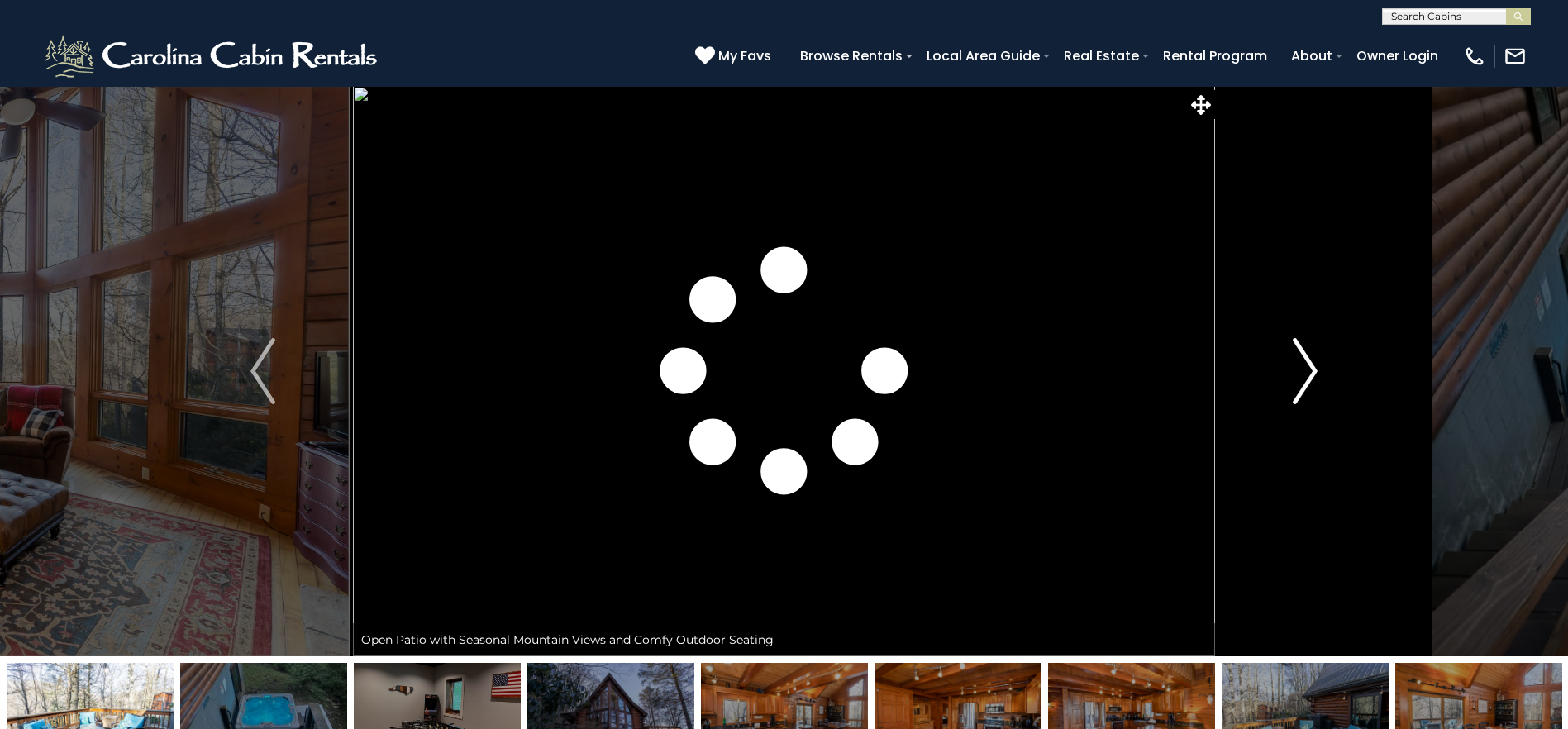
click at [1312, 379] on img "Next" at bounding box center [1305, 370] width 25 height 66
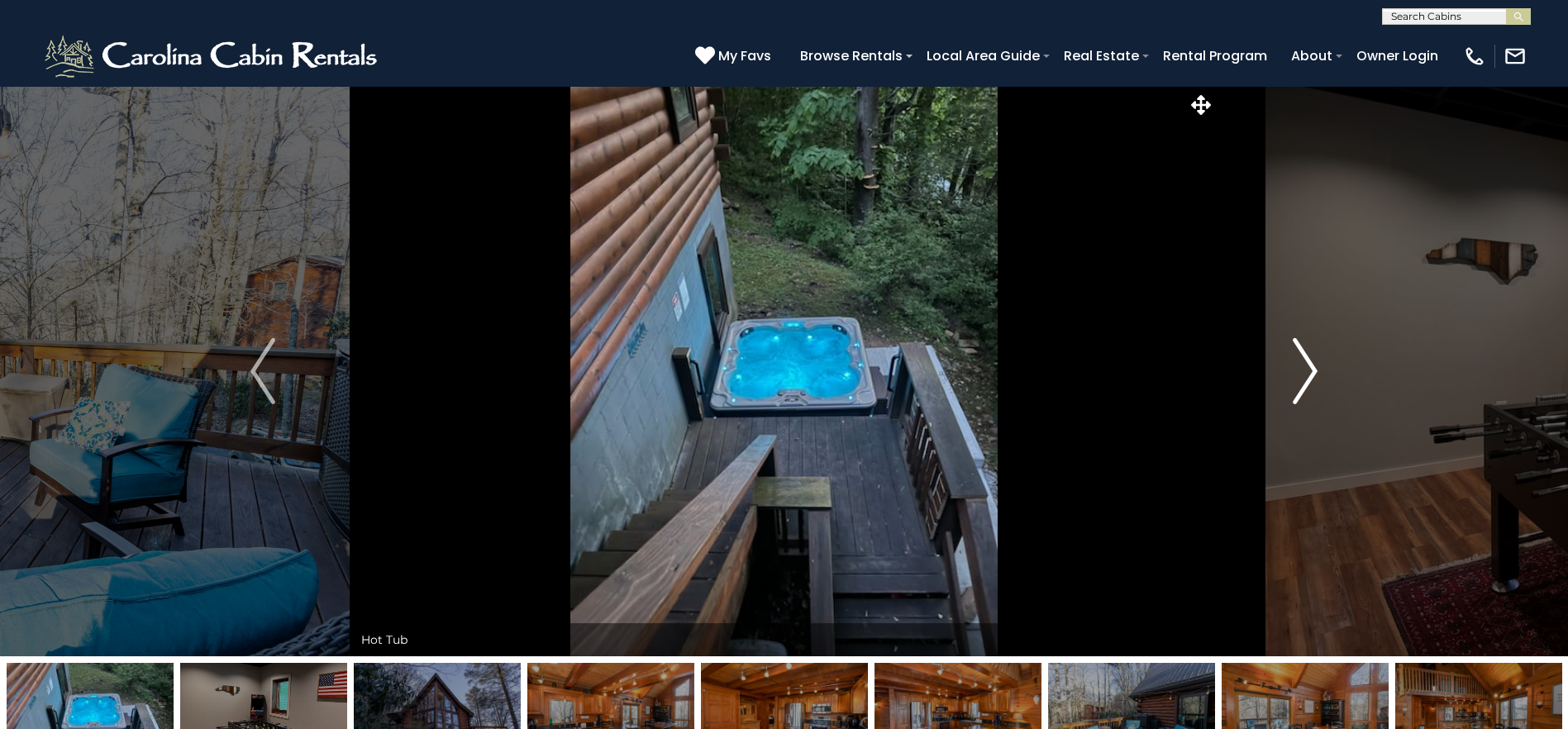
click at [1312, 379] on img "Next" at bounding box center [1305, 370] width 25 height 66
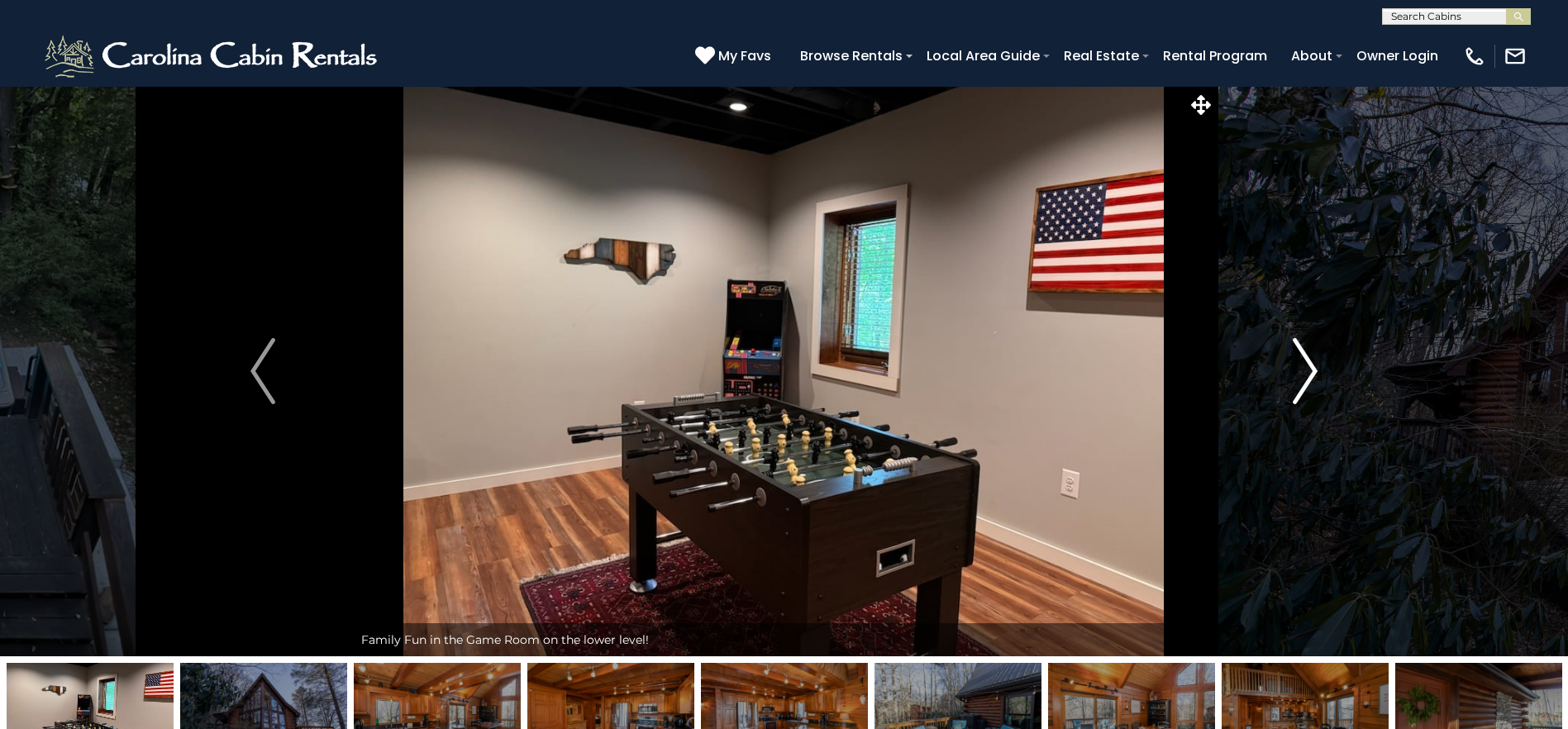
click at [1312, 379] on img "Next" at bounding box center [1305, 370] width 25 height 66
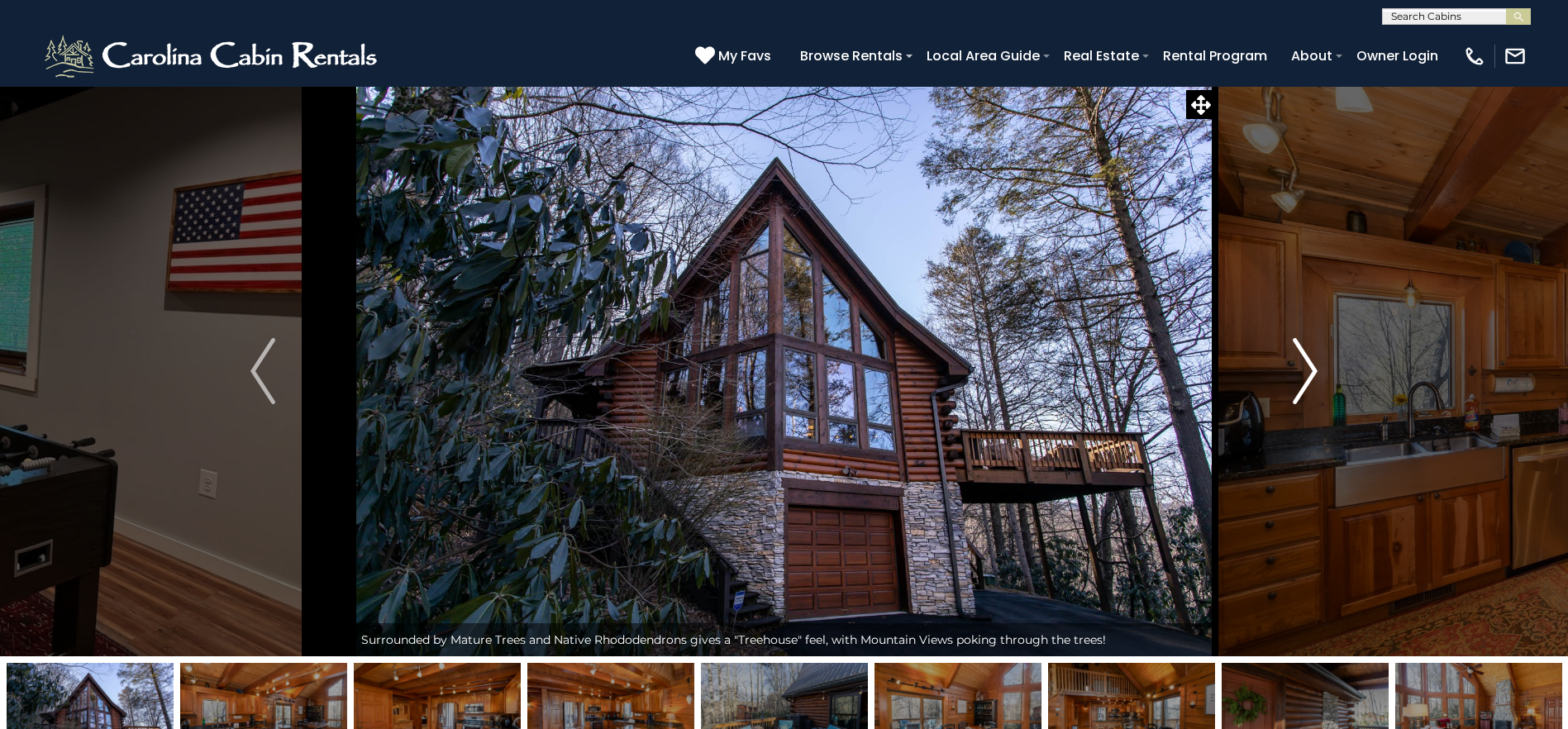
click at [1312, 379] on img "Next" at bounding box center [1305, 370] width 25 height 66
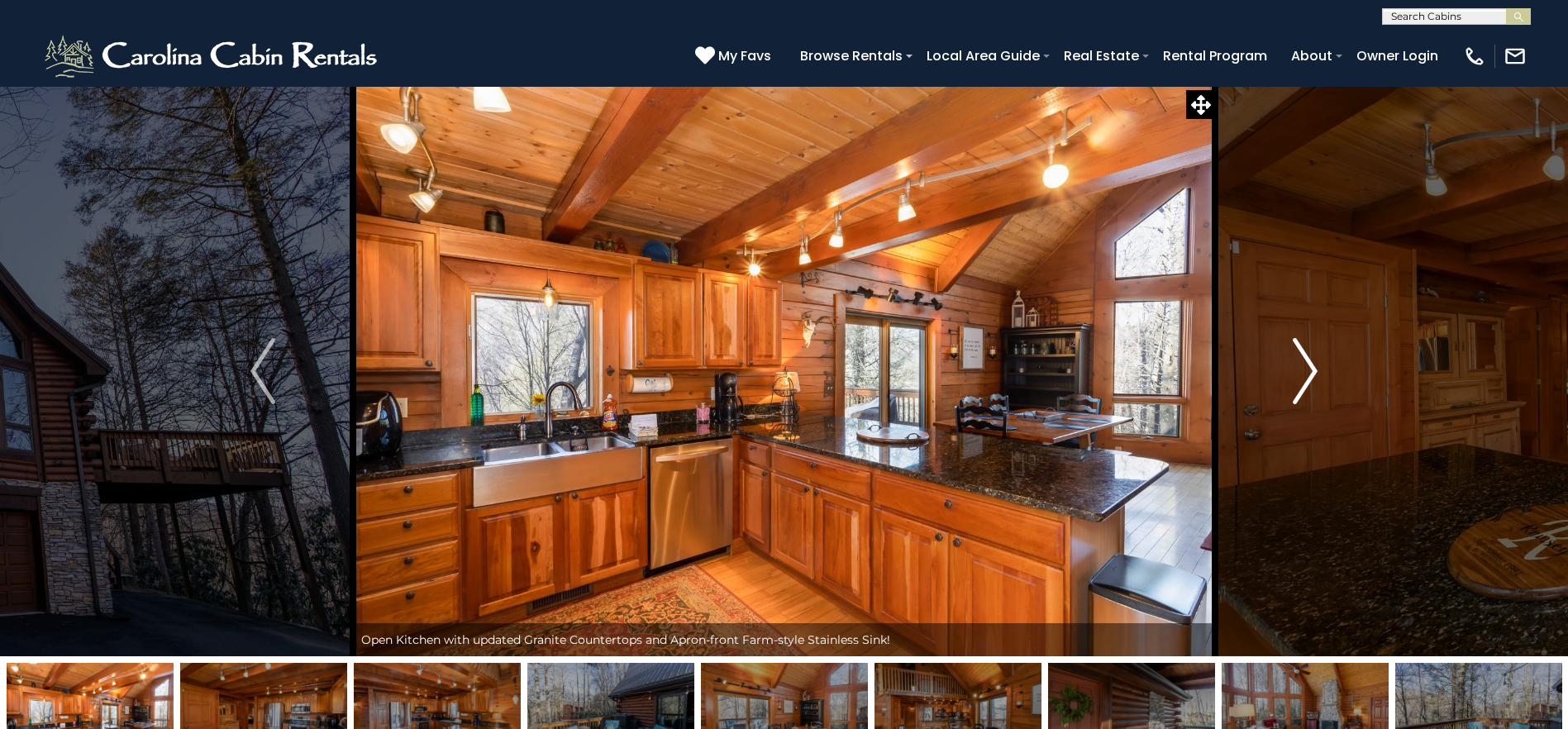
click at [1312, 379] on img "Next" at bounding box center [1305, 370] width 25 height 66
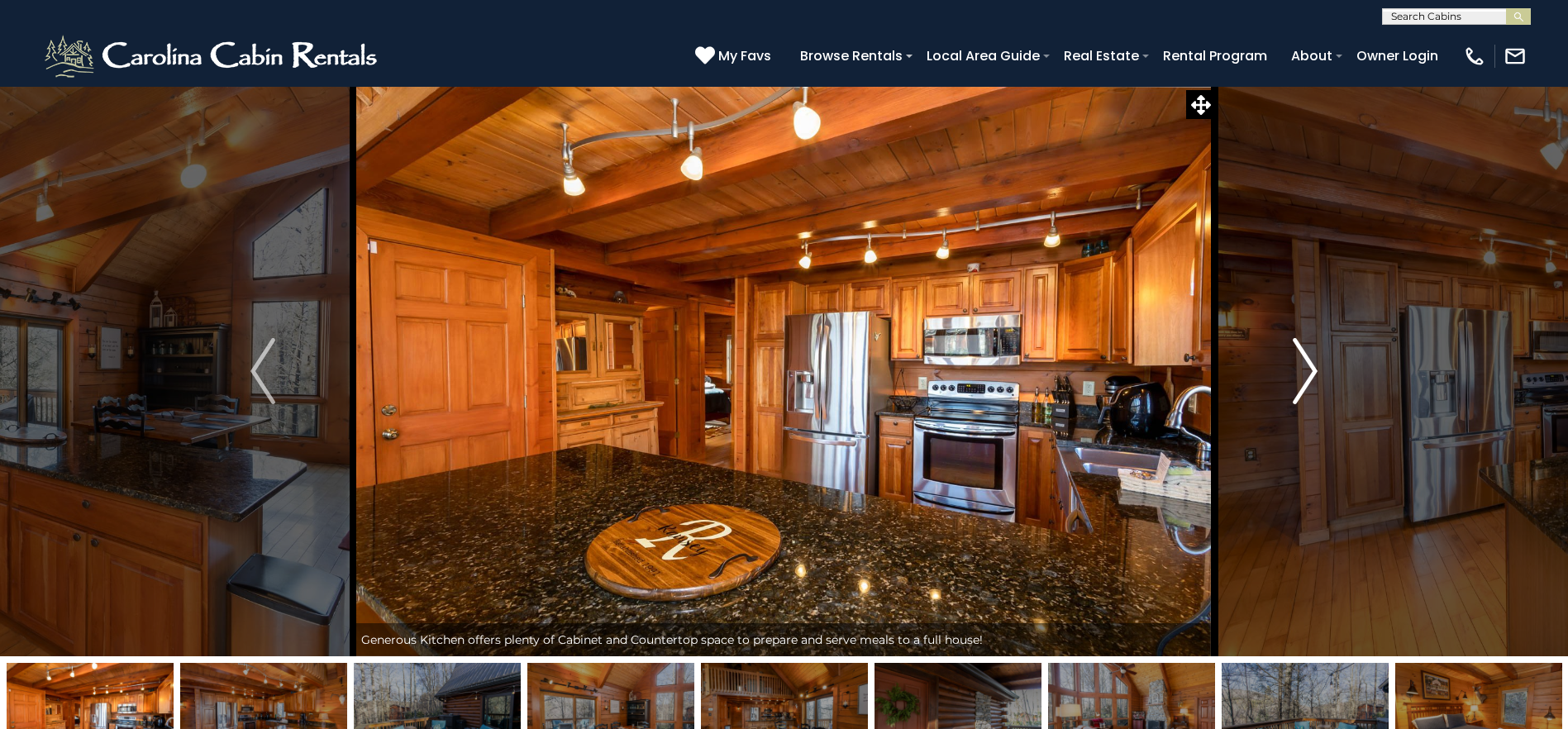
click at [1312, 379] on img "Next" at bounding box center [1305, 370] width 25 height 66
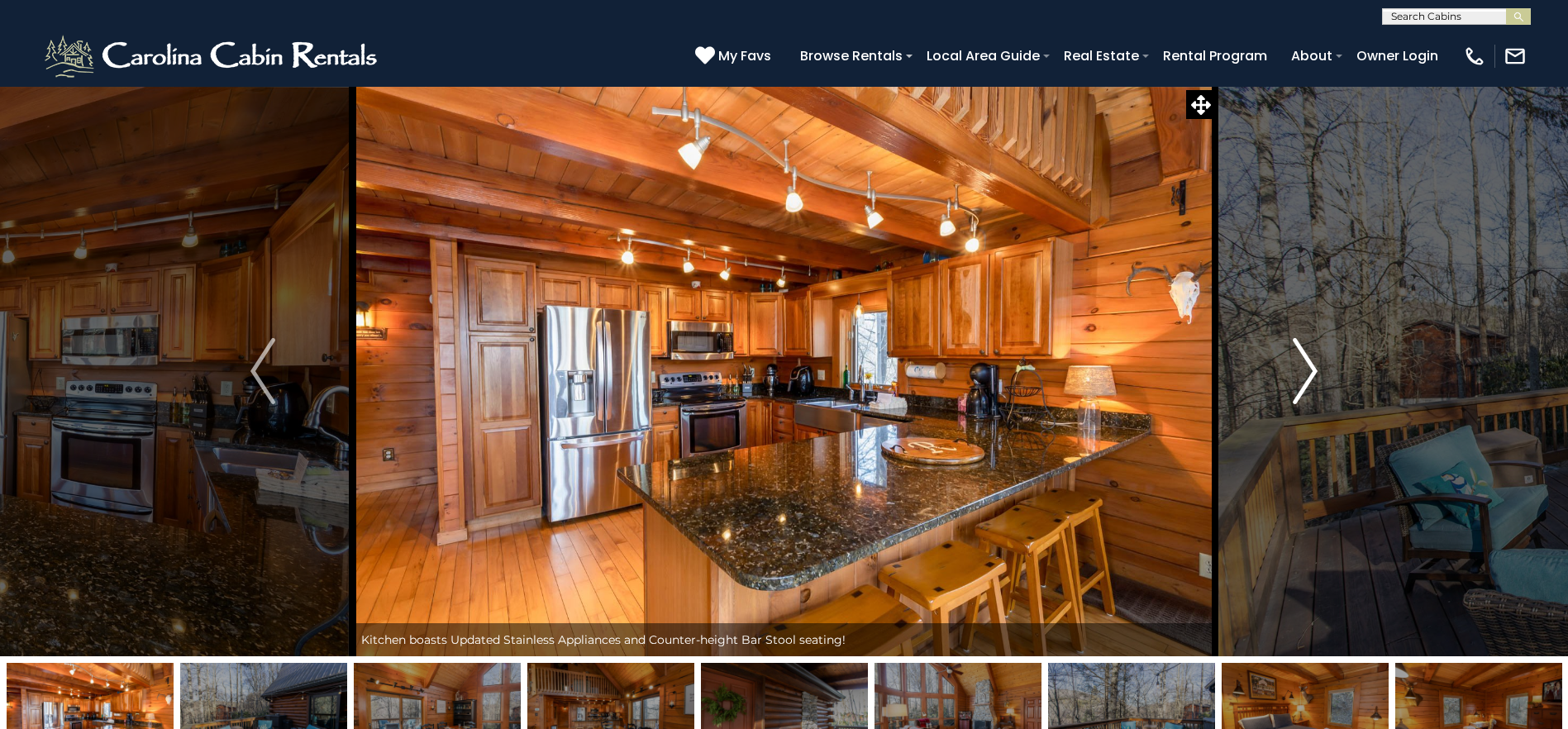
click at [1312, 379] on img "Next" at bounding box center [1305, 370] width 25 height 66
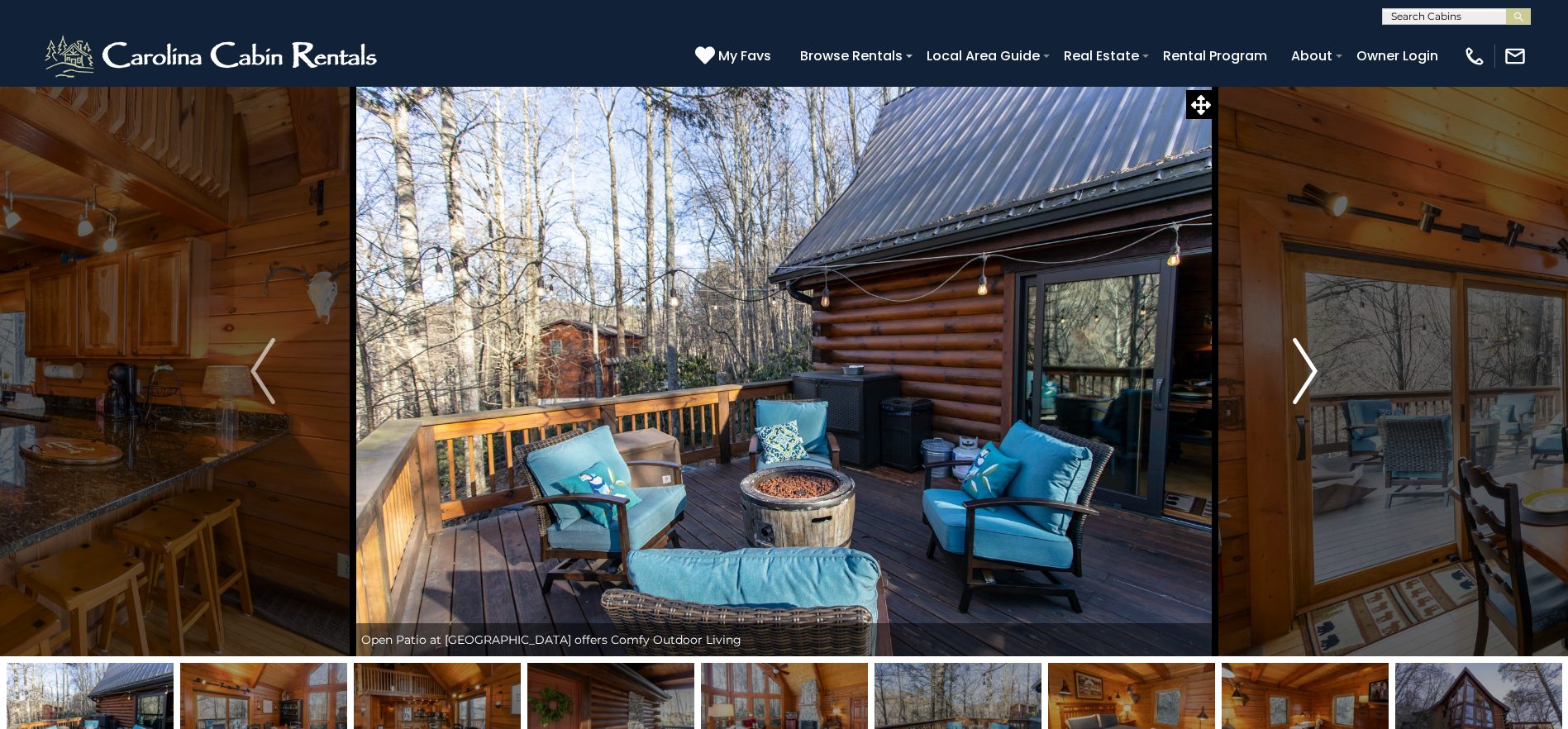
click at [1312, 379] on img "Next" at bounding box center [1305, 370] width 25 height 66
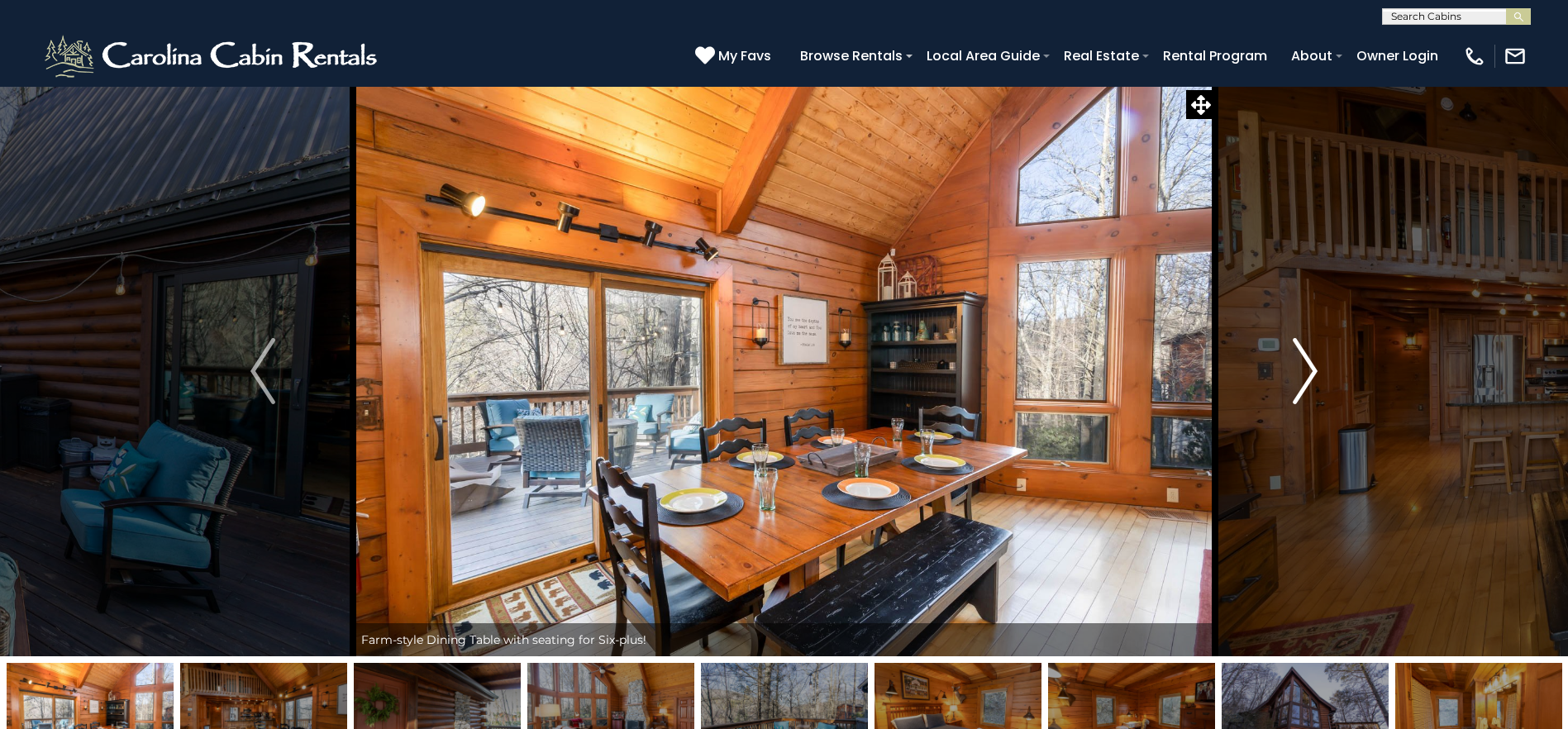
click at [1312, 379] on img "Next" at bounding box center [1305, 370] width 25 height 66
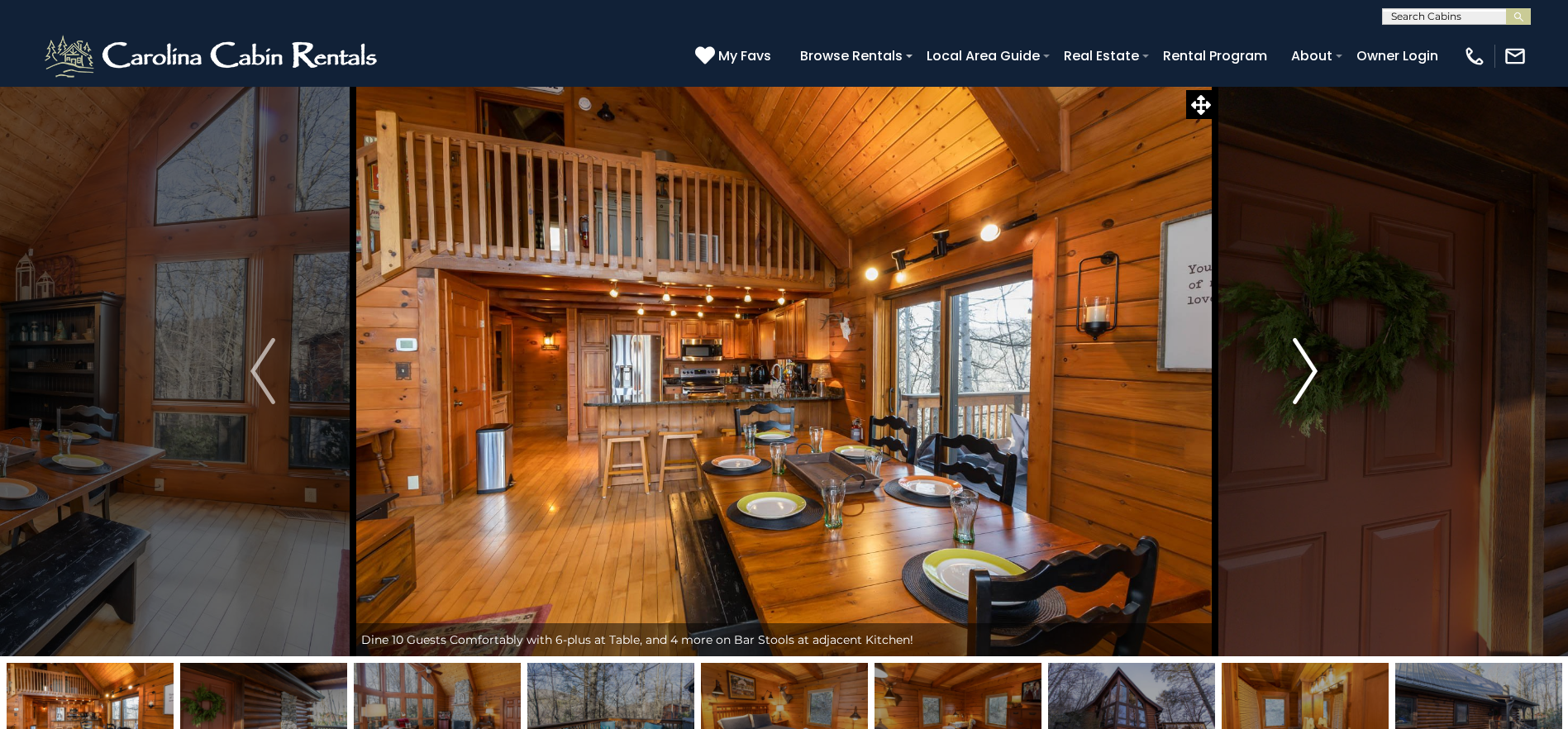
click at [1312, 379] on img "Next" at bounding box center [1305, 370] width 25 height 66
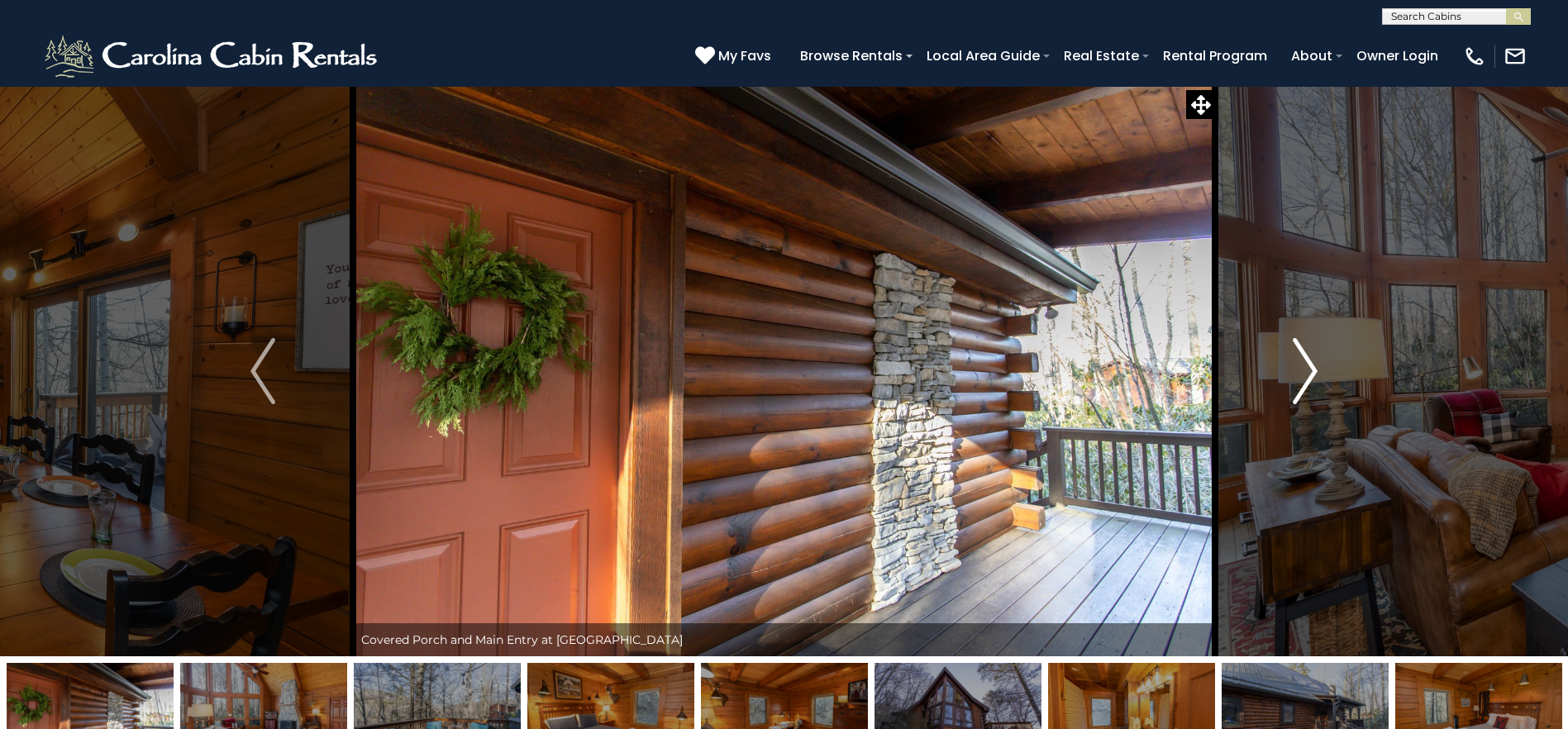
click at [1312, 379] on img "Next" at bounding box center [1305, 370] width 25 height 66
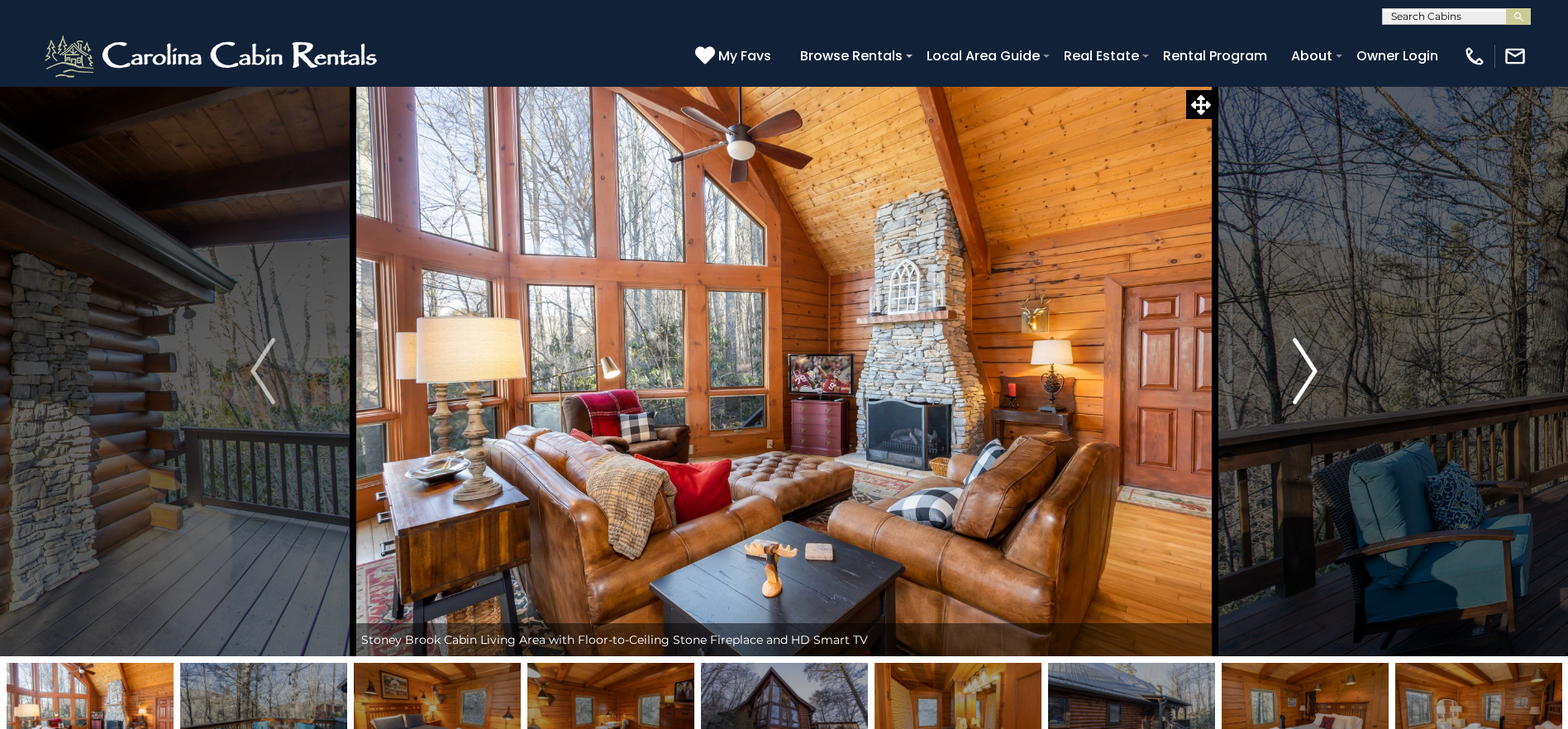
click at [1312, 379] on img "Next" at bounding box center [1305, 370] width 25 height 66
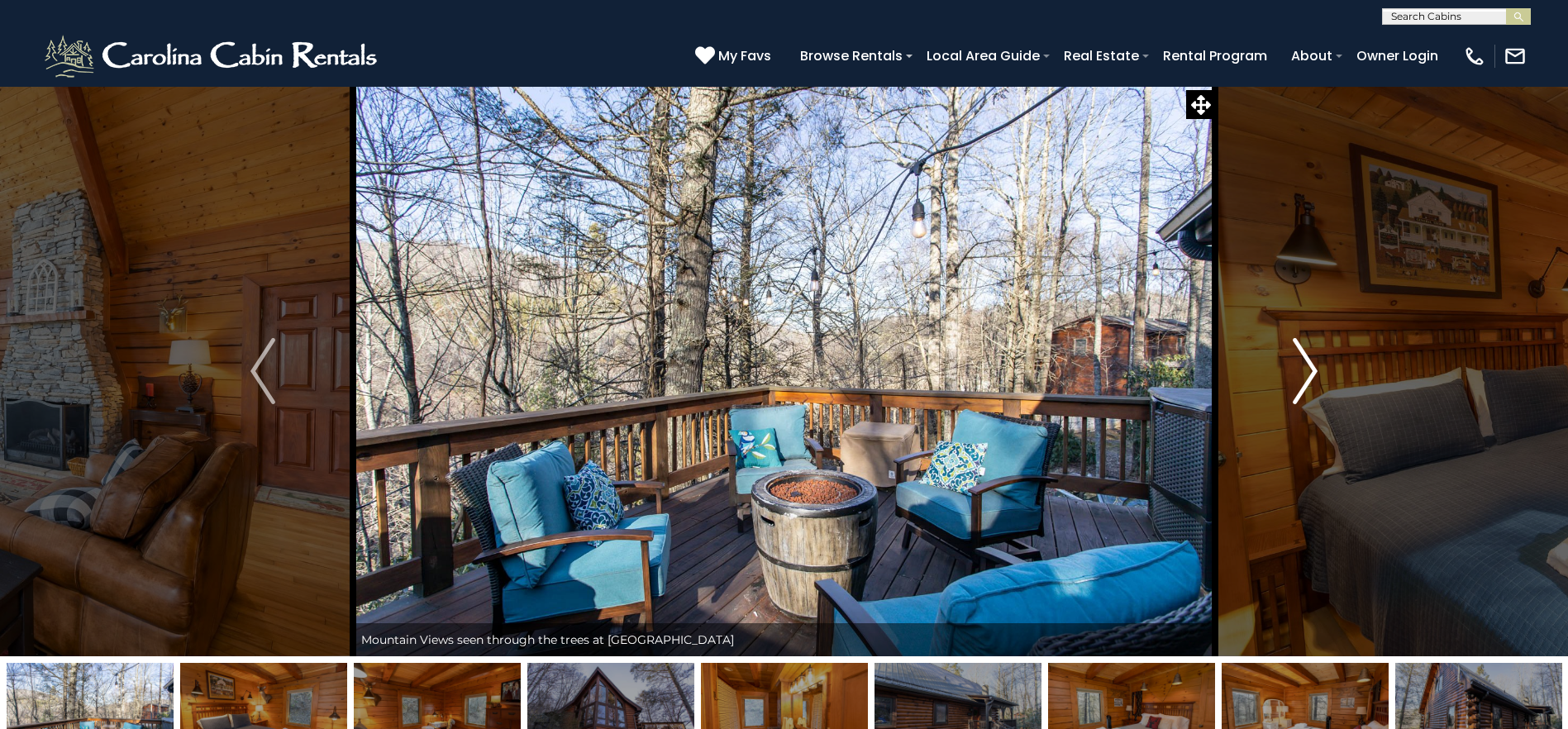
click at [1312, 379] on img "Next" at bounding box center [1305, 370] width 25 height 66
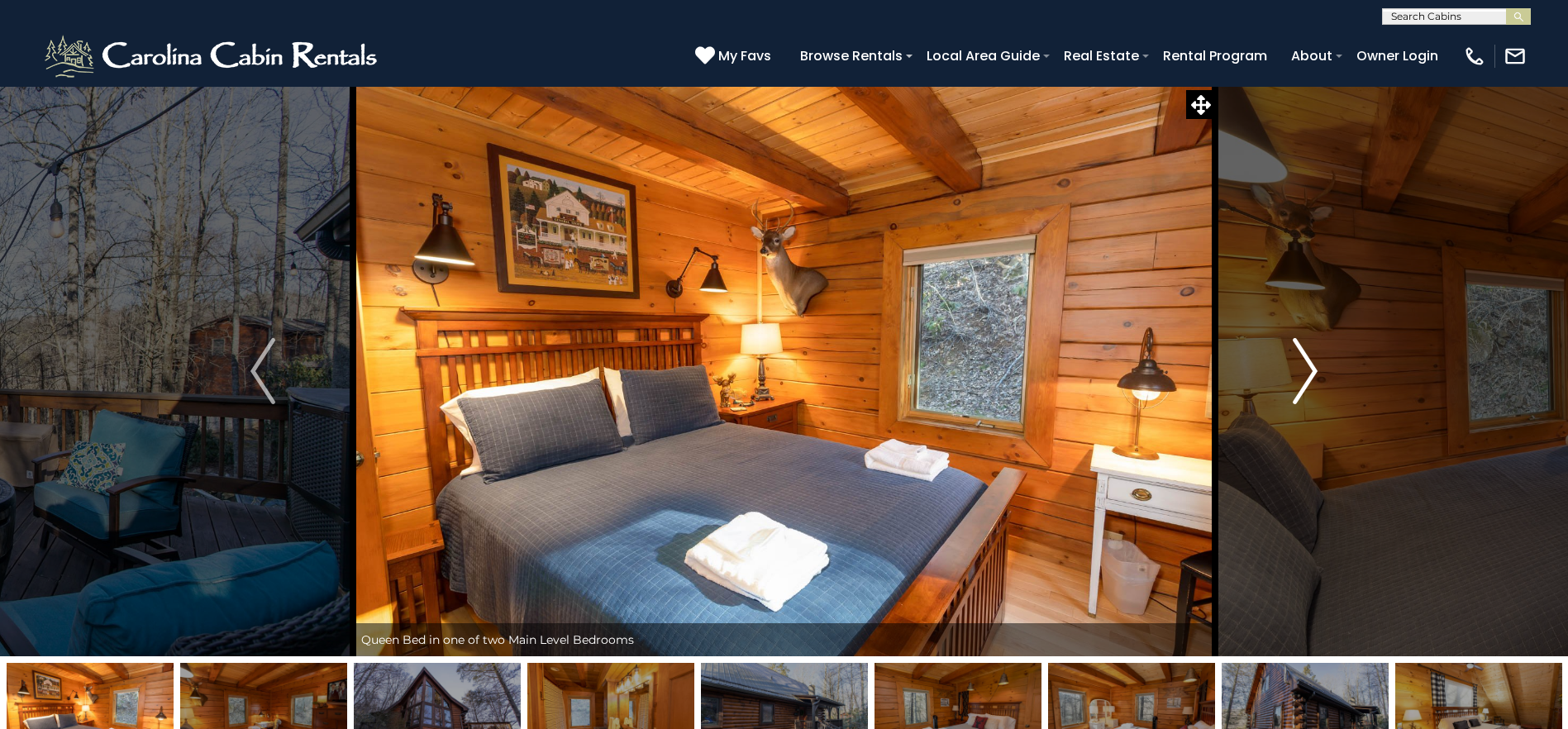
click at [1312, 379] on img "Next" at bounding box center [1305, 370] width 25 height 66
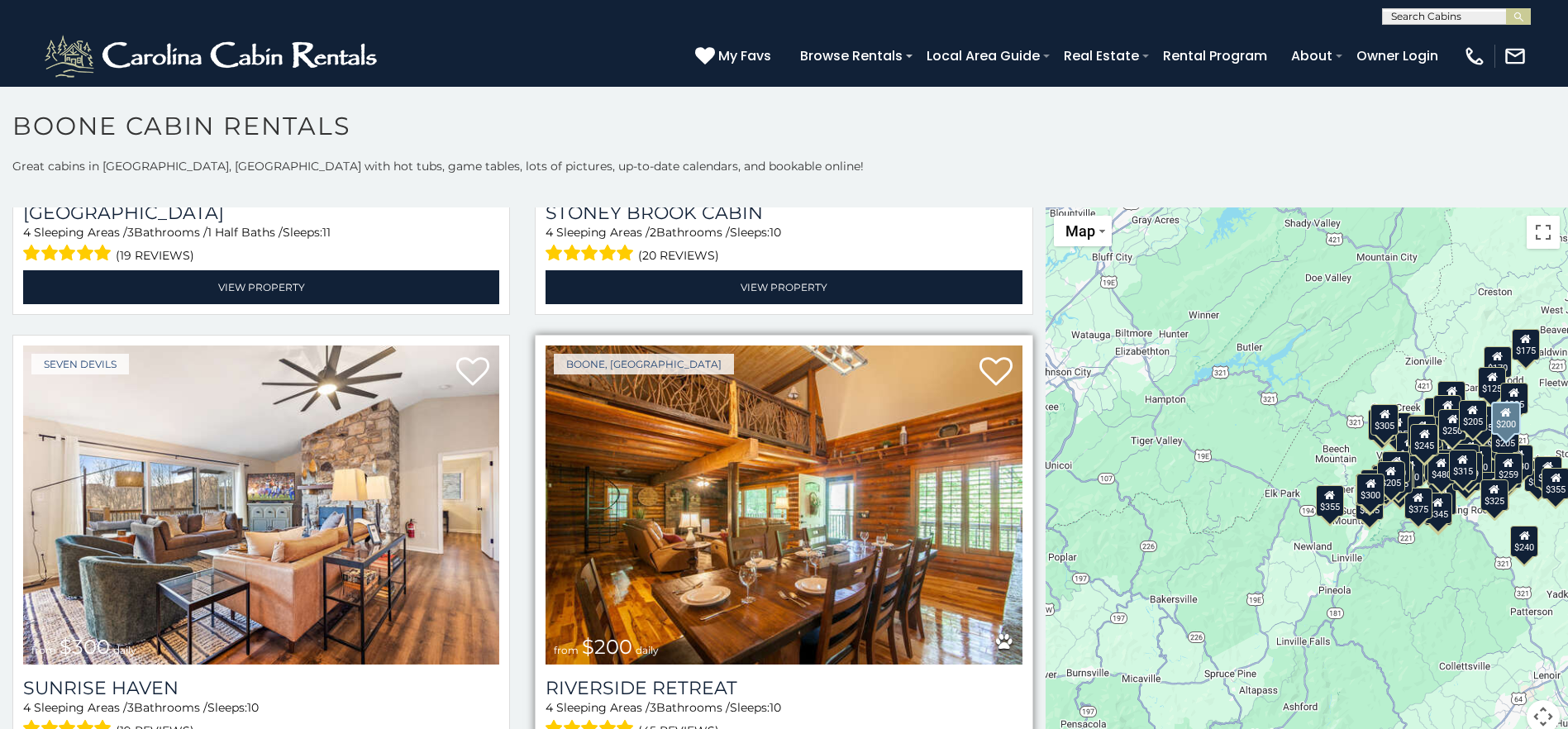
scroll to position [13694, 0]
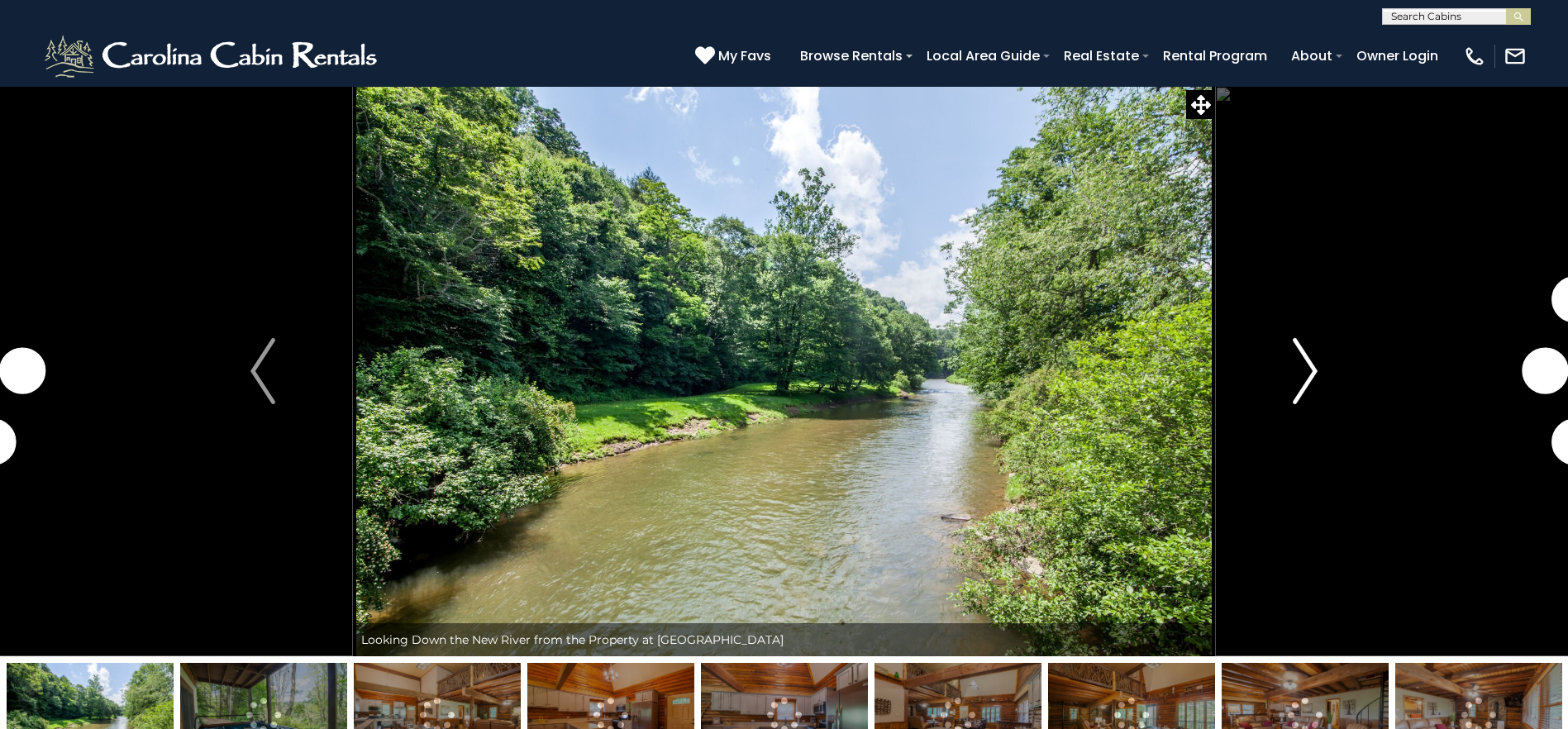
click at [1306, 370] on img "Next" at bounding box center [1305, 370] width 25 height 66
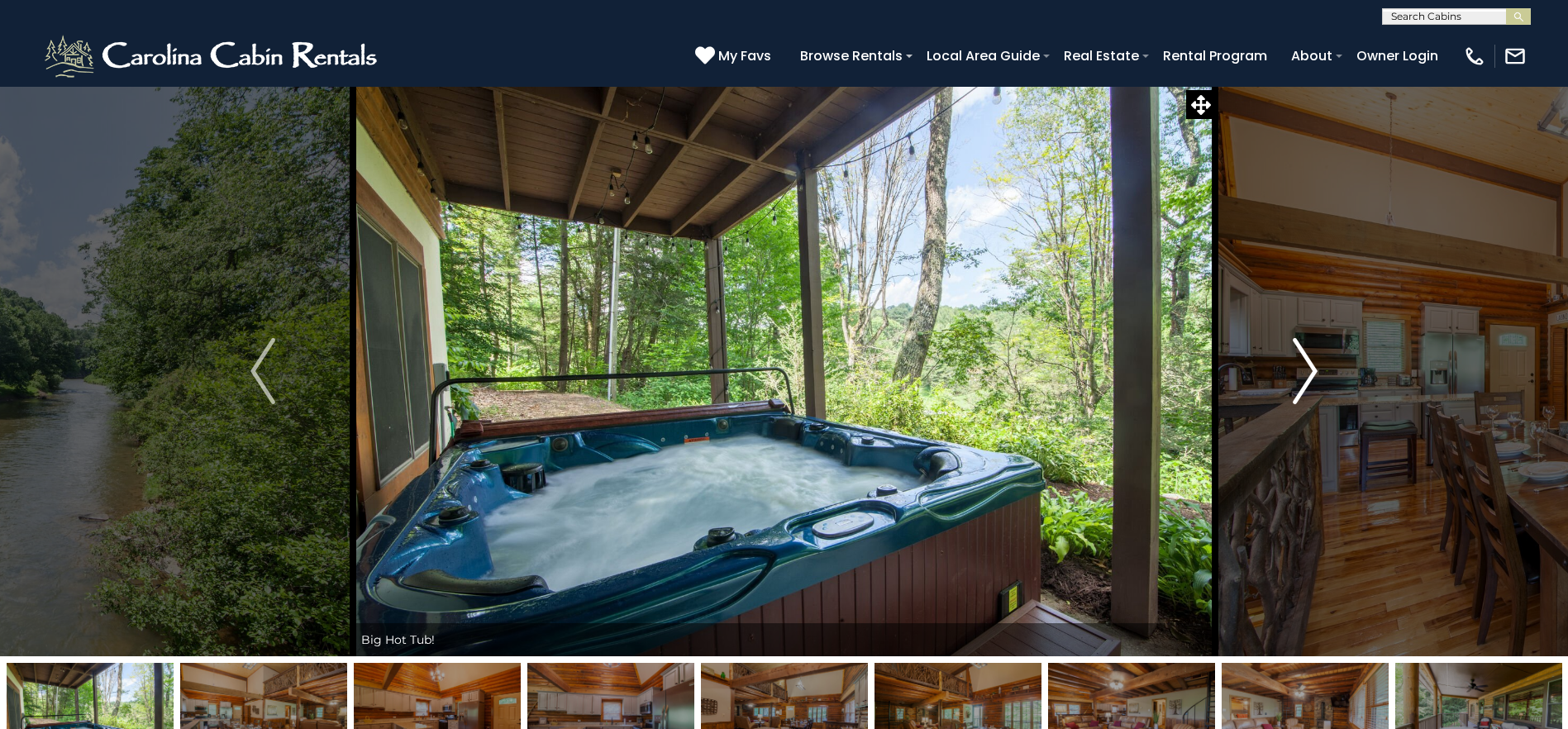
click at [1306, 370] on img "Next" at bounding box center [1305, 370] width 25 height 66
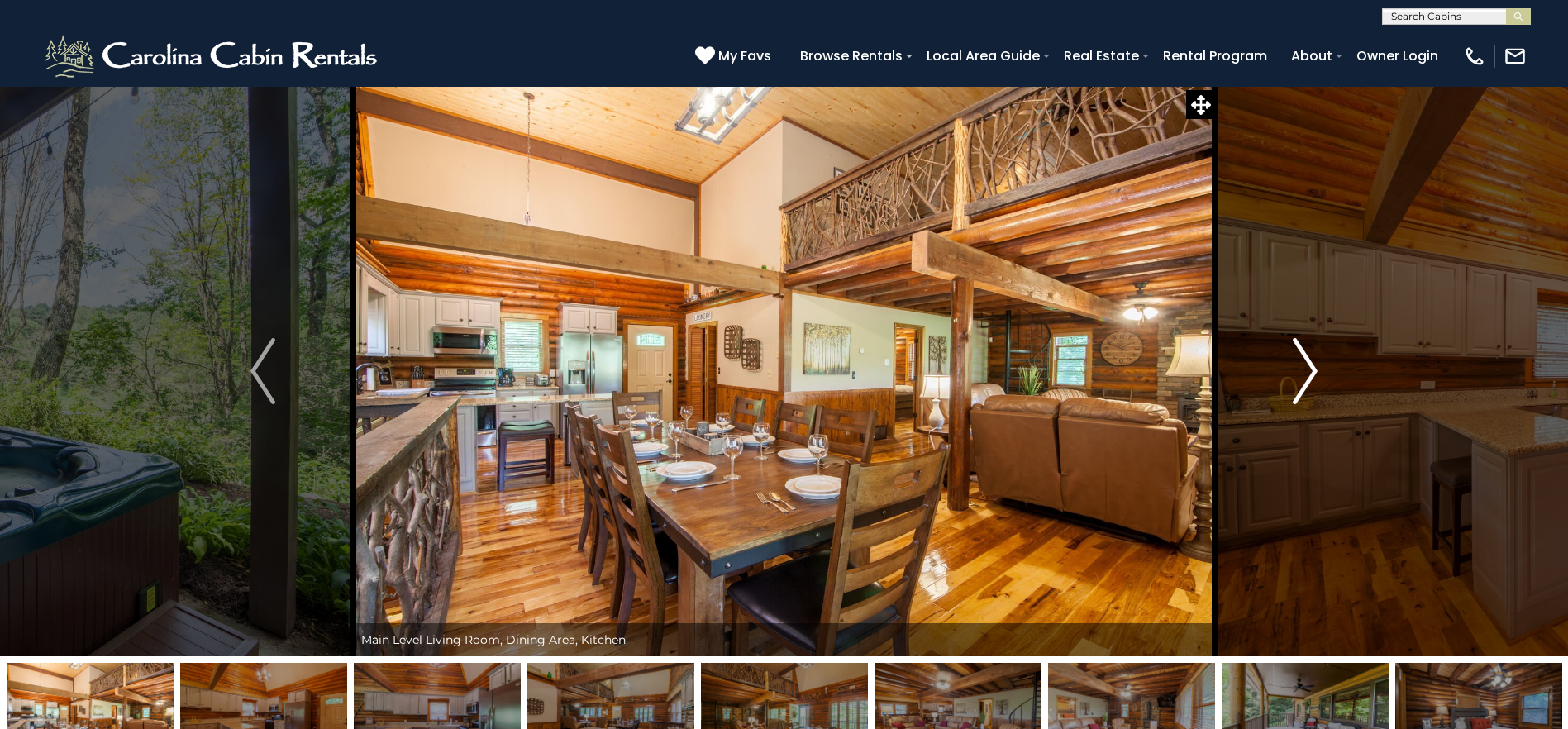
click at [1306, 370] on img "Next" at bounding box center [1305, 370] width 25 height 66
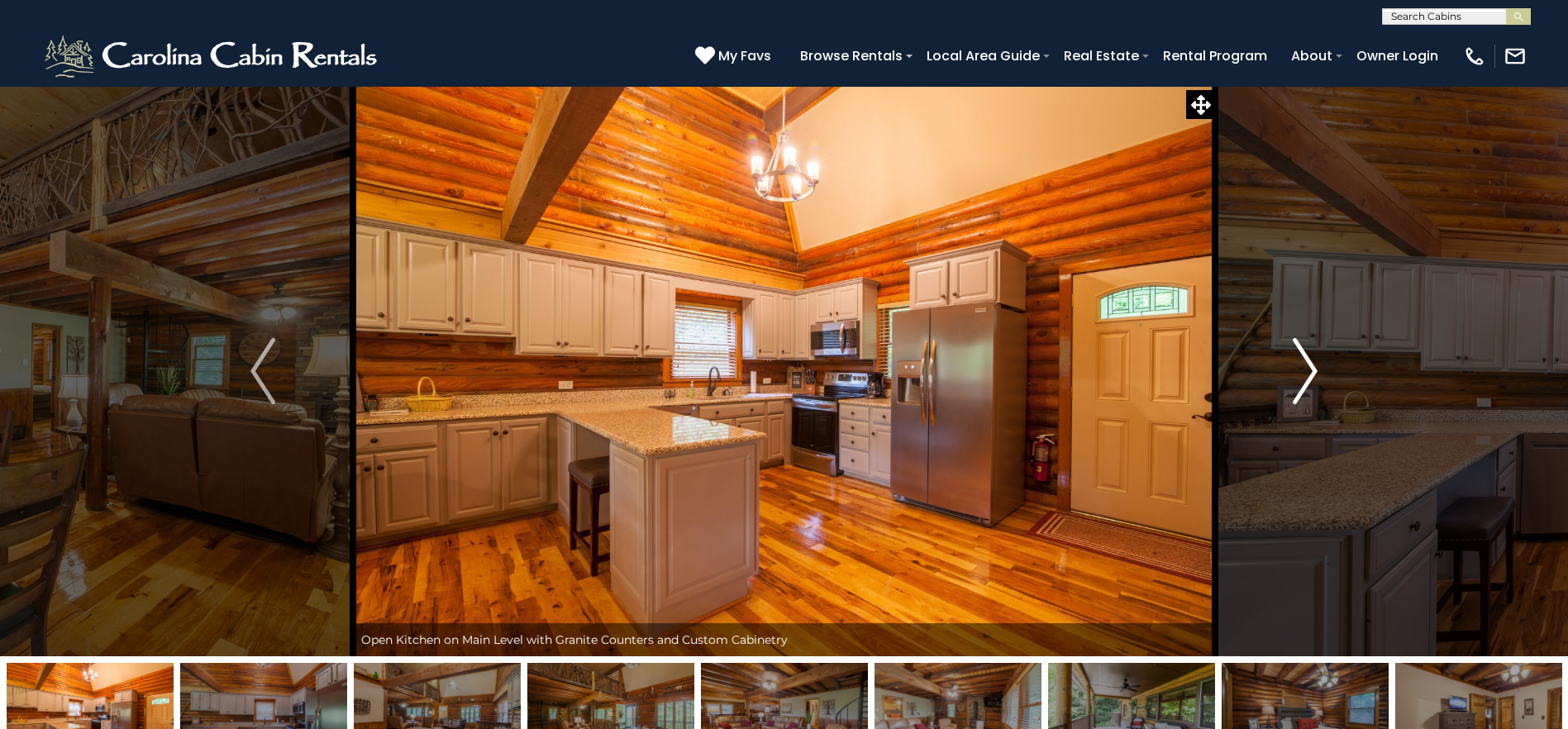
click at [1306, 370] on img "Next" at bounding box center [1305, 370] width 25 height 66
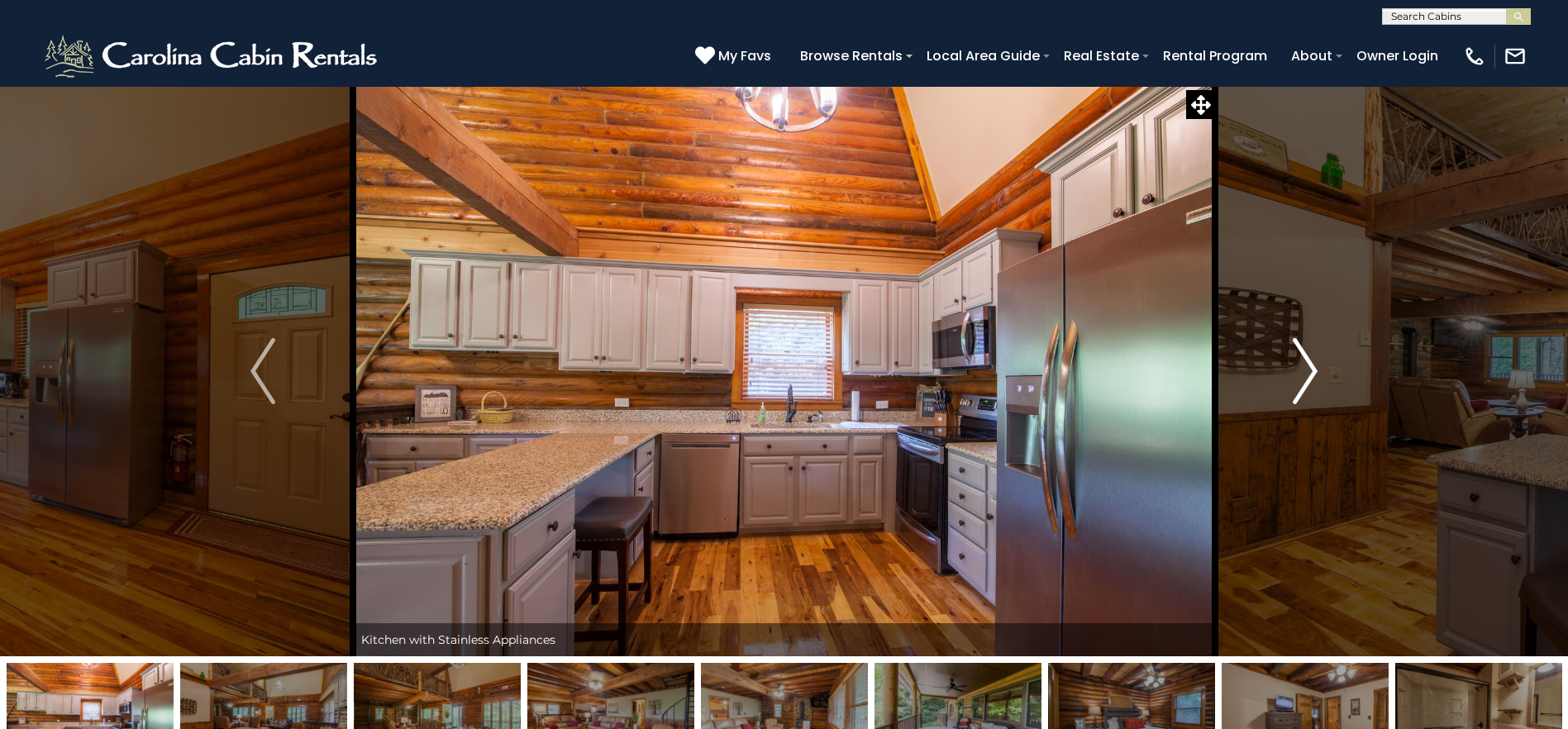
click at [1306, 370] on img "Next" at bounding box center [1305, 370] width 25 height 66
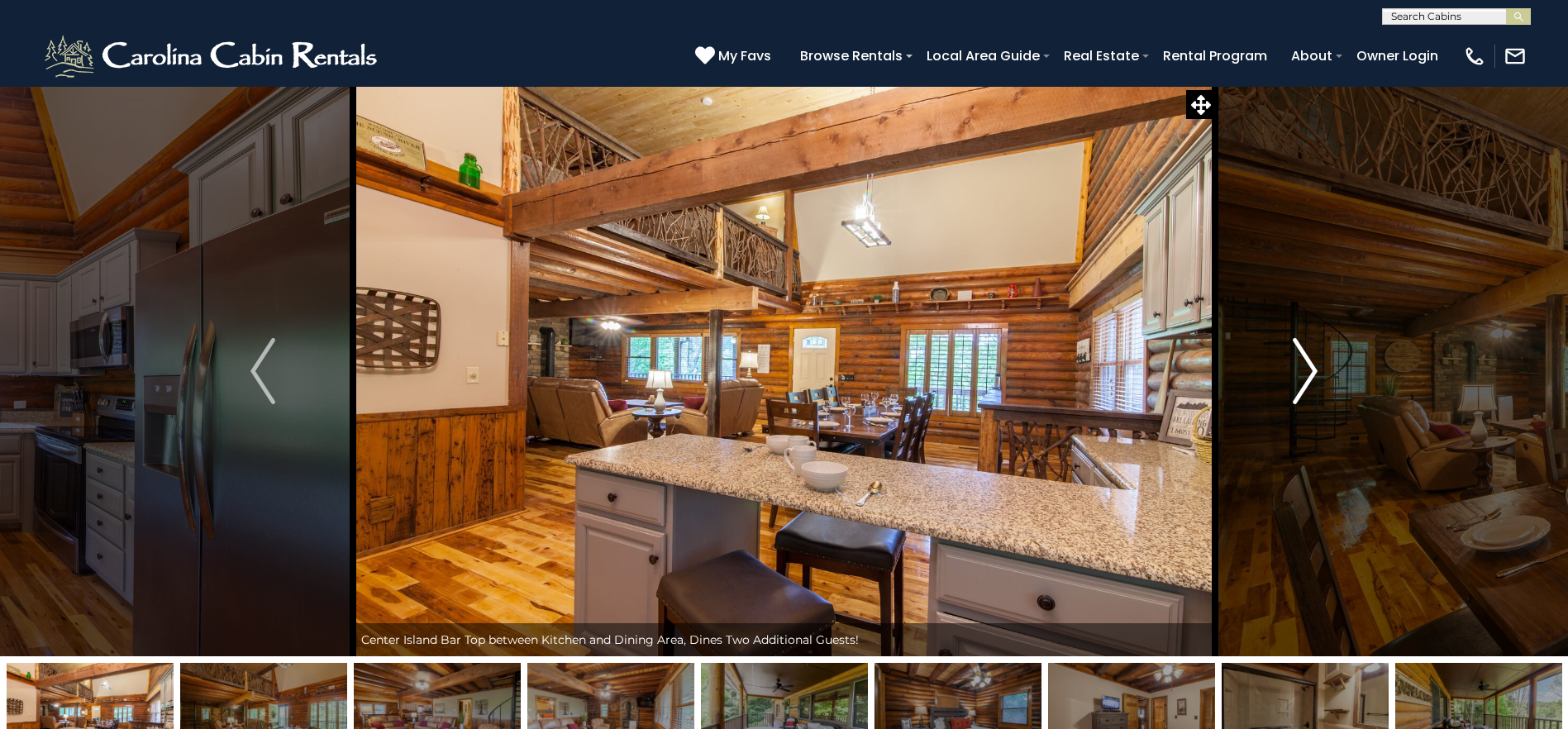
click at [1306, 370] on img "Next" at bounding box center [1305, 370] width 25 height 66
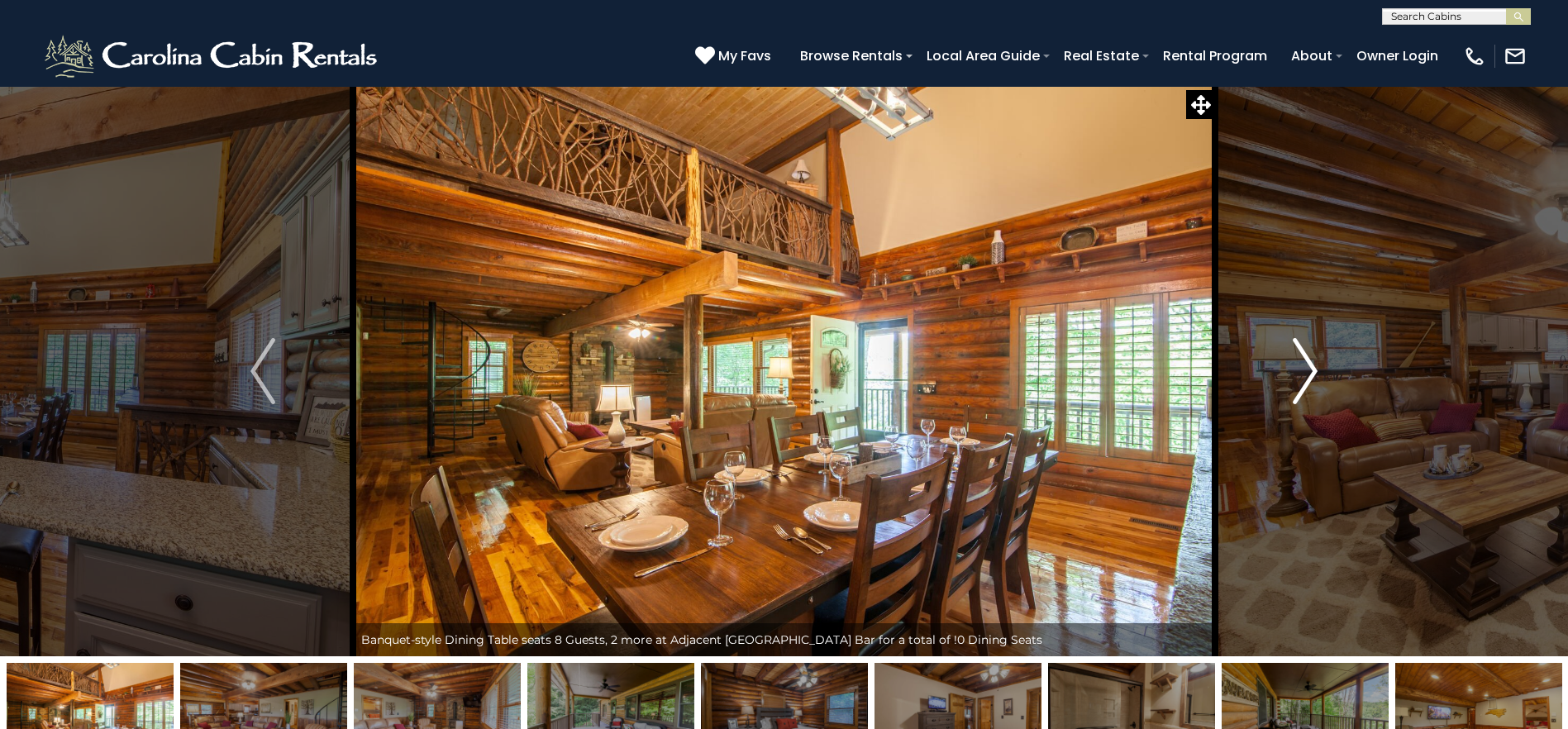
click at [1306, 370] on img "Next" at bounding box center [1305, 370] width 25 height 66
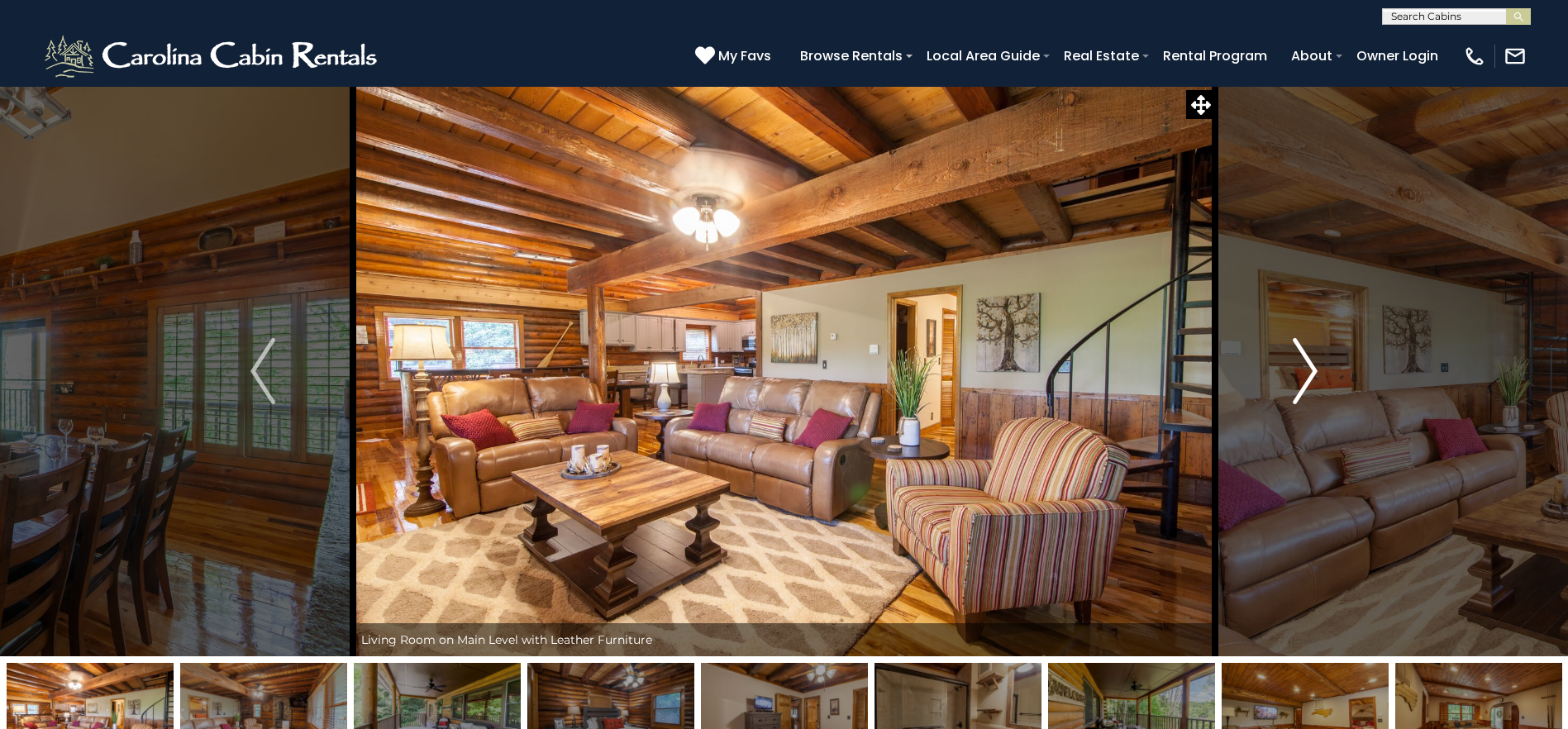
click at [1306, 370] on img "Next" at bounding box center [1305, 370] width 25 height 66
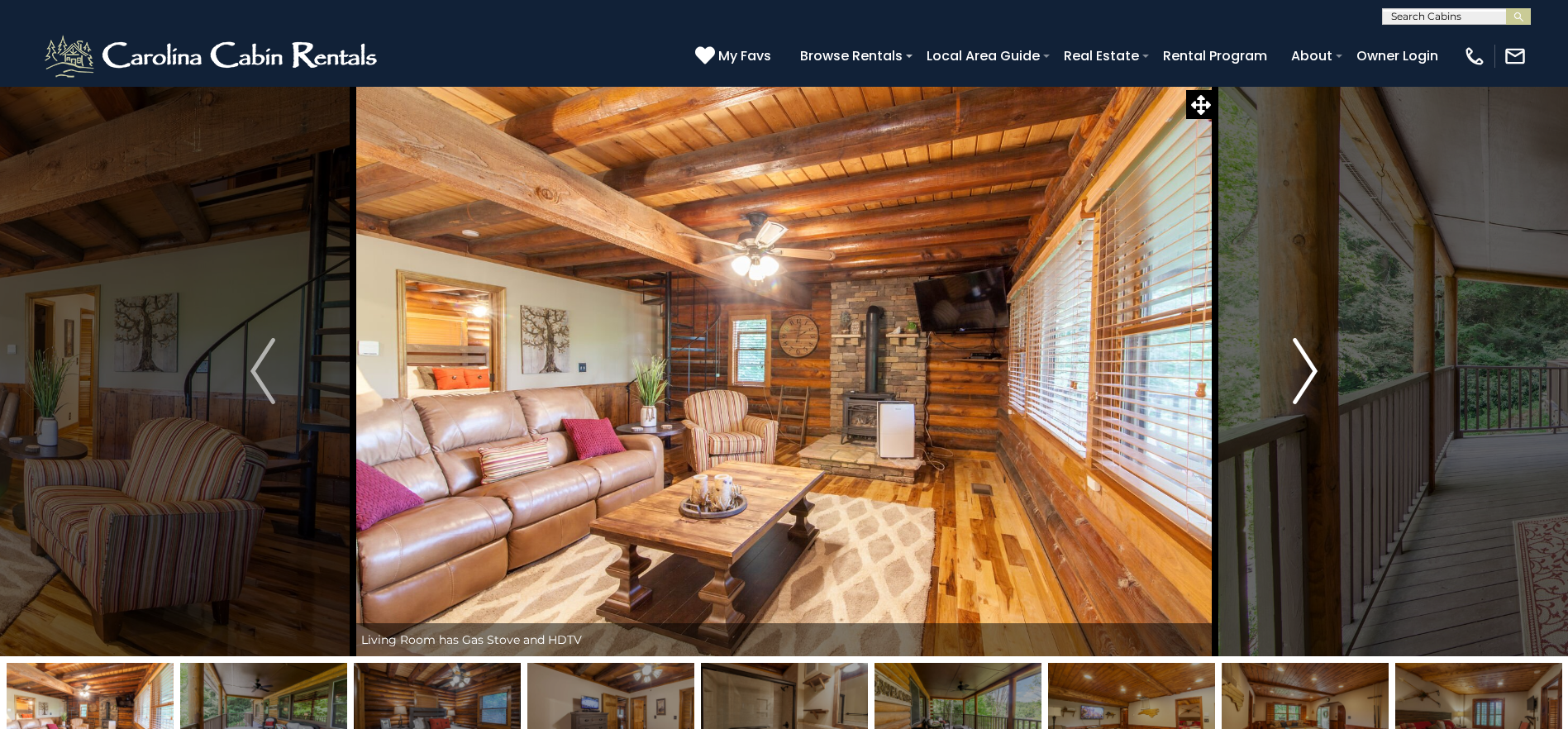
click at [1306, 370] on img "Next" at bounding box center [1305, 370] width 25 height 66
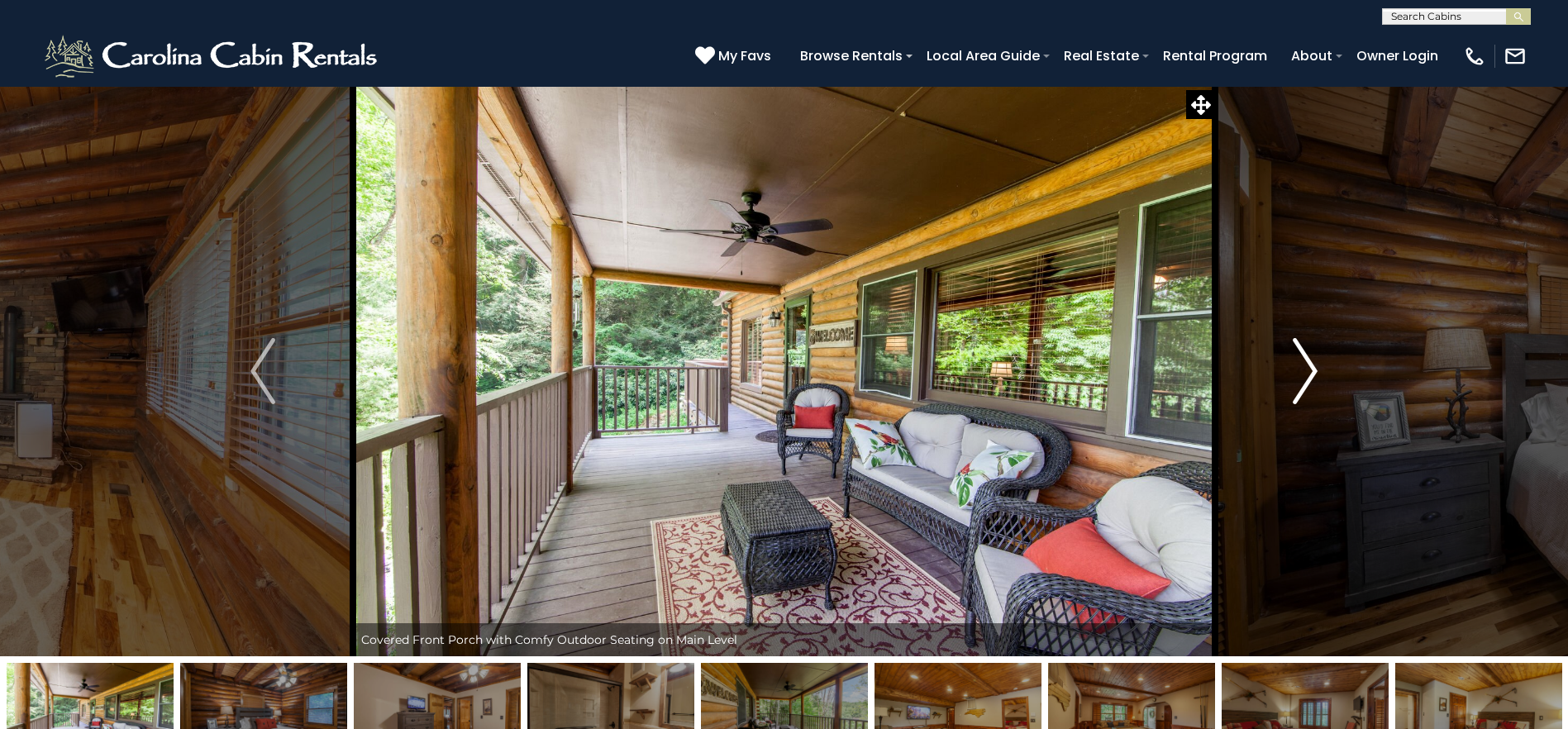
click at [1306, 370] on img "Next" at bounding box center [1305, 370] width 25 height 66
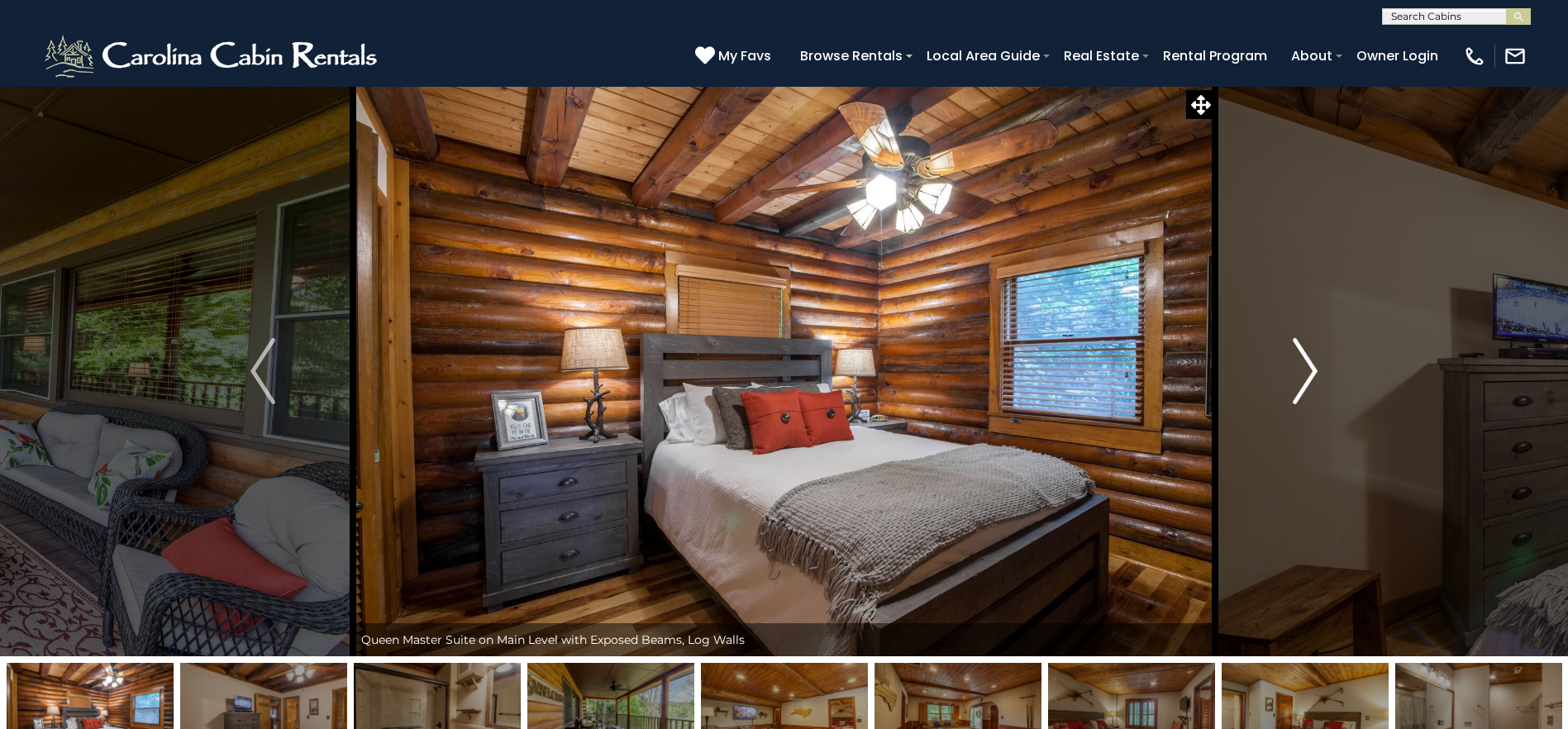
click at [1306, 370] on img "Next" at bounding box center [1305, 370] width 25 height 66
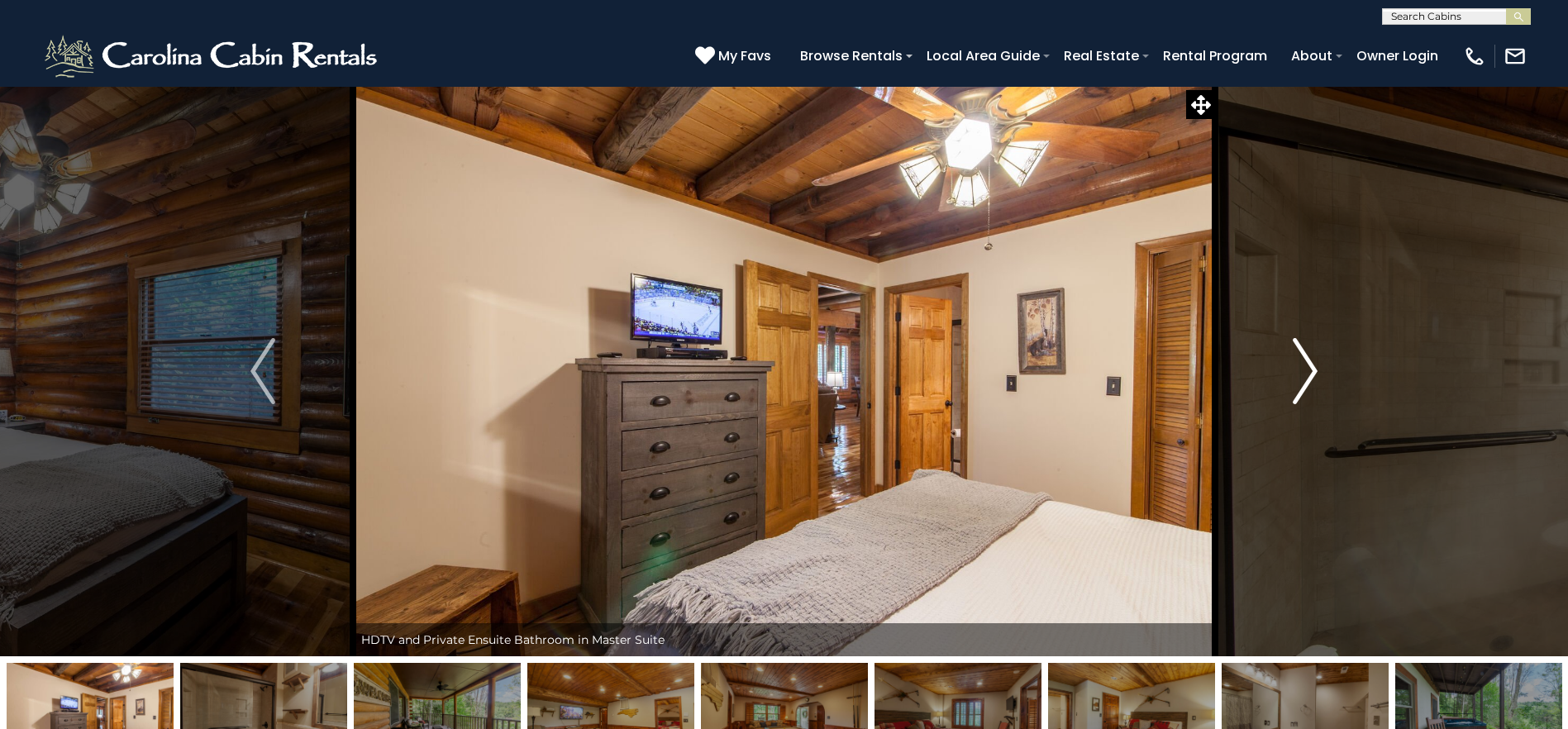
click at [1306, 370] on img "Next" at bounding box center [1305, 370] width 25 height 66
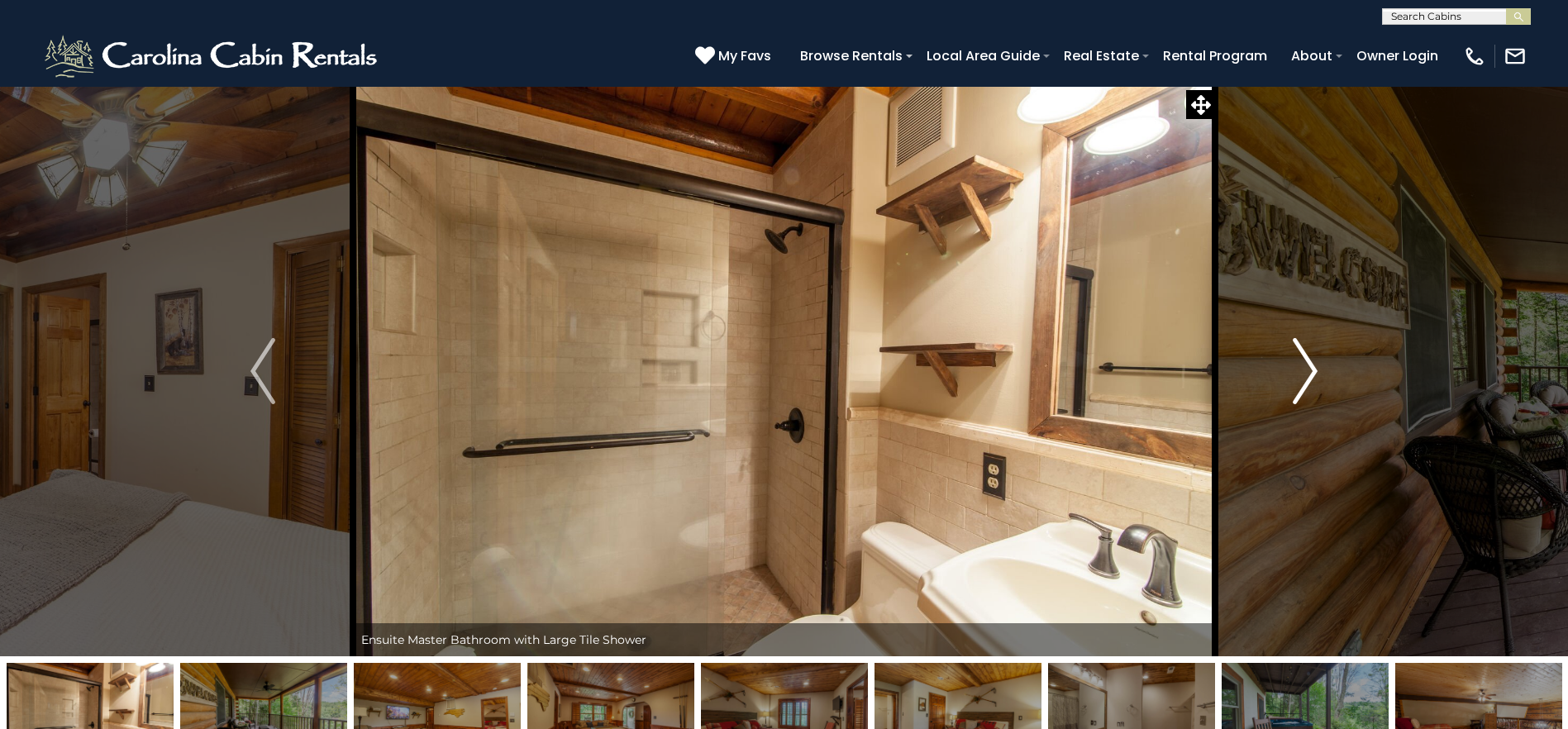
click at [1306, 370] on img "Next" at bounding box center [1305, 370] width 25 height 66
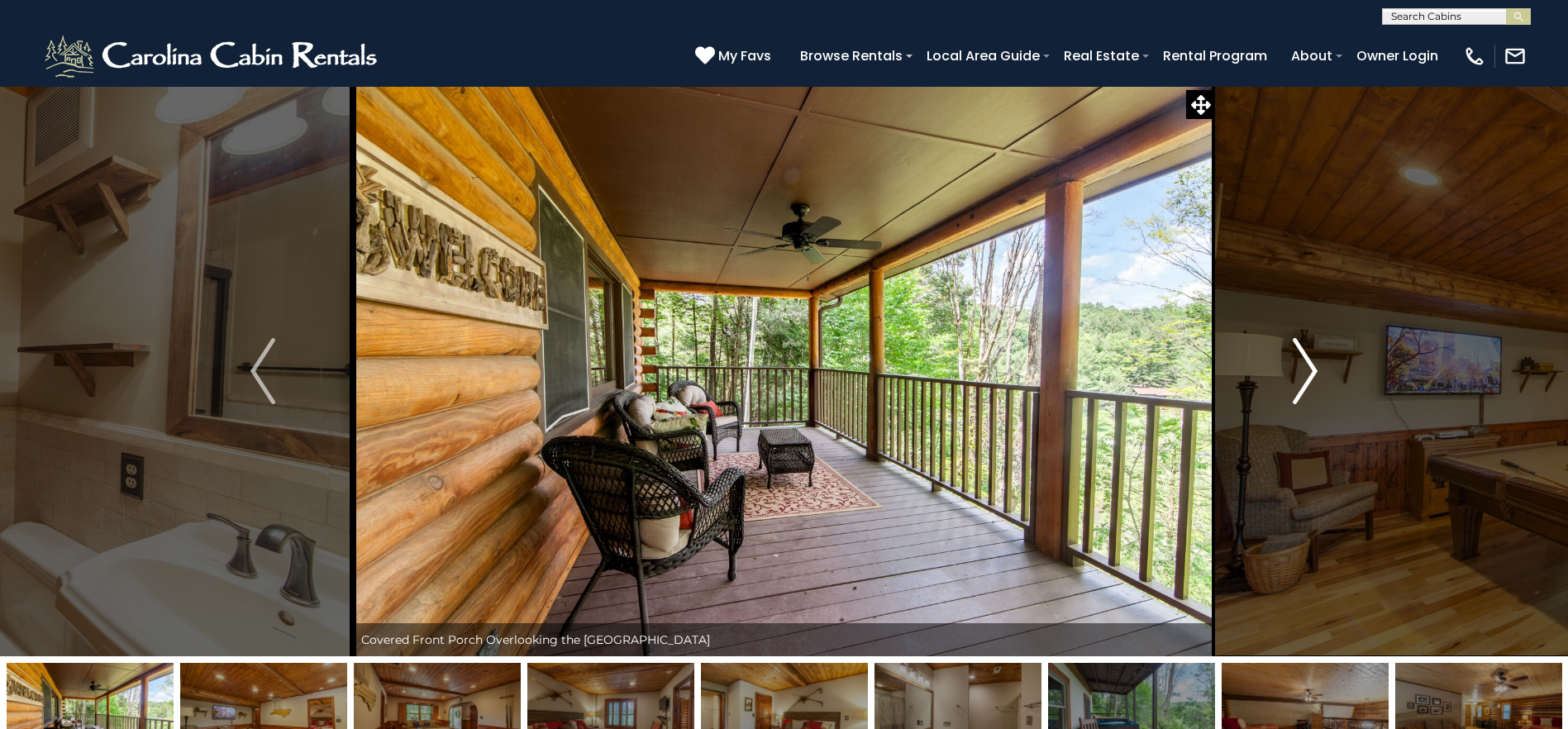
click at [1306, 370] on img "Next" at bounding box center [1305, 370] width 25 height 66
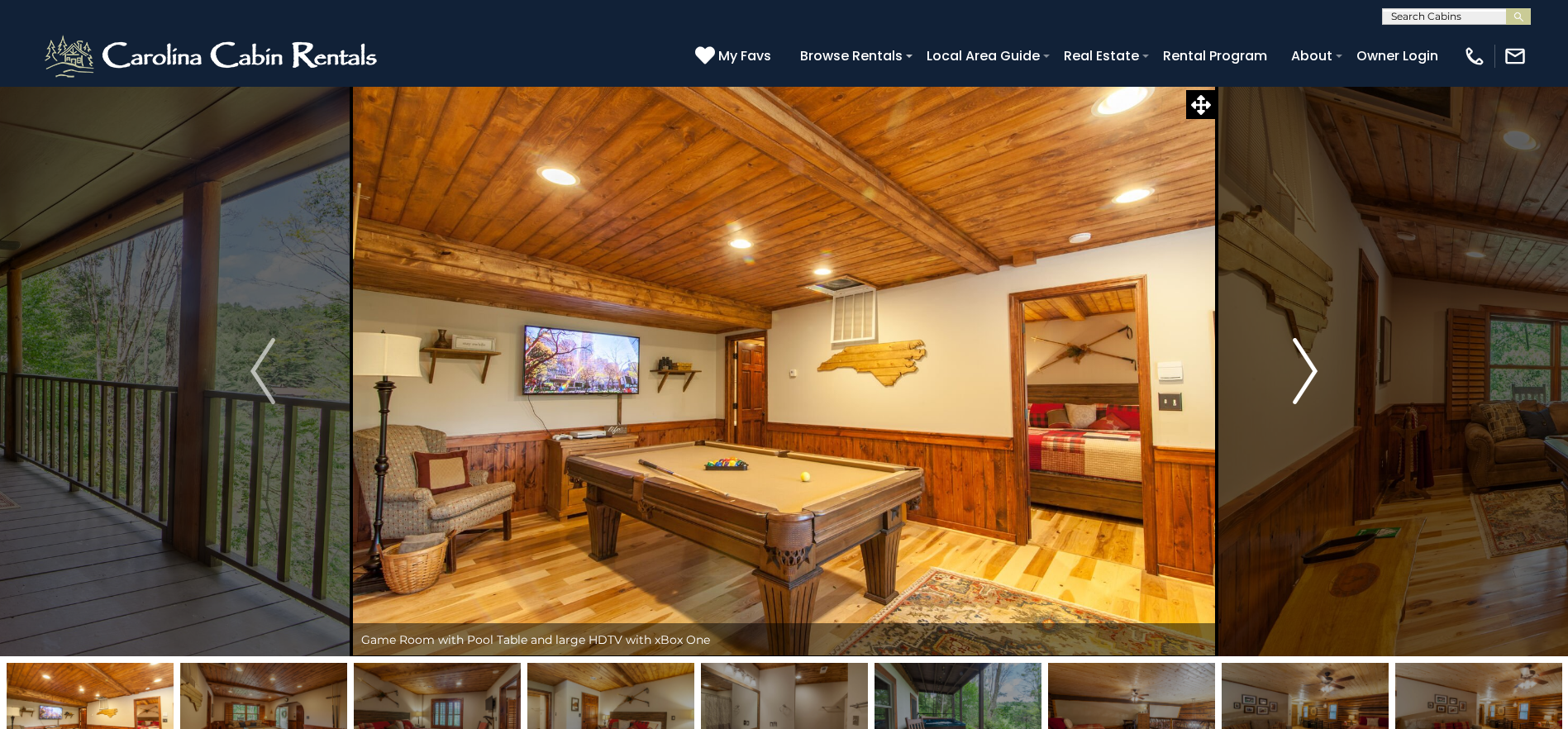
click at [1306, 370] on img "Next" at bounding box center [1305, 370] width 25 height 66
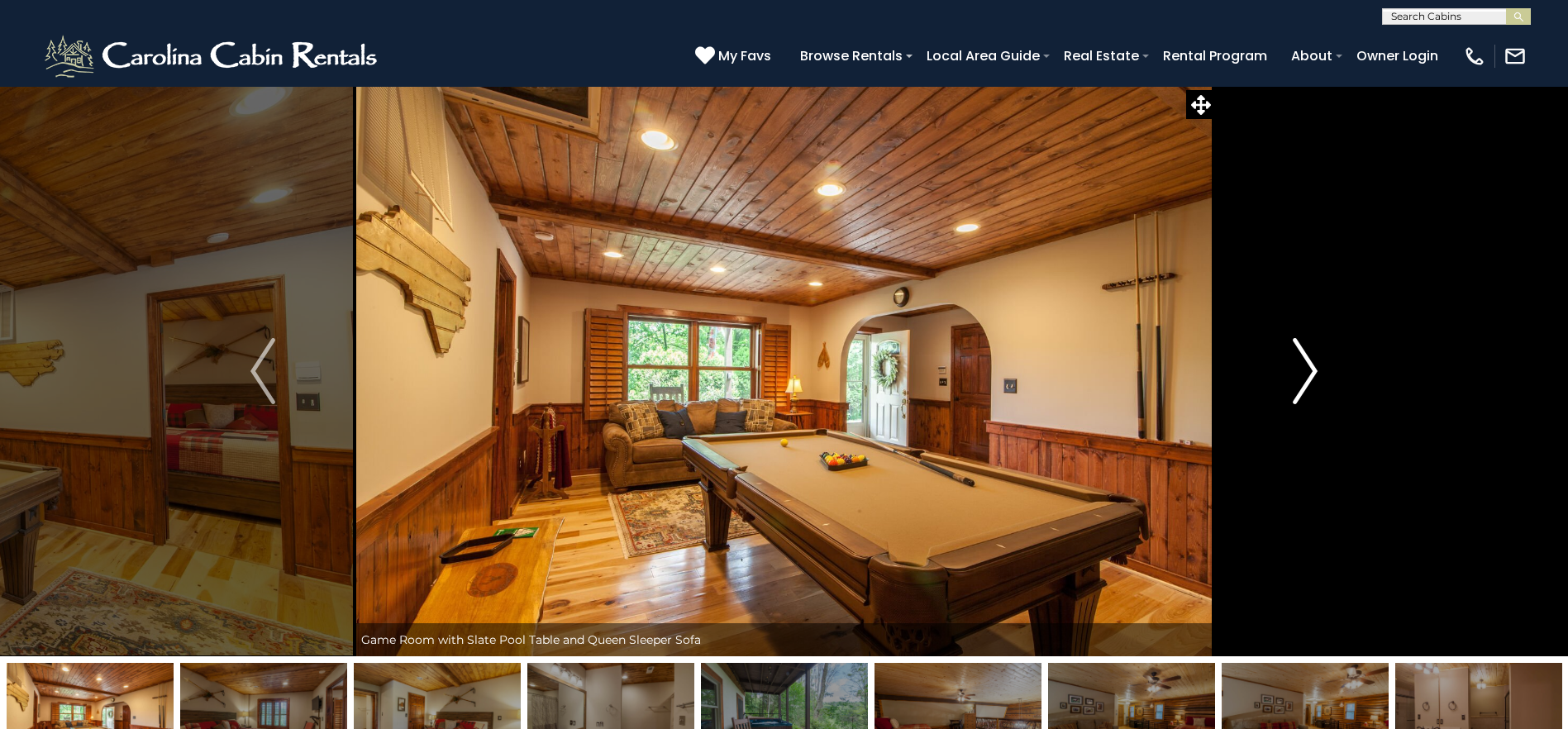
click at [1306, 370] on img "Next" at bounding box center [1305, 370] width 25 height 66
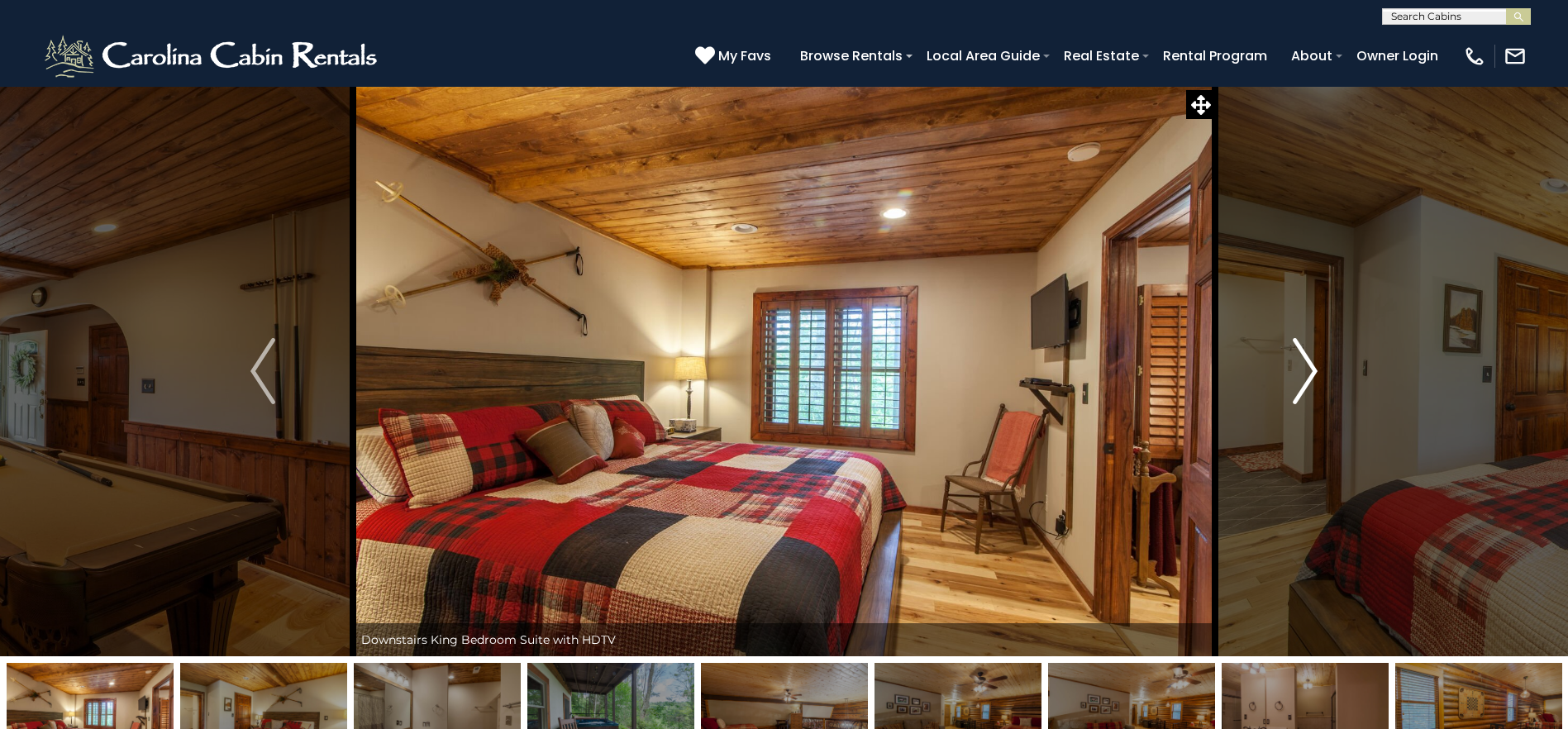
click at [1306, 370] on img "Next" at bounding box center [1305, 370] width 25 height 66
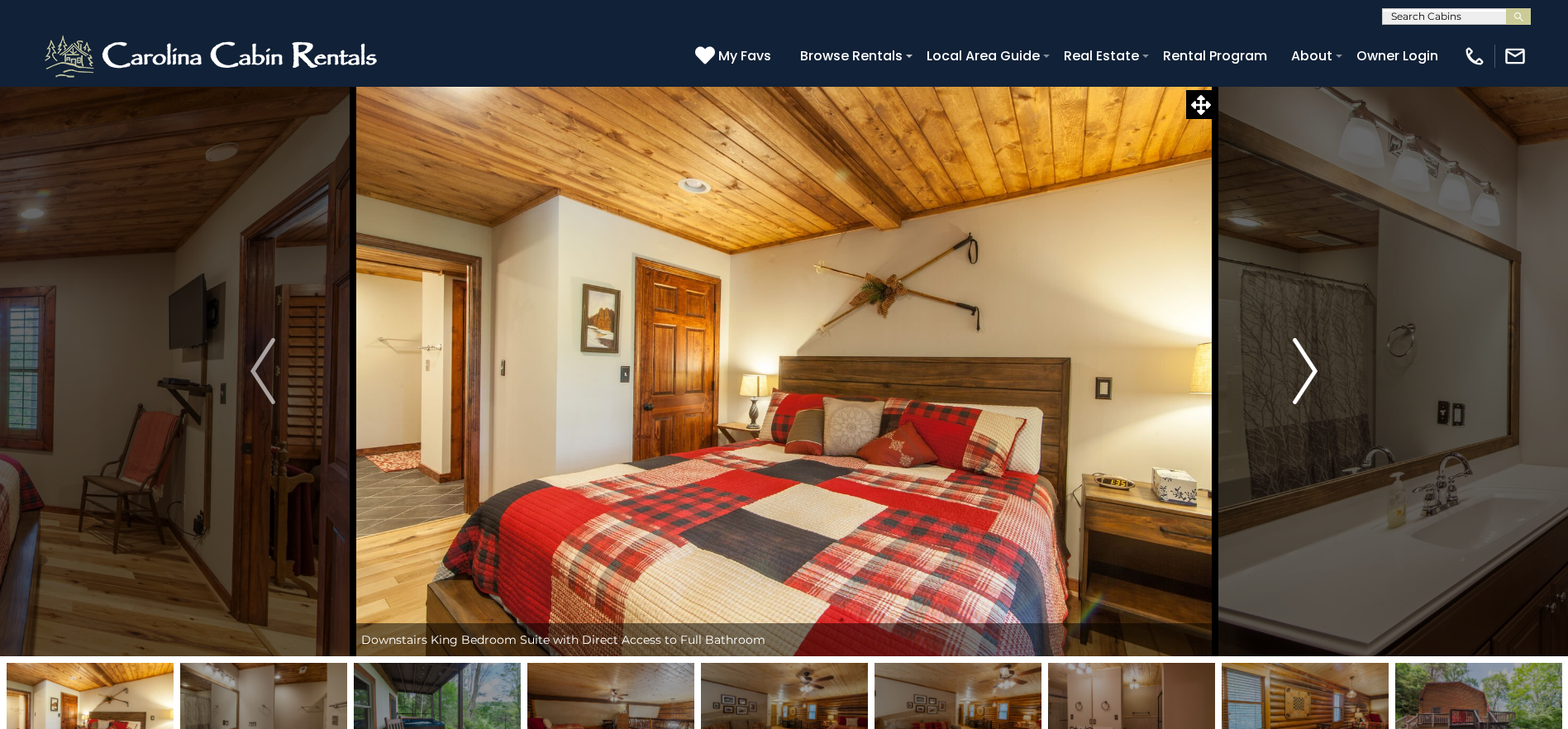
click at [1306, 370] on img "Next" at bounding box center [1305, 370] width 25 height 66
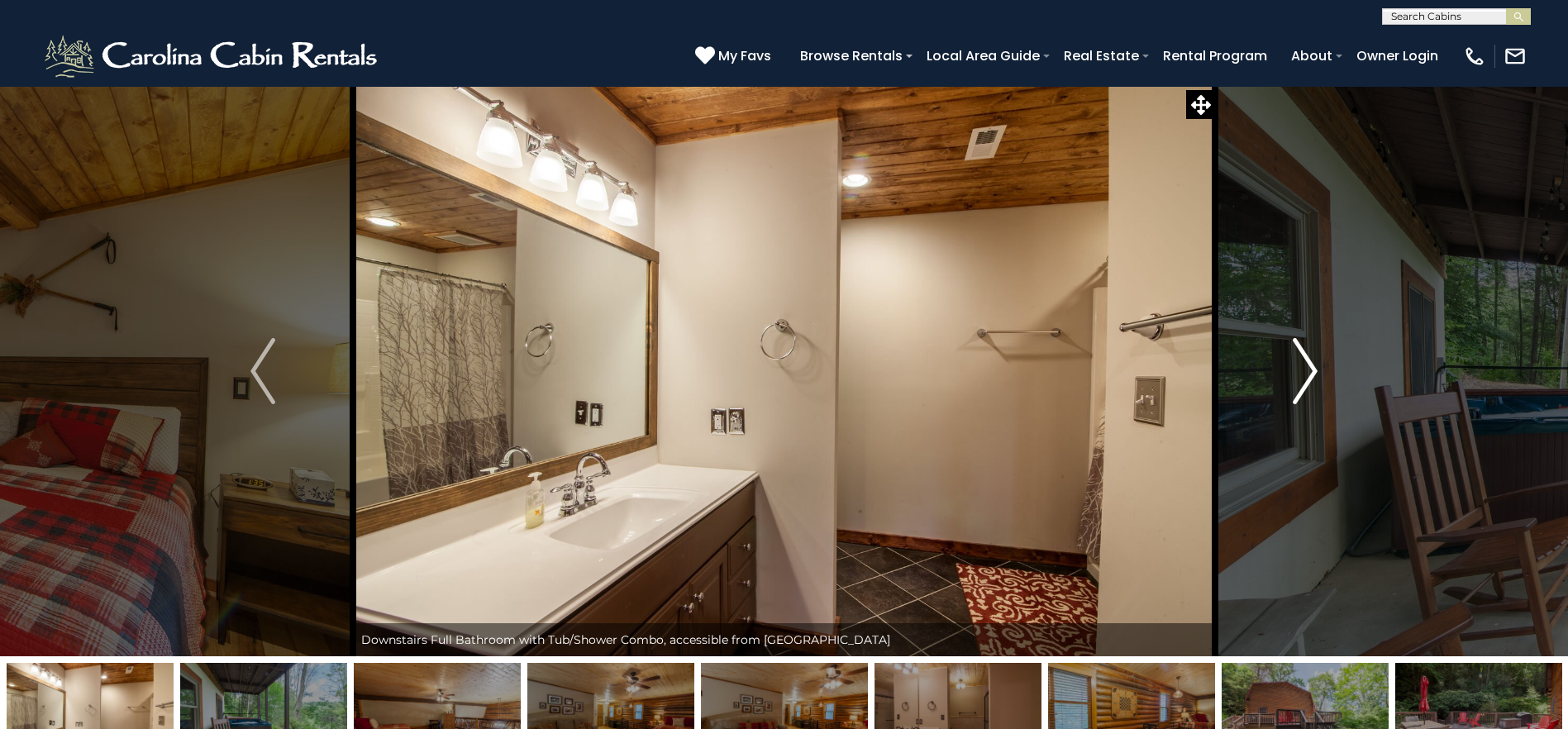
click at [1306, 370] on img "Next" at bounding box center [1305, 370] width 25 height 66
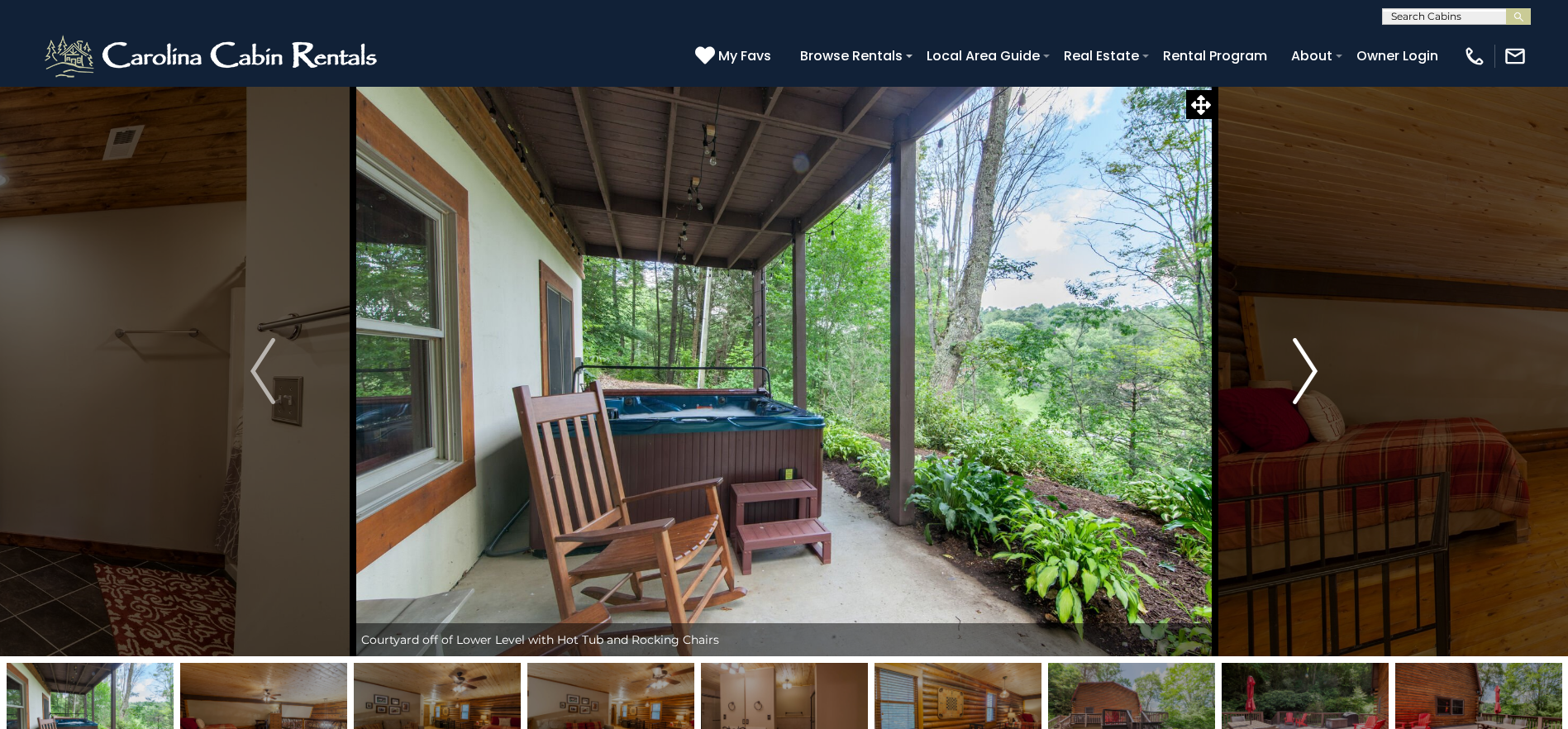
click at [1306, 370] on img "Next" at bounding box center [1305, 370] width 25 height 66
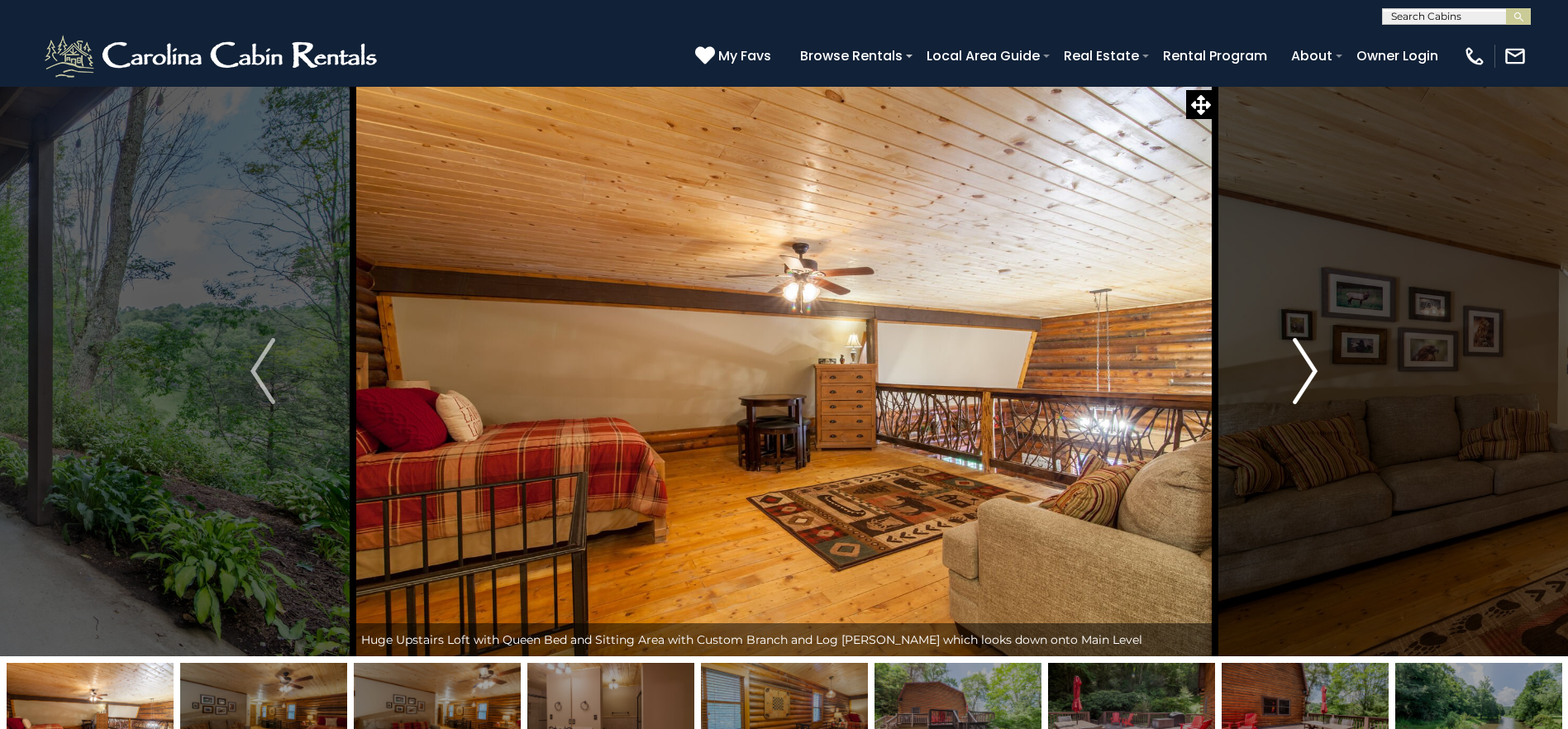
click at [1306, 370] on img "Next" at bounding box center [1305, 370] width 25 height 66
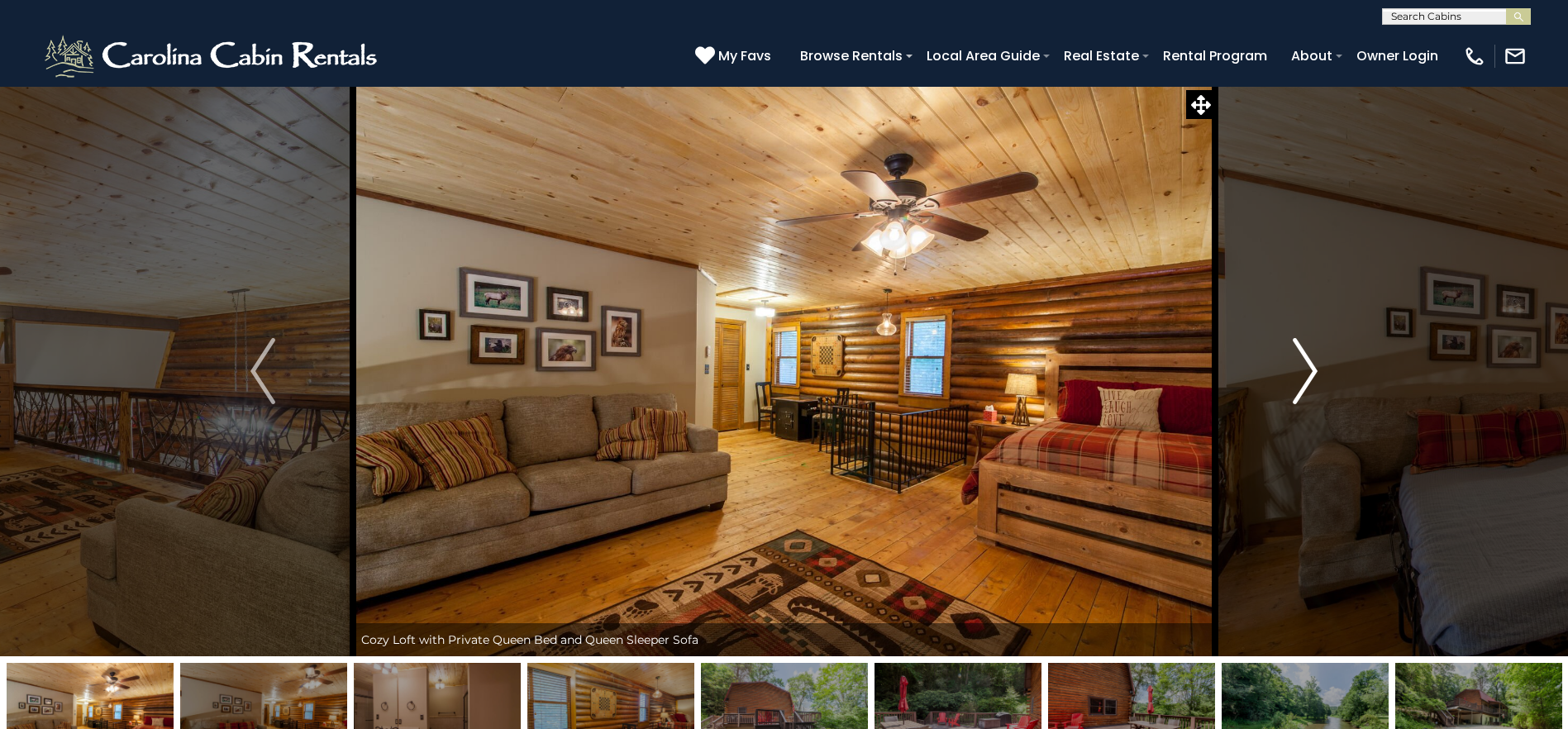
click at [1306, 370] on img "Next" at bounding box center [1305, 370] width 25 height 66
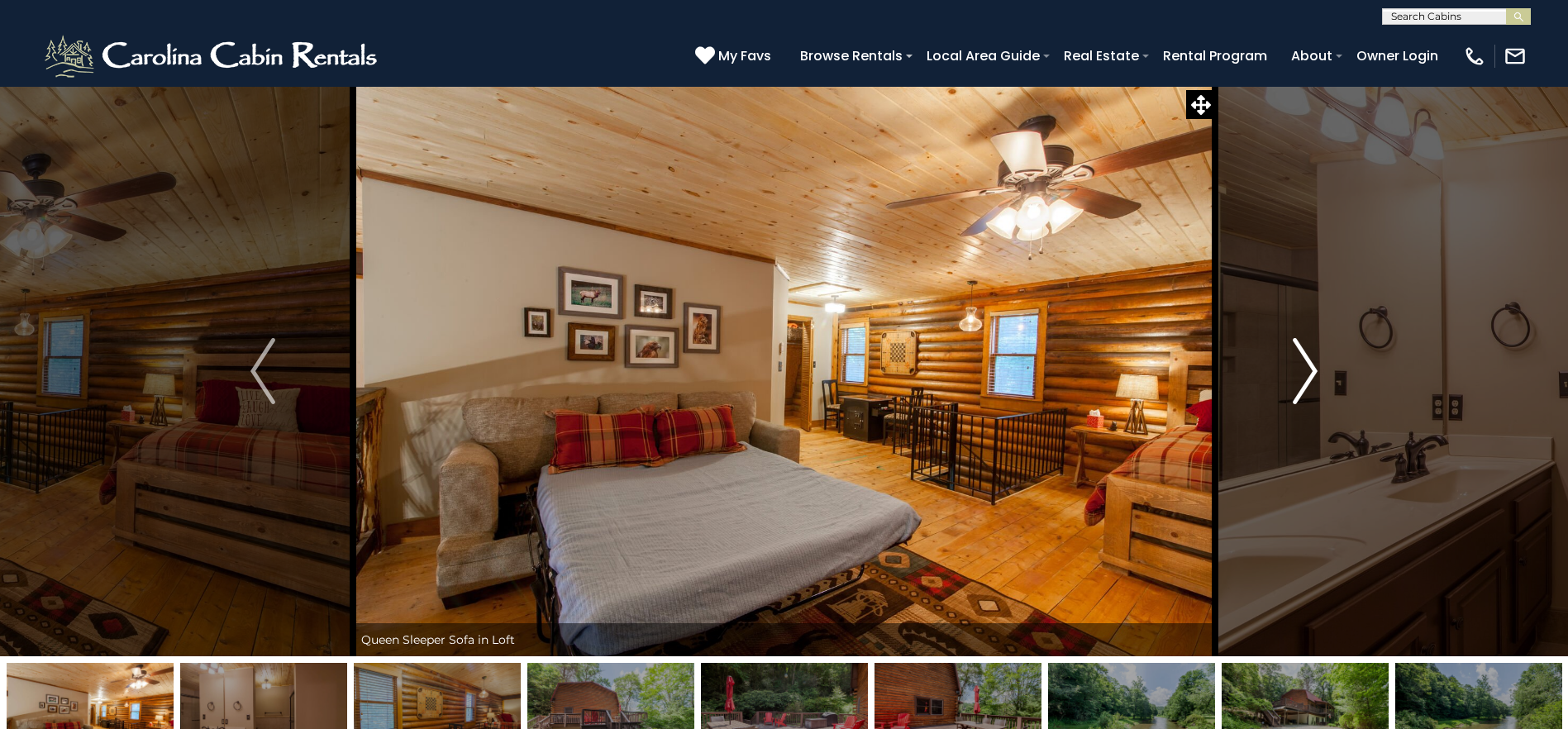
click at [1306, 370] on img "Next" at bounding box center [1305, 370] width 25 height 66
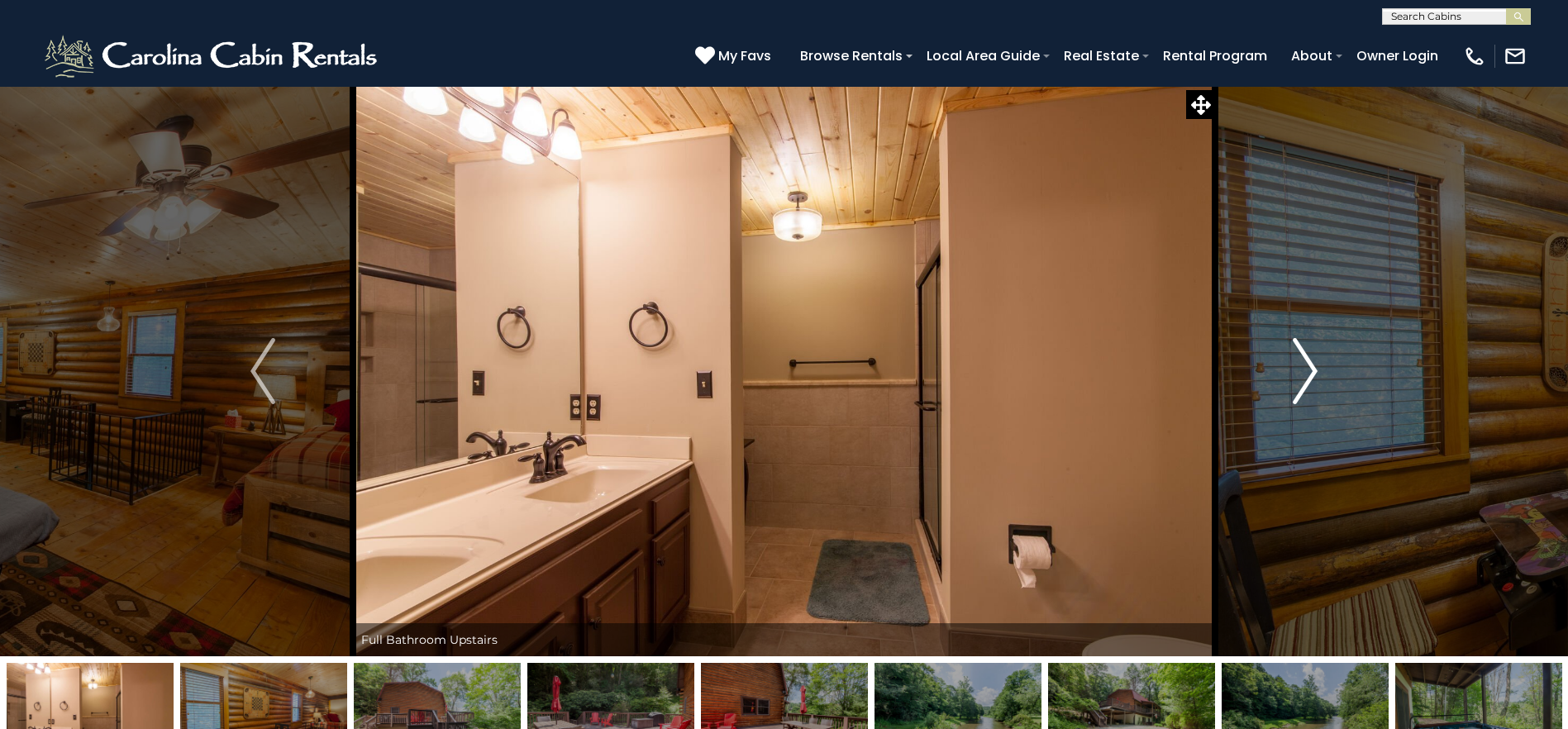
click at [1306, 370] on img "Next" at bounding box center [1305, 370] width 25 height 66
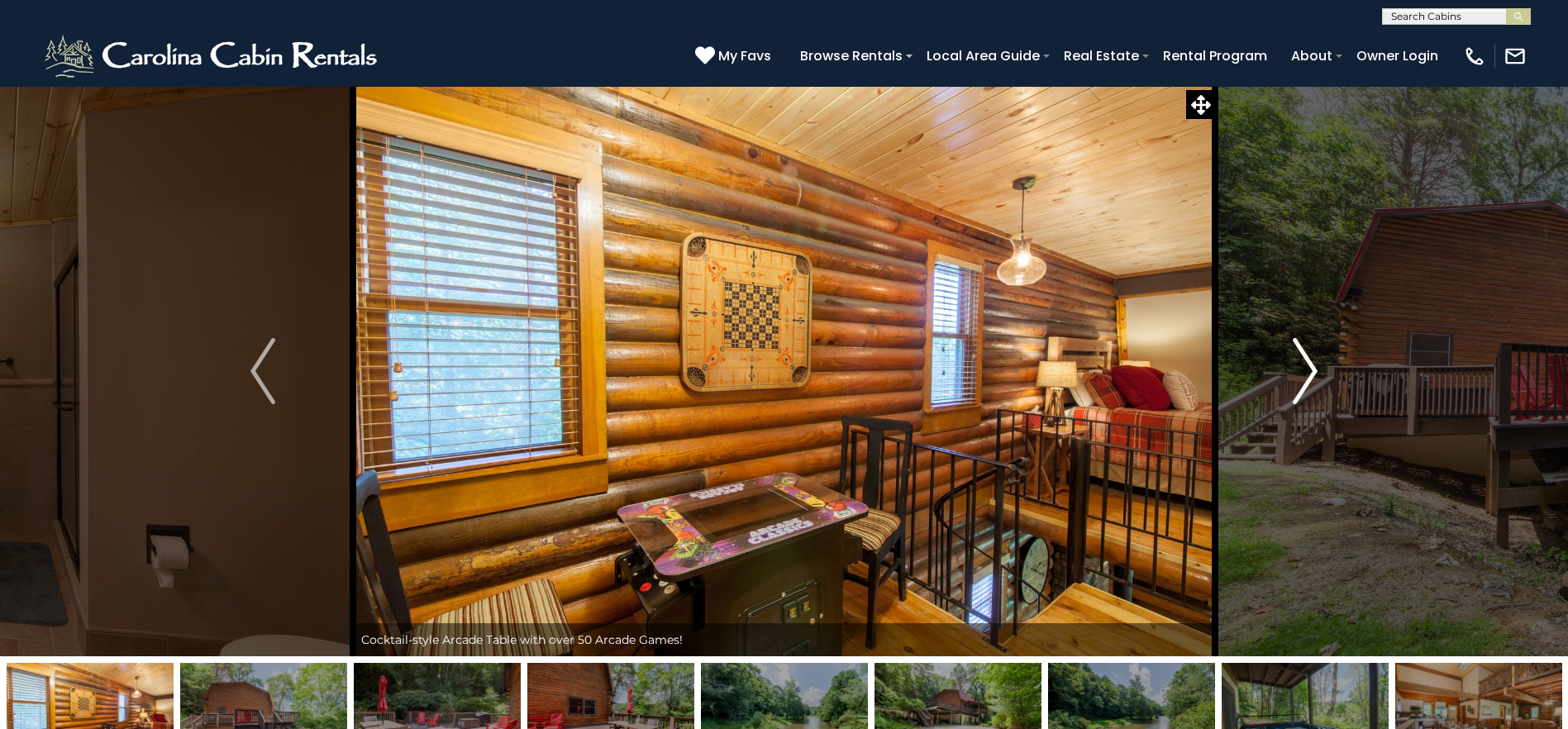
click at [1306, 370] on img "Next" at bounding box center [1305, 370] width 25 height 66
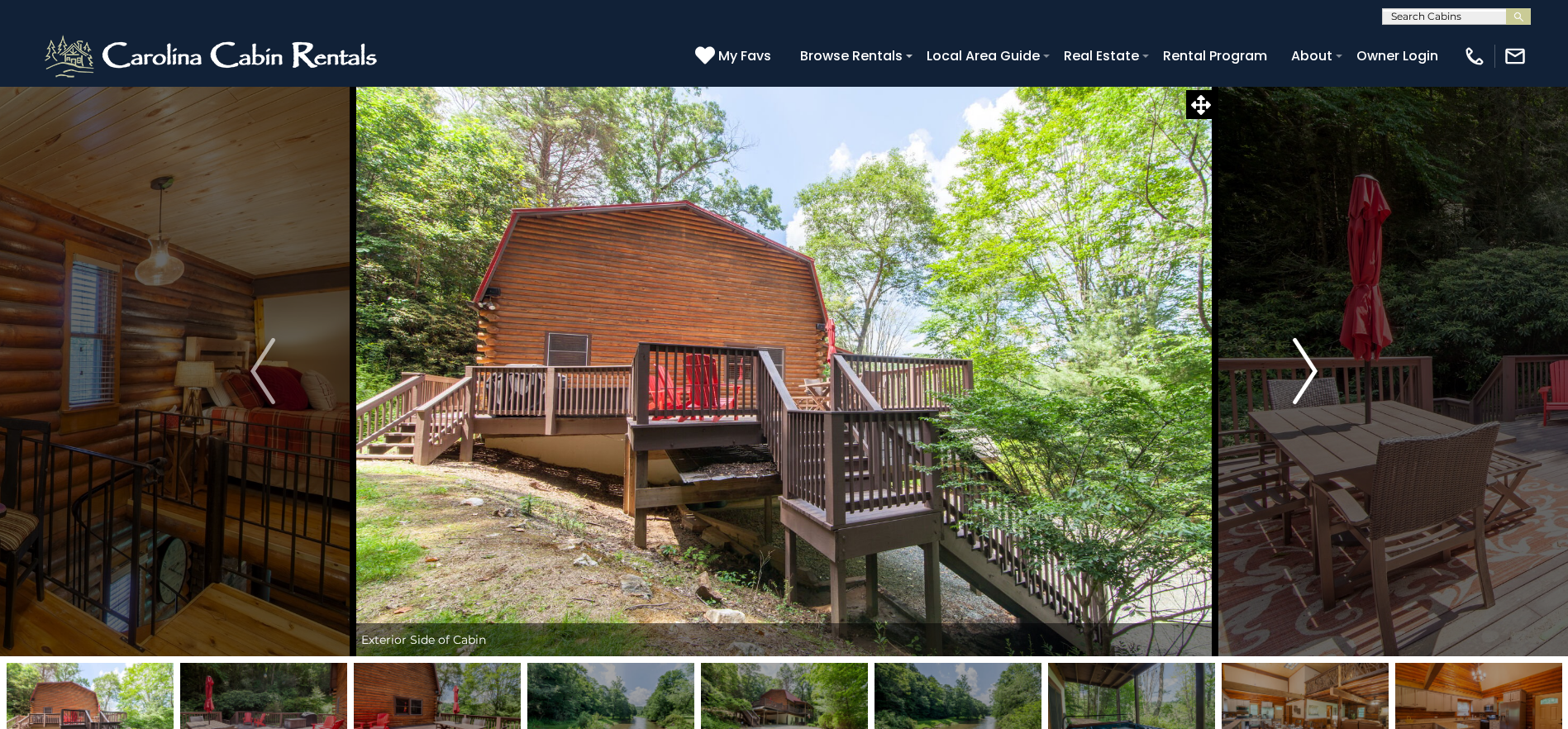
click at [1307, 370] on img "Next" at bounding box center [1305, 370] width 25 height 66
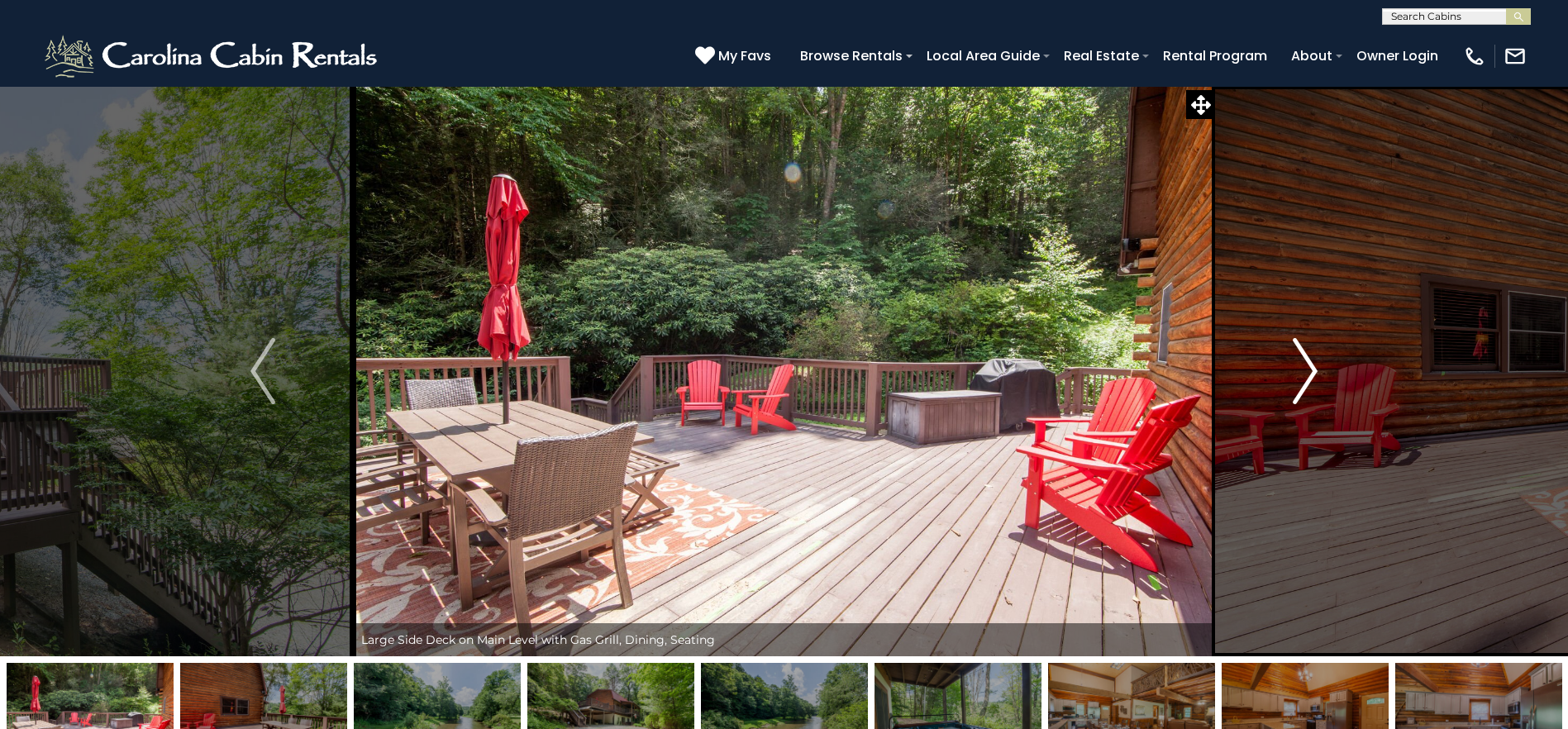
click at [1307, 370] on img "Next" at bounding box center [1305, 370] width 25 height 66
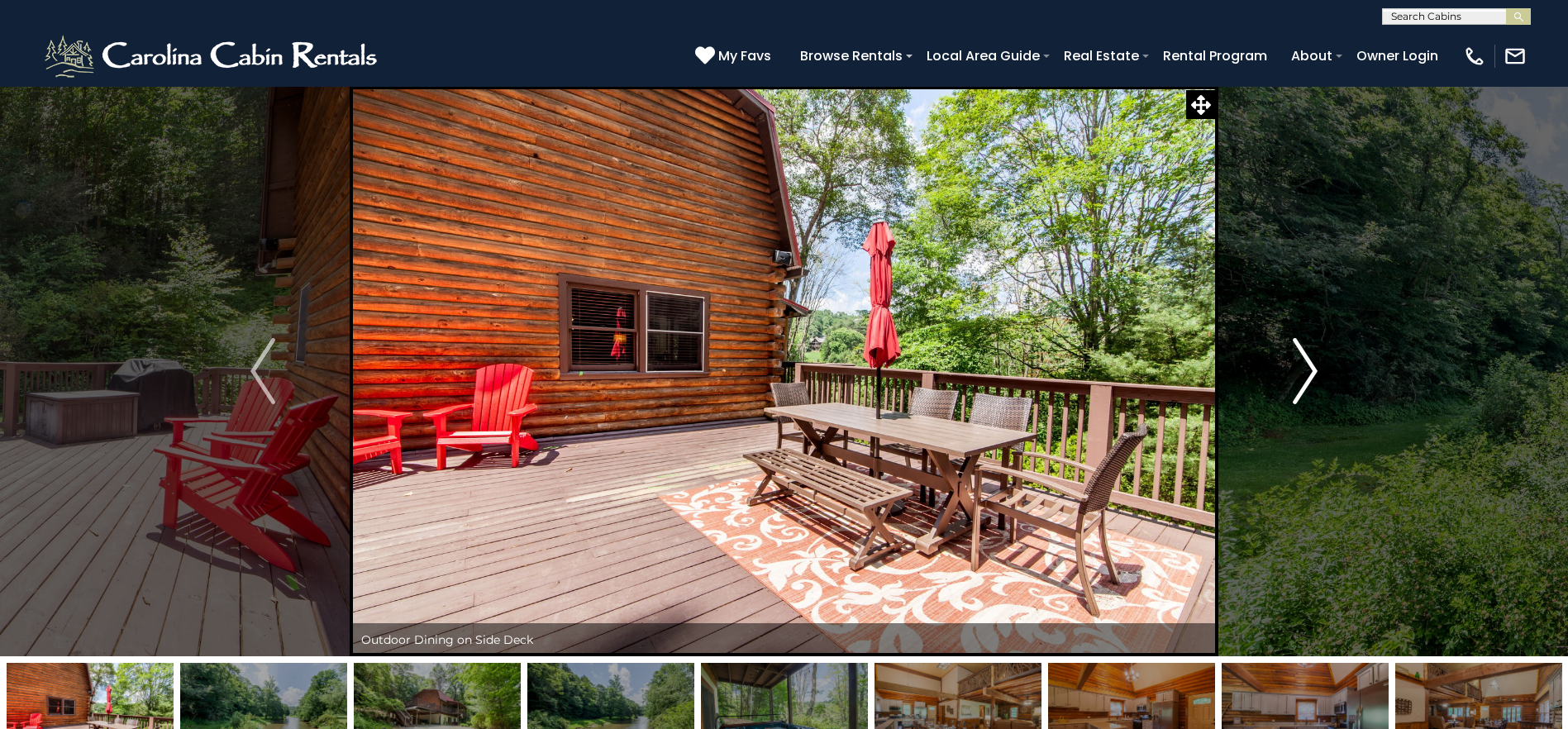
click at [1307, 370] on img "Next" at bounding box center [1305, 370] width 25 height 66
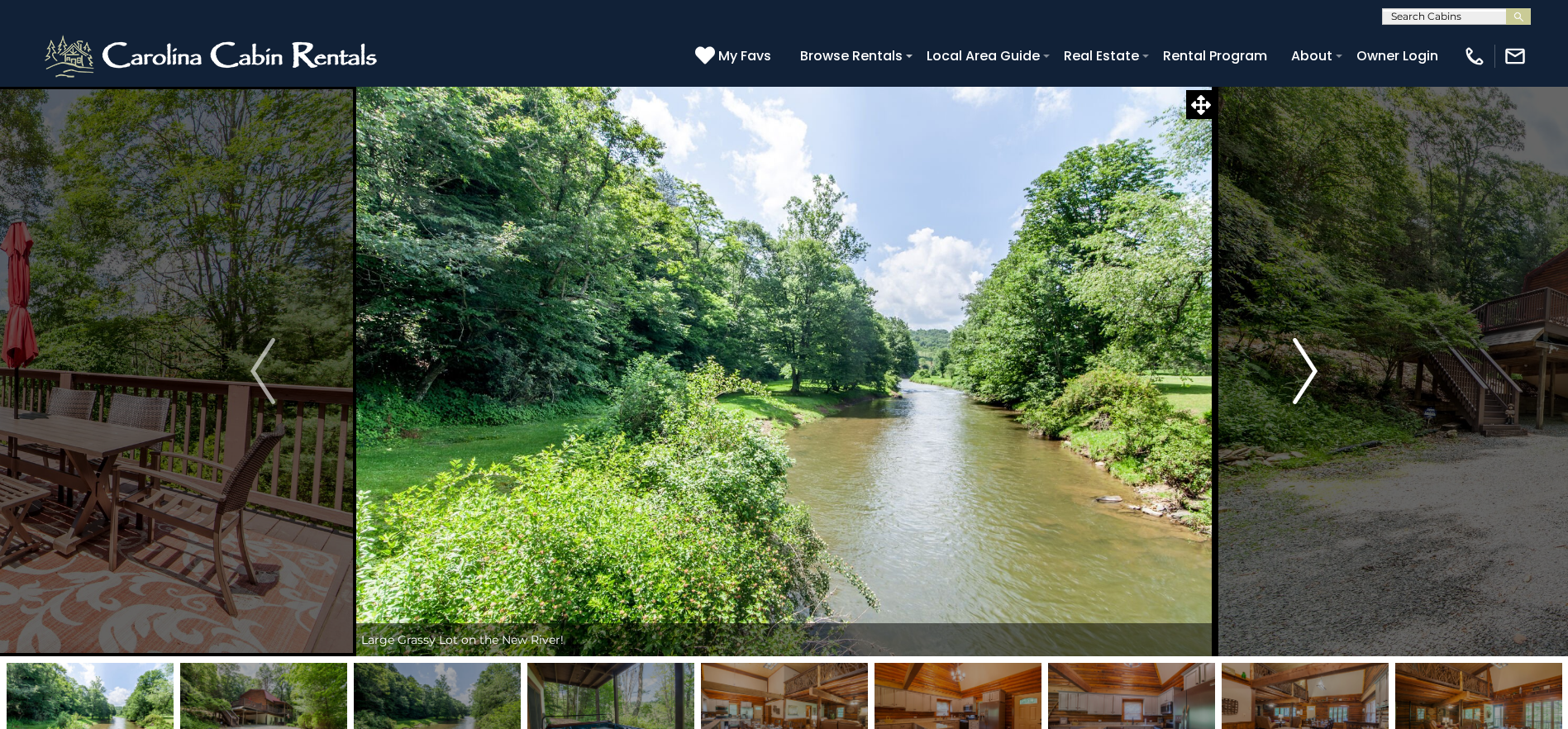
click at [1307, 370] on img "Next" at bounding box center [1305, 370] width 25 height 66
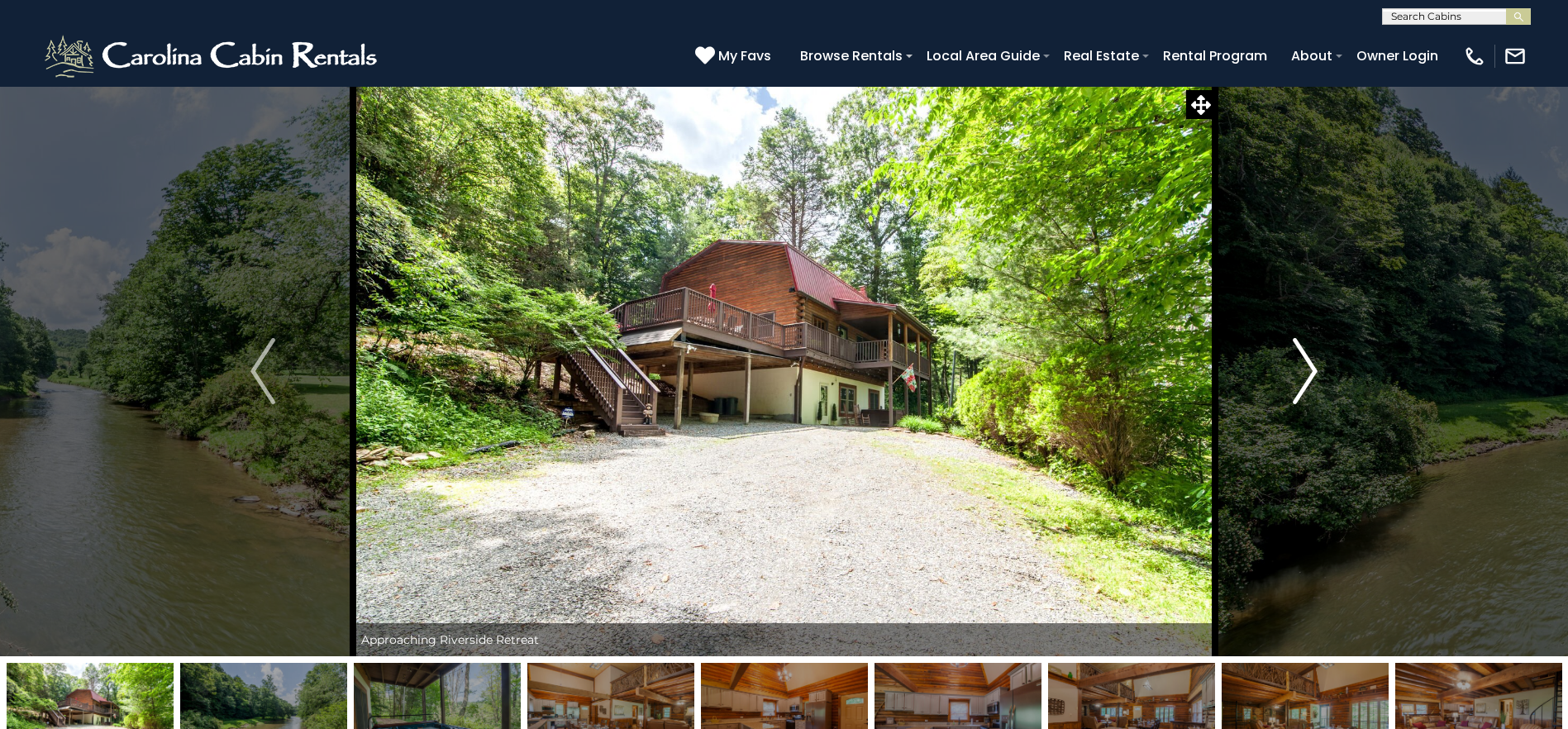
click at [1307, 370] on img "Next" at bounding box center [1305, 370] width 25 height 66
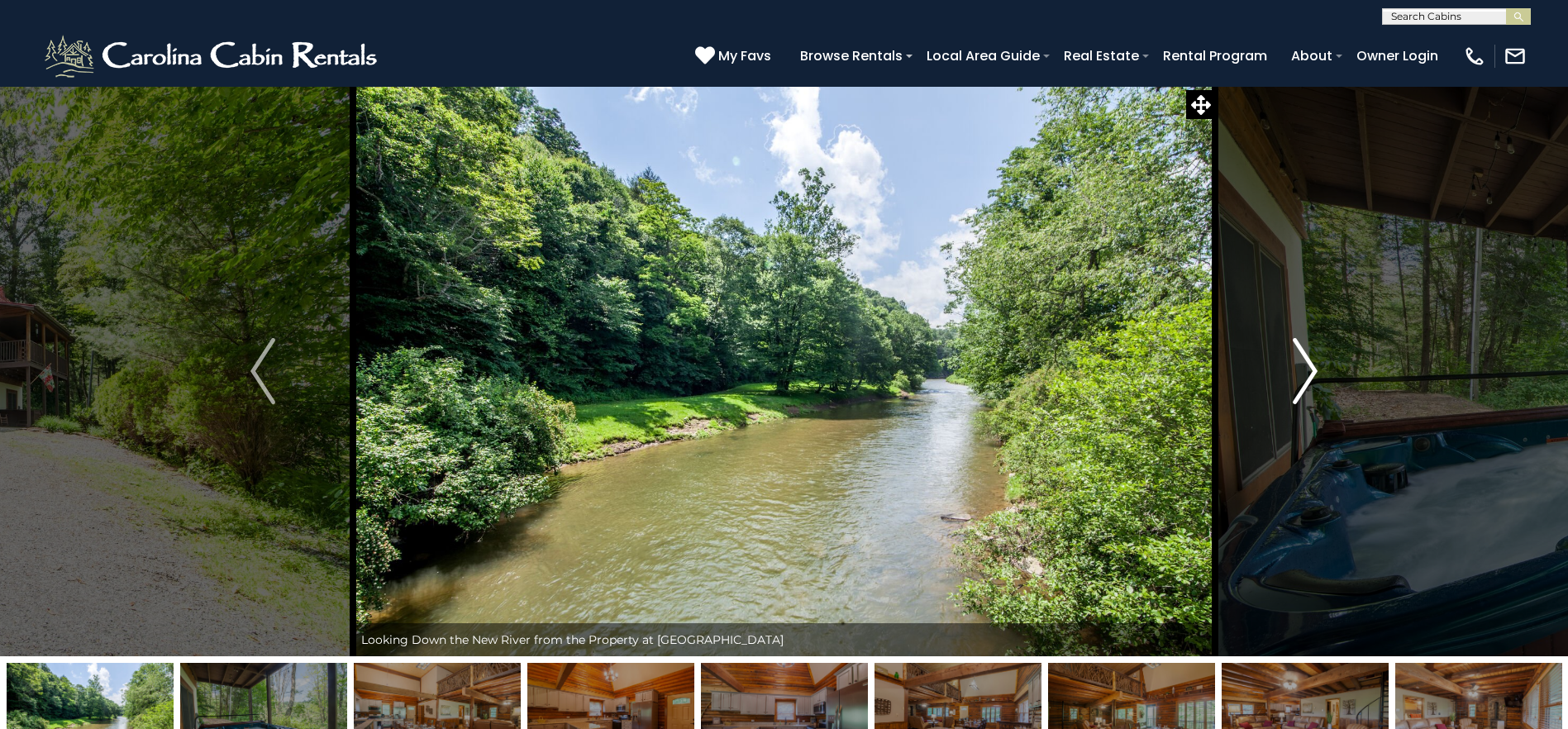
click at [1290, 387] on button "Next" at bounding box center [1305, 371] width 180 height 570
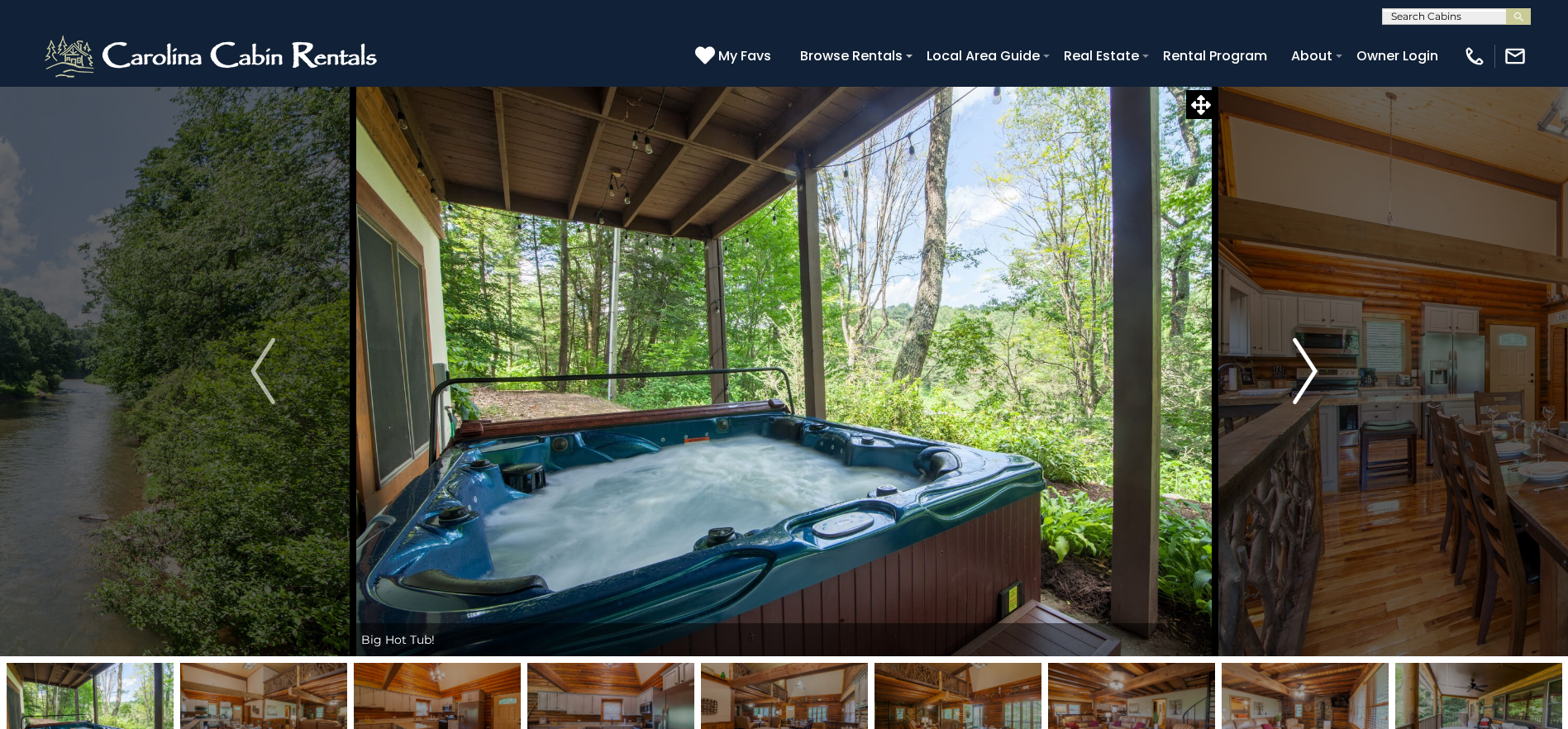
click at [1290, 387] on button "Next" at bounding box center [1305, 371] width 180 height 570
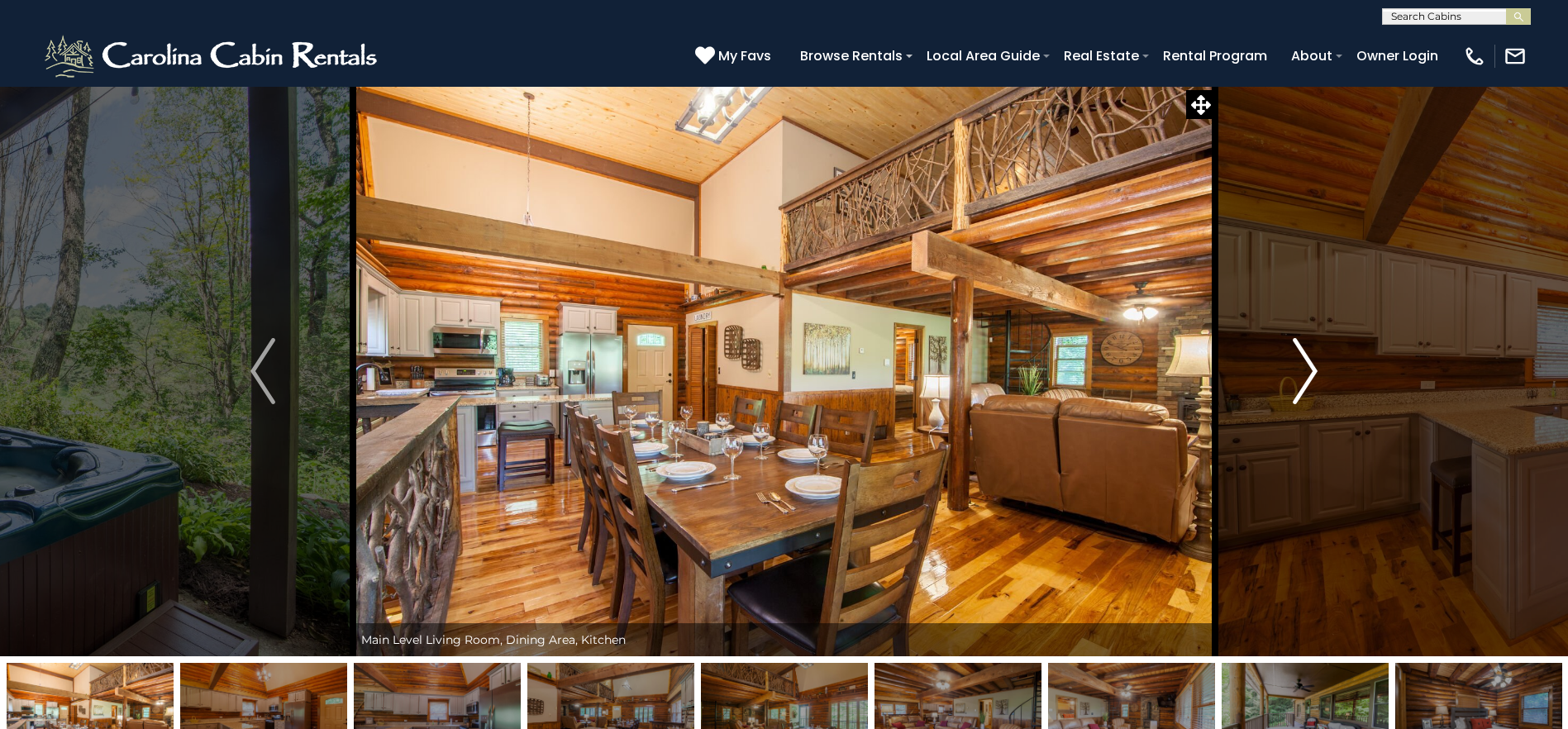
click at [1290, 387] on button "Next" at bounding box center [1305, 371] width 180 height 570
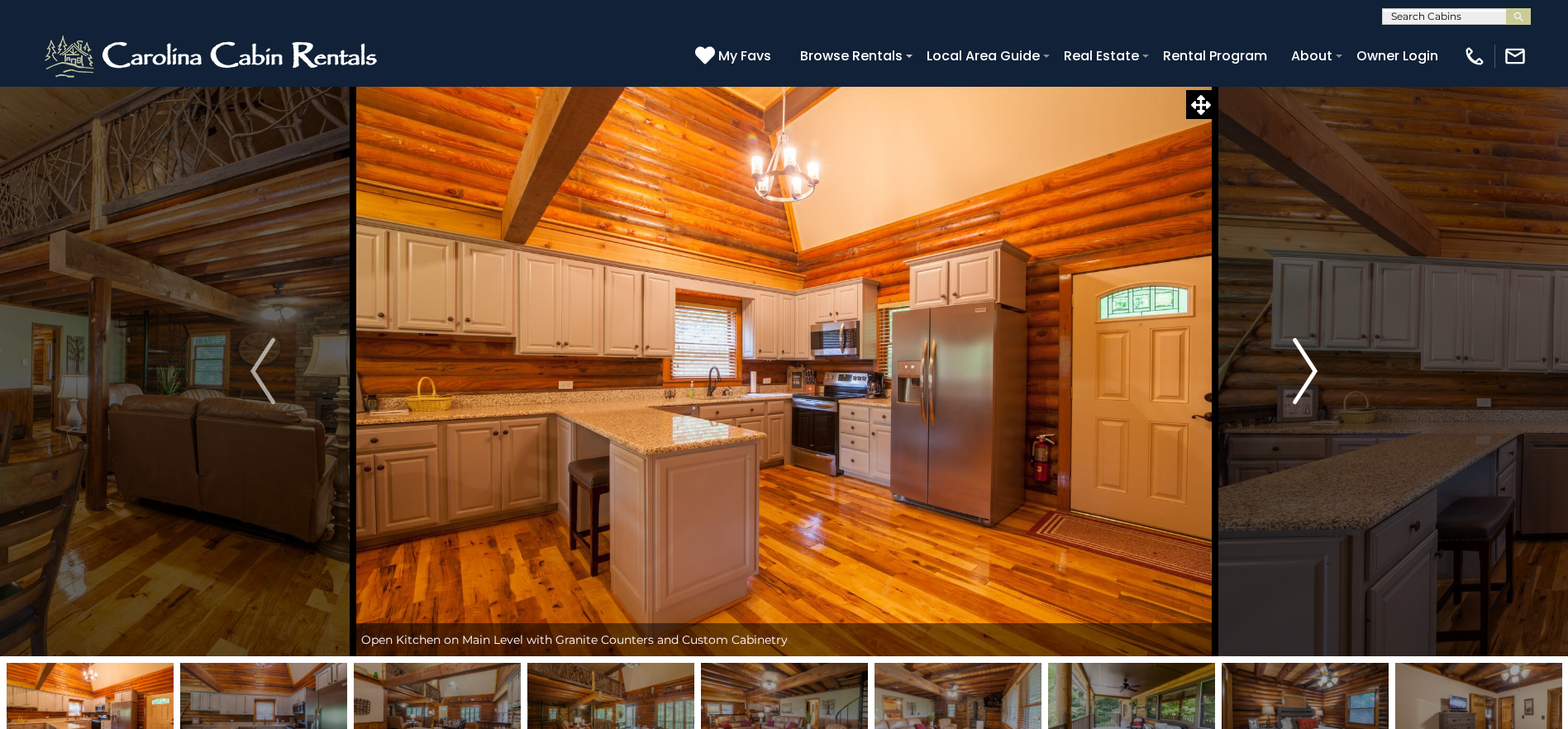
click at [1291, 387] on button "Next" at bounding box center [1305, 371] width 180 height 570
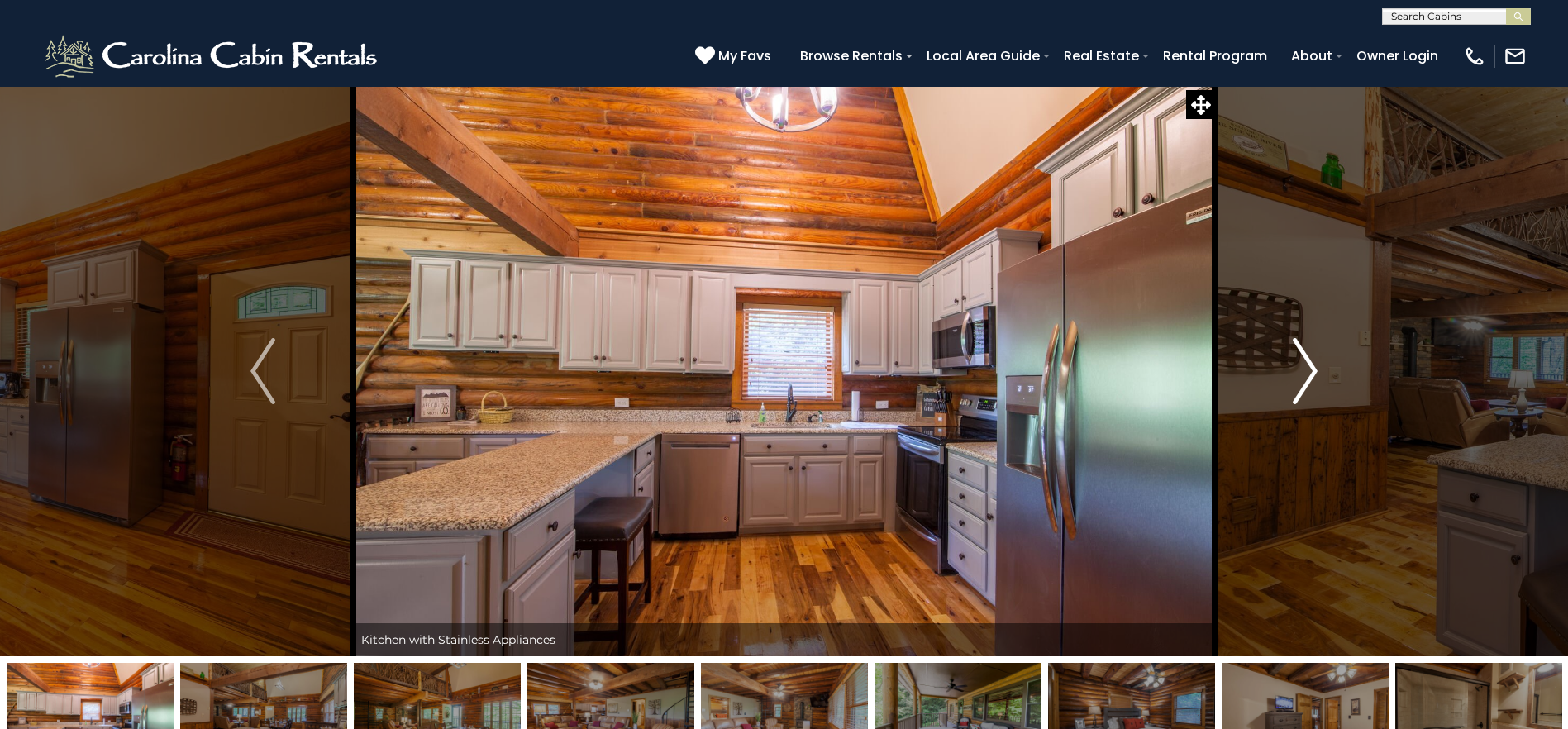
click at [1291, 387] on button "Next" at bounding box center [1305, 371] width 180 height 570
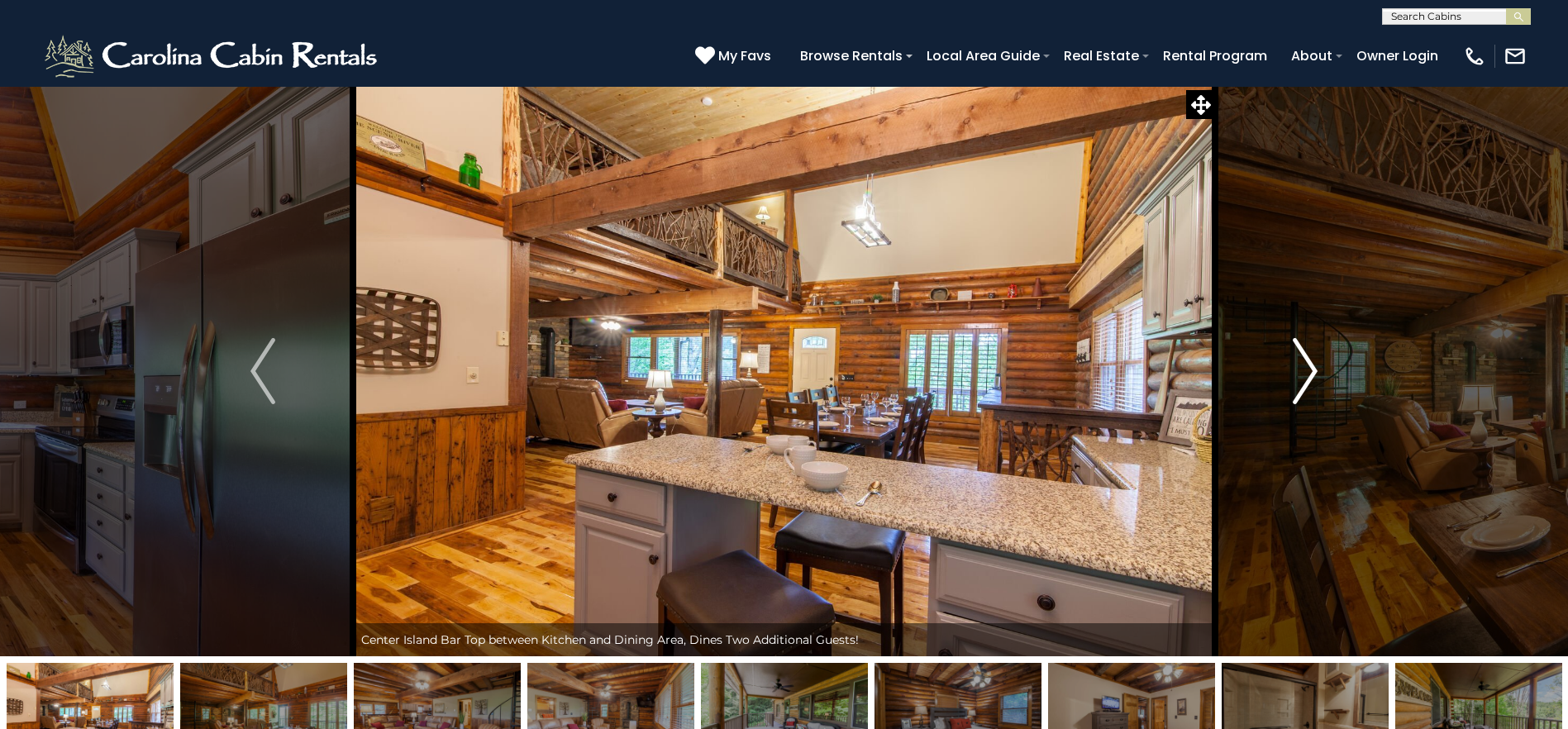
click at [1291, 387] on button "Next" at bounding box center [1305, 371] width 180 height 570
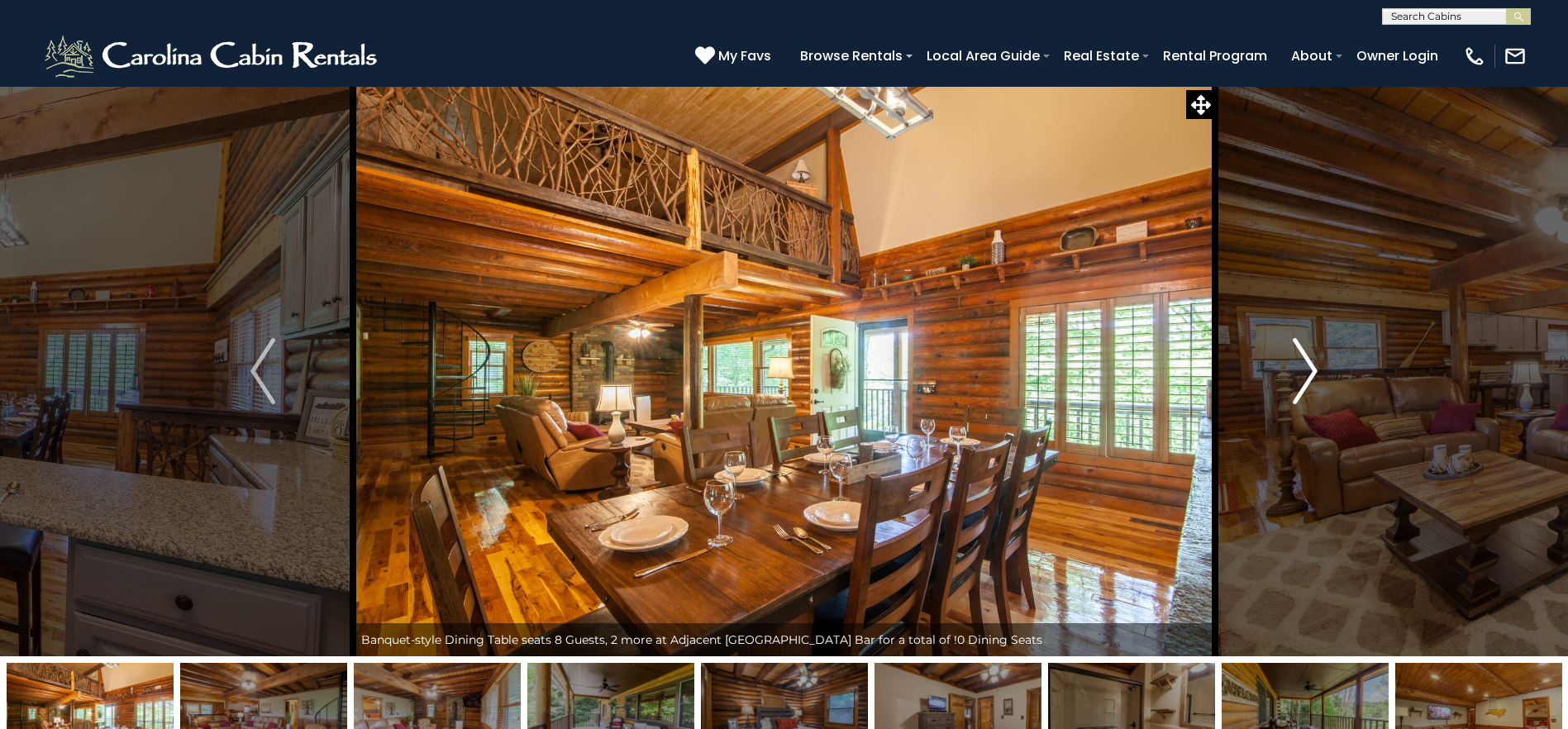
click at [1291, 387] on button "Next" at bounding box center [1305, 371] width 180 height 570
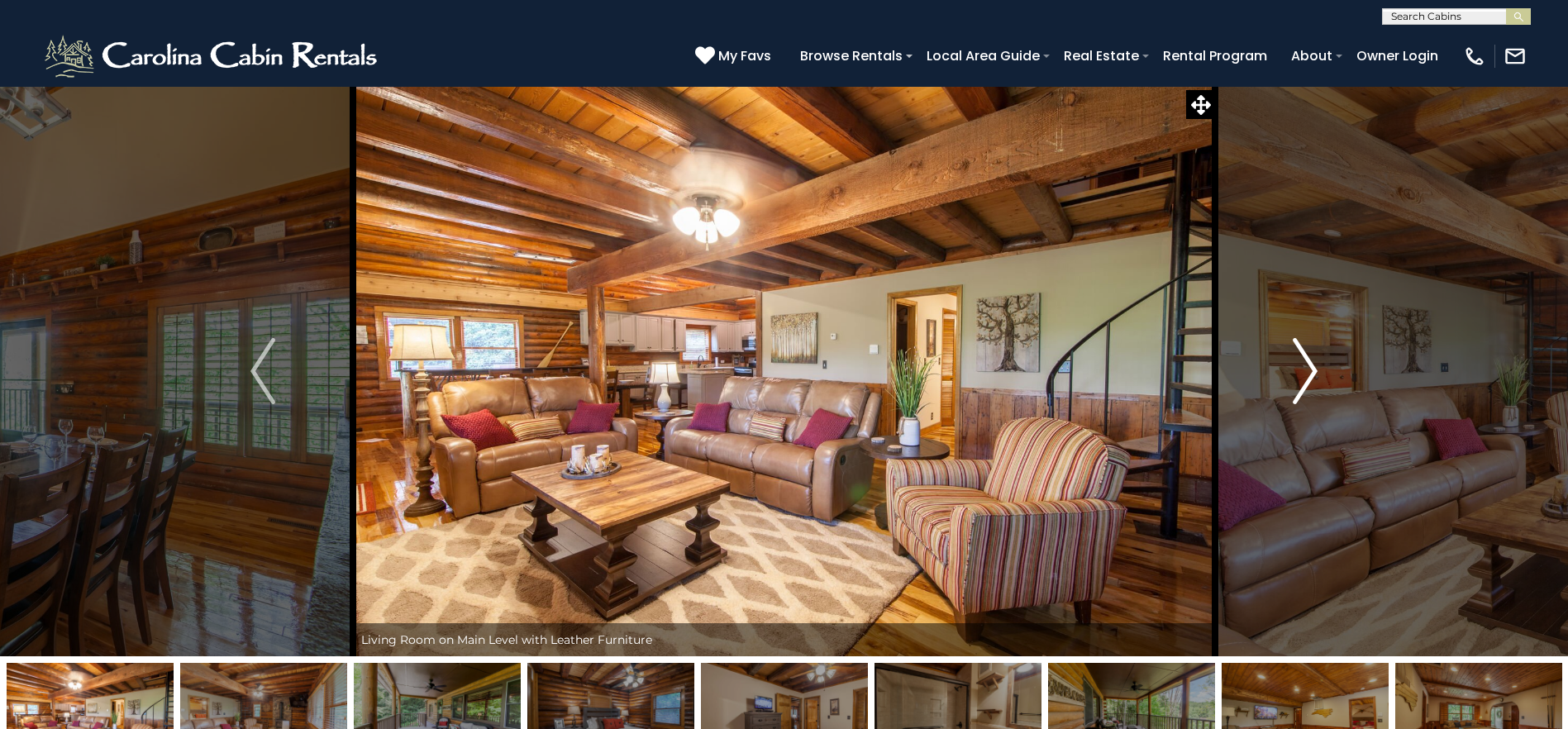
click at [1291, 387] on button "Next" at bounding box center [1305, 371] width 180 height 570
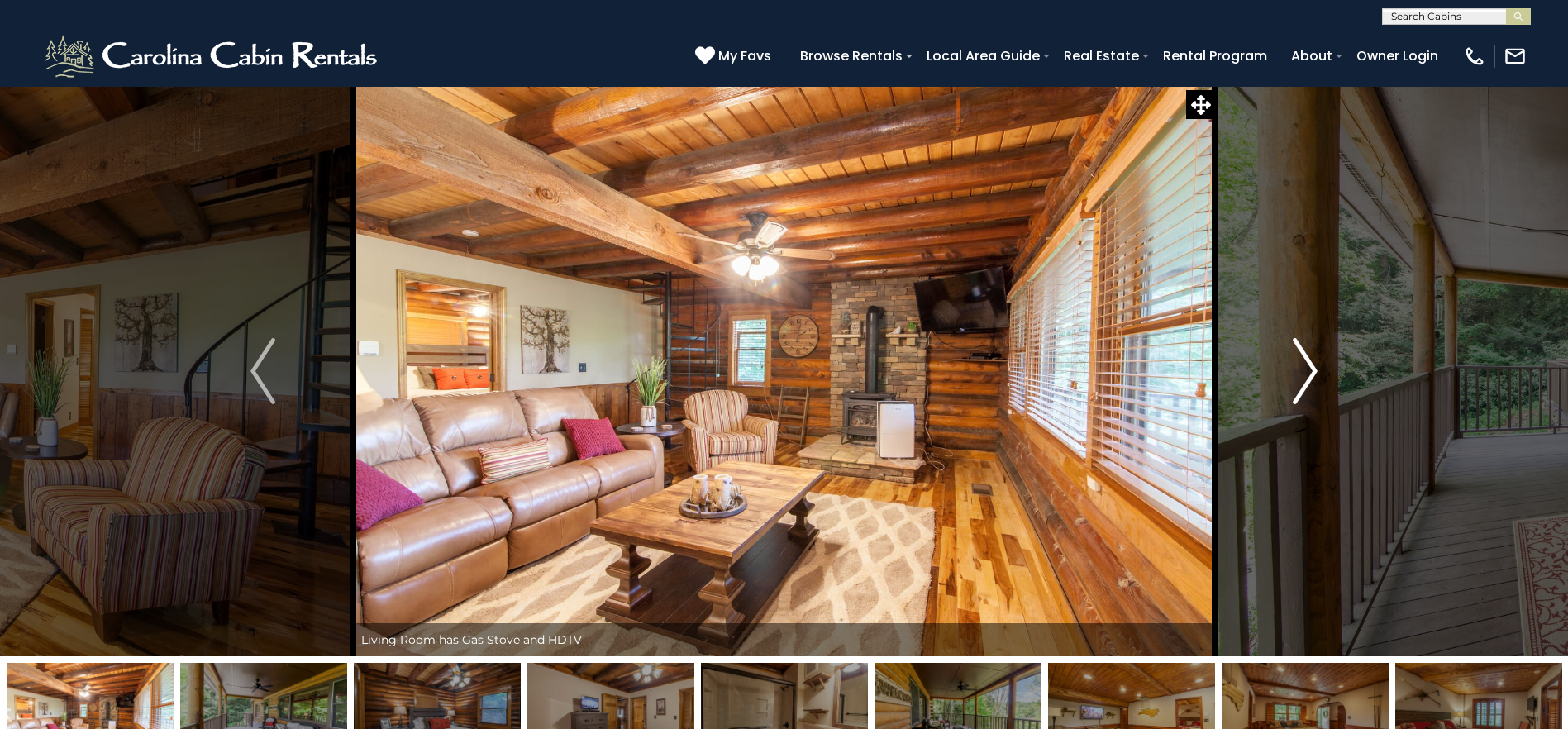
click at [1291, 387] on button "Next" at bounding box center [1305, 371] width 180 height 570
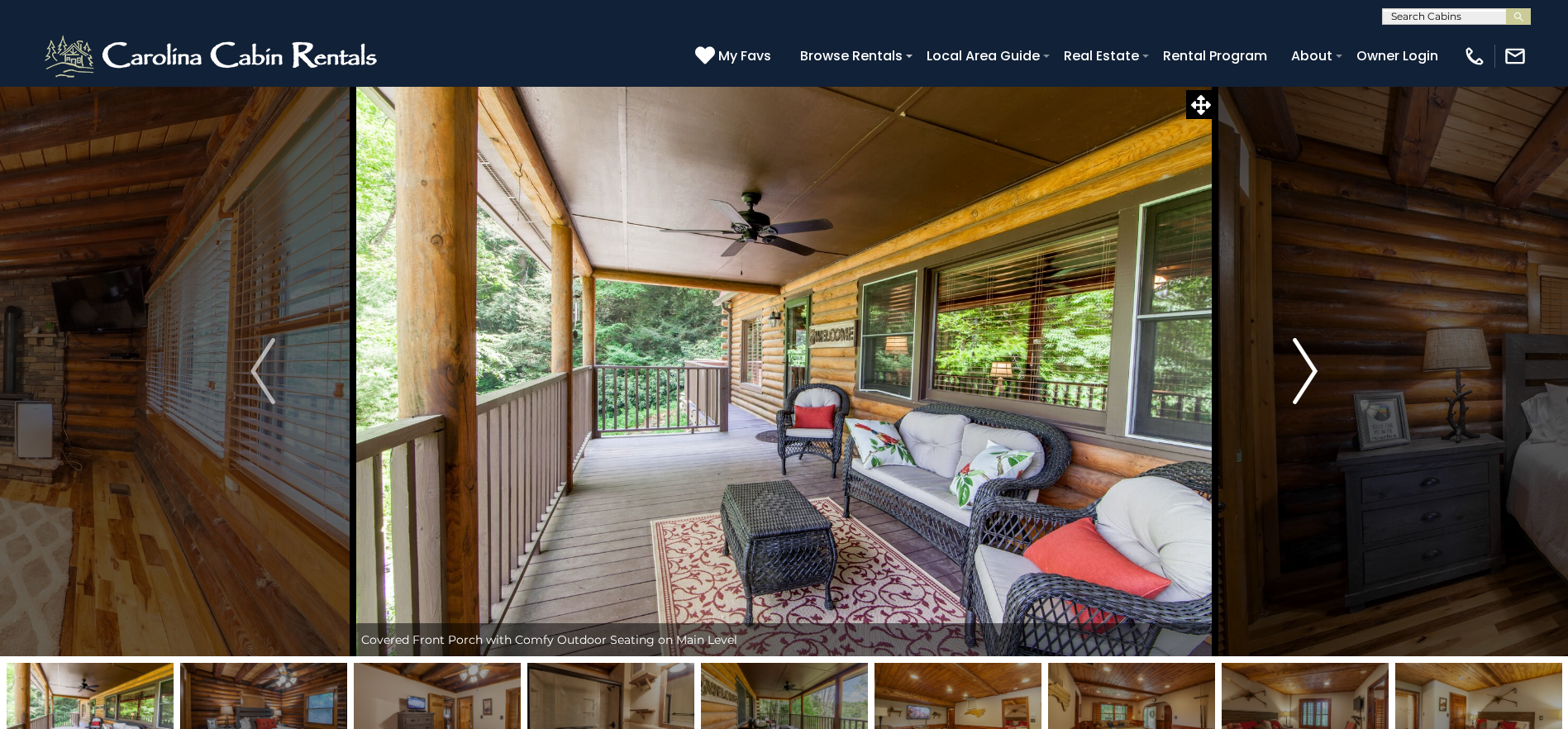
click at [1291, 387] on button "Next" at bounding box center [1305, 371] width 180 height 570
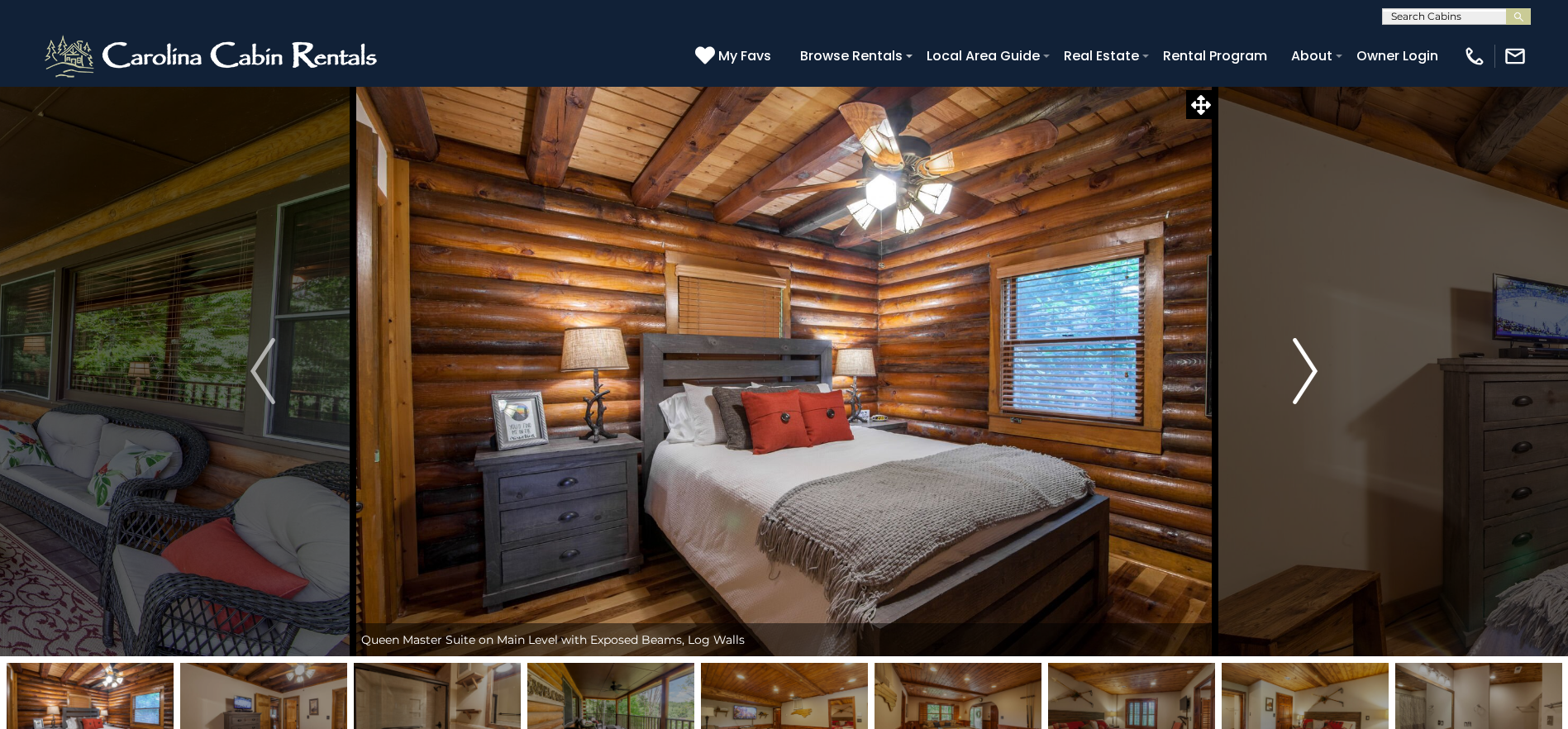
click at [1292, 387] on img "Next" at bounding box center [1305, 370] width 25 height 66
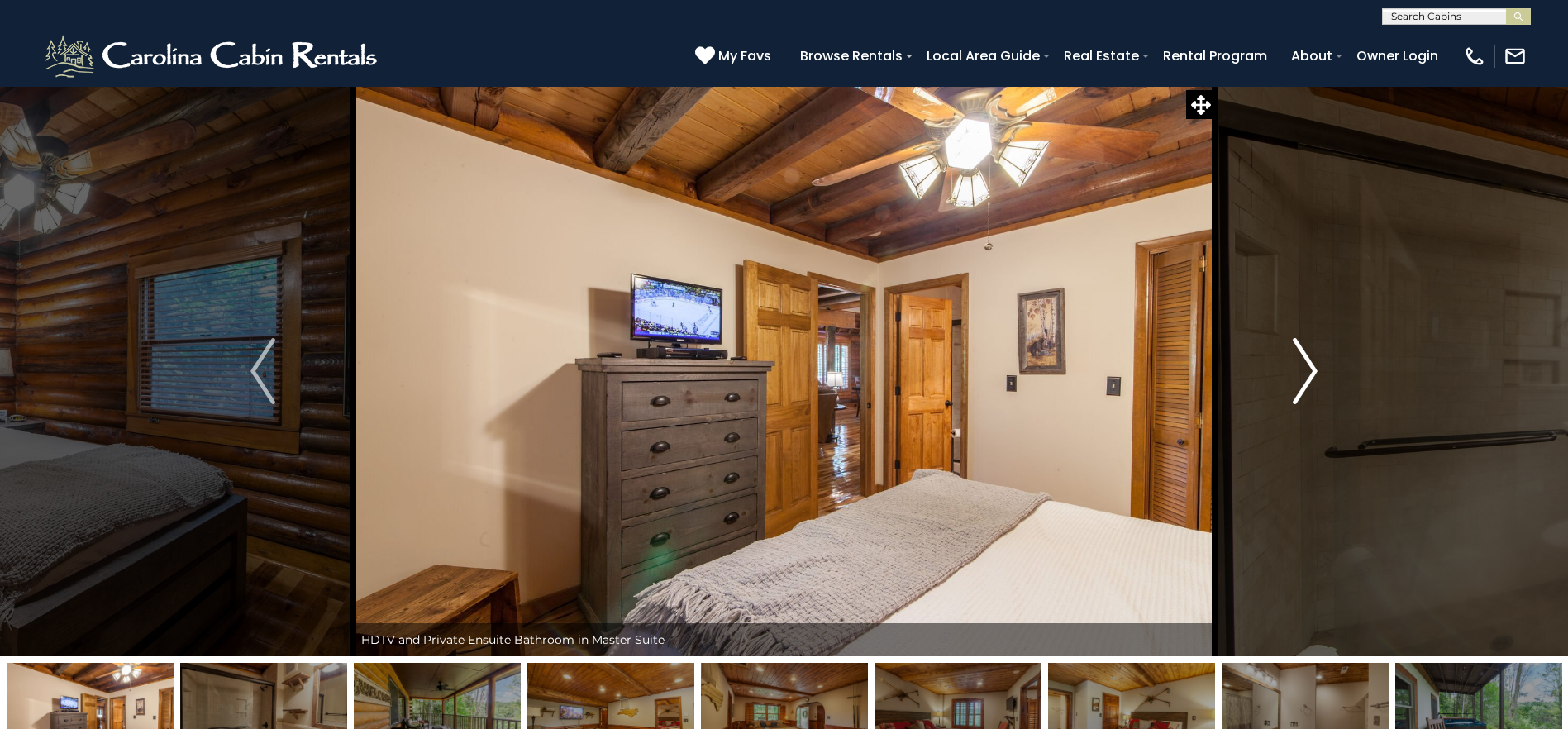
click at [1292, 387] on img "Next" at bounding box center [1305, 370] width 25 height 66
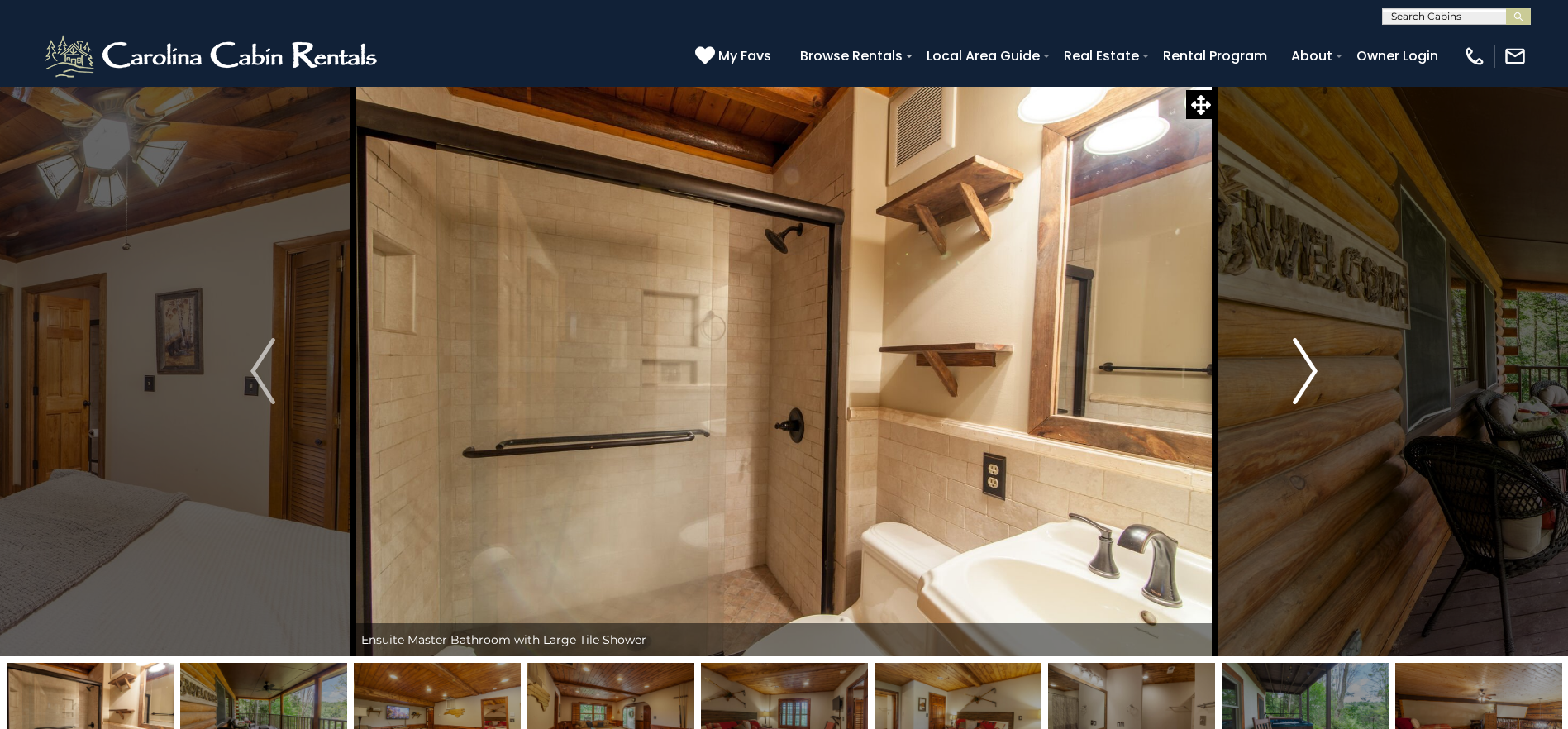
click at [1292, 388] on img "Next" at bounding box center [1305, 370] width 25 height 66
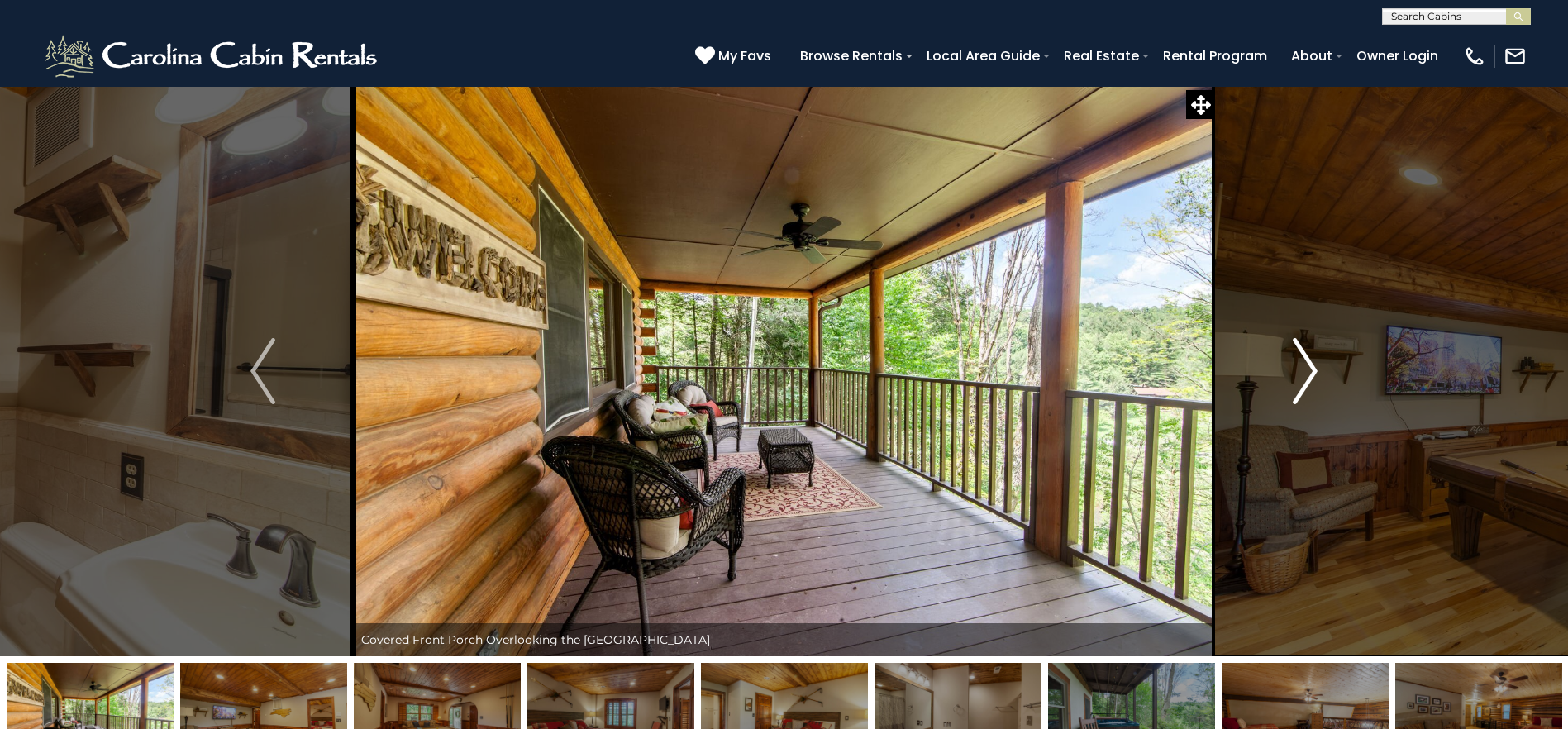
click at [1292, 388] on img "Next" at bounding box center [1305, 370] width 25 height 66
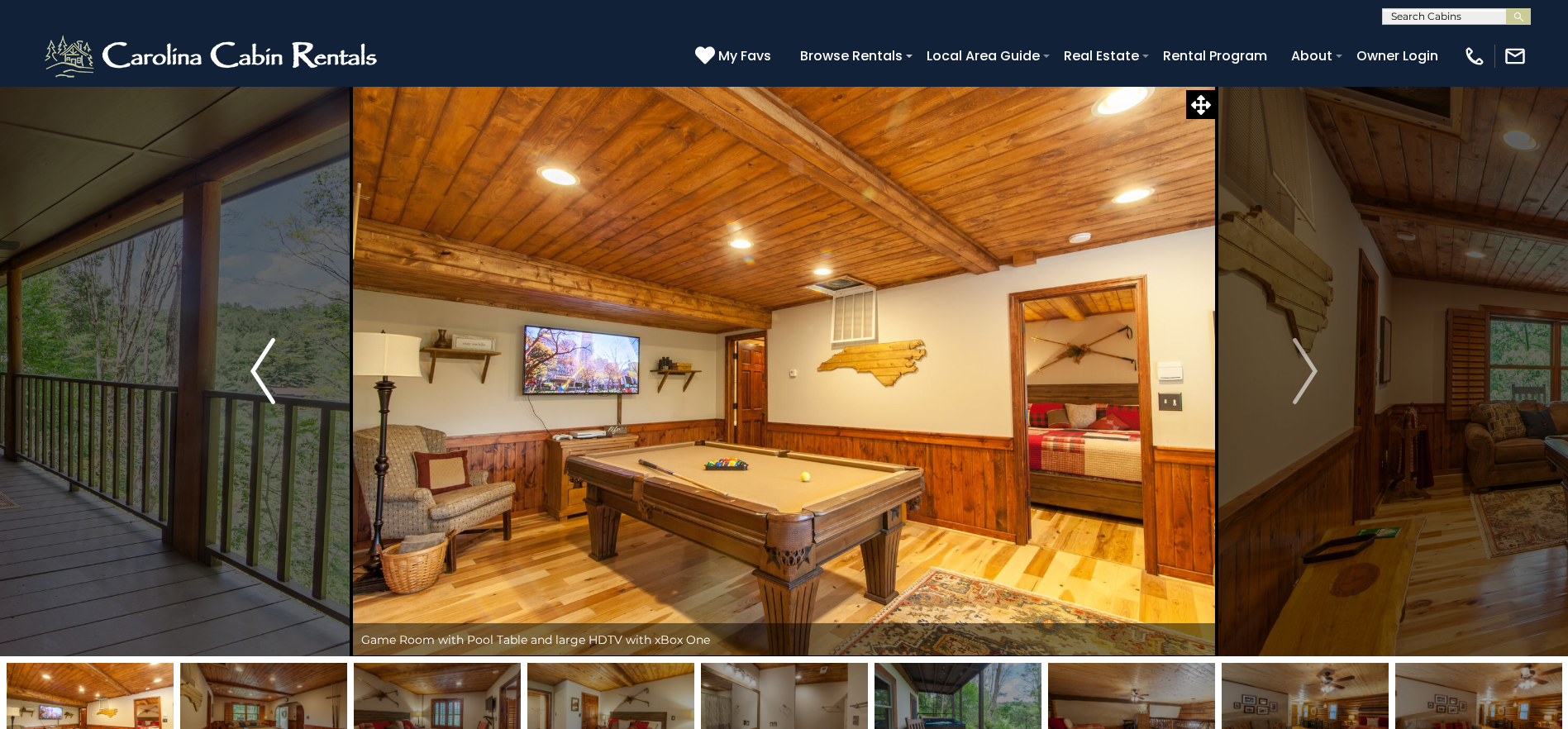
click at [266, 395] on img "Previous" at bounding box center [263, 370] width 25 height 66
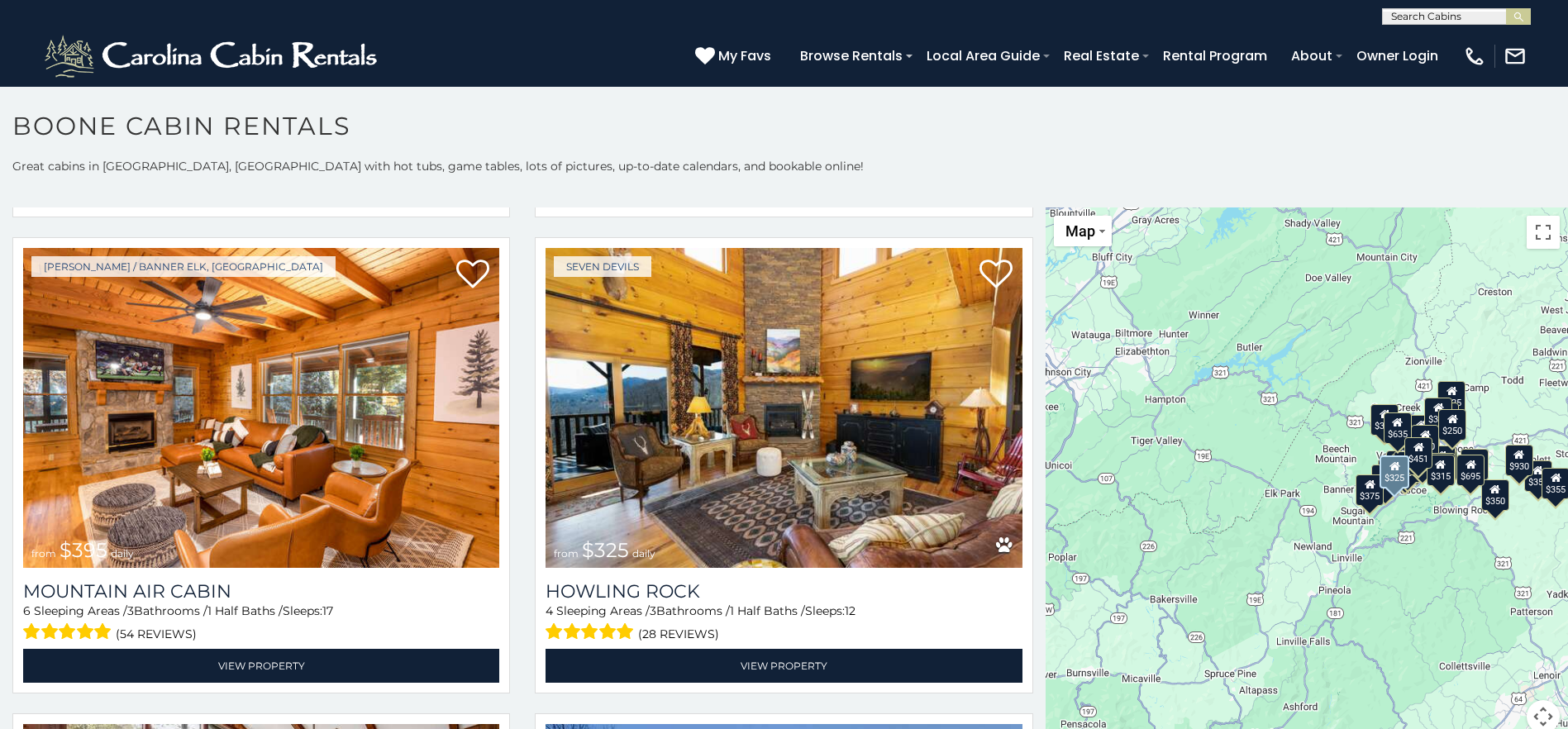
scroll to position [6196, 0]
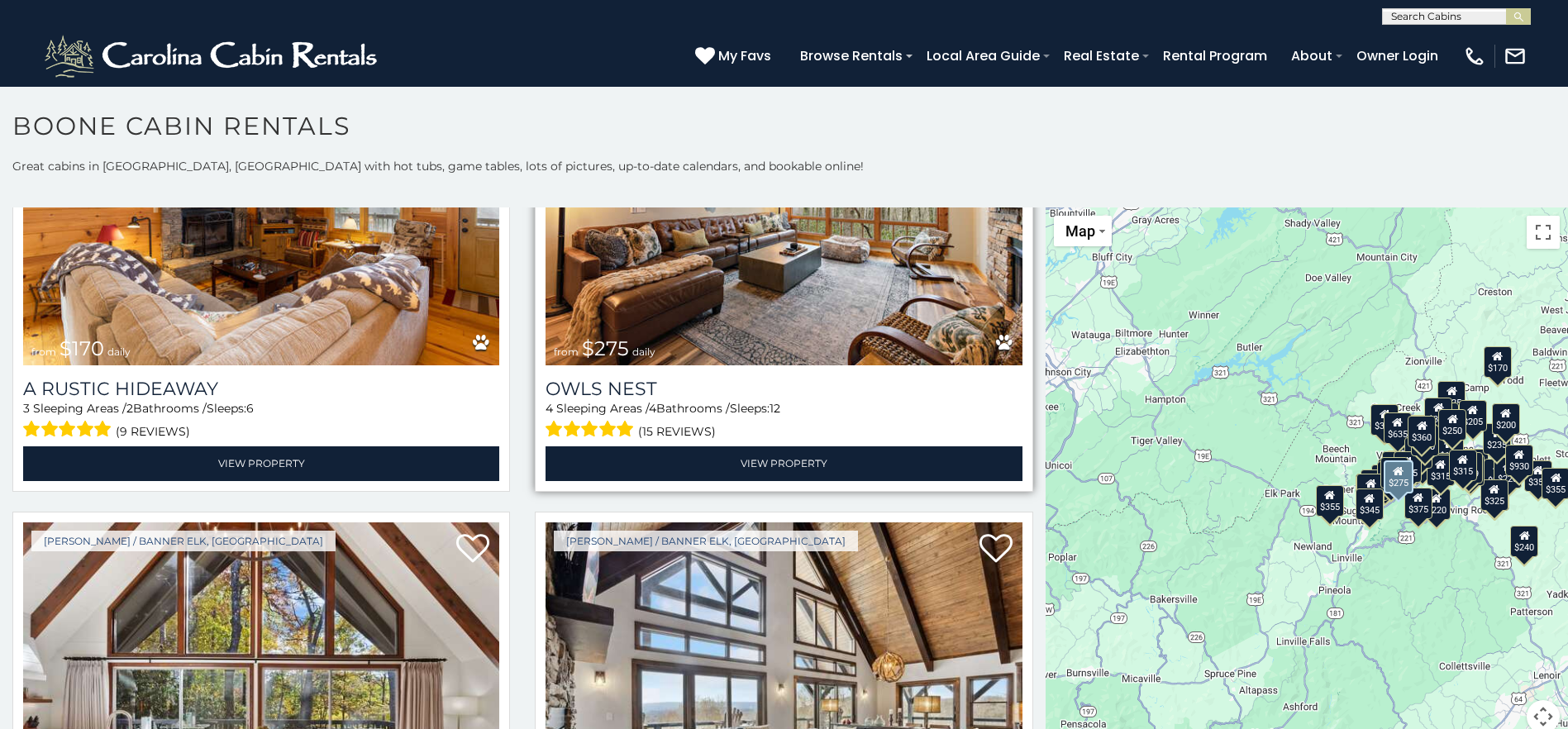
scroll to position [9855, 0]
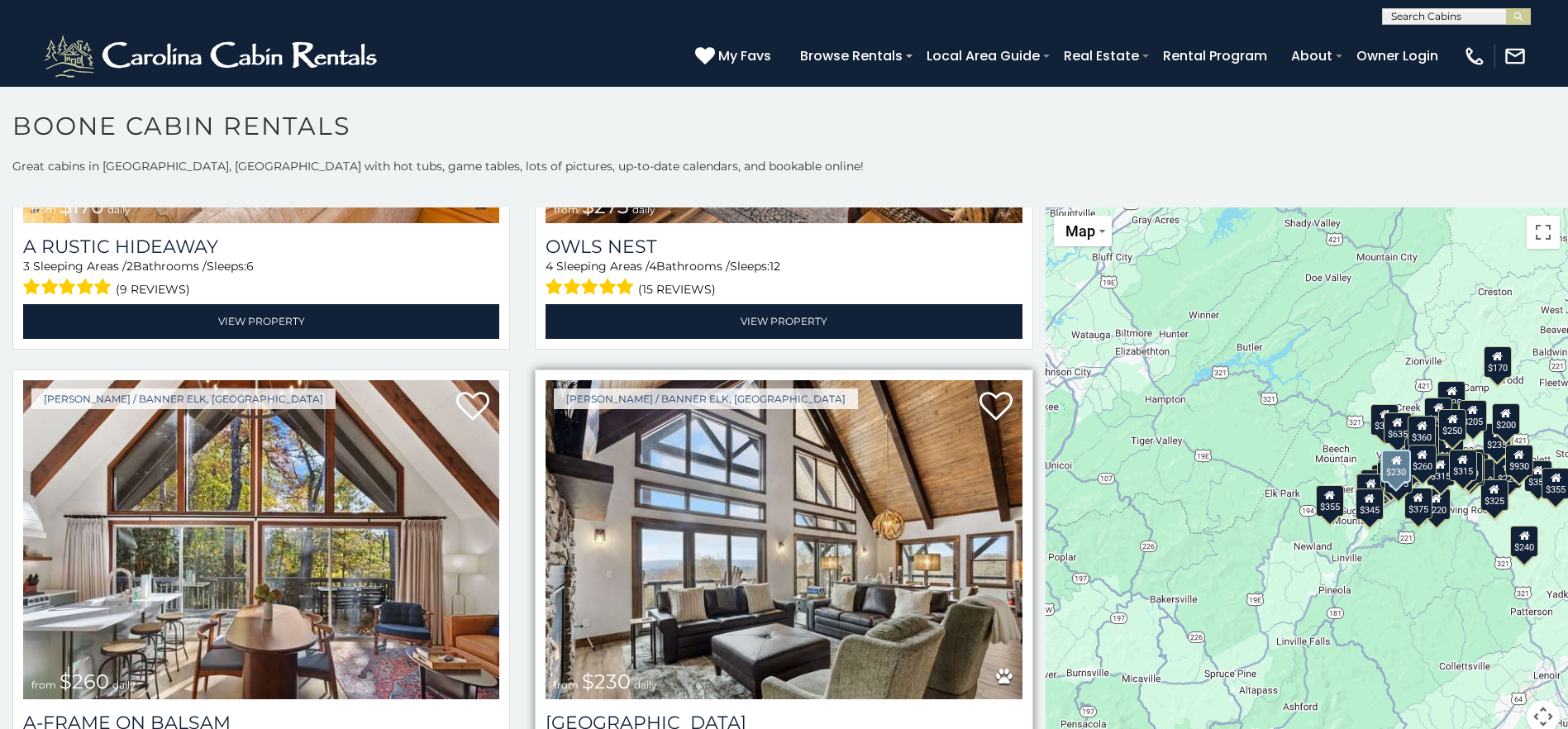
click at [981, 499] on img at bounding box center [783, 540] width 476 height 319
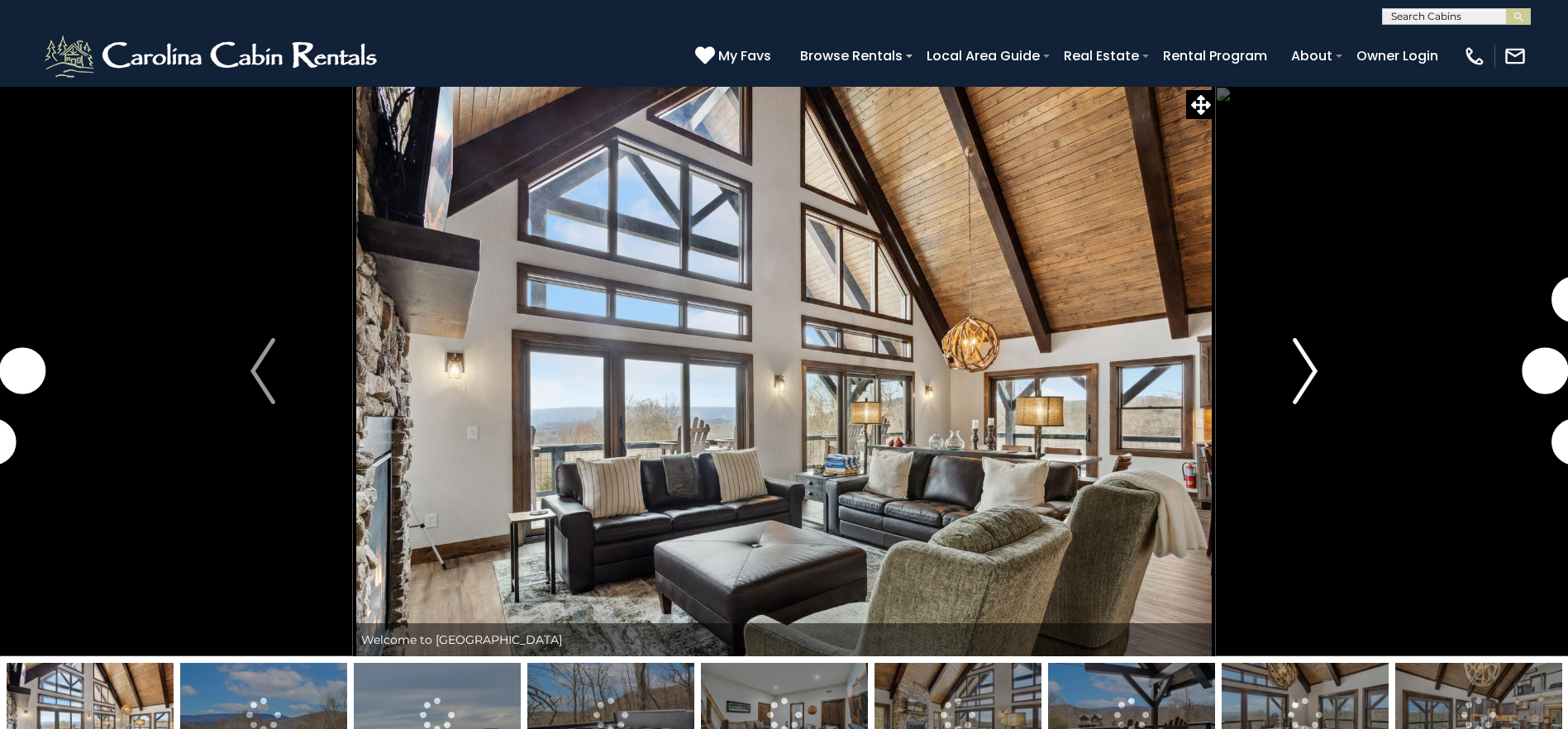
click at [1319, 377] on button "Next" at bounding box center [1305, 371] width 180 height 570
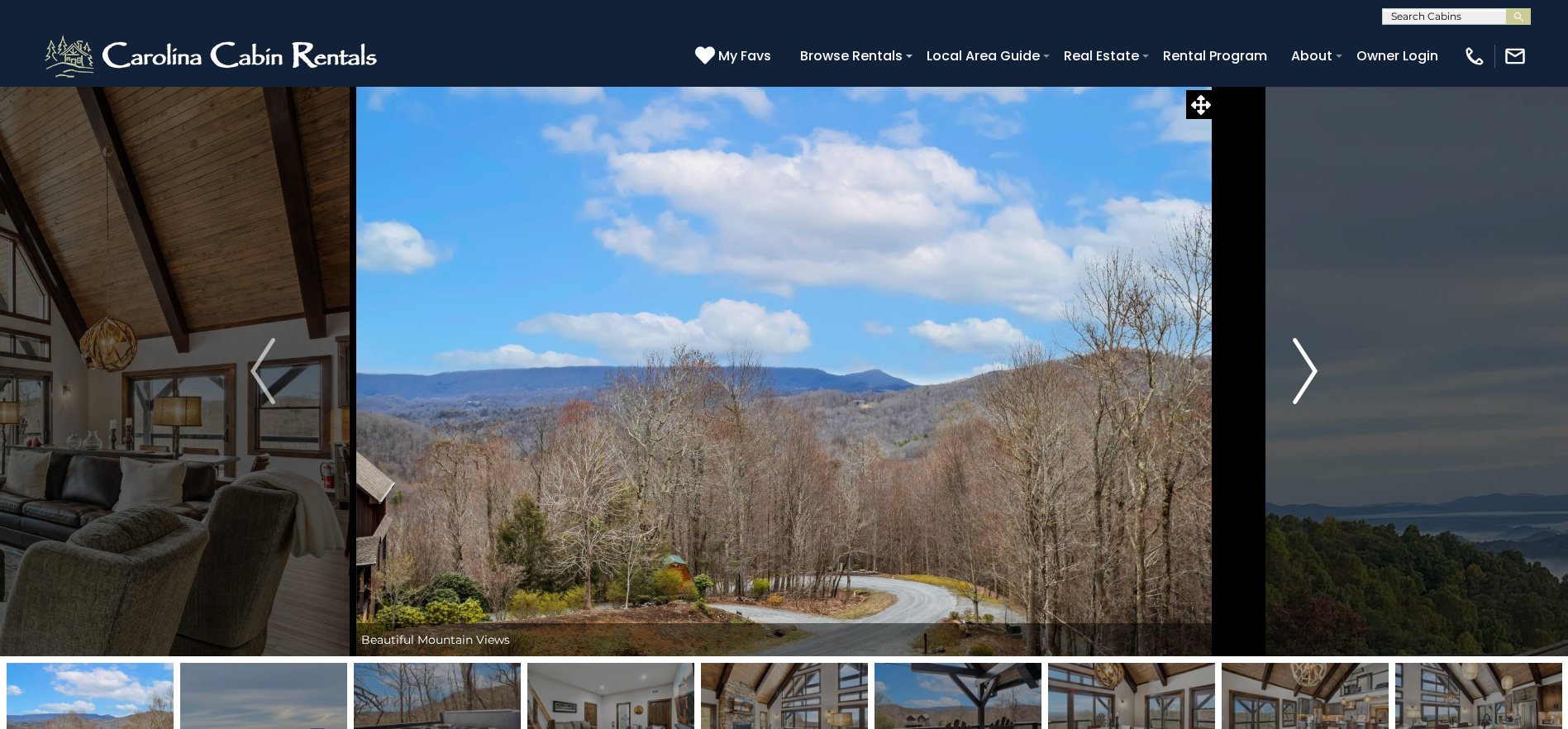
click at [1319, 377] on button "Next" at bounding box center [1305, 371] width 180 height 570
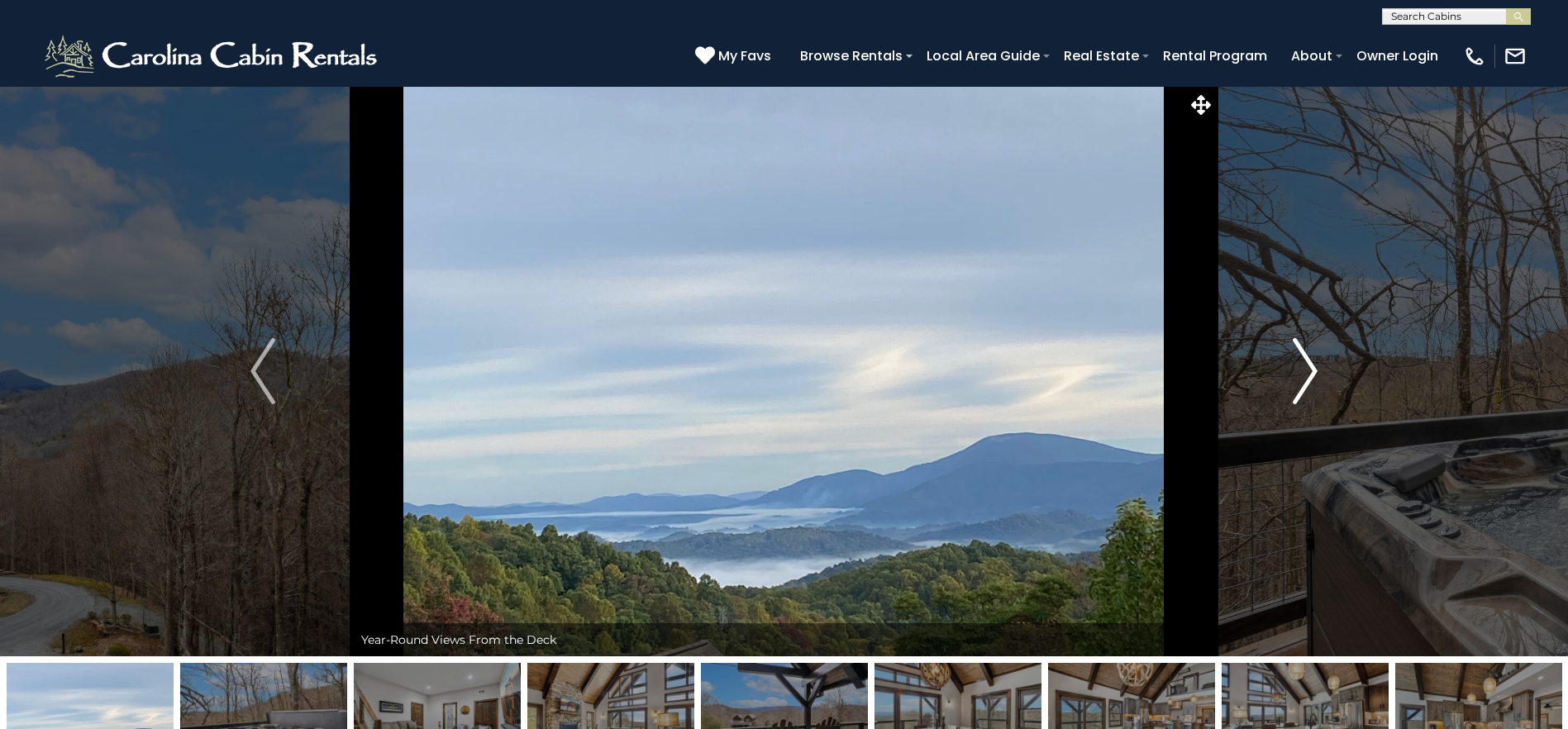
click at [1319, 377] on button "Next" at bounding box center [1305, 371] width 180 height 570
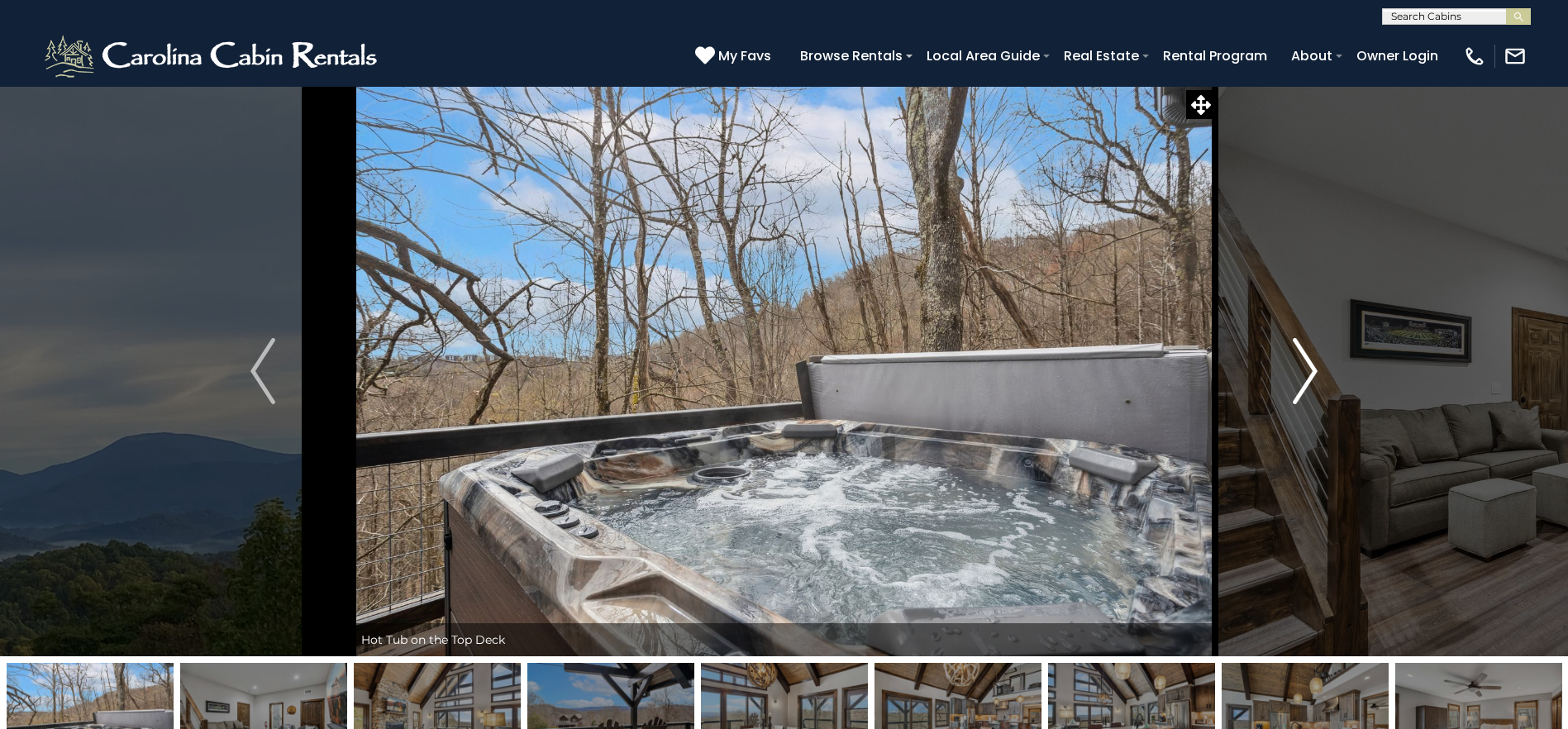
click at [1319, 377] on button "Next" at bounding box center [1305, 371] width 180 height 570
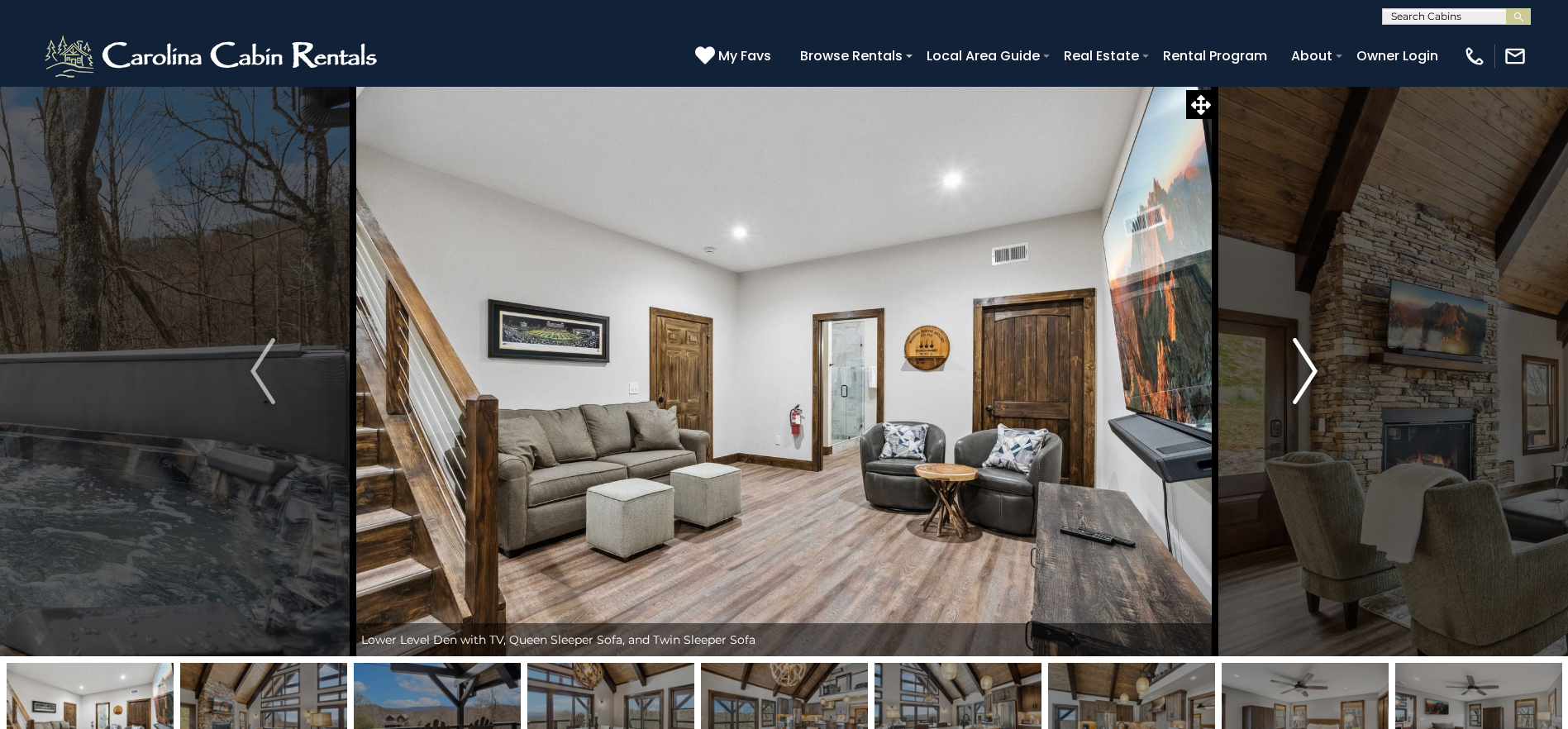
click at [1319, 377] on button "Next" at bounding box center [1305, 371] width 180 height 570
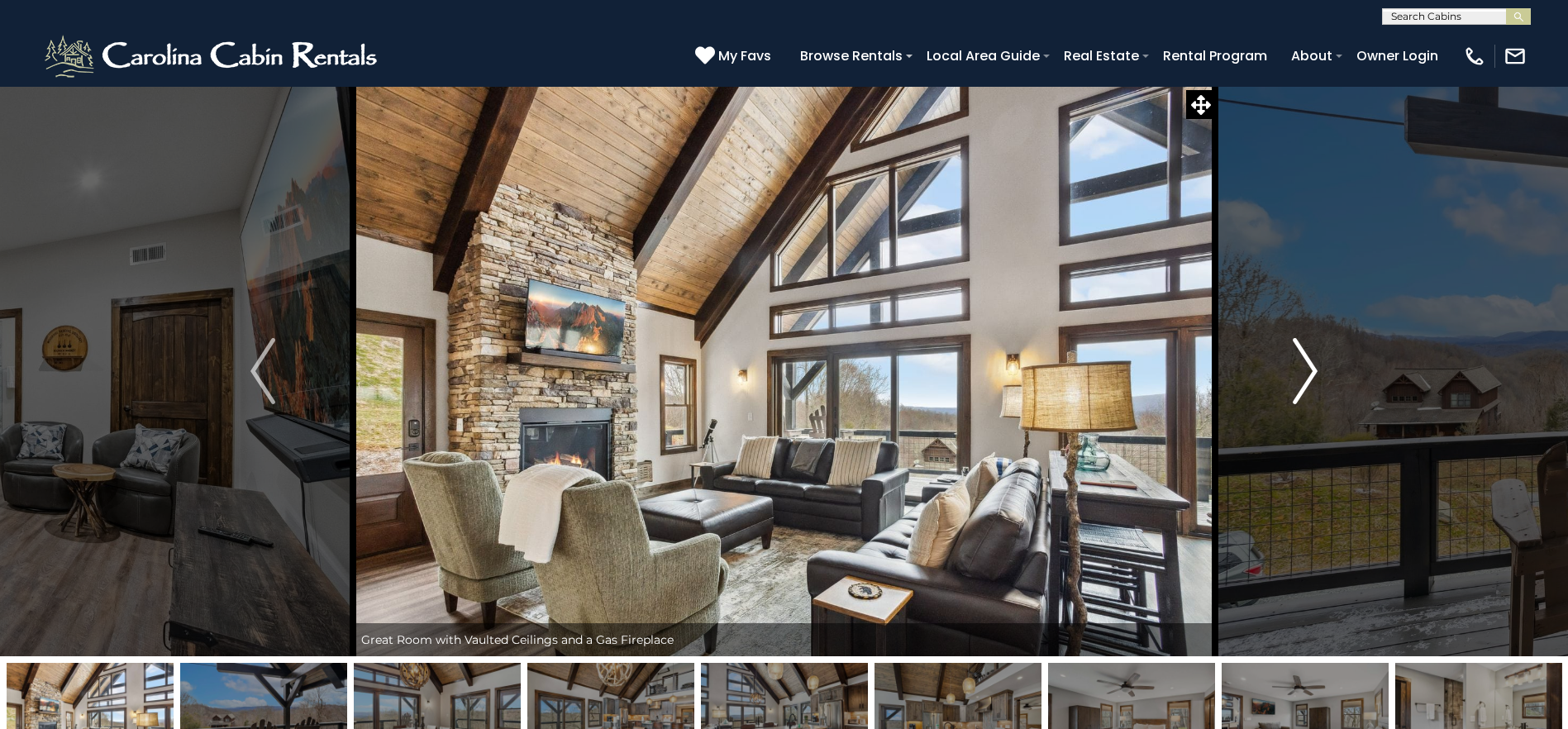
click at [1319, 377] on button "Next" at bounding box center [1305, 371] width 180 height 570
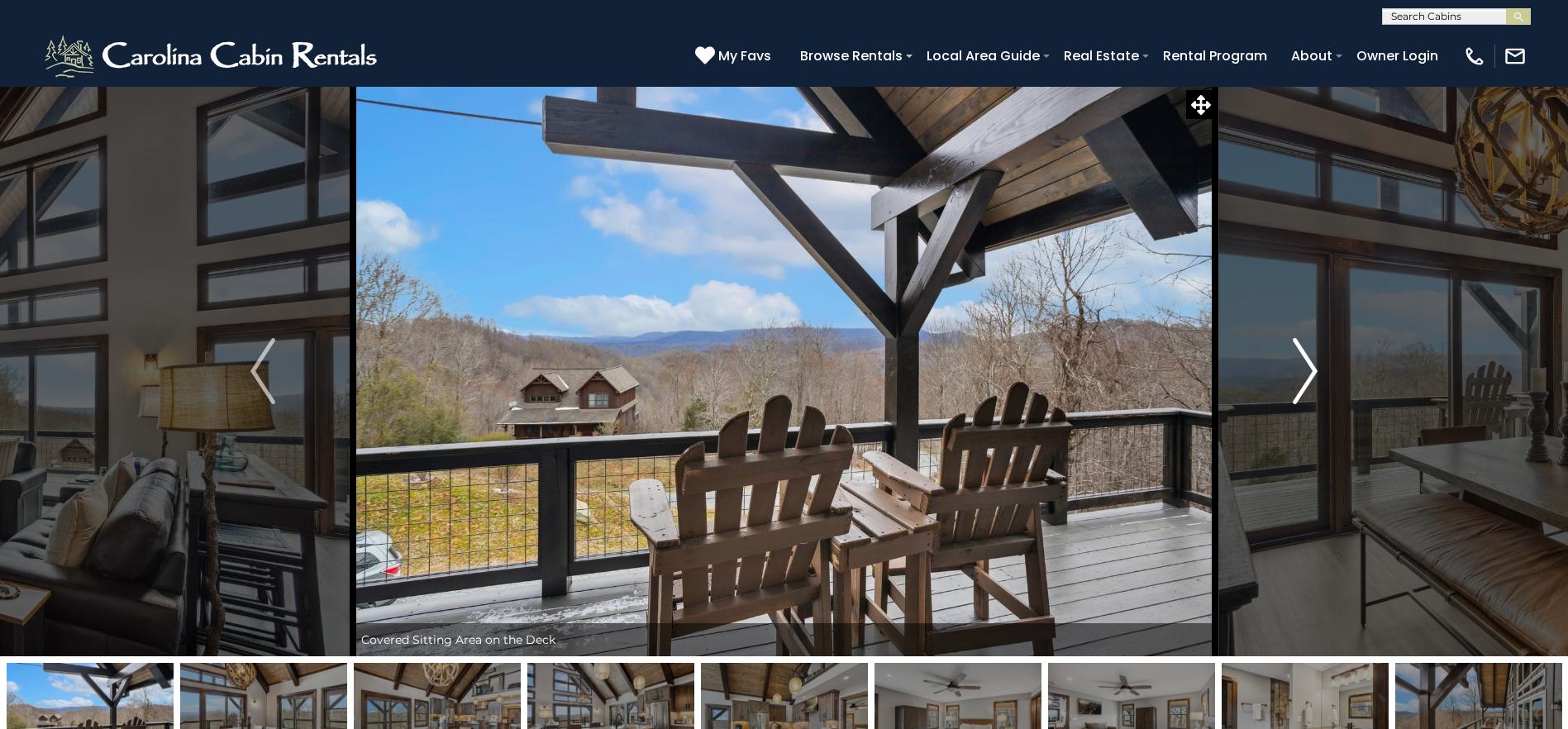
click at [1319, 377] on button "Next" at bounding box center [1305, 371] width 180 height 570
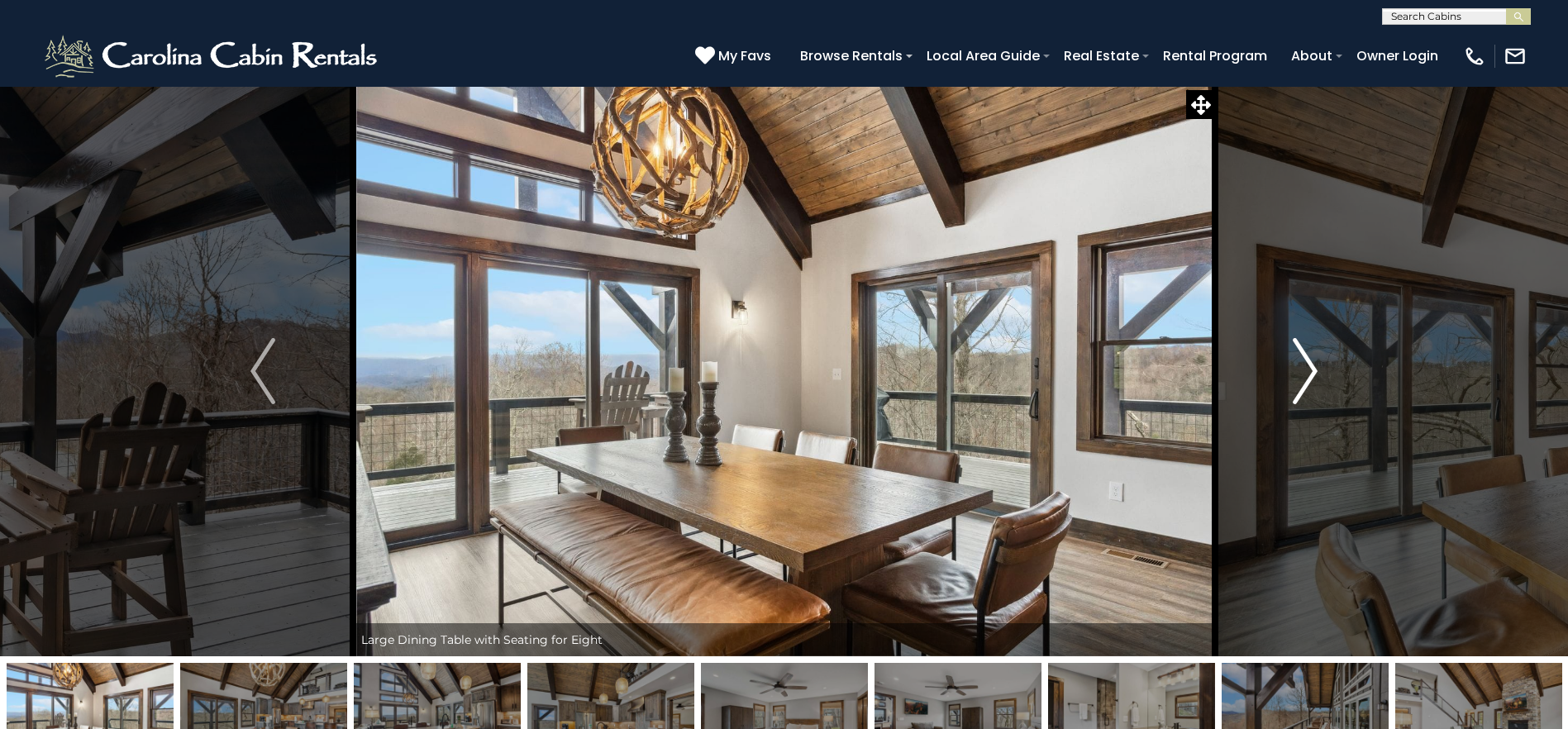
click at [1319, 377] on button "Next" at bounding box center [1305, 371] width 180 height 570
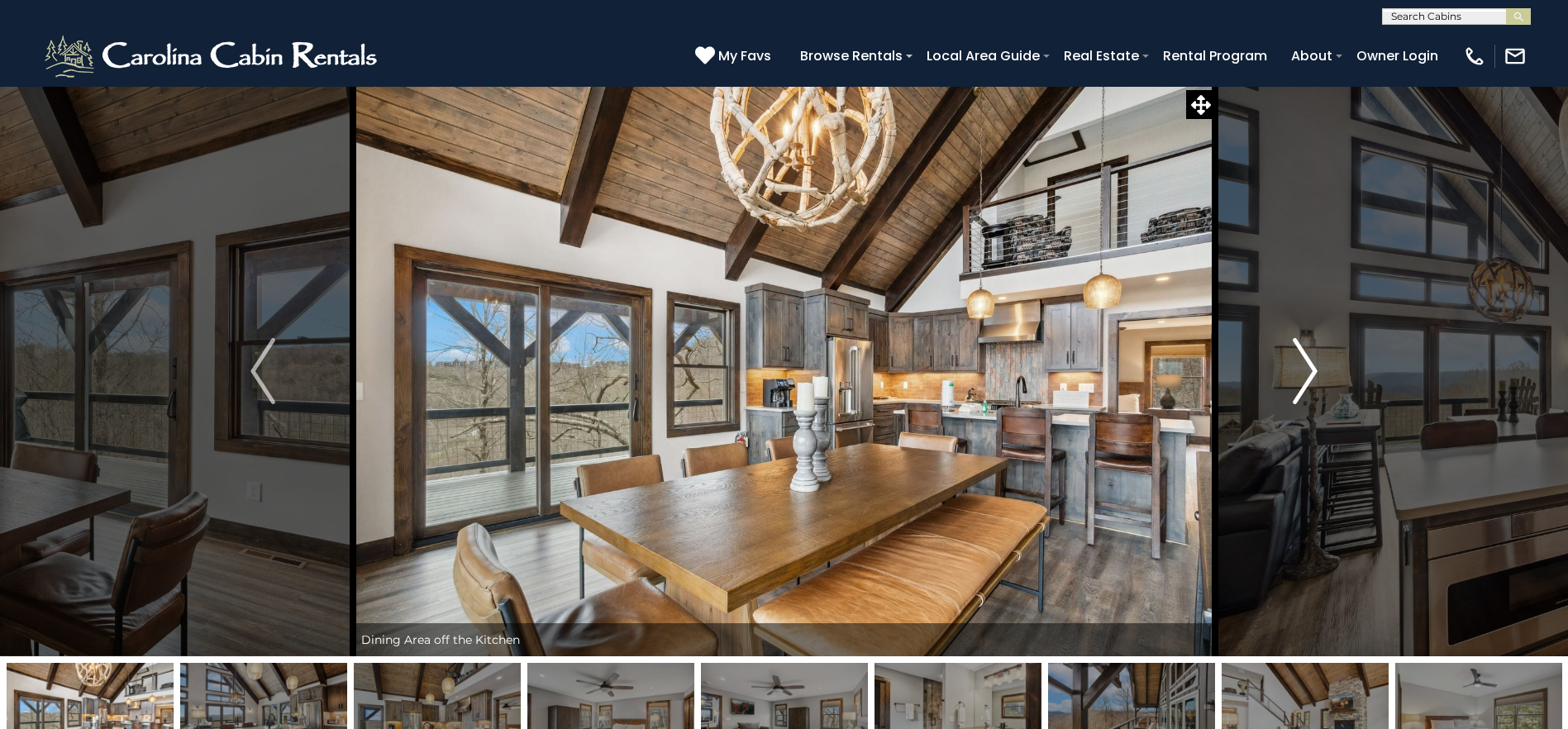
click at [1319, 377] on button "Next" at bounding box center [1305, 371] width 180 height 570
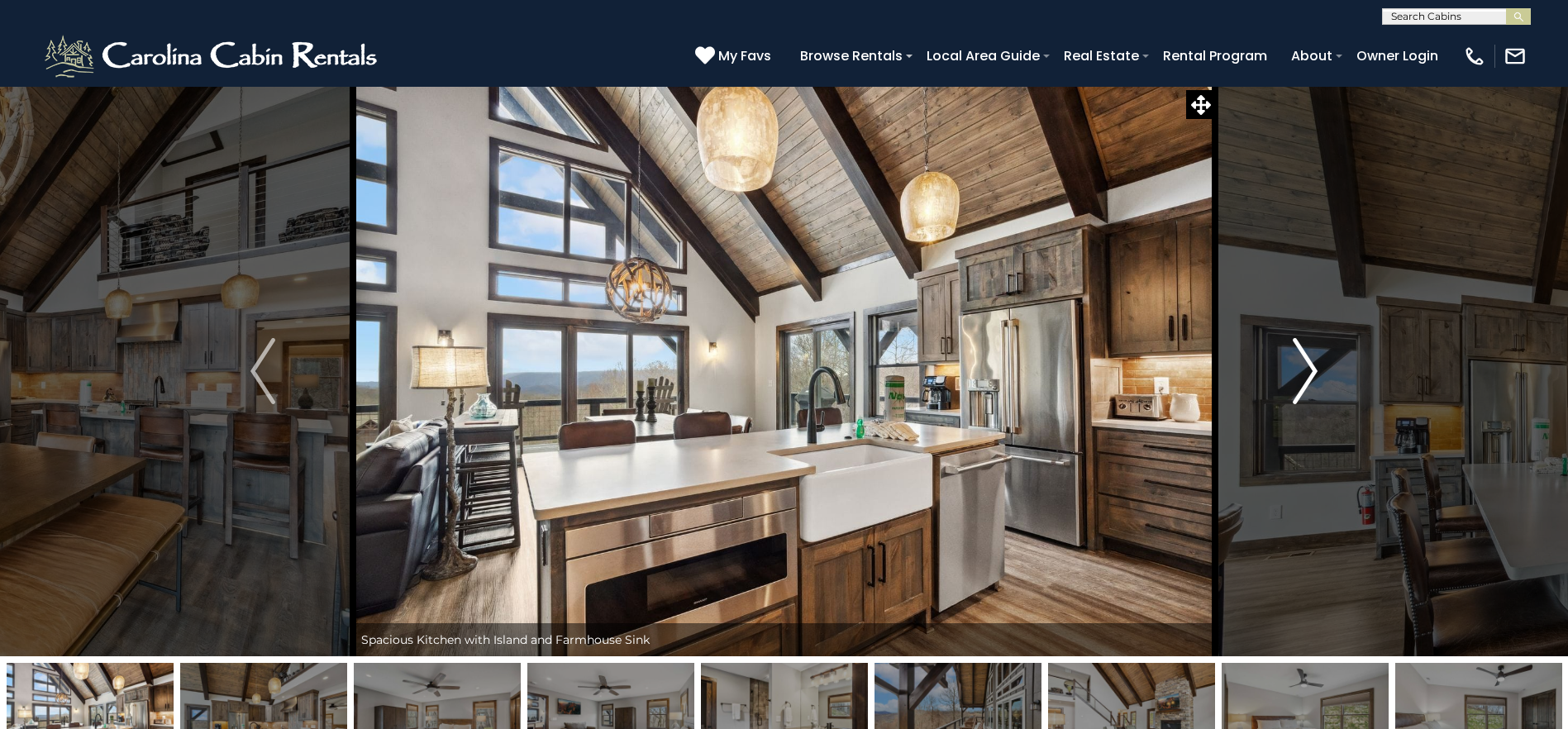
click at [1319, 377] on button "Next" at bounding box center [1305, 371] width 180 height 570
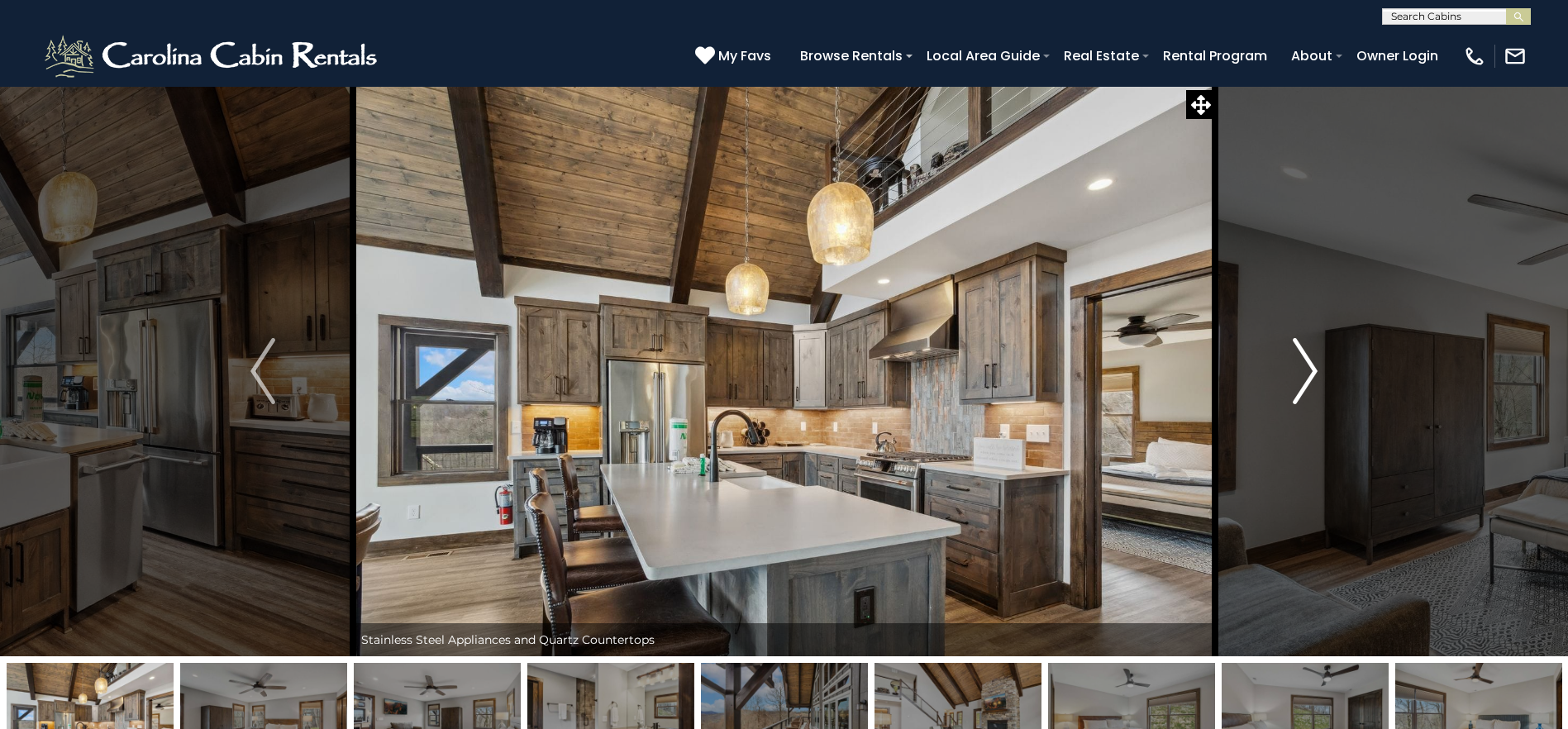
click at [1319, 377] on button "Next" at bounding box center [1305, 371] width 180 height 570
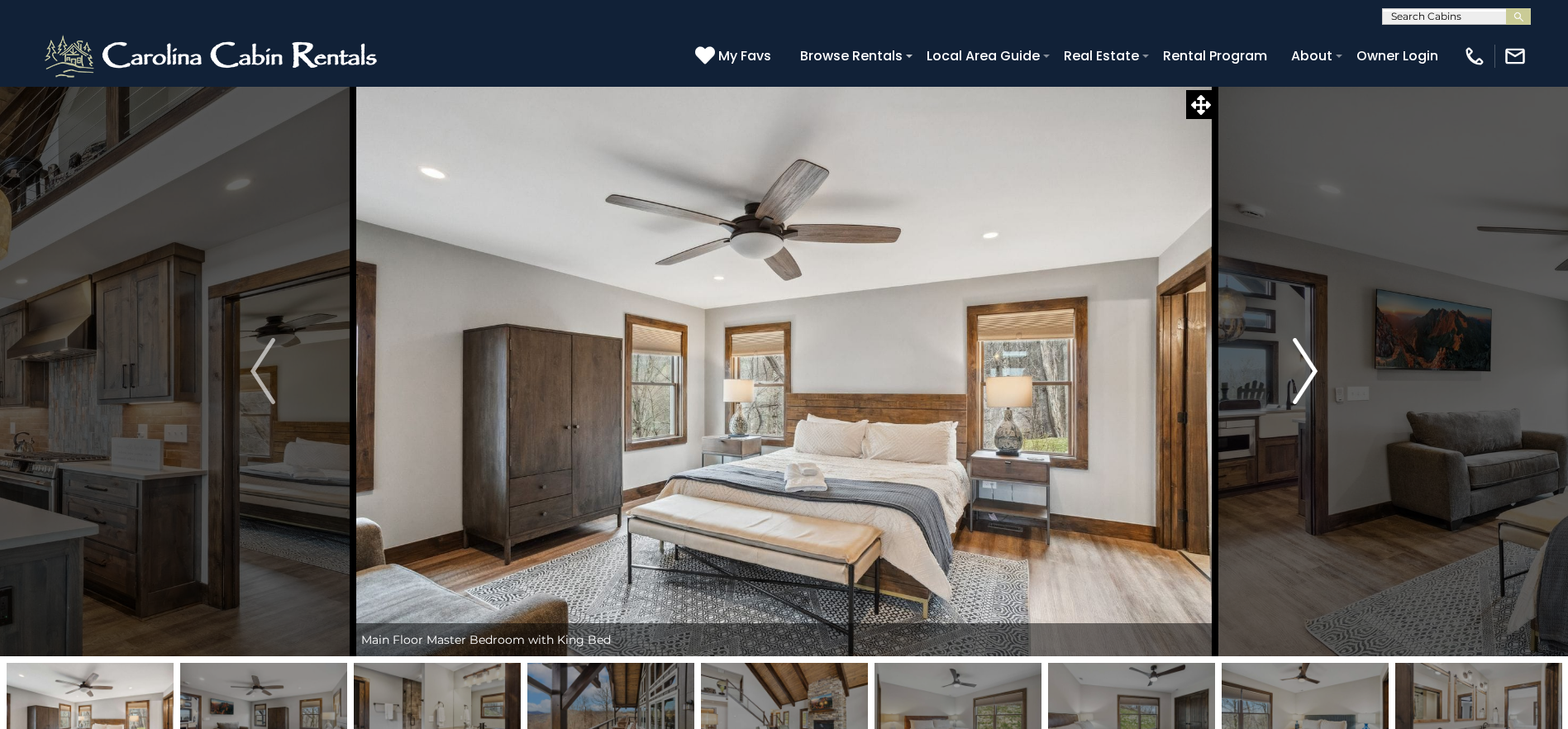
click at [1319, 377] on button "Next" at bounding box center [1305, 371] width 180 height 570
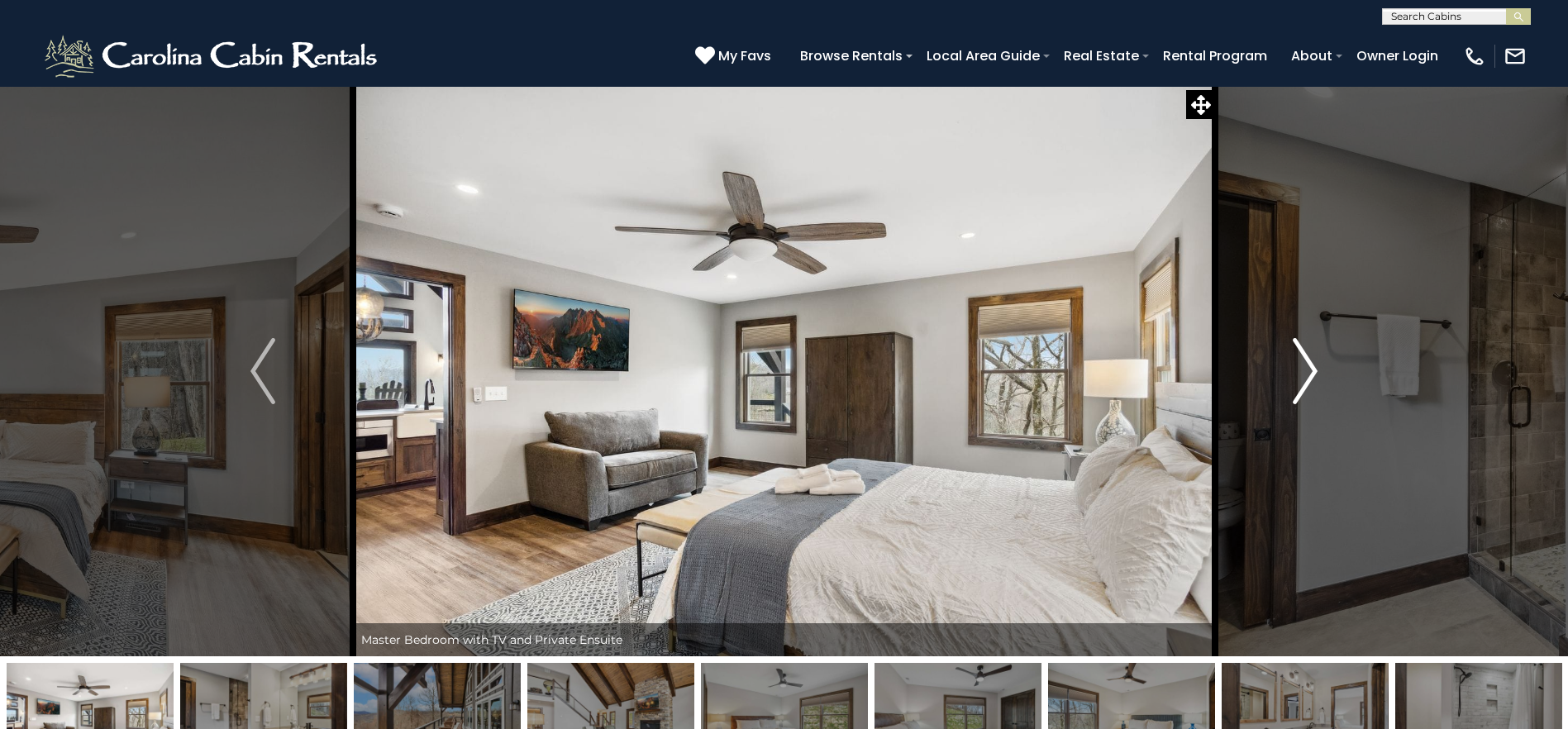
click at [1319, 377] on button "Next" at bounding box center [1305, 371] width 180 height 570
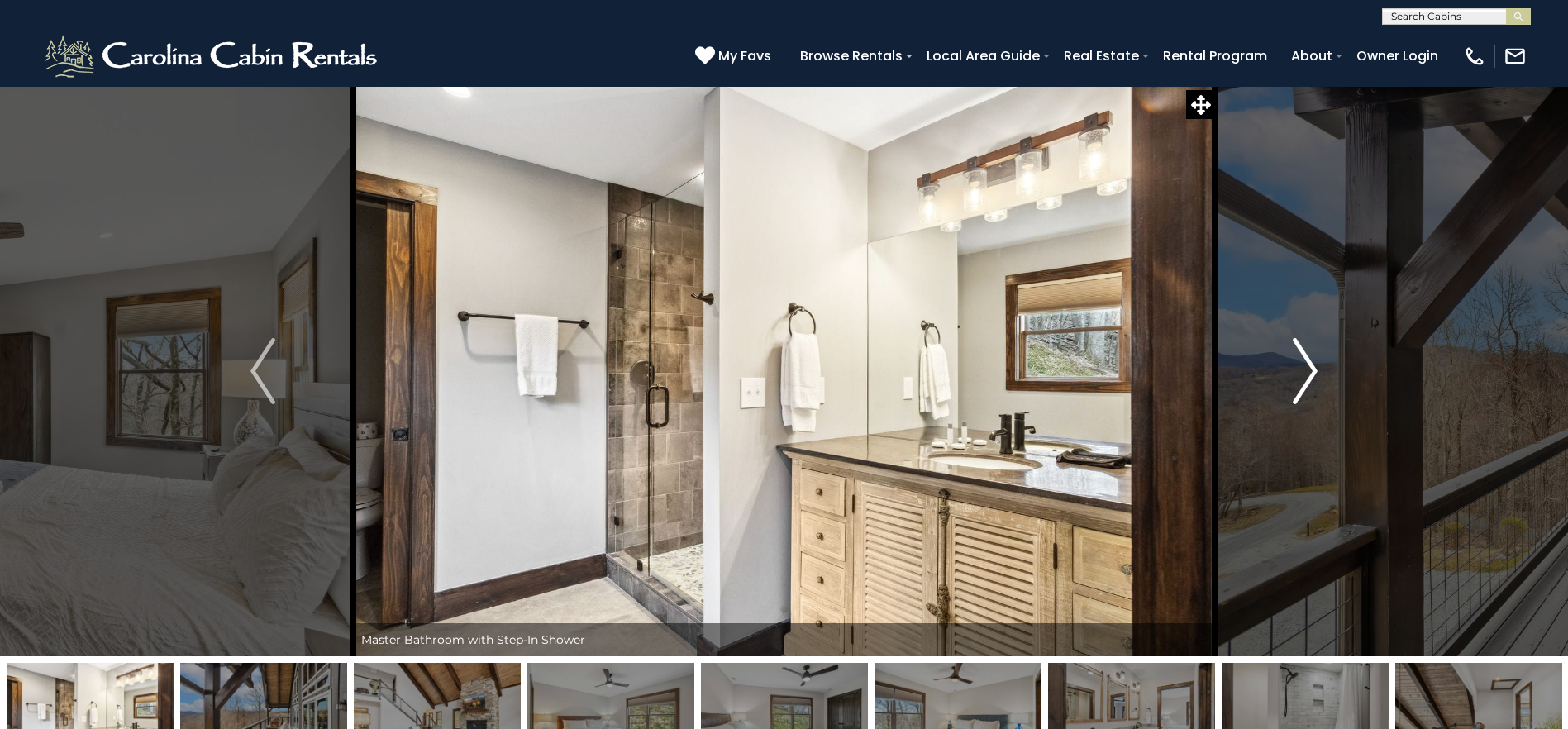
click at [1319, 377] on button "Next" at bounding box center [1305, 371] width 180 height 570
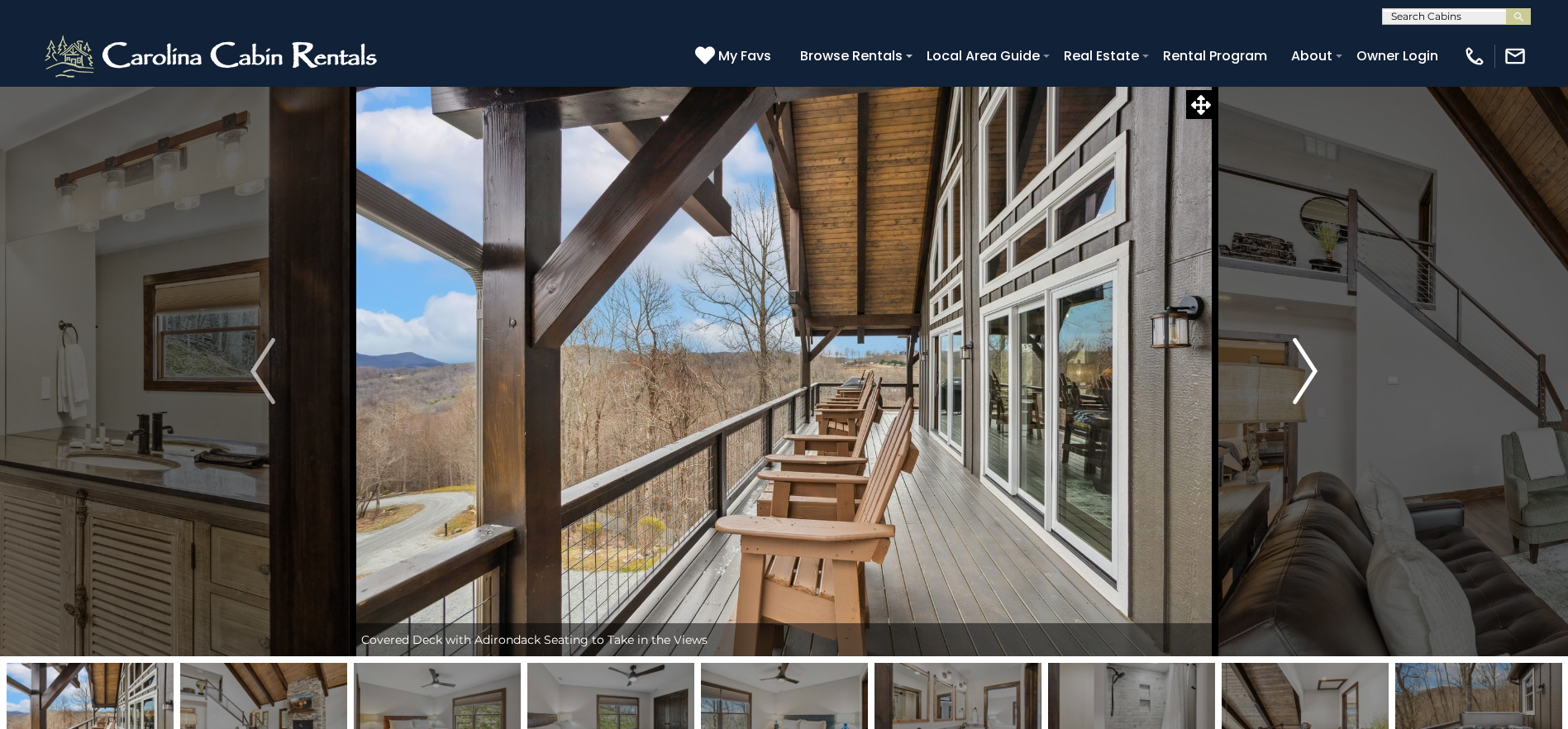
click at [1319, 377] on button "Next" at bounding box center [1305, 371] width 180 height 570
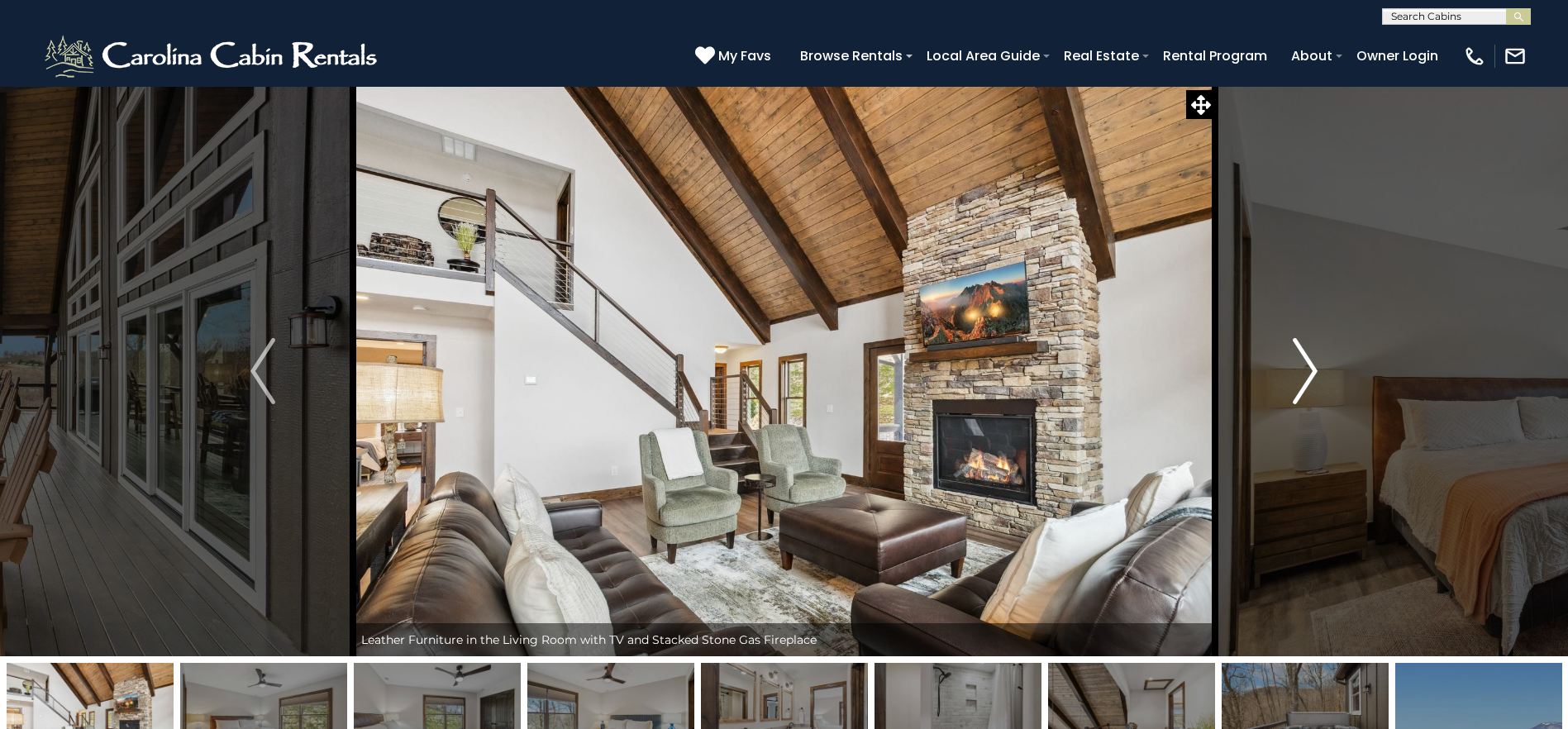
click at [1319, 377] on button "Next" at bounding box center [1305, 371] width 180 height 570
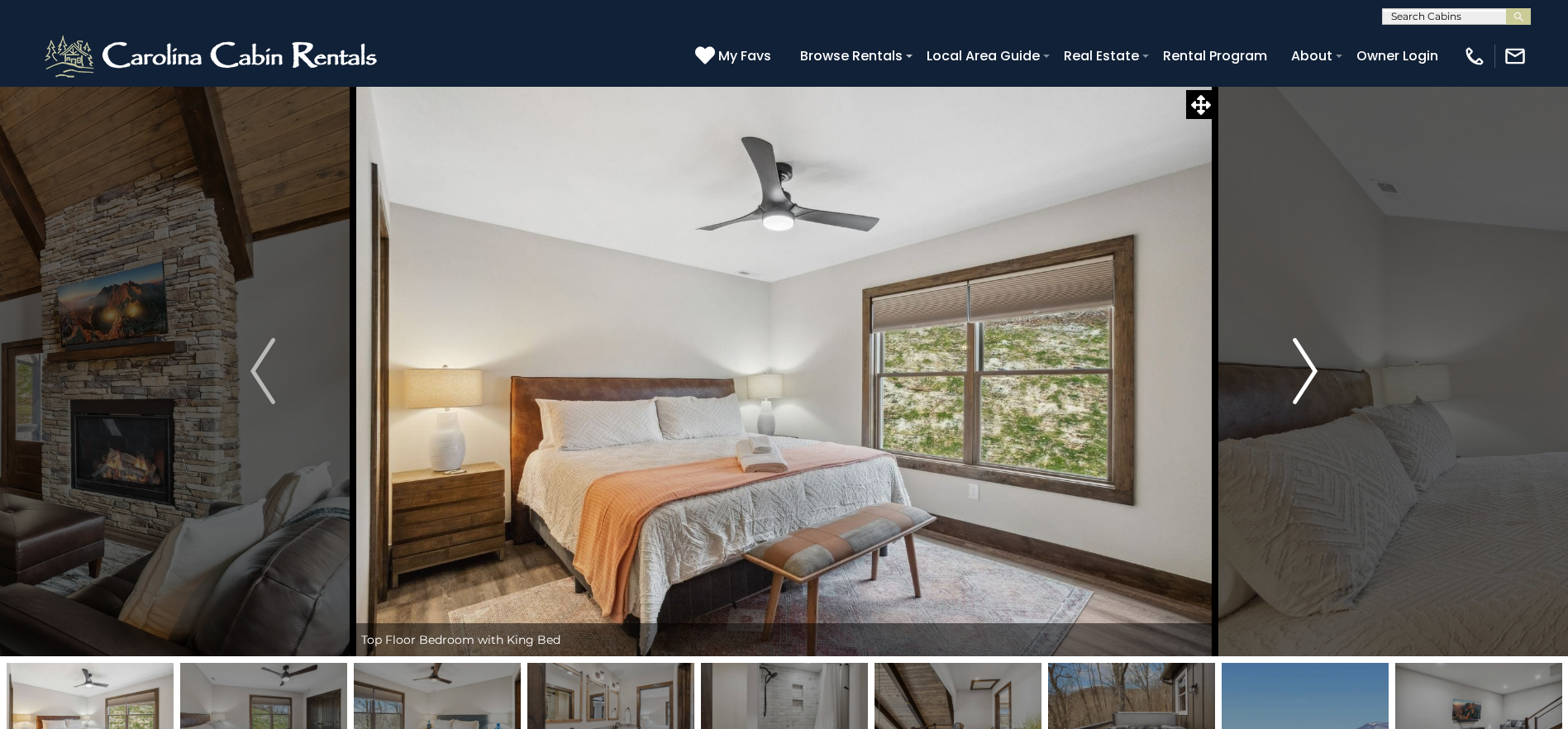
click at [1319, 377] on button "Next" at bounding box center [1305, 371] width 180 height 570
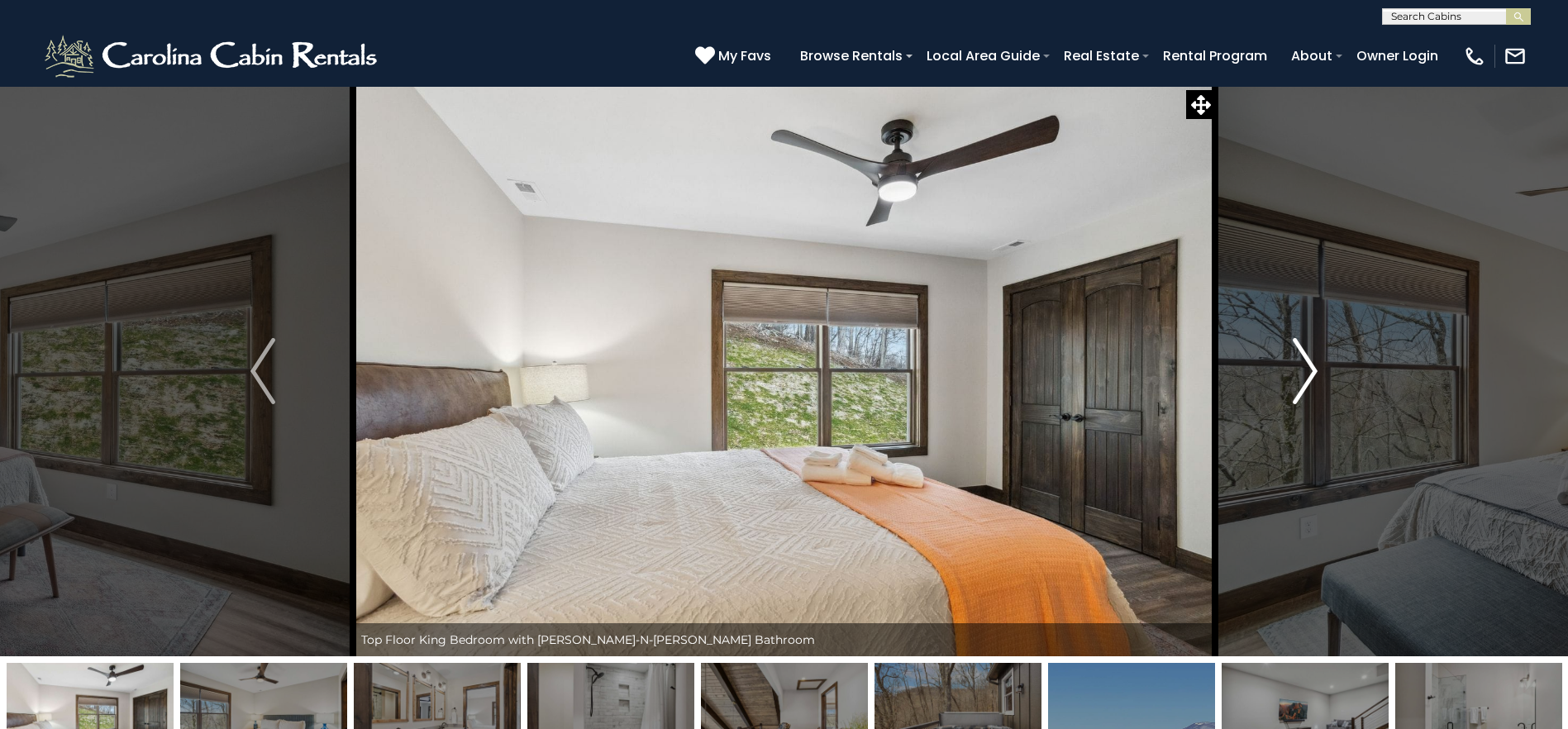
click at [1319, 377] on button "Next" at bounding box center [1305, 371] width 180 height 570
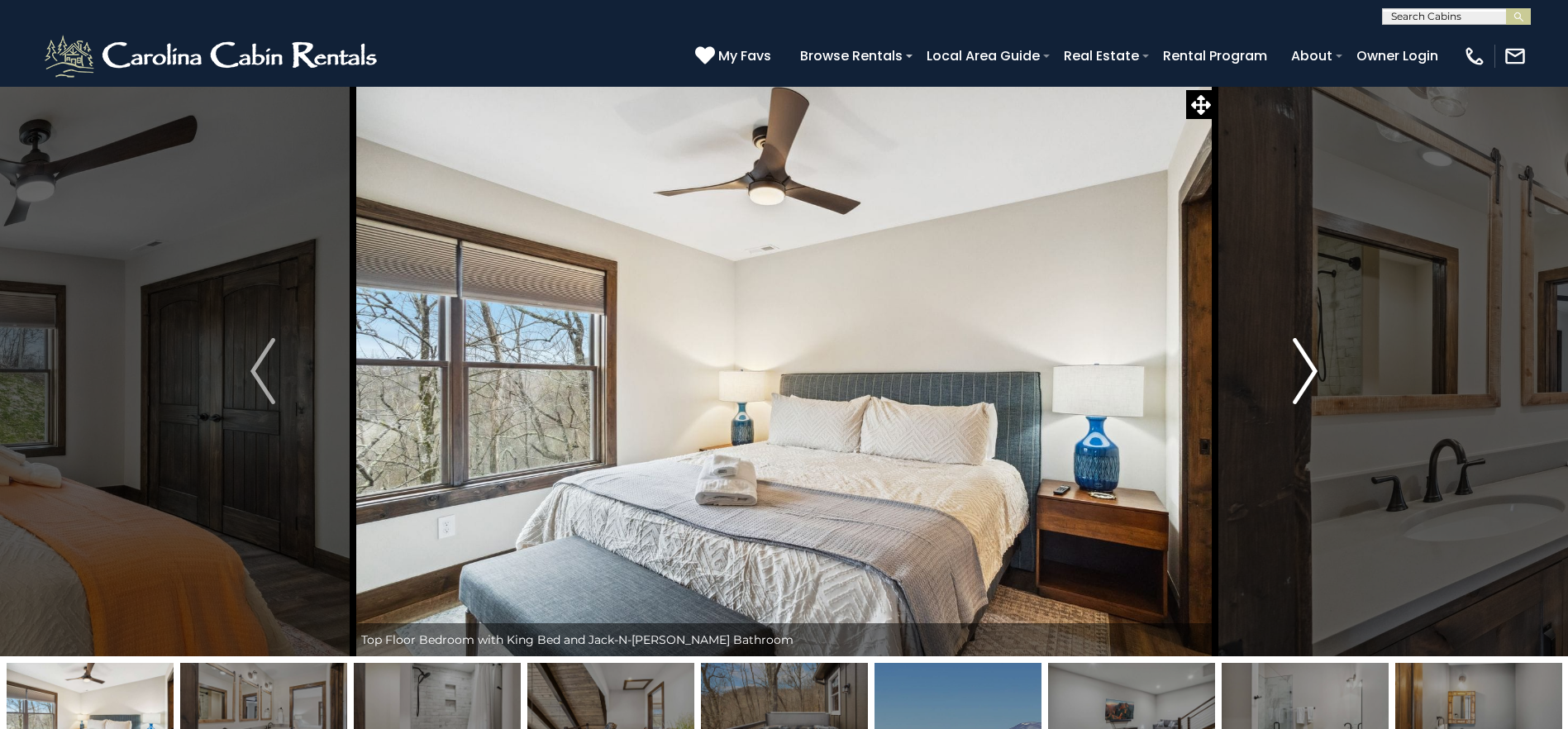
click at [1319, 377] on button "Next" at bounding box center [1305, 371] width 180 height 570
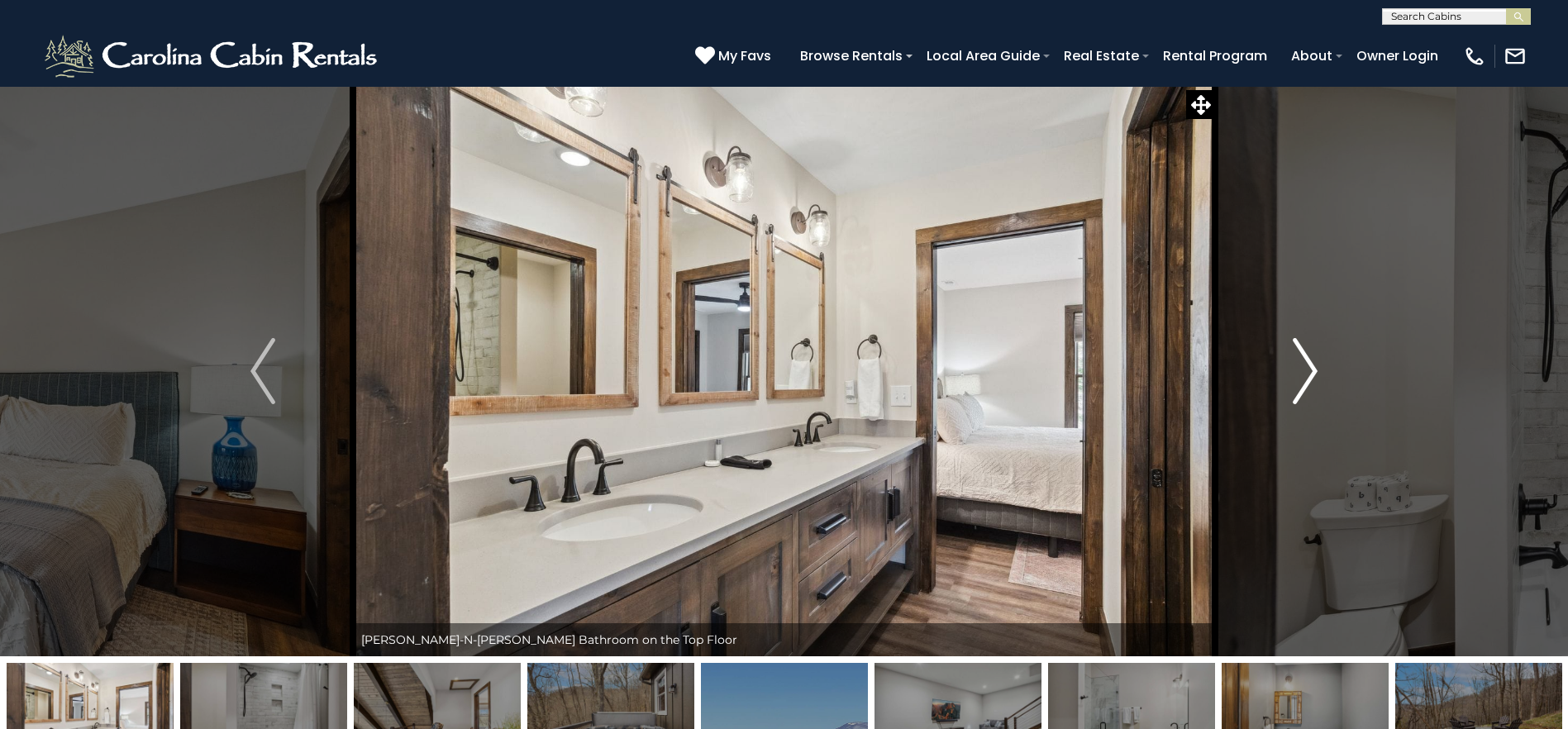
click at [1319, 377] on button "Next" at bounding box center [1305, 371] width 180 height 570
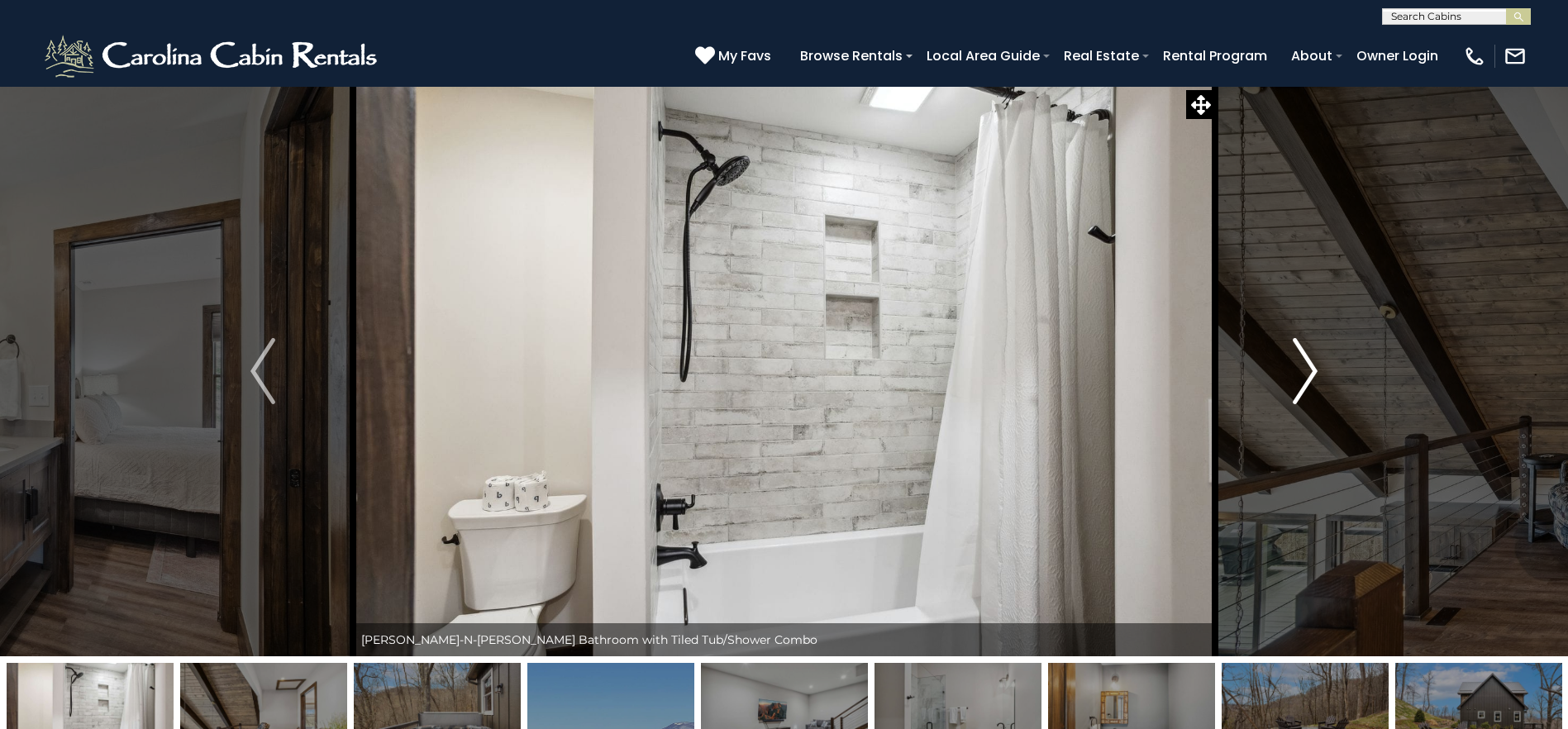
click at [1319, 377] on button "Next" at bounding box center [1305, 371] width 180 height 570
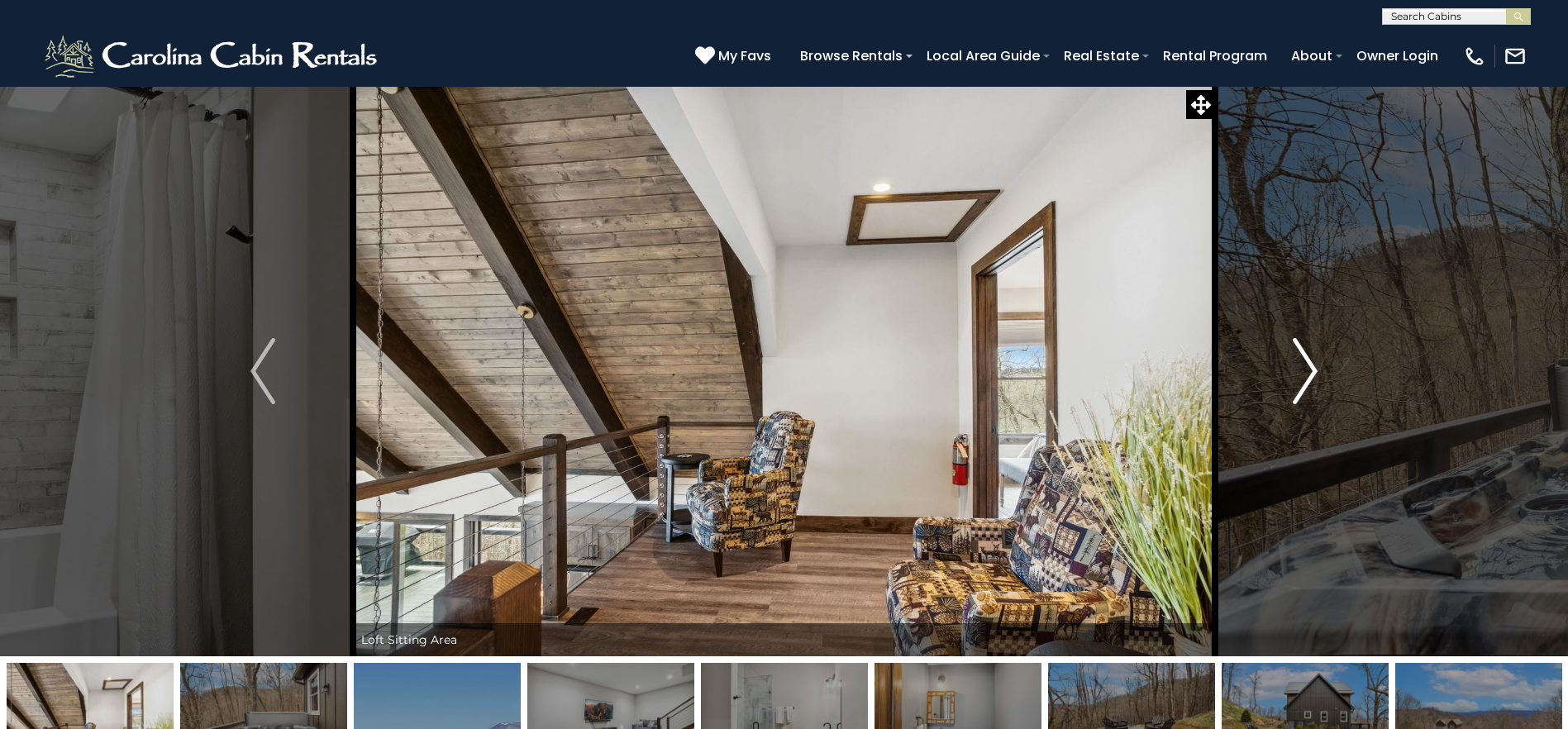
click at [1319, 377] on button "Next" at bounding box center [1305, 371] width 180 height 570
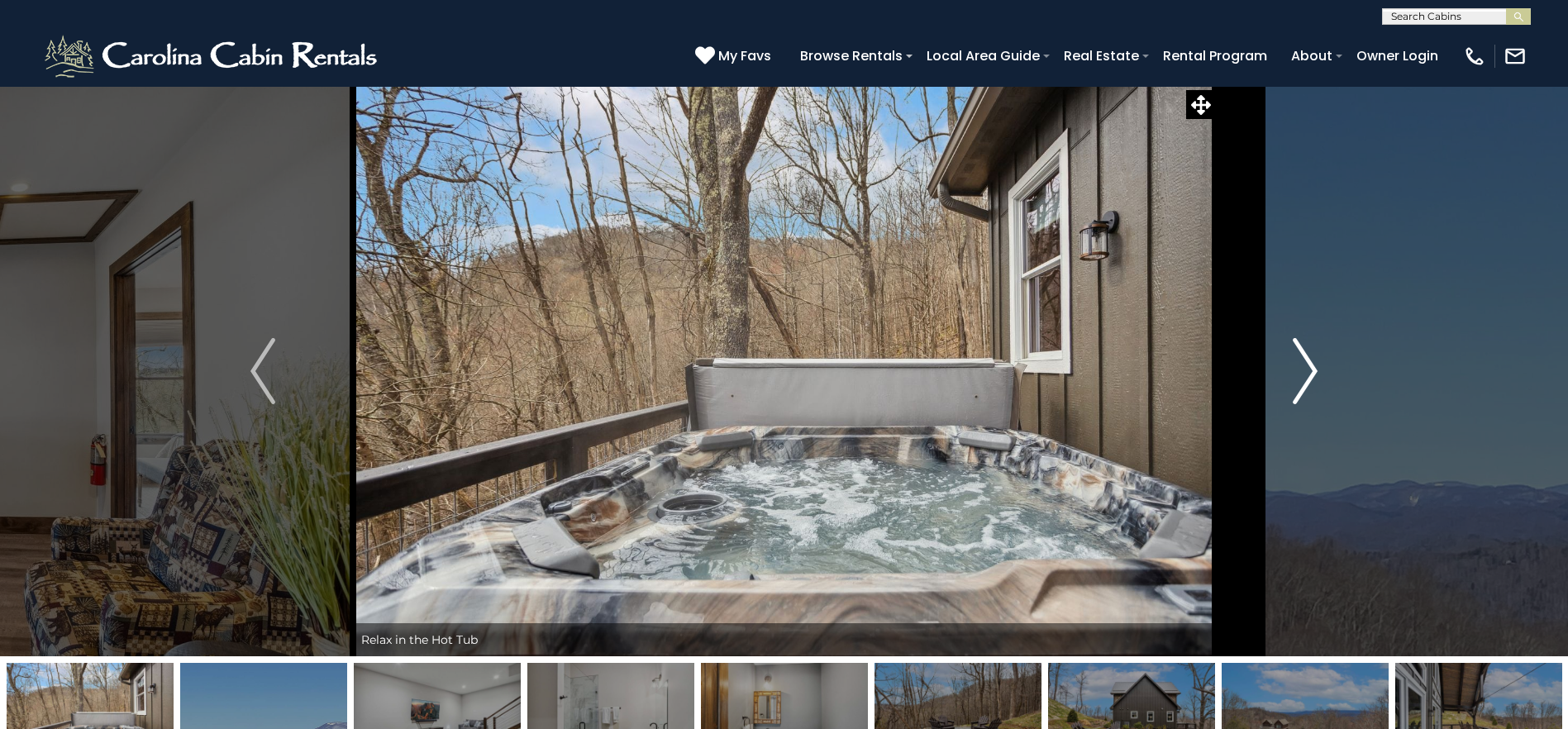
click at [1319, 377] on button "Next" at bounding box center [1305, 371] width 180 height 570
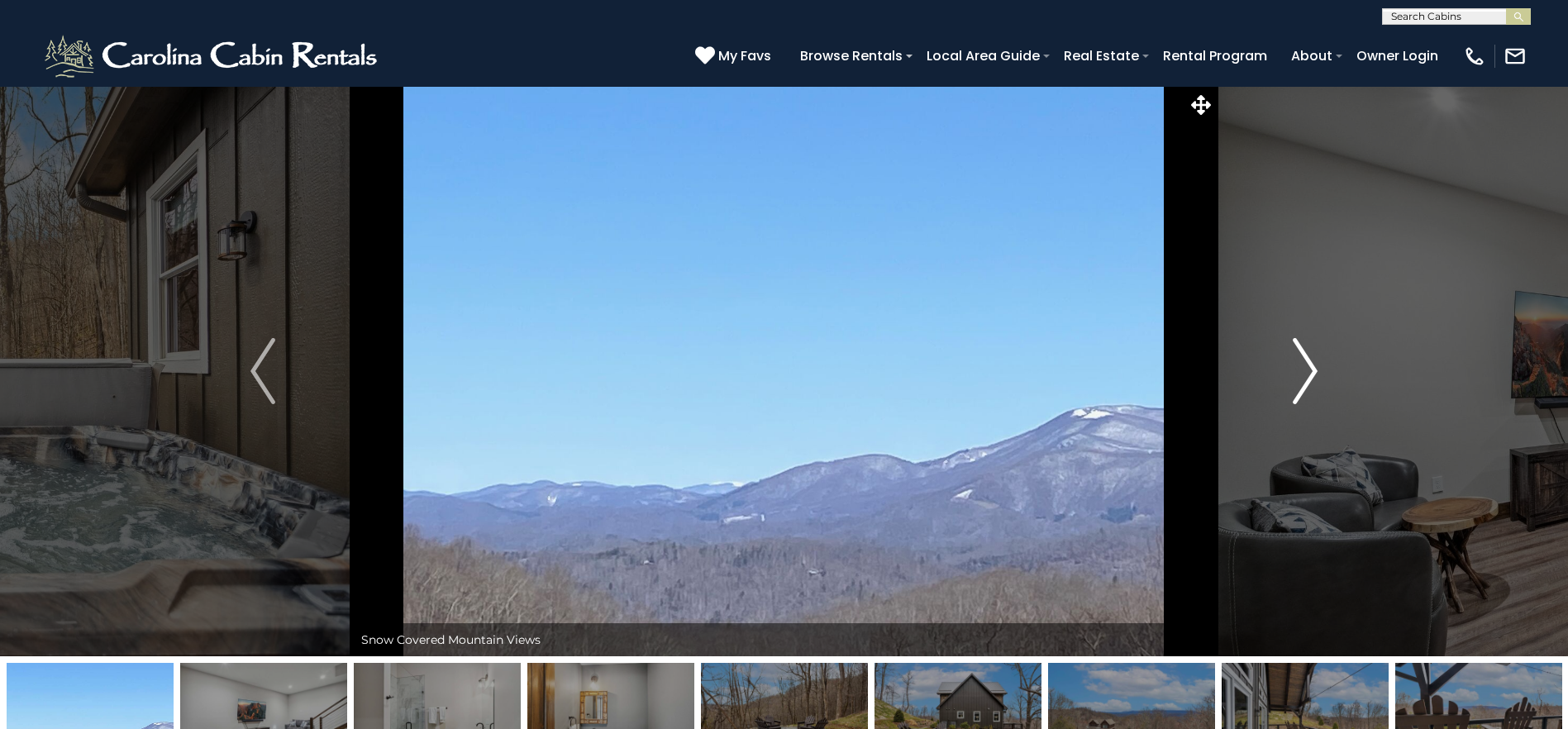
click at [1319, 377] on button "Next" at bounding box center [1305, 371] width 180 height 570
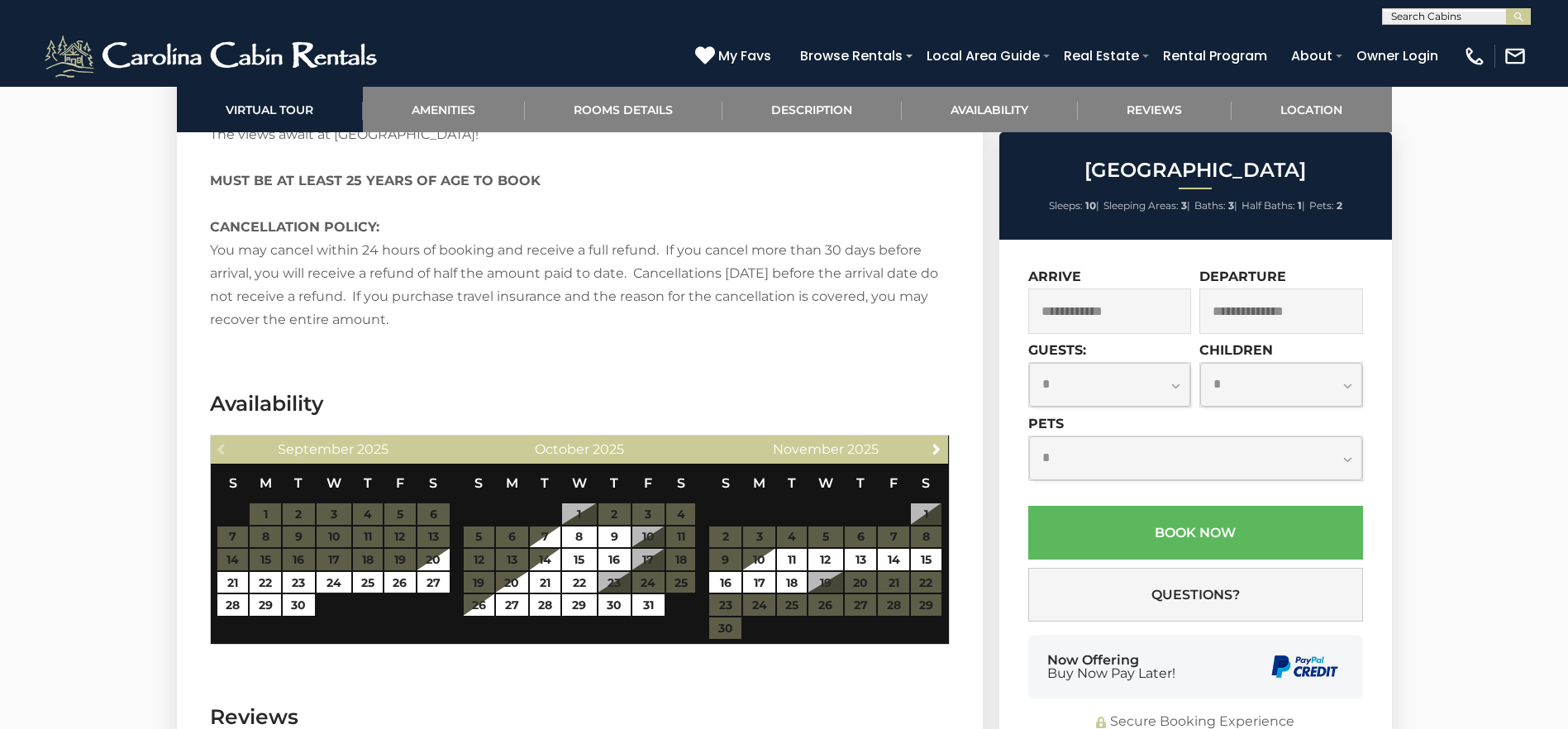
scroll to position [3305, 0]
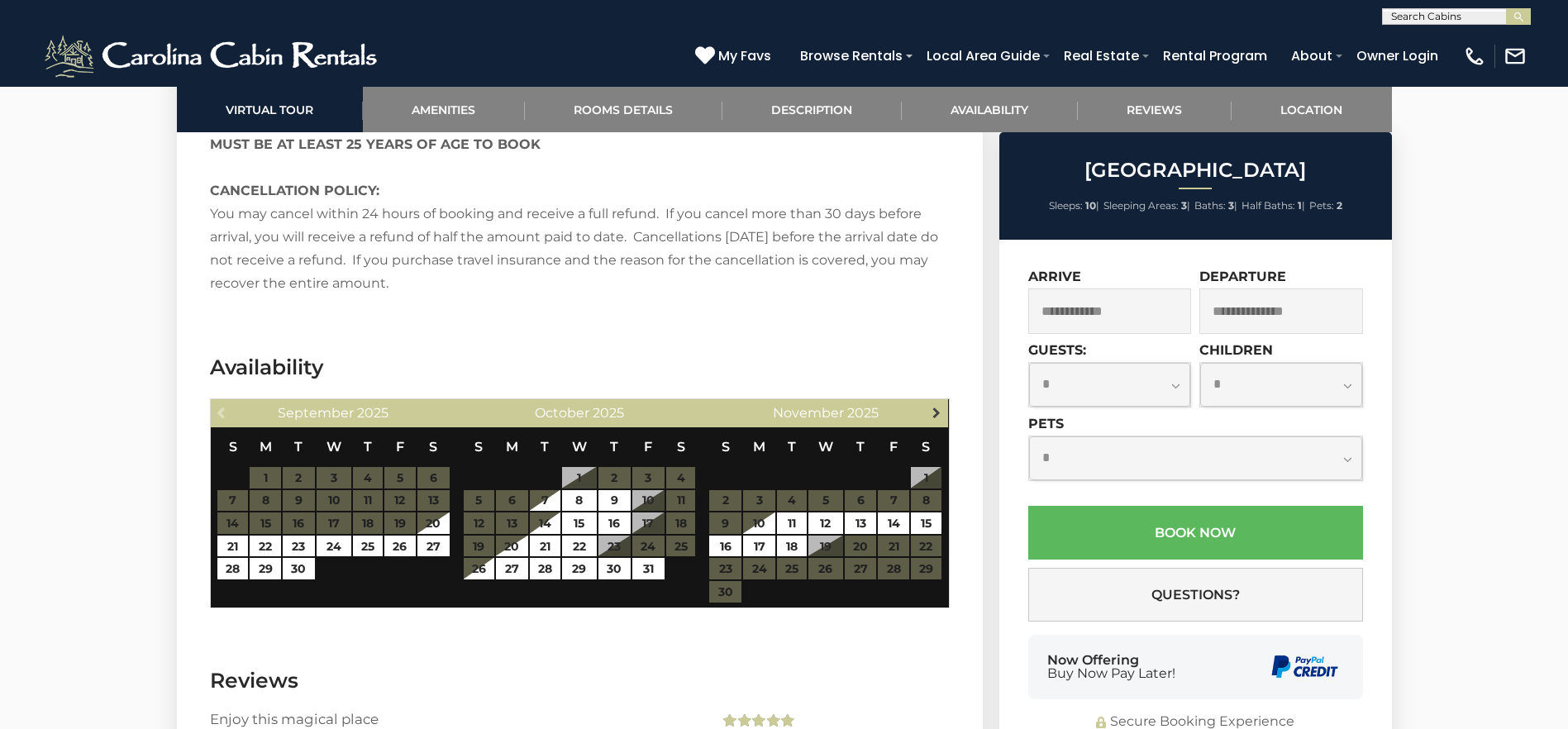
click at [940, 408] on span "Next" at bounding box center [936, 412] width 13 height 13
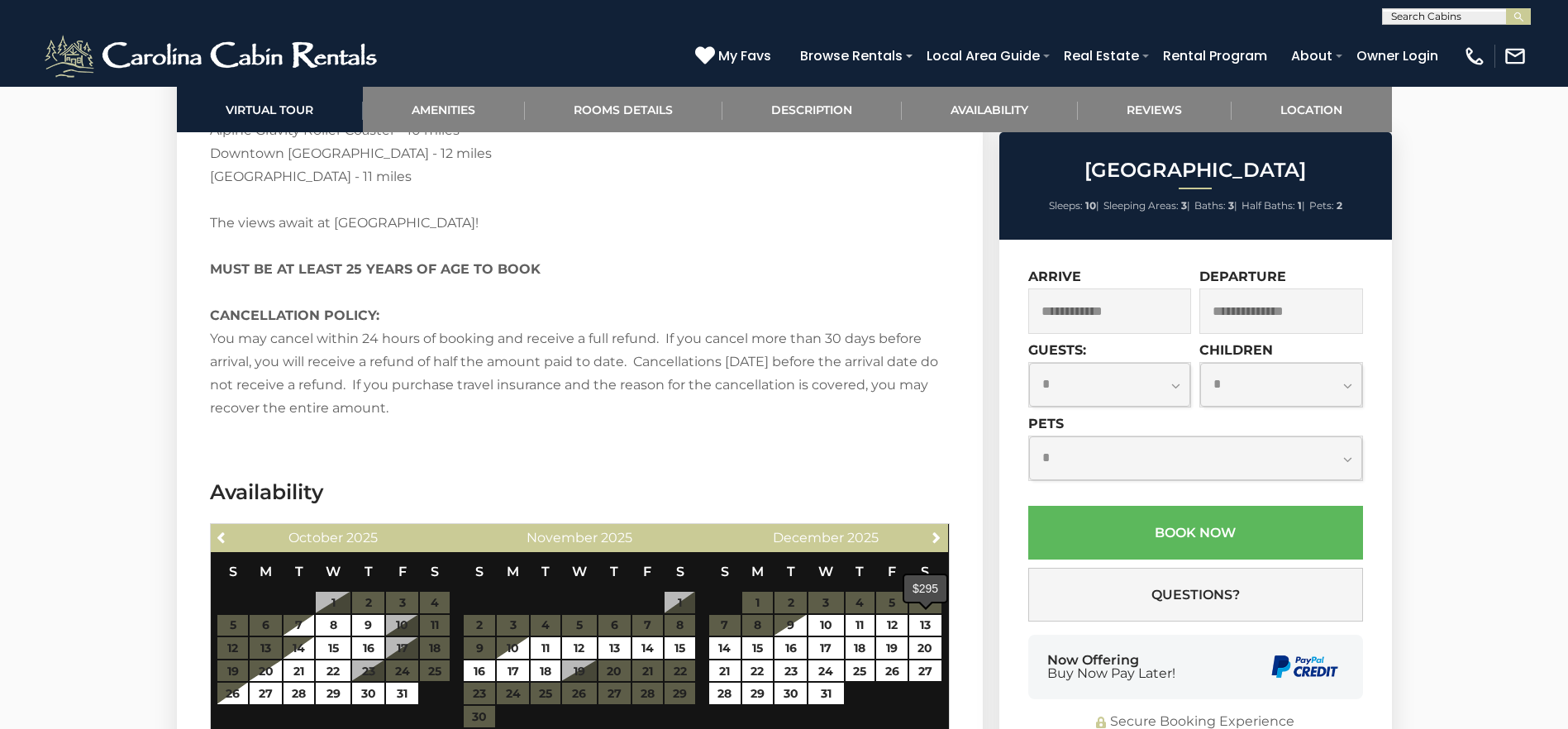
scroll to position [3140, 0]
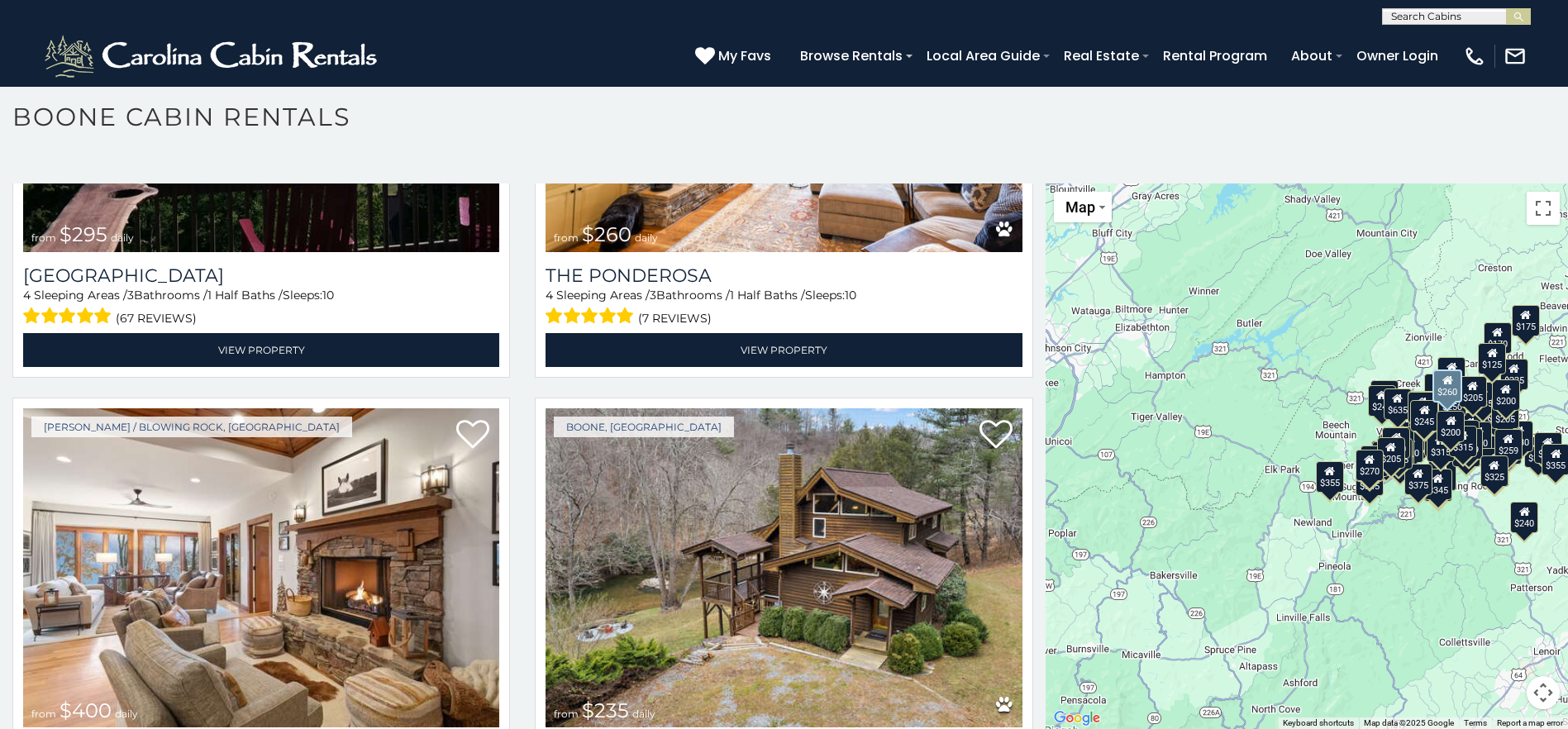
scroll to position [15511, 0]
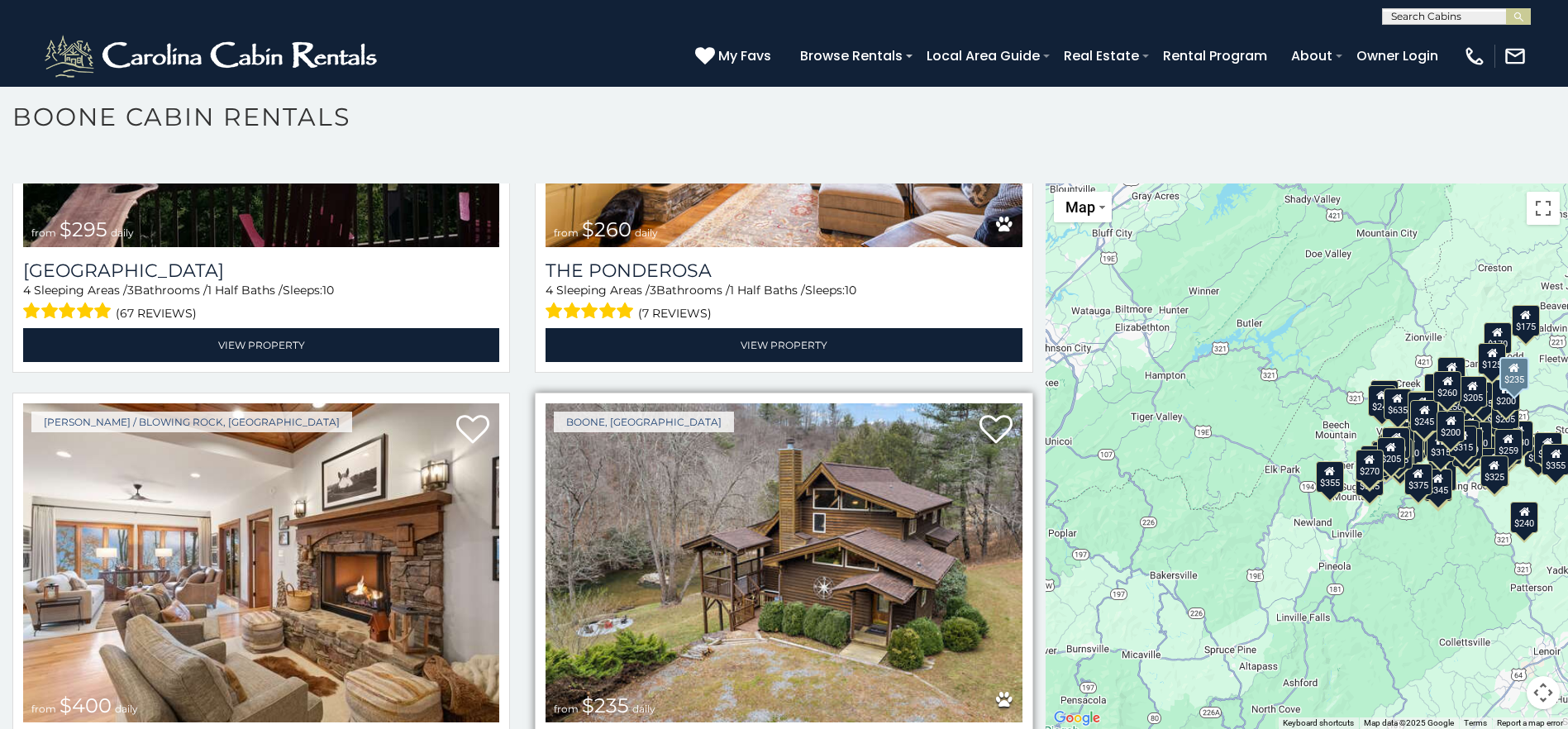
click at [986, 469] on img at bounding box center [783, 563] width 476 height 319
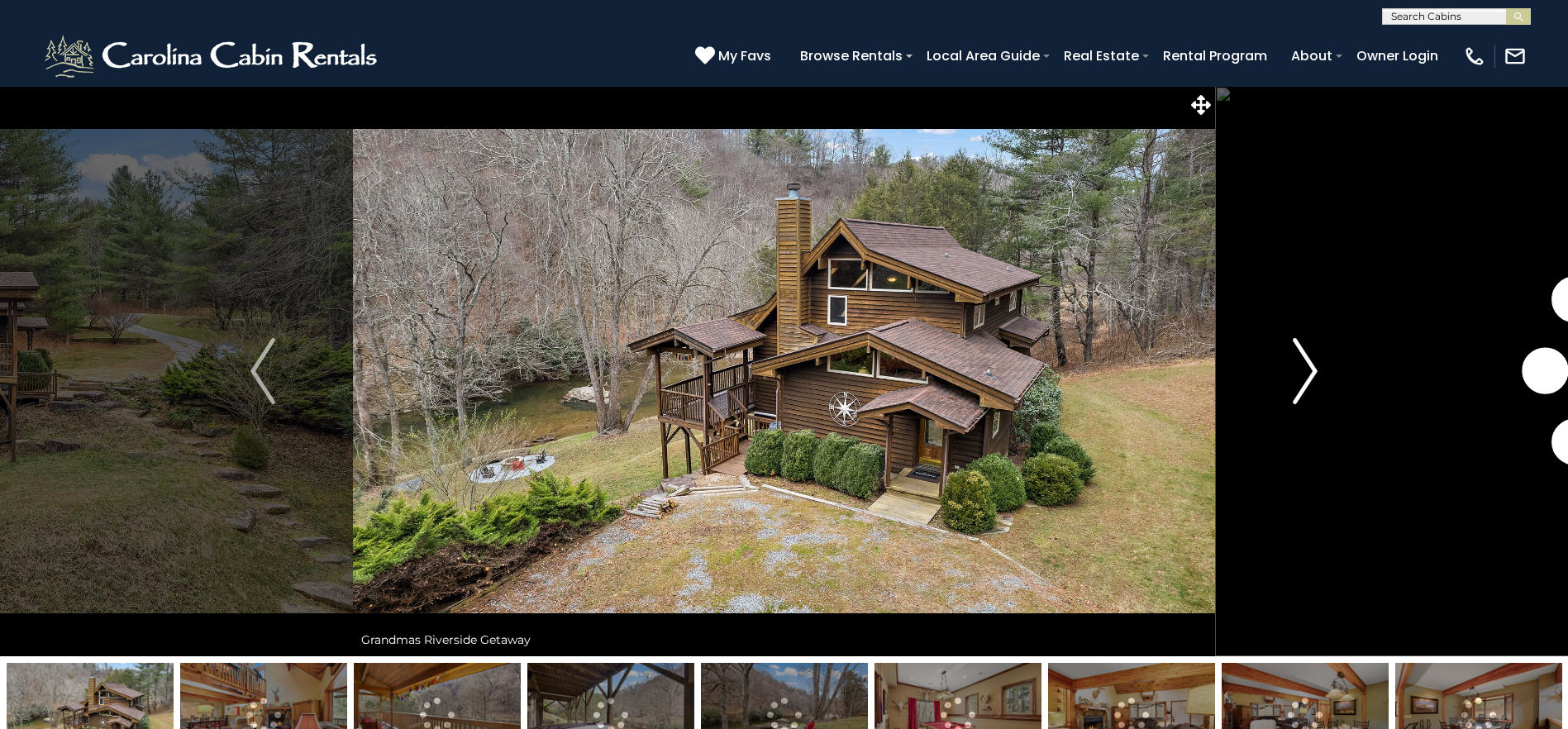
click at [1312, 377] on img "Next" at bounding box center [1305, 370] width 25 height 66
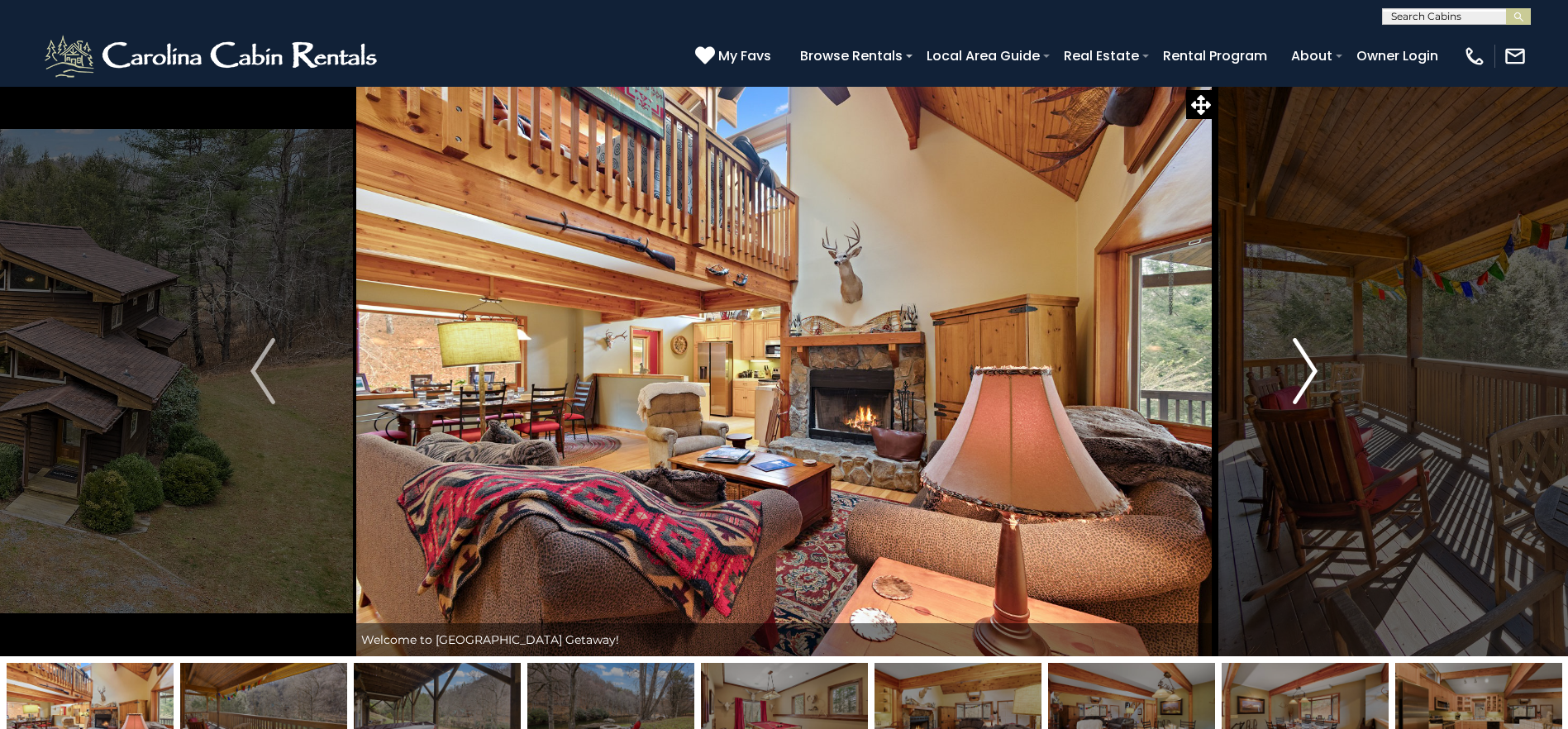
click at [1312, 377] on img "Next" at bounding box center [1305, 370] width 25 height 66
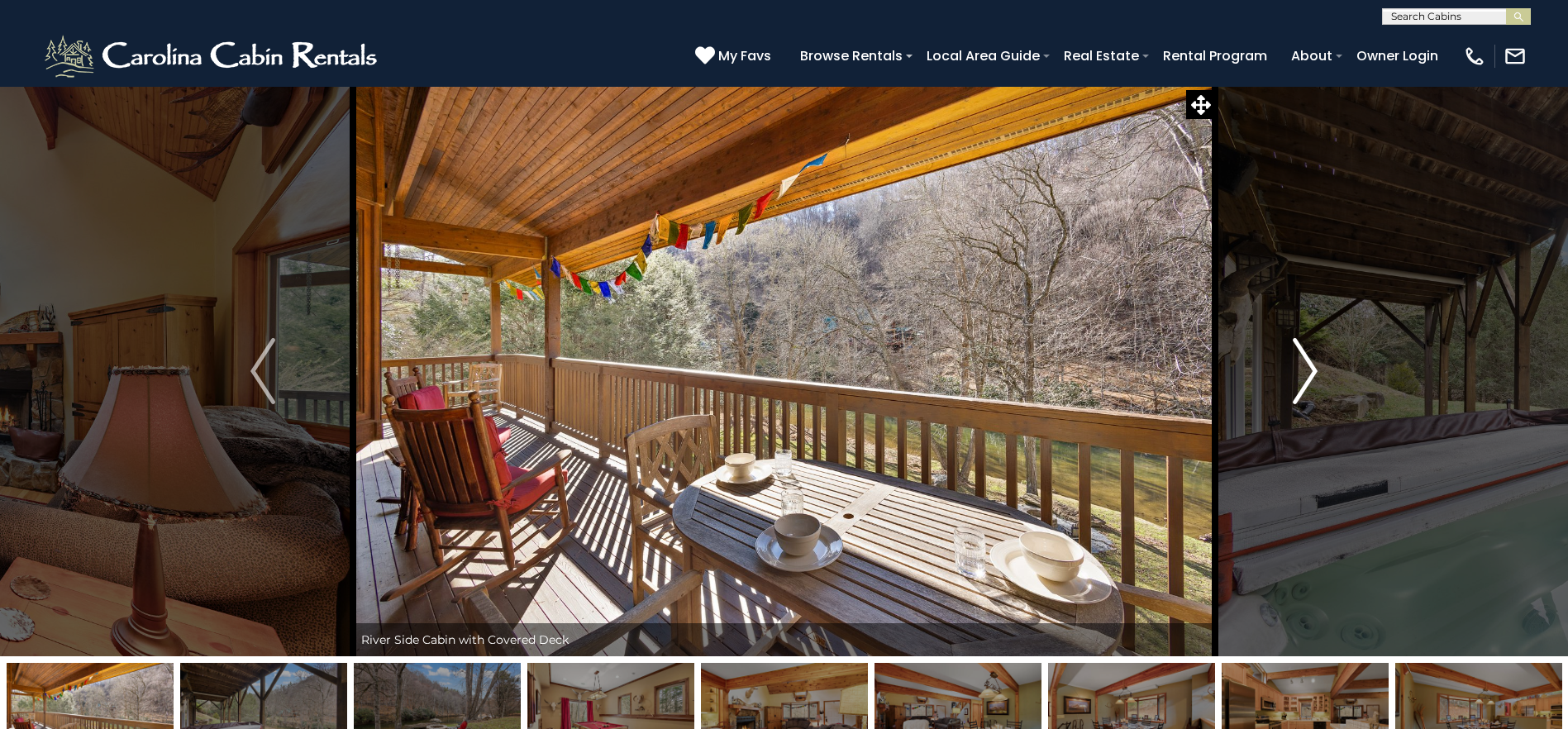
click at [1312, 377] on img "Next" at bounding box center [1305, 370] width 25 height 66
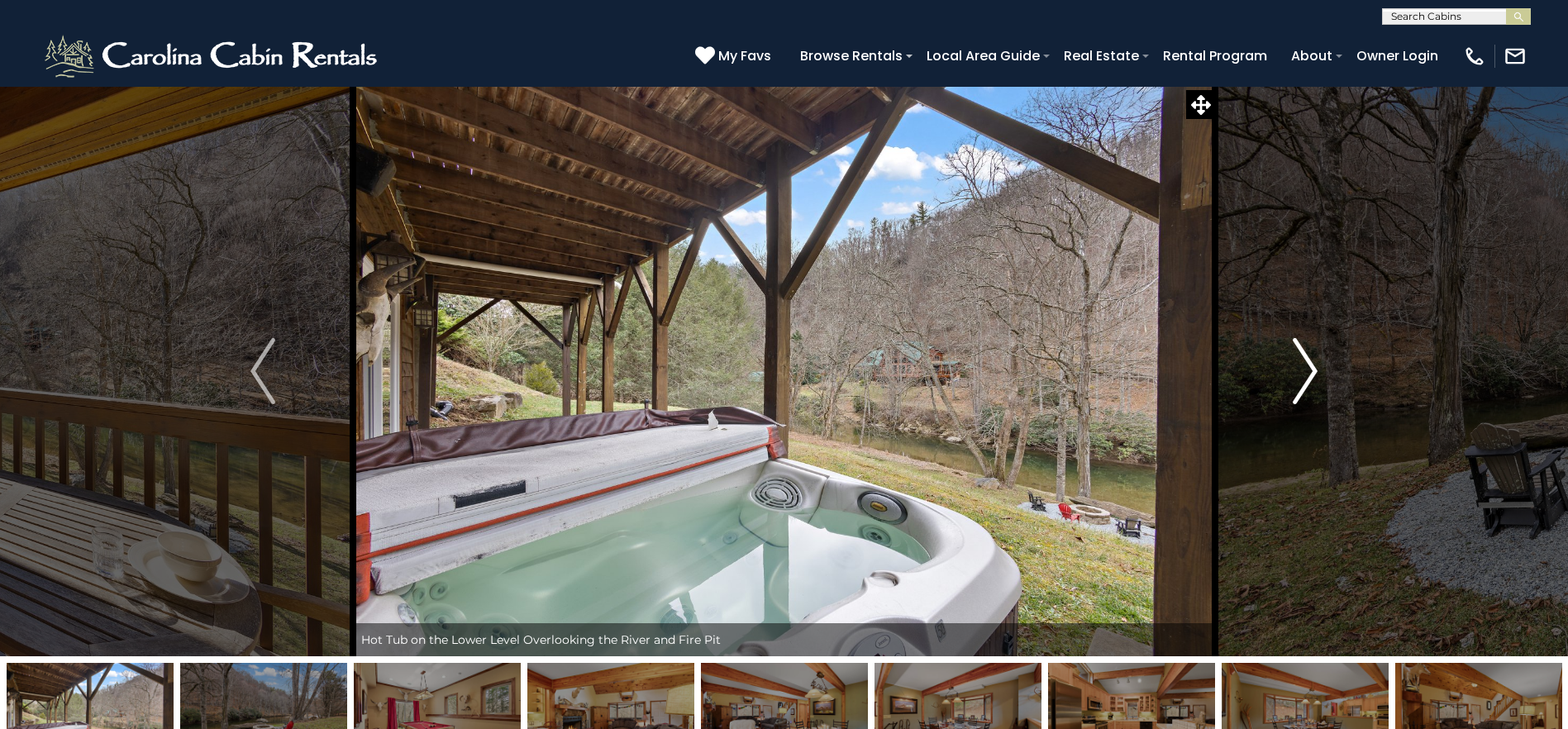
click at [1312, 377] on img "Next" at bounding box center [1305, 370] width 25 height 66
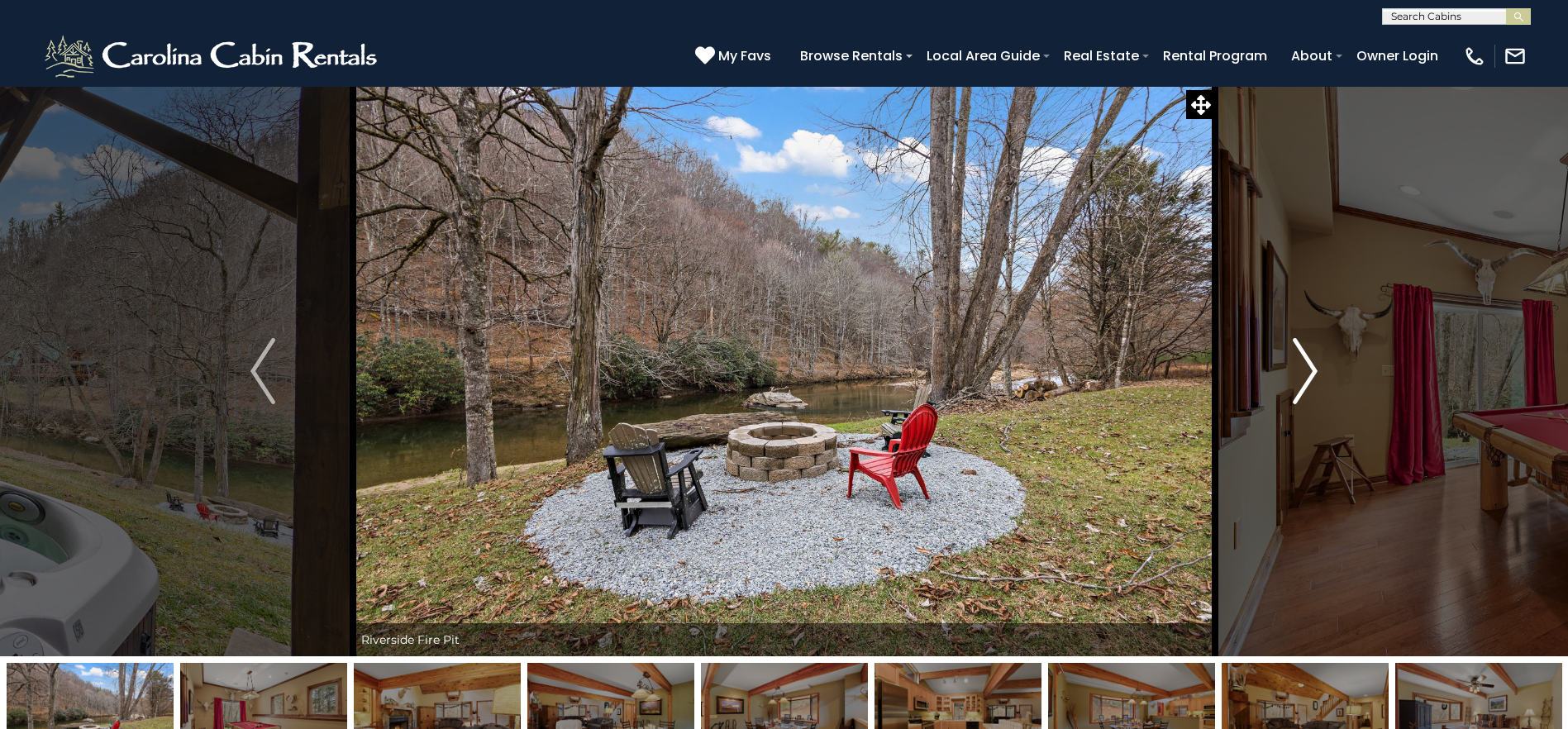
click at [1312, 377] on img "Next" at bounding box center [1305, 370] width 25 height 66
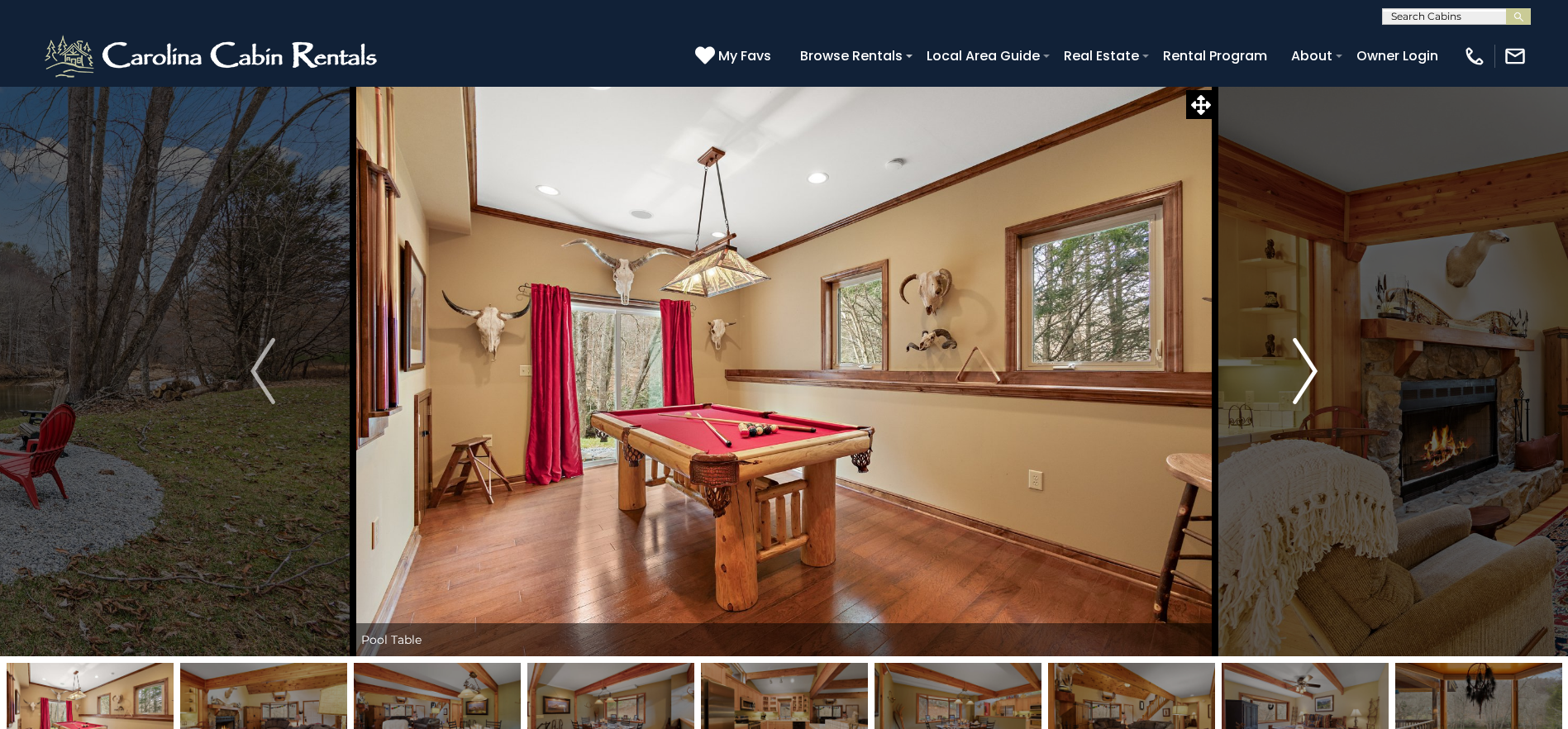
click at [1312, 377] on img "Next" at bounding box center [1305, 370] width 25 height 66
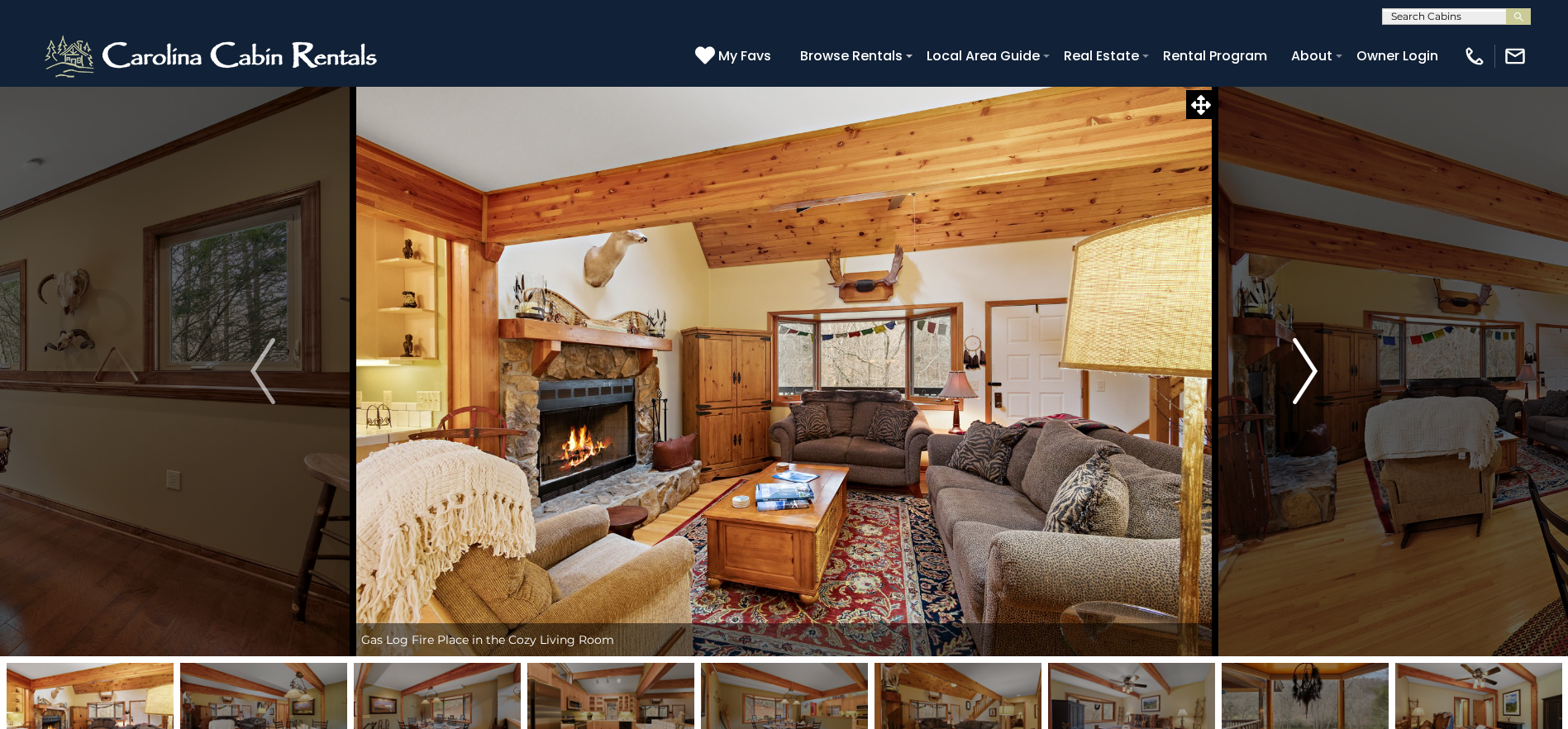
click at [1312, 377] on img "Next" at bounding box center [1305, 370] width 25 height 66
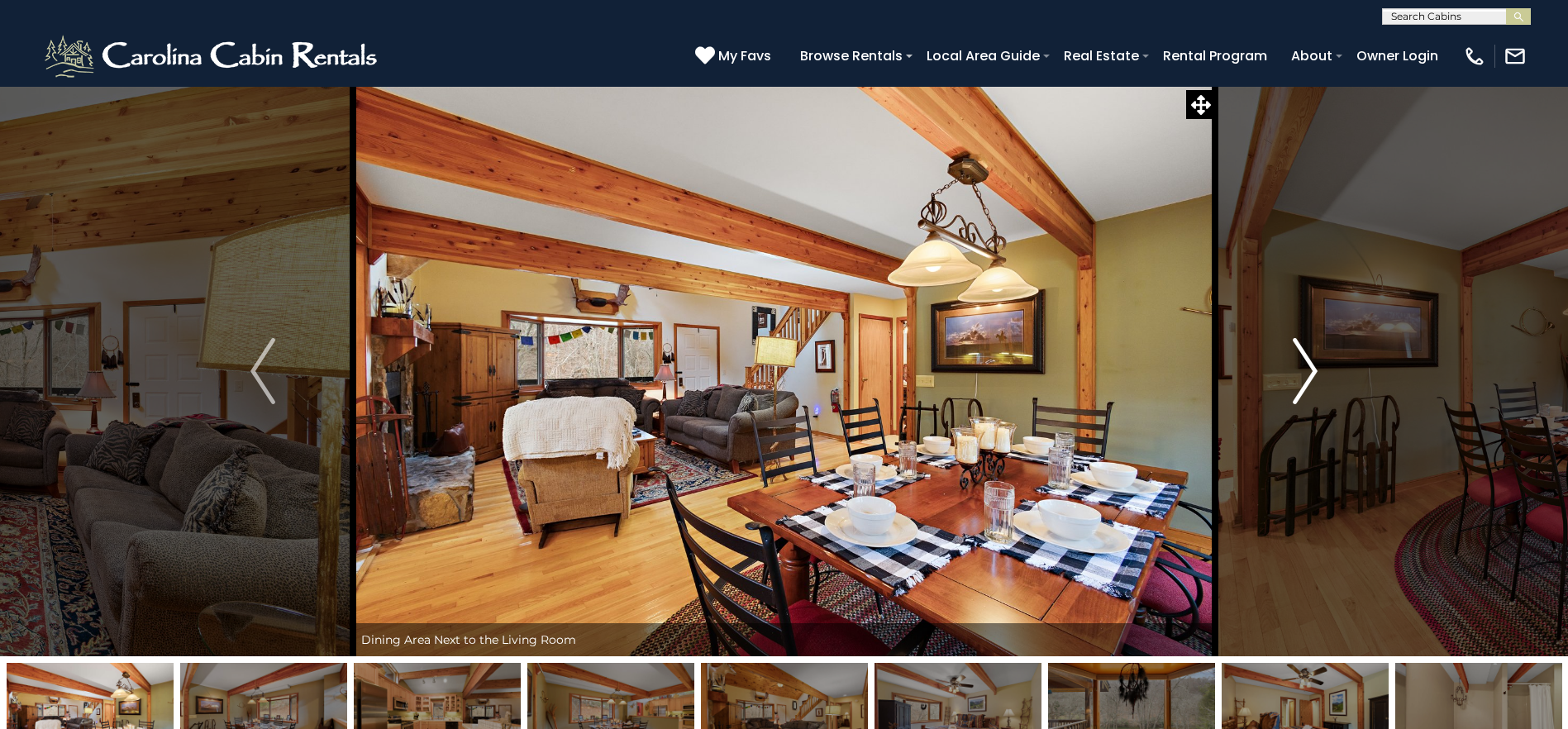
click at [1312, 377] on img "Next" at bounding box center [1305, 370] width 25 height 66
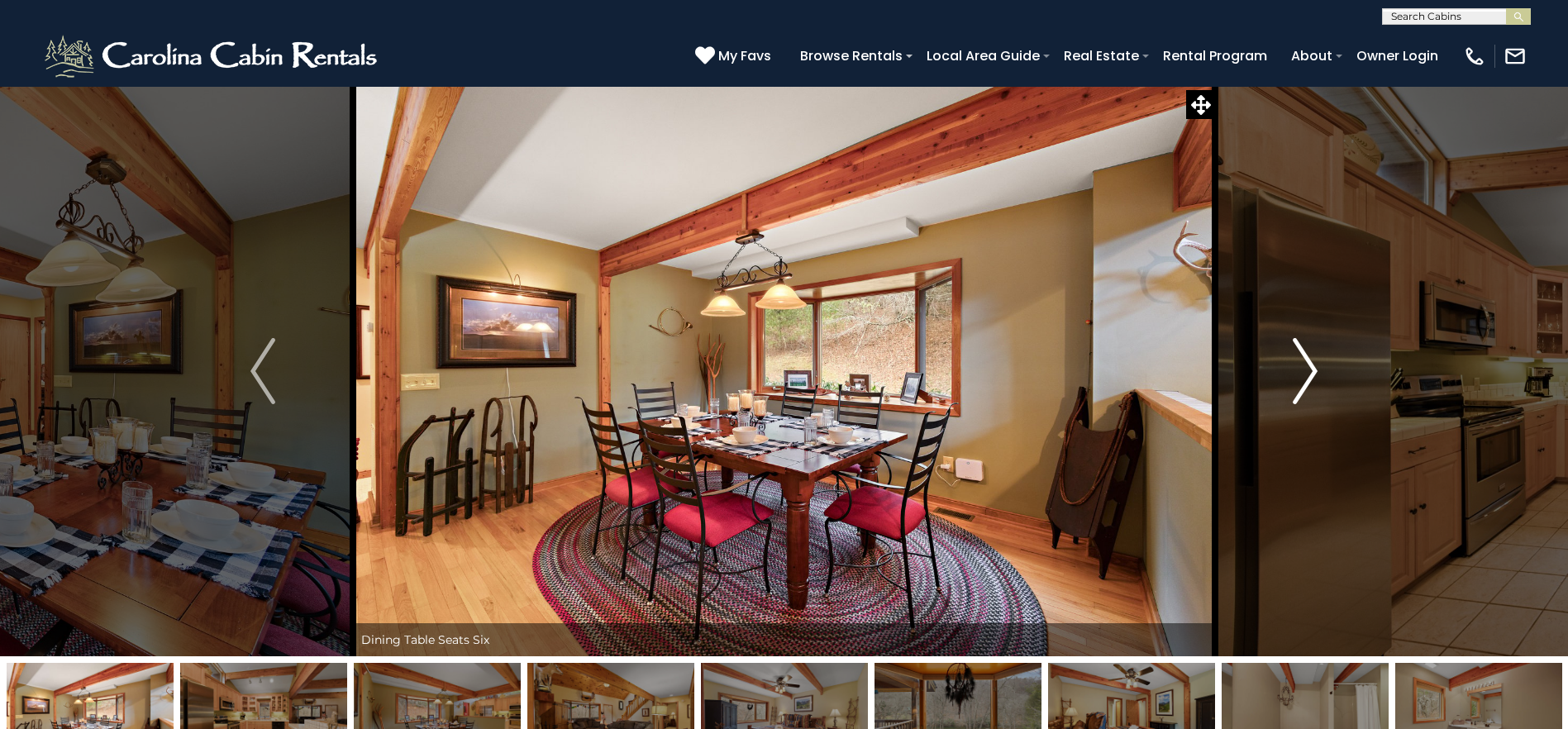
click at [1312, 377] on img "Next" at bounding box center [1305, 370] width 25 height 66
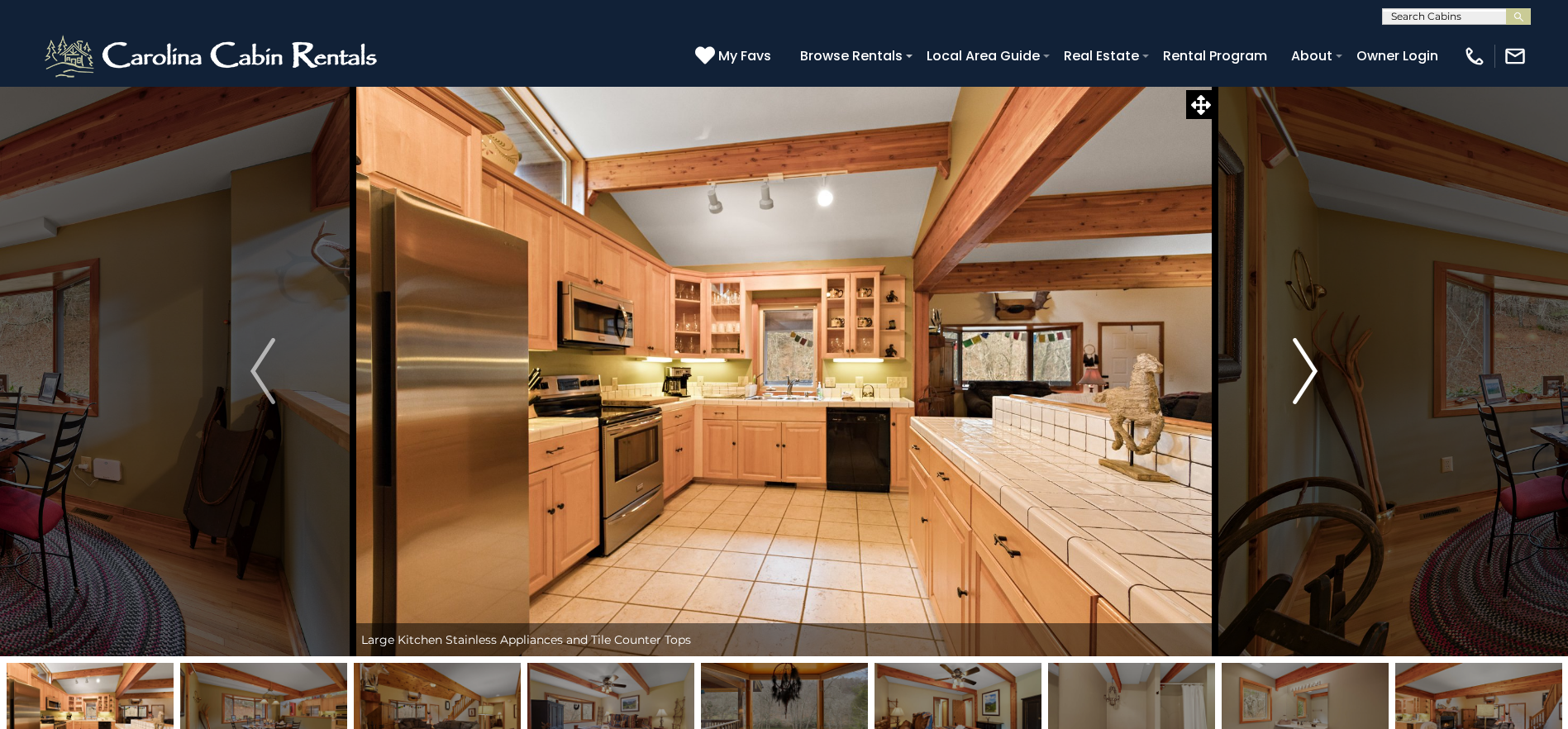
click at [1312, 377] on img "Next" at bounding box center [1305, 370] width 25 height 66
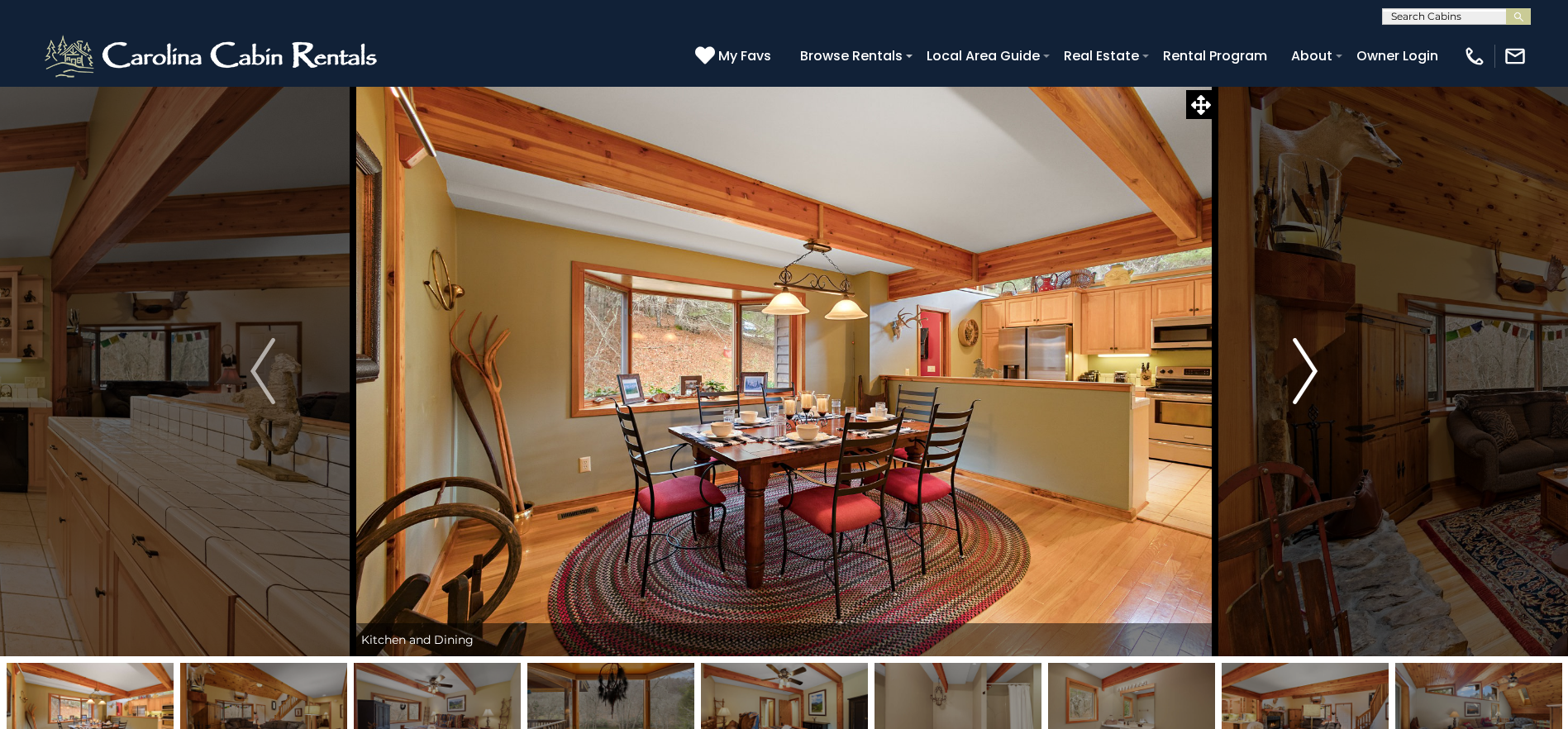
click at [1312, 377] on img "Next" at bounding box center [1305, 370] width 25 height 66
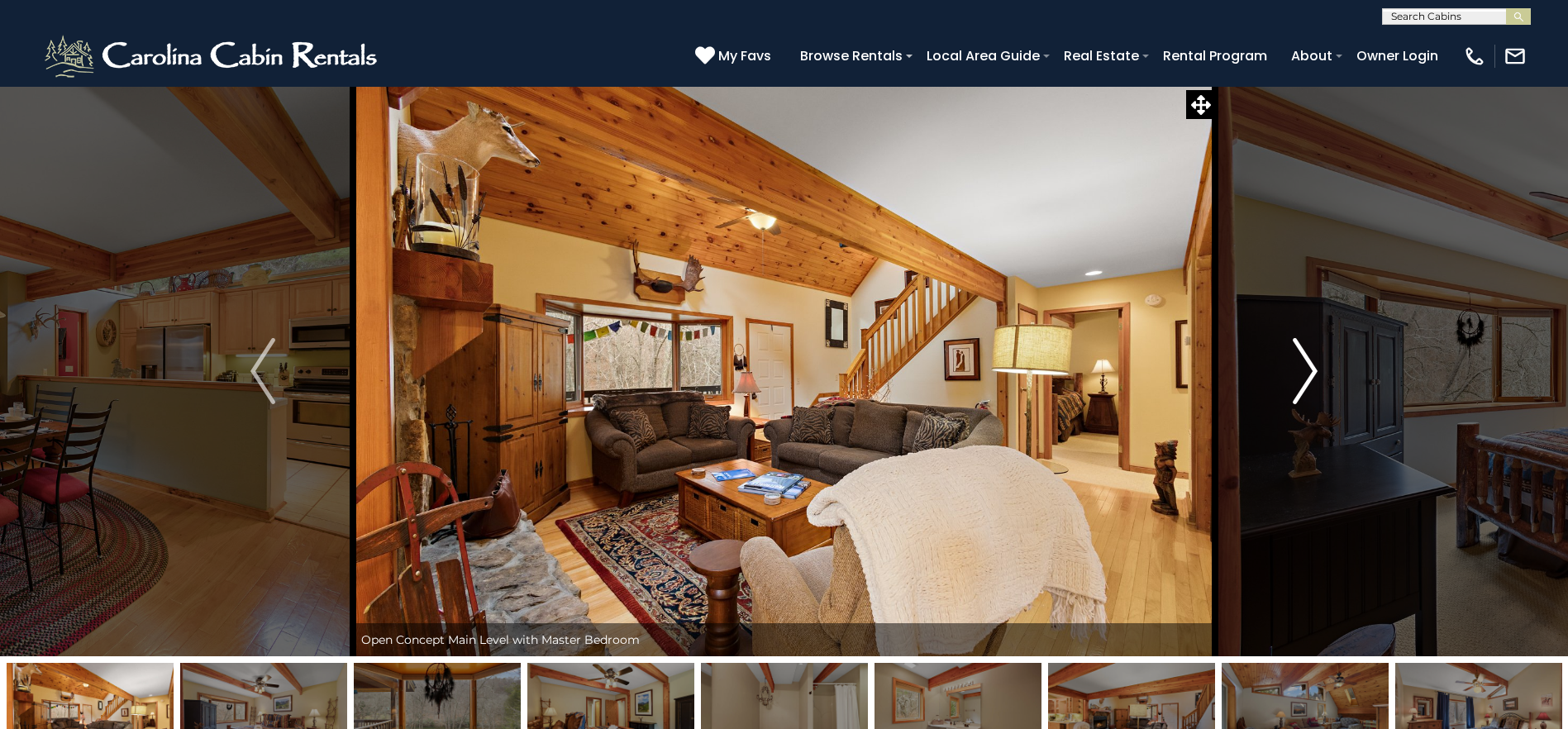
click at [1312, 377] on img "Next" at bounding box center [1305, 370] width 25 height 66
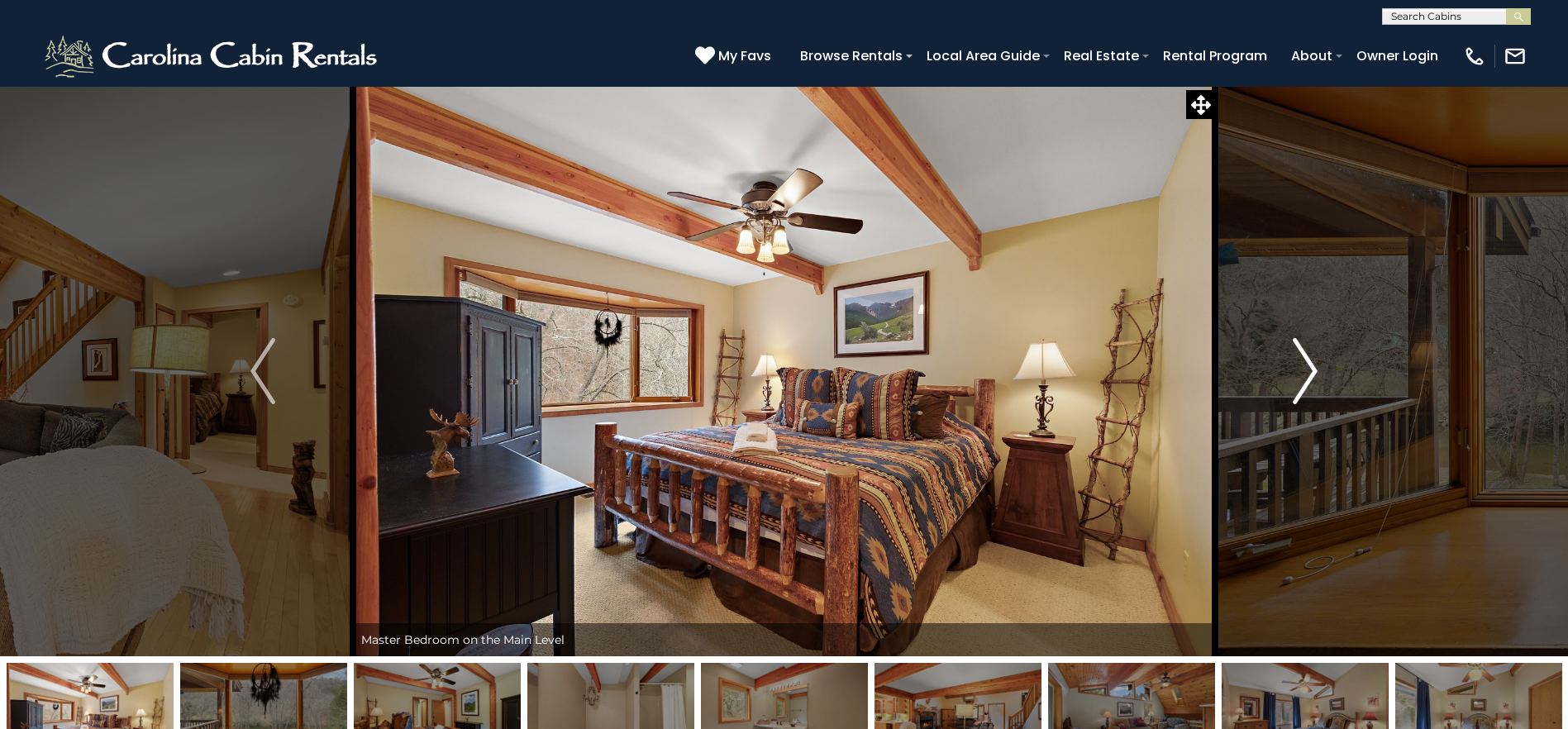
click at [1312, 377] on img "Next" at bounding box center [1305, 370] width 25 height 66
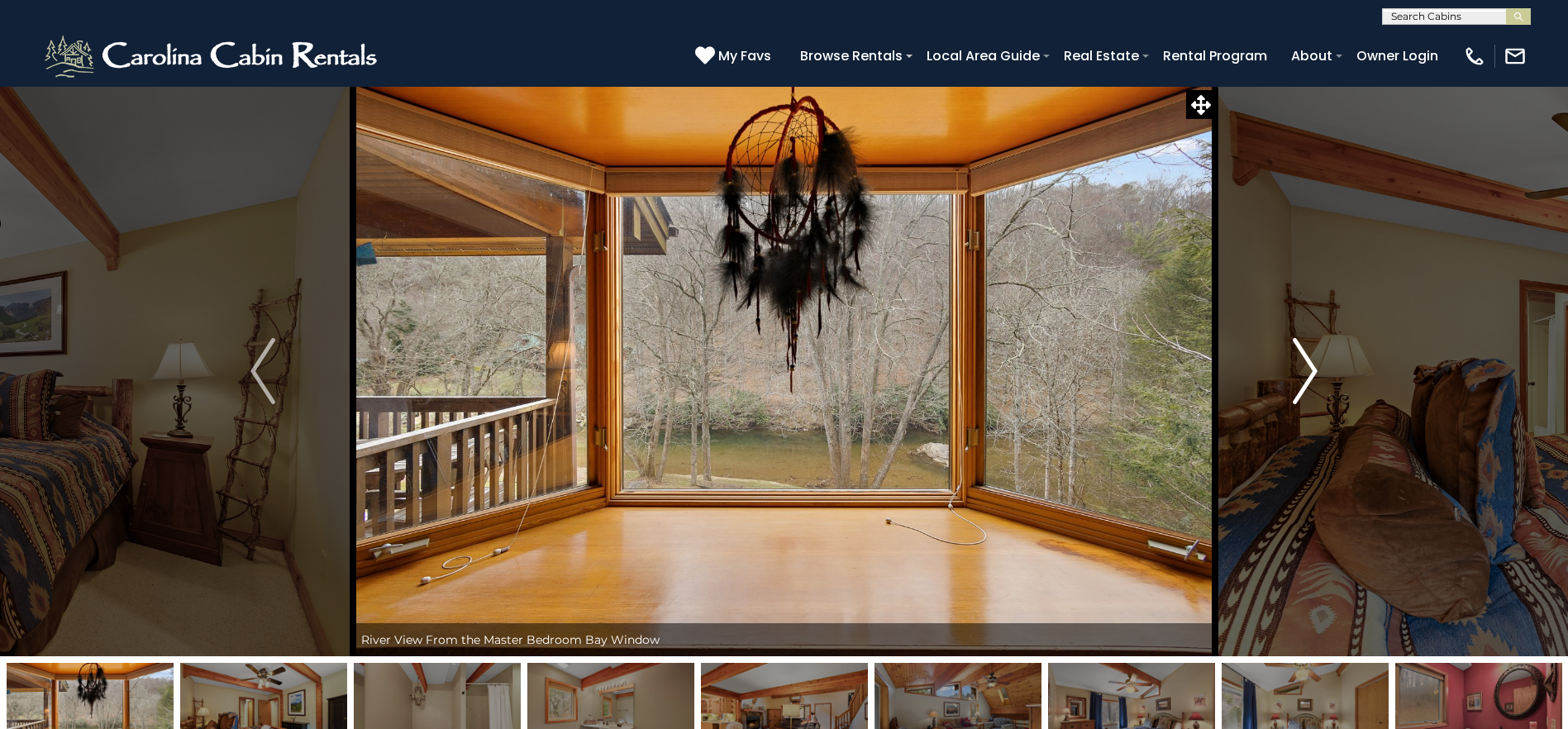
click at [1312, 377] on img "Next" at bounding box center [1305, 370] width 25 height 66
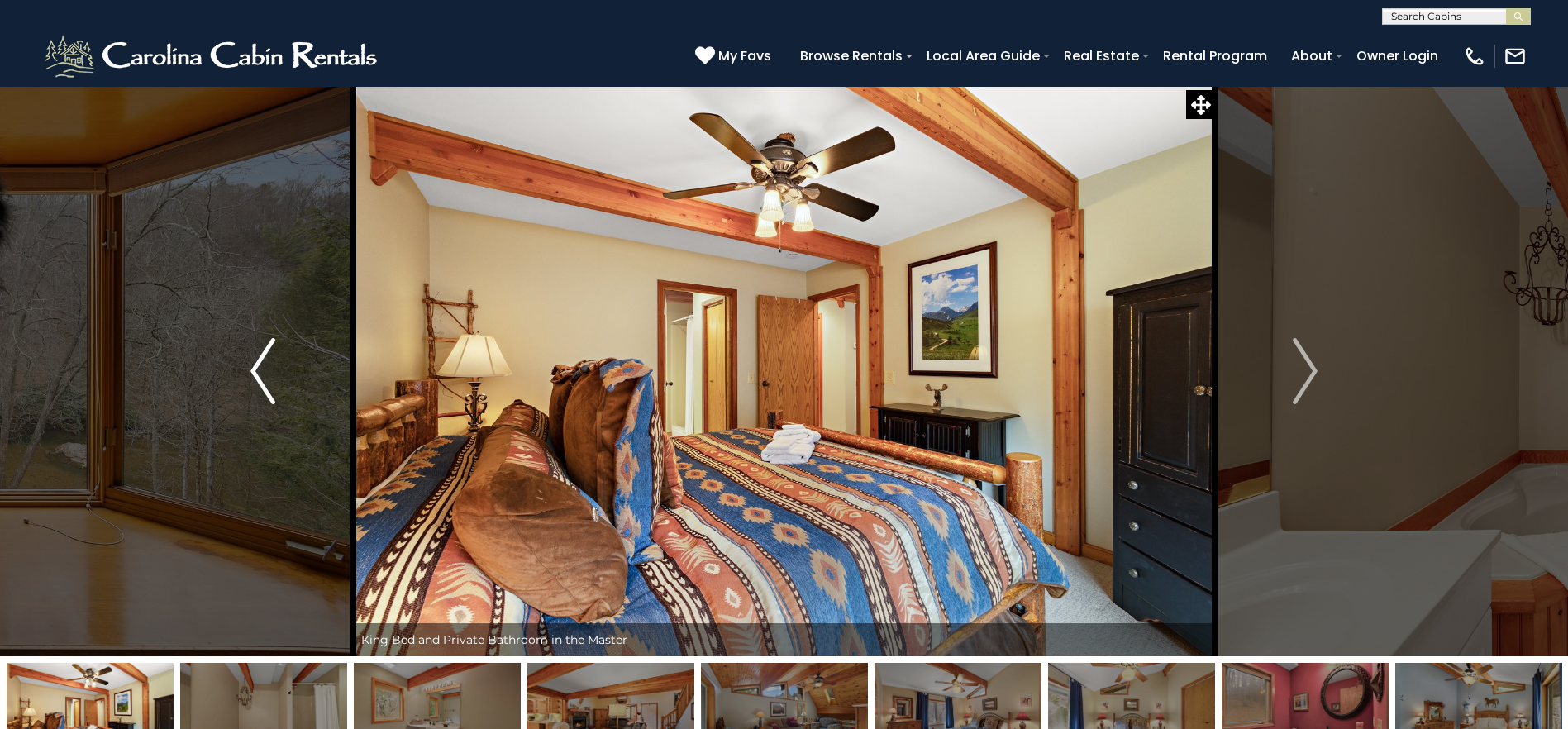
click at [265, 419] on button "Previous" at bounding box center [263, 371] width 180 height 570
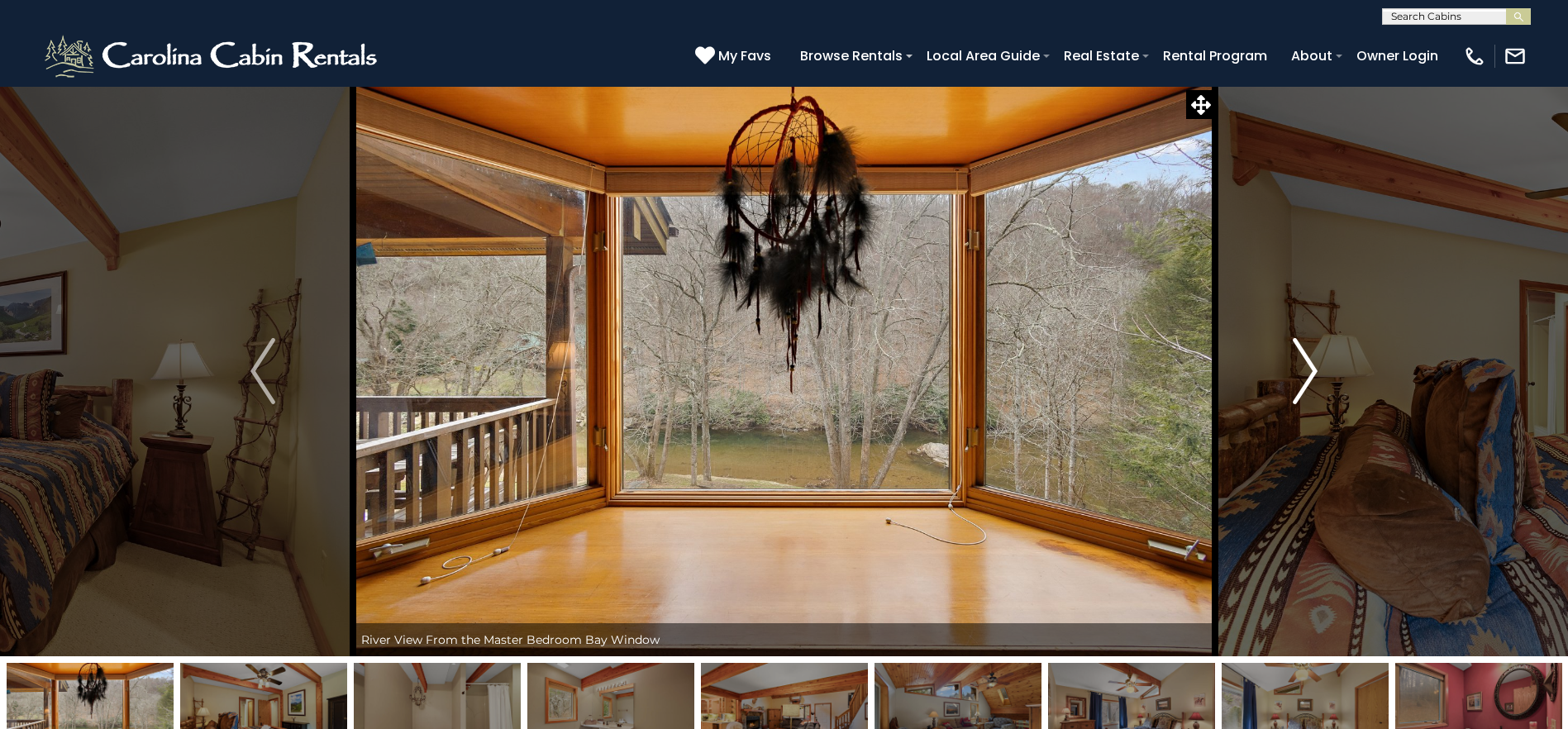
click at [1311, 375] on img "Next" at bounding box center [1305, 370] width 25 height 66
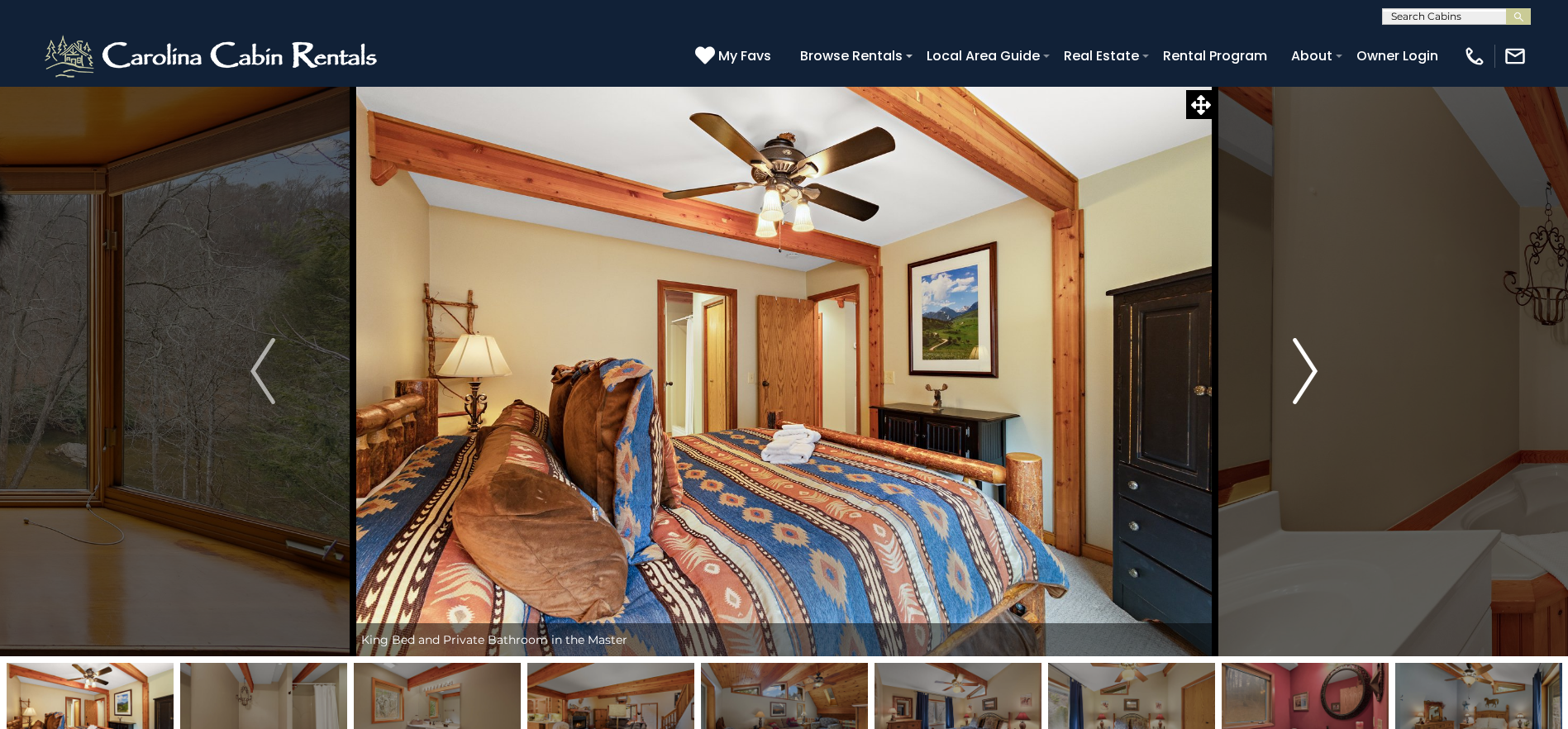
click at [1311, 375] on img "Next" at bounding box center [1305, 370] width 25 height 66
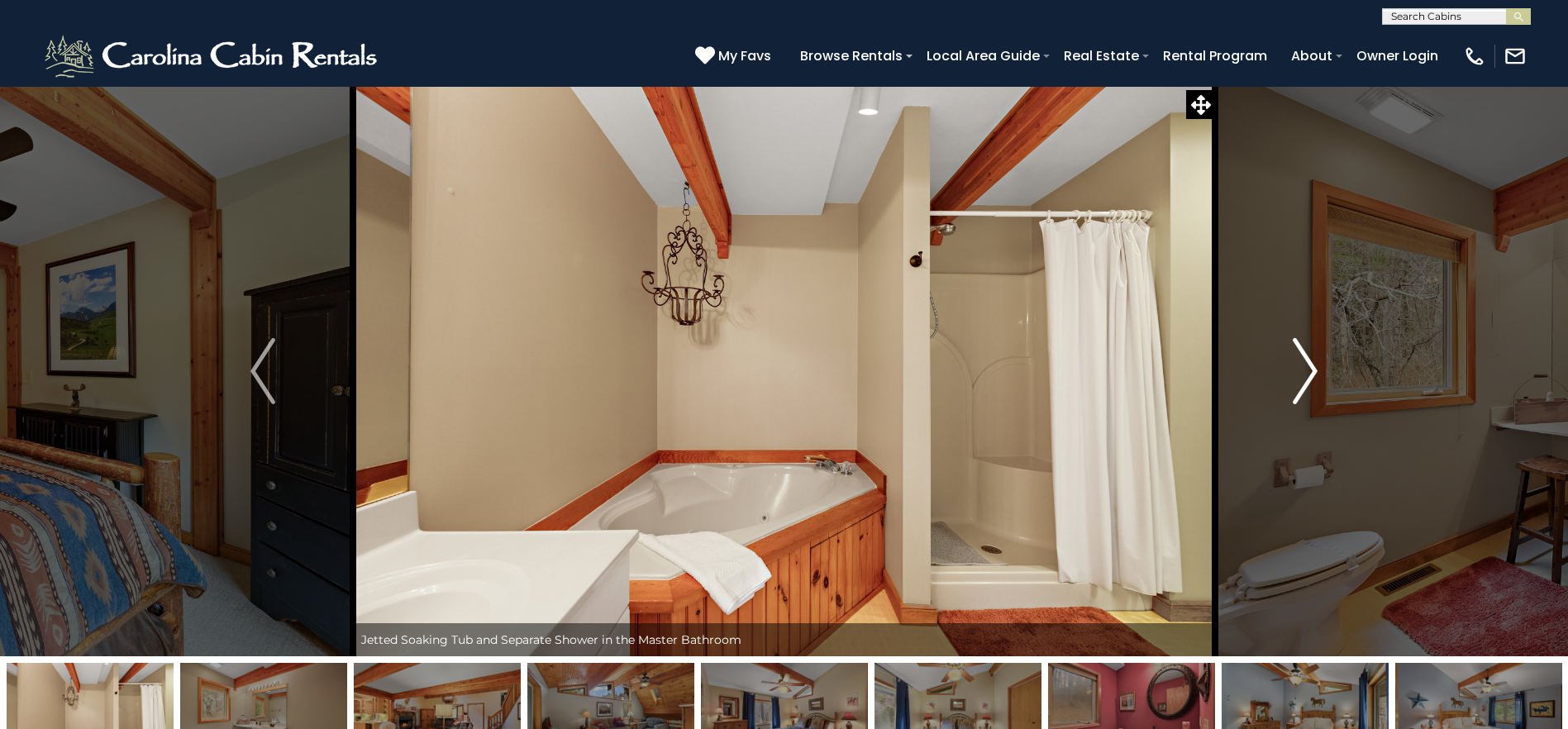
click at [1311, 375] on img "Next" at bounding box center [1305, 370] width 25 height 66
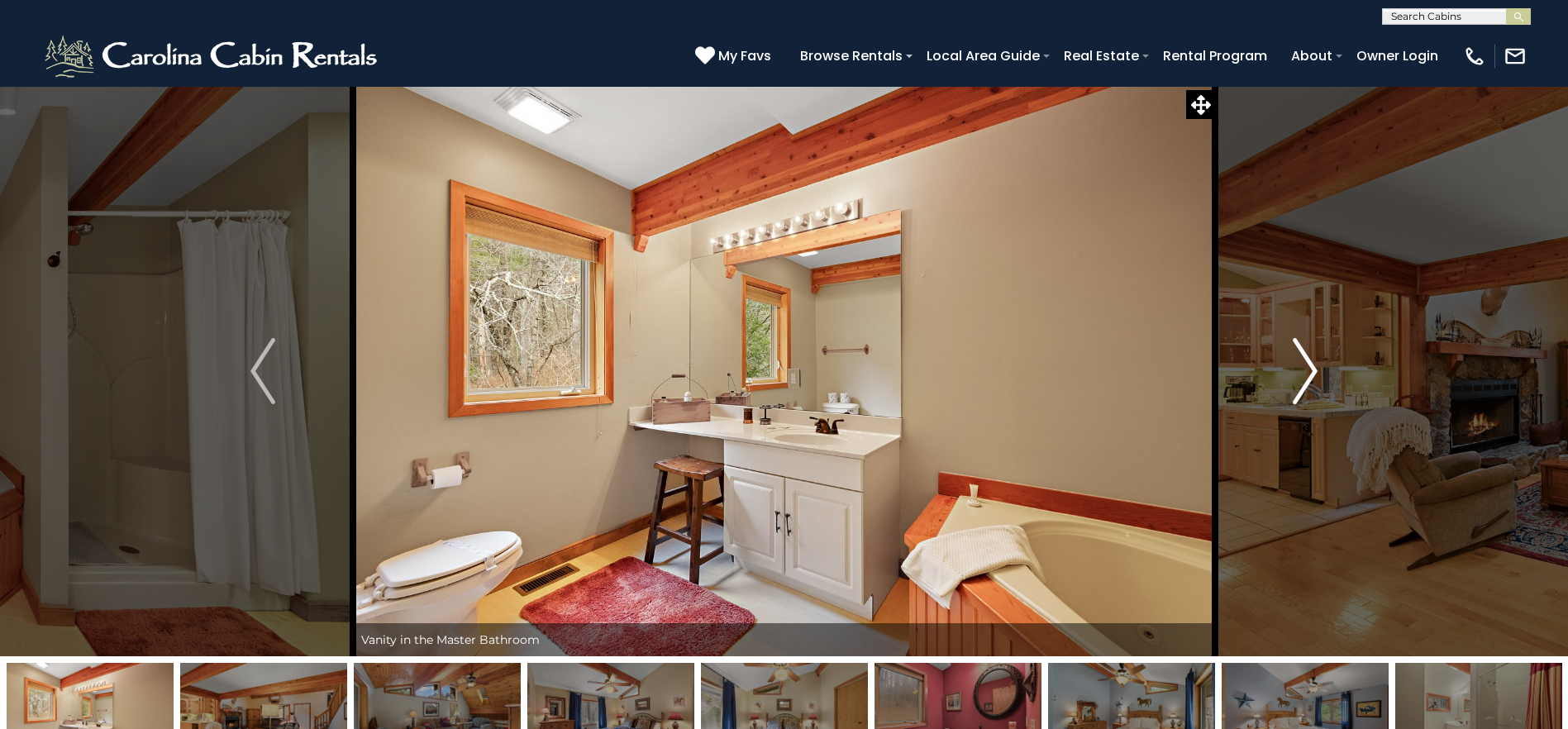
click at [1311, 375] on img "Next" at bounding box center [1305, 370] width 25 height 66
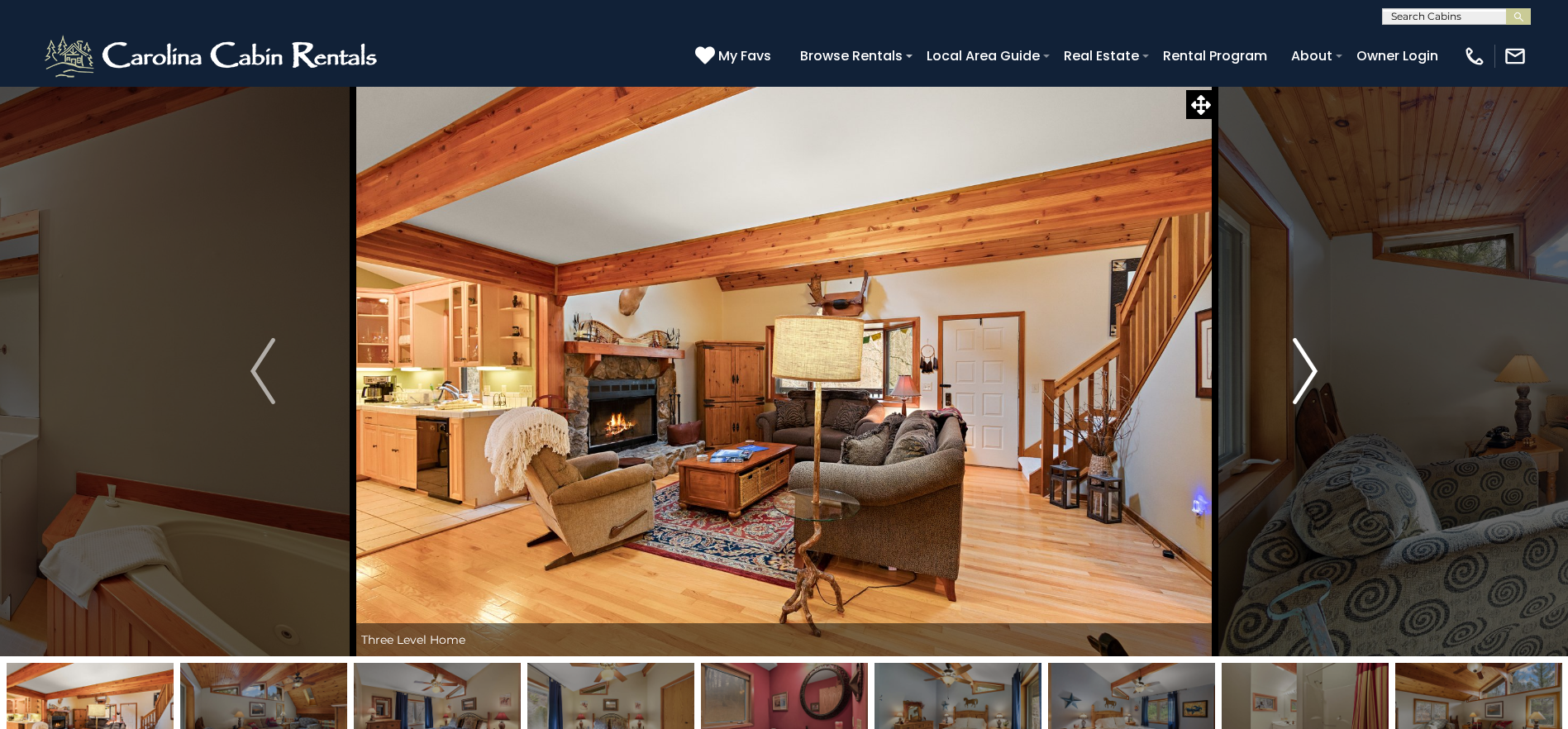
click at [1311, 375] on img "Next" at bounding box center [1305, 370] width 25 height 66
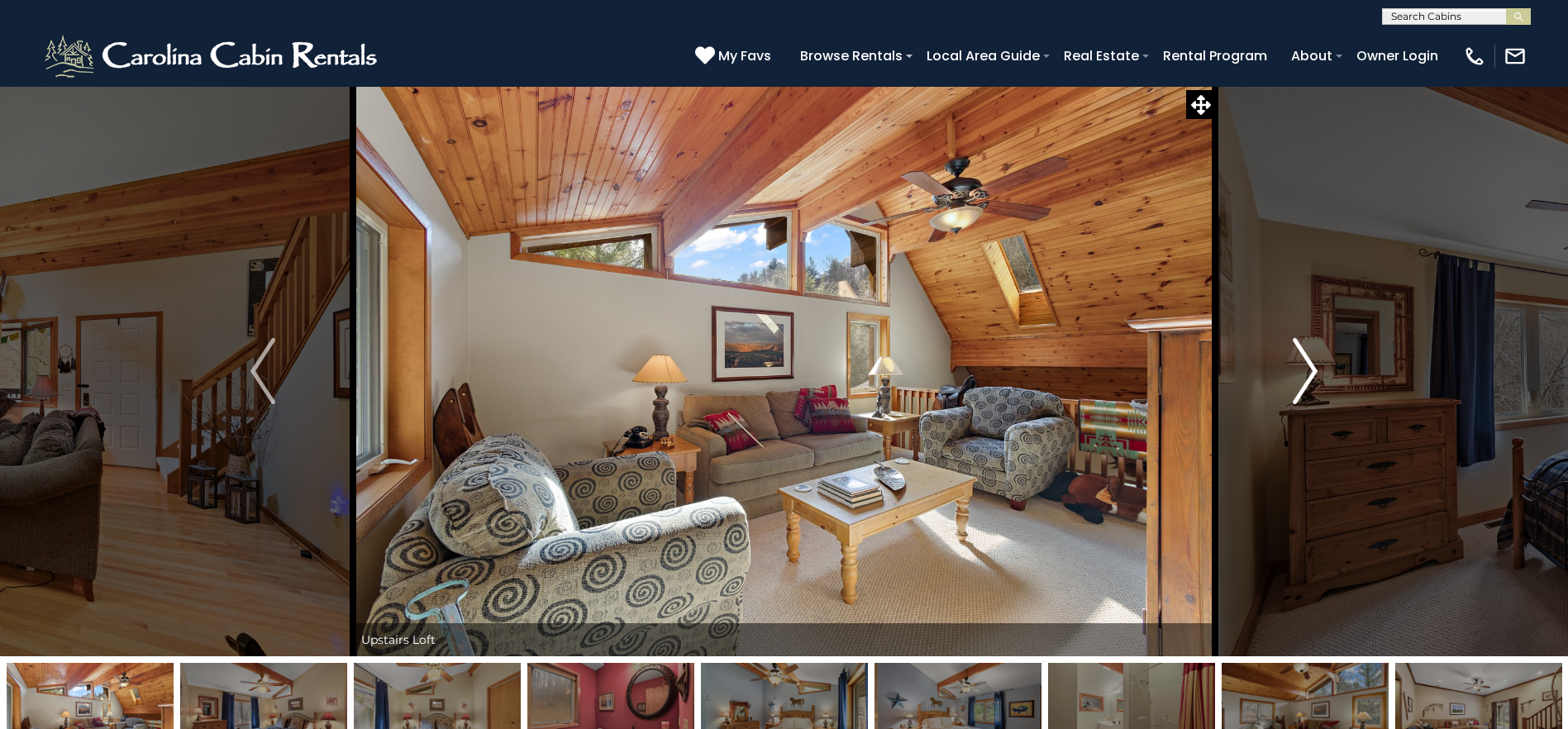
click at [1311, 375] on img "Next" at bounding box center [1305, 370] width 25 height 66
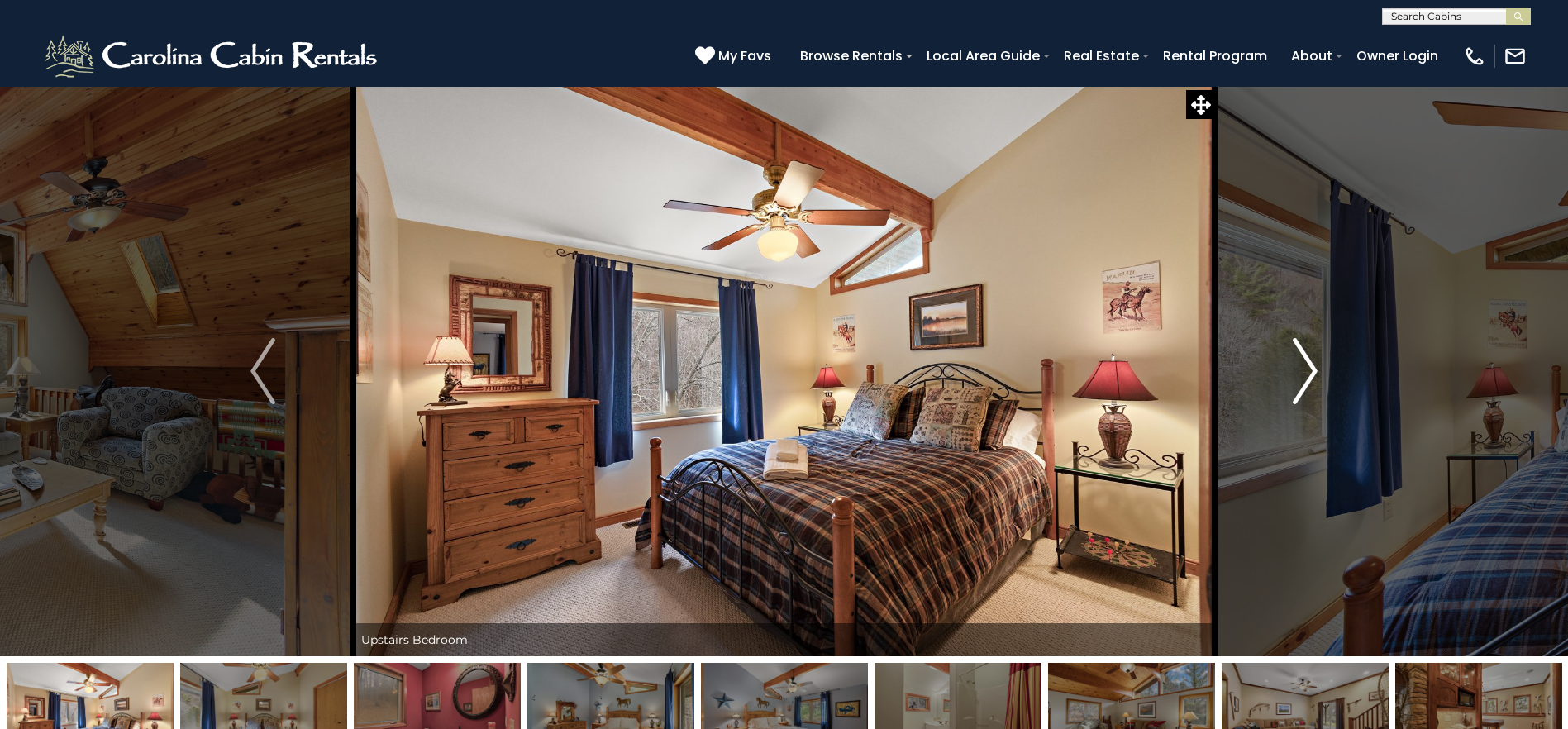
click at [1311, 375] on img "Next" at bounding box center [1305, 370] width 25 height 66
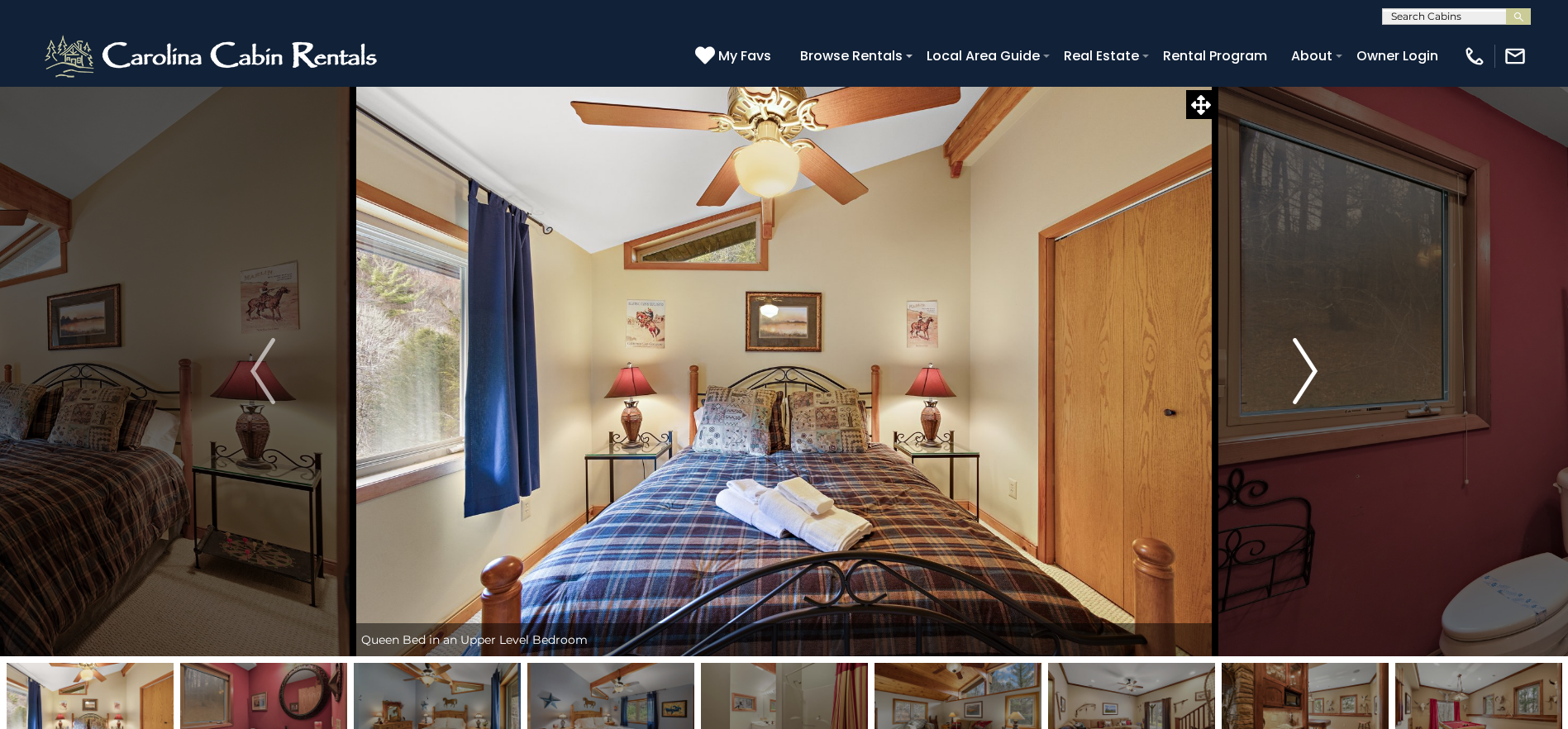
click at [1311, 375] on img "Next" at bounding box center [1305, 370] width 25 height 66
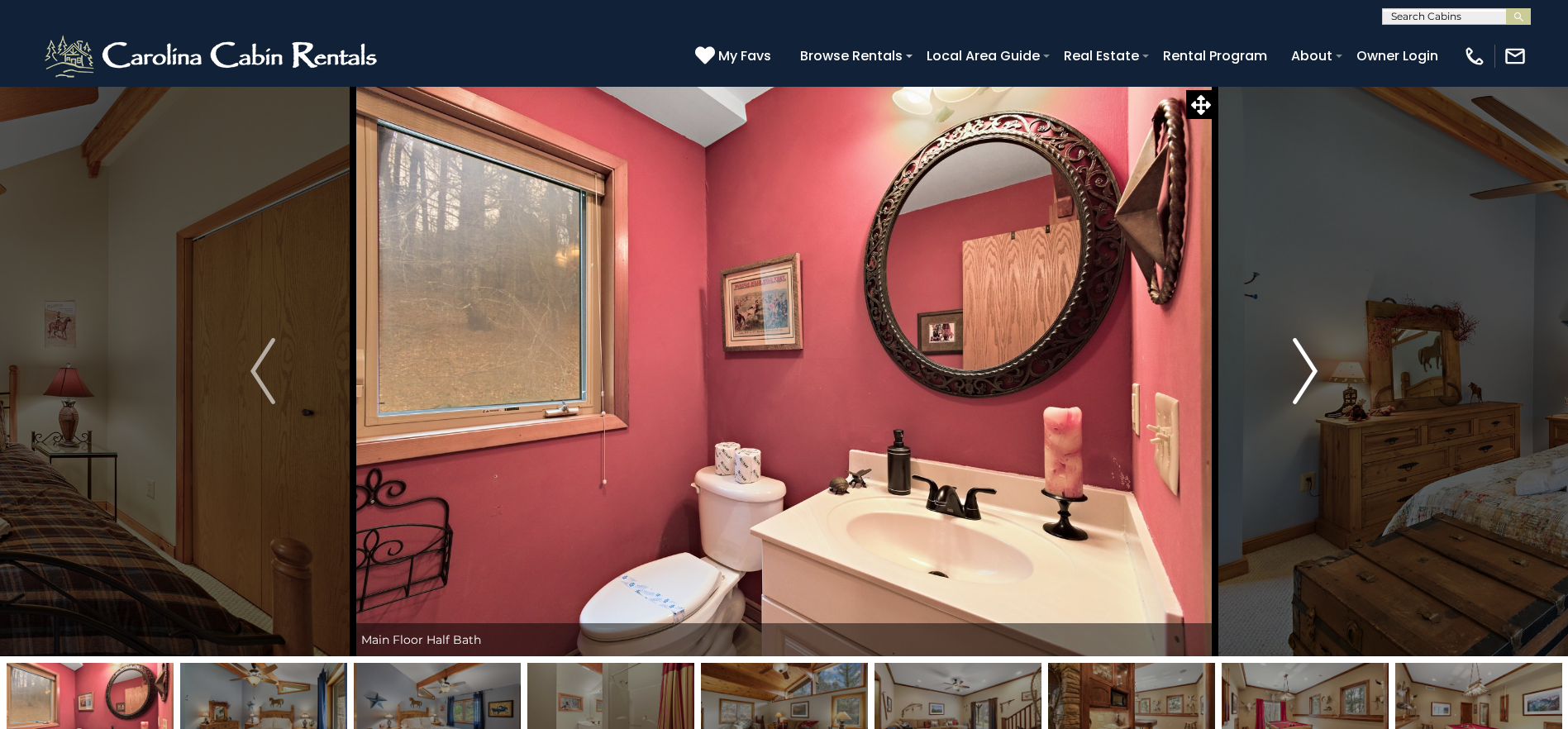
click at [1311, 375] on img "Next" at bounding box center [1305, 370] width 25 height 66
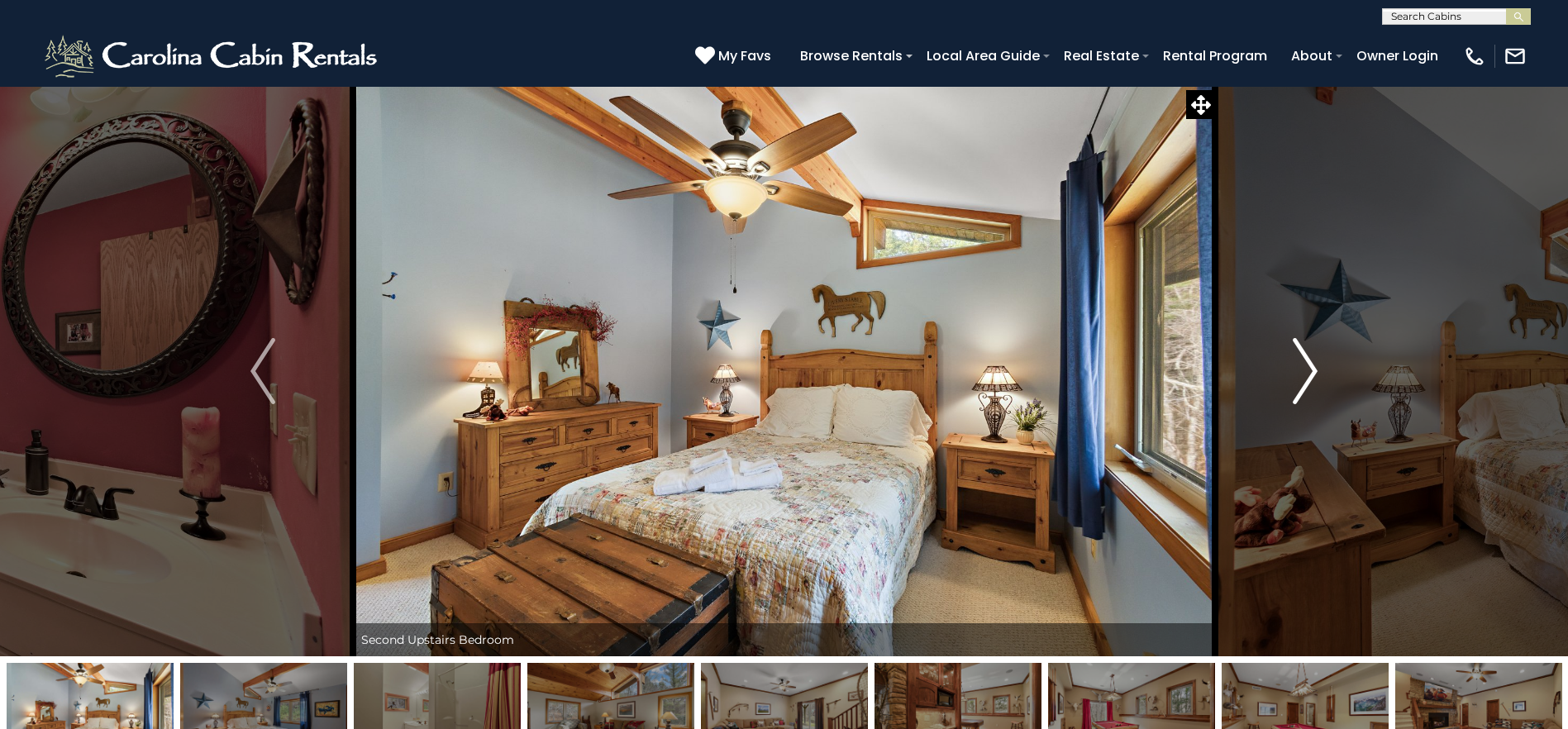
click at [1311, 375] on img "Next" at bounding box center [1305, 370] width 25 height 66
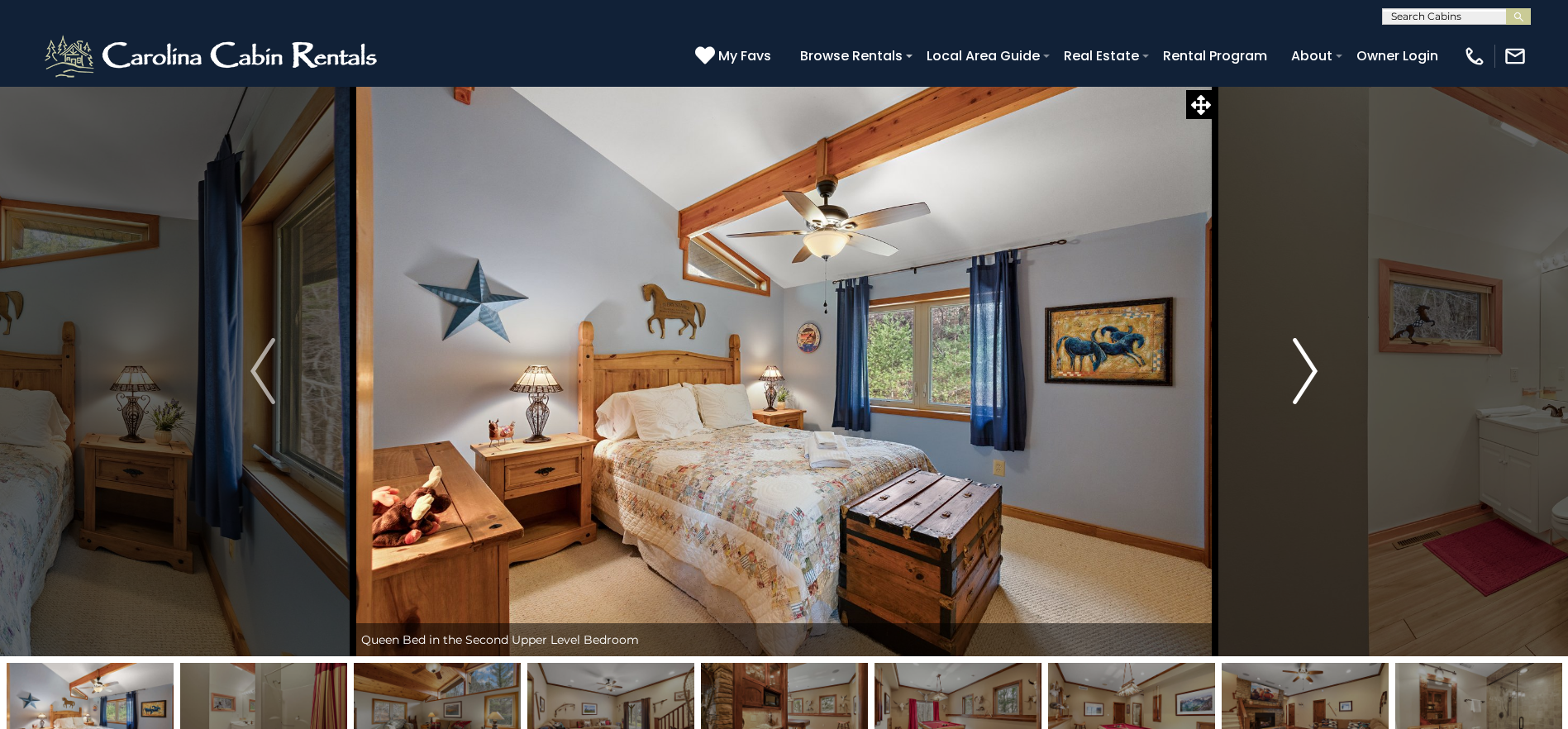
click at [1311, 375] on img "Next" at bounding box center [1305, 370] width 25 height 66
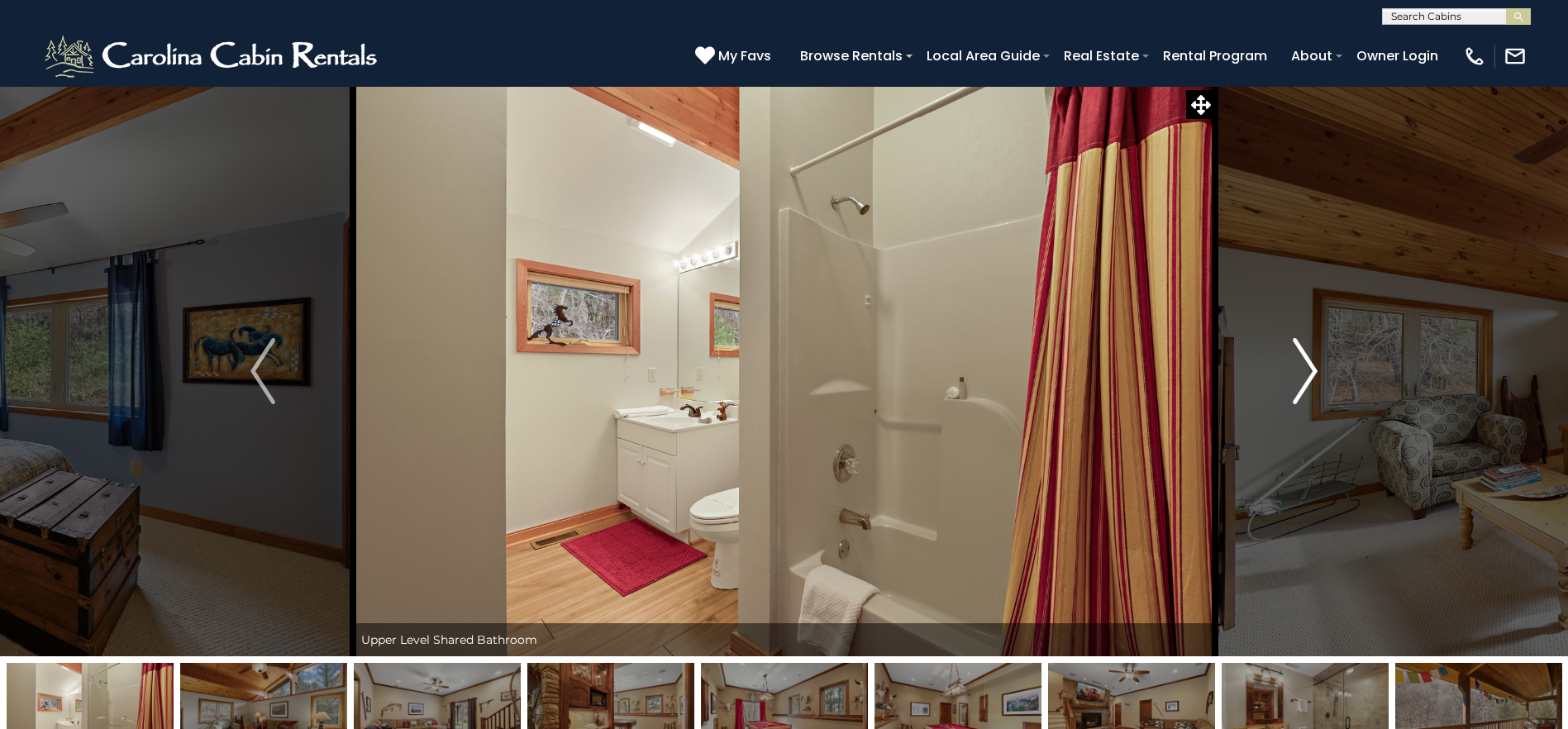
click at [1311, 375] on img "Next" at bounding box center [1305, 370] width 25 height 66
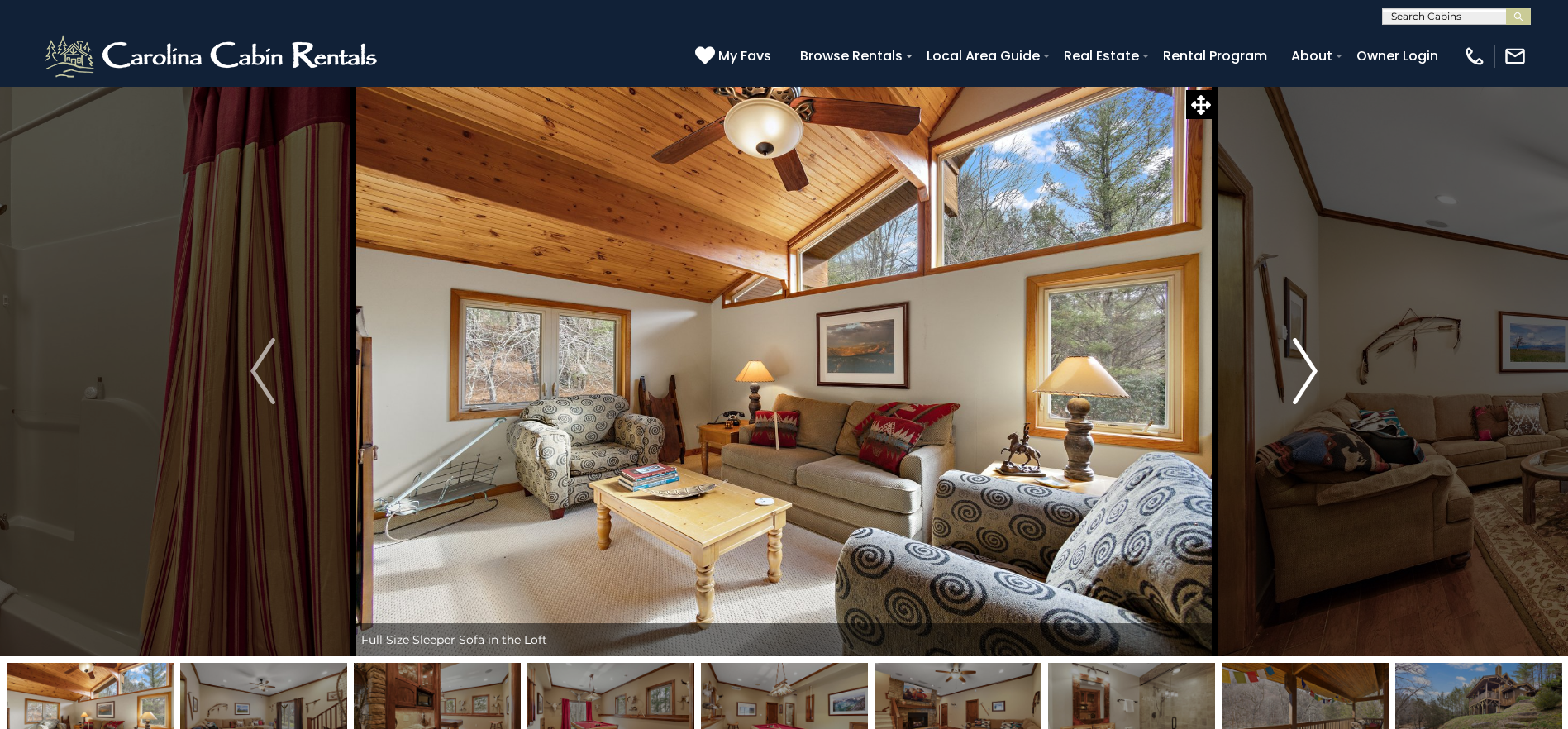
click at [1311, 375] on img "Next" at bounding box center [1305, 370] width 25 height 66
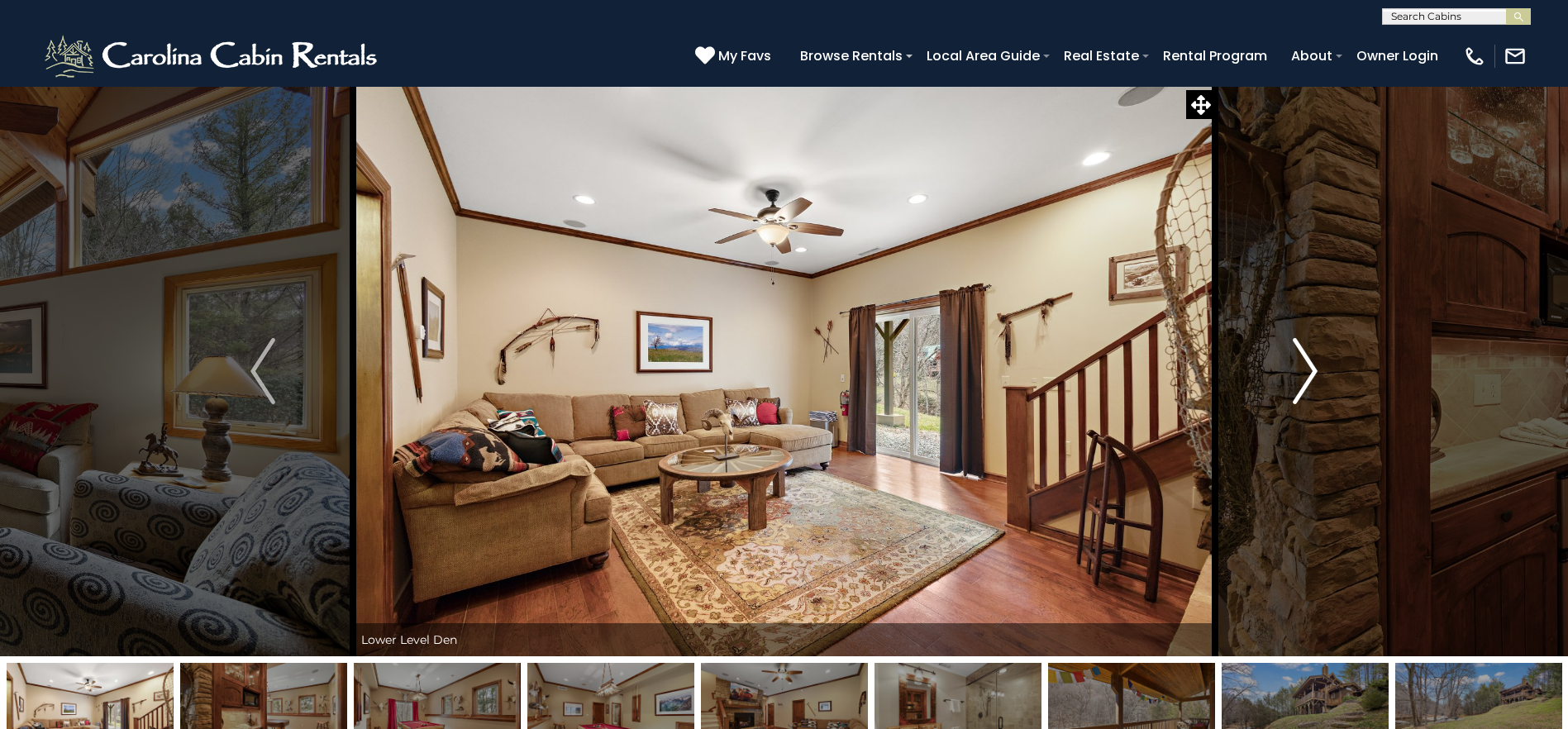
click at [1311, 375] on img "Next" at bounding box center [1305, 370] width 25 height 66
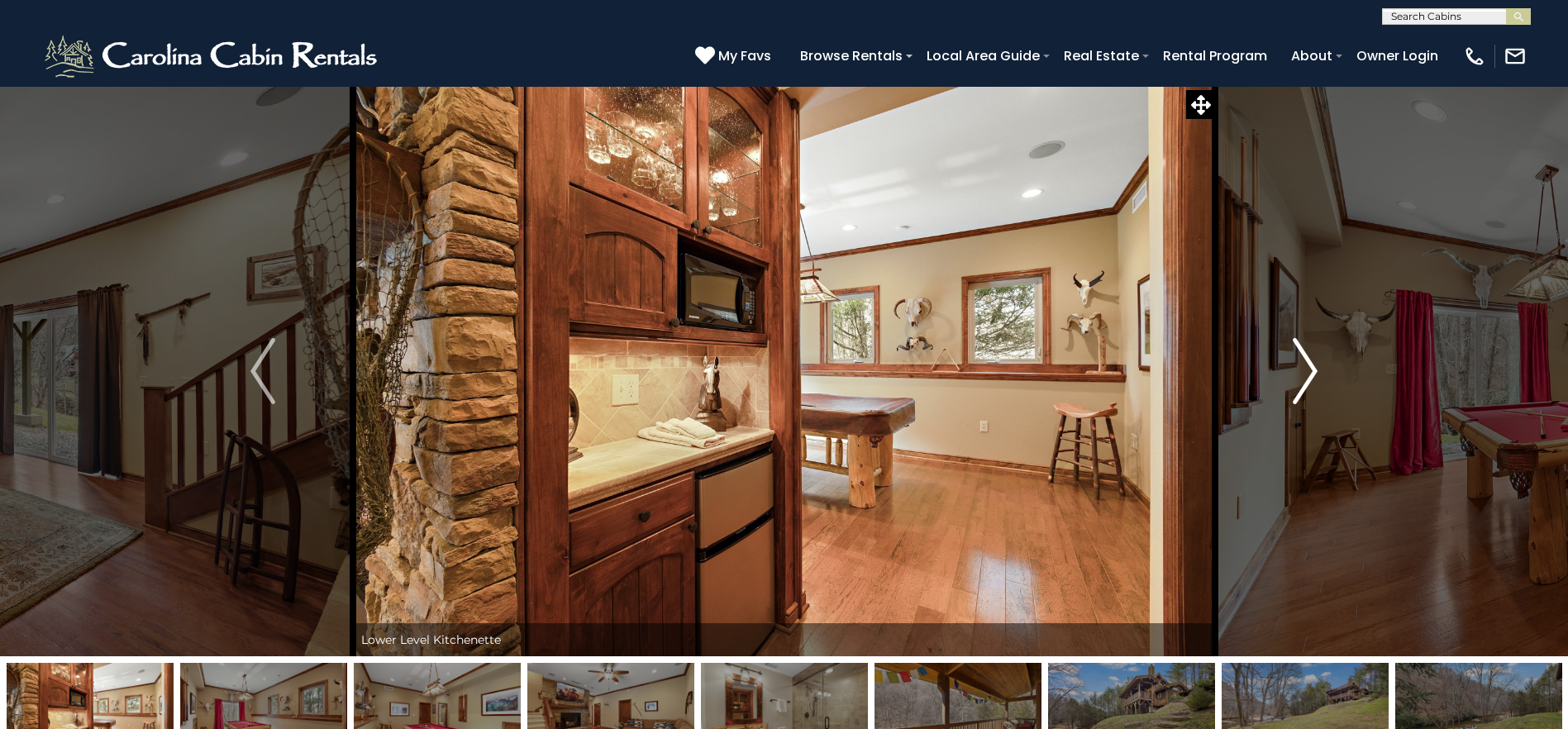
click at [1311, 375] on img "Next" at bounding box center [1305, 370] width 25 height 66
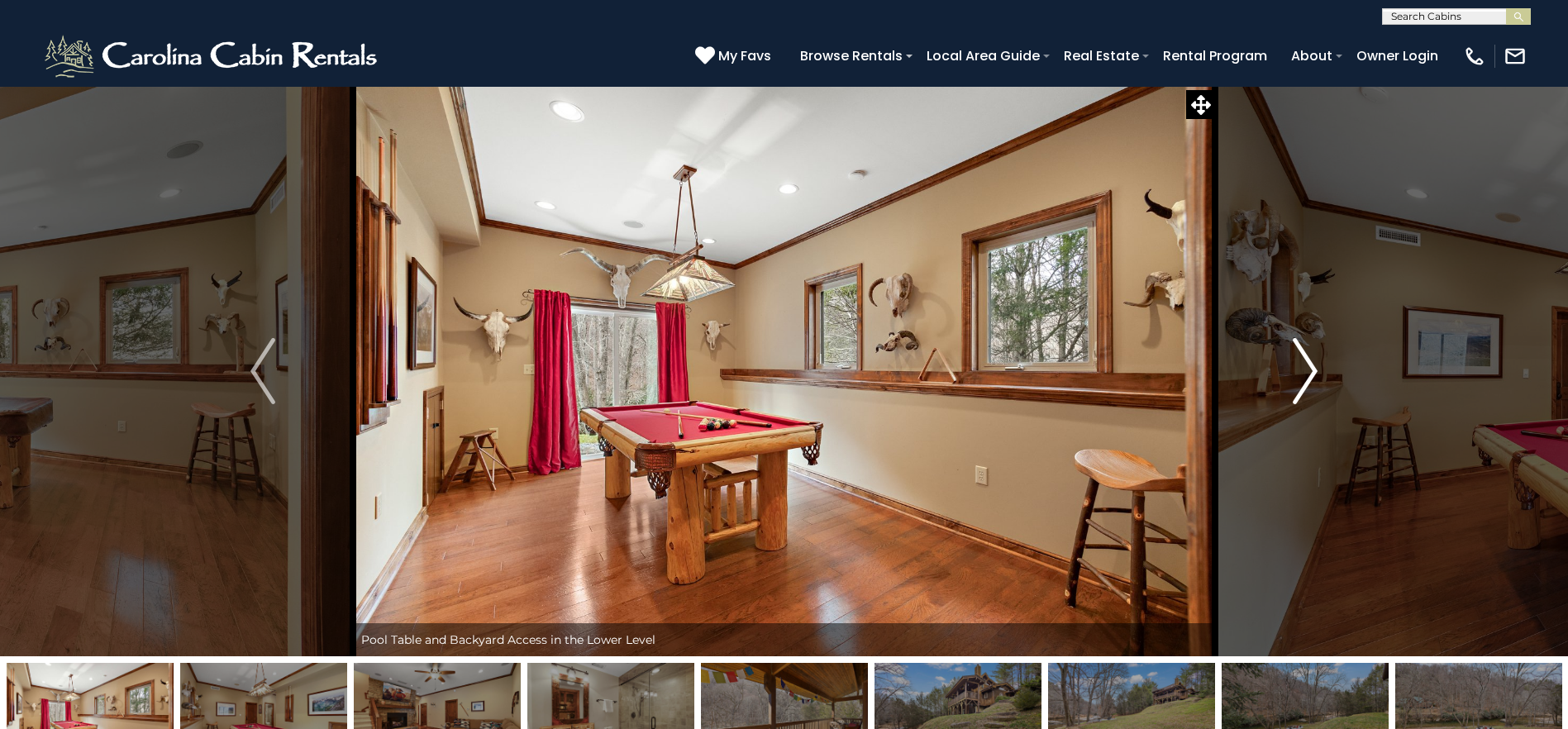
click at [1311, 375] on img "Next" at bounding box center [1305, 370] width 25 height 66
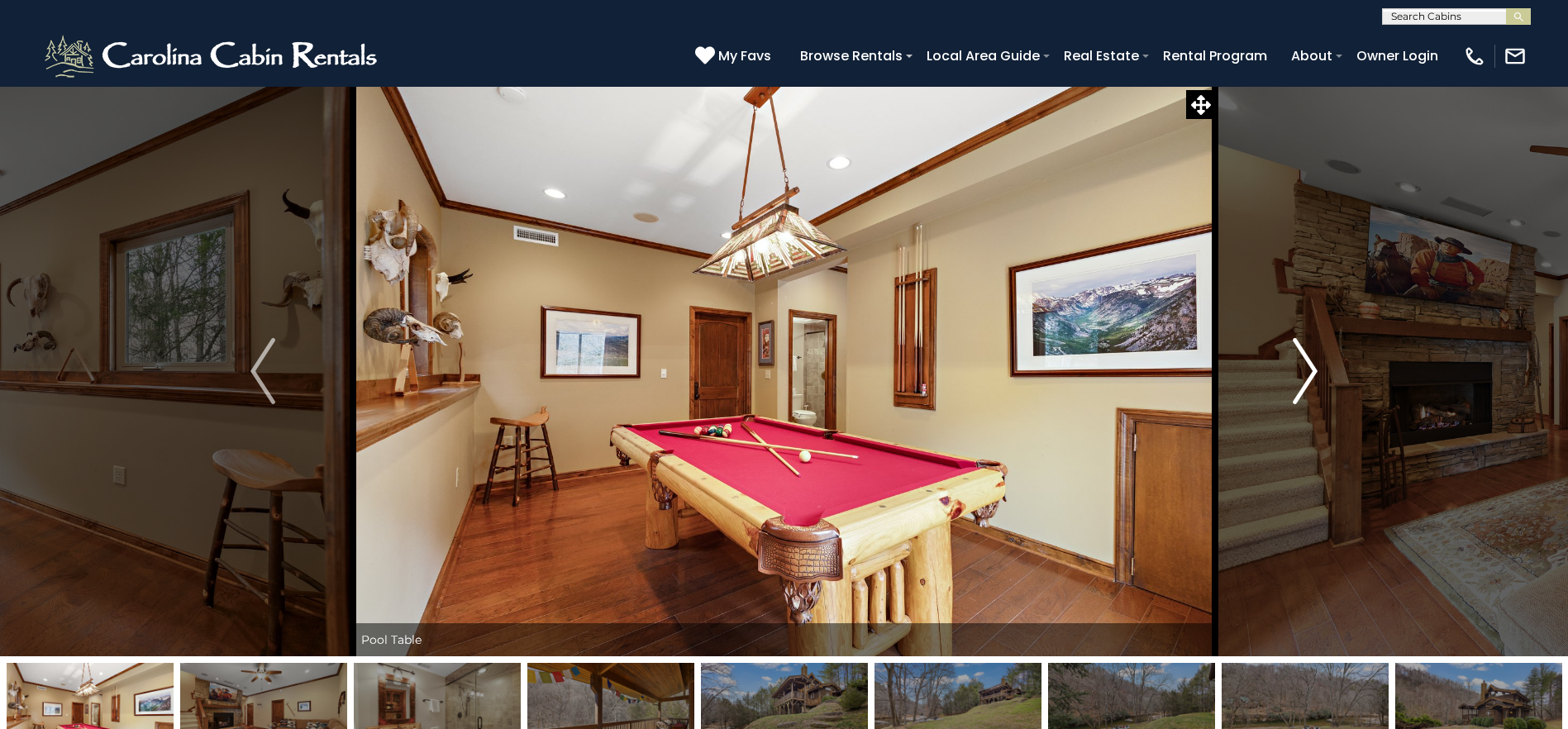
click at [1311, 375] on img "Next" at bounding box center [1305, 370] width 25 height 66
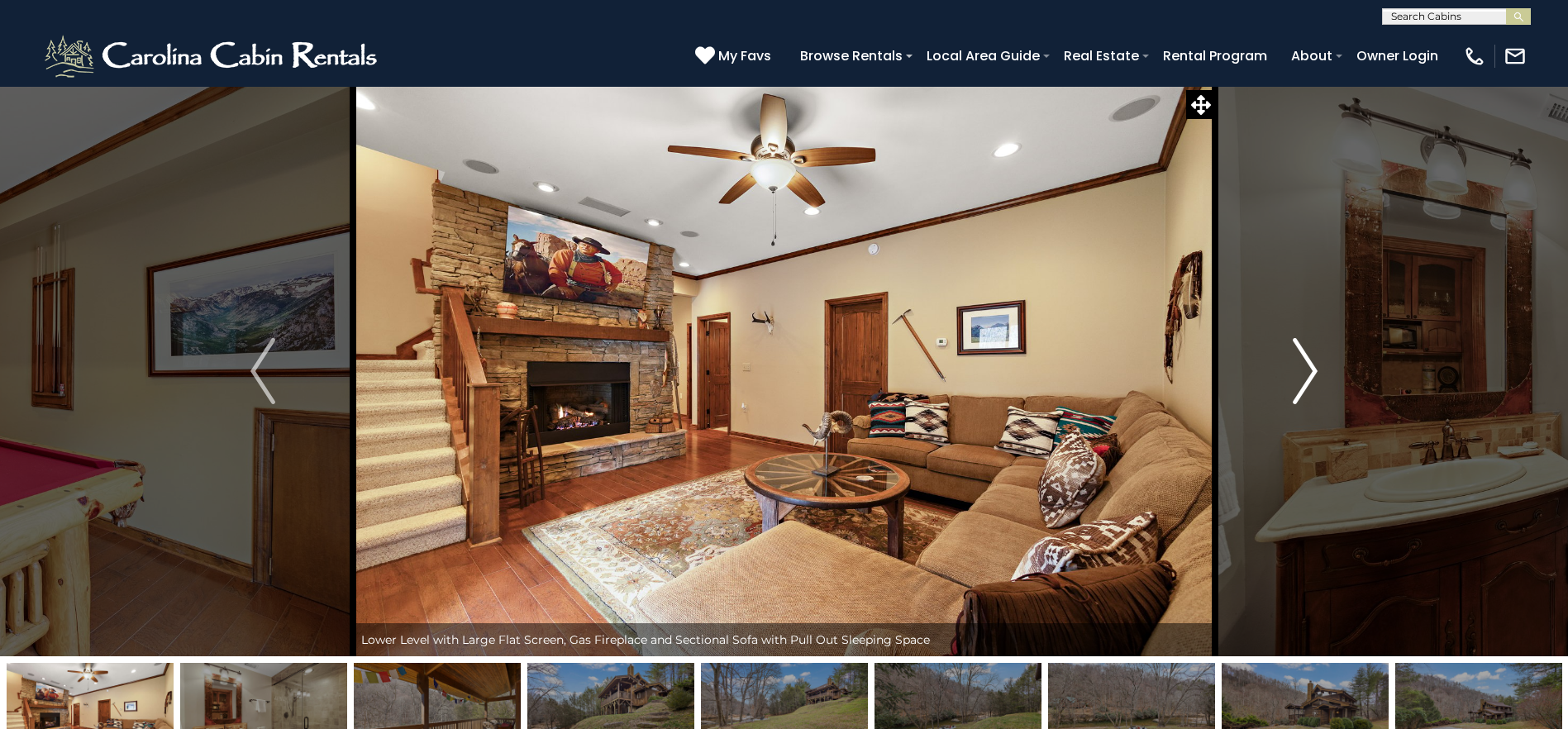
click at [1311, 375] on img "Next" at bounding box center [1305, 370] width 25 height 66
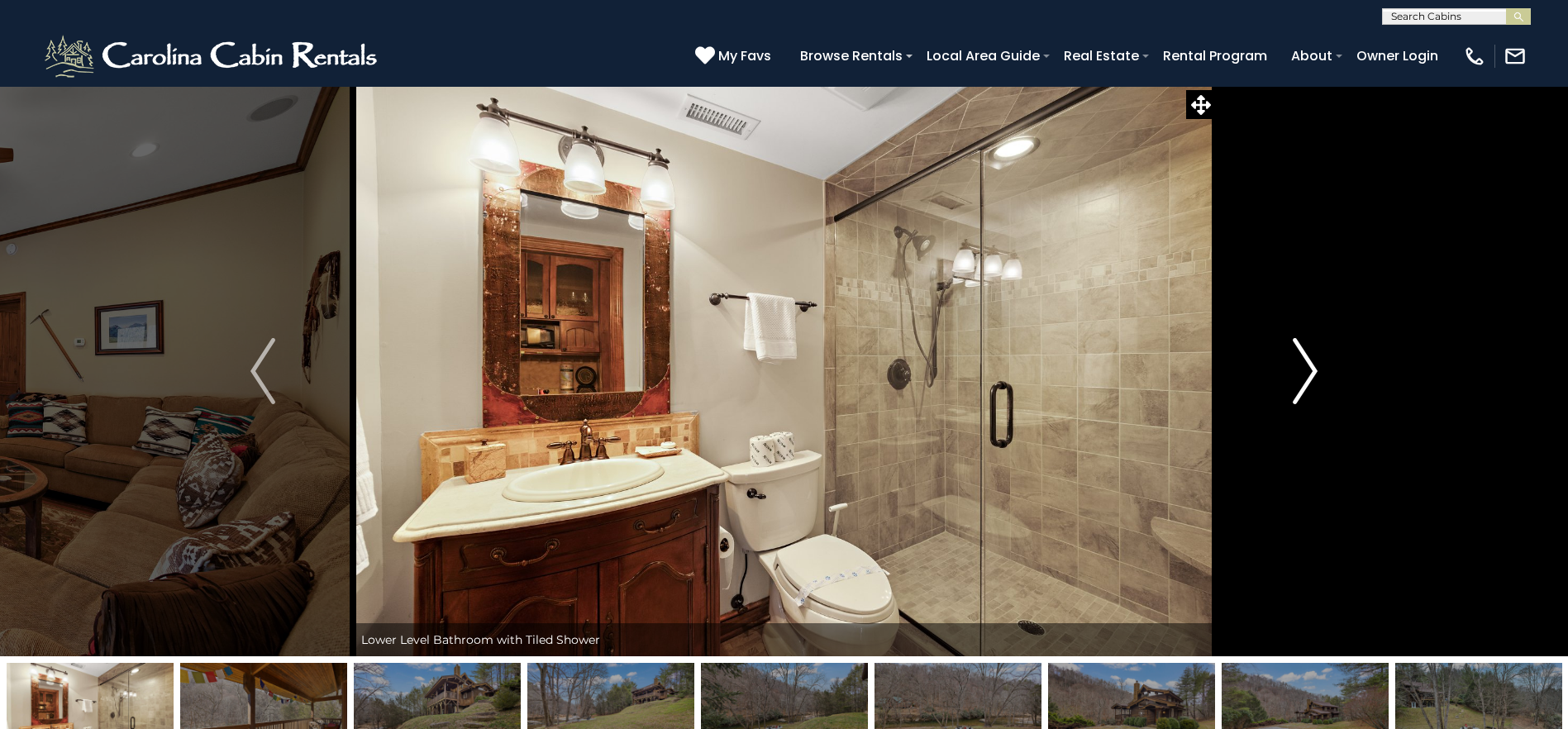
click at [1311, 375] on img "Next" at bounding box center [1305, 370] width 25 height 66
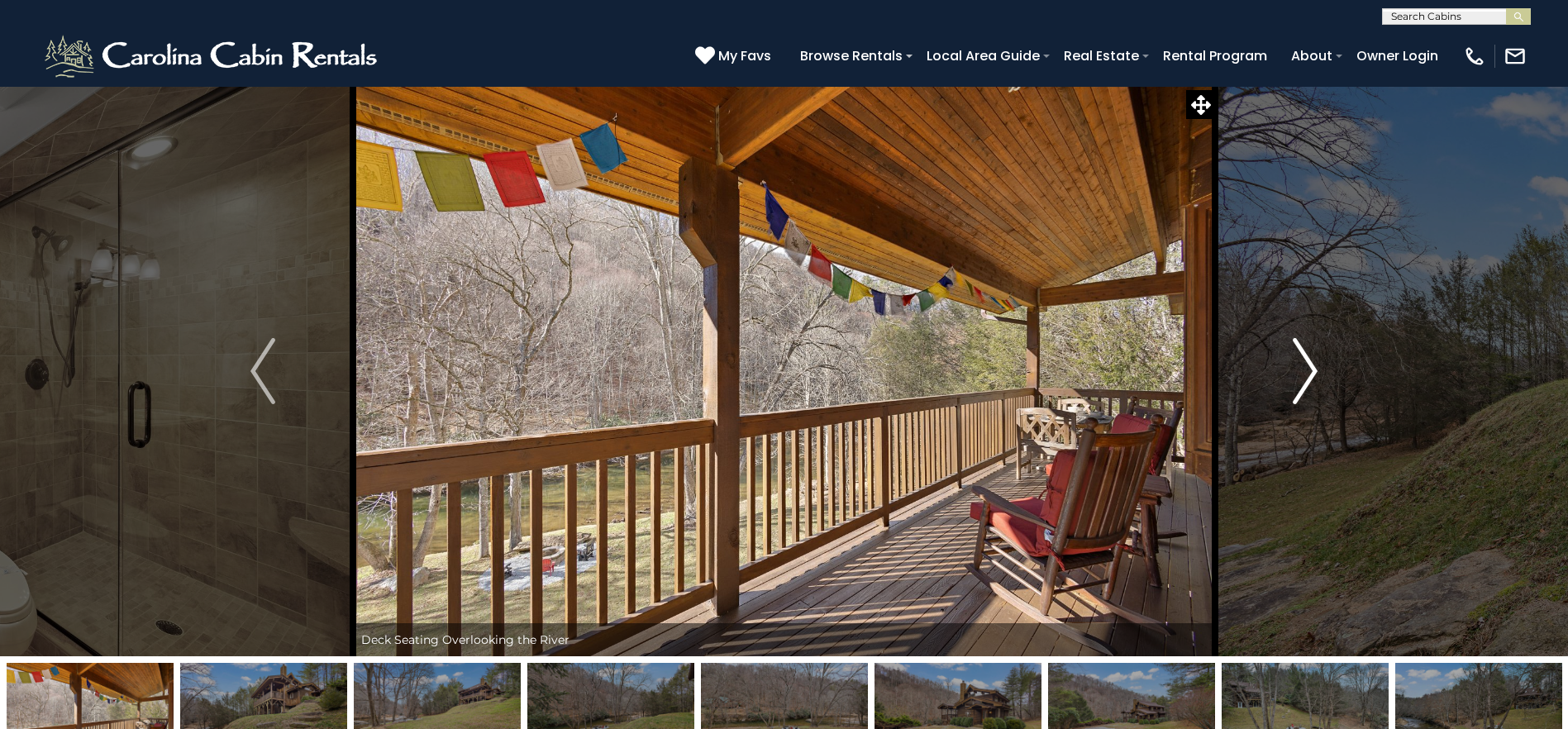
click at [1311, 375] on img "Next" at bounding box center [1305, 370] width 25 height 66
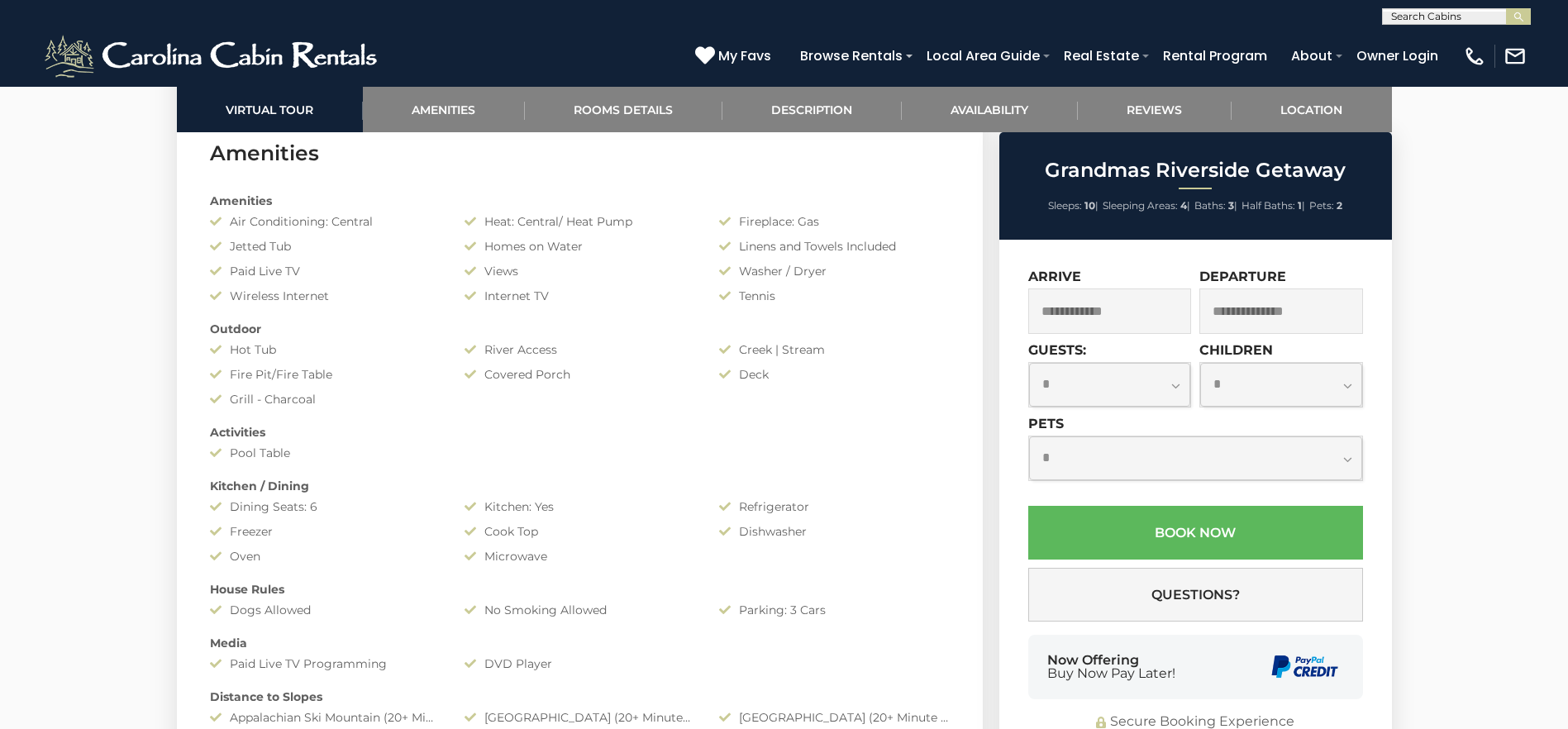
scroll to position [1157, 0]
